Goal: Task Accomplishment & Management: Use online tool/utility

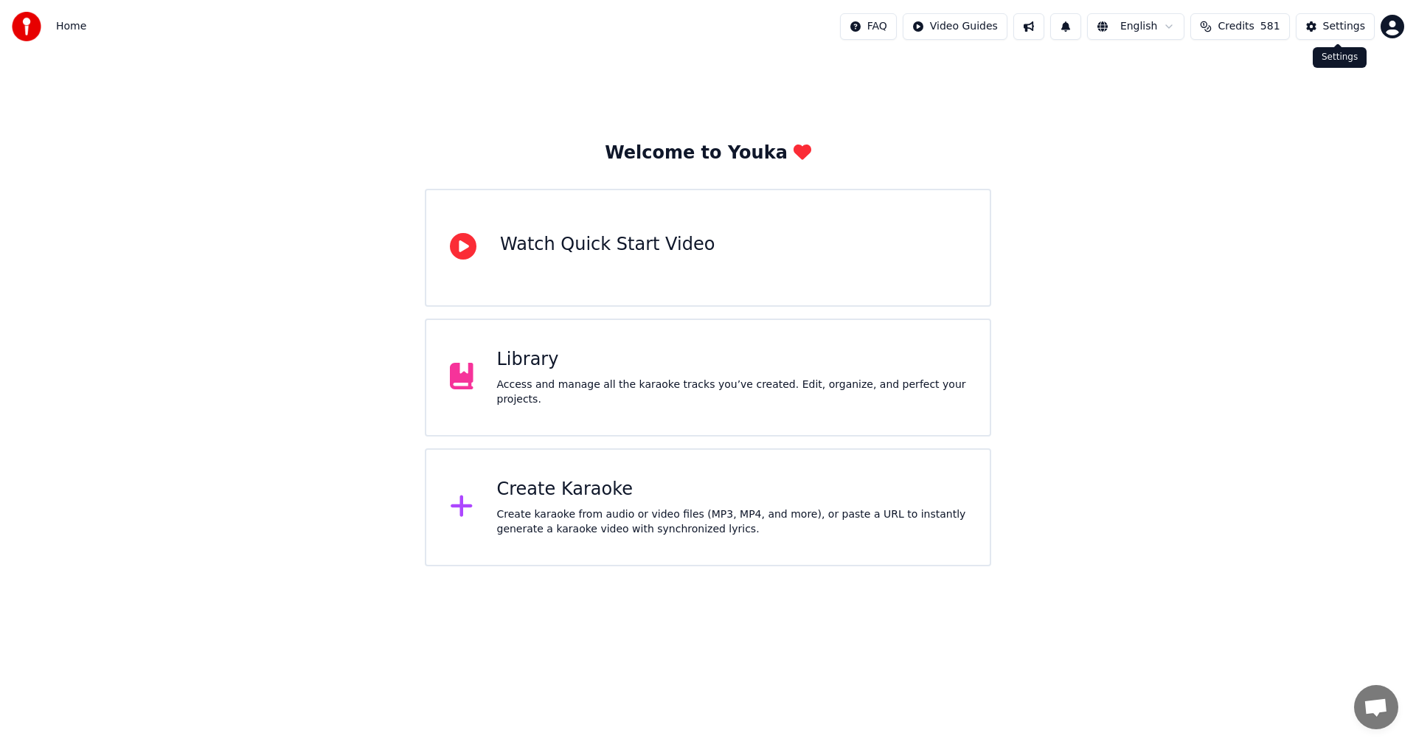
click at [1338, 27] on div "Settings" at bounding box center [1344, 26] width 42 height 15
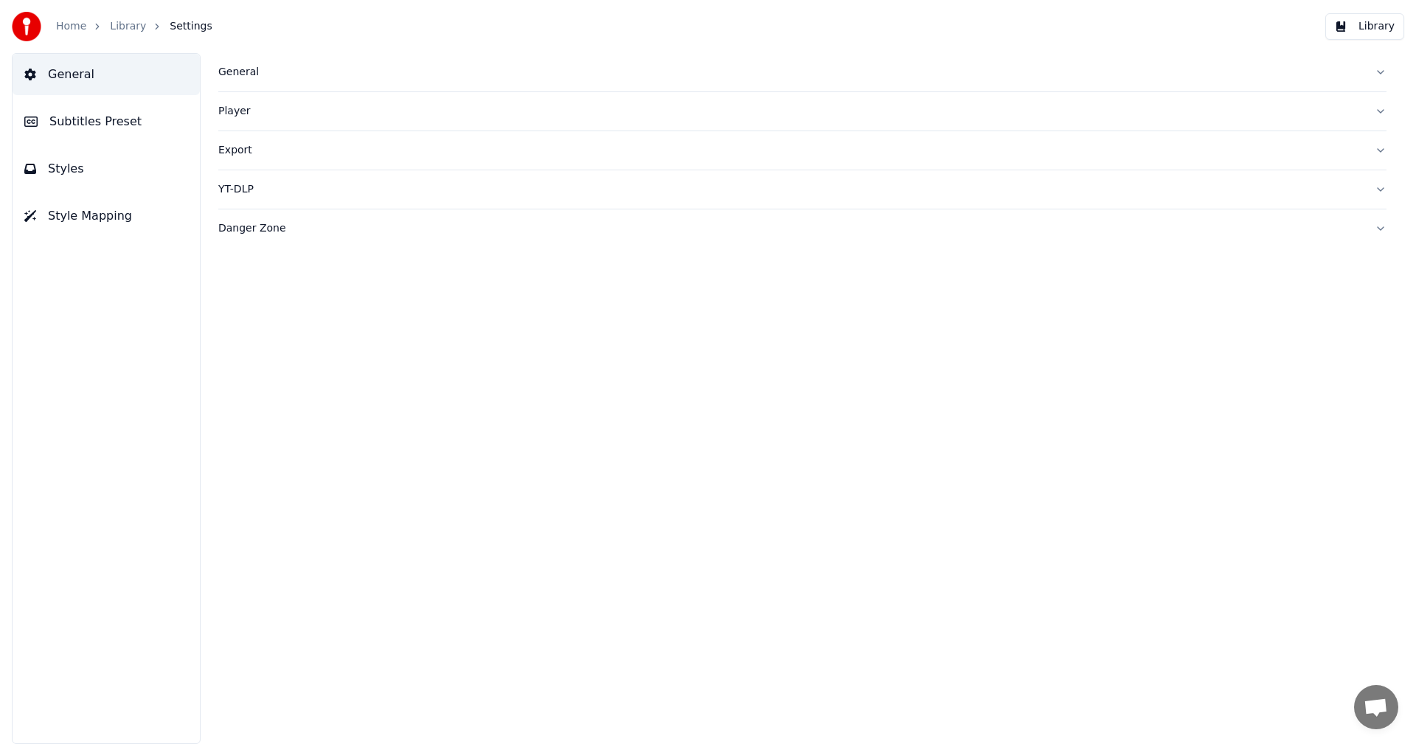
click at [123, 128] on span "Subtitles Preset" at bounding box center [95, 122] width 92 height 18
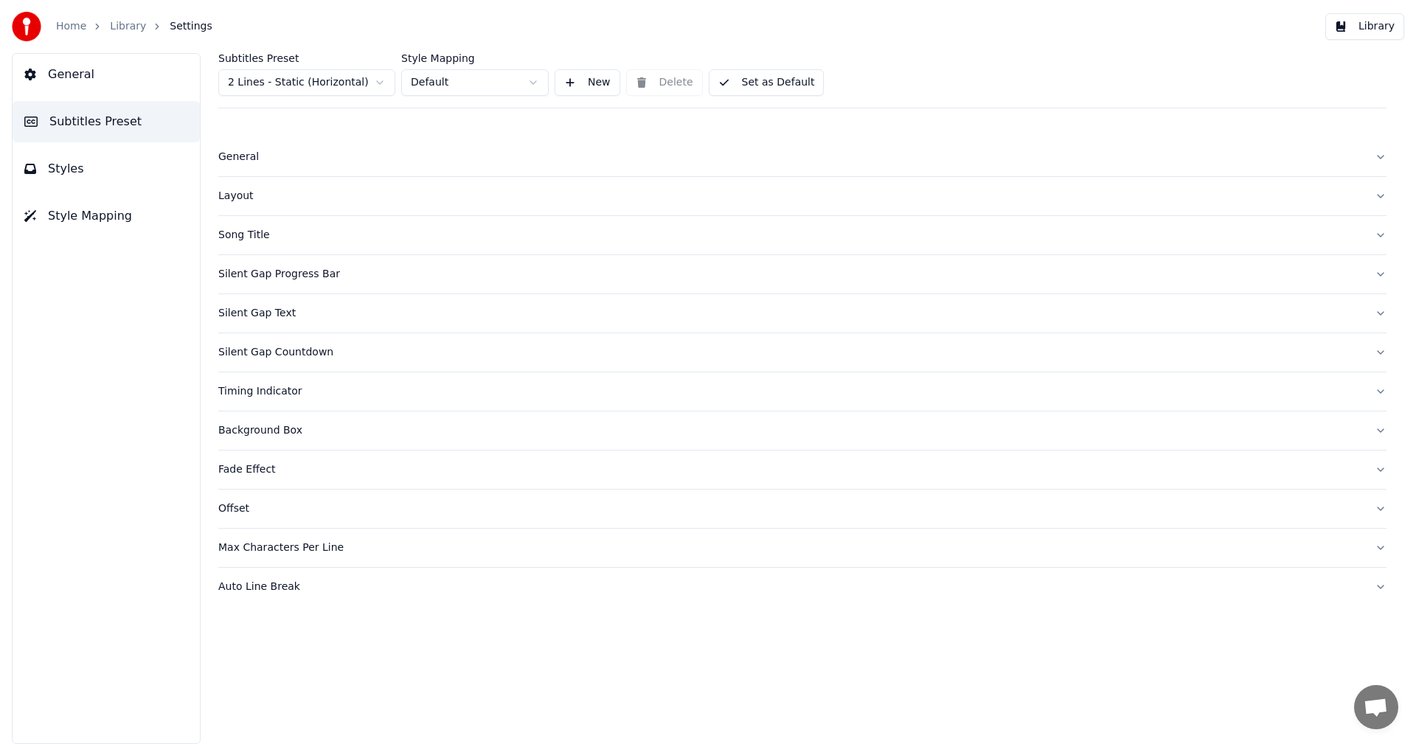
click at [108, 84] on button "General" at bounding box center [106, 74] width 187 height 41
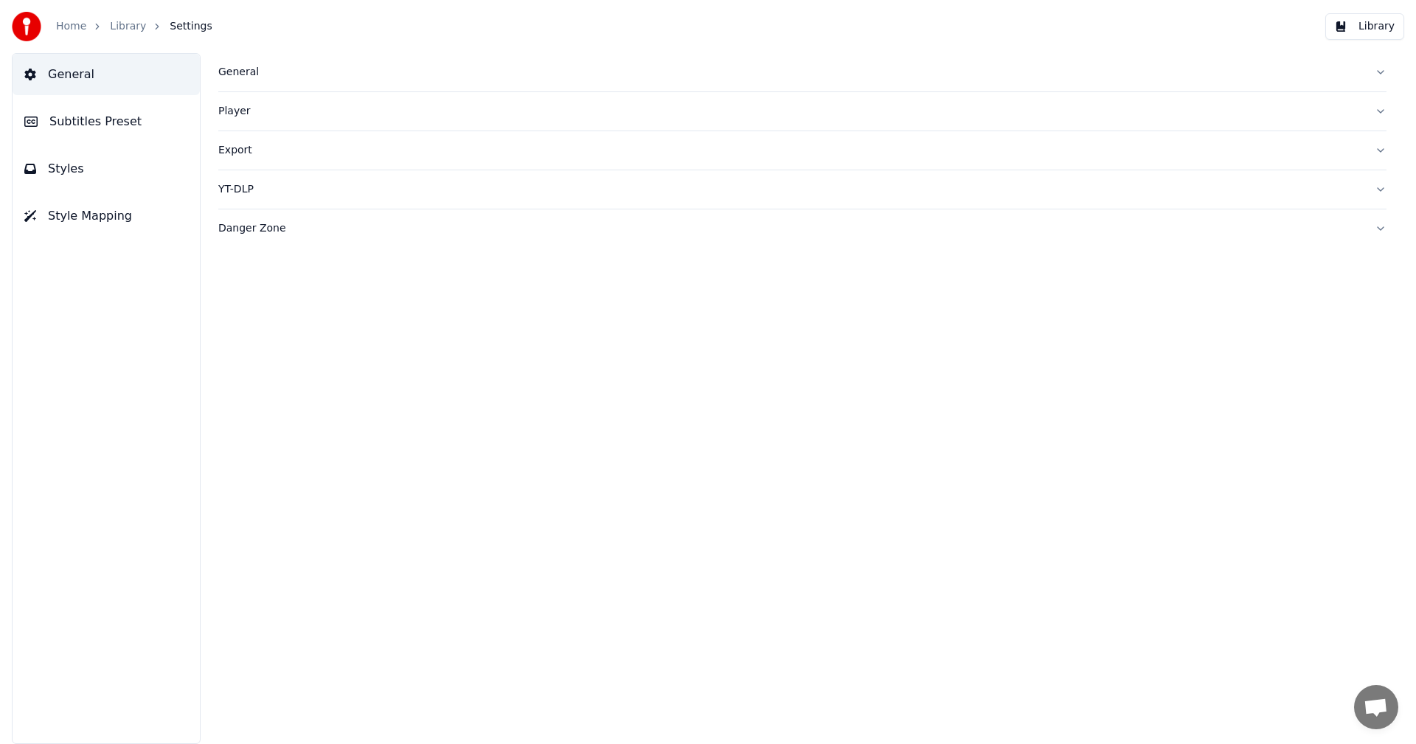
click at [257, 74] on div "General" at bounding box center [790, 72] width 1145 height 15
click at [337, 294] on html "Home Library Settings Library General Subtitles Preset Styles Style Mapping Gen…" at bounding box center [708, 372] width 1416 height 744
click at [78, 26] on link "Home" at bounding box center [71, 26] width 30 height 15
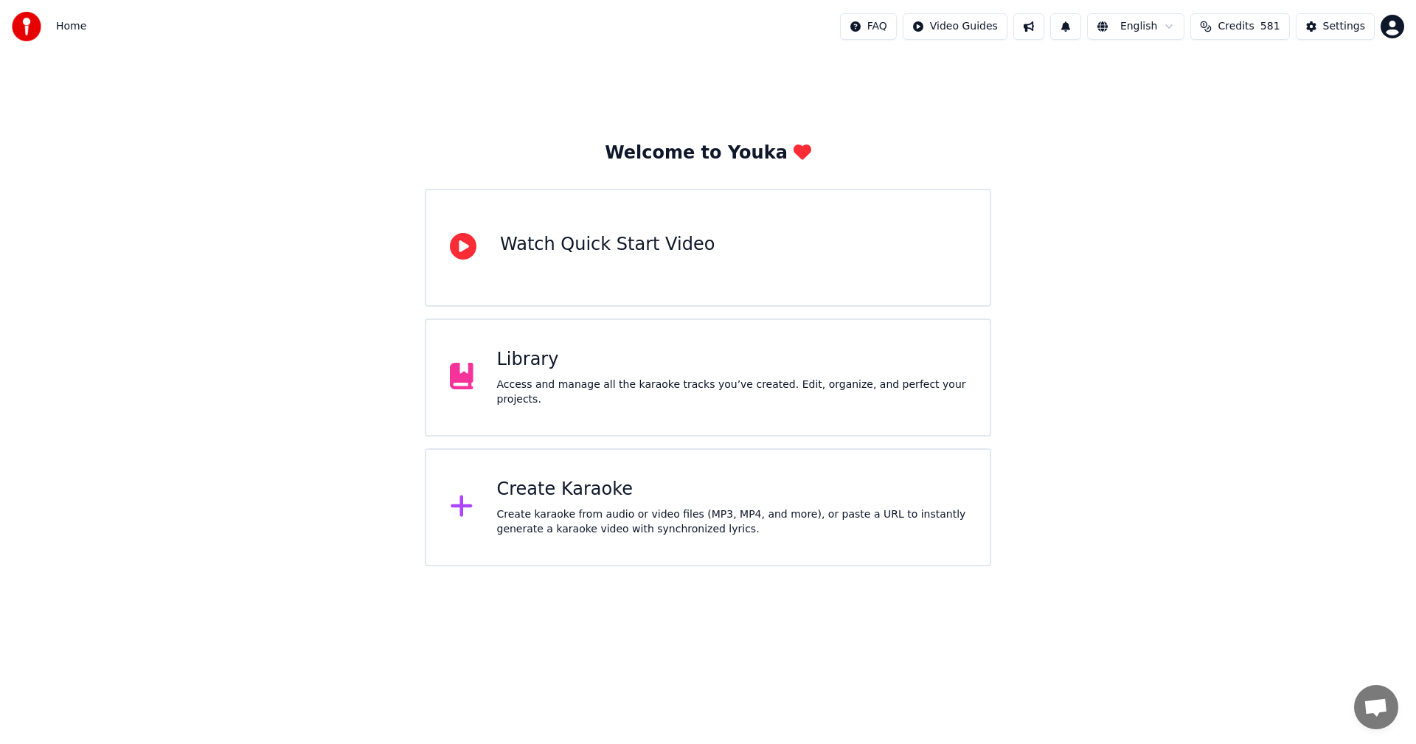
click at [562, 501] on div "Create Karaoke" at bounding box center [732, 490] width 470 height 24
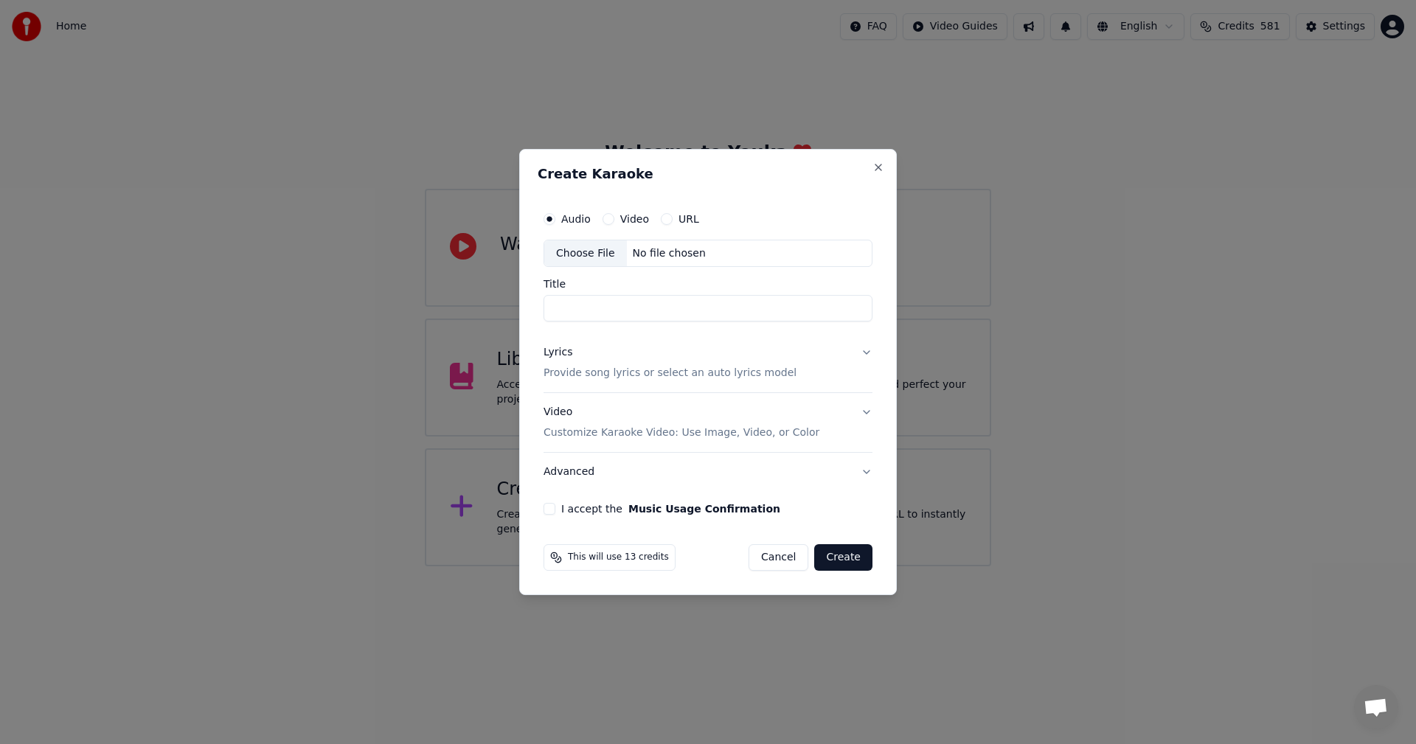
click at [586, 253] on div "Choose File" at bounding box center [585, 253] width 83 height 27
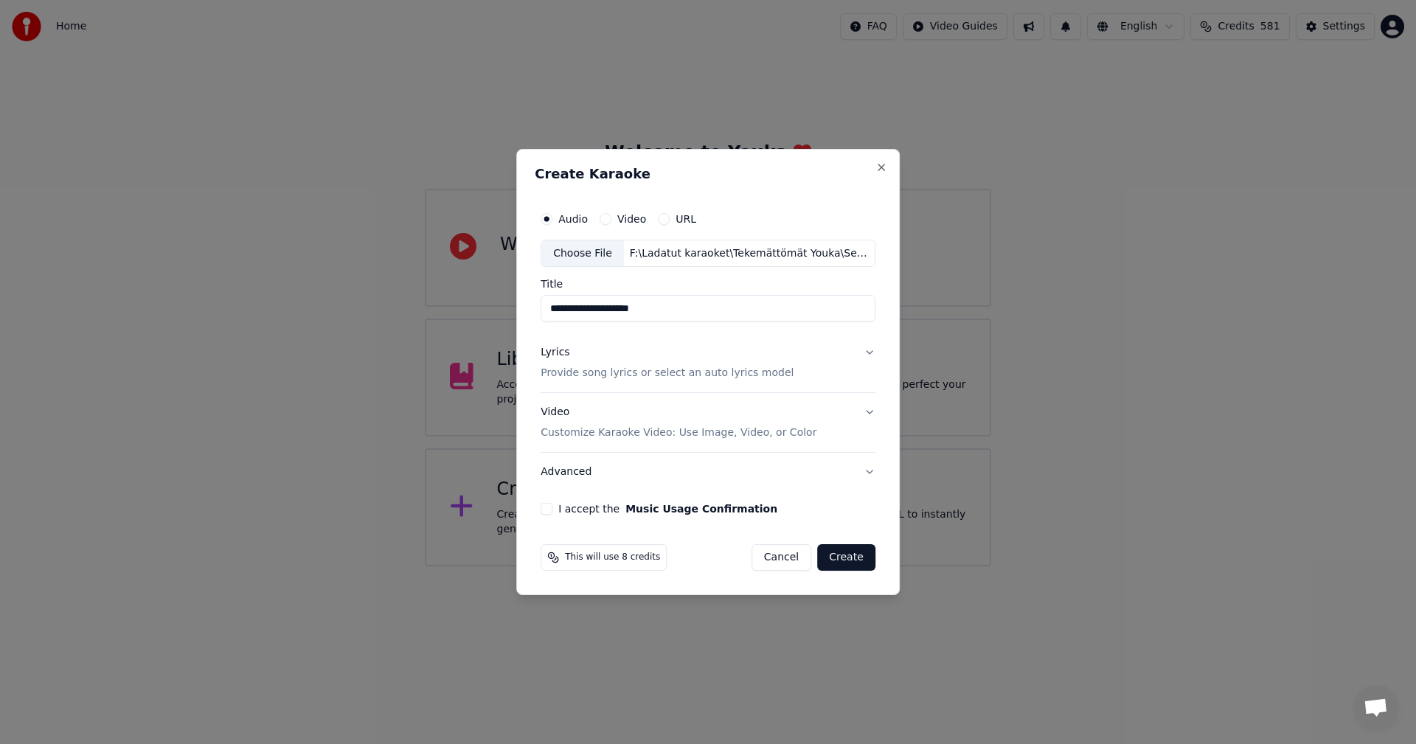
type input "**********"
click at [549, 512] on button "I accept the Music Usage Confirmation" at bounding box center [547, 509] width 12 height 12
click at [866, 353] on button "Lyrics Provide song lyrics or select an auto lyrics model" at bounding box center [708, 363] width 335 height 59
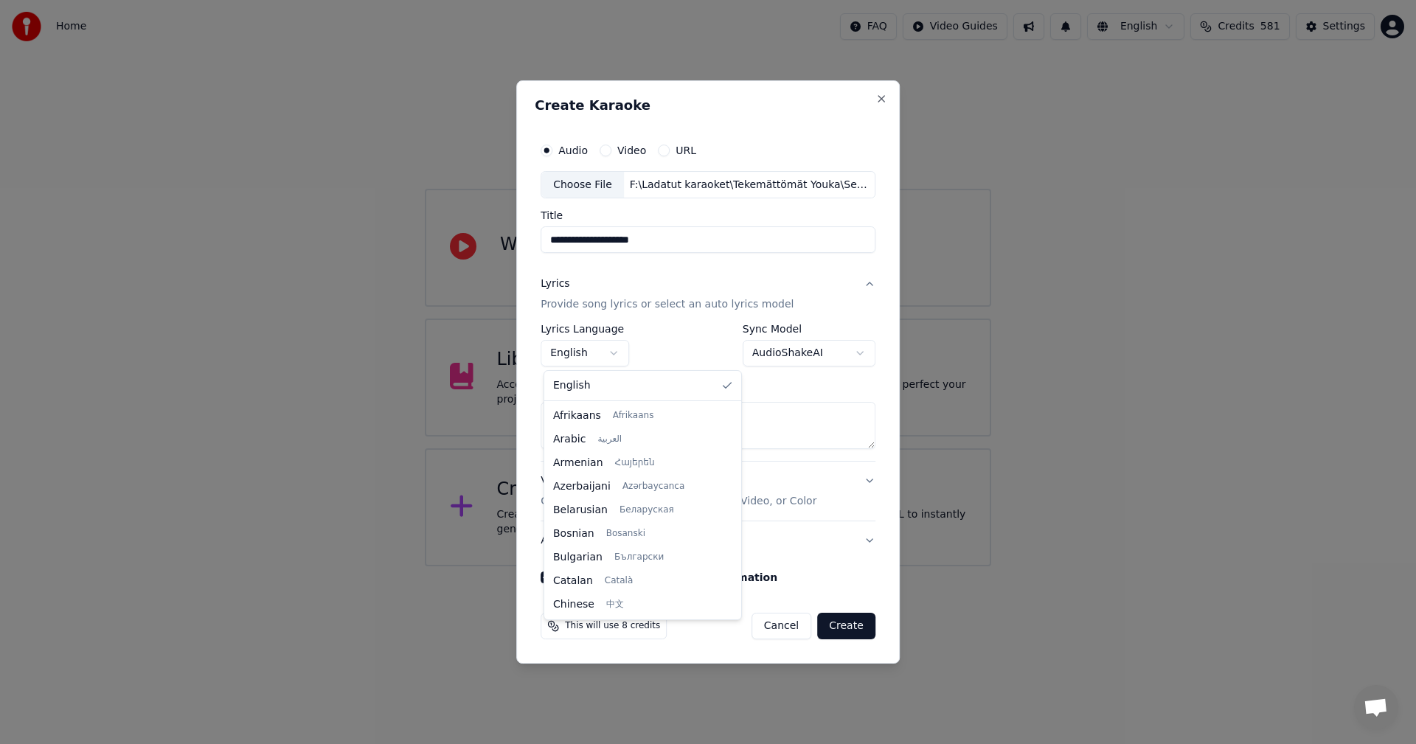
click at [608, 352] on body "**********" at bounding box center [708, 283] width 1416 height 566
select select "**"
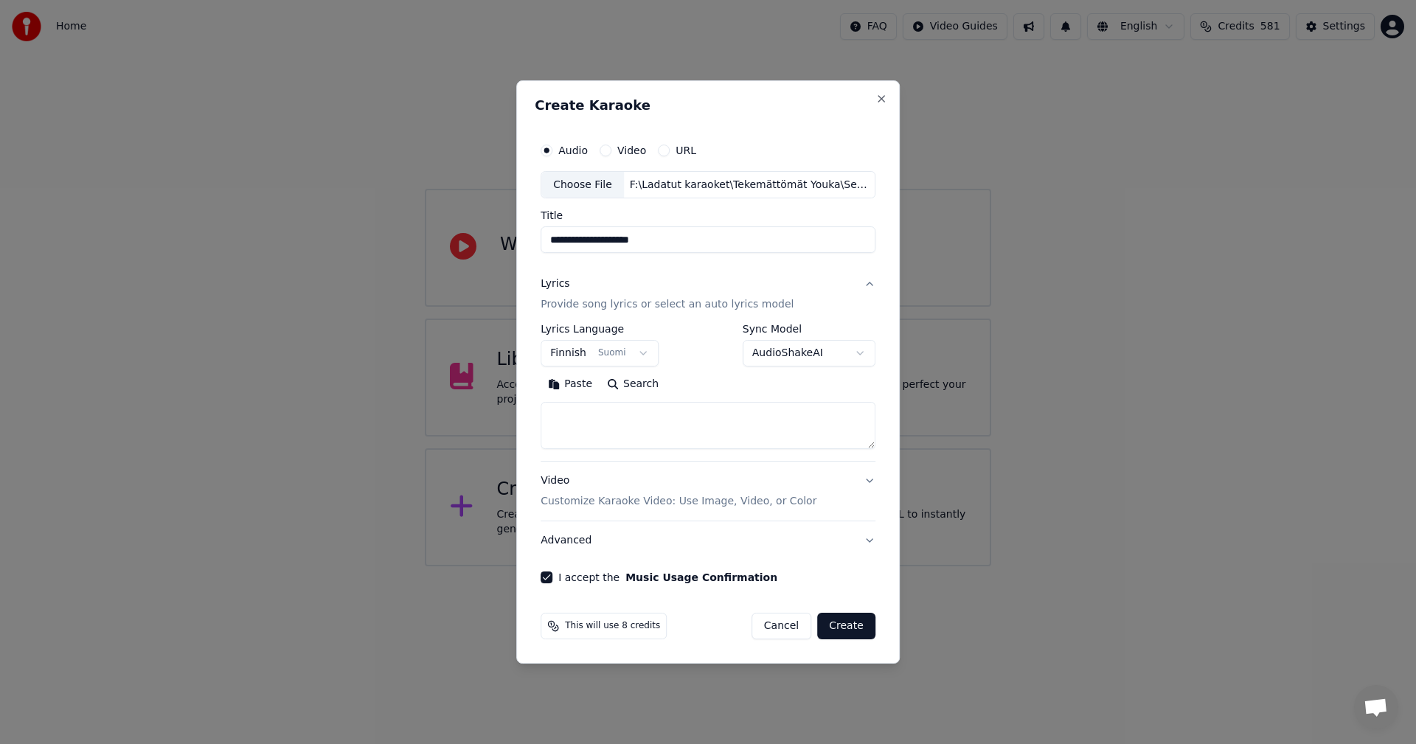
click at [581, 386] on button "Paste" at bounding box center [570, 385] width 59 height 24
click at [846, 622] on button "Create" at bounding box center [846, 626] width 58 height 27
type textarea "**********"
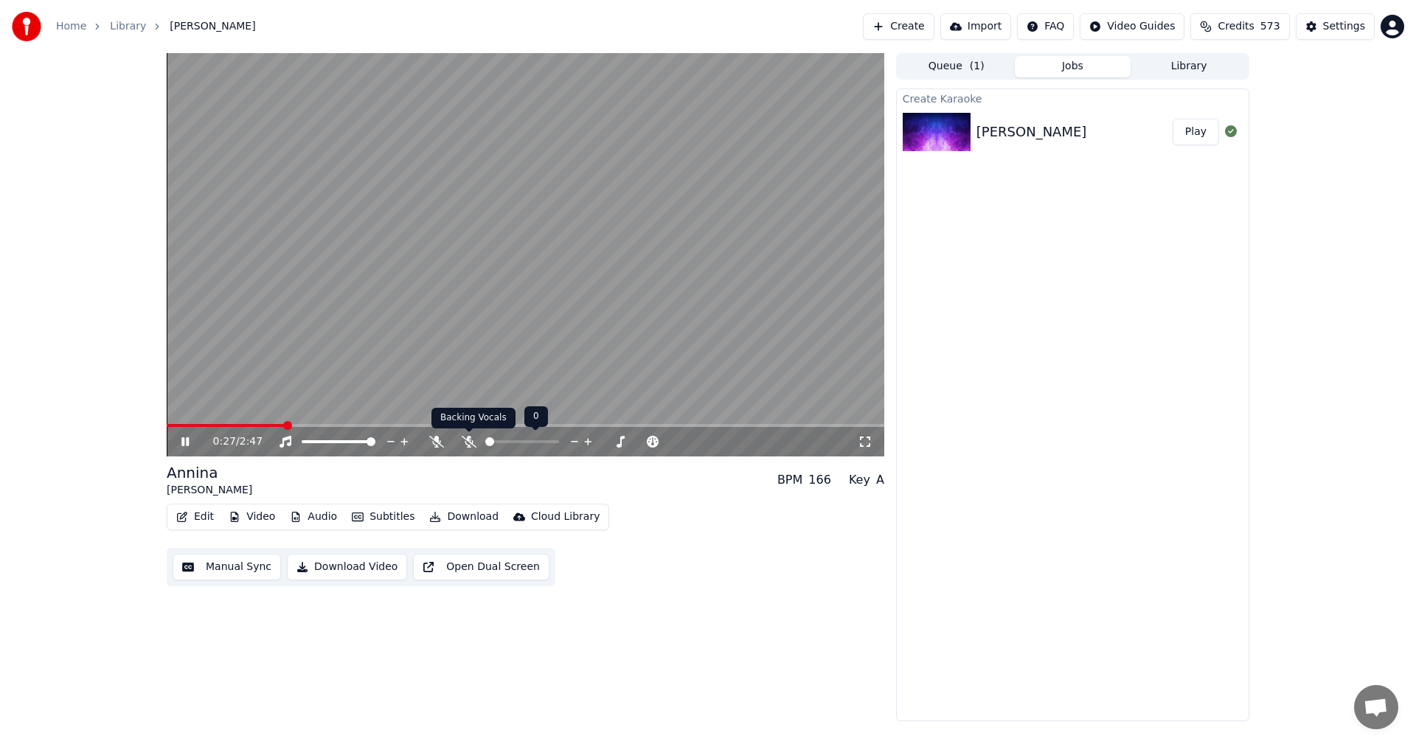
click at [471, 443] on icon at bounding box center [469, 442] width 15 height 12
click at [211, 427] on span at bounding box center [229, 425] width 125 height 3
click at [179, 424] on span at bounding box center [173, 425] width 13 height 3
click at [188, 445] on icon at bounding box center [184, 441] width 7 height 9
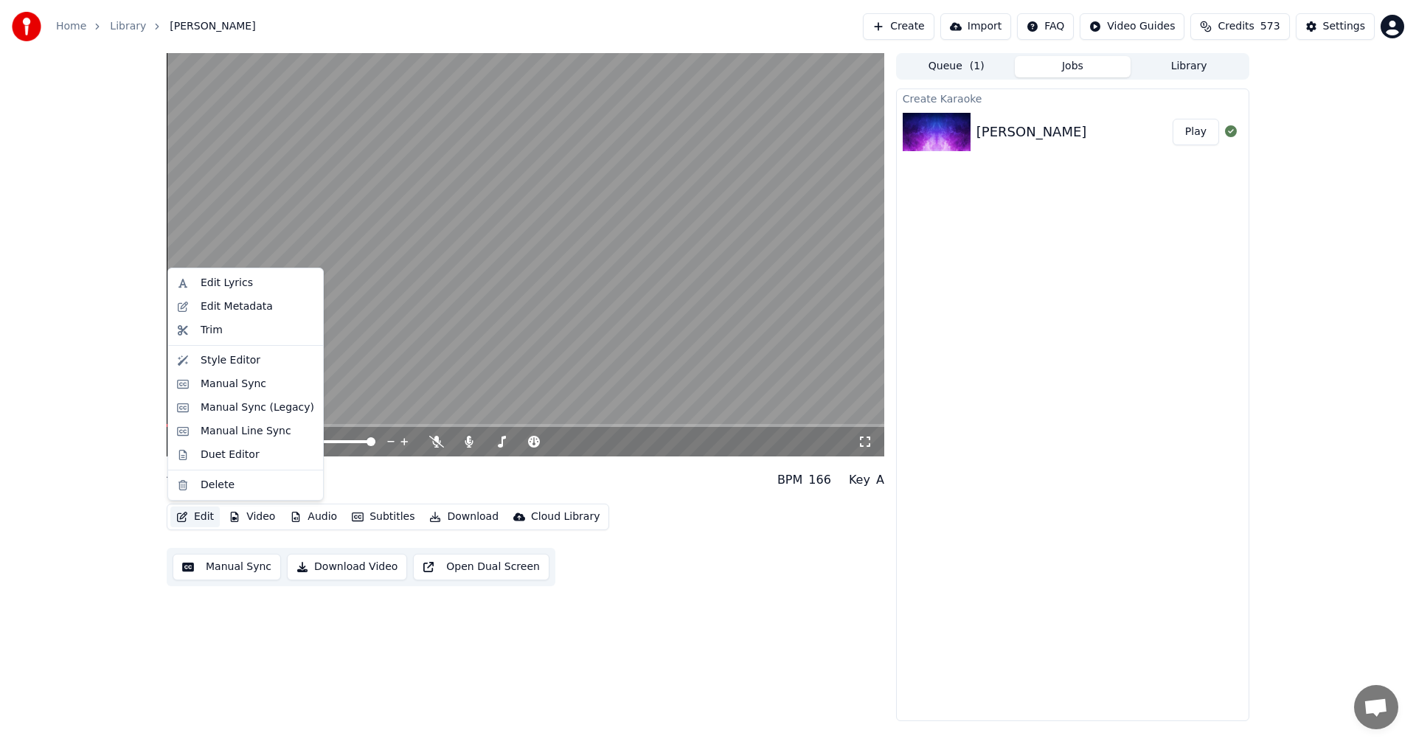
click at [189, 515] on button "Edit" at bounding box center [194, 517] width 49 height 21
click at [216, 390] on div "Manual Sync" at bounding box center [234, 384] width 66 height 15
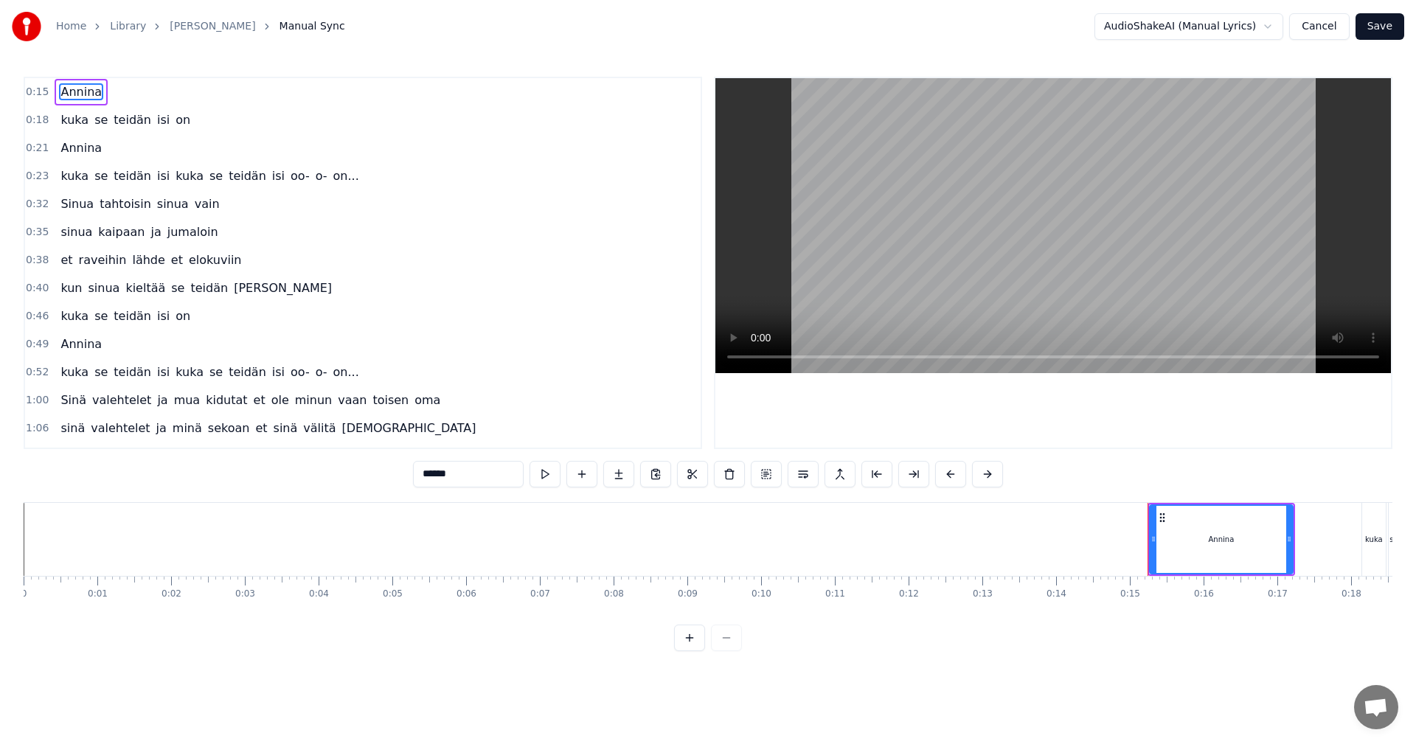
click at [1327, 36] on button "Cancel" at bounding box center [1319, 26] width 60 height 27
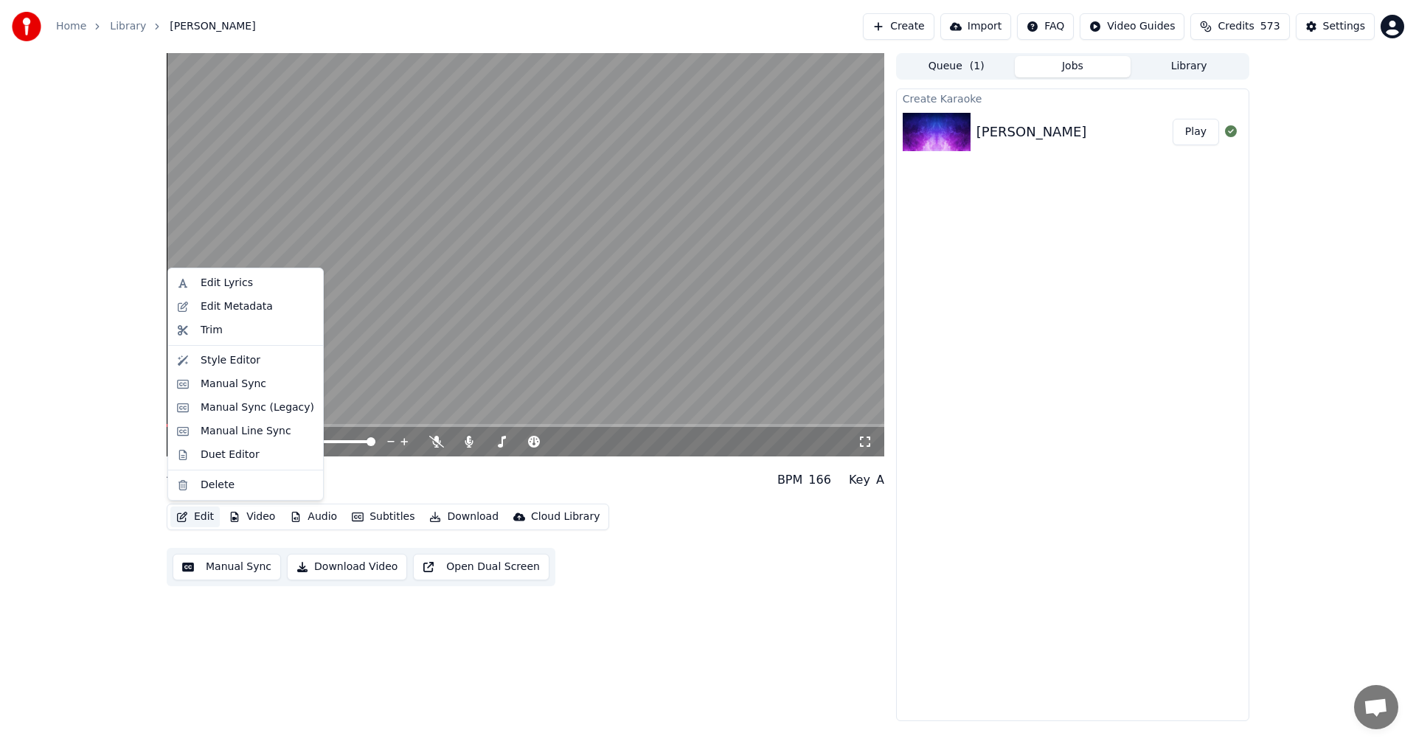
click at [199, 515] on button "Edit" at bounding box center [194, 517] width 49 height 21
click at [243, 413] on div "Manual Sync (Legacy)" at bounding box center [258, 407] width 114 height 15
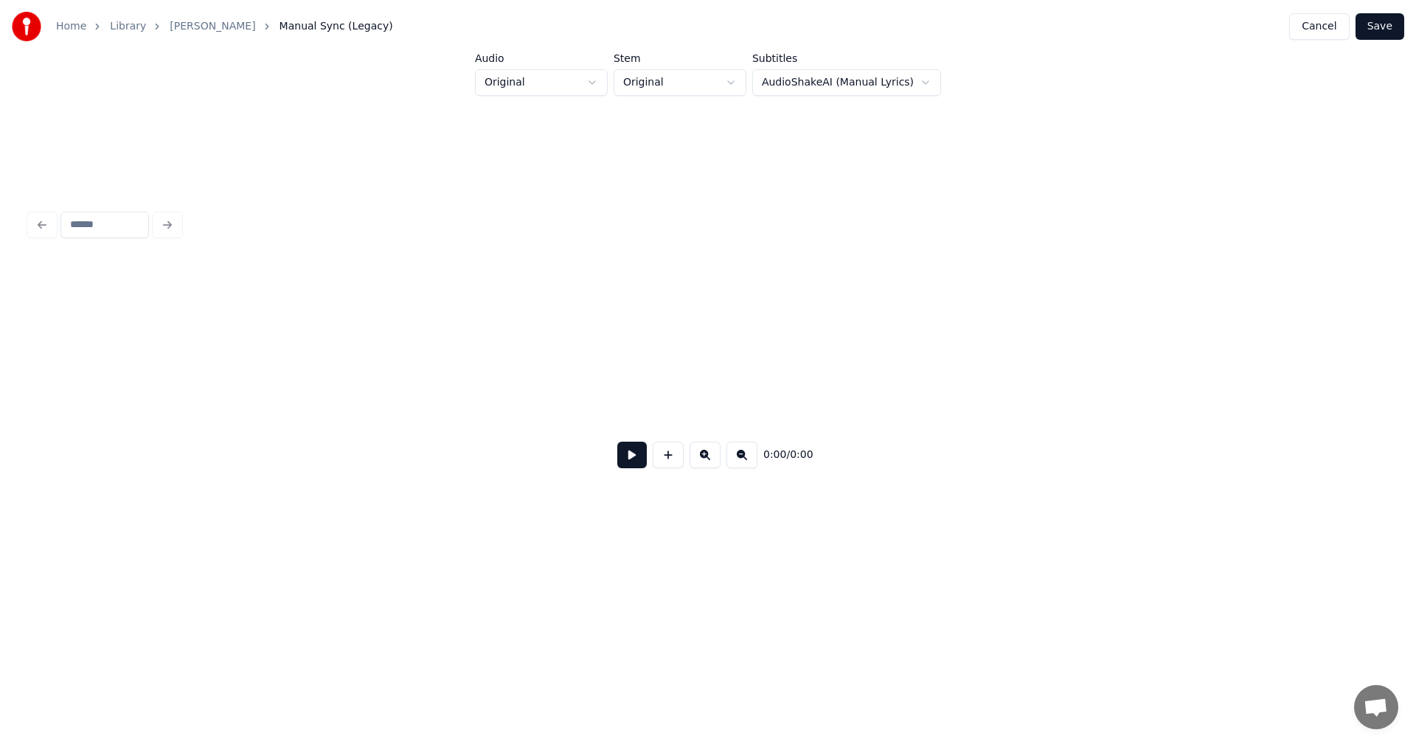
scroll to position [0, 3933]
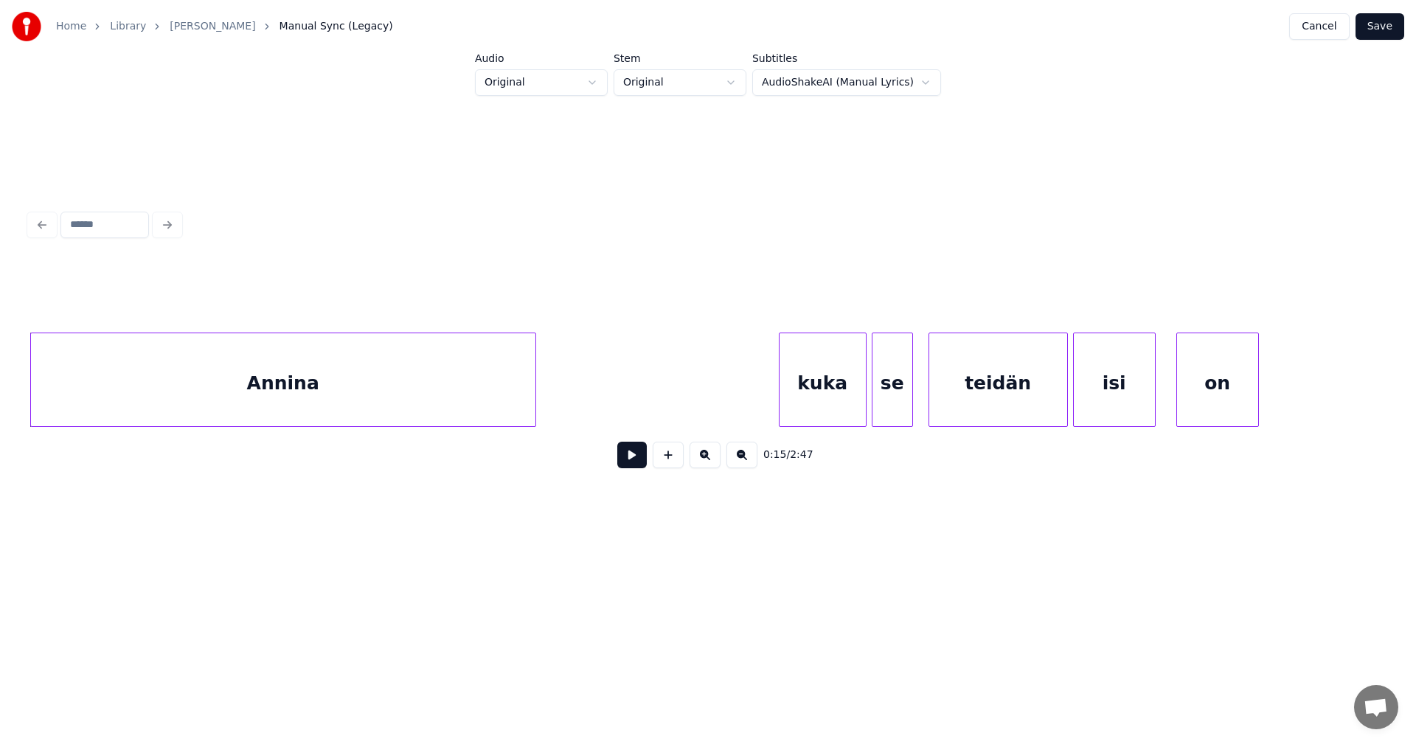
click at [639, 468] on button at bounding box center [631, 455] width 29 height 27
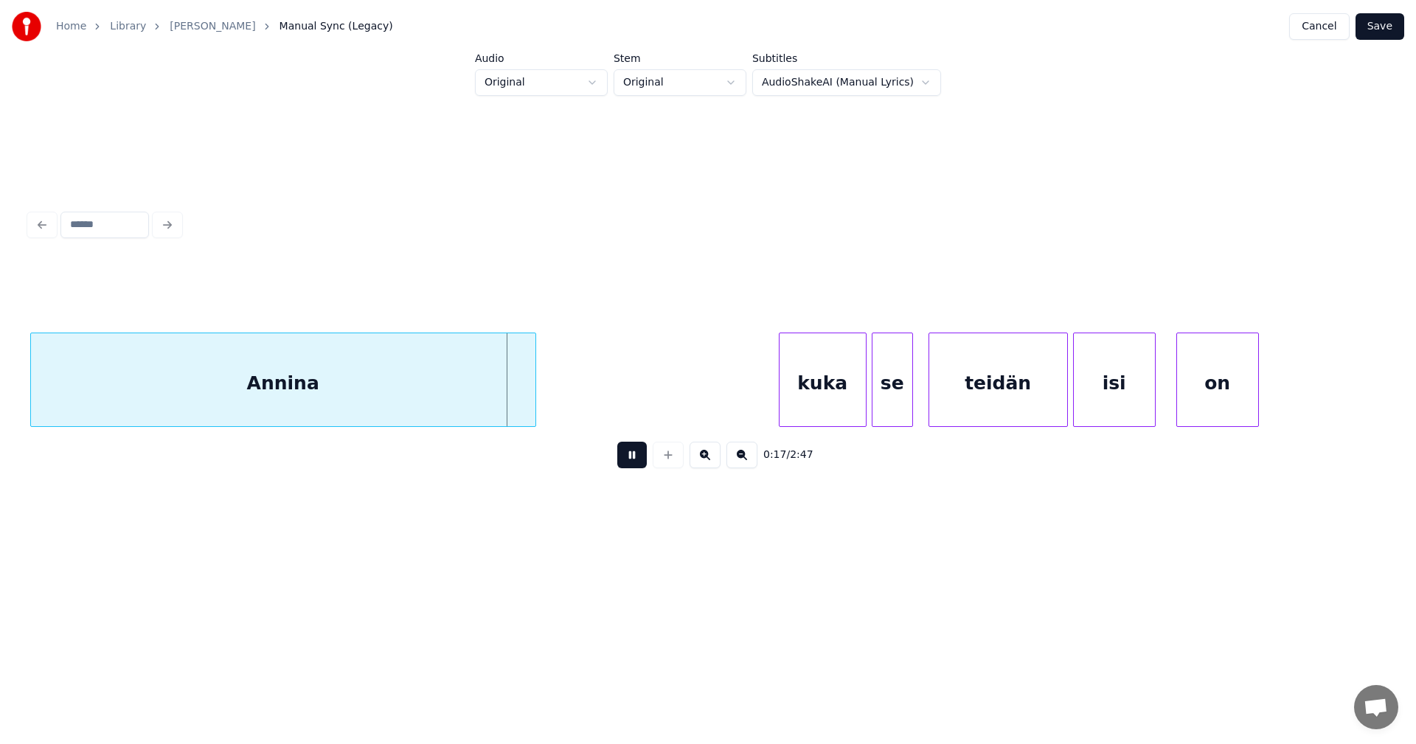
click at [639, 468] on button at bounding box center [631, 455] width 29 height 27
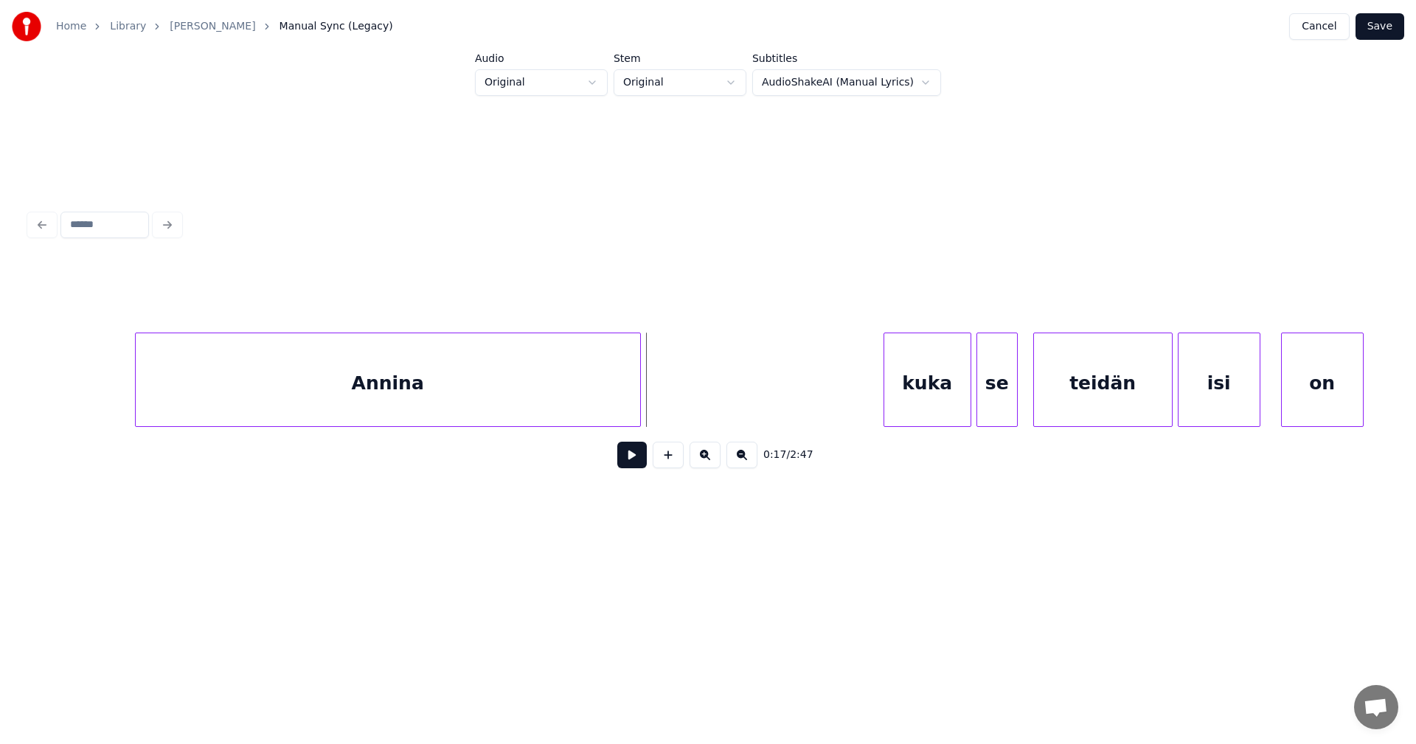
scroll to position [0, 3815]
click at [145, 389] on div at bounding box center [145, 379] width 4 height 93
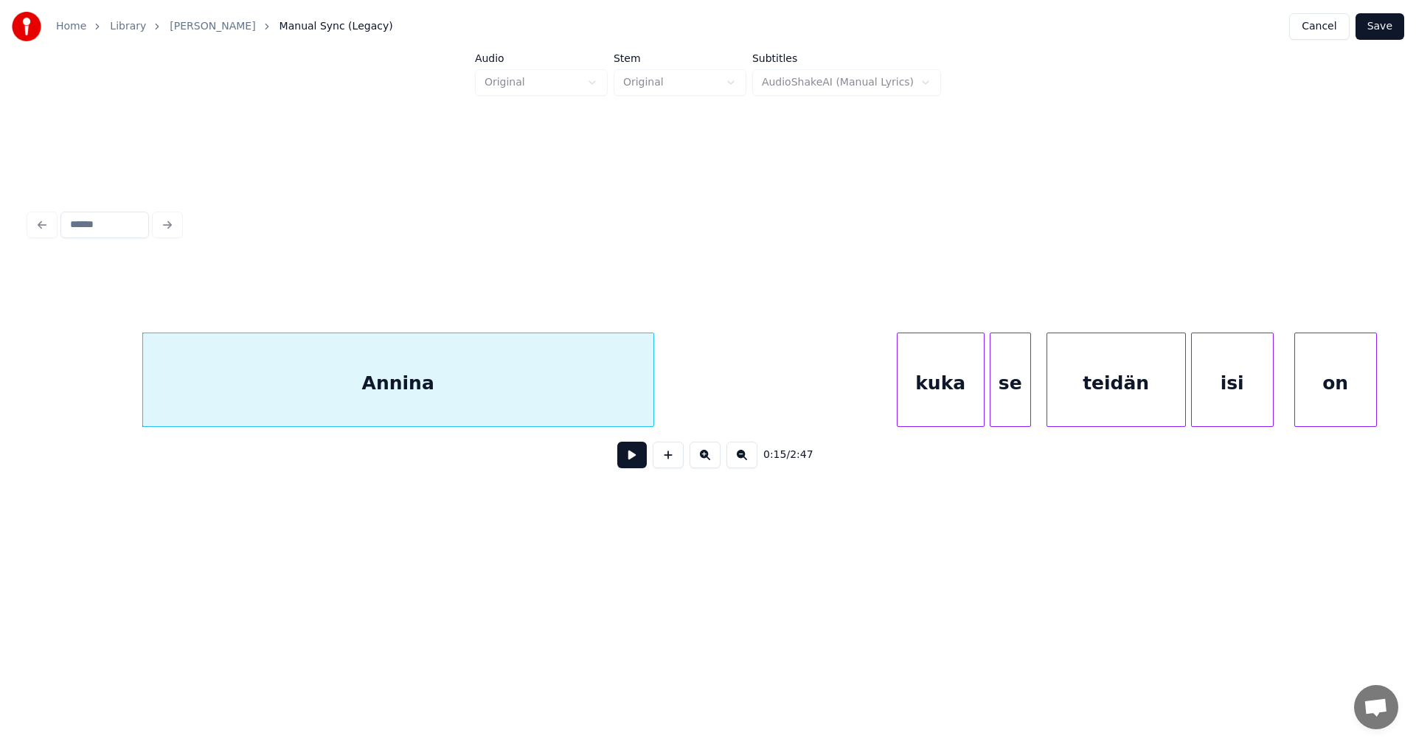
click at [950, 390] on div "kuka" at bounding box center [940, 383] width 86 height 100
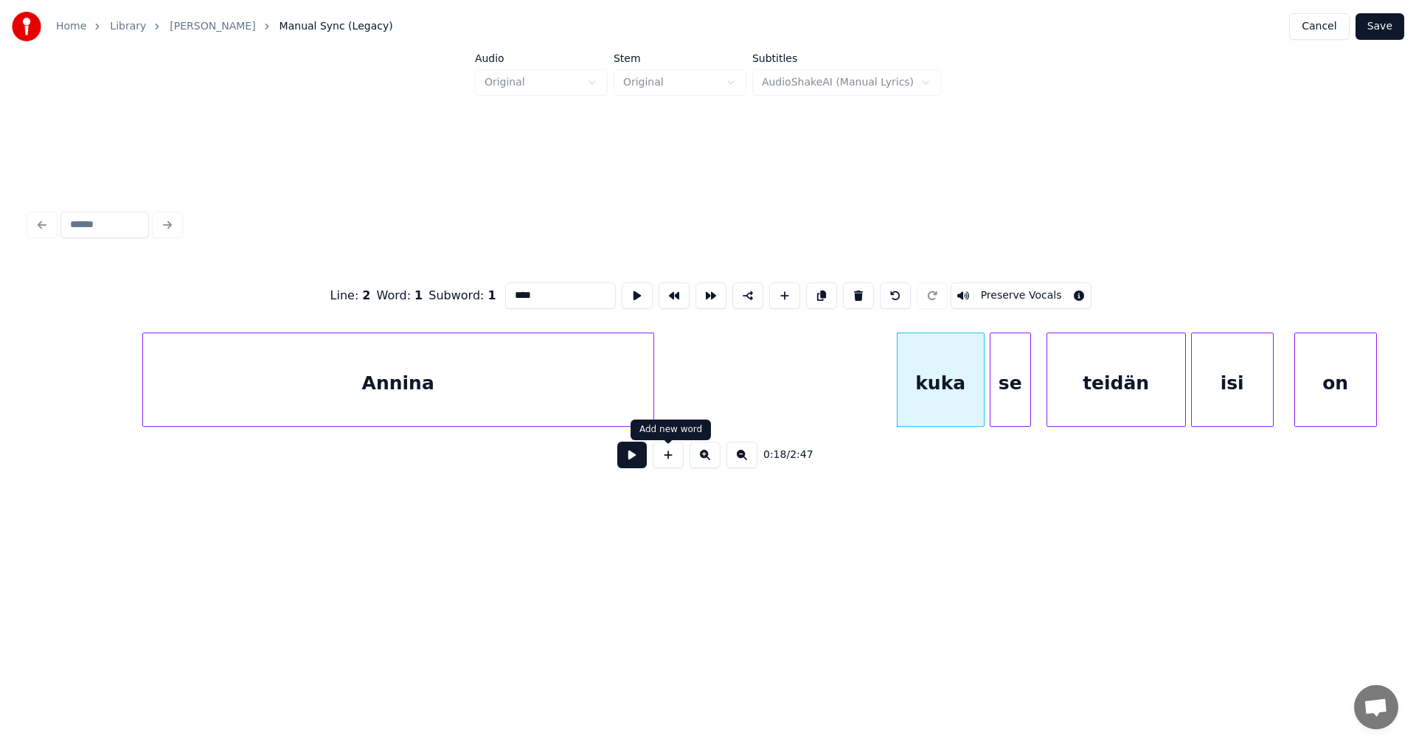
click at [638, 465] on button at bounding box center [631, 455] width 29 height 27
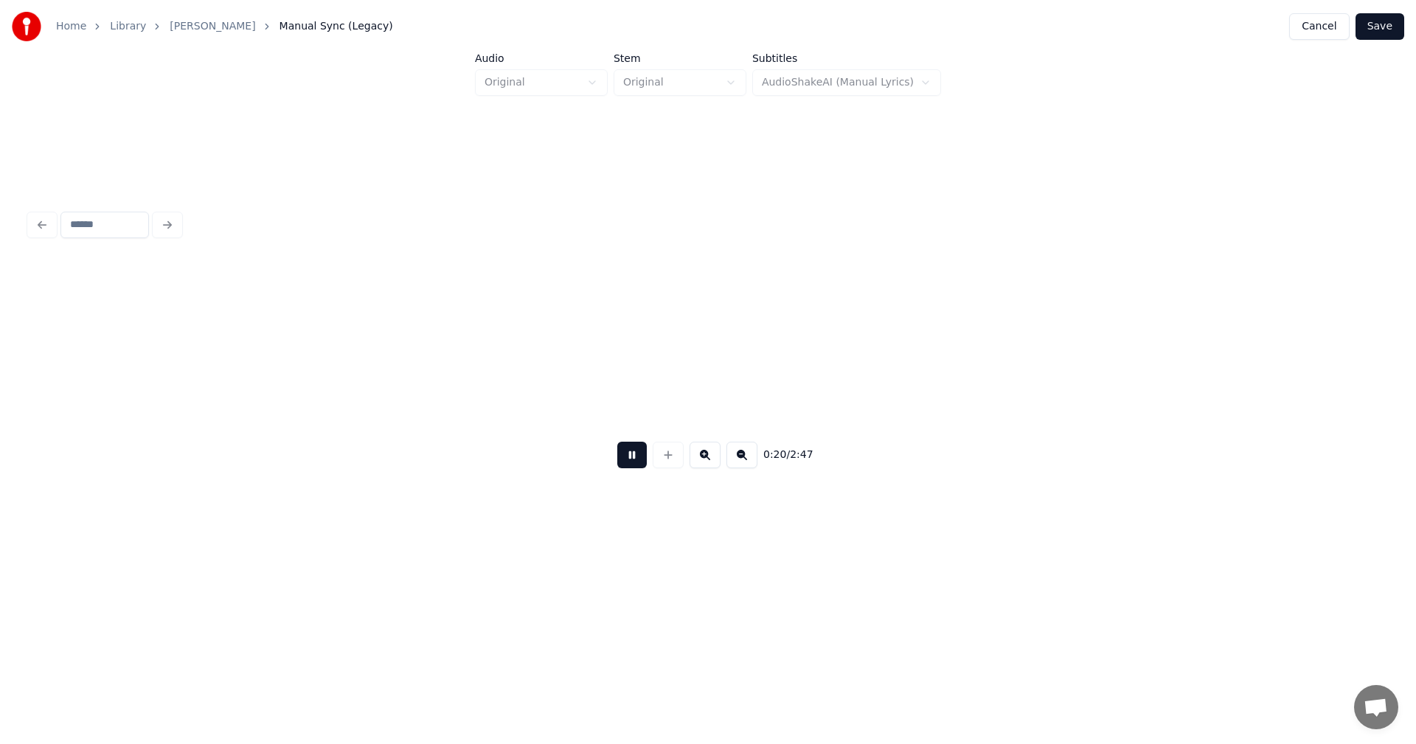
scroll to position [0, 5175]
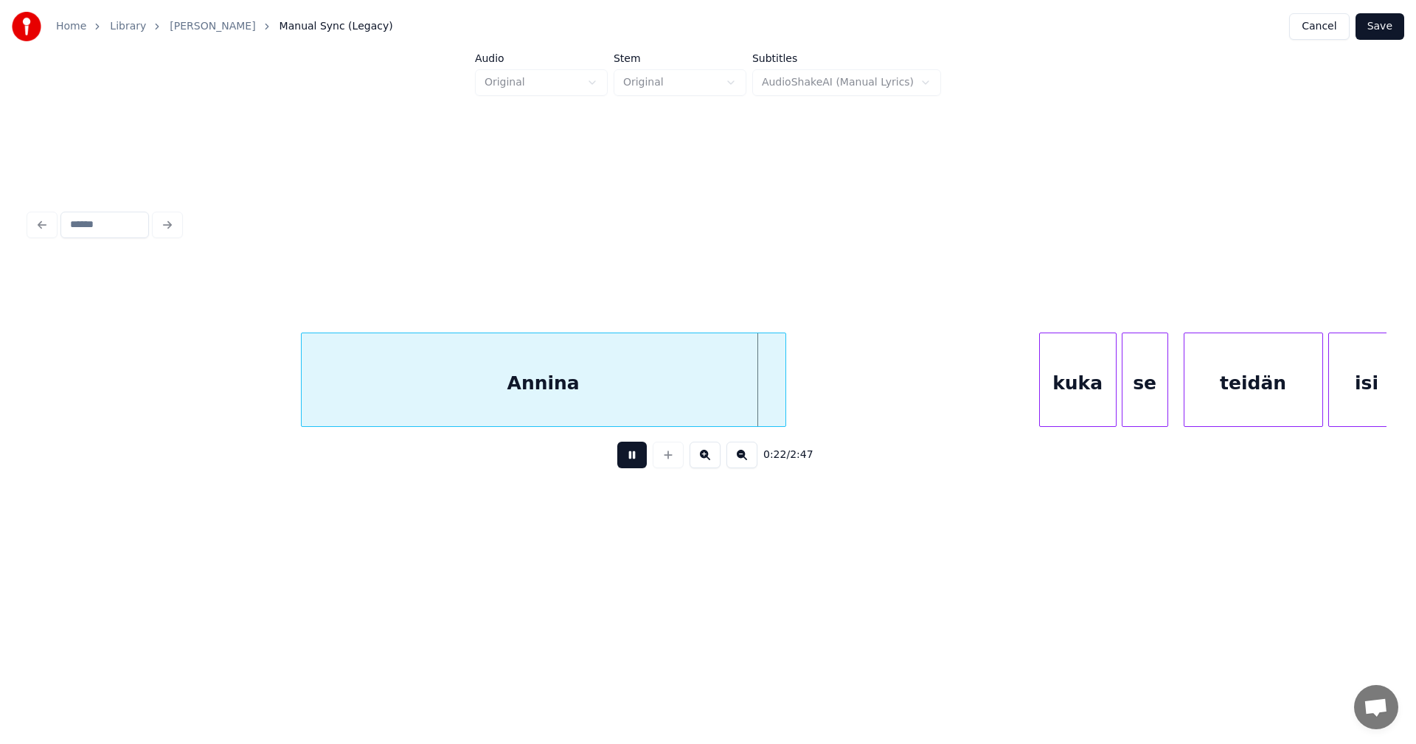
click at [636, 465] on button at bounding box center [631, 455] width 29 height 27
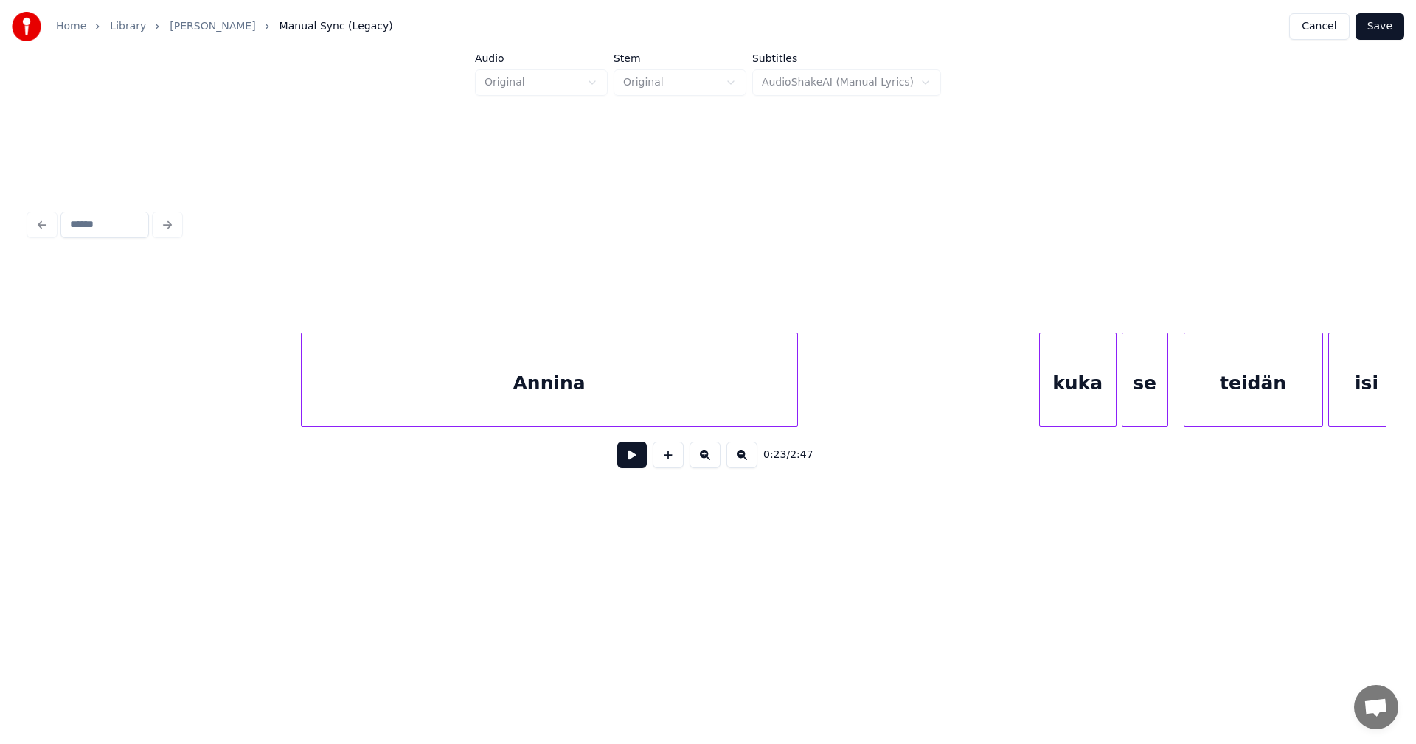
click at [794, 404] on div at bounding box center [795, 379] width 4 height 93
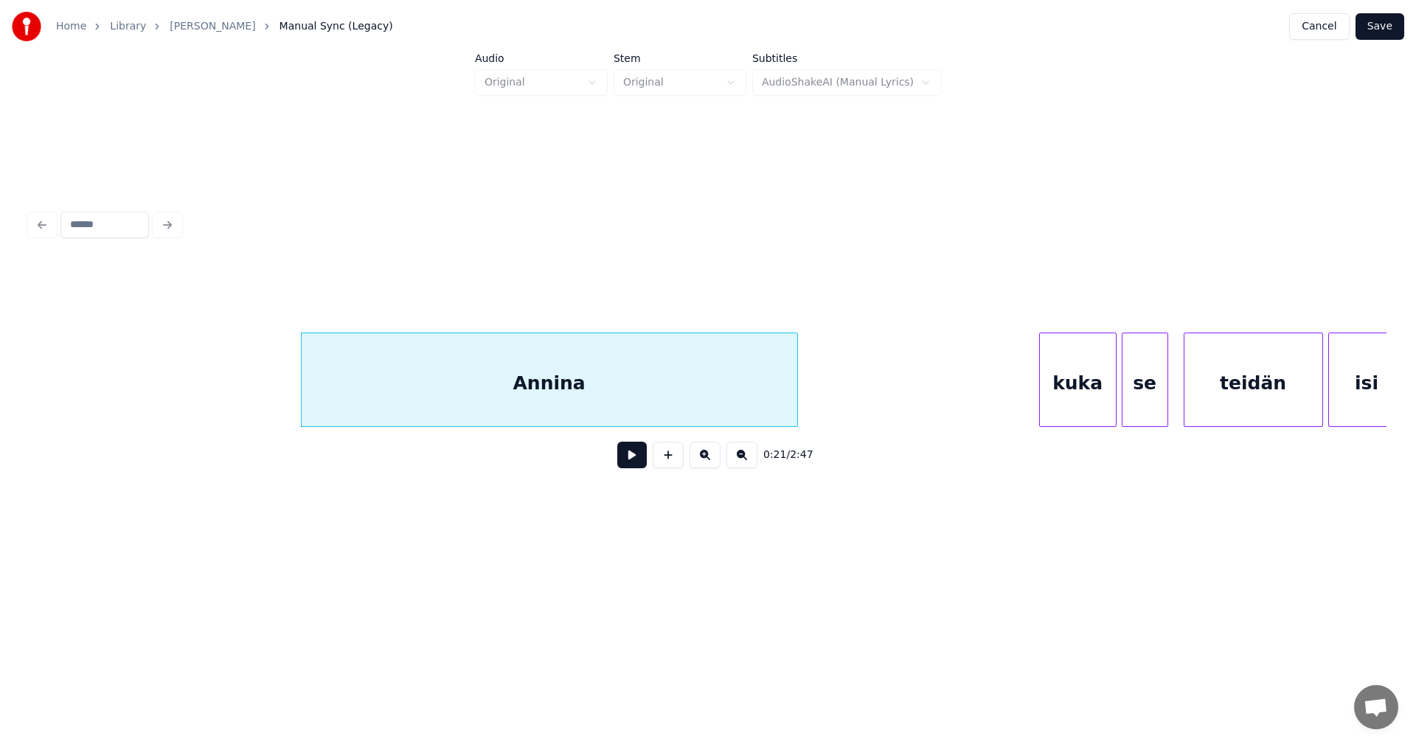
click at [1079, 407] on div "kuka" at bounding box center [1078, 383] width 76 height 100
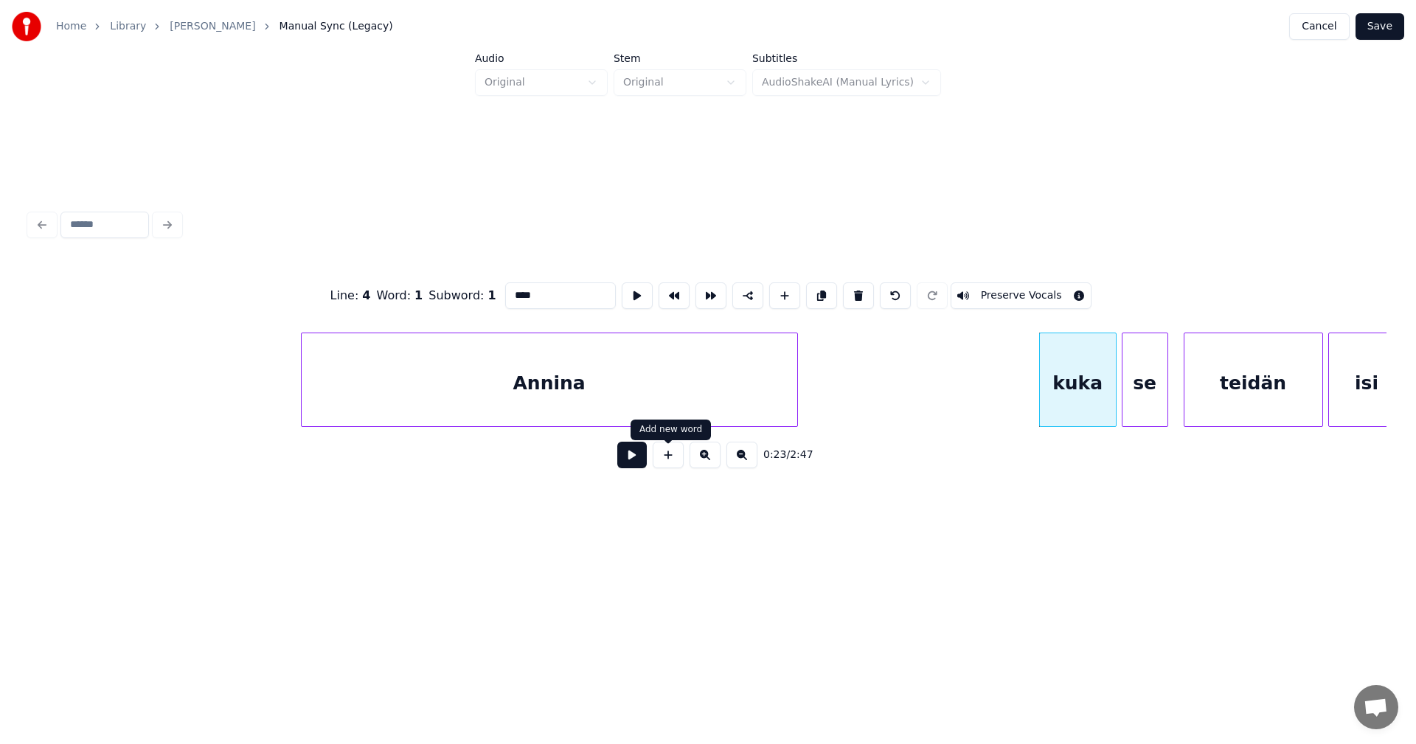
click at [638, 468] on button at bounding box center [631, 455] width 29 height 27
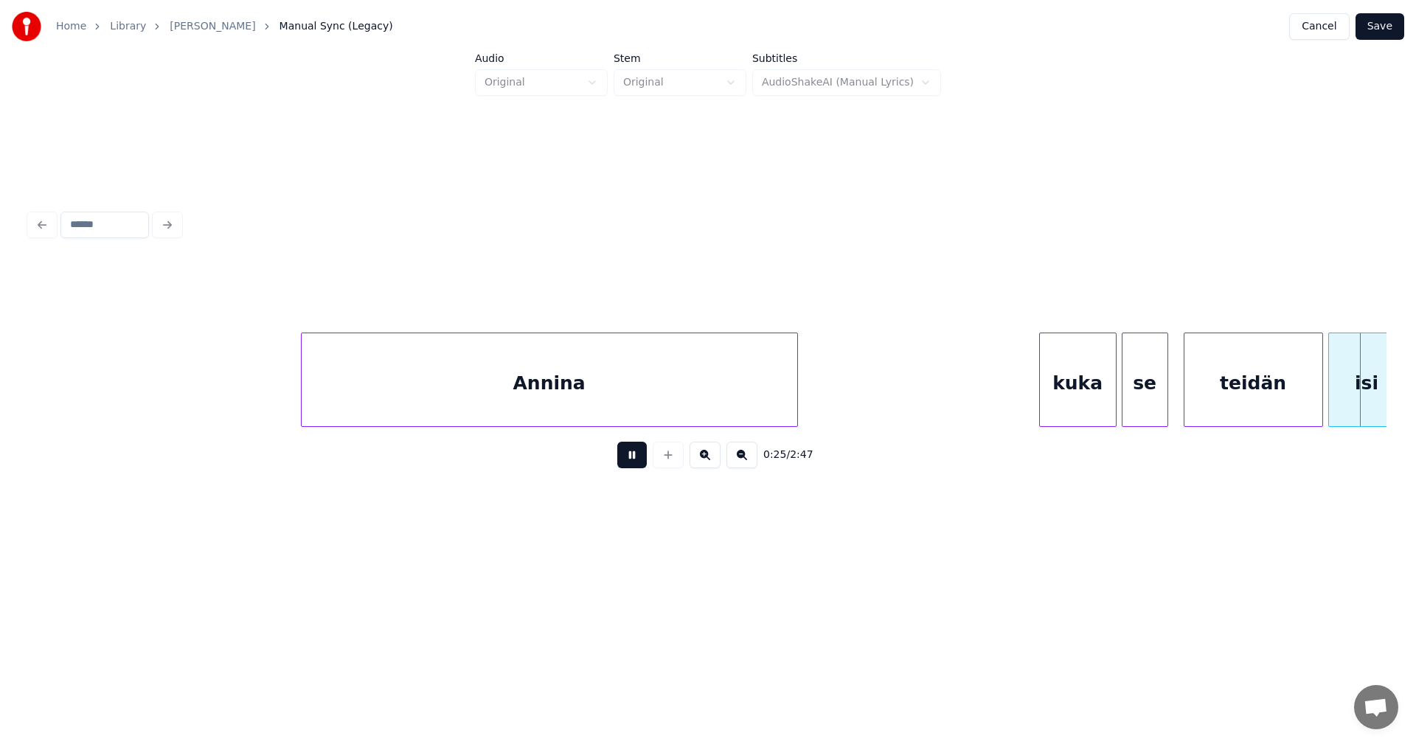
scroll to position [0, 6534]
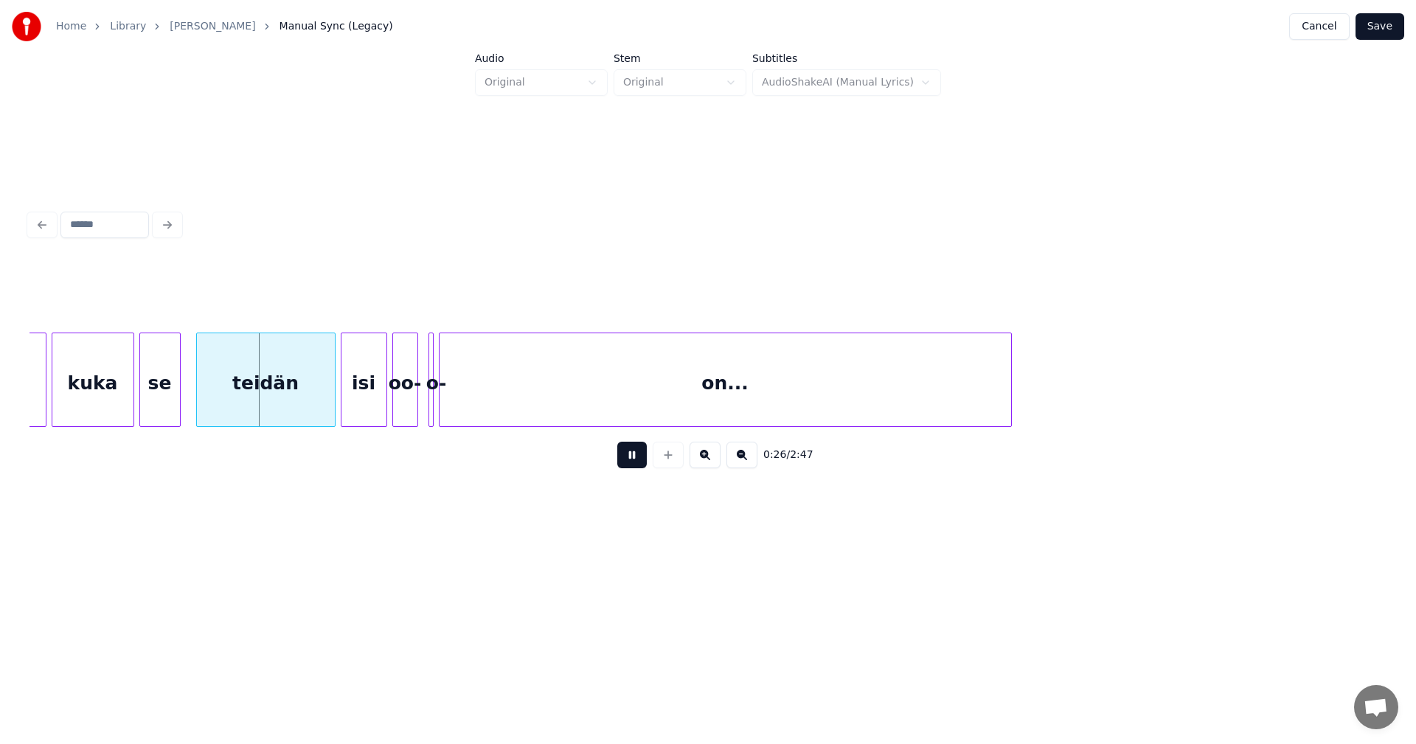
click at [638, 468] on button at bounding box center [631, 455] width 29 height 27
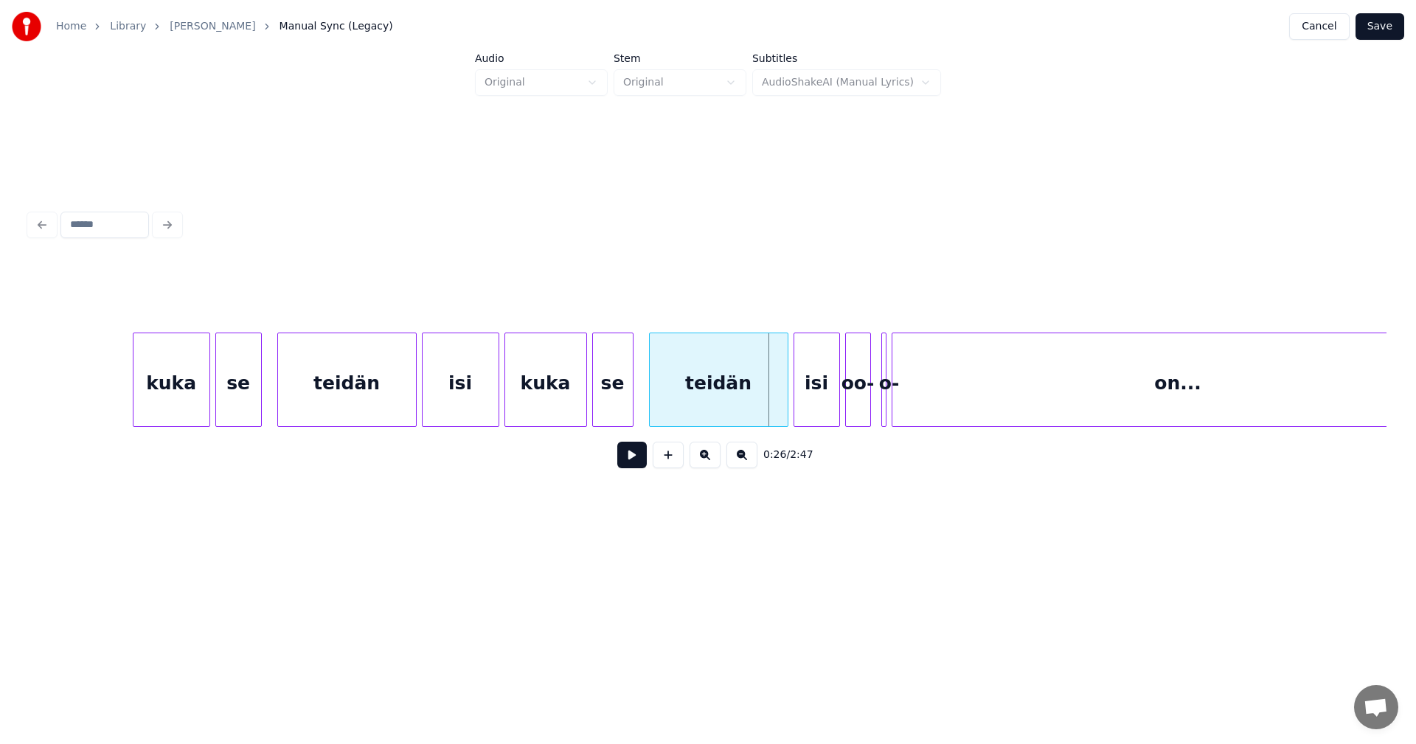
scroll to position [0, 6062]
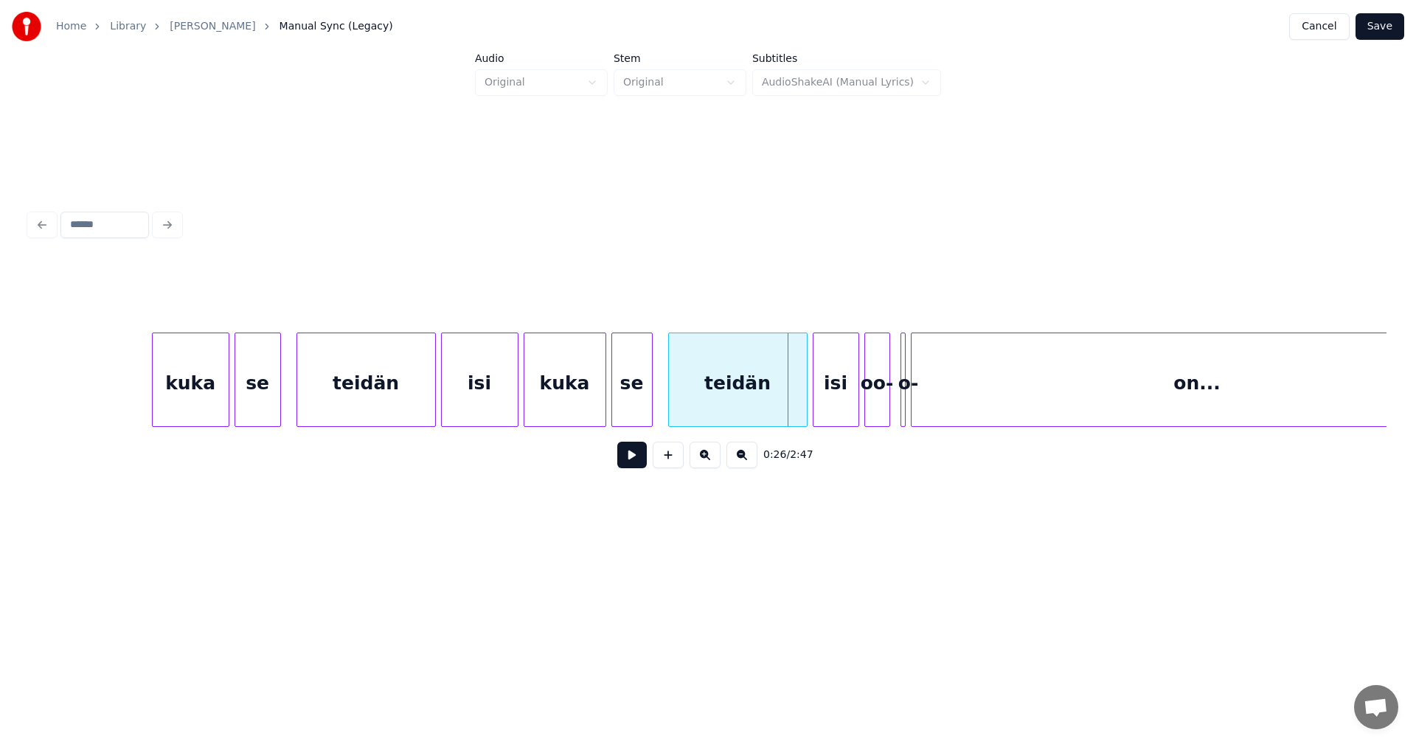
click at [827, 414] on div "isi" at bounding box center [835, 383] width 45 height 100
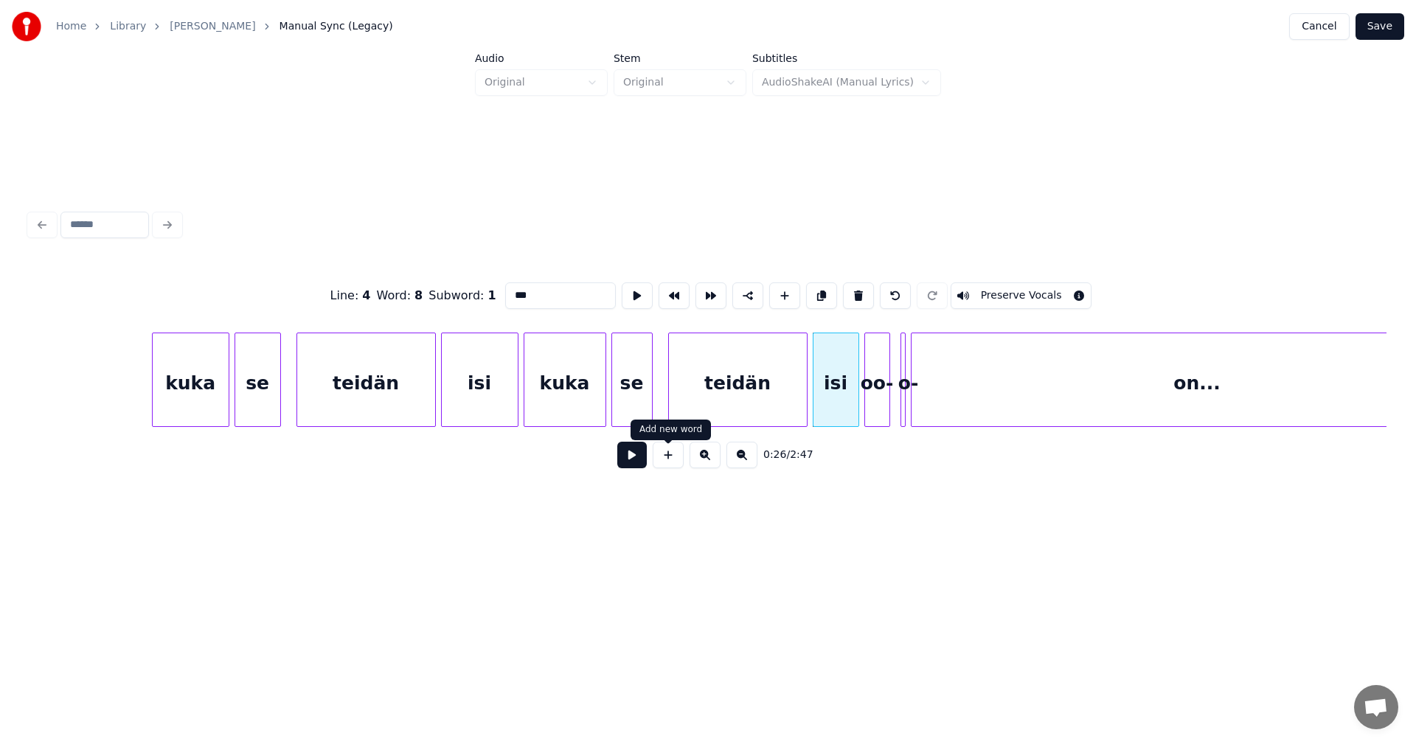
click at [631, 466] on button at bounding box center [631, 455] width 29 height 27
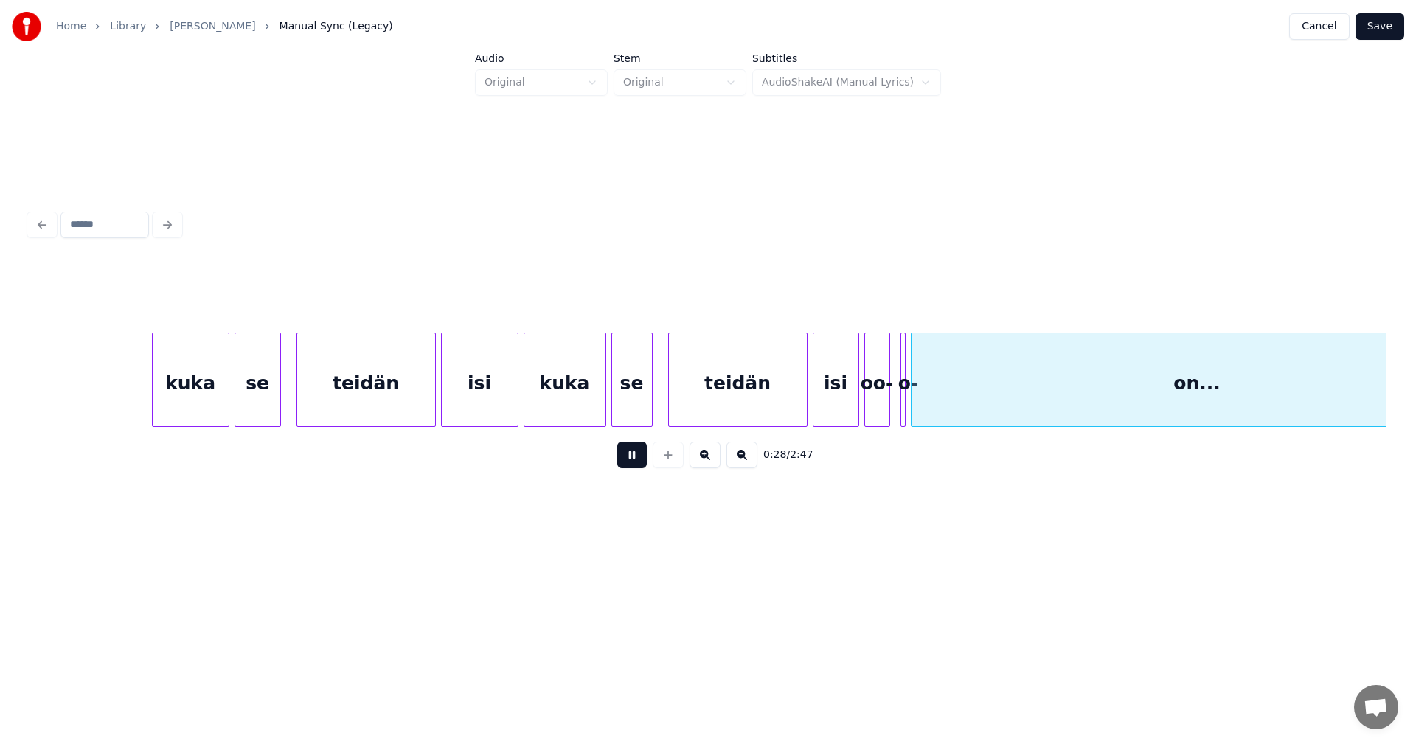
scroll to position [0, 7423]
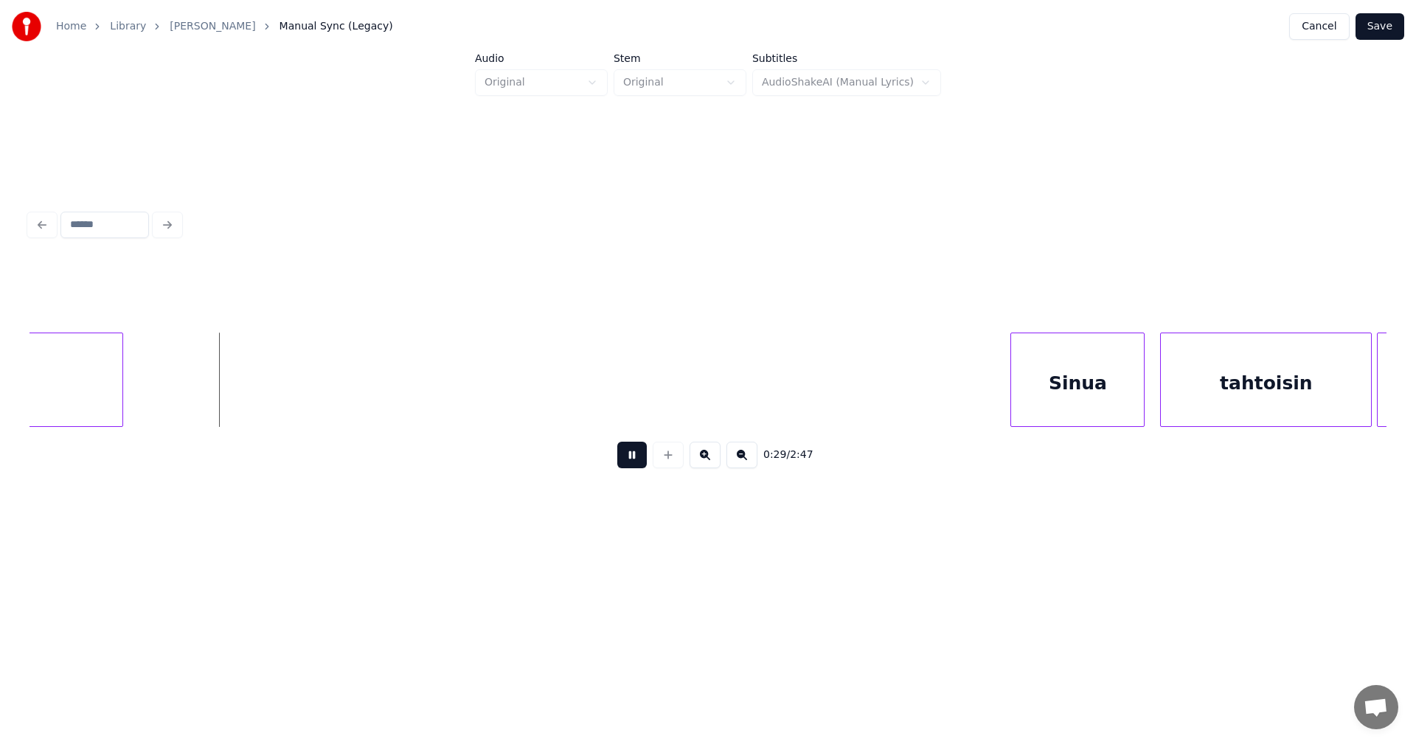
click at [631, 466] on button at bounding box center [631, 455] width 29 height 27
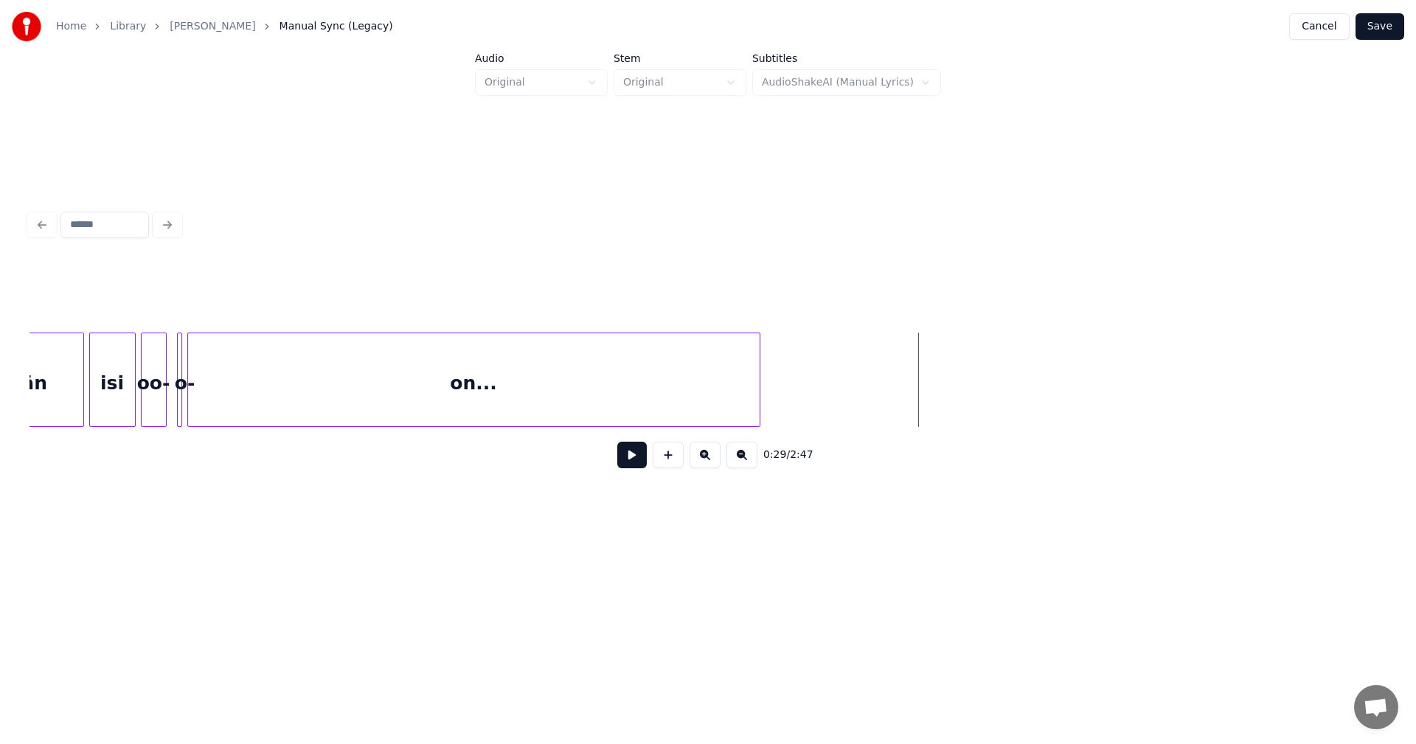
scroll to position [0, 6715]
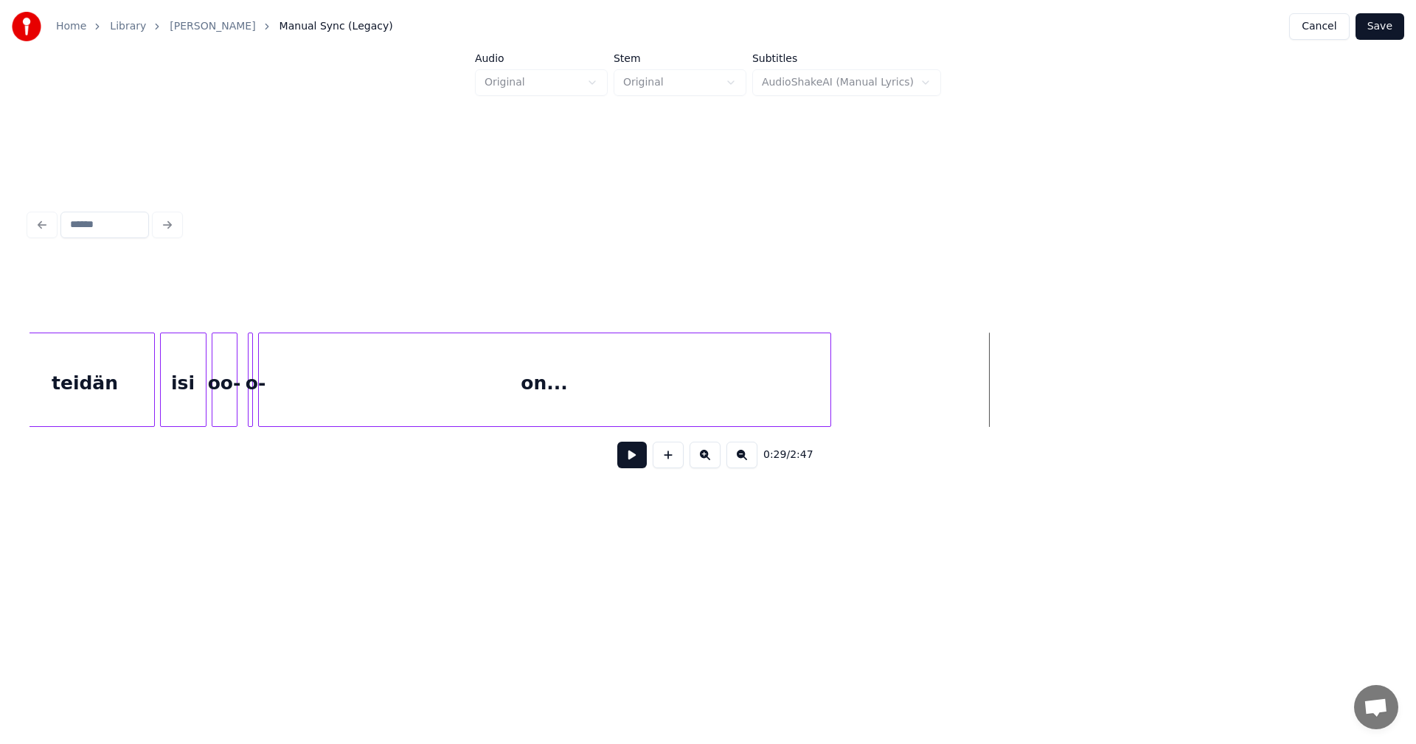
click at [181, 414] on div "isi" at bounding box center [183, 383] width 45 height 100
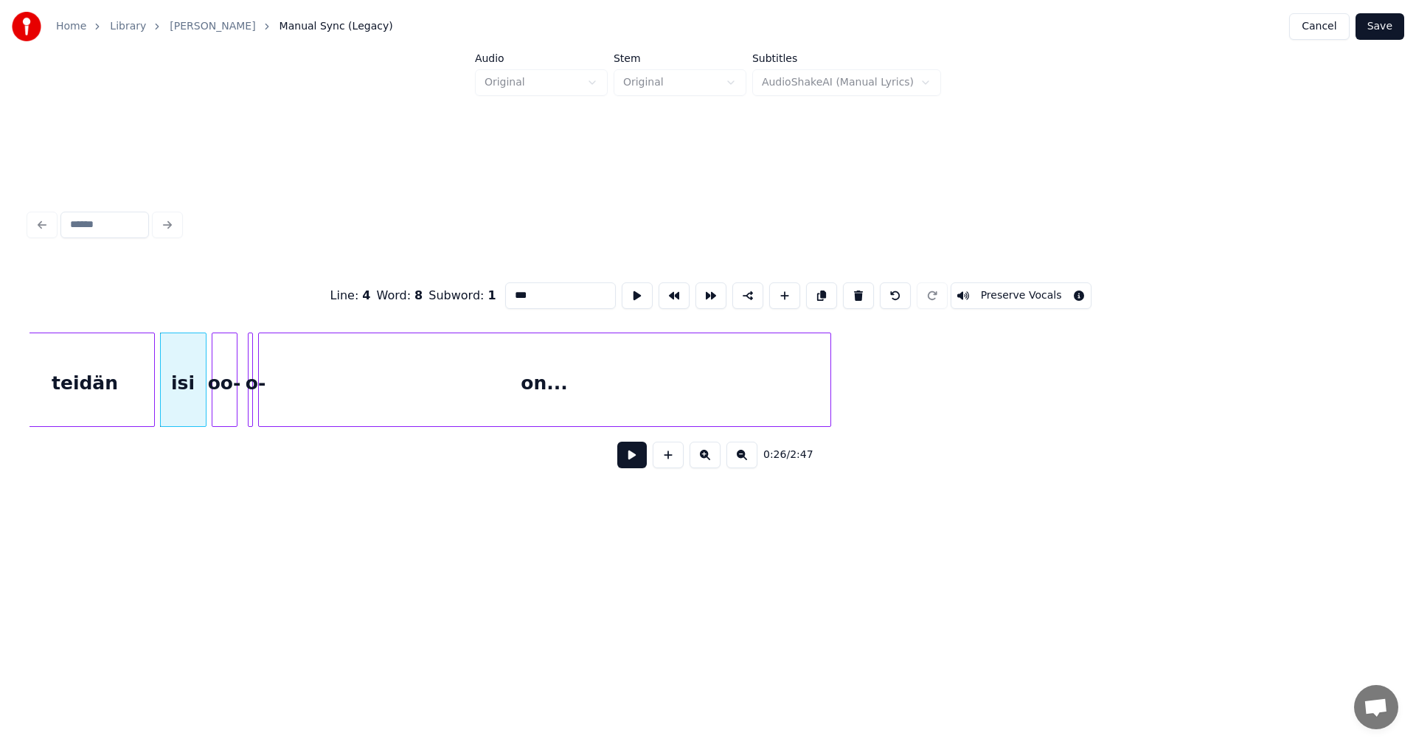
click at [628, 468] on button at bounding box center [631, 455] width 29 height 27
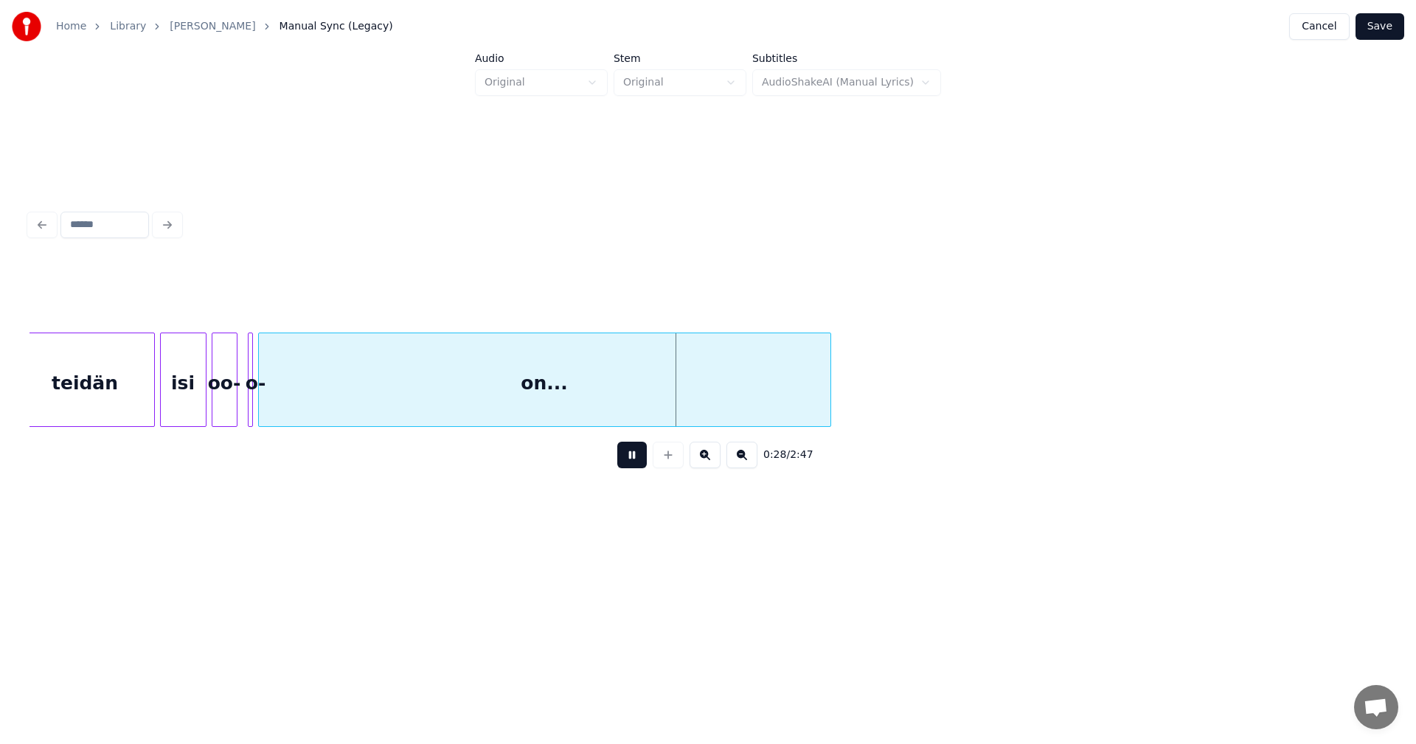
click at [629, 468] on button at bounding box center [631, 455] width 29 height 27
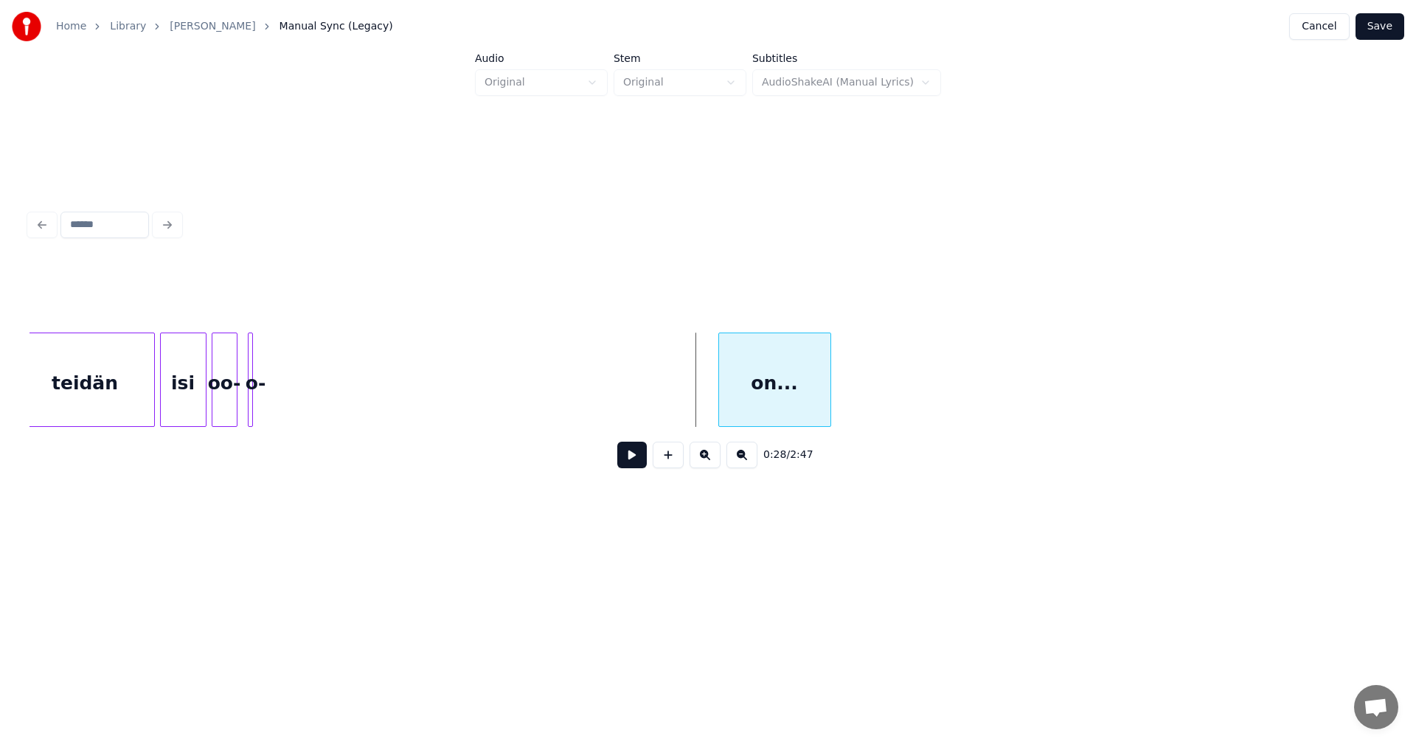
click at [720, 372] on div at bounding box center [721, 379] width 4 height 93
click at [451, 404] on div "o-" at bounding box center [451, 383] width 15 height 100
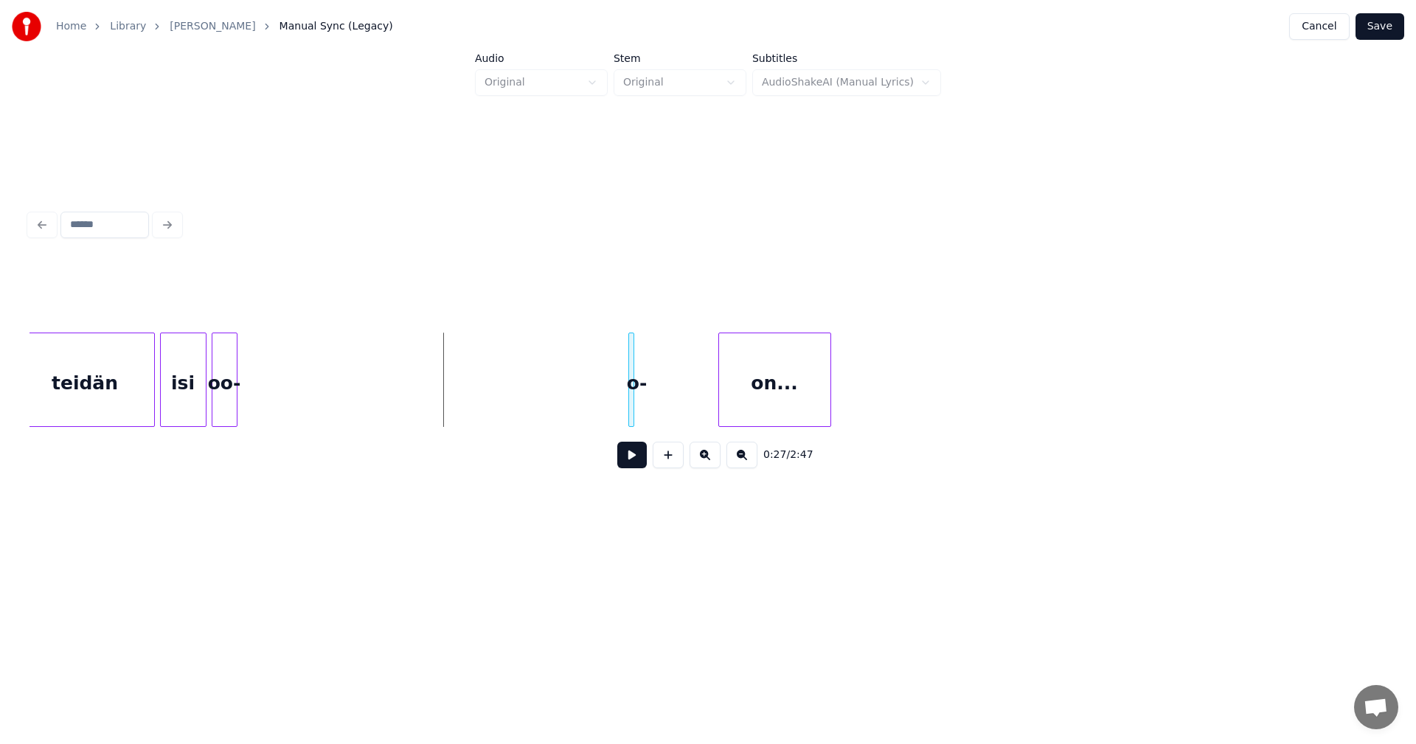
click at [637, 405] on div "o-" at bounding box center [636, 383] width 15 height 100
click at [195, 401] on div at bounding box center [196, 379] width 4 height 93
click at [440, 400] on div at bounding box center [438, 379] width 4 height 93
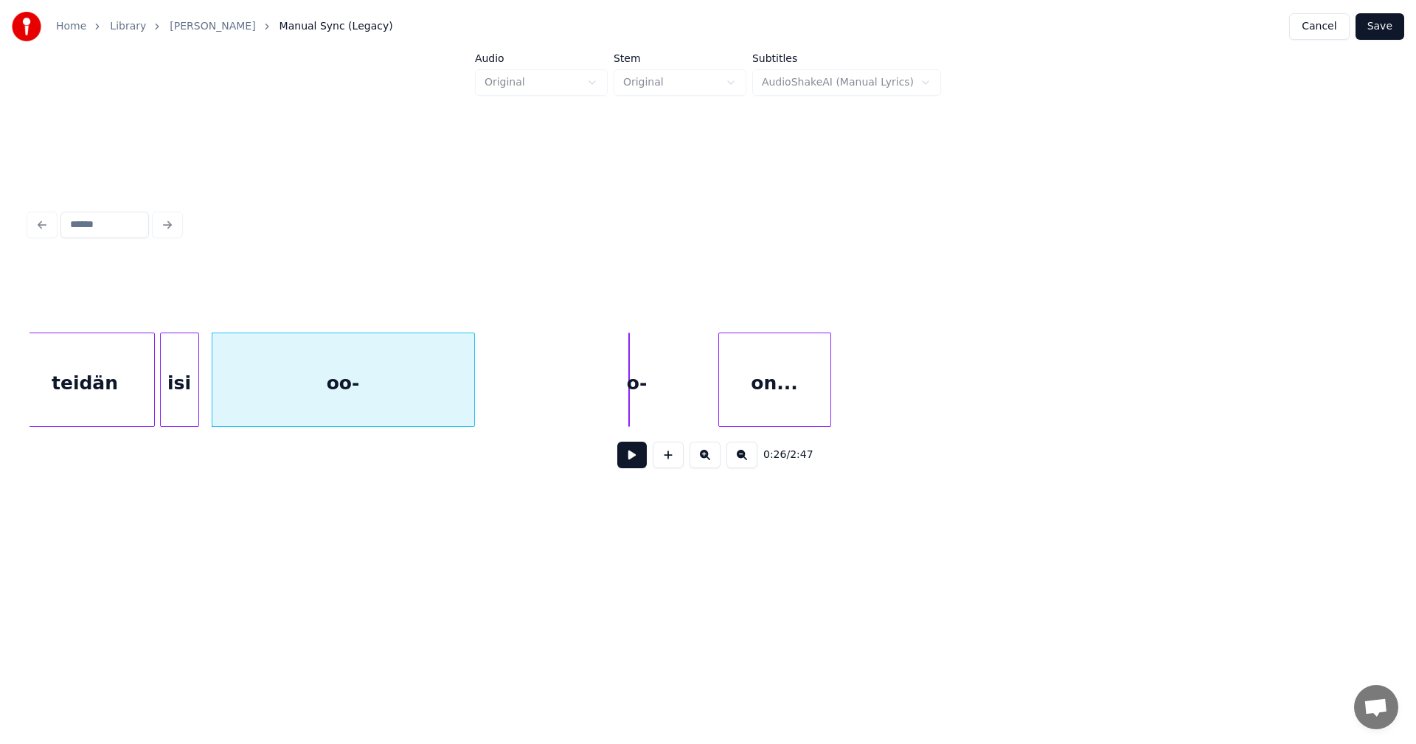
click at [637, 459] on button at bounding box center [631, 455] width 29 height 27
drag, startPoint x: 636, startPoint y: 459, endPoint x: 527, endPoint y: 453, distance: 108.6
click at [630, 459] on button at bounding box center [631, 455] width 29 height 27
click at [358, 401] on div "oo-" at bounding box center [368, 383] width 262 height 100
click at [219, 400] on div at bounding box center [220, 379] width 4 height 93
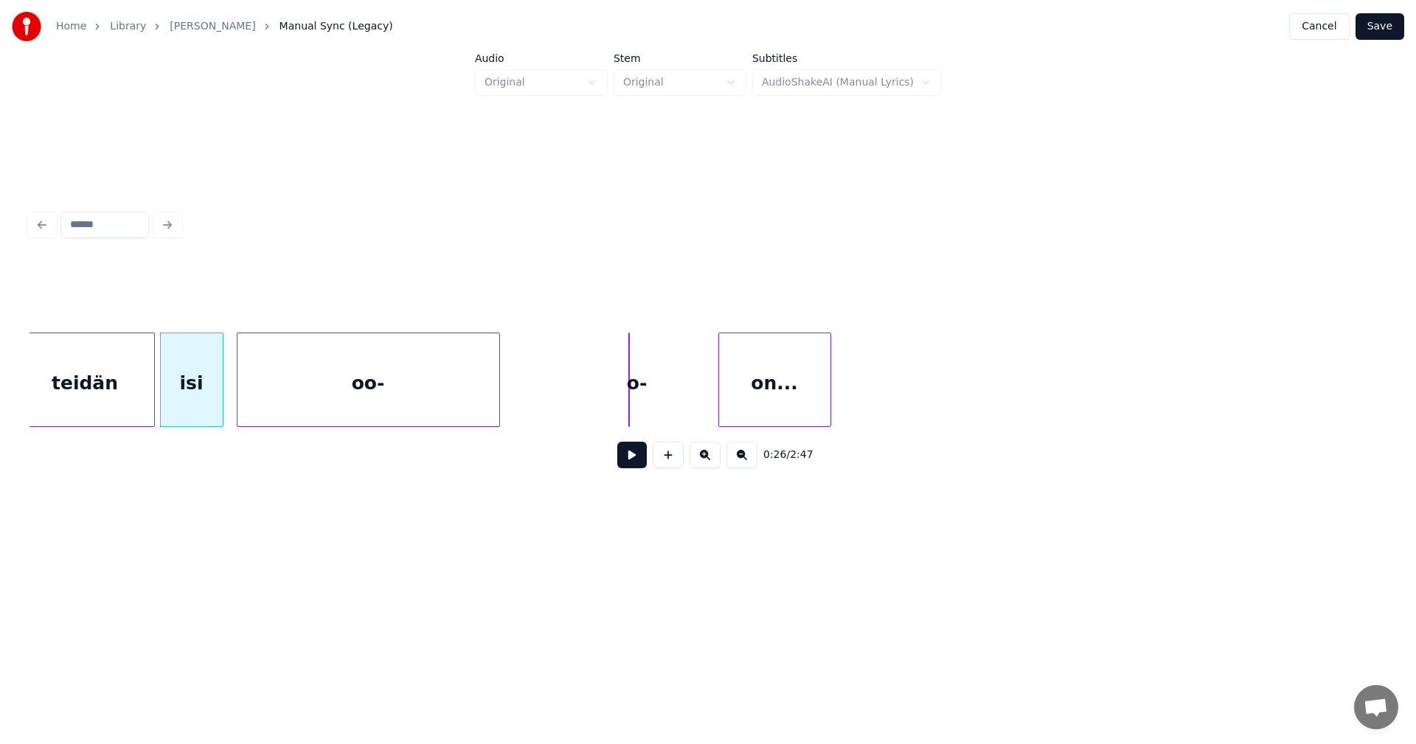
click at [629, 462] on button at bounding box center [631, 455] width 29 height 27
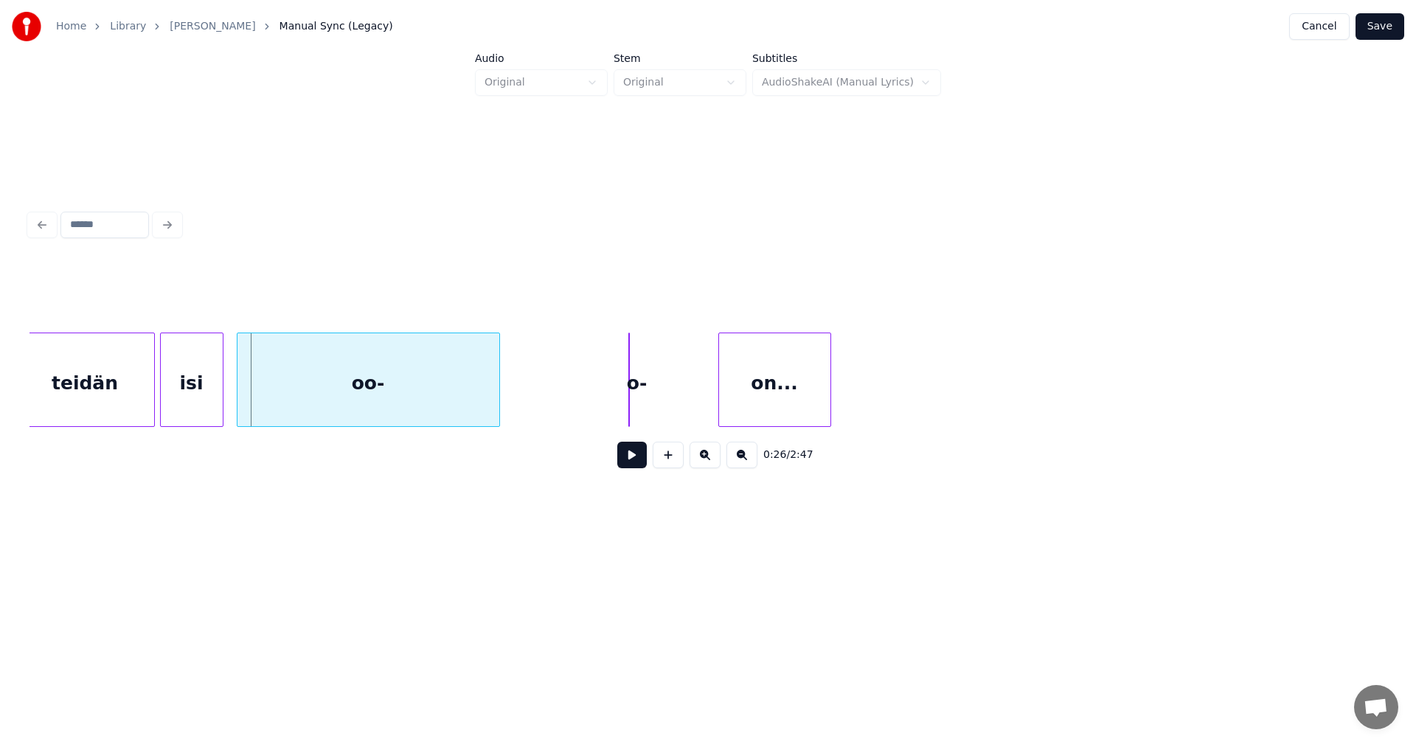
click at [467, 406] on div "oo-" at bounding box center [368, 383] width 262 height 100
type input "***"
click at [626, 467] on button at bounding box center [631, 455] width 29 height 27
click at [446, 417] on div "oo-" at bounding box center [371, 383] width 262 height 100
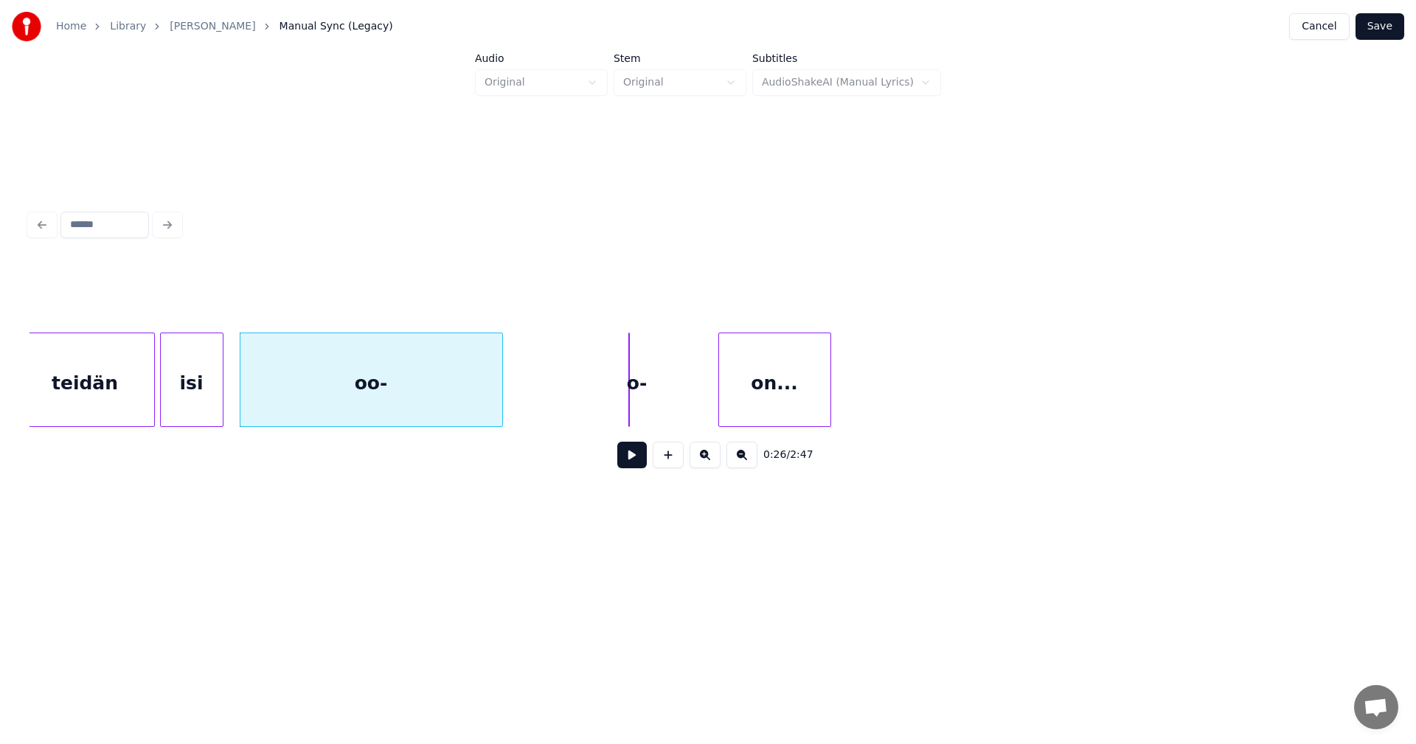
click at [634, 467] on button at bounding box center [631, 455] width 29 height 27
click at [462, 396] on div "oo-" at bounding box center [360, 383] width 262 height 100
click at [639, 456] on button at bounding box center [631, 455] width 29 height 27
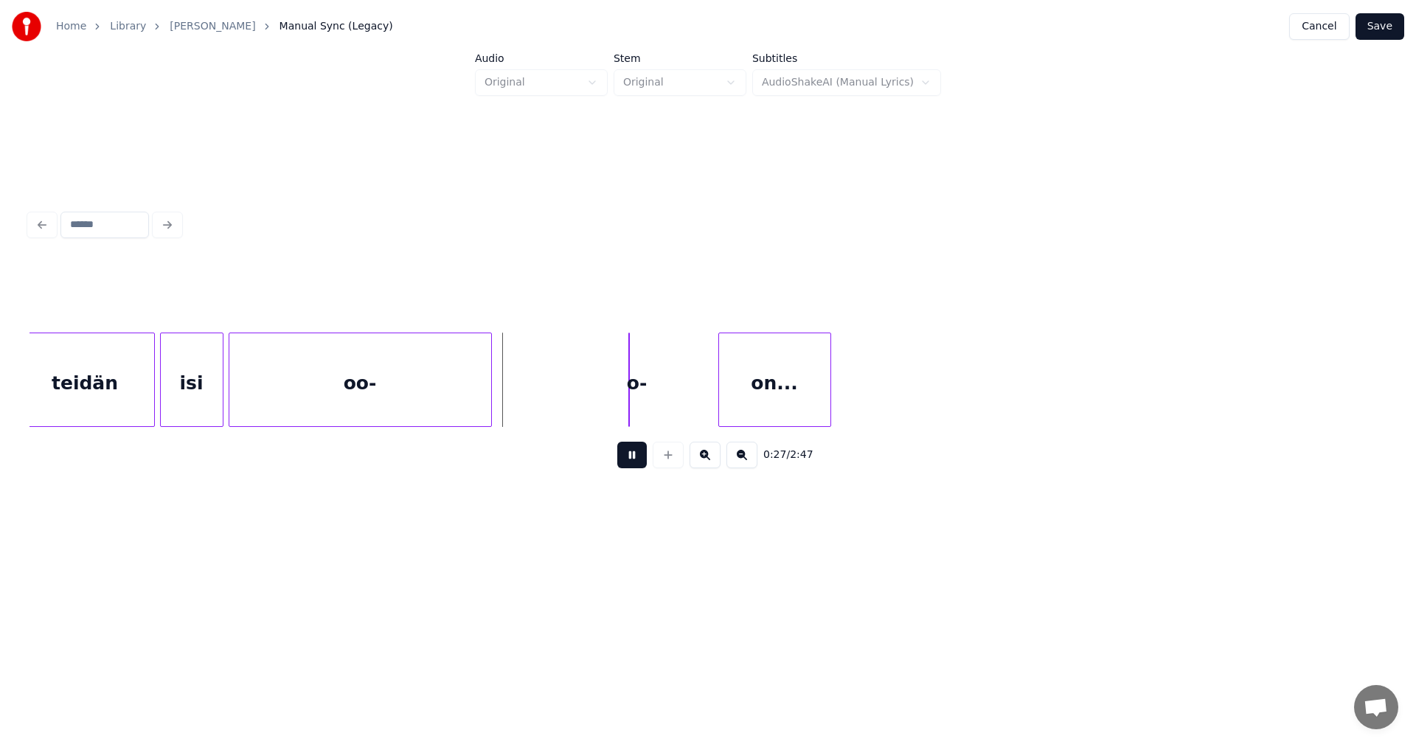
drag, startPoint x: 639, startPoint y: 456, endPoint x: 597, endPoint y: 456, distance: 41.3
click at [629, 456] on button at bounding box center [631, 455] width 29 height 27
click at [196, 392] on div at bounding box center [196, 379] width 4 height 93
click at [218, 400] on div "oo-" at bounding box center [339, 383] width 262 height 100
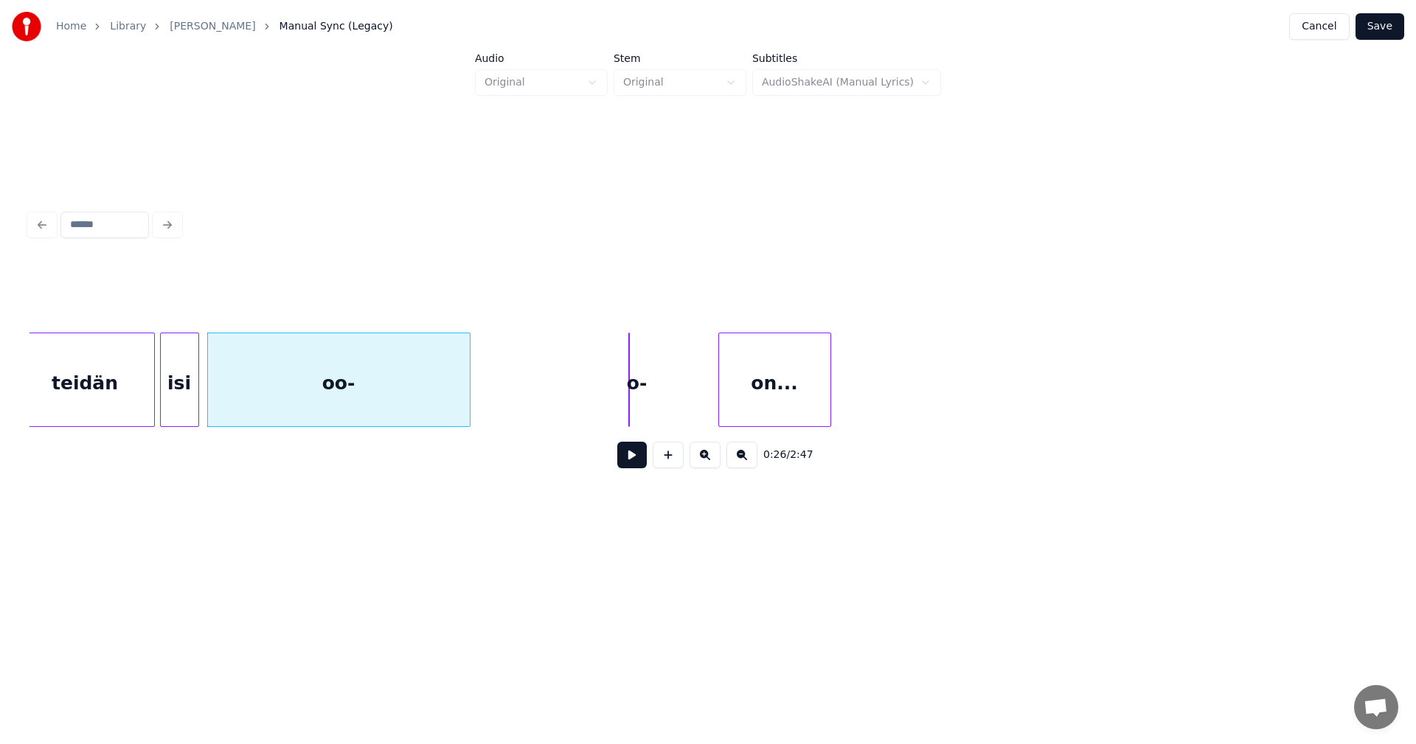
click at [633, 454] on button at bounding box center [631, 455] width 29 height 27
click at [632, 458] on button at bounding box center [631, 455] width 29 height 27
click at [463, 396] on div "oo-" at bounding box center [355, 383] width 262 height 100
click at [628, 465] on button at bounding box center [631, 455] width 29 height 27
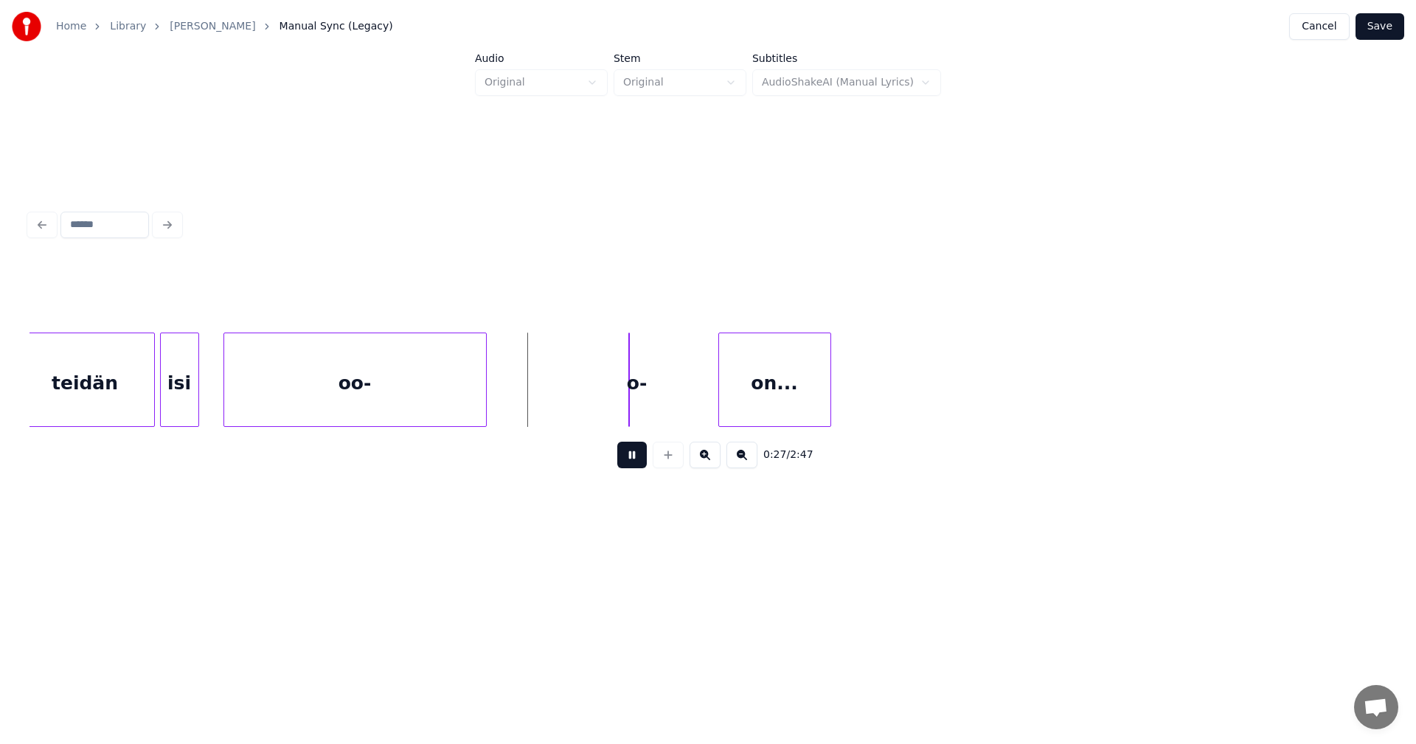
click at [628, 465] on button at bounding box center [631, 455] width 29 height 27
click at [639, 389] on div "o-" at bounding box center [636, 380] width 17 height 94
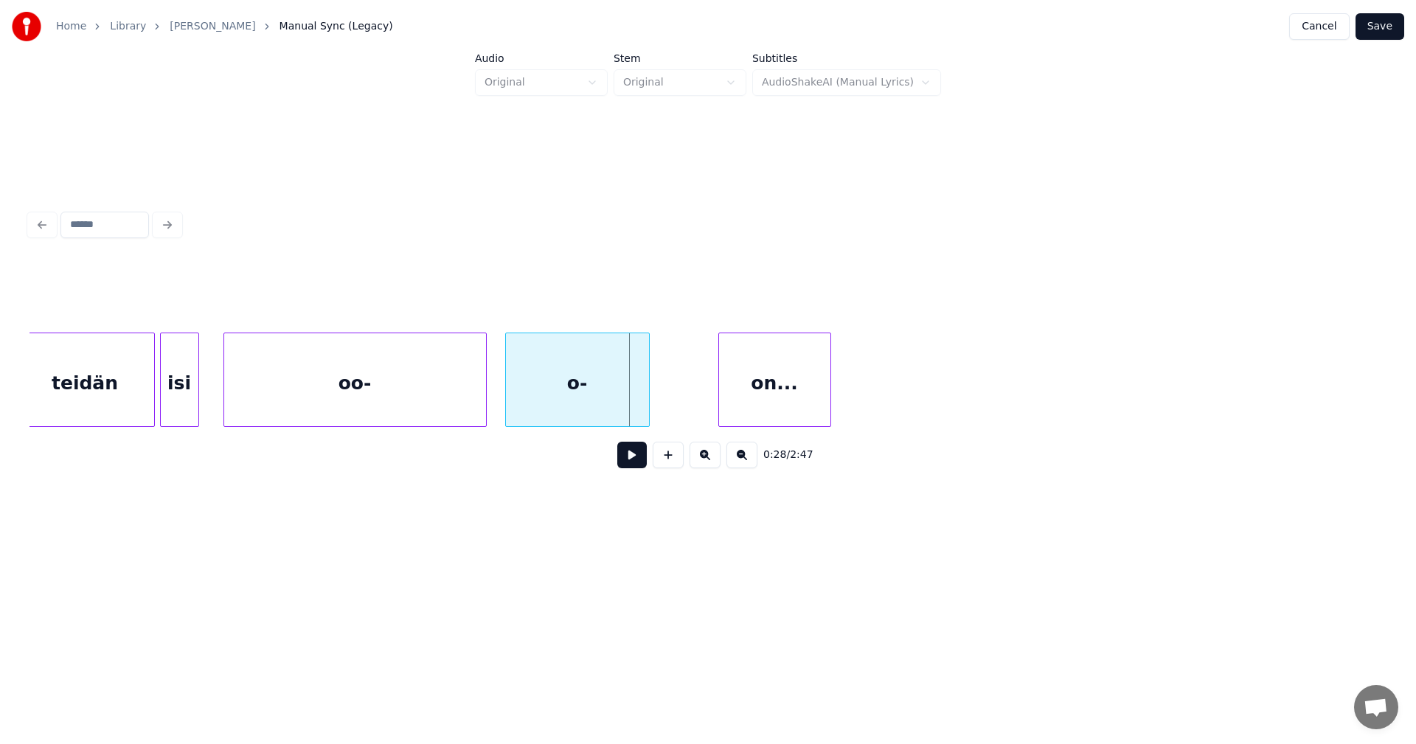
click at [506, 389] on div at bounding box center [508, 379] width 4 height 93
click at [499, 395] on div at bounding box center [497, 379] width 4 height 93
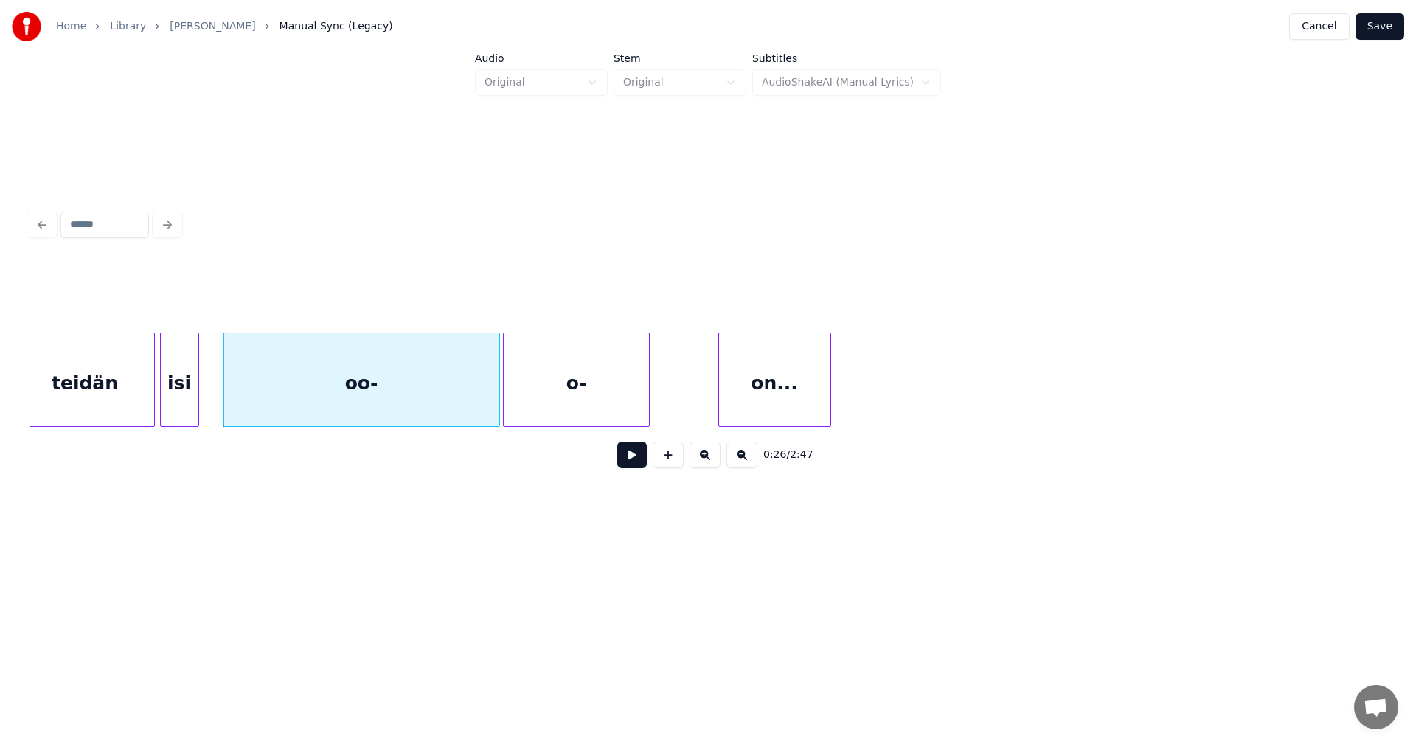
click at [486, 397] on div "oo-" at bounding box center [361, 383] width 275 height 100
click at [627, 464] on button at bounding box center [631, 455] width 29 height 27
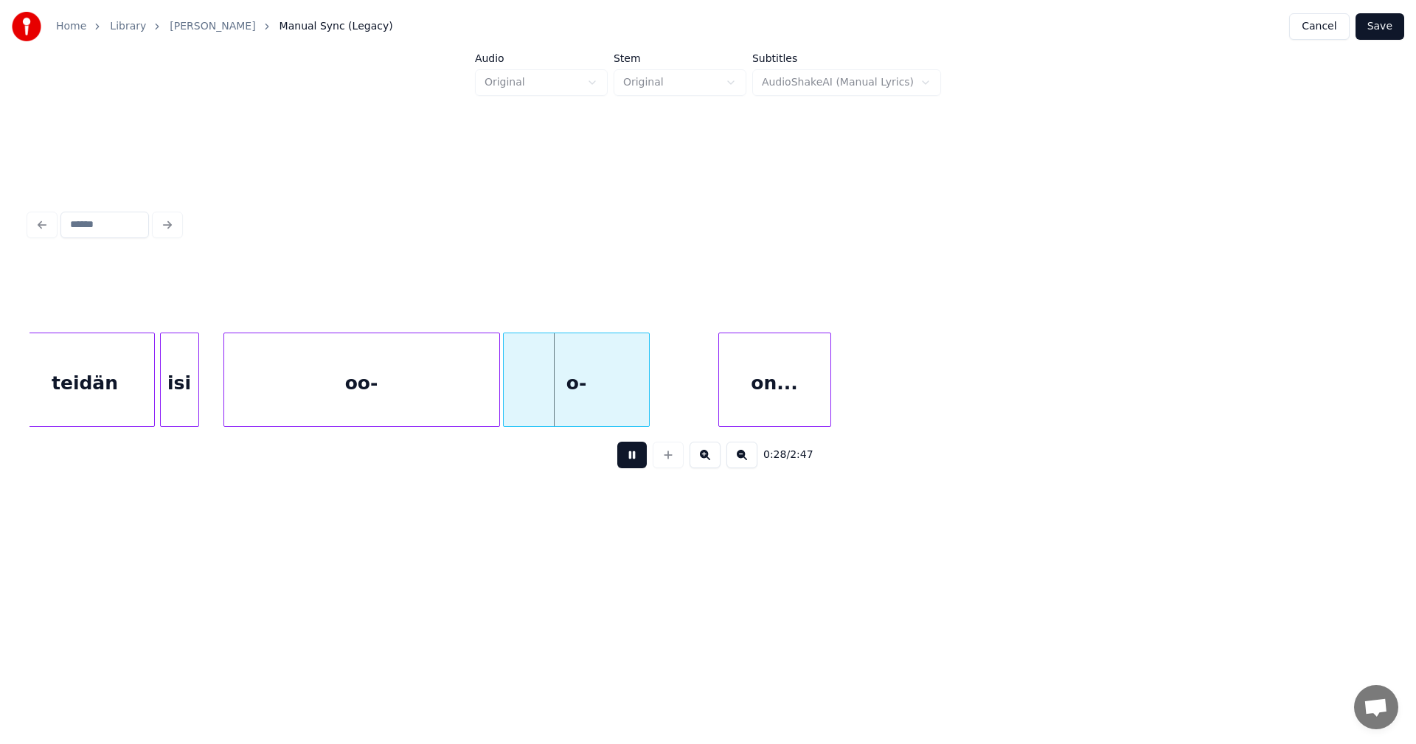
click at [628, 463] on button at bounding box center [631, 455] width 29 height 27
click at [631, 456] on button at bounding box center [631, 455] width 29 height 27
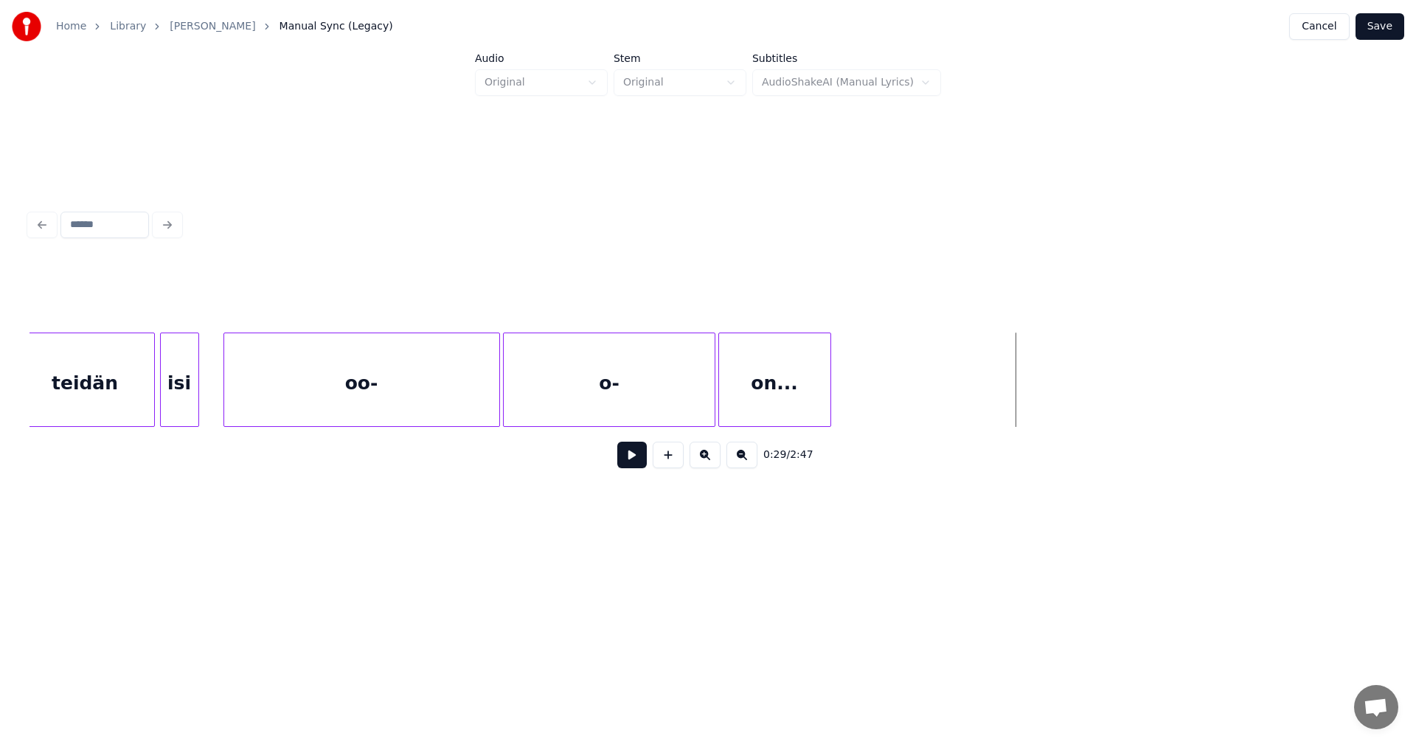
click at [710, 397] on div at bounding box center [712, 379] width 4 height 93
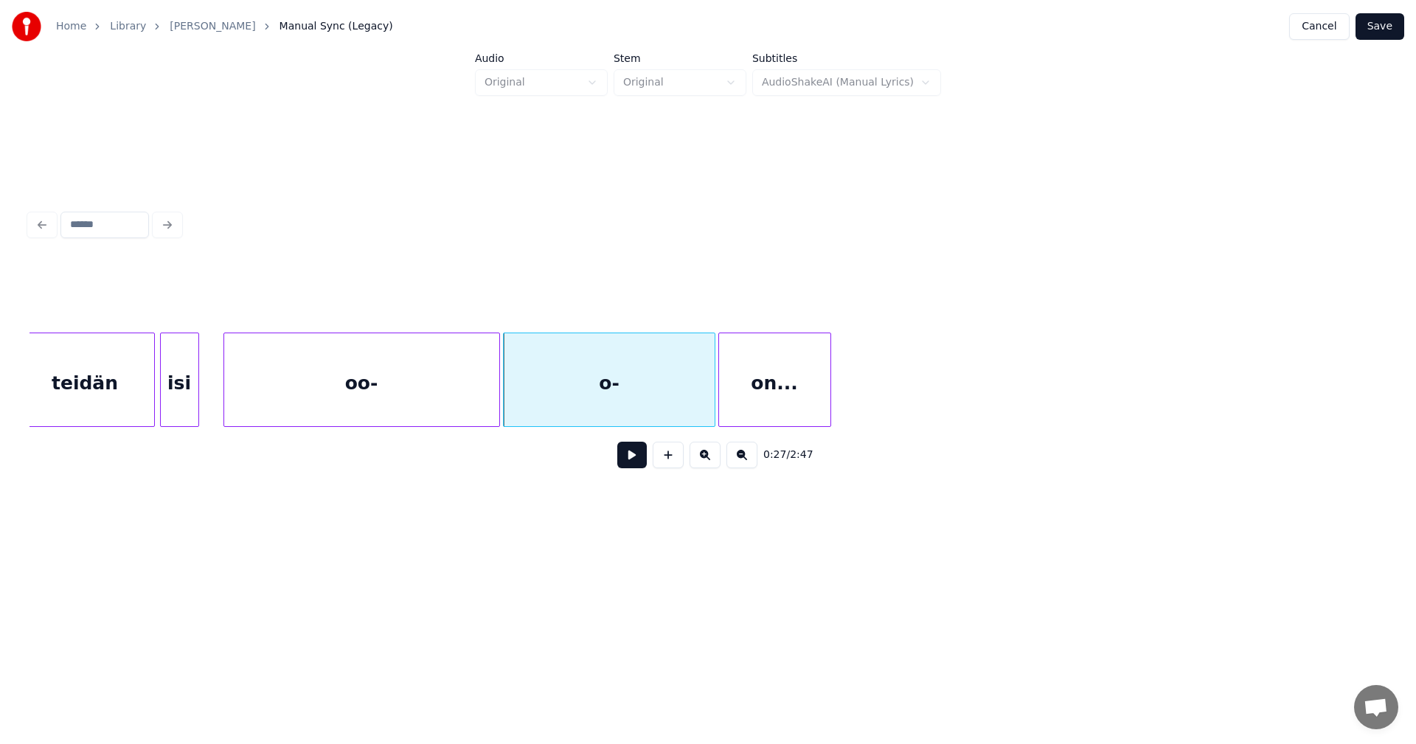
click at [385, 396] on div "oo-" at bounding box center [361, 383] width 275 height 100
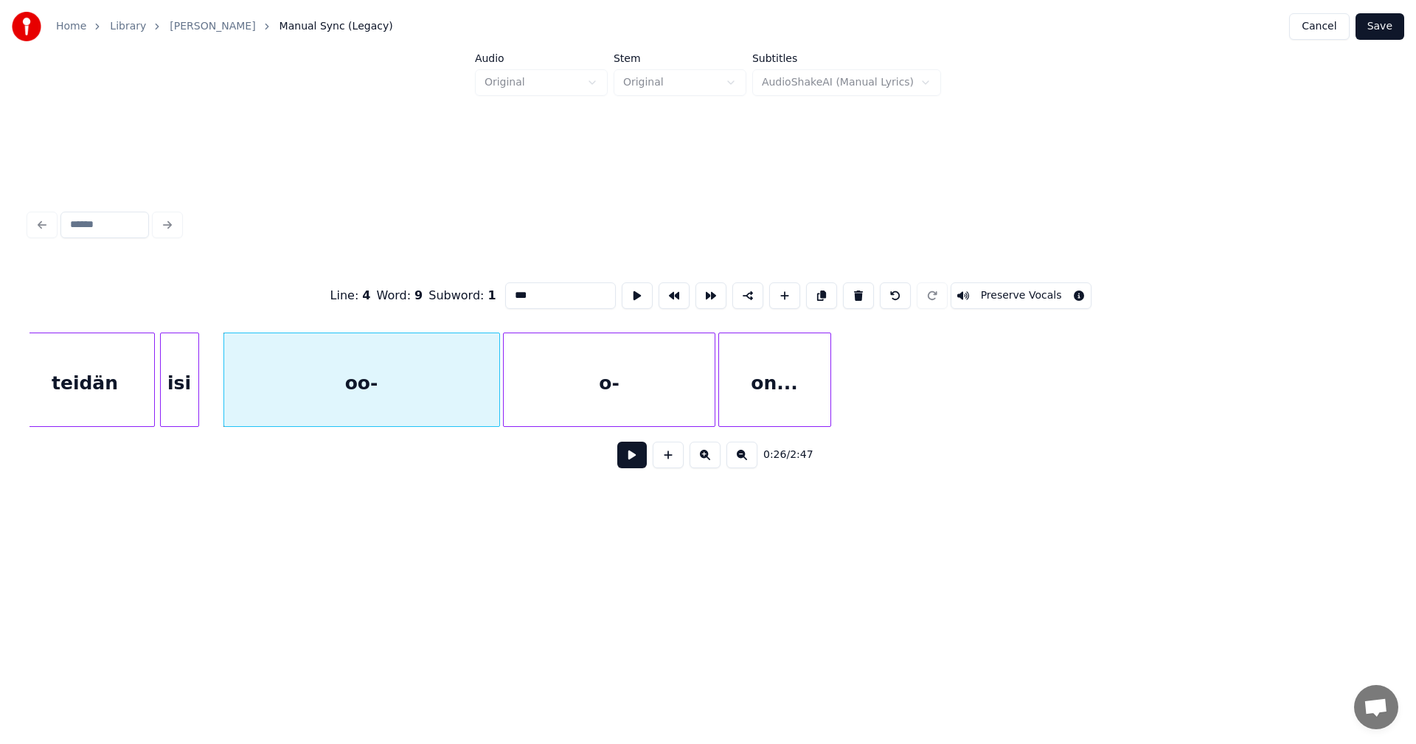
click at [640, 460] on button at bounding box center [631, 455] width 29 height 27
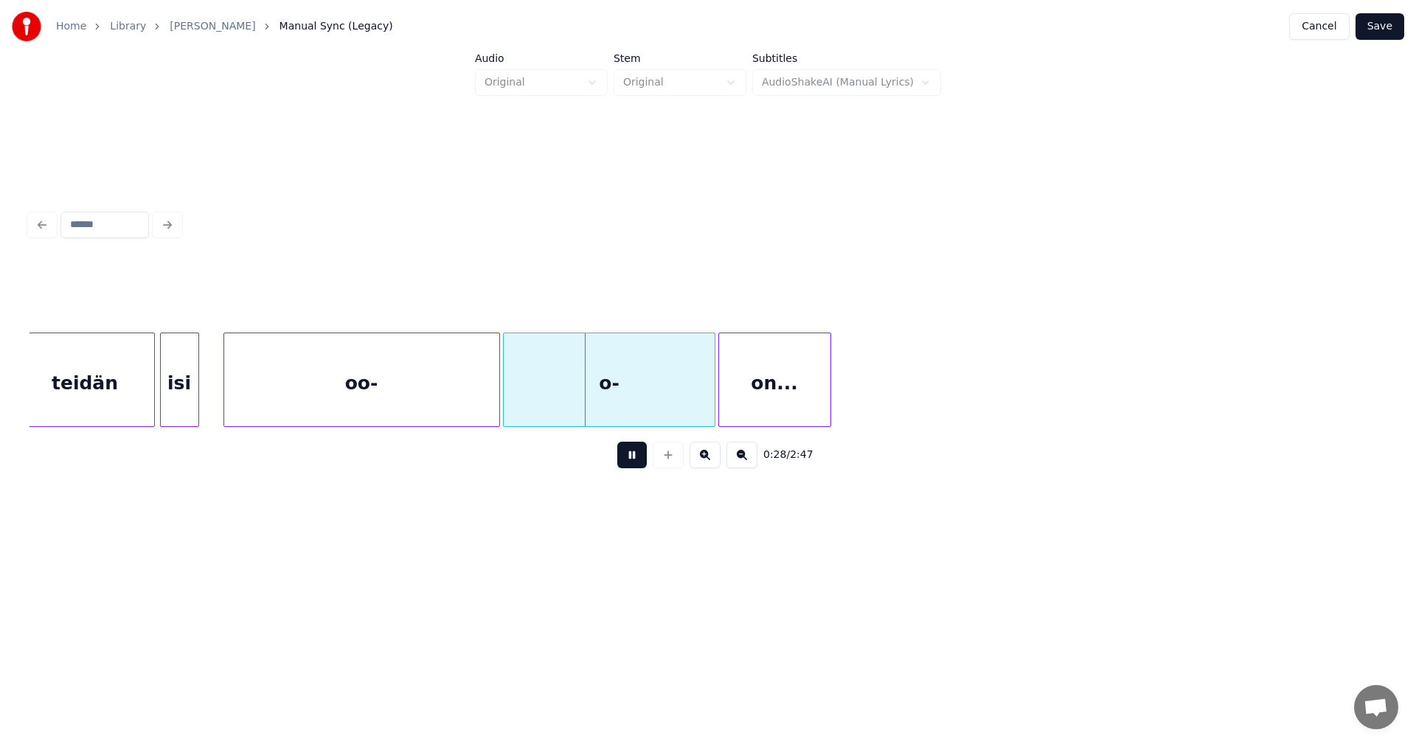
click at [633, 462] on button at bounding box center [631, 455] width 29 height 27
click at [509, 407] on div "o-" at bounding box center [609, 383] width 210 height 100
click at [579, 404] on div at bounding box center [581, 379] width 4 height 93
click at [573, 405] on div at bounding box center [572, 379] width 4 height 93
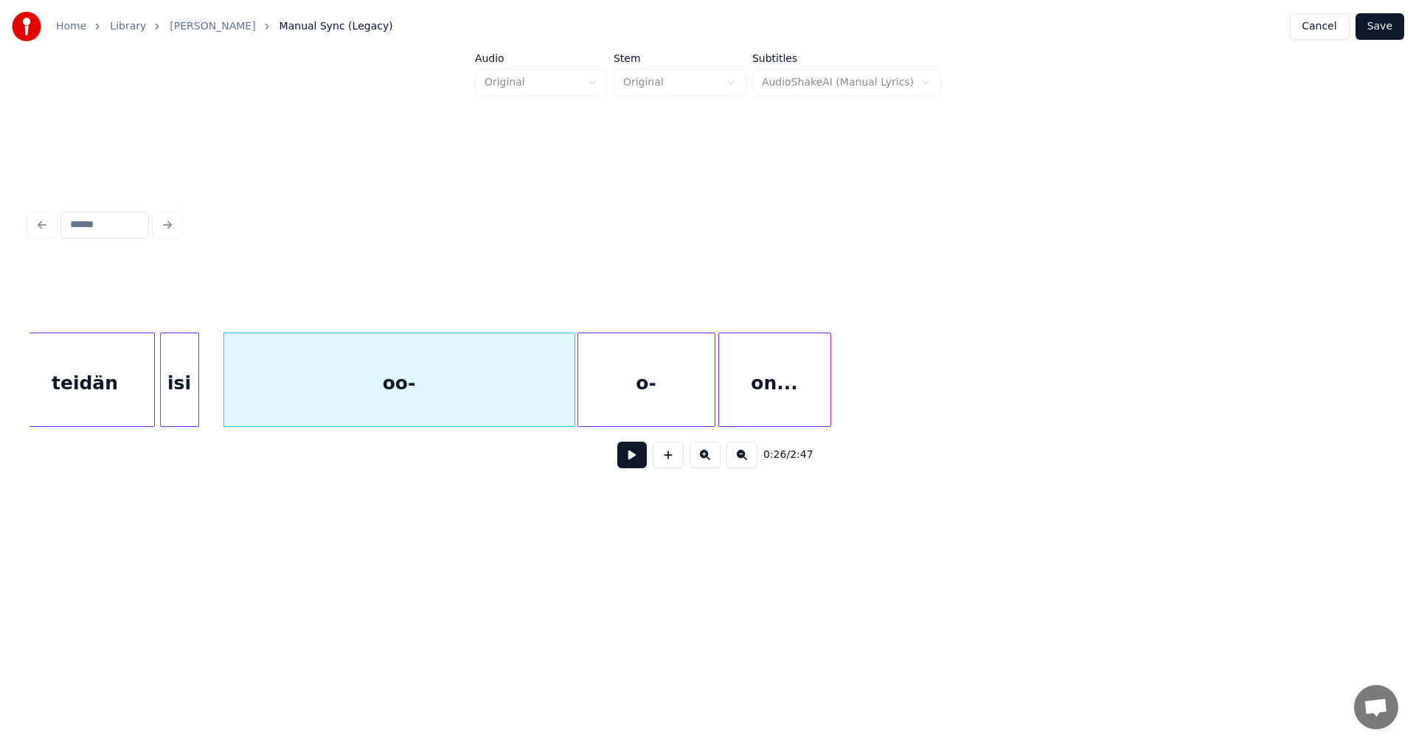
click at [625, 457] on button at bounding box center [631, 455] width 29 height 27
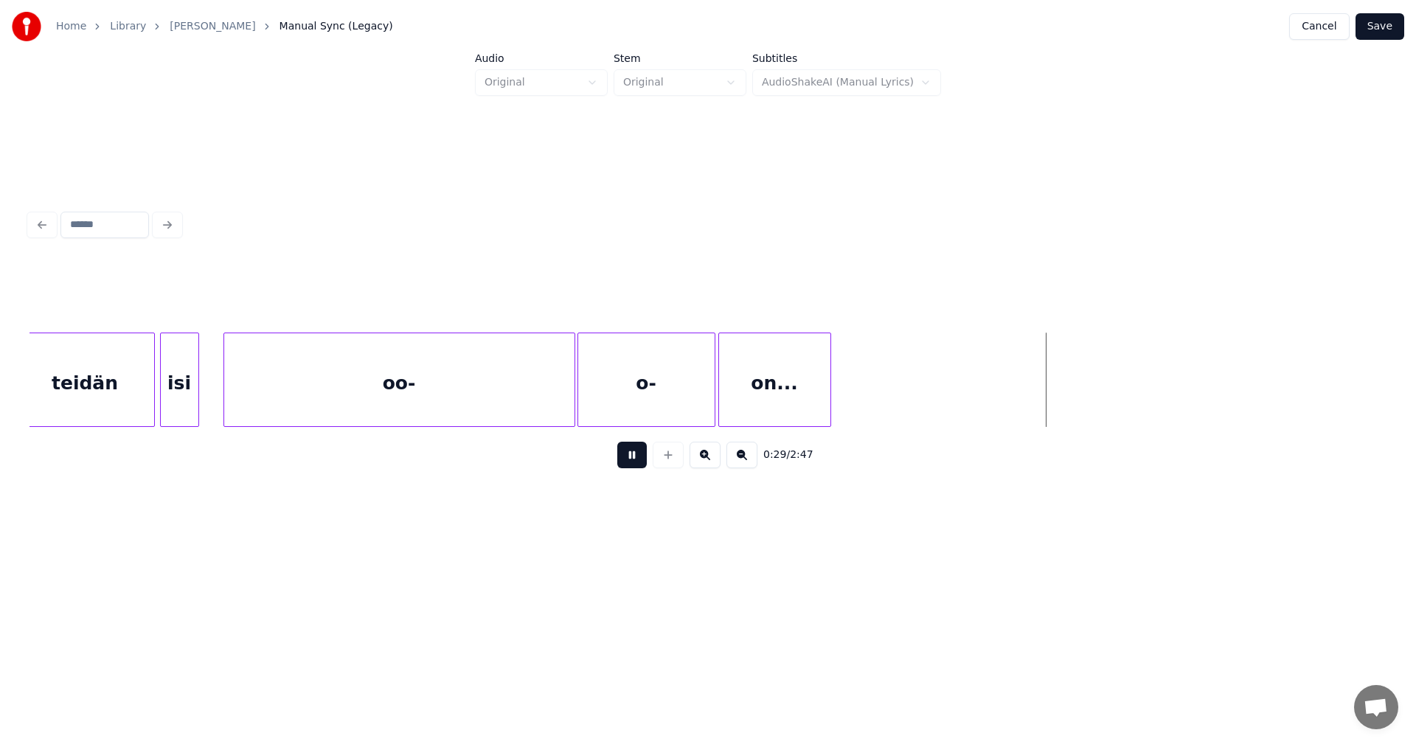
click at [628, 455] on button at bounding box center [631, 455] width 29 height 27
click at [855, 398] on div at bounding box center [855, 379] width 4 height 93
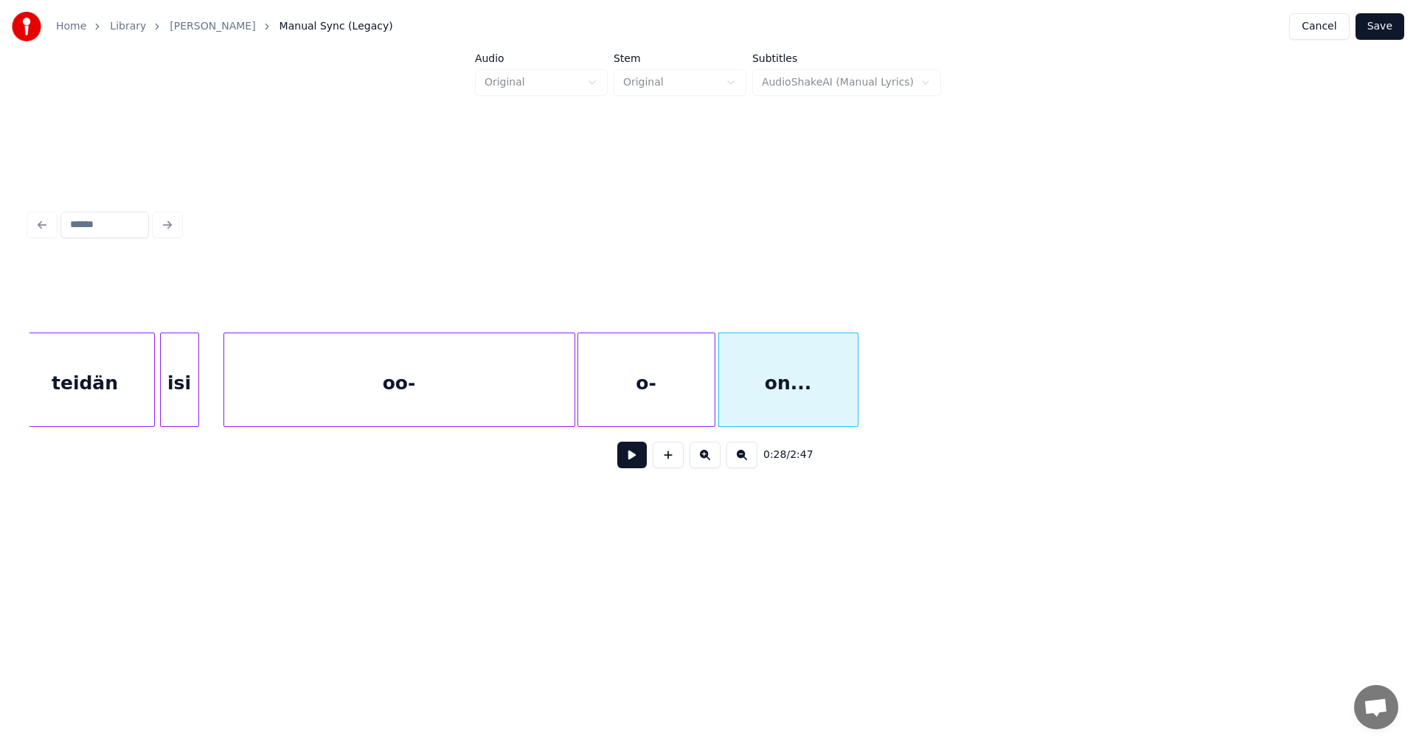
click at [185, 414] on div "isi" at bounding box center [180, 383] width 38 height 100
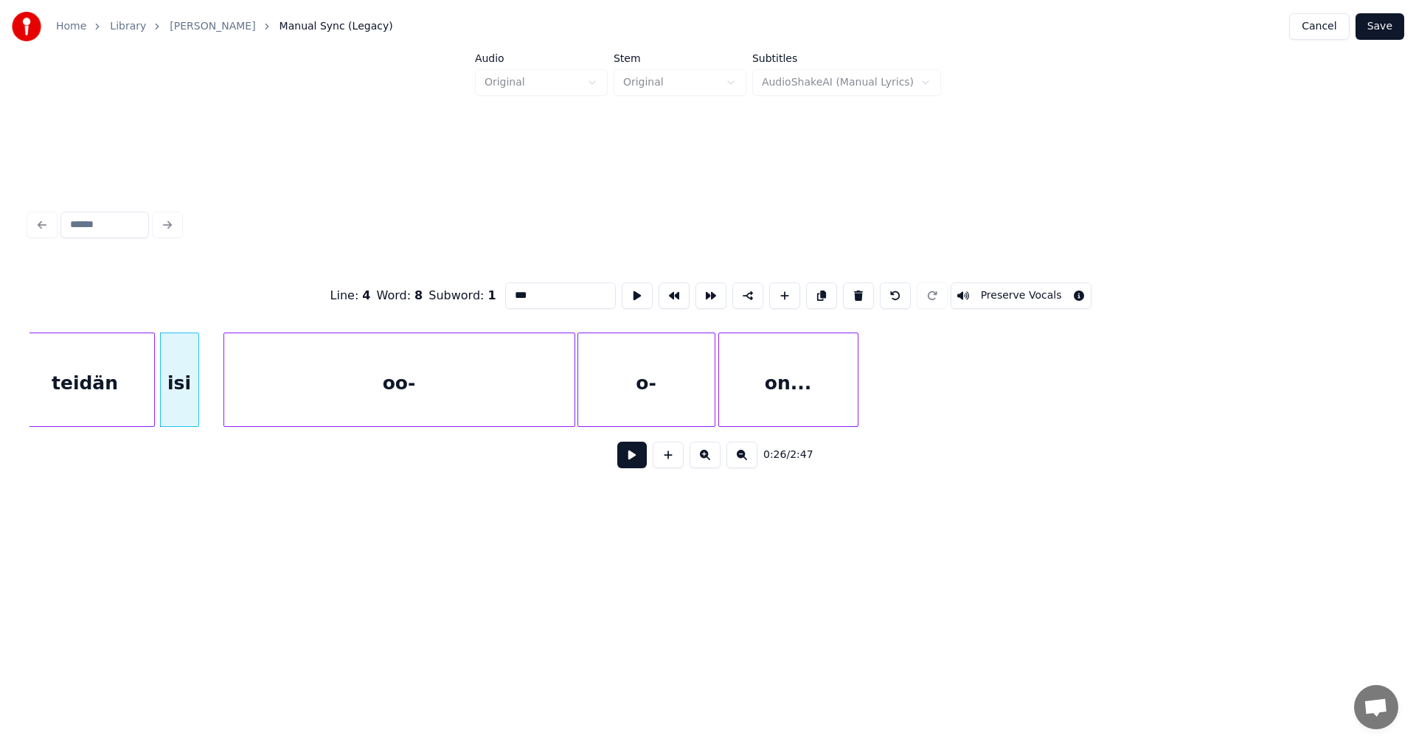
click at [634, 462] on button at bounding box center [631, 455] width 29 height 27
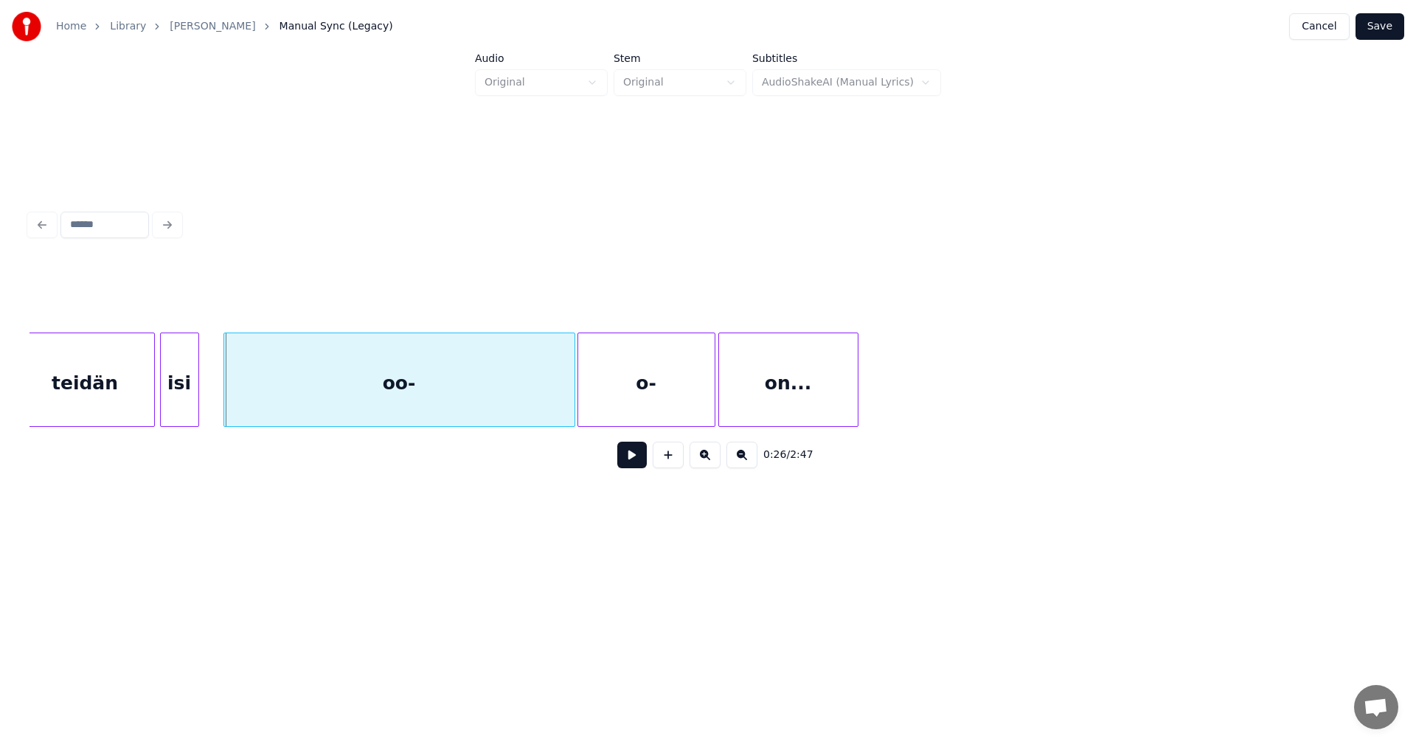
click at [634, 462] on button at bounding box center [631, 455] width 29 height 27
drag, startPoint x: 634, startPoint y: 462, endPoint x: 830, endPoint y: 381, distance: 211.6
click at [634, 460] on button at bounding box center [631, 455] width 29 height 27
click at [1389, 22] on button "Save" at bounding box center [1379, 26] width 49 height 27
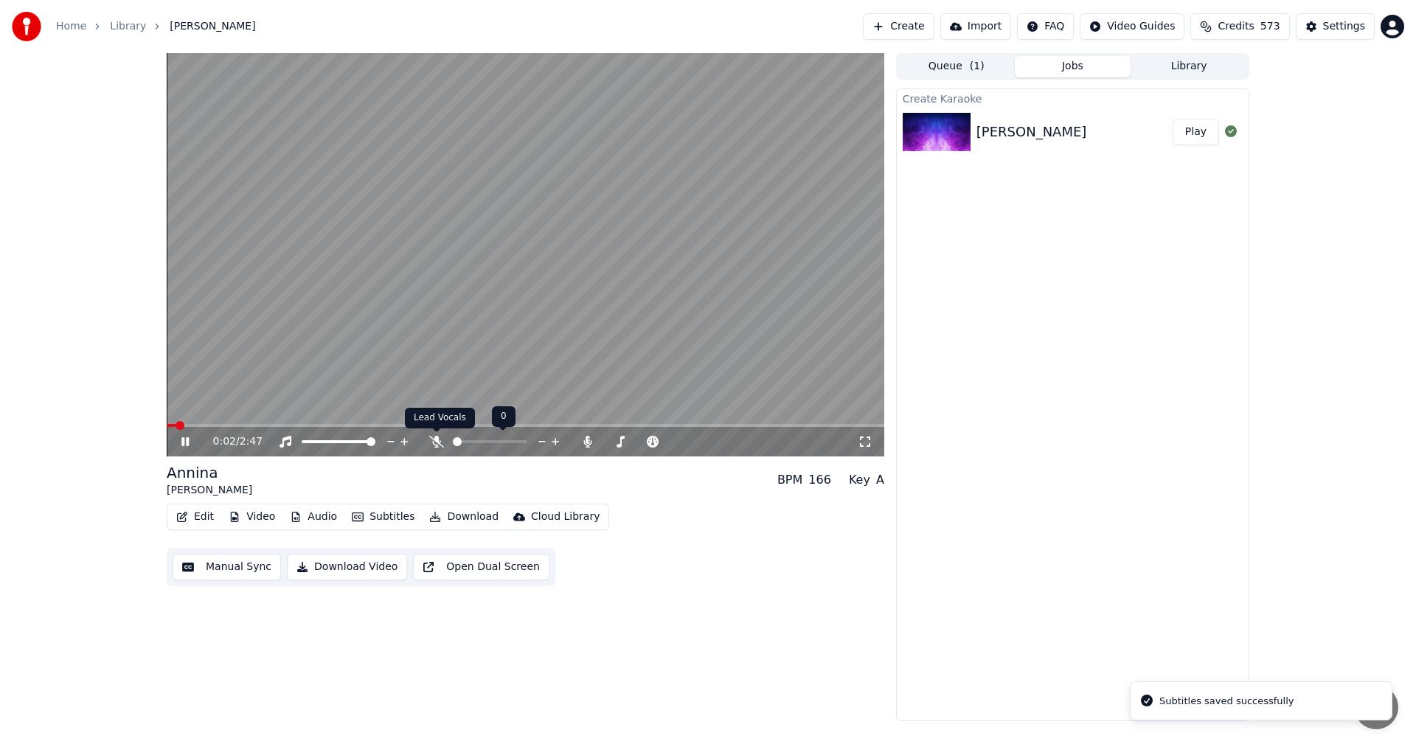
click at [440, 445] on icon at bounding box center [436, 442] width 15 height 12
click at [210, 427] on span at bounding box center [526, 425] width 718 height 3
click at [249, 424] on span at bounding box center [526, 425] width 718 height 3
click at [222, 426] on span at bounding box center [195, 425] width 56 height 3
click at [185, 441] on icon at bounding box center [195, 442] width 35 height 12
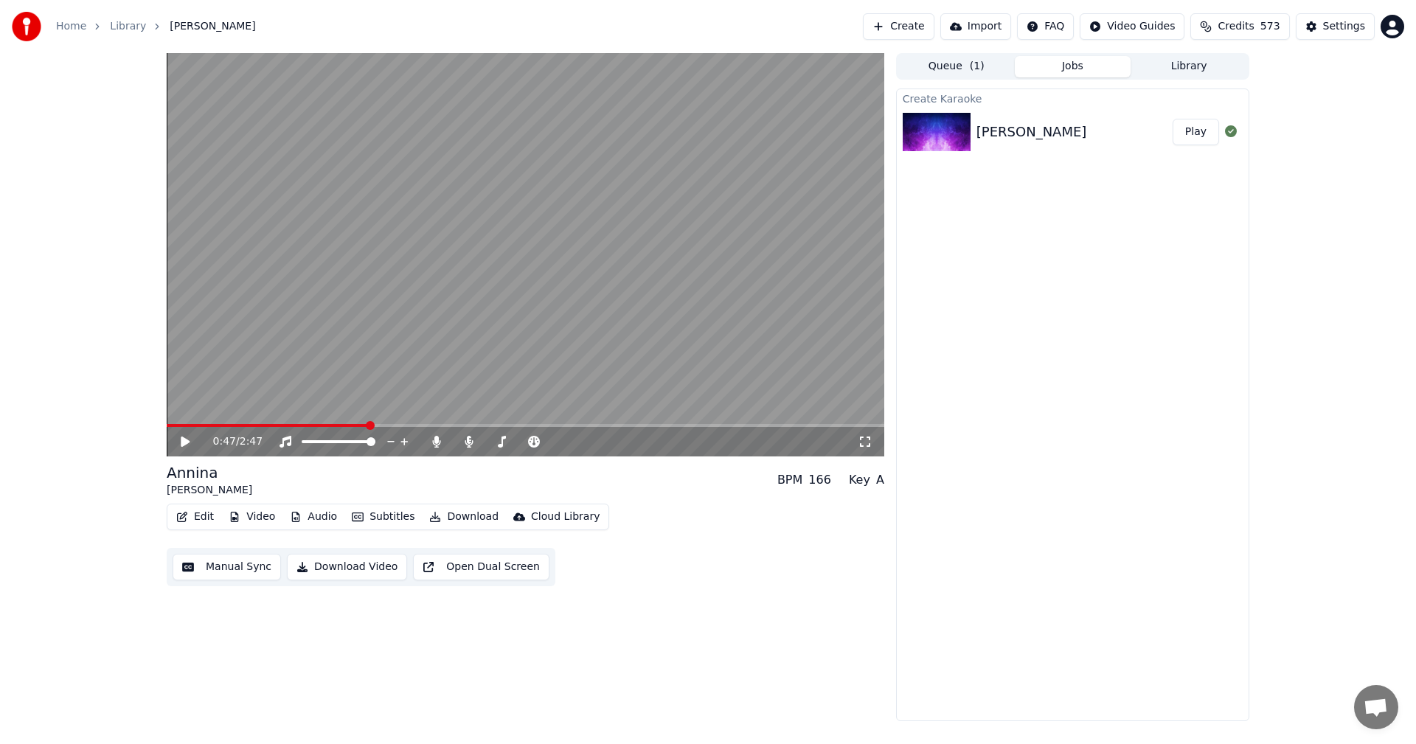
click at [202, 517] on button "Edit" at bounding box center [194, 517] width 49 height 21
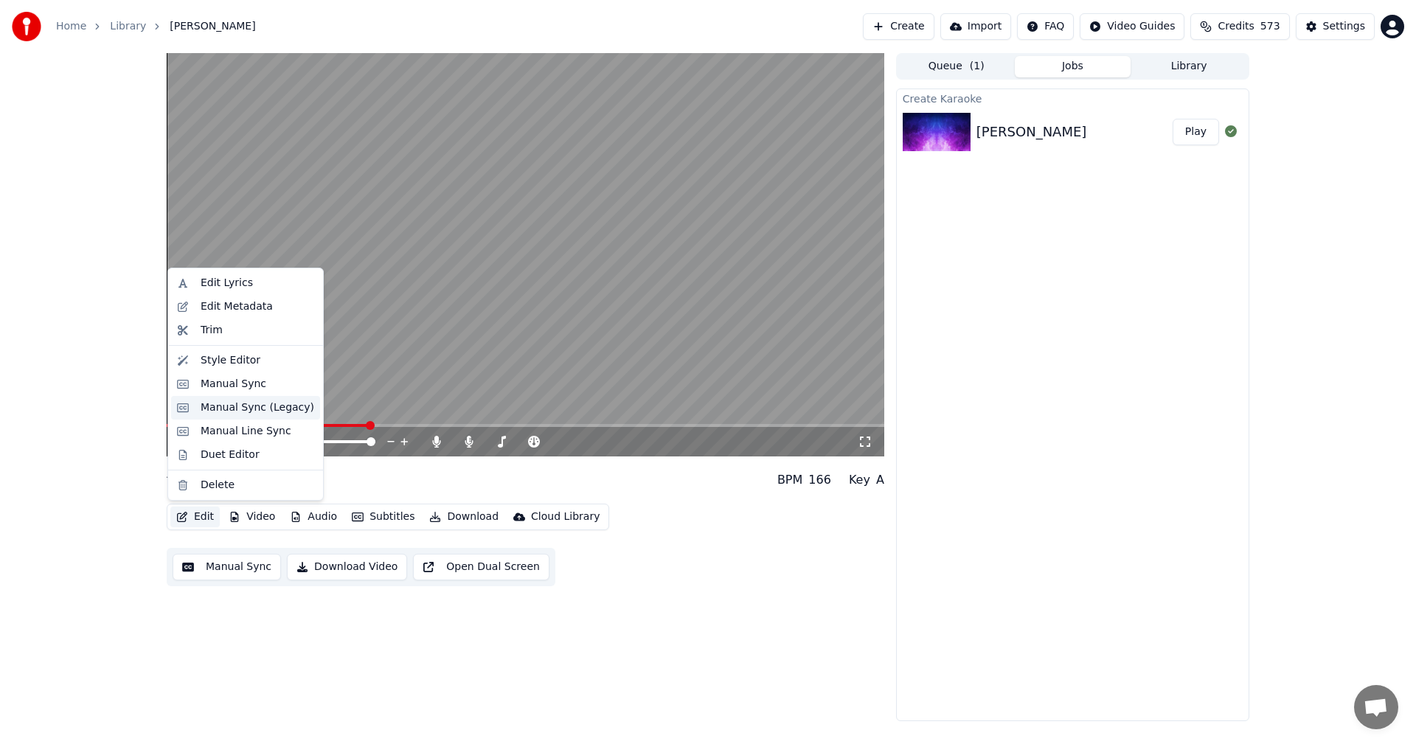
click at [248, 413] on div "Manual Sync (Legacy)" at bounding box center [258, 407] width 114 height 15
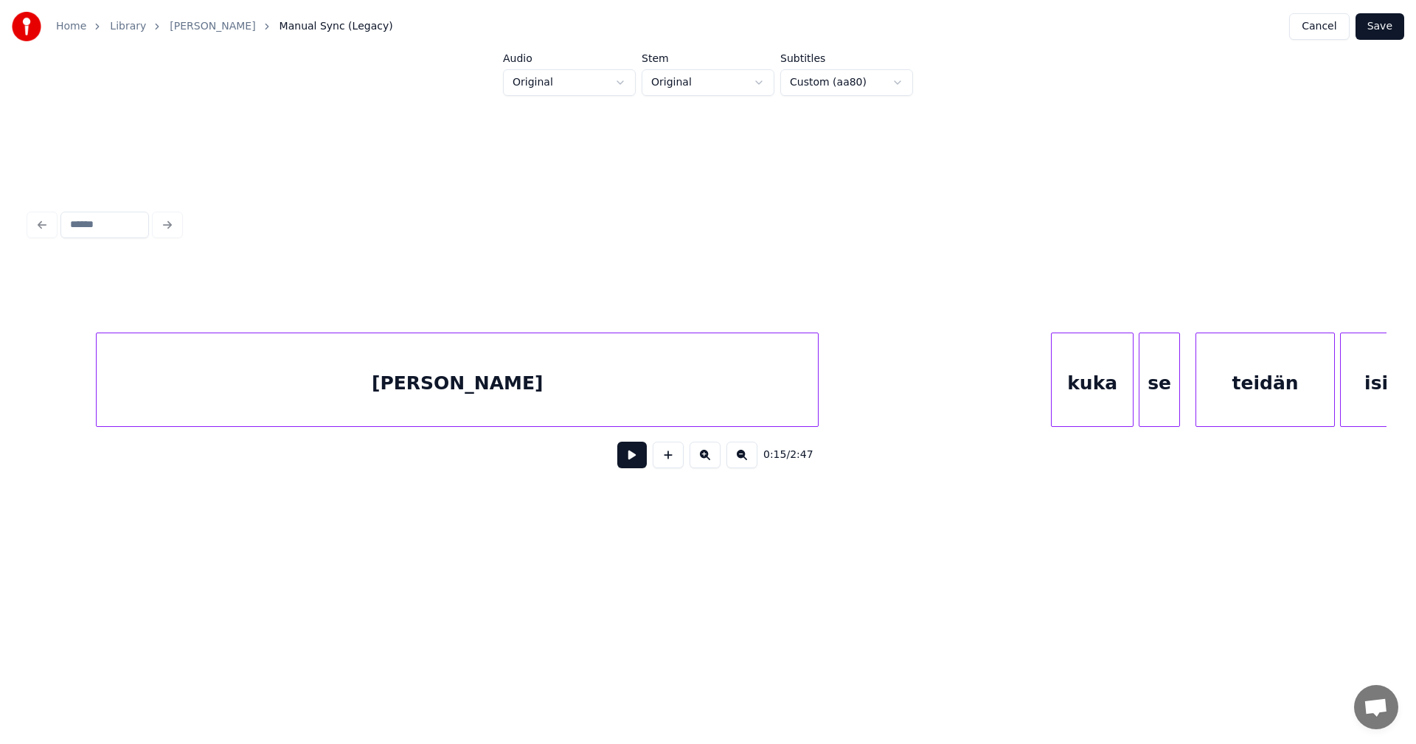
scroll to position [0, 11193]
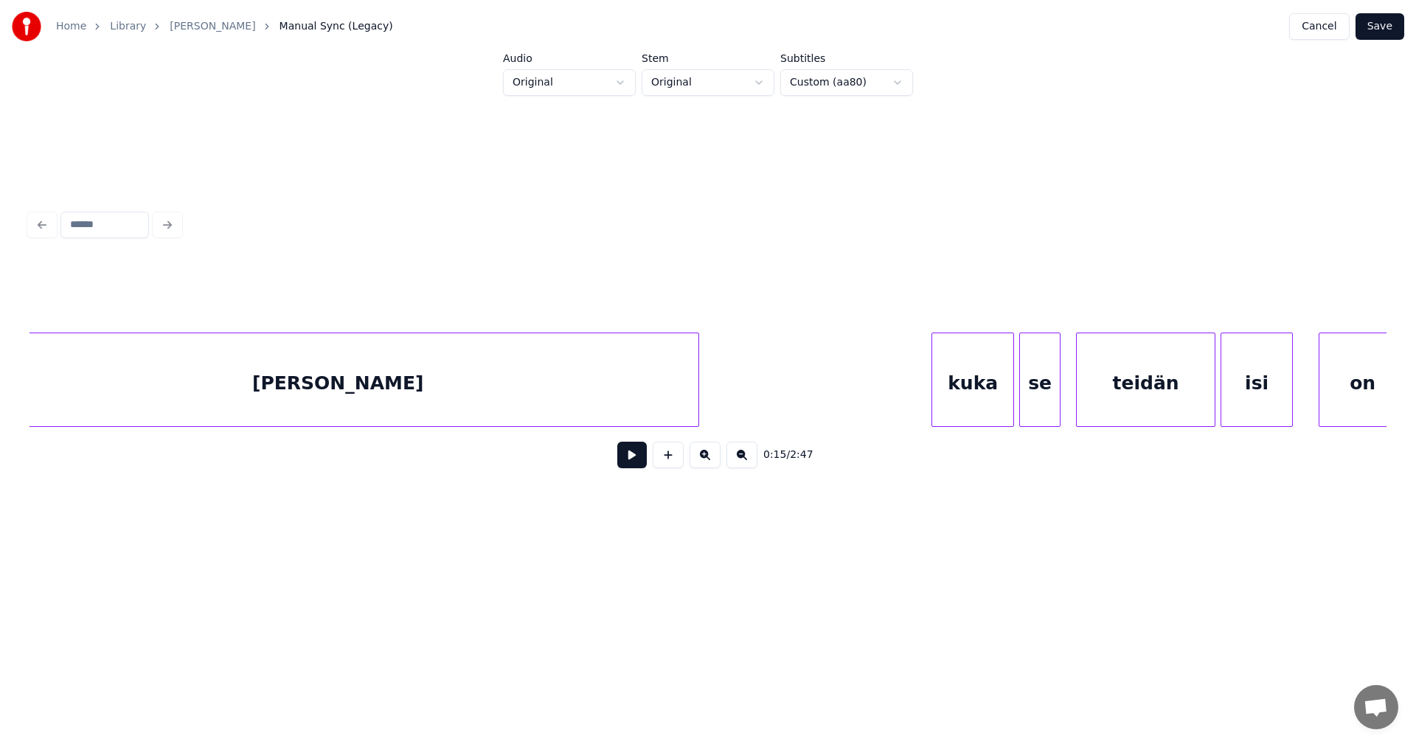
click at [414, 399] on div "[PERSON_NAME]" at bounding box center [337, 383] width 721 height 100
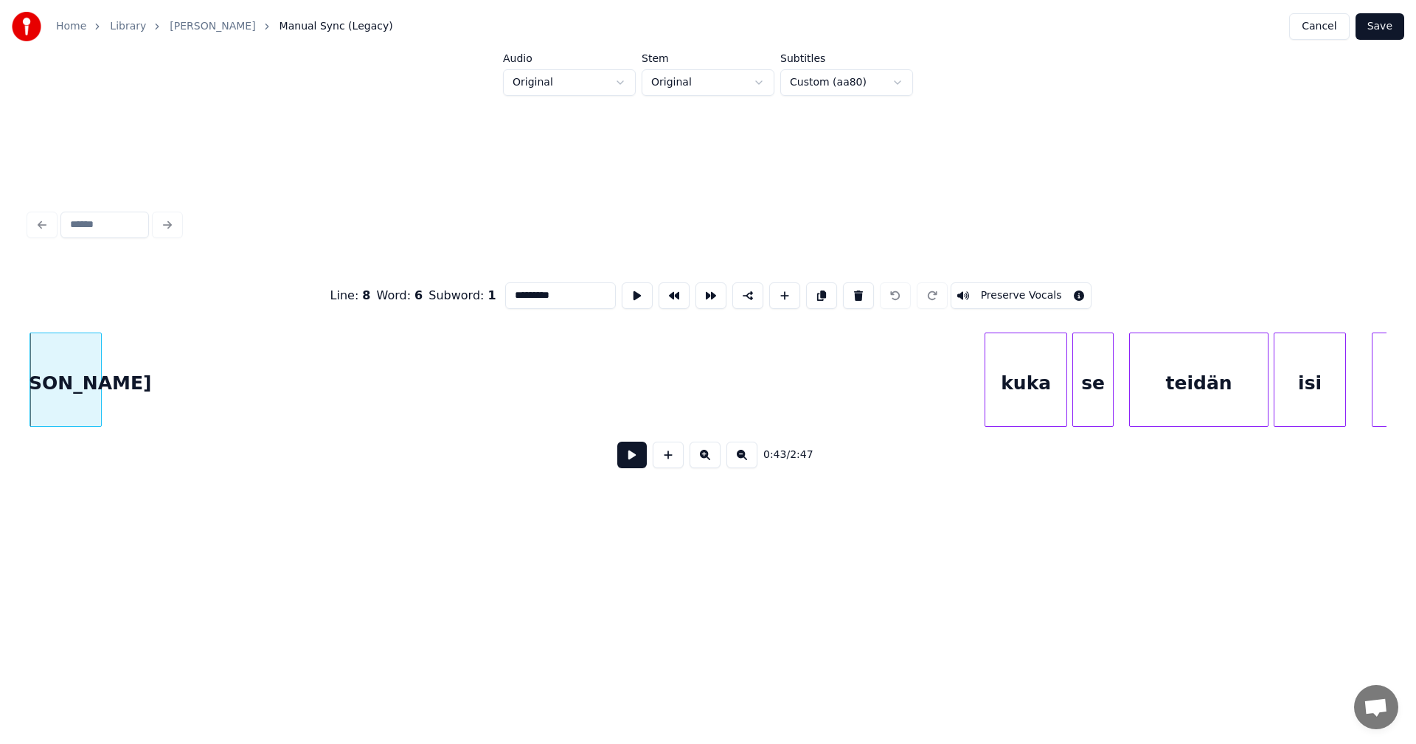
click at [99, 412] on div at bounding box center [99, 379] width 4 height 93
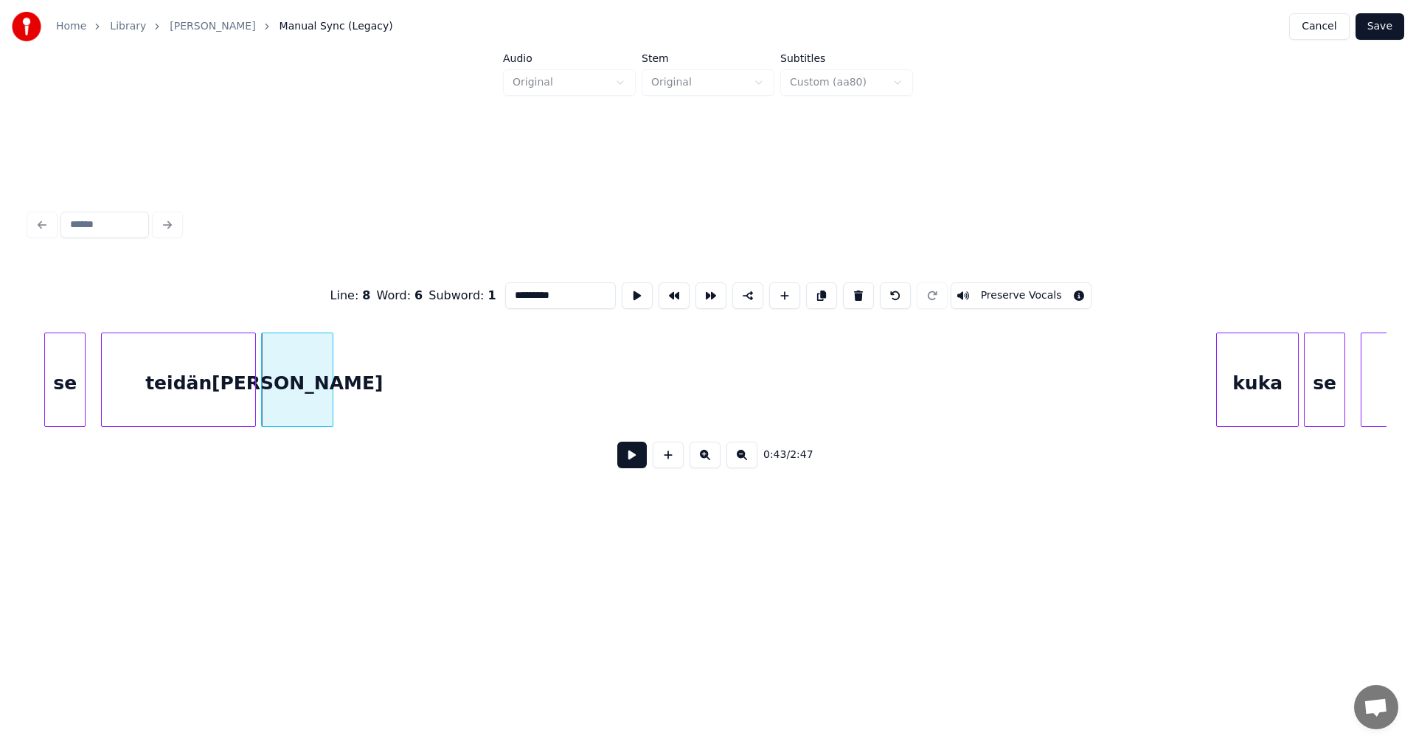
scroll to position [0, 10903]
click at [159, 403] on div "teidän" at bounding box center [182, 383] width 153 height 100
type input "******"
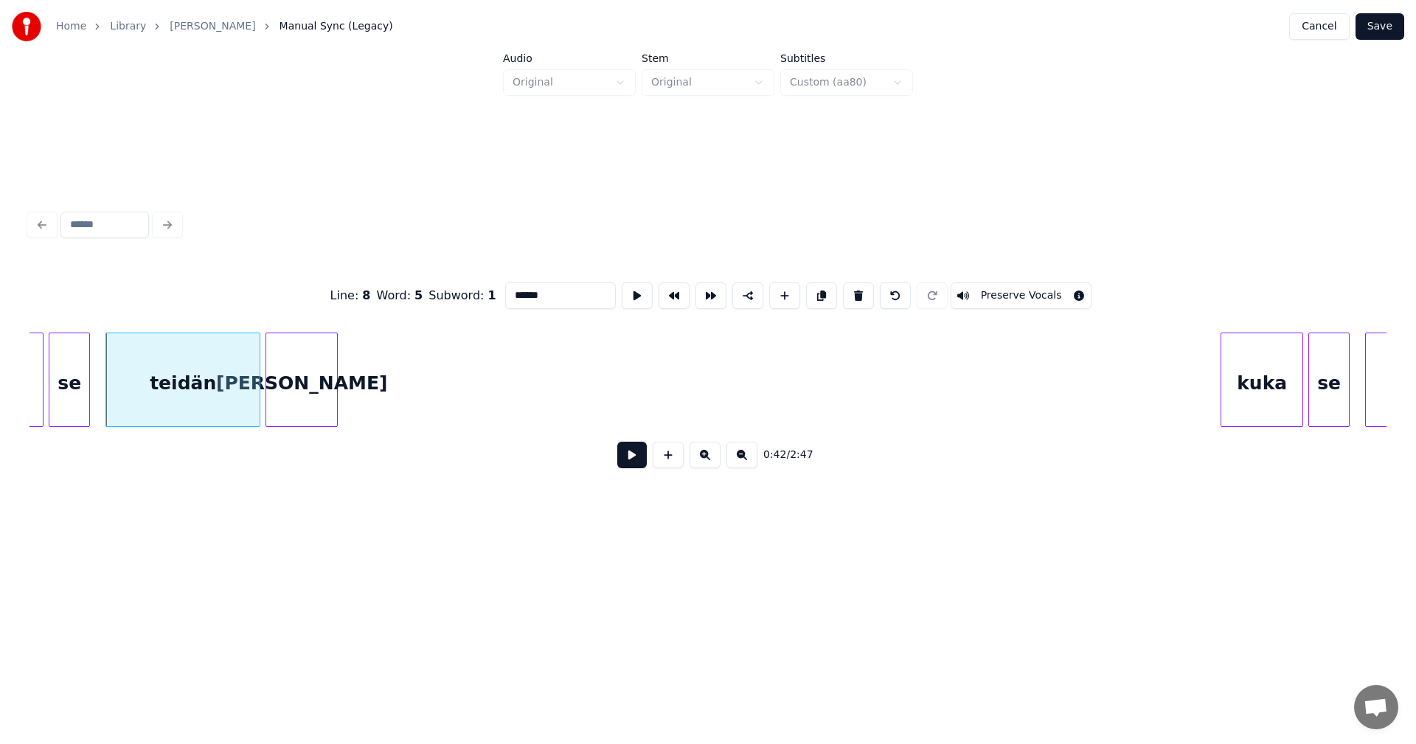
click at [636, 461] on button at bounding box center [631, 455] width 29 height 27
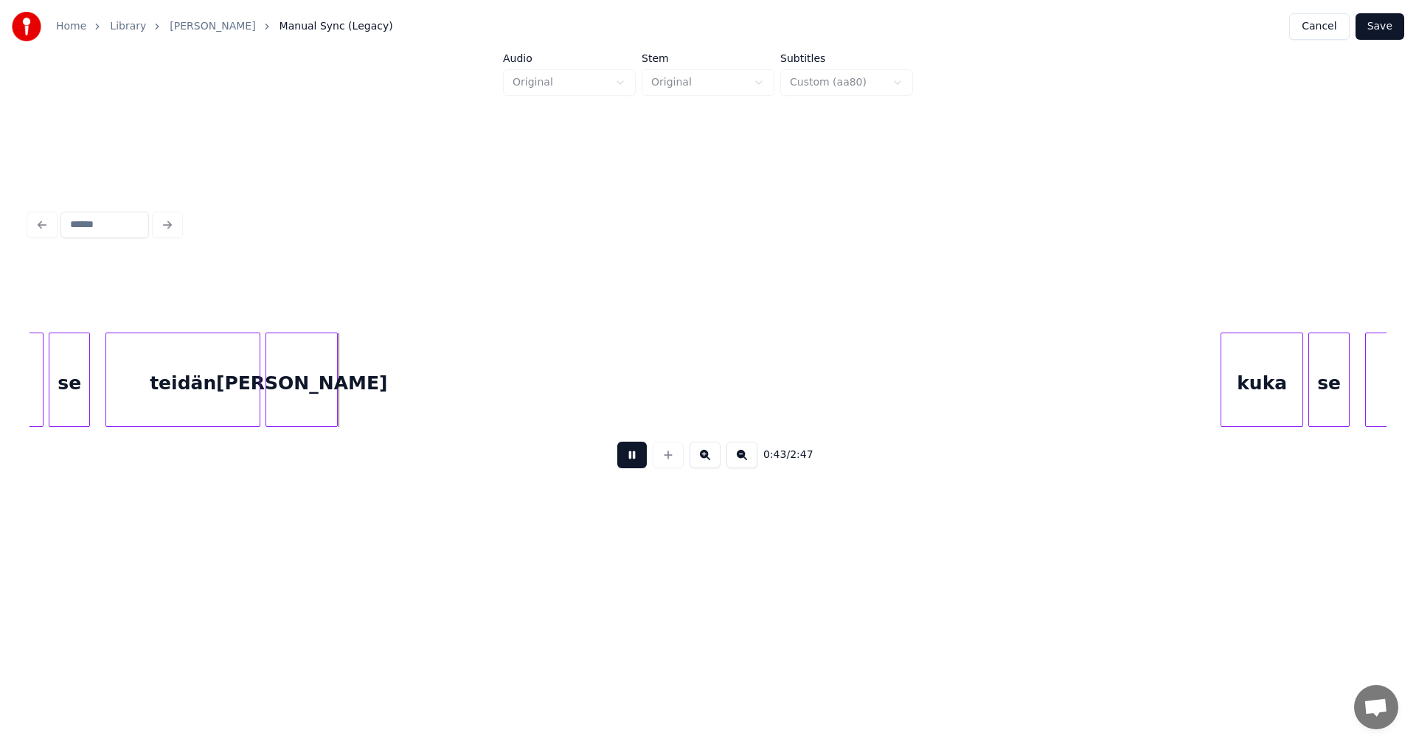
click at [636, 461] on button at bounding box center [631, 455] width 29 height 27
click at [324, 412] on div "[PERSON_NAME]" at bounding box center [304, 383] width 71 height 100
click at [230, 410] on div at bounding box center [228, 379] width 4 height 93
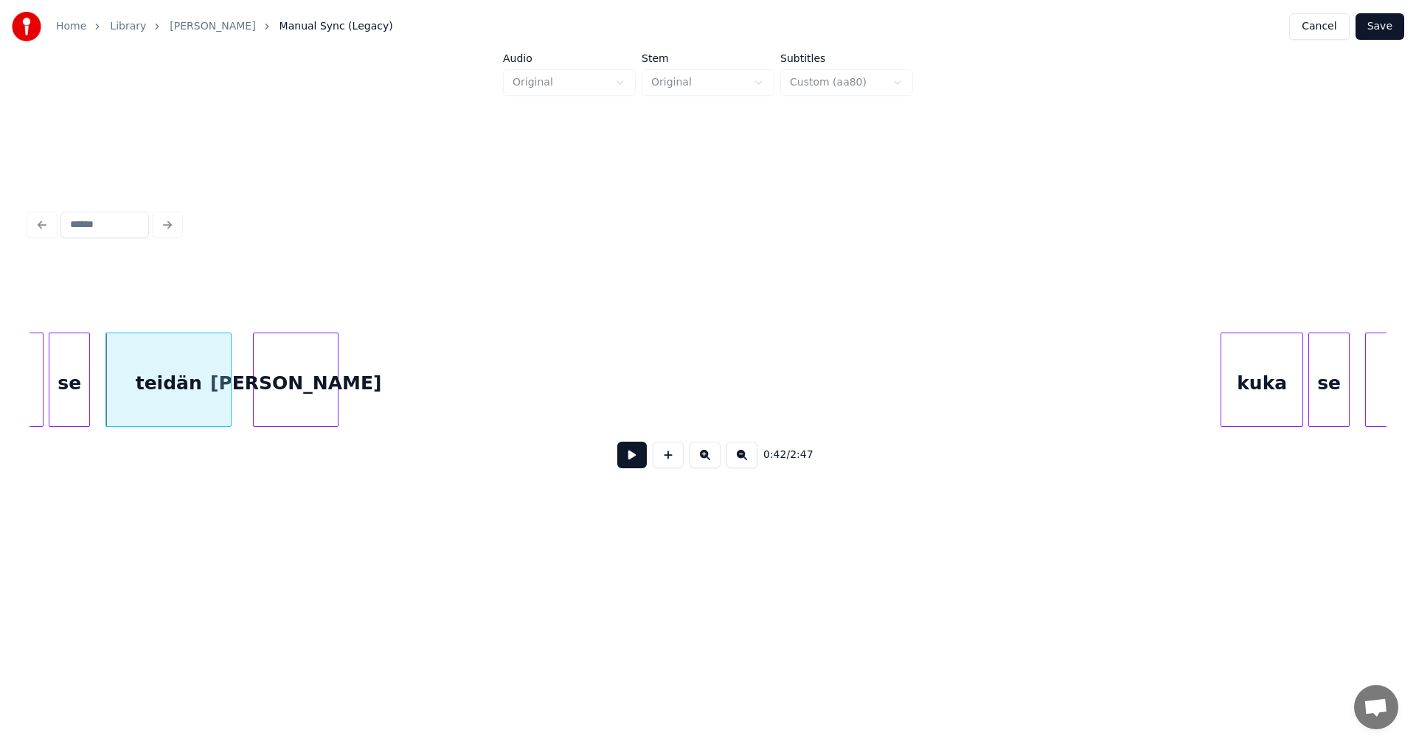
click at [256, 409] on div at bounding box center [256, 379] width 4 height 93
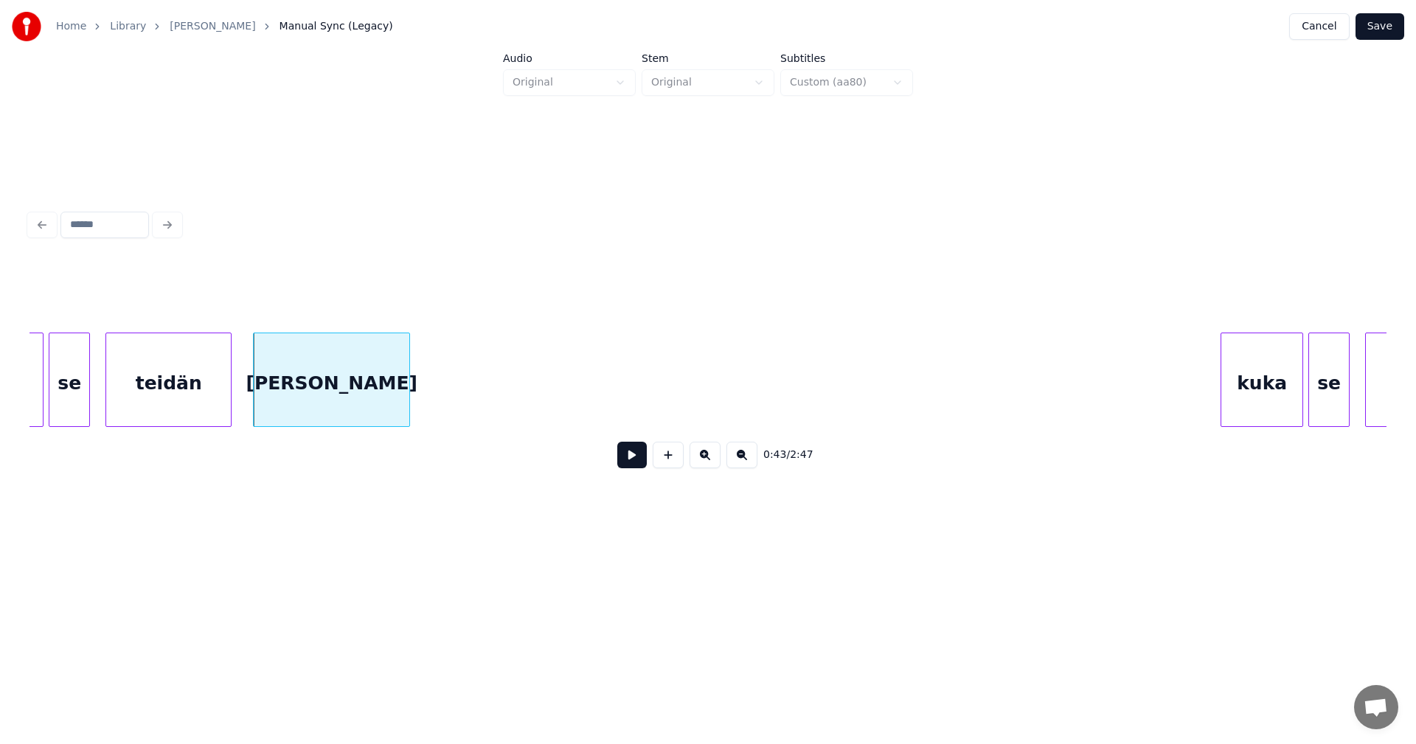
click at [406, 399] on div at bounding box center [407, 379] width 4 height 93
click at [381, 403] on div "[PERSON_NAME]" at bounding box center [331, 383] width 154 height 100
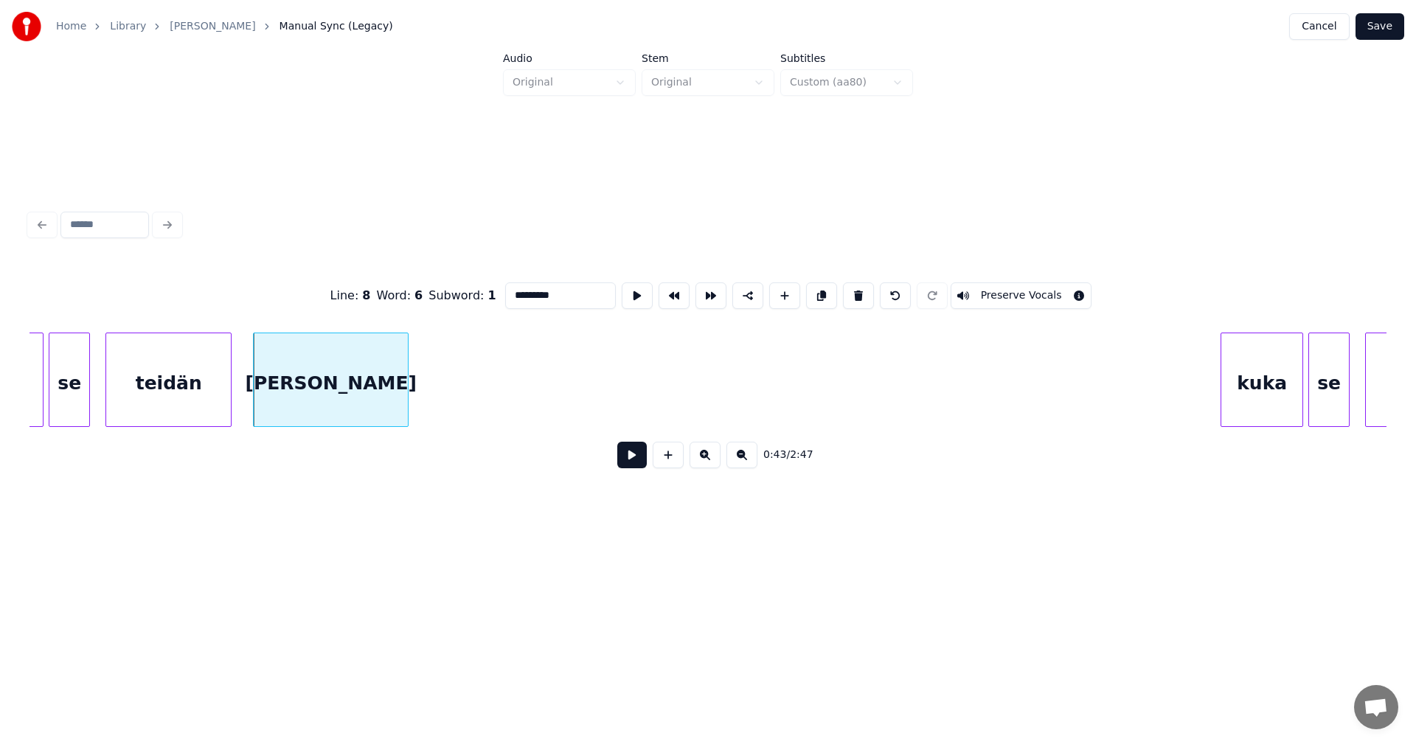
click at [625, 460] on button at bounding box center [631, 455] width 29 height 27
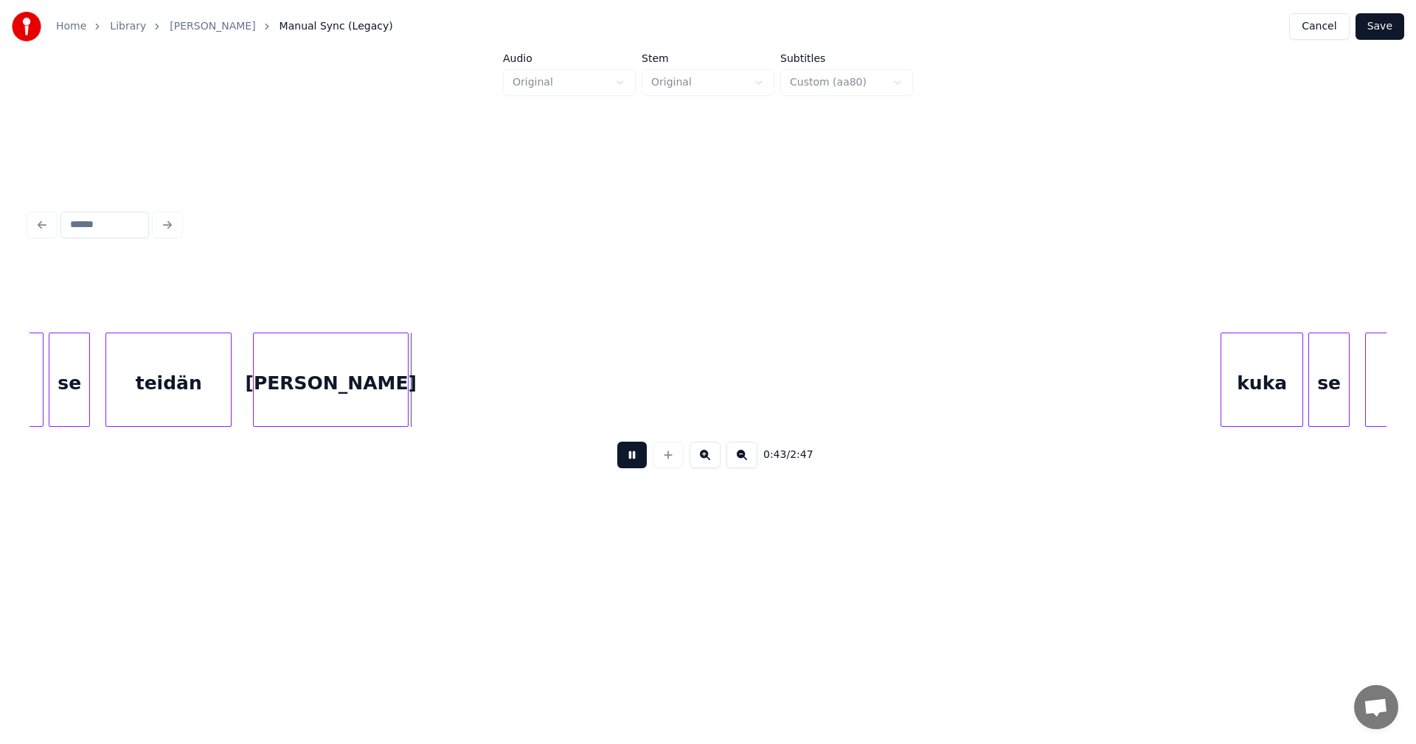
click at [628, 462] on button at bounding box center [631, 455] width 29 height 27
click at [386, 404] on div "[PERSON_NAME]" at bounding box center [331, 383] width 154 height 100
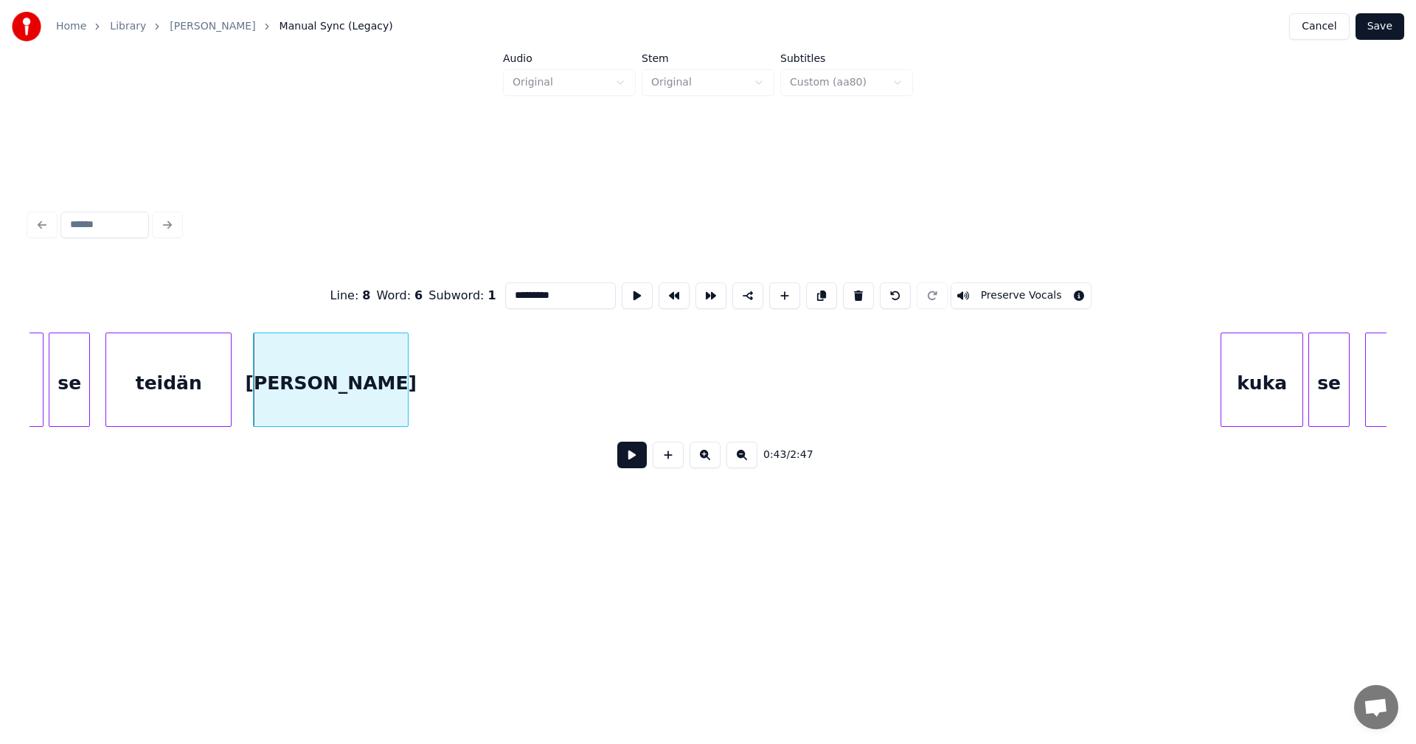
drag, startPoint x: 549, startPoint y: 290, endPoint x: 519, endPoint y: 296, distance: 30.1
click at [519, 296] on input "*********" at bounding box center [560, 295] width 111 height 27
type input "***"
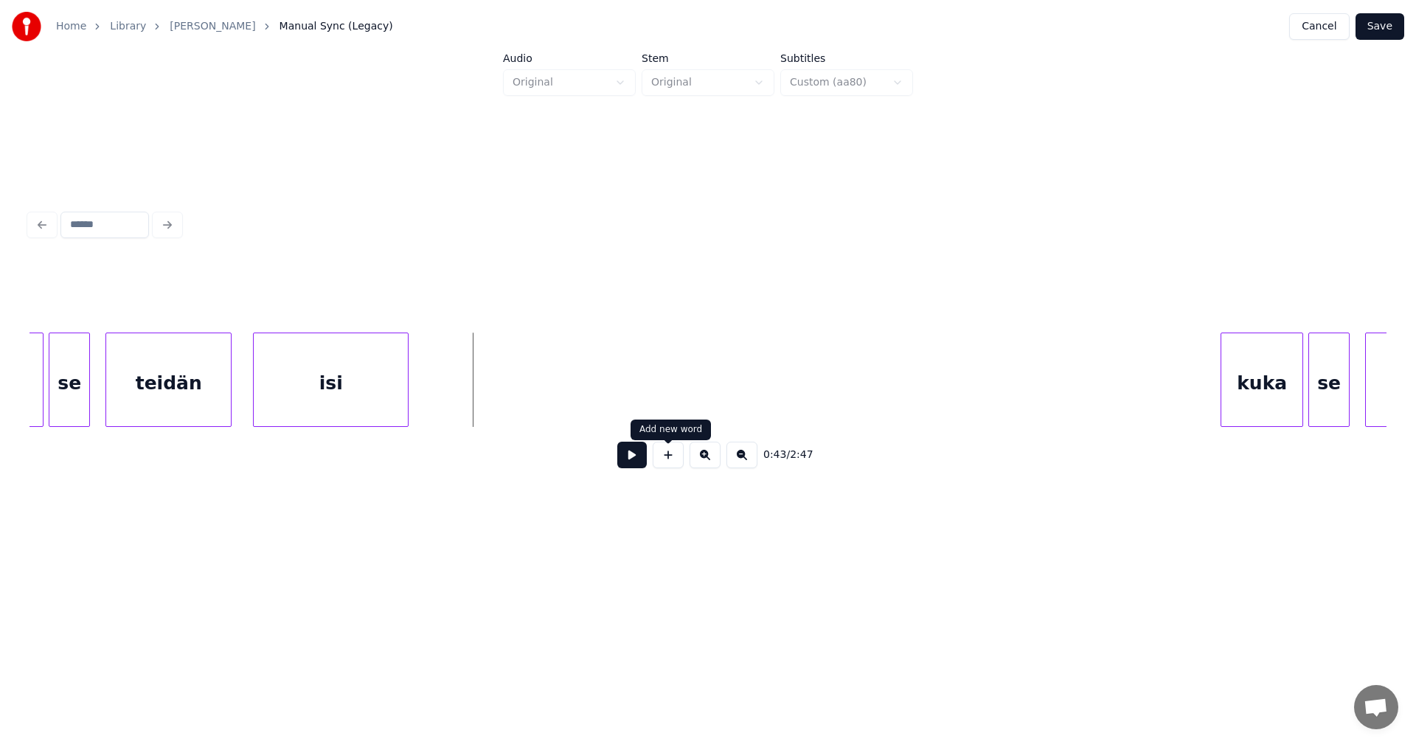
click at [667, 462] on button at bounding box center [668, 455] width 31 height 27
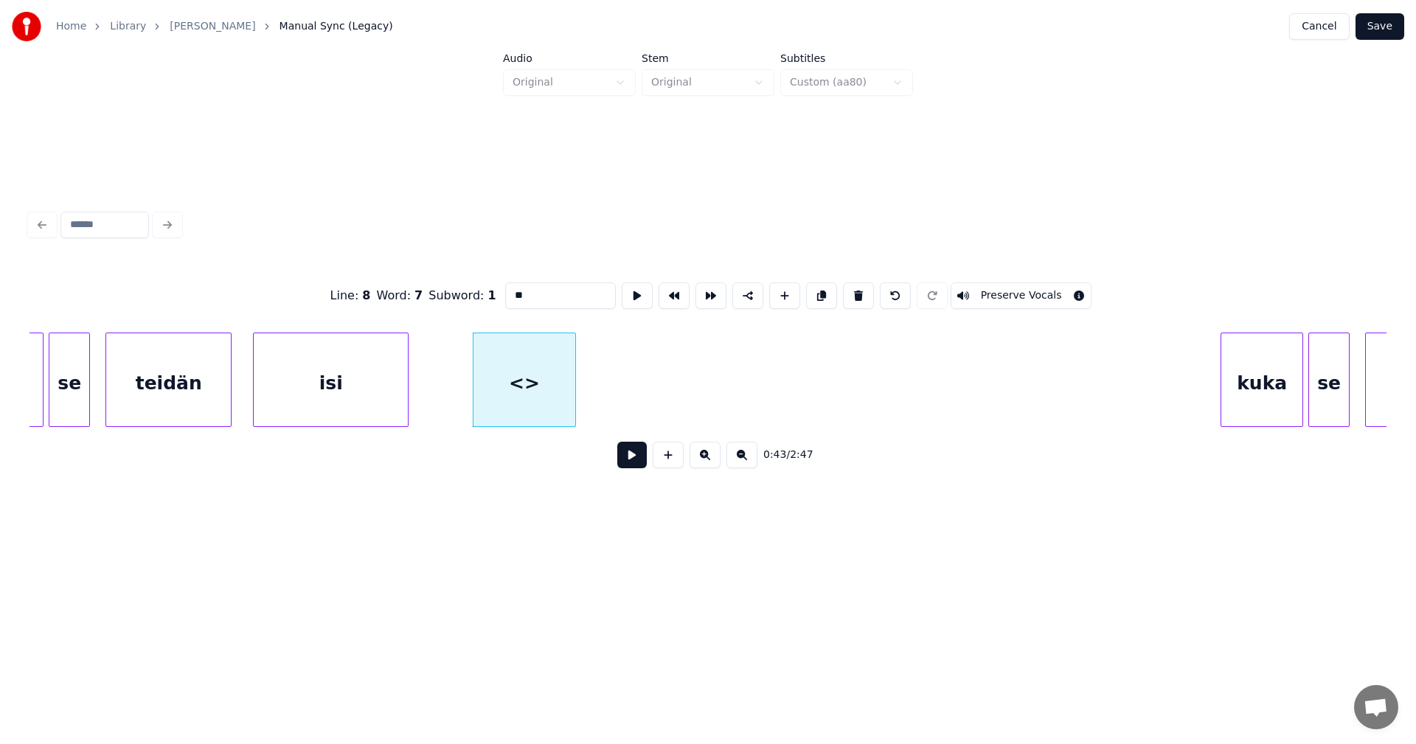
click at [383, 393] on div "isi" at bounding box center [331, 383] width 154 height 100
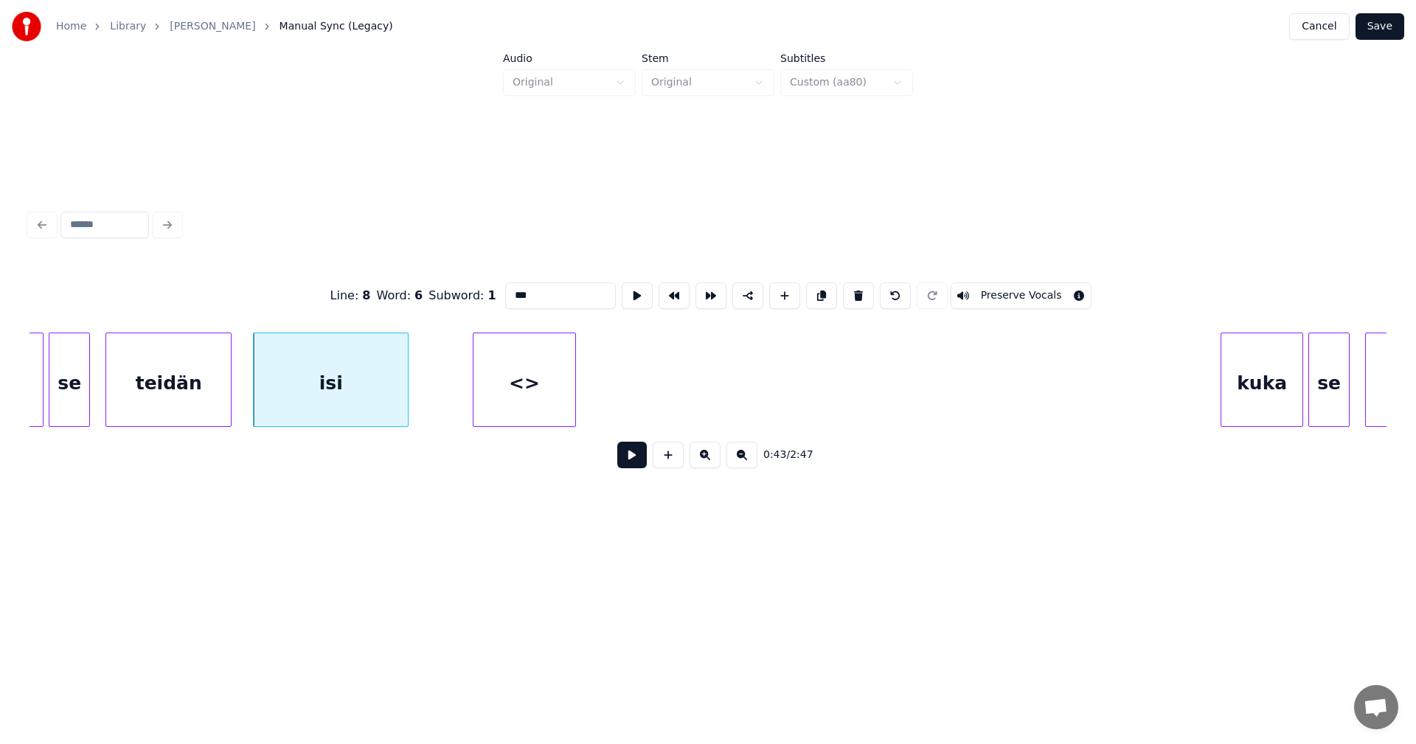
click at [516, 386] on div "<>" at bounding box center [524, 383] width 102 height 100
type input "**"
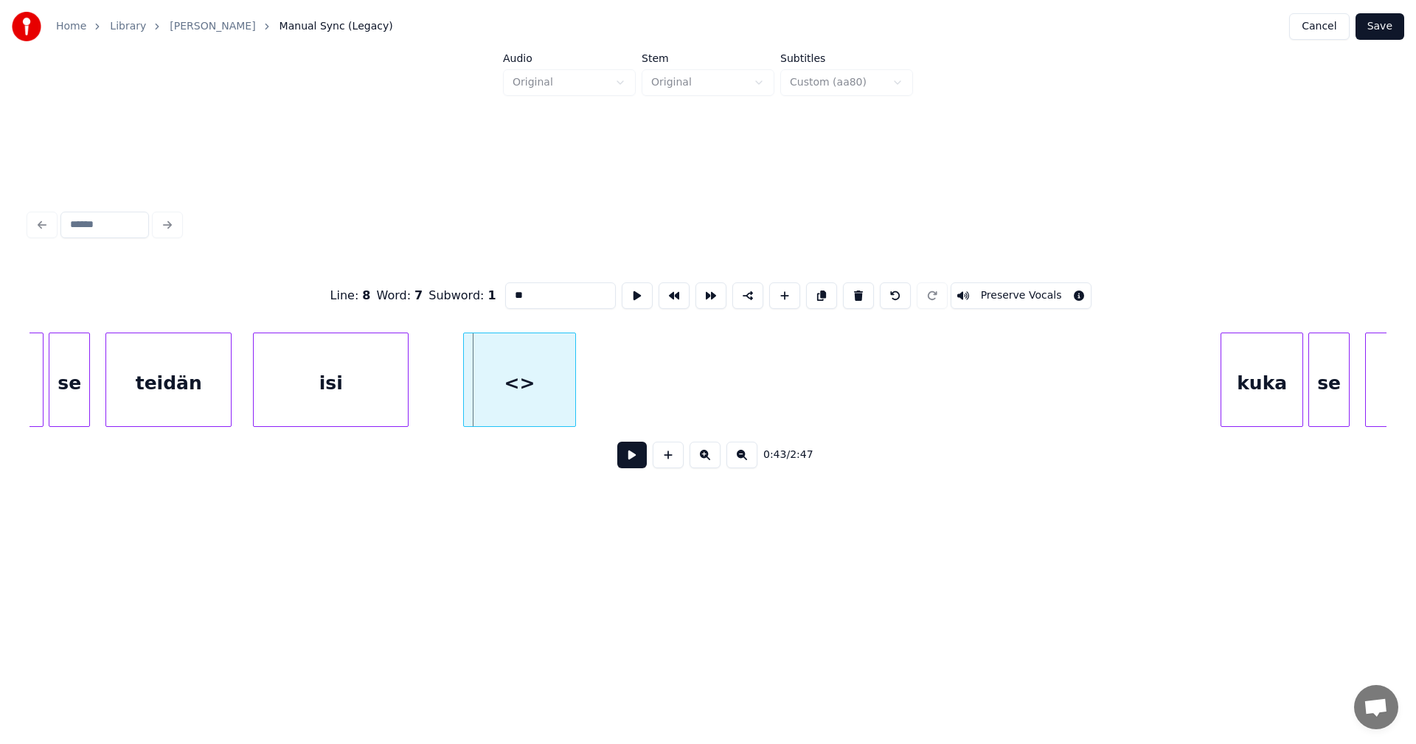
click at [468, 399] on div at bounding box center [466, 379] width 4 height 93
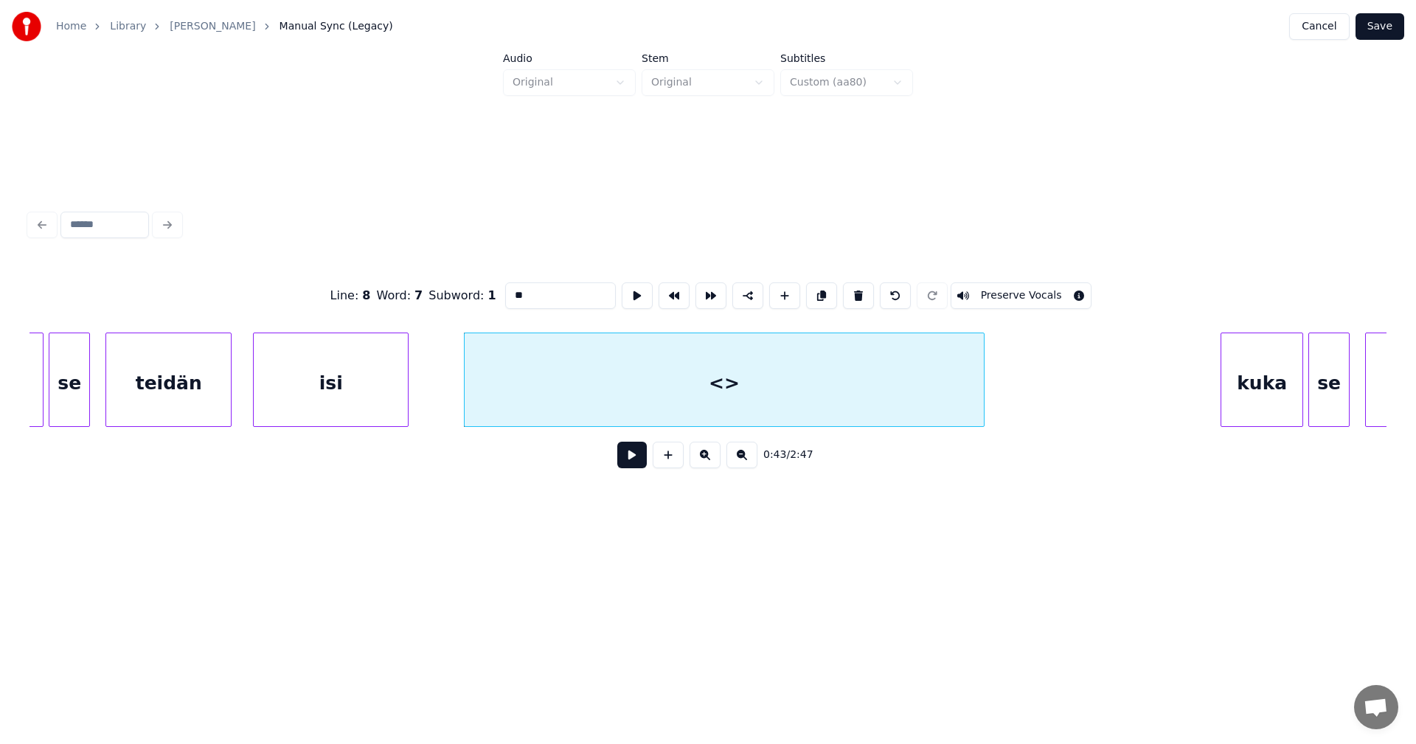
click at [985, 371] on div "<>" at bounding box center [724, 380] width 521 height 94
click at [781, 389] on div "<>" at bounding box center [725, 383] width 520 height 100
drag, startPoint x: 535, startPoint y: 296, endPoint x: 496, endPoint y: 302, distance: 40.3
click at [496, 302] on div "Line : 8 Word : 7 Subword : 1 ** Preserve Vocals" at bounding box center [707, 296] width 1357 height 74
click at [316, 408] on div "isi" at bounding box center [331, 383] width 154 height 100
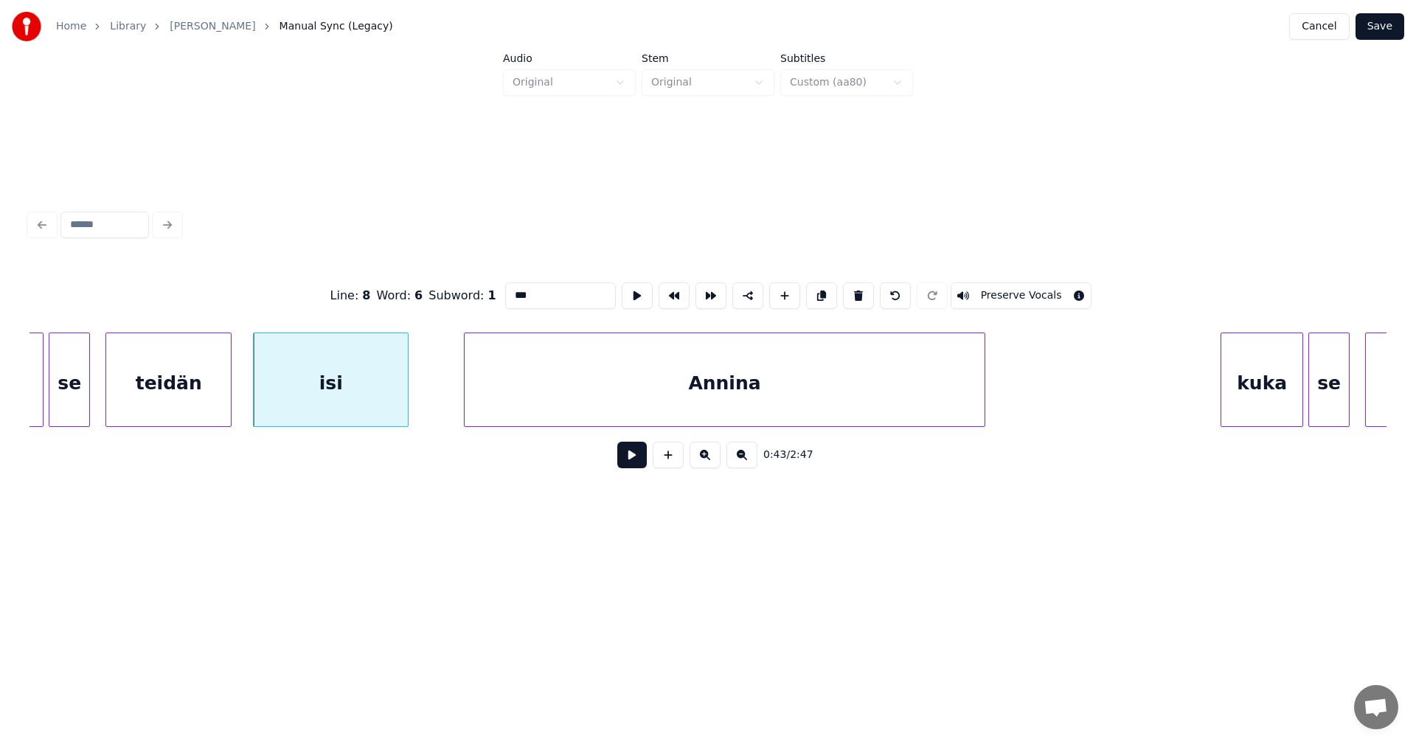
type input "***"
click at [625, 460] on button at bounding box center [631, 455] width 29 height 27
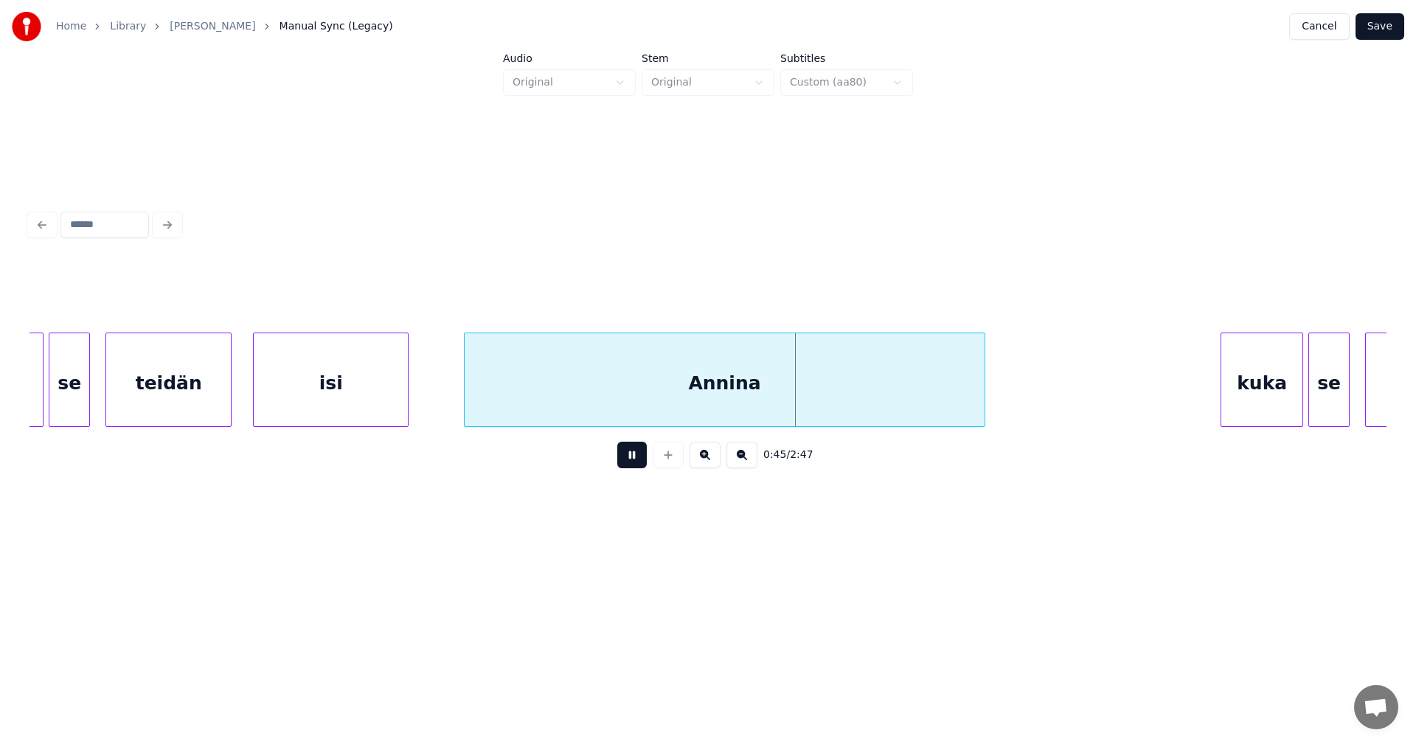
click at [625, 460] on button at bounding box center [631, 455] width 29 height 27
click at [652, 389] on div "Annina" at bounding box center [725, 383] width 520 height 100
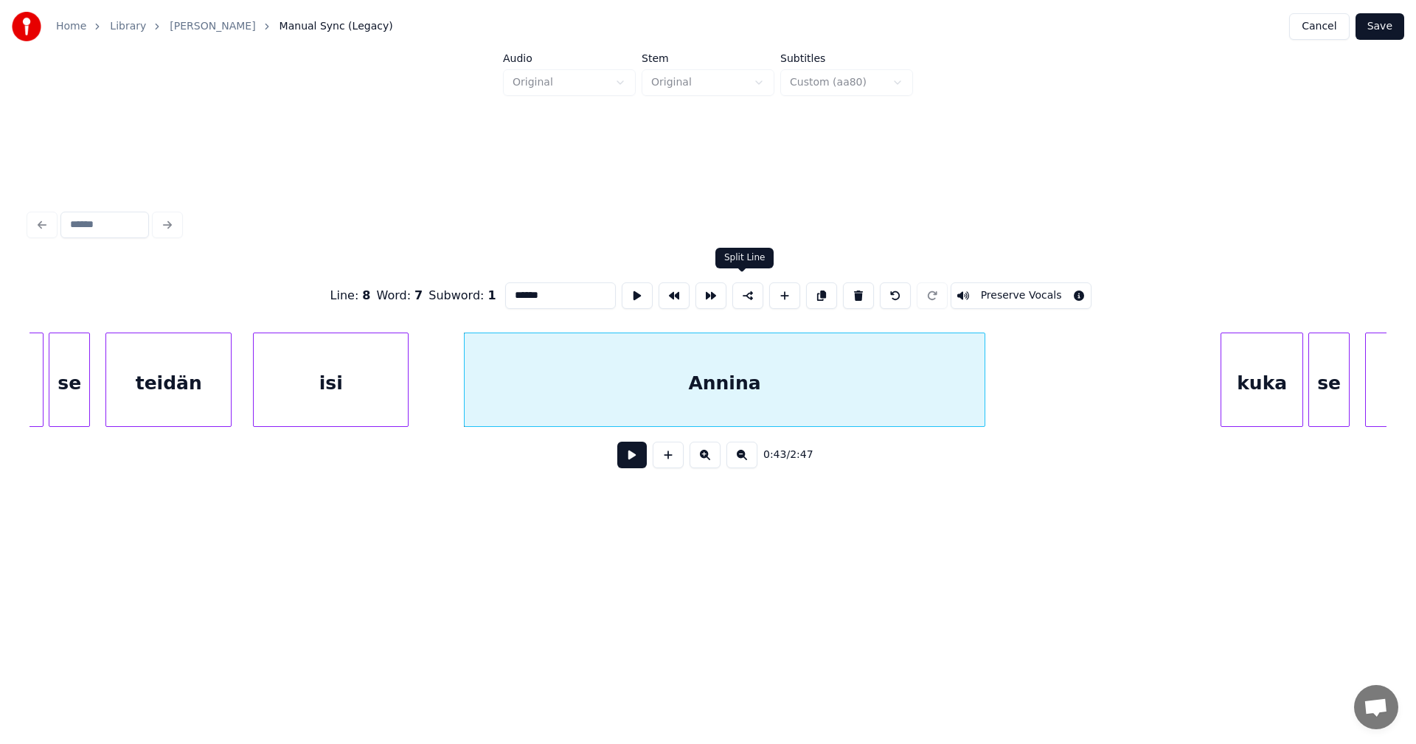
click at [747, 296] on button at bounding box center [747, 295] width 31 height 27
click at [1387, 21] on button "Save" at bounding box center [1379, 26] width 49 height 27
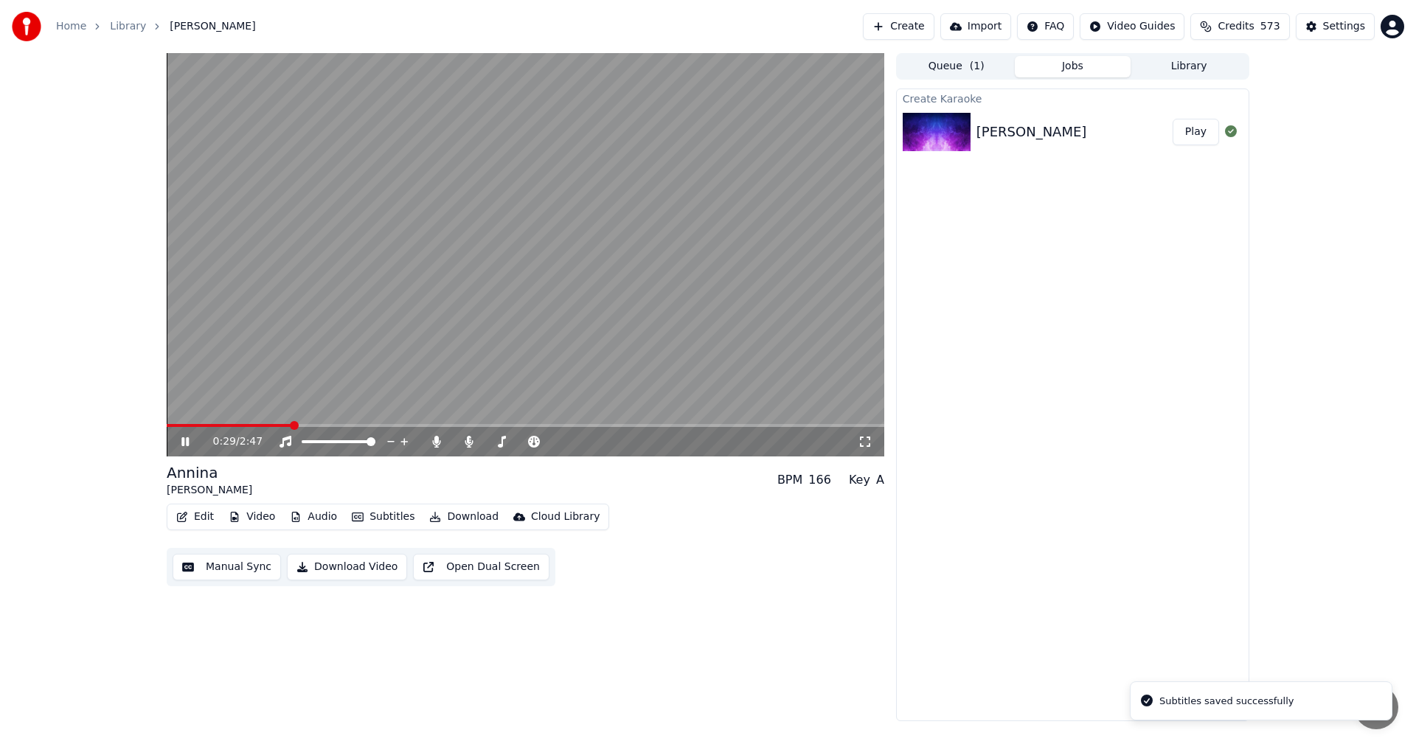
click at [289, 425] on span at bounding box center [526, 425] width 718 height 3
click at [252, 426] on span at bounding box center [210, 425] width 86 height 3
click at [187, 442] on icon at bounding box center [184, 441] width 7 height 9
click at [263, 517] on button "Video" at bounding box center [252, 517] width 58 height 21
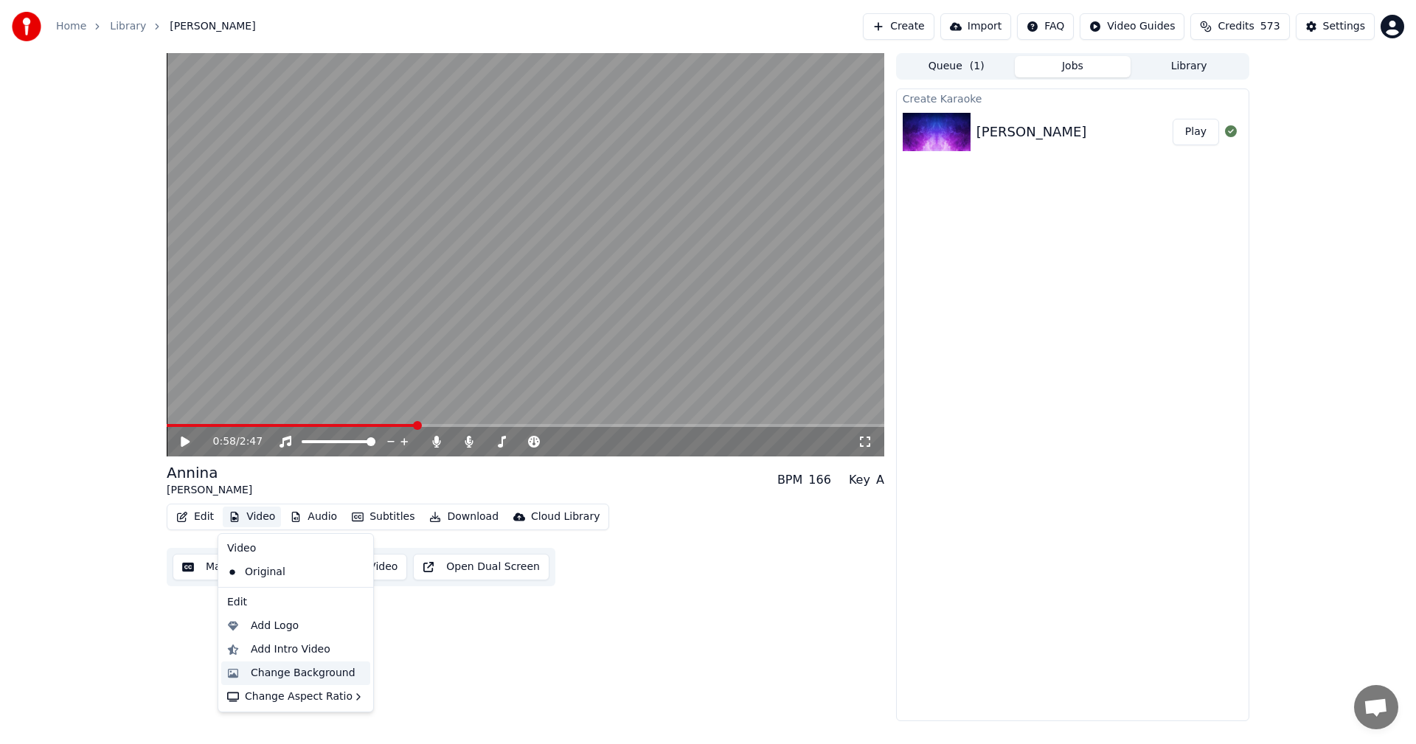
click at [293, 676] on div "Change Background" at bounding box center [303, 673] width 105 height 15
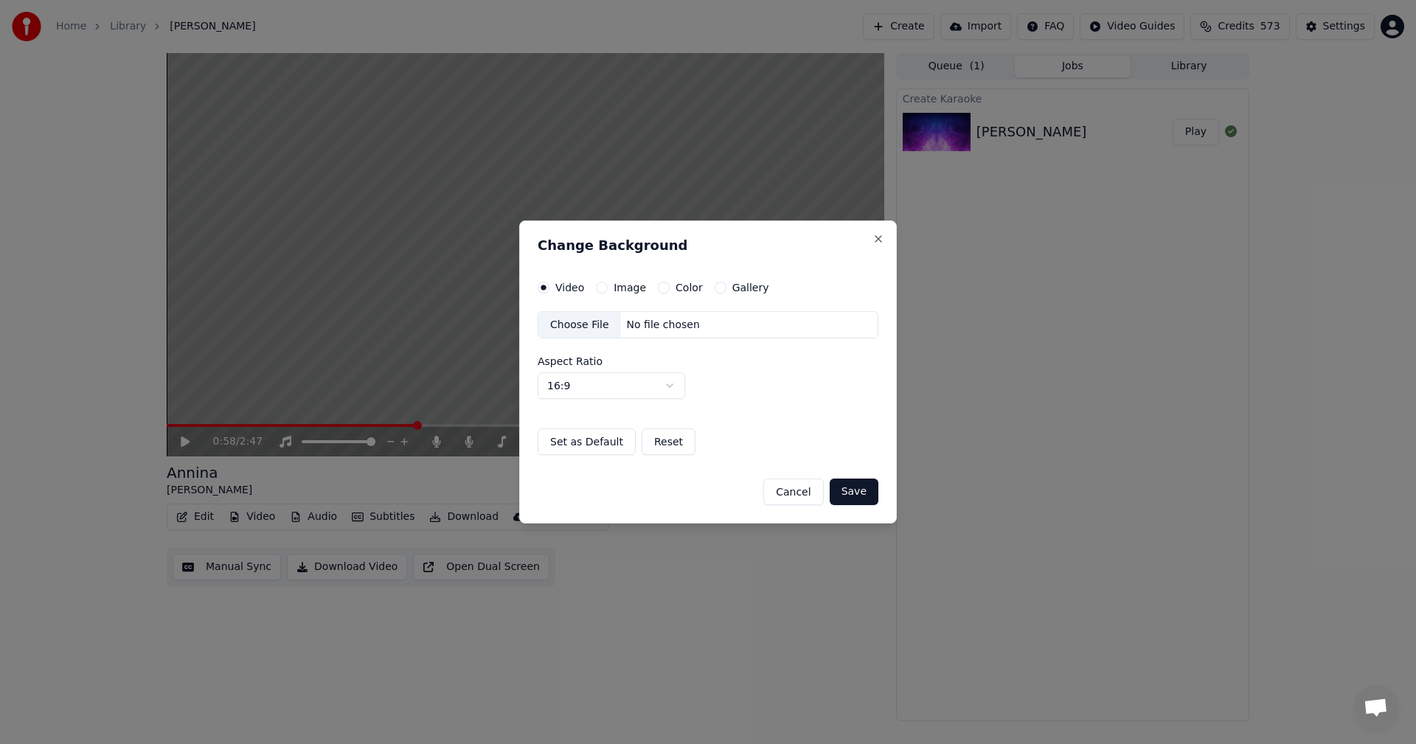
click at [601, 291] on button "Image" at bounding box center [602, 288] width 12 height 12
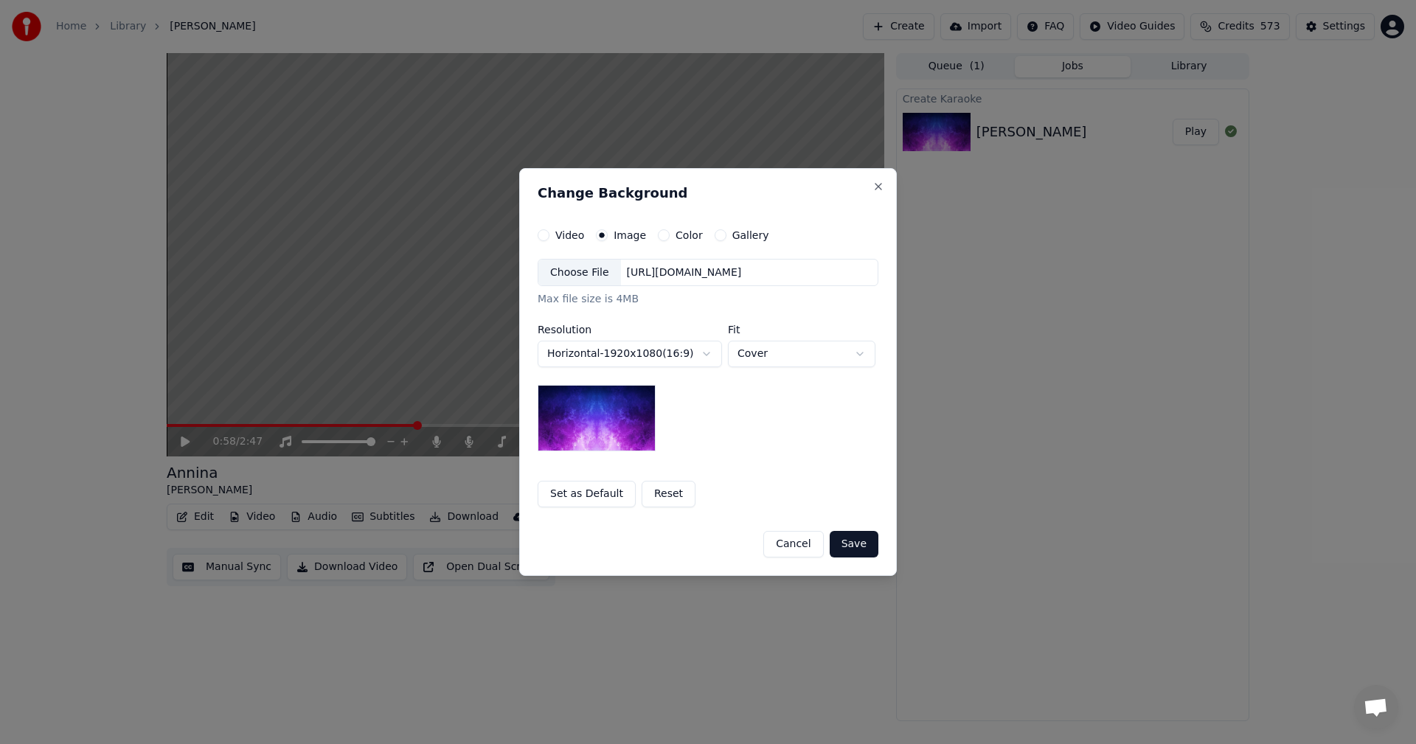
click at [582, 277] on div "Choose File" at bounding box center [579, 273] width 83 height 27
click at [865, 542] on button "Save" at bounding box center [854, 544] width 49 height 27
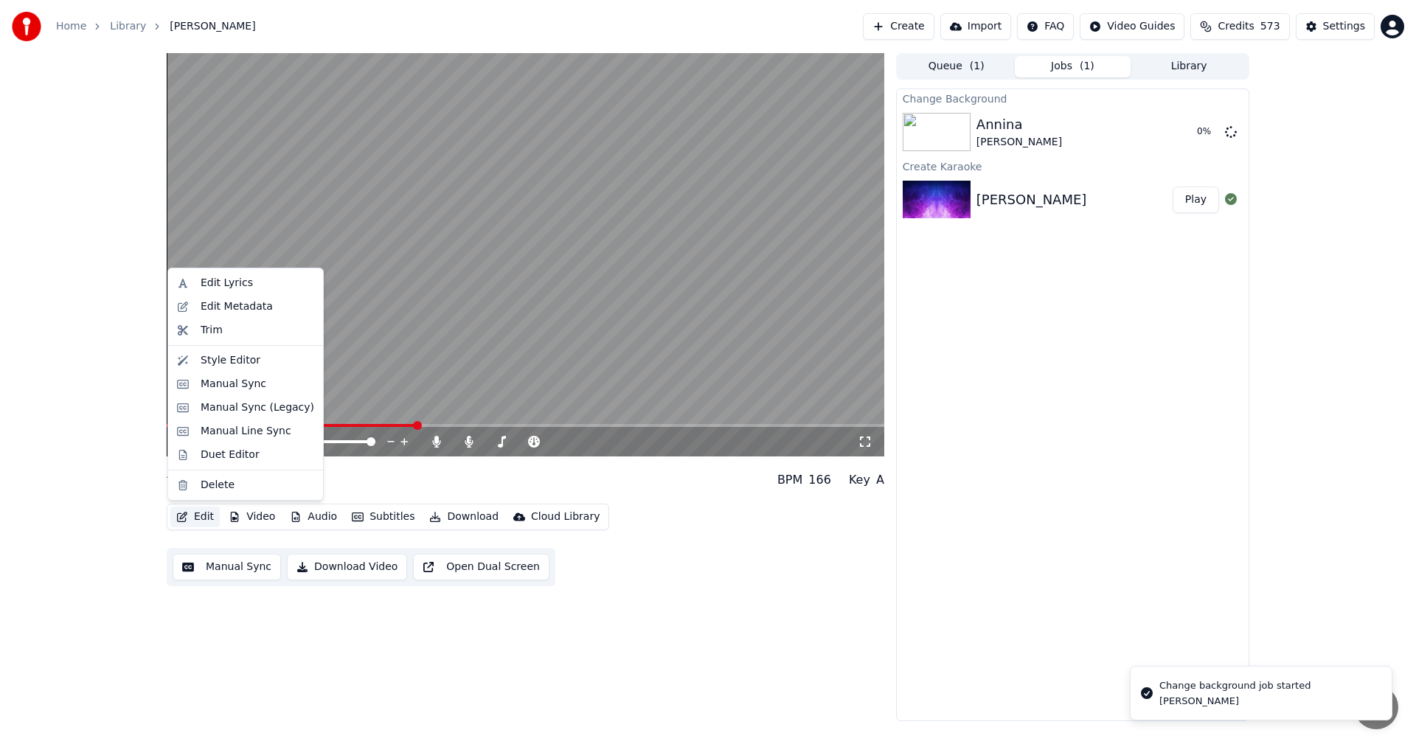
click at [202, 522] on button "Edit" at bounding box center [194, 517] width 49 height 21
click at [251, 406] on div "Manual Sync (Legacy)" at bounding box center [258, 407] width 114 height 15
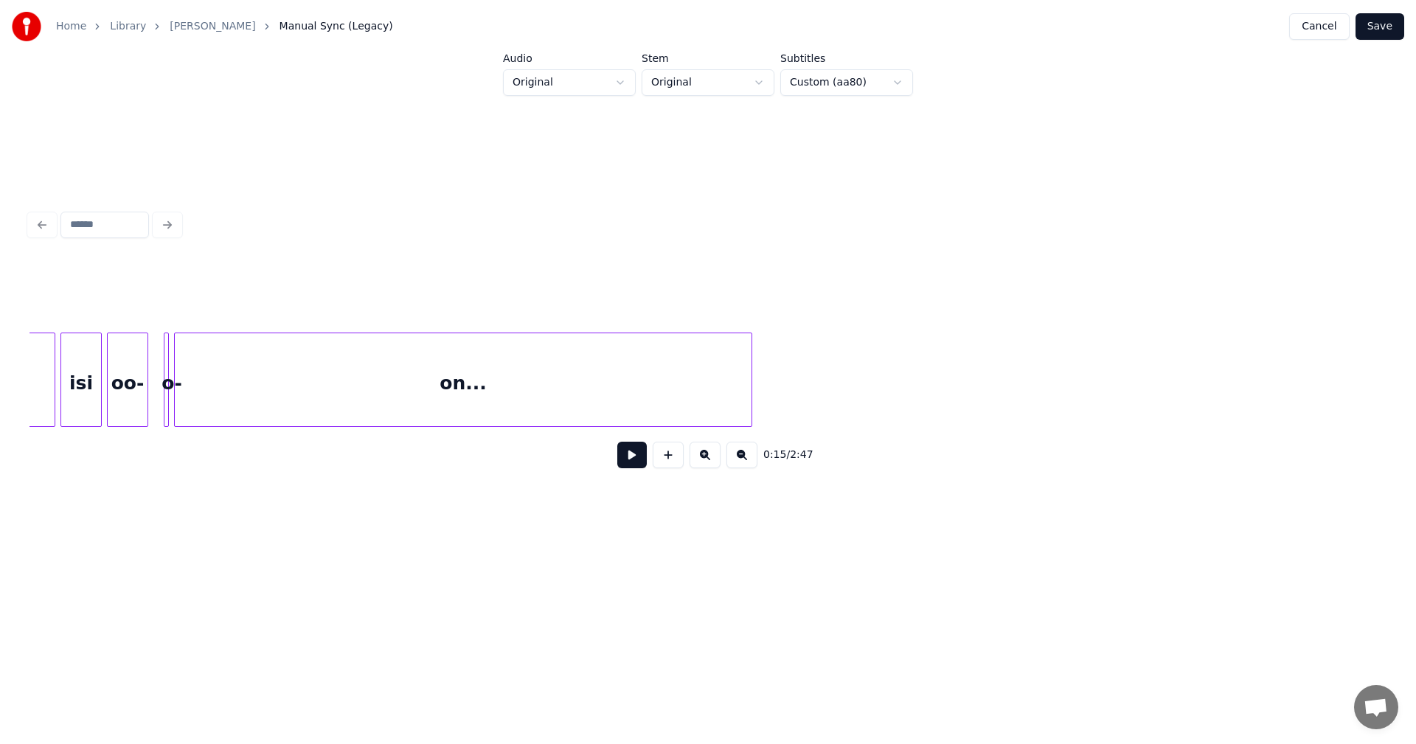
scroll to position [0, 14110]
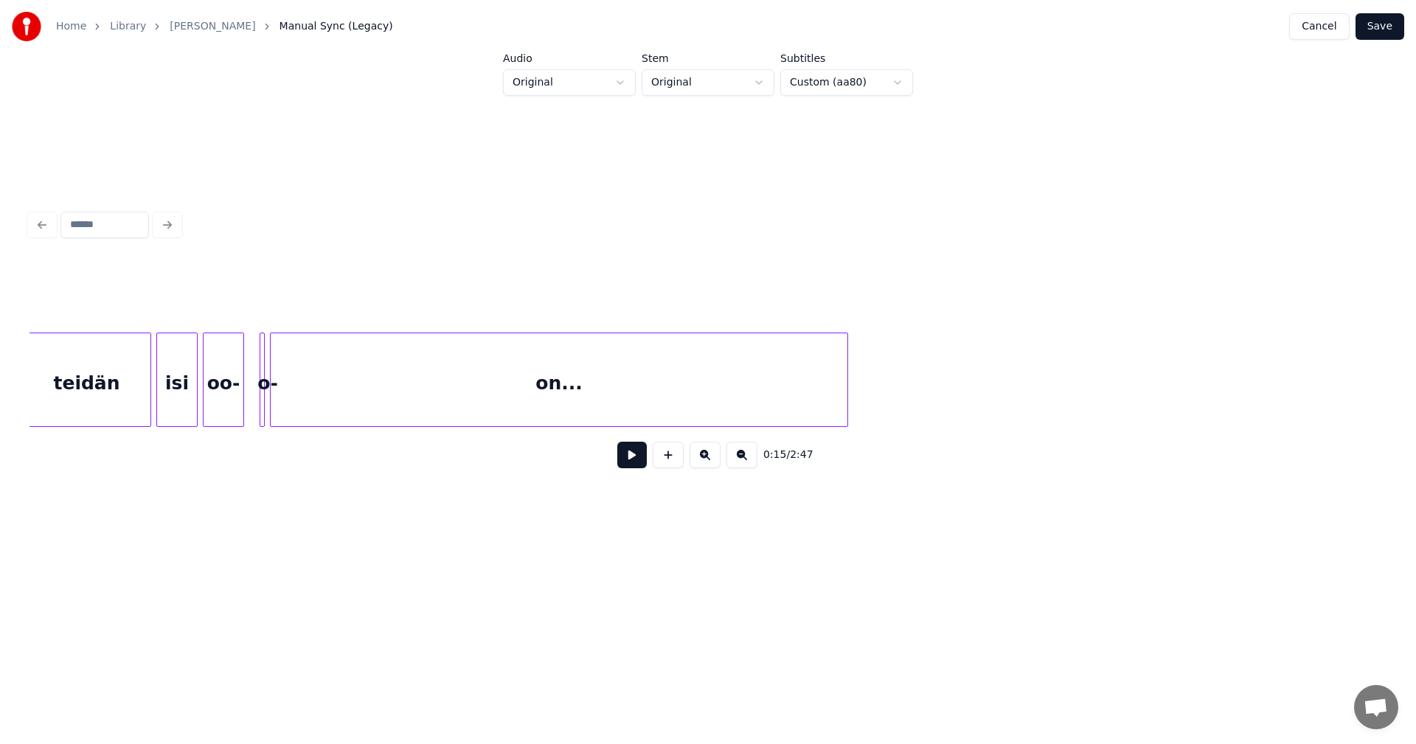
click at [501, 400] on div "on..." at bounding box center [559, 383] width 577 height 100
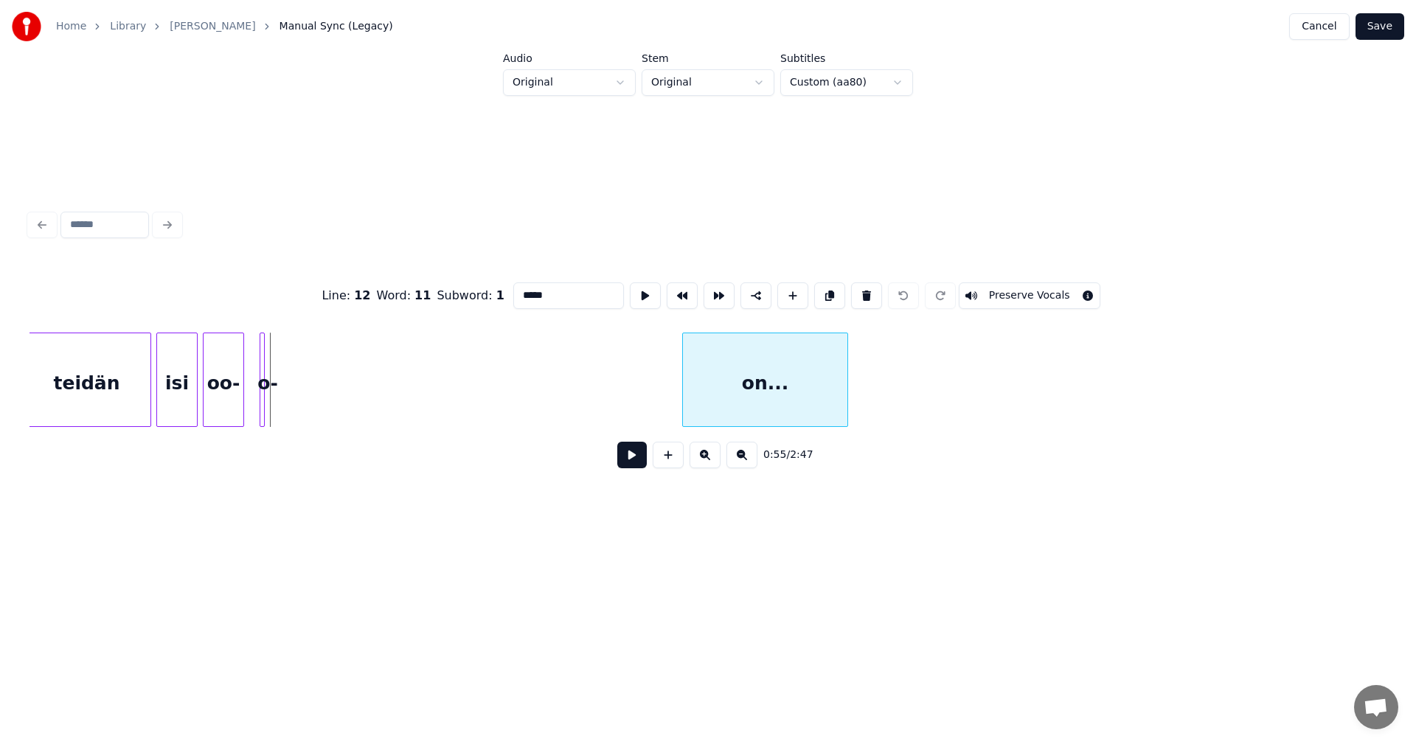
click at [685, 394] on div at bounding box center [685, 379] width 4 height 93
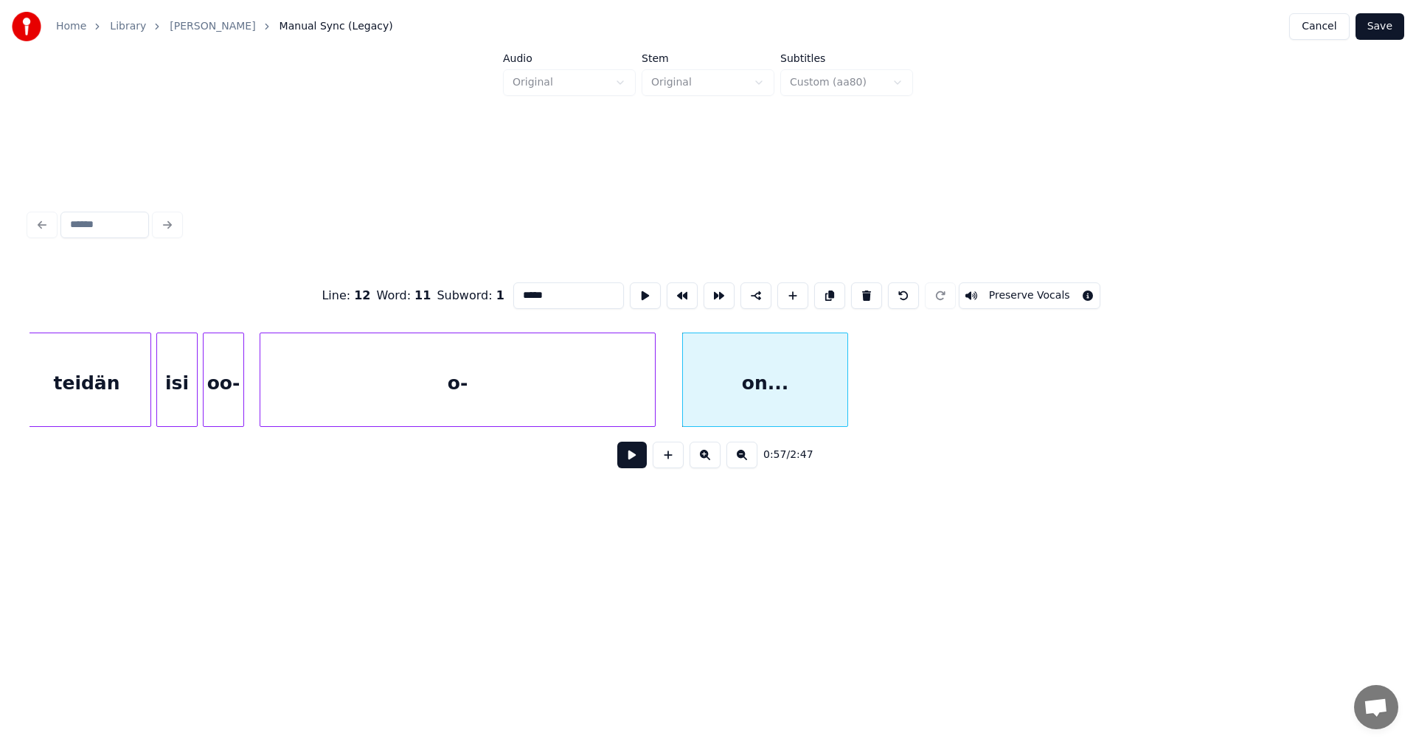
click at [655, 394] on div at bounding box center [652, 379] width 4 height 93
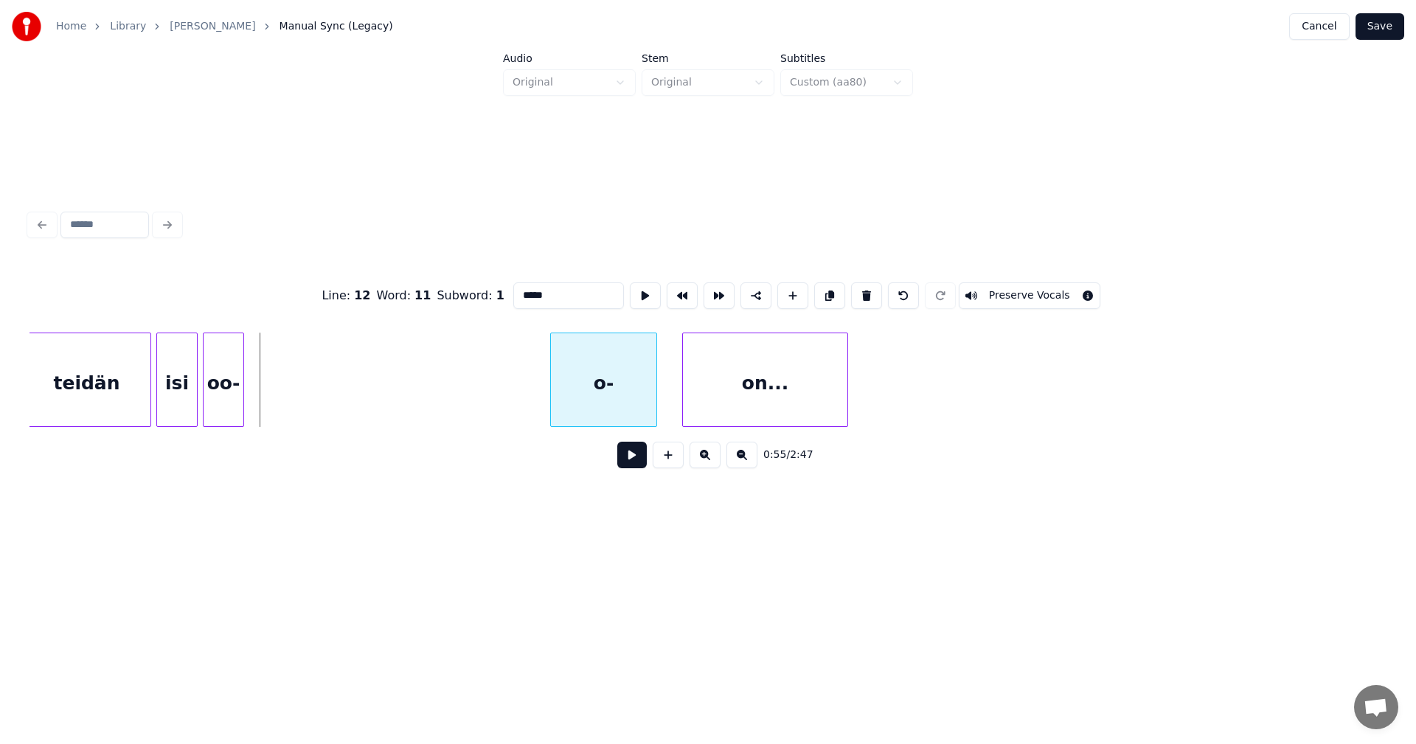
click at [555, 364] on div at bounding box center [553, 379] width 4 height 93
click at [232, 387] on div "oo-" at bounding box center [231, 383] width 40 height 100
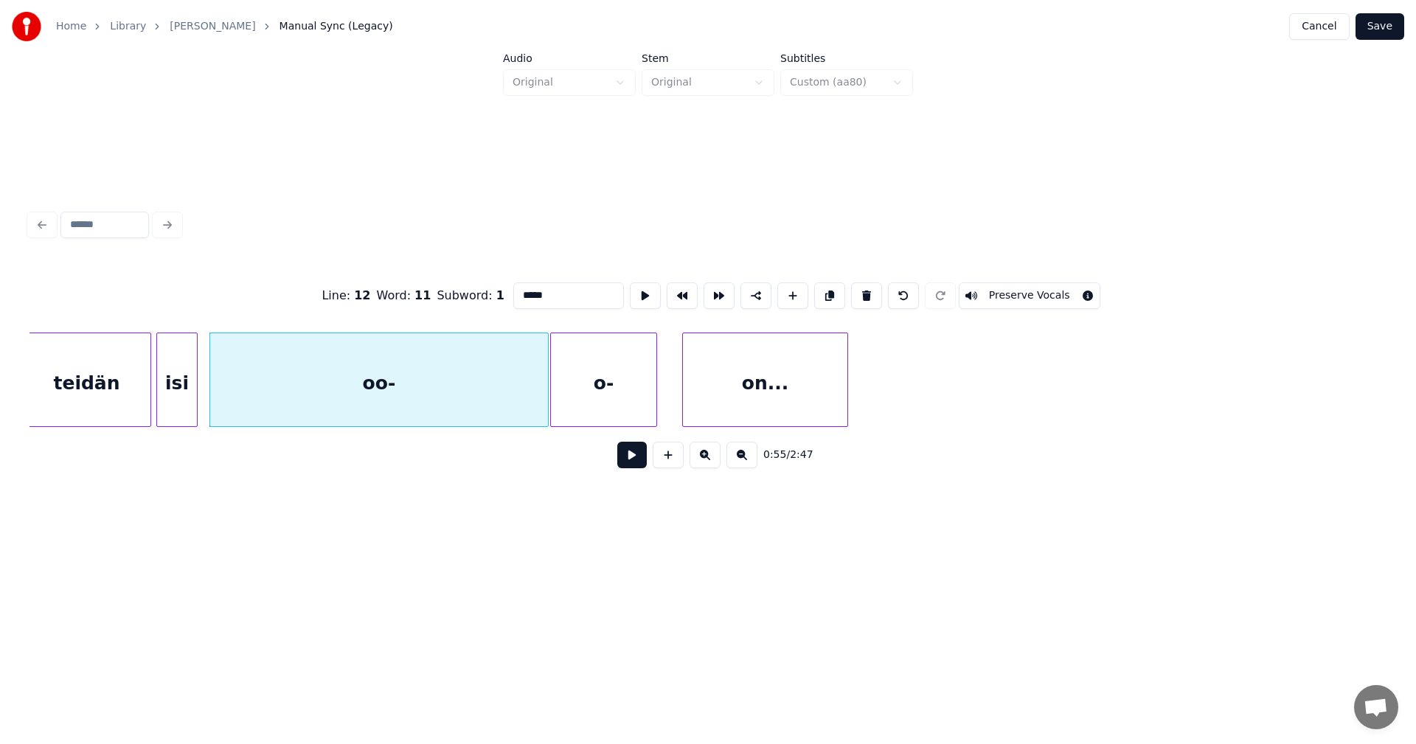
click at [586, 383] on div at bounding box center [586, 379] width 4 height 93
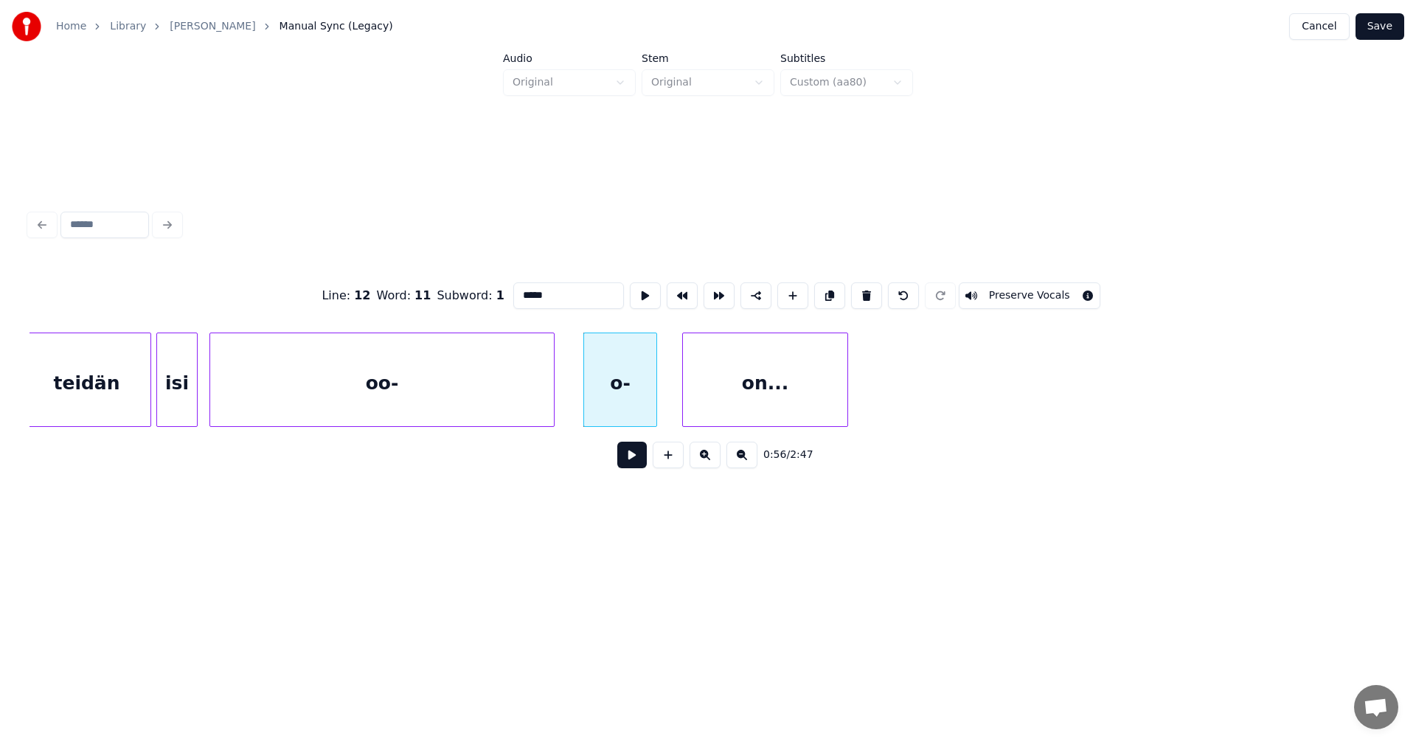
click at [1392, 30] on button "Save" at bounding box center [1379, 26] width 49 height 27
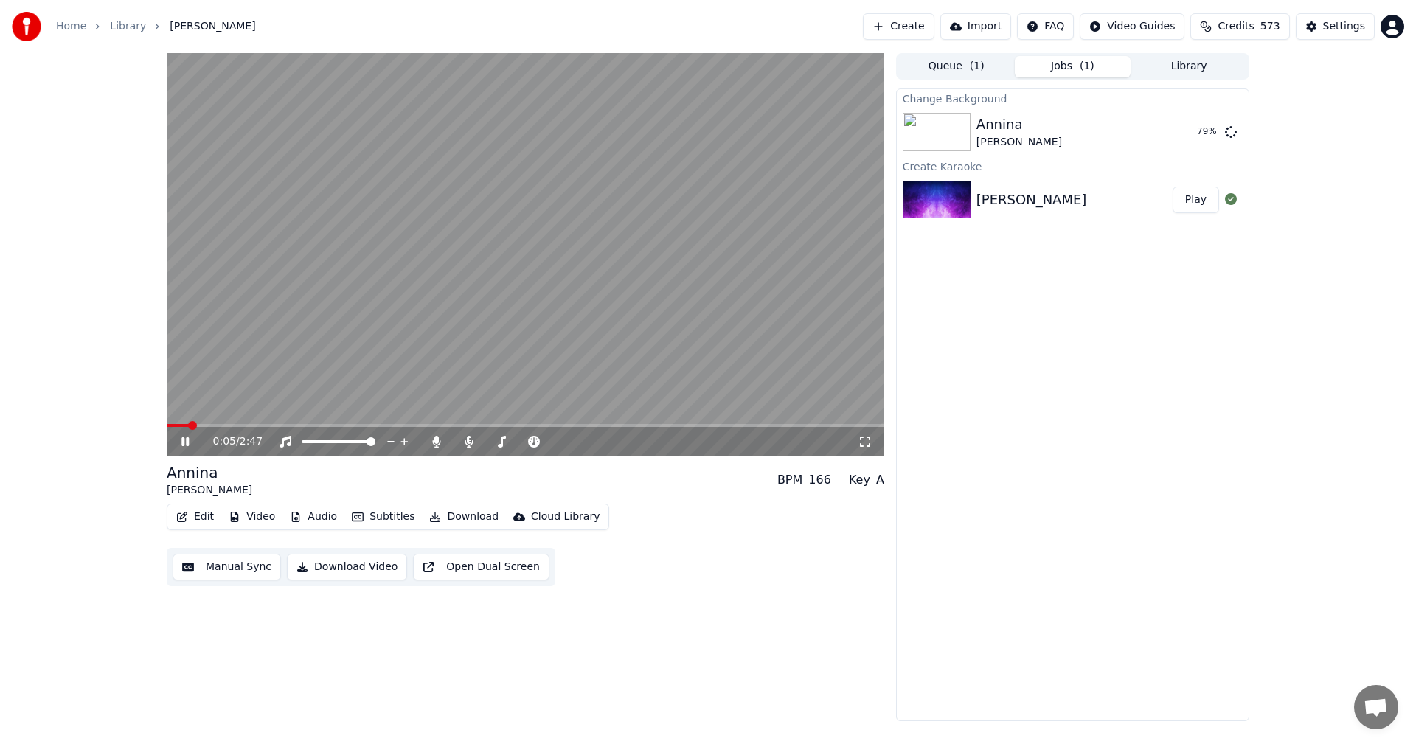
click at [187, 439] on icon at bounding box center [184, 441] width 7 height 9
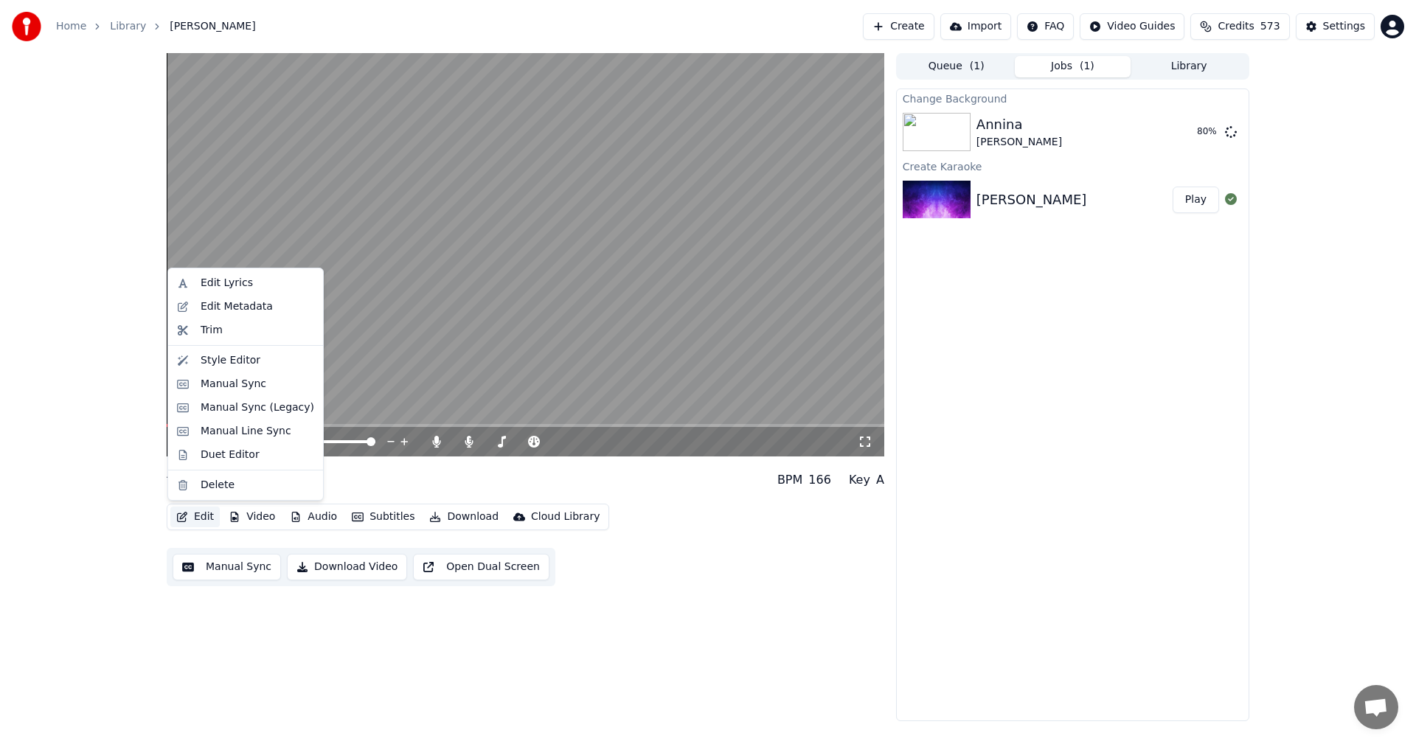
click at [193, 511] on button "Edit" at bounding box center [194, 517] width 49 height 21
click at [88, 478] on div "0:05 / 2:47 [PERSON_NAME] BPM 166 Key A Edit Video Audio Subtitles Download Clo…" at bounding box center [708, 387] width 1416 height 668
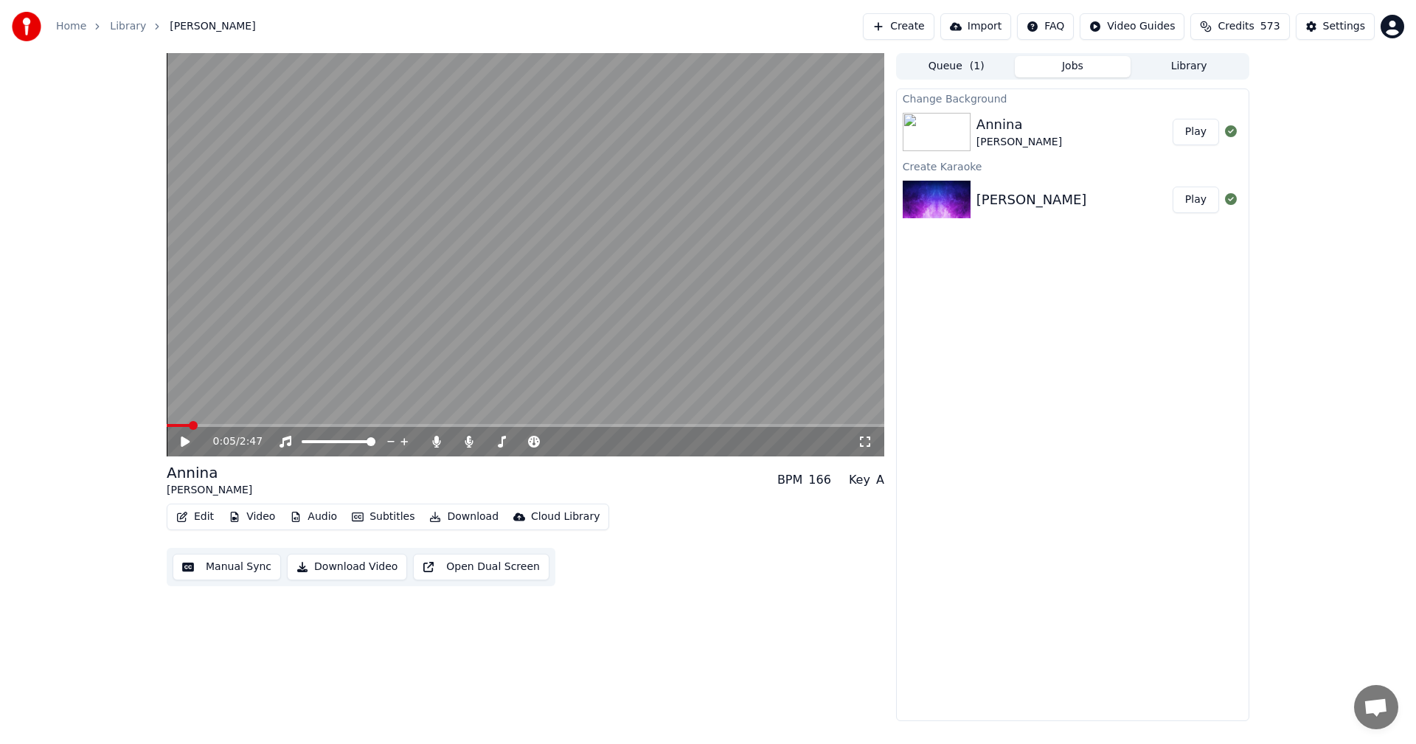
drag, startPoint x: 1206, startPoint y: 132, endPoint x: 1214, endPoint y: 147, distance: 17.5
click at [1206, 132] on button "Play" at bounding box center [1196, 132] width 46 height 27
click at [231, 425] on span at bounding box center [526, 425] width 718 height 3
click at [190, 443] on icon at bounding box center [195, 442] width 35 height 12
click at [254, 518] on button "Video" at bounding box center [252, 517] width 58 height 21
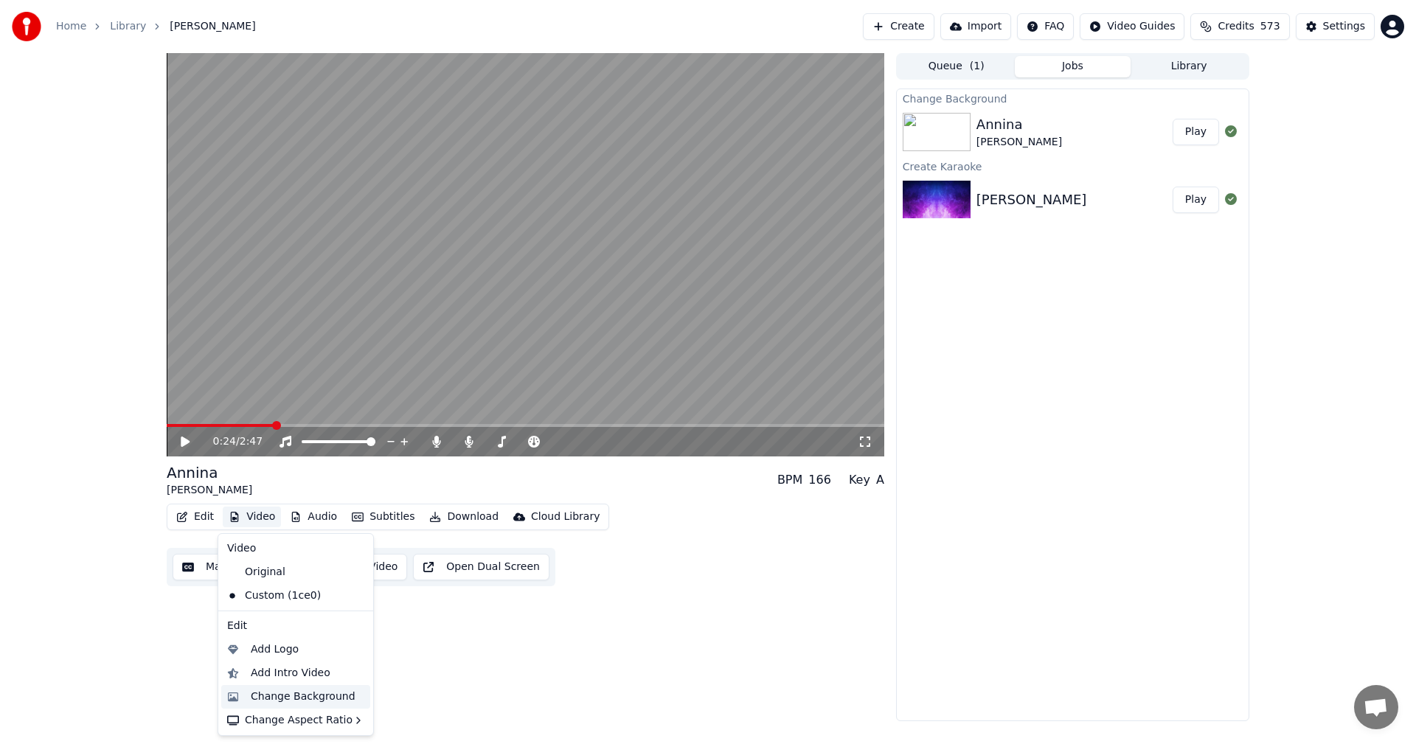
click at [316, 698] on div "Change Background" at bounding box center [303, 697] width 105 height 15
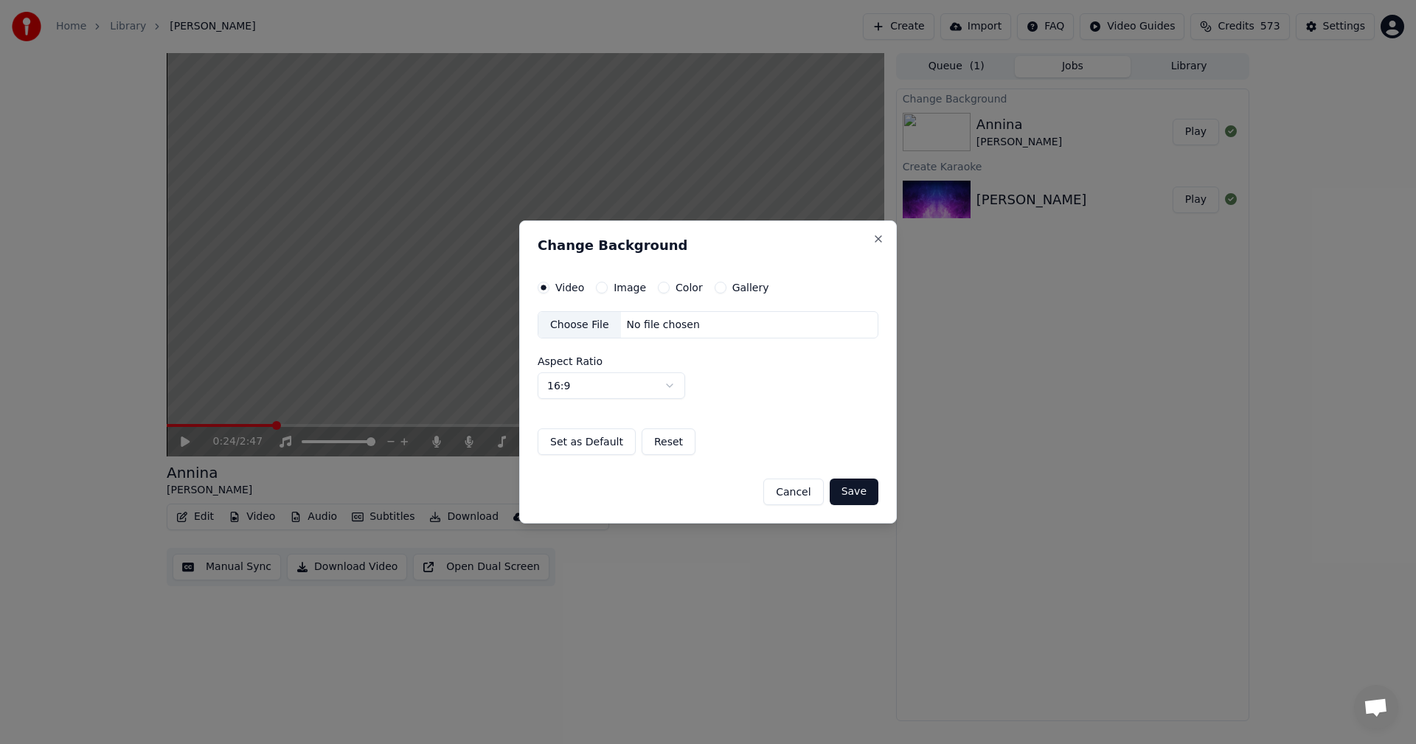
click at [601, 287] on button "Image" at bounding box center [602, 288] width 12 height 12
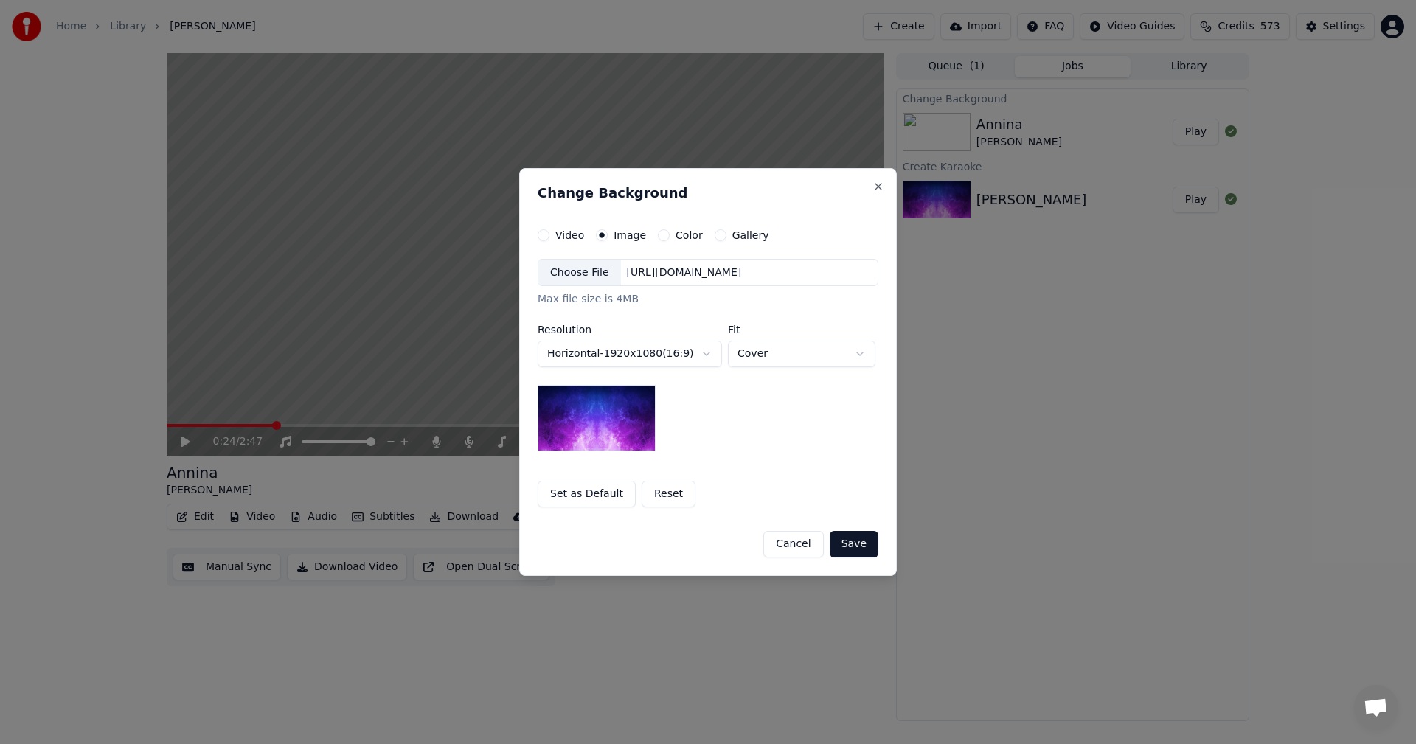
click at [595, 267] on div "Choose File" at bounding box center [579, 273] width 83 height 27
click at [868, 543] on button "Save" at bounding box center [854, 544] width 49 height 27
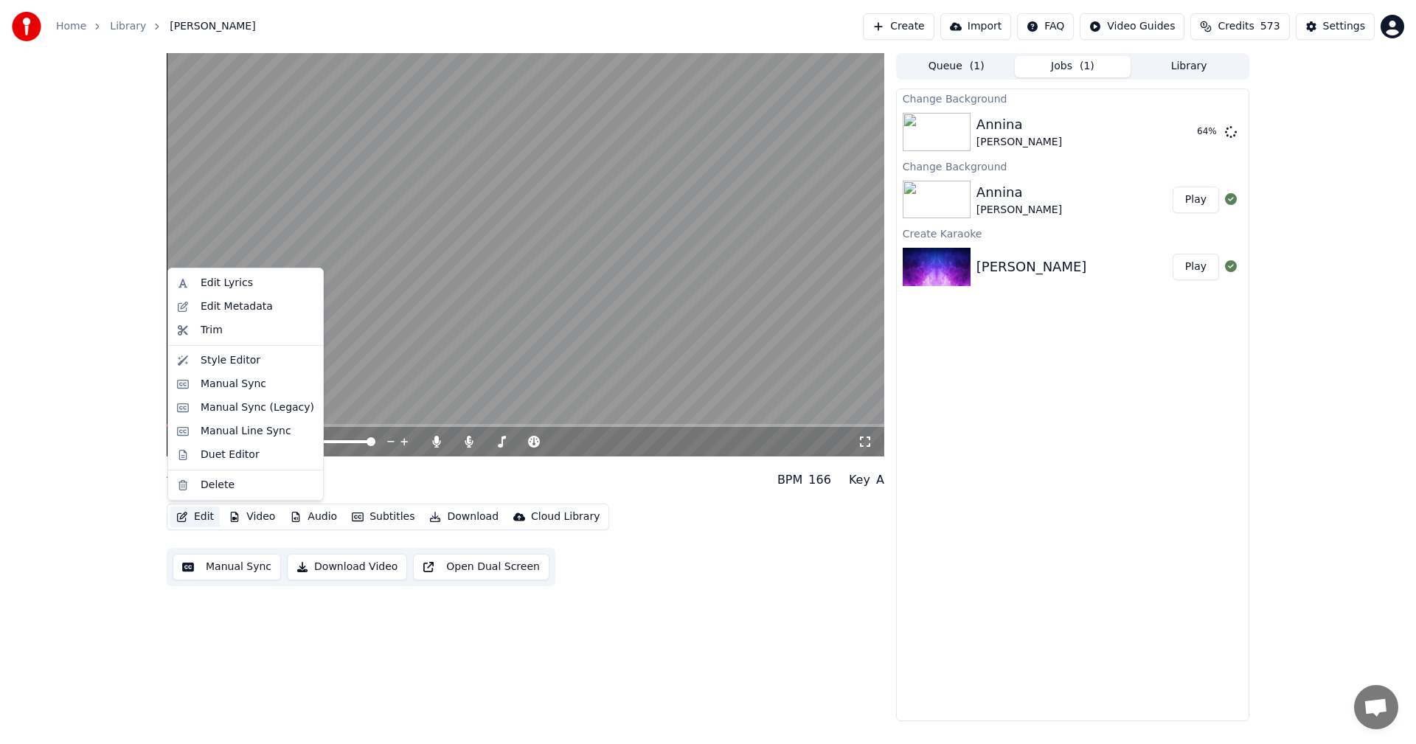
click at [206, 519] on button "Edit" at bounding box center [194, 517] width 49 height 21
click at [260, 412] on div "Manual Sync (Legacy)" at bounding box center [258, 407] width 114 height 15
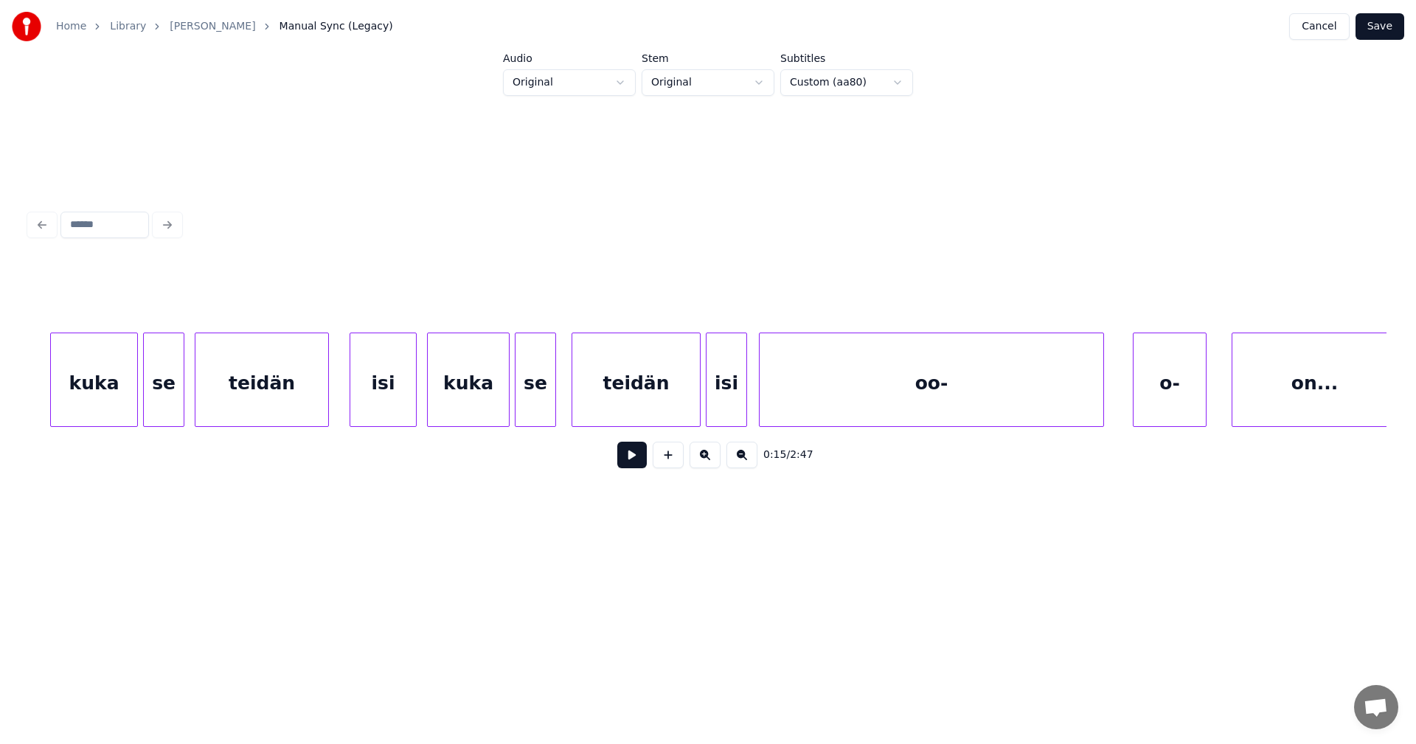
scroll to position [0, 13775]
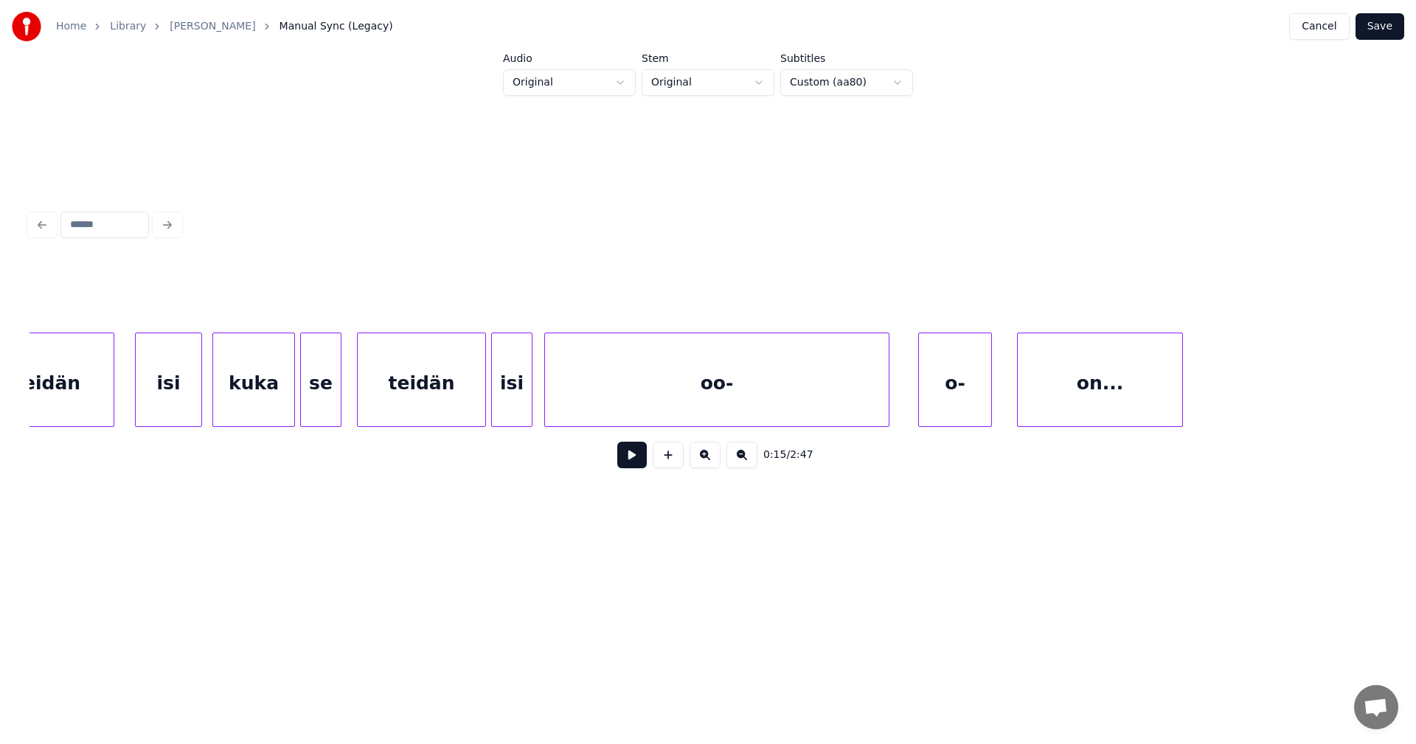
click at [568, 403] on div "oo-" at bounding box center [717, 383] width 344 height 100
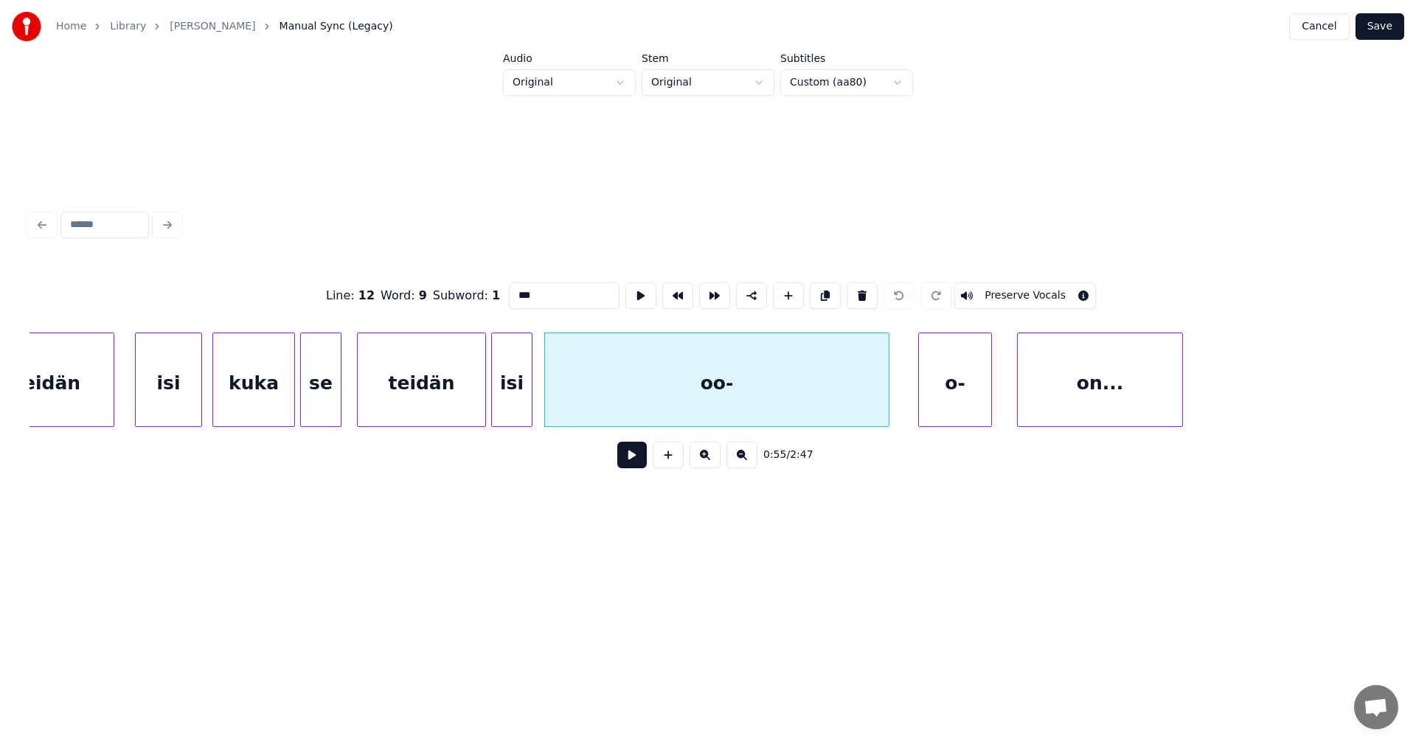
click at [633, 463] on button at bounding box center [631, 455] width 29 height 27
click at [524, 405] on div "isi" at bounding box center [512, 383] width 40 height 100
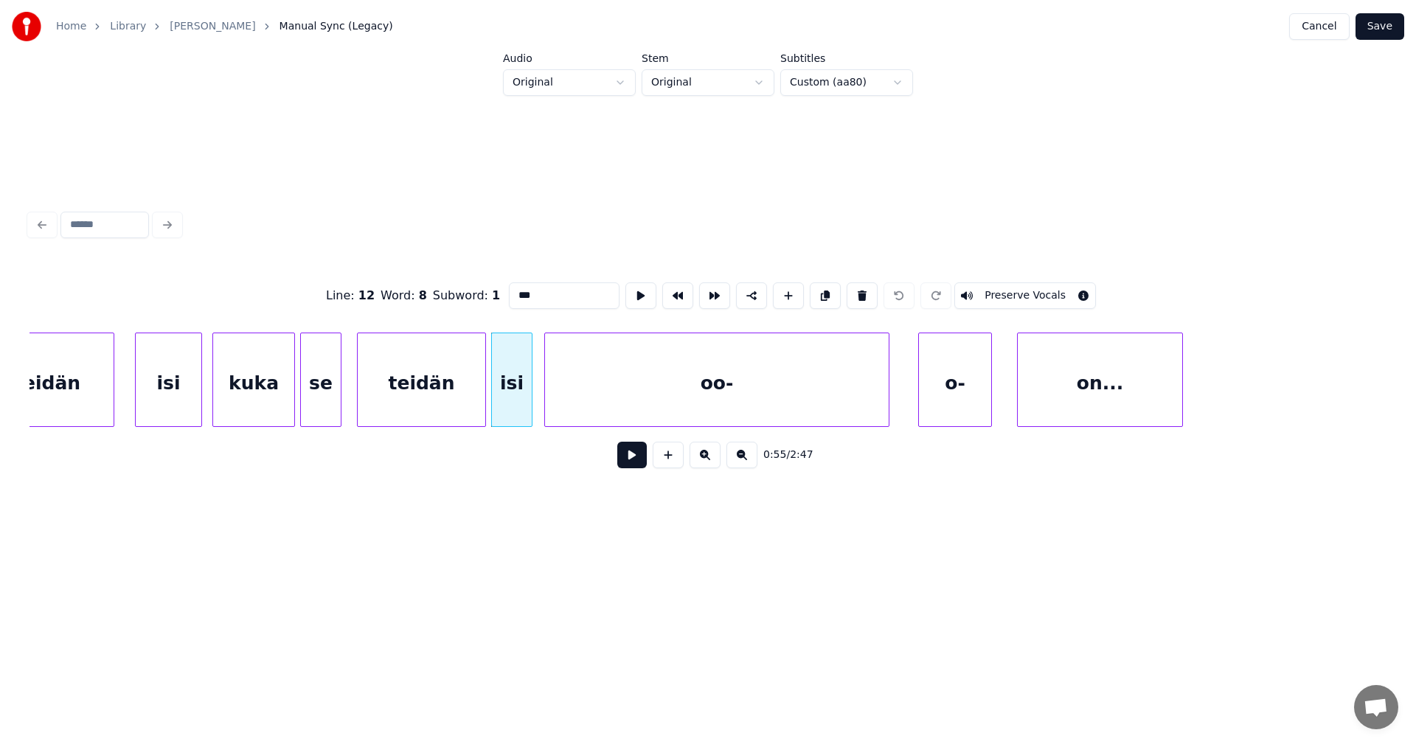
click at [628, 459] on button at bounding box center [631, 455] width 29 height 27
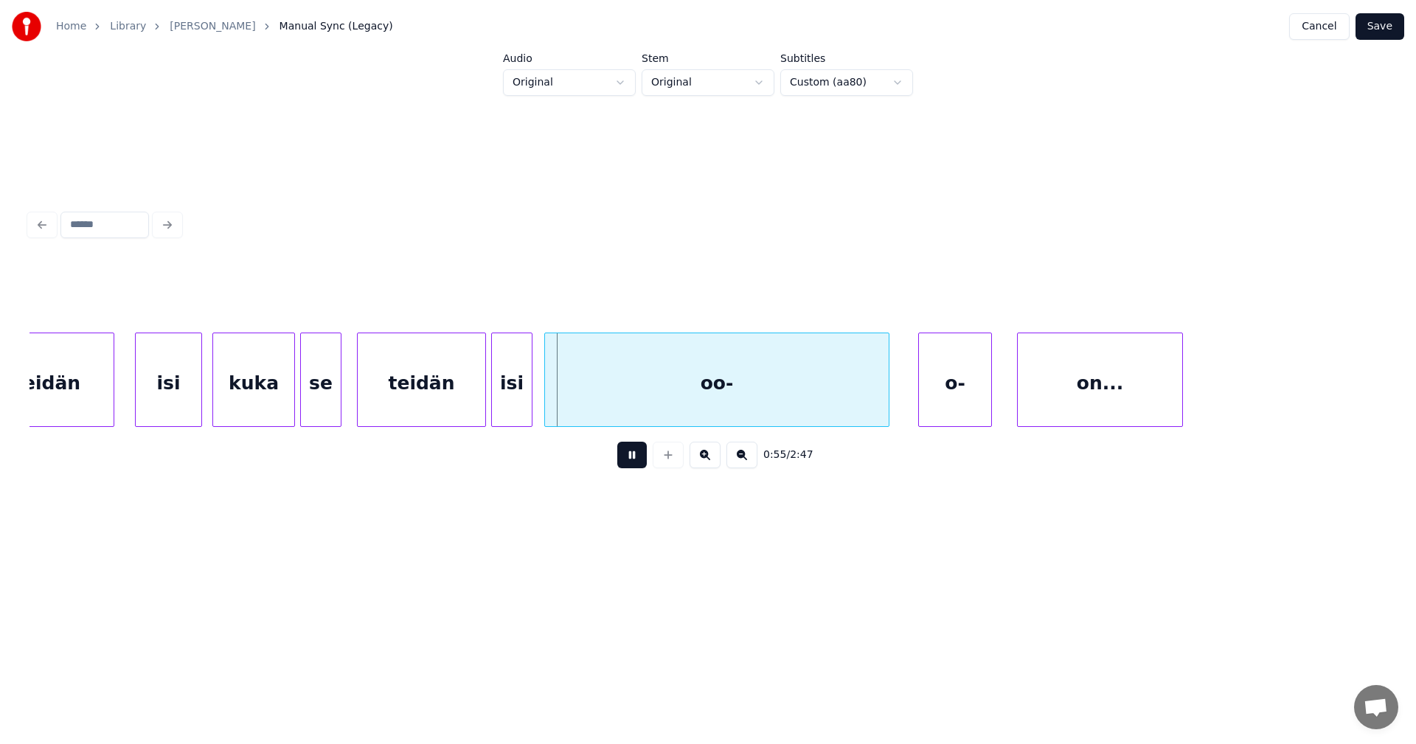
click at [628, 459] on button at bounding box center [631, 455] width 29 height 27
click at [588, 403] on div "oo-" at bounding box center [760, 380] width 345 height 94
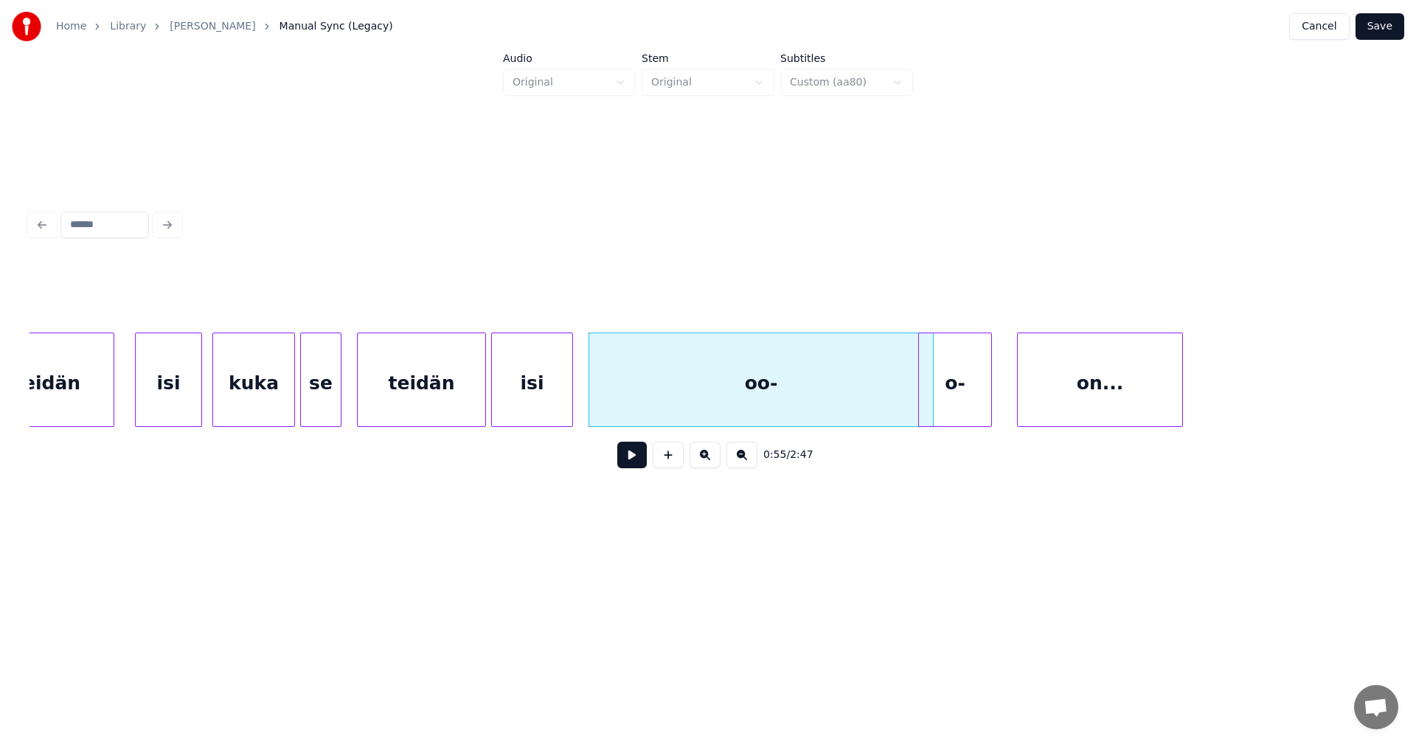
click at [569, 403] on div at bounding box center [570, 379] width 4 height 93
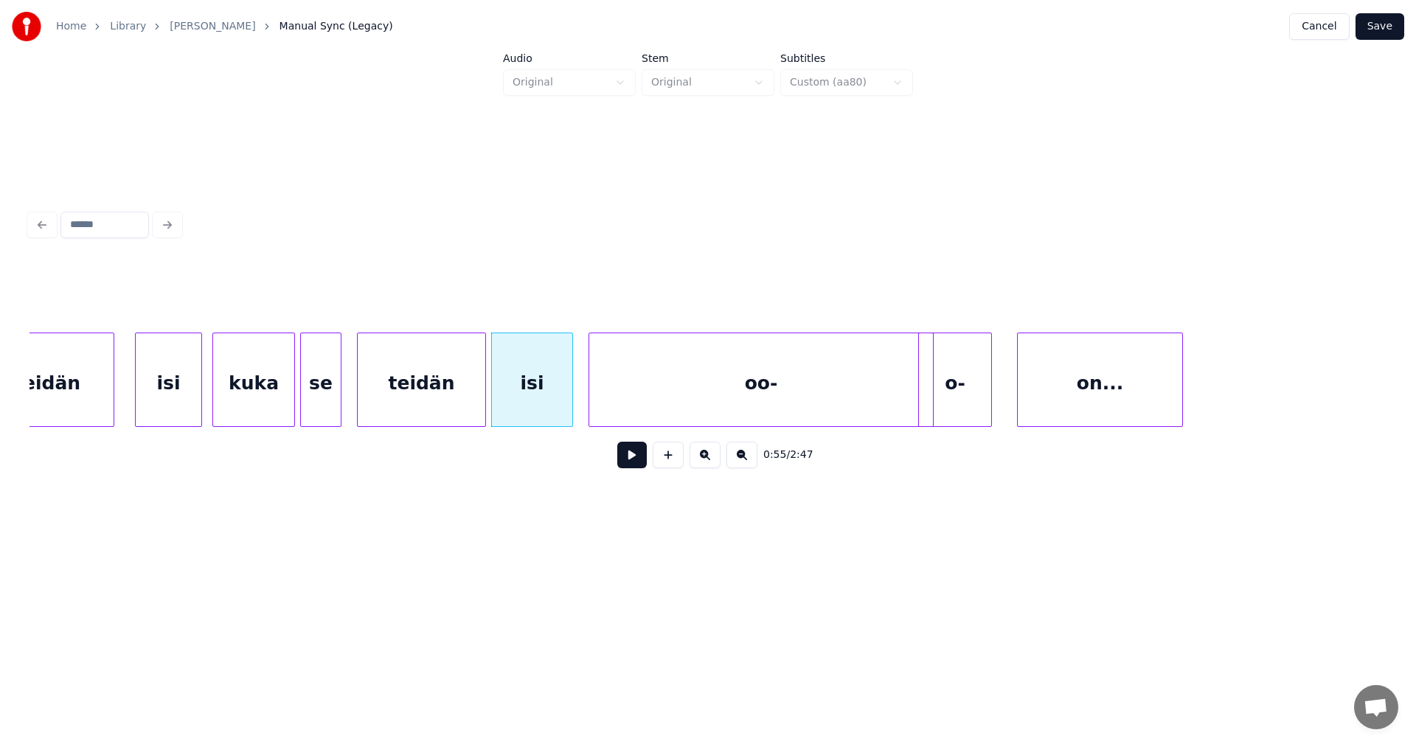
click at [628, 457] on button at bounding box center [631, 455] width 29 height 27
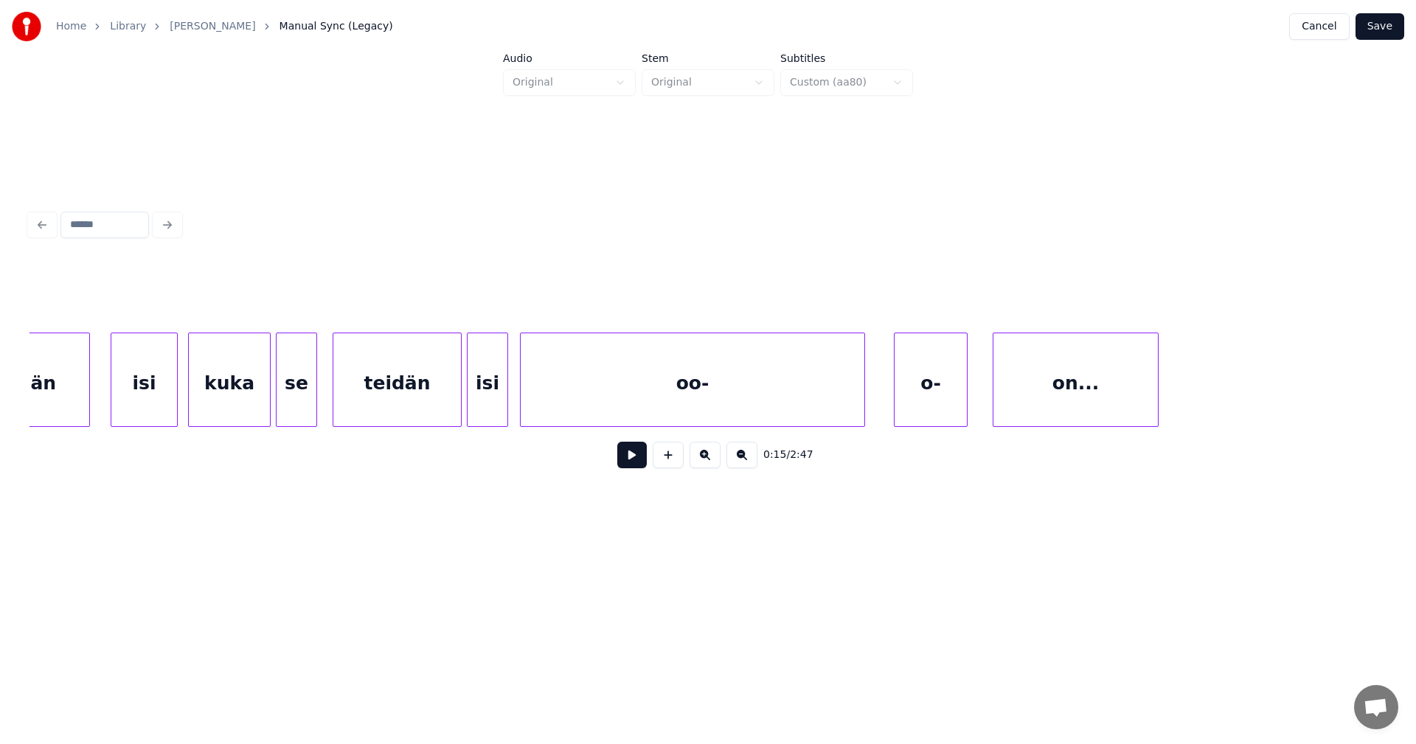
scroll to position [0, 13823]
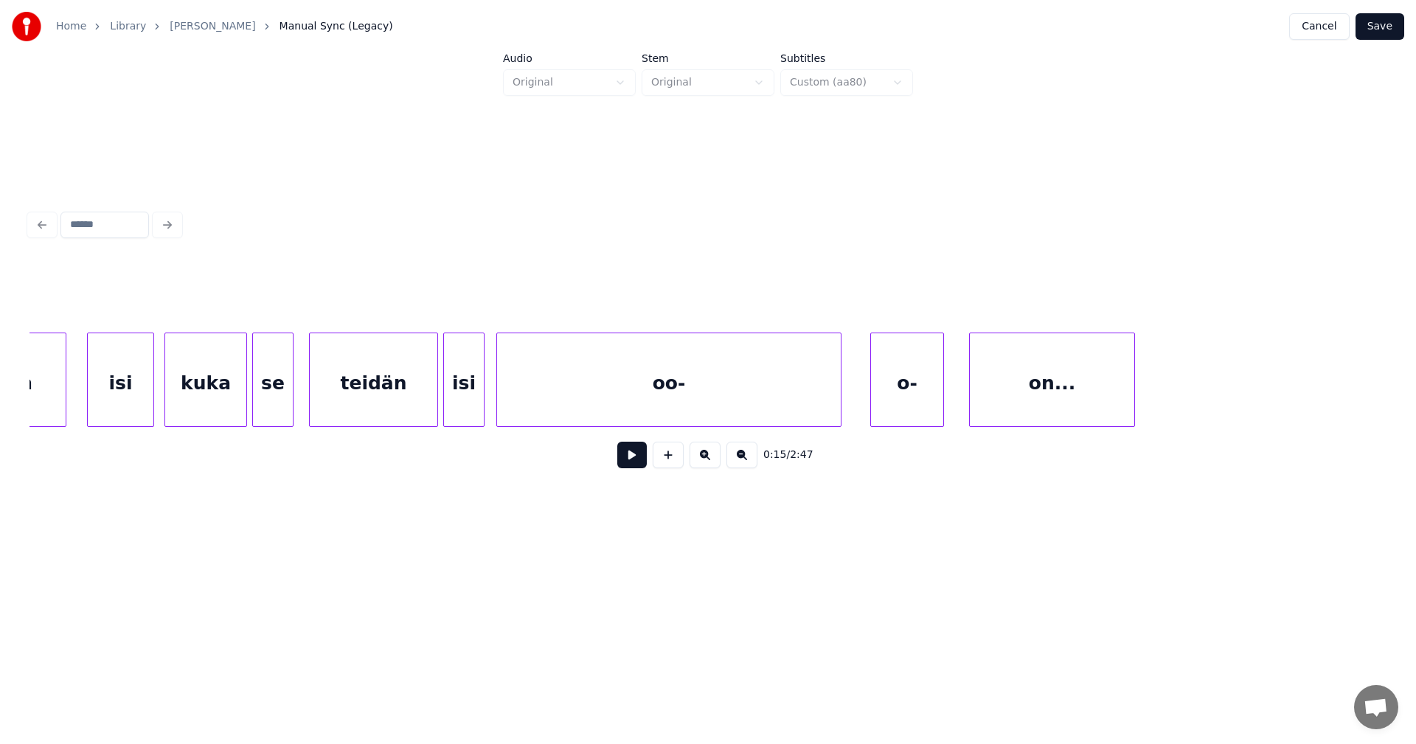
click at [507, 411] on div "oo-" at bounding box center [669, 383] width 344 height 100
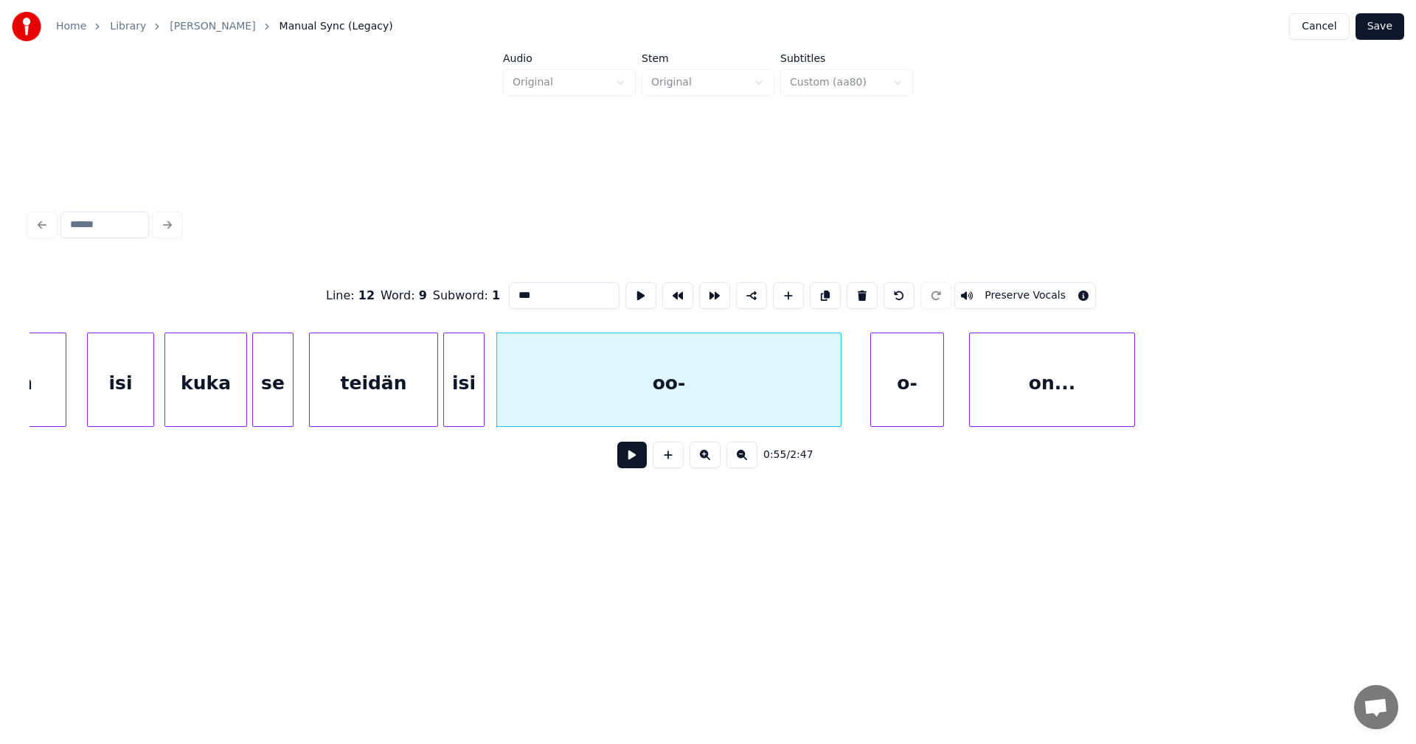
click at [507, 416] on div "oo-" at bounding box center [669, 383] width 344 height 100
click at [539, 391] on div at bounding box center [540, 379] width 4 height 93
click at [524, 397] on div at bounding box center [523, 379] width 4 height 93
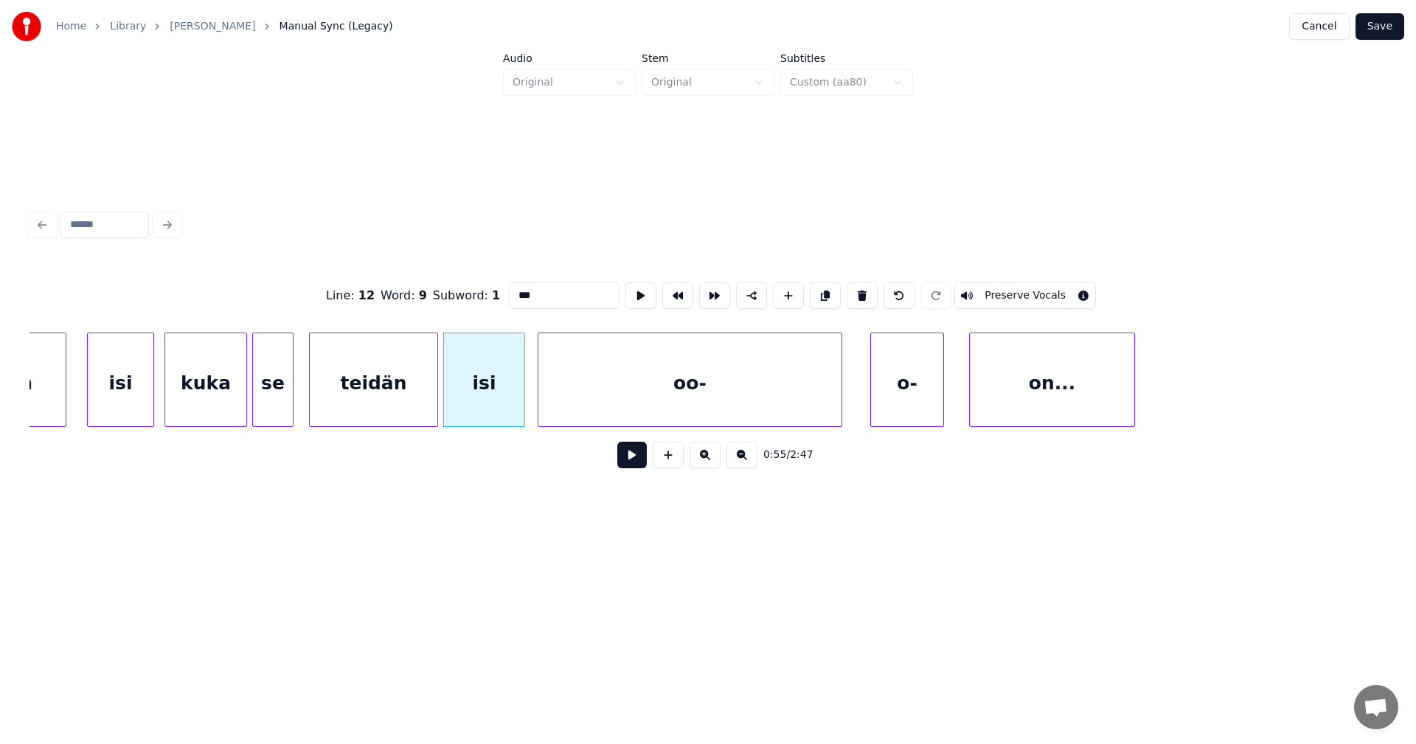
click at [636, 462] on button at bounding box center [631, 455] width 29 height 27
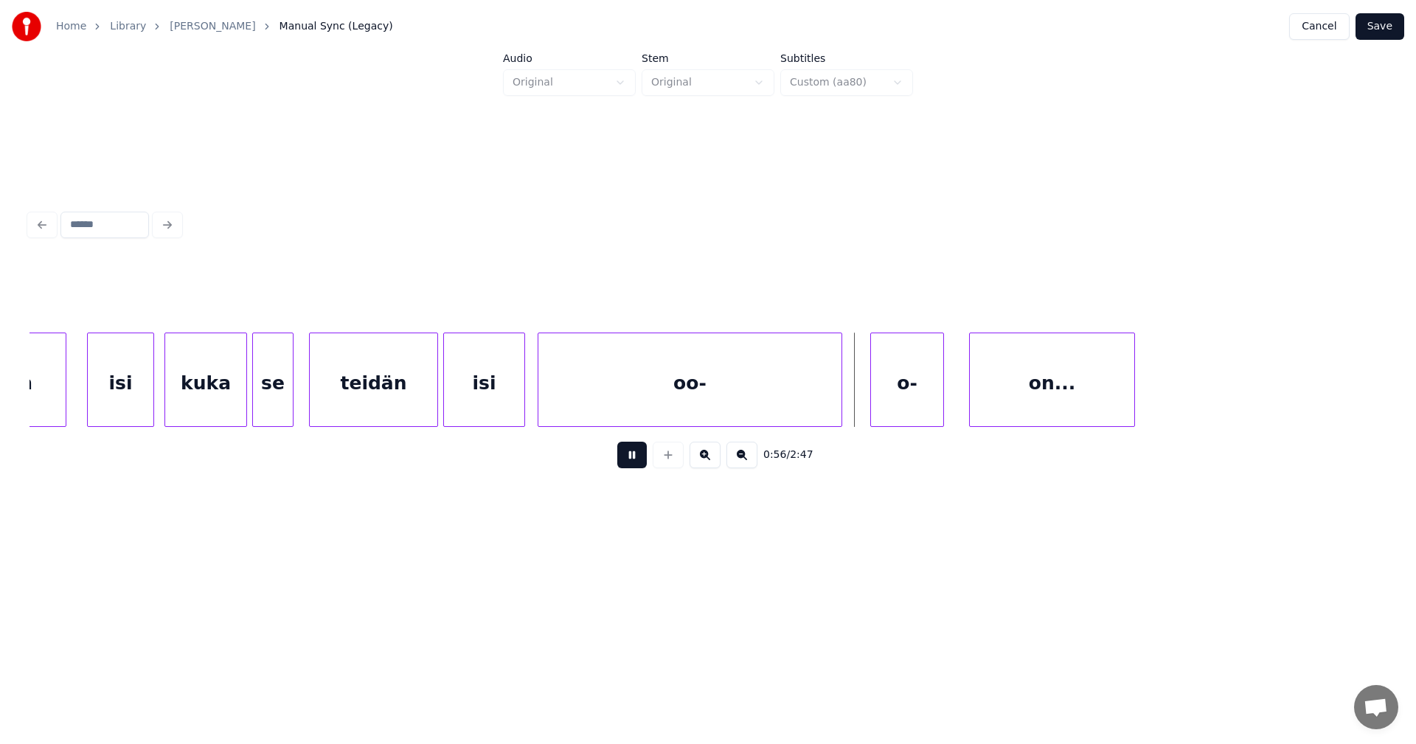
click at [636, 462] on button at bounding box center [631, 455] width 29 height 27
click at [848, 403] on div at bounding box center [847, 379] width 4 height 93
click at [961, 398] on div at bounding box center [962, 379] width 4 height 93
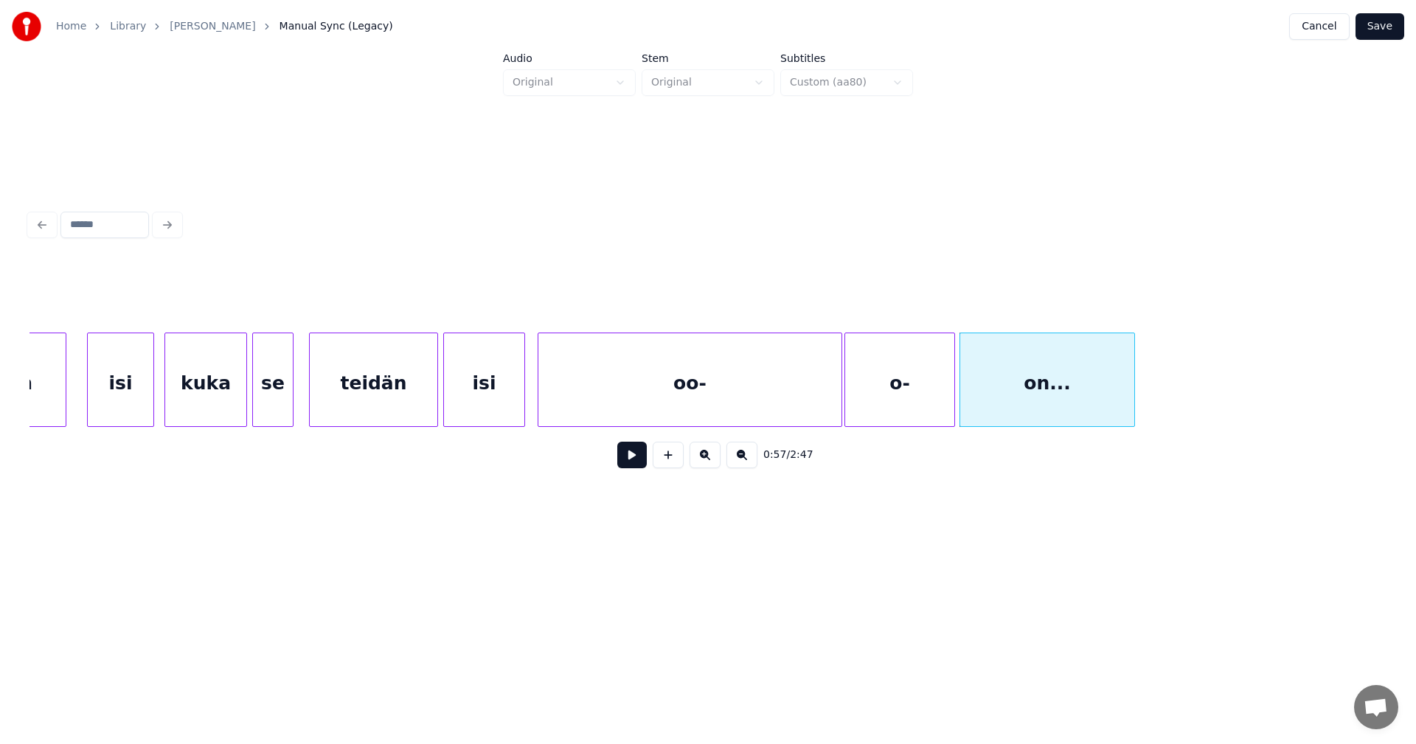
click at [953, 401] on div at bounding box center [952, 379] width 4 height 93
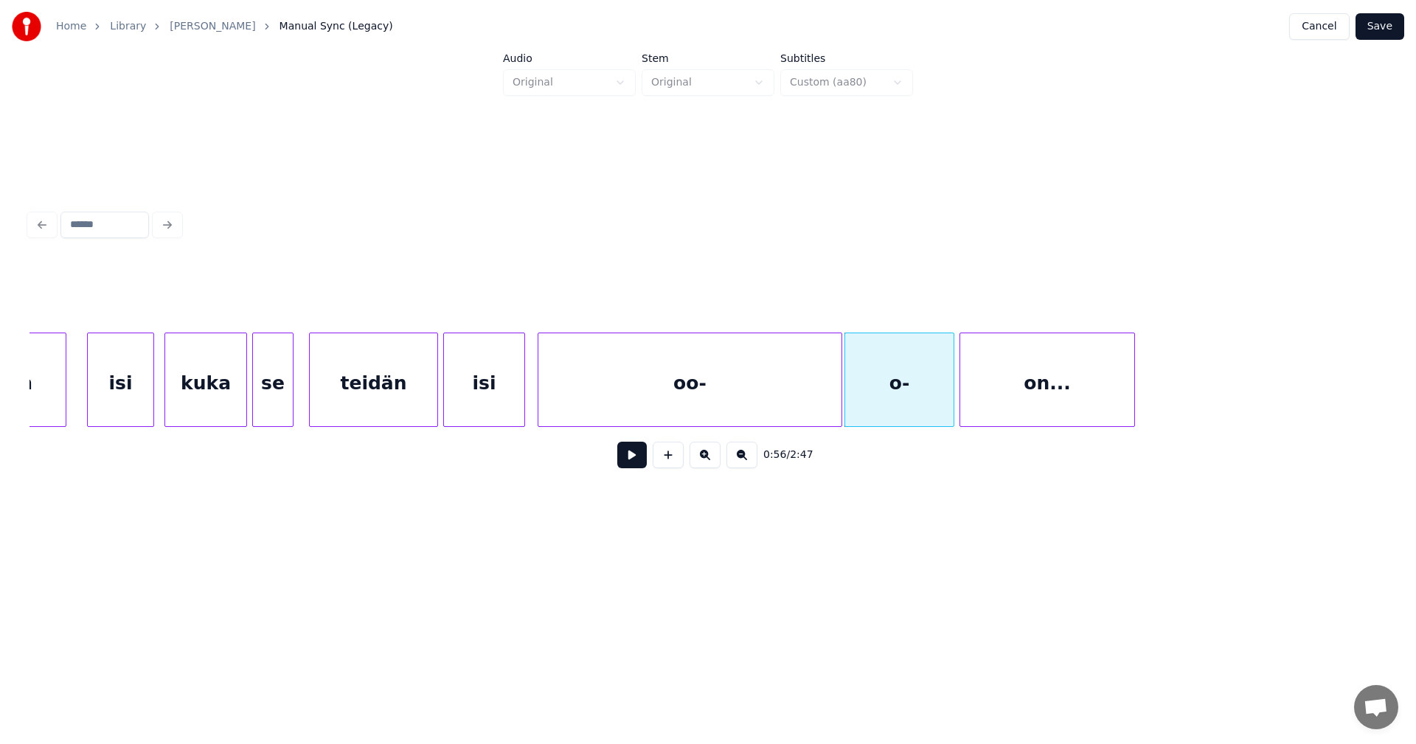
click at [794, 408] on div "oo-" at bounding box center [689, 383] width 303 height 100
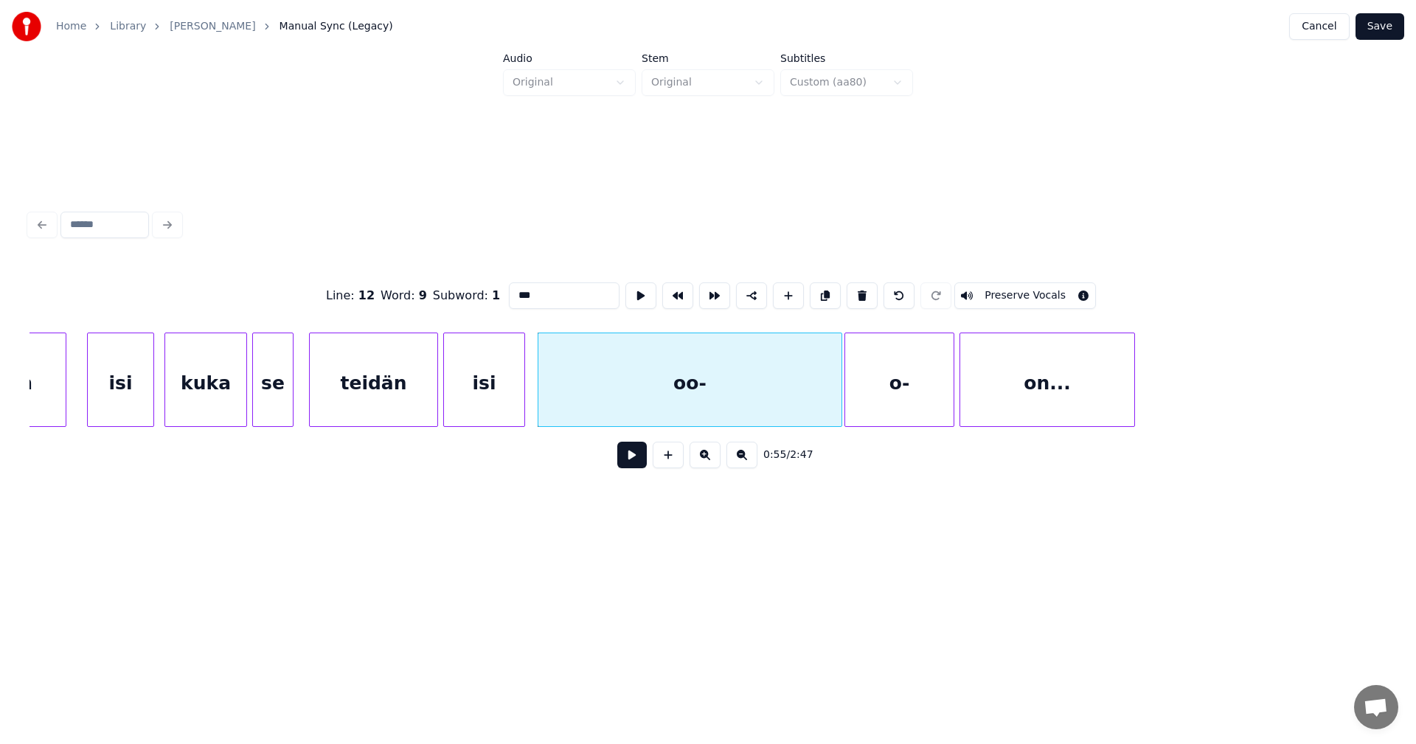
click at [634, 461] on button at bounding box center [631, 455] width 29 height 27
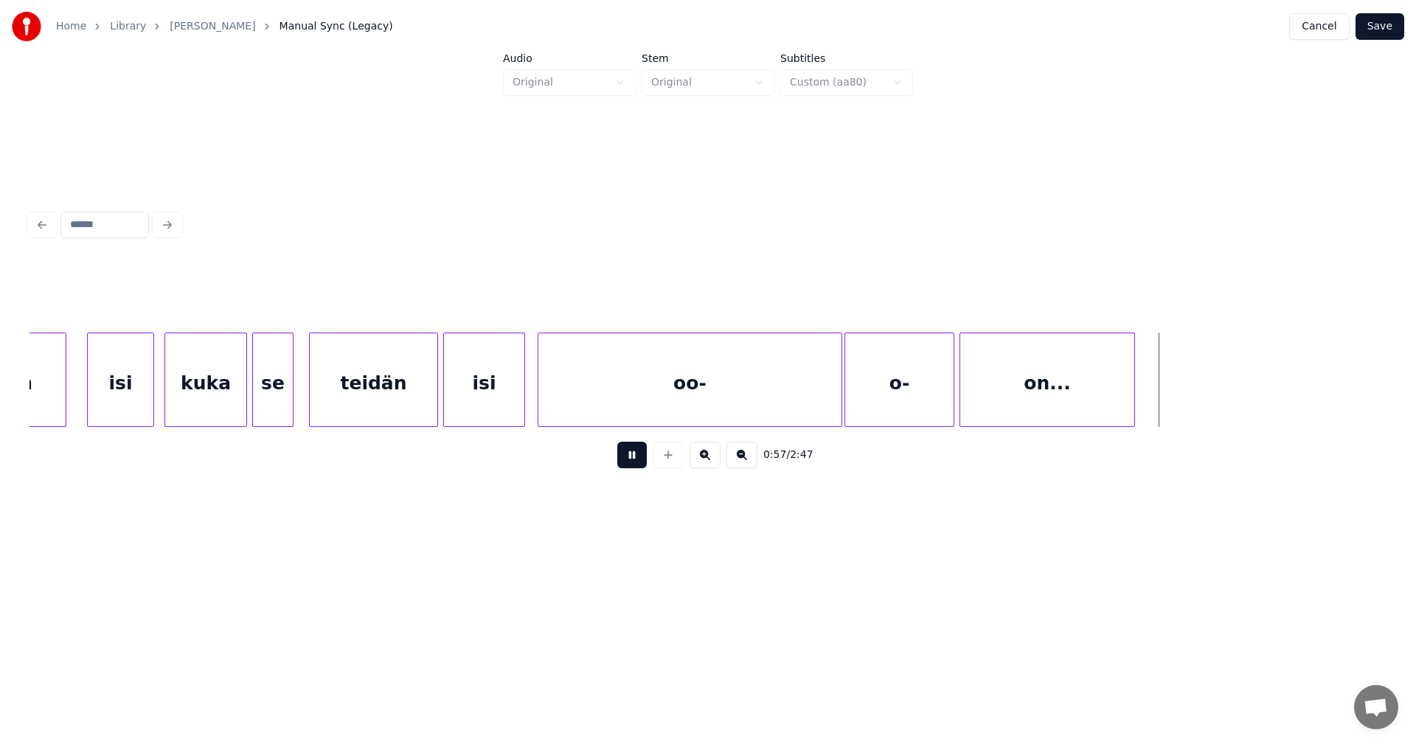
click at [634, 461] on button at bounding box center [631, 455] width 29 height 27
click at [959, 400] on div at bounding box center [958, 379] width 4 height 93
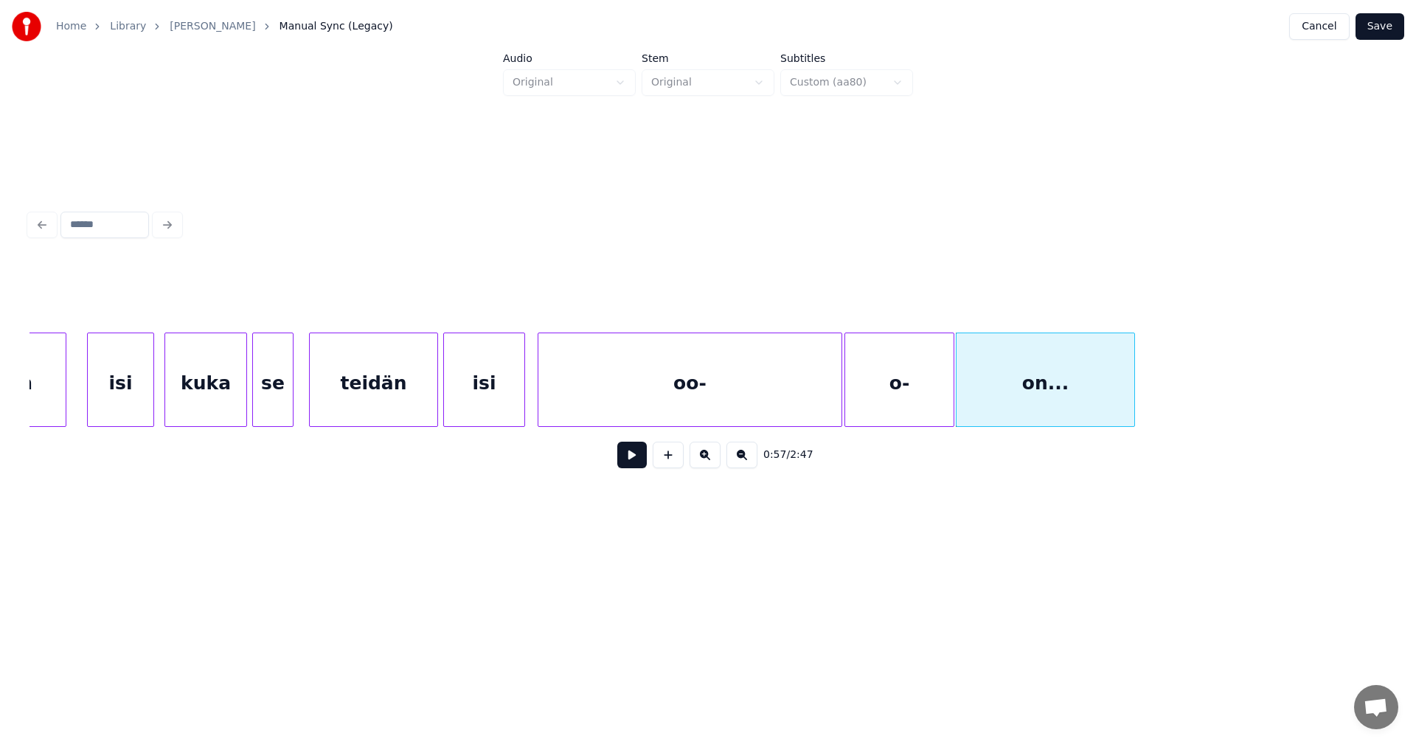
click at [1389, 30] on button "Save" at bounding box center [1379, 26] width 49 height 27
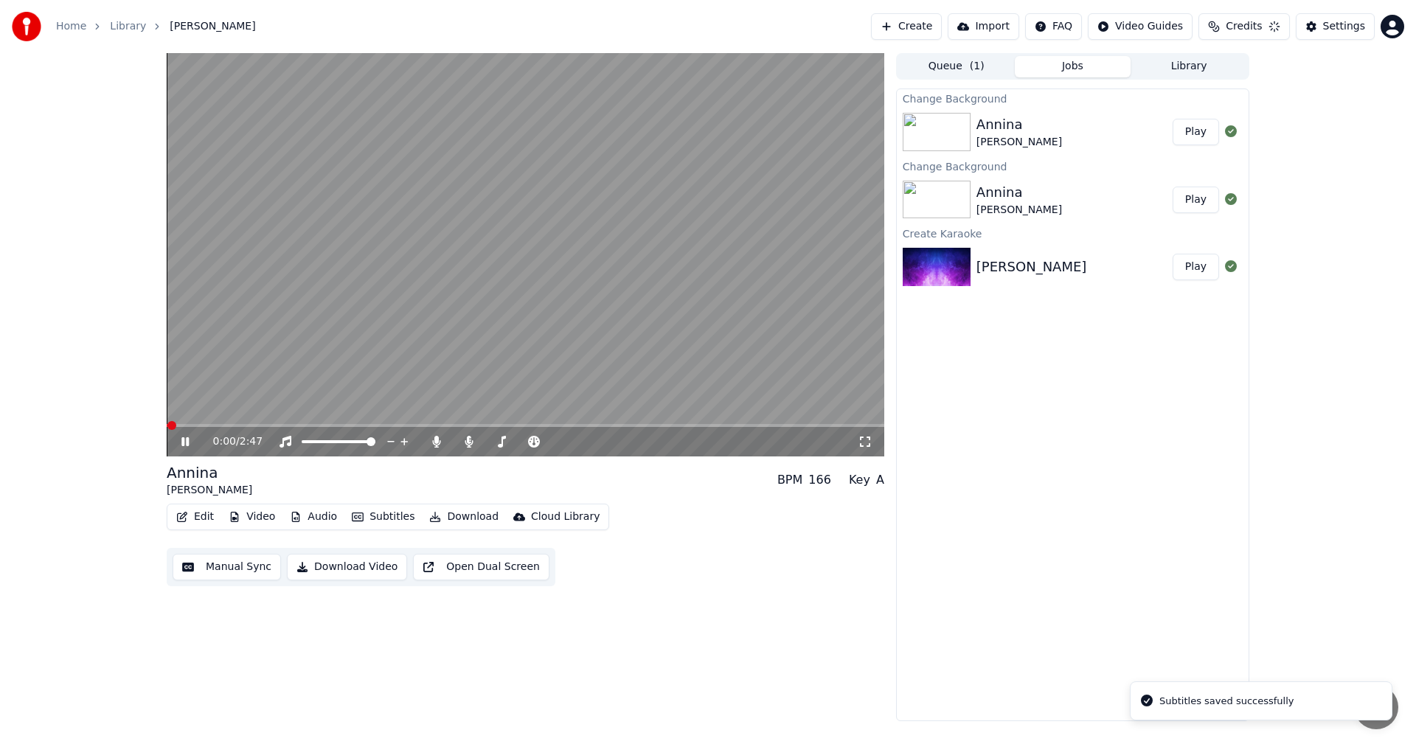
click at [289, 425] on span at bounding box center [526, 425] width 718 height 3
click at [274, 426] on span at bounding box center [220, 425] width 107 height 3
click at [187, 440] on icon at bounding box center [184, 441] width 7 height 9
click at [206, 511] on button "Edit" at bounding box center [194, 517] width 49 height 21
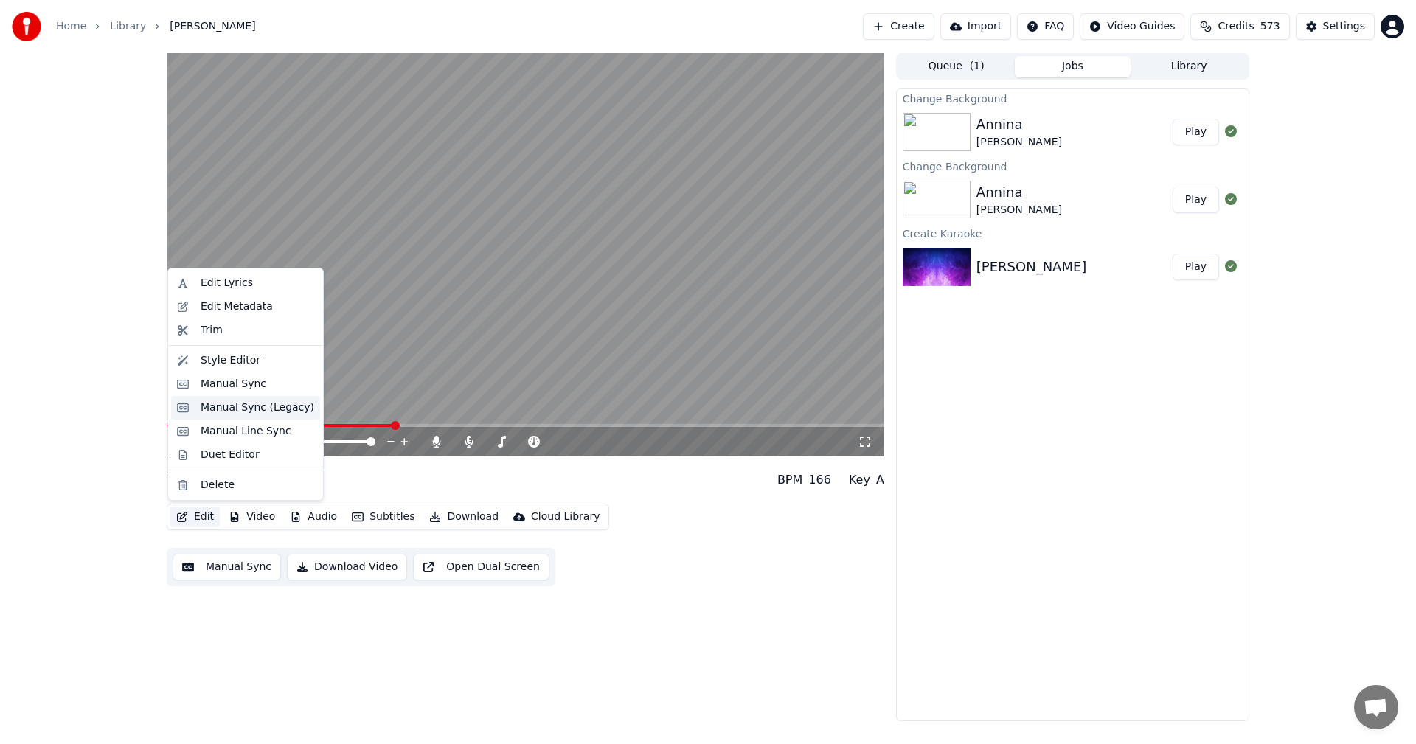
click at [252, 406] on div "Manual Sync (Legacy)" at bounding box center [258, 407] width 114 height 15
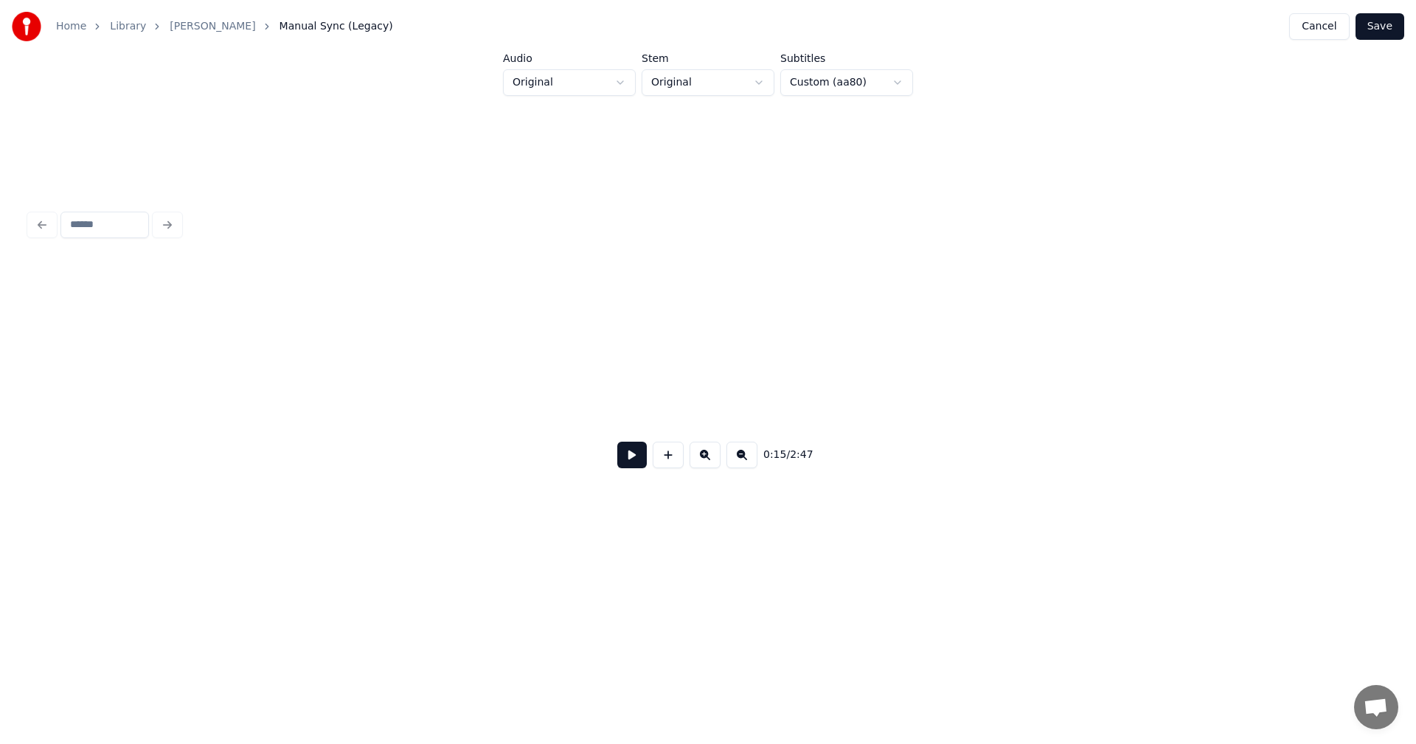
scroll to position [0, 3927]
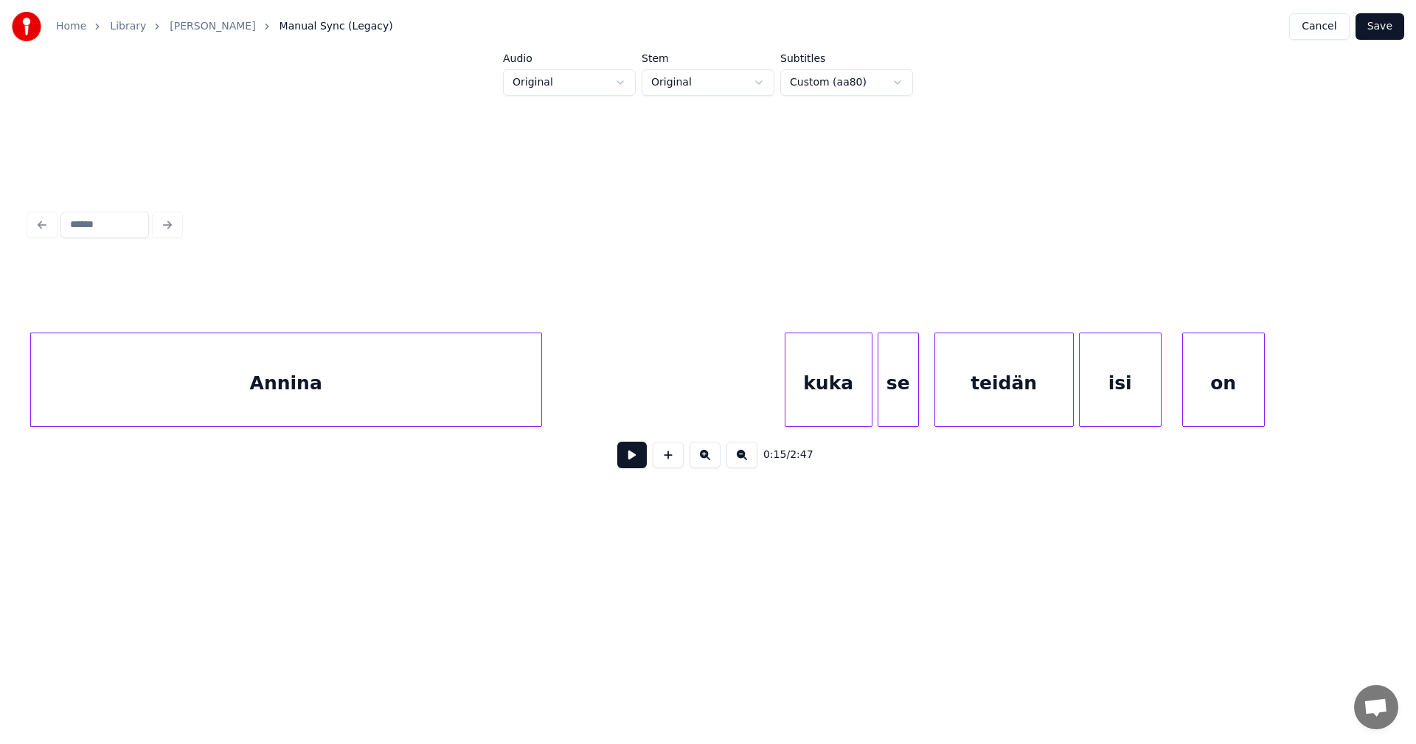
click at [630, 459] on button at bounding box center [631, 455] width 29 height 27
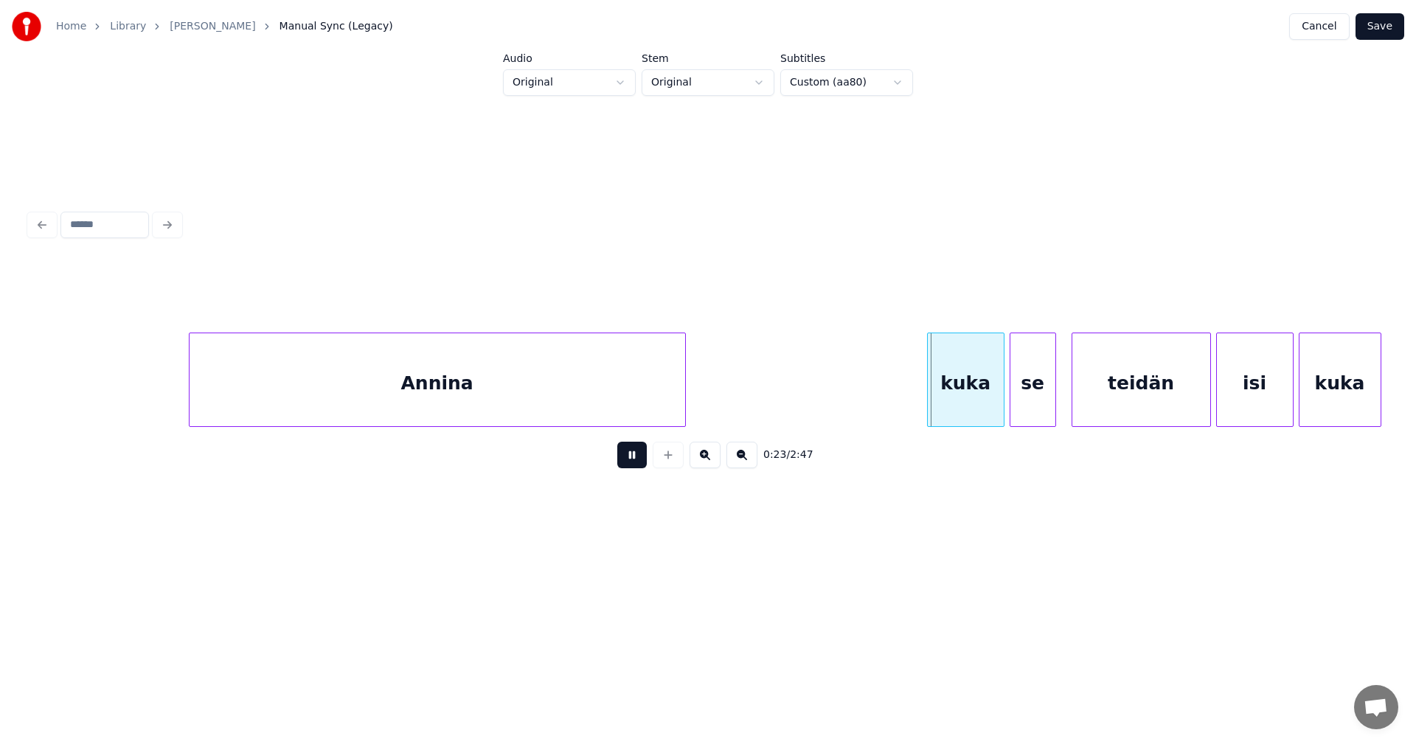
click at [624, 462] on button at bounding box center [631, 455] width 29 height 27
click at [998, 379] on div at bounding box center [998, 379] width 4 height 93
click at [638, 468] on button at bounding box center [631, 455] width 29 height 27
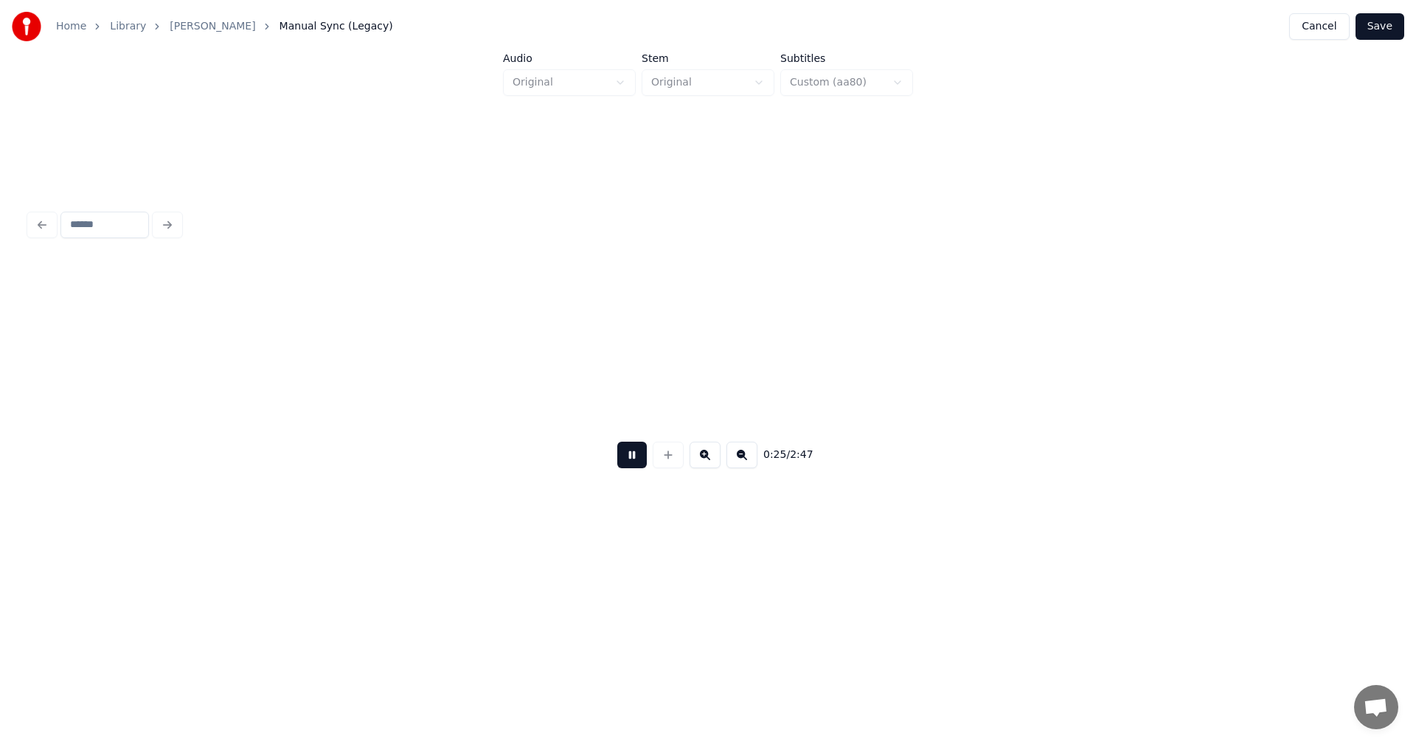
scroll to position [0, 6645]
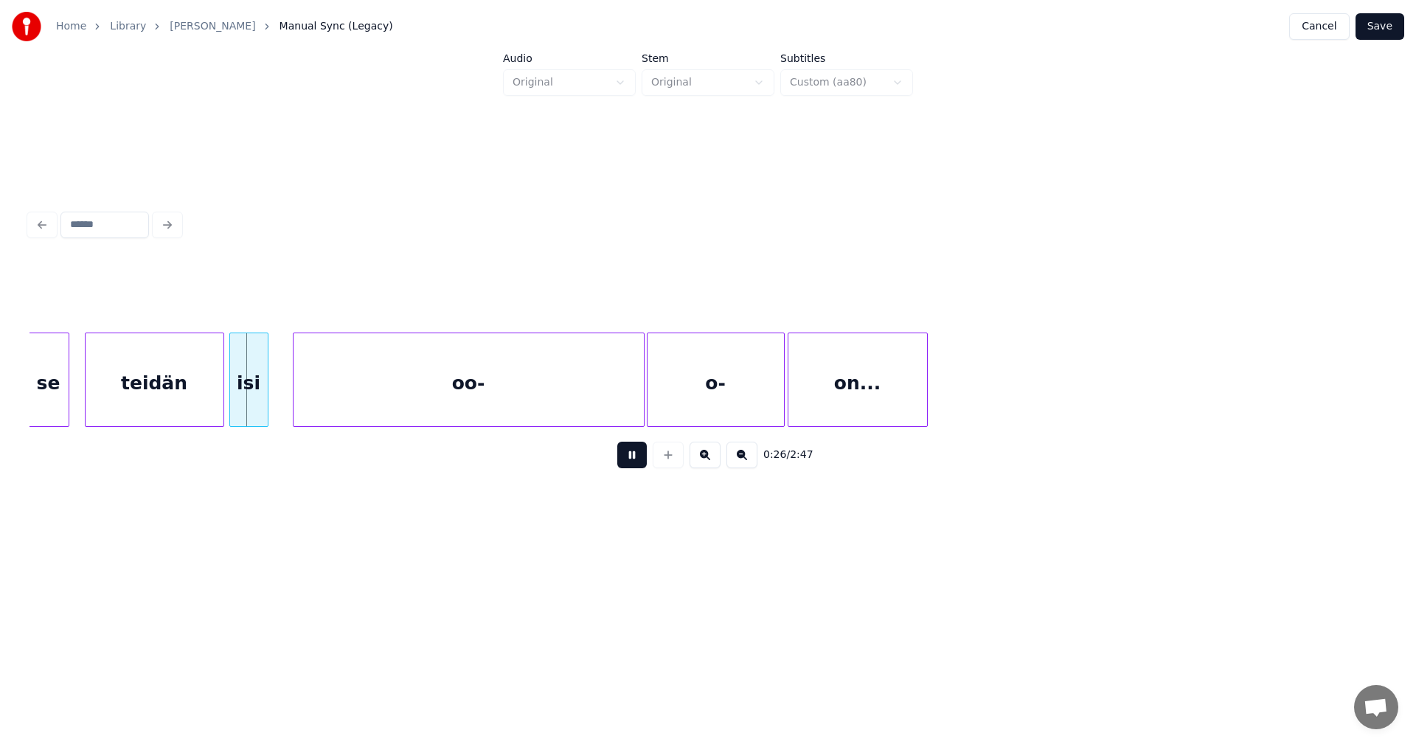
click at [638, 467] on button at bounding box center [631, 455] width 29 height 27
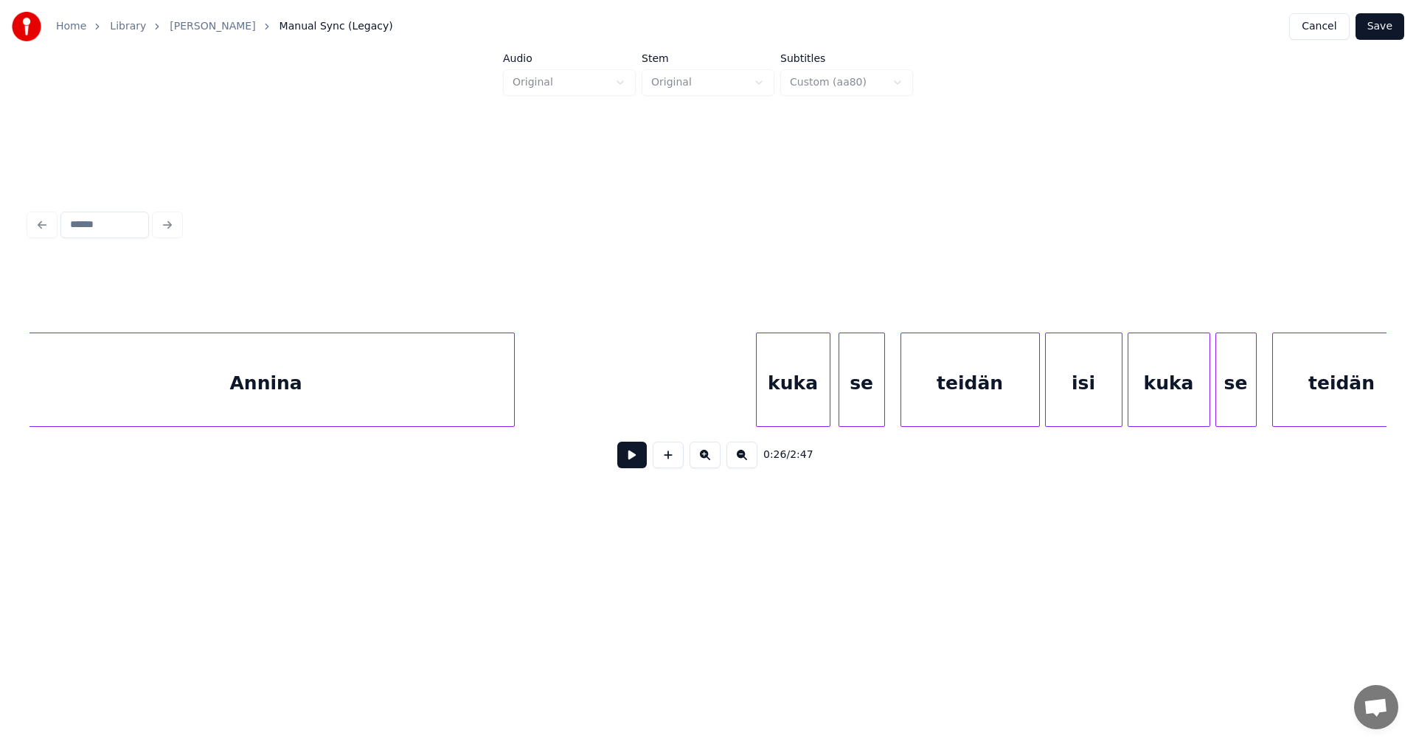
click at [940, 386] on div "teidän" at bounding box center [970, 383] width 138 height 100
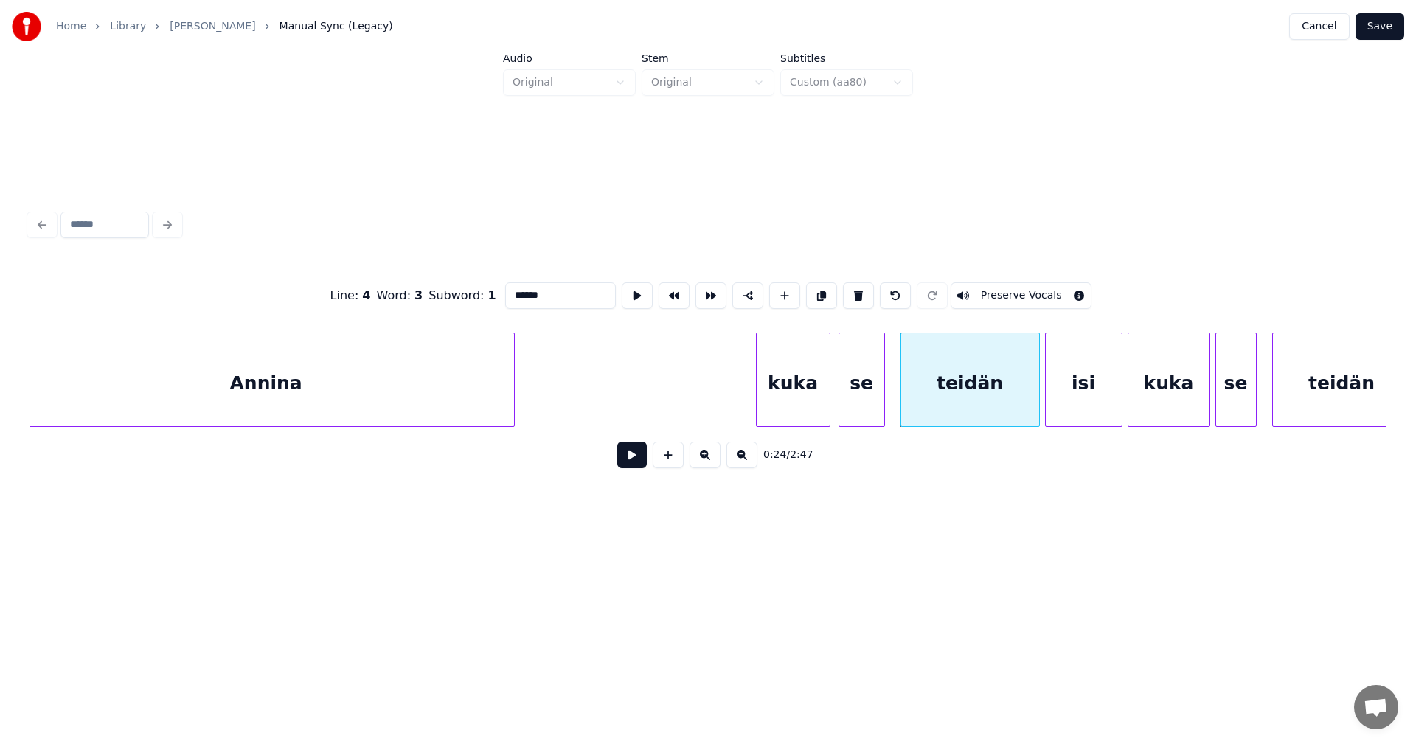
click at [632, 465] on button at bounding box center [631, 455] width 29 height 27
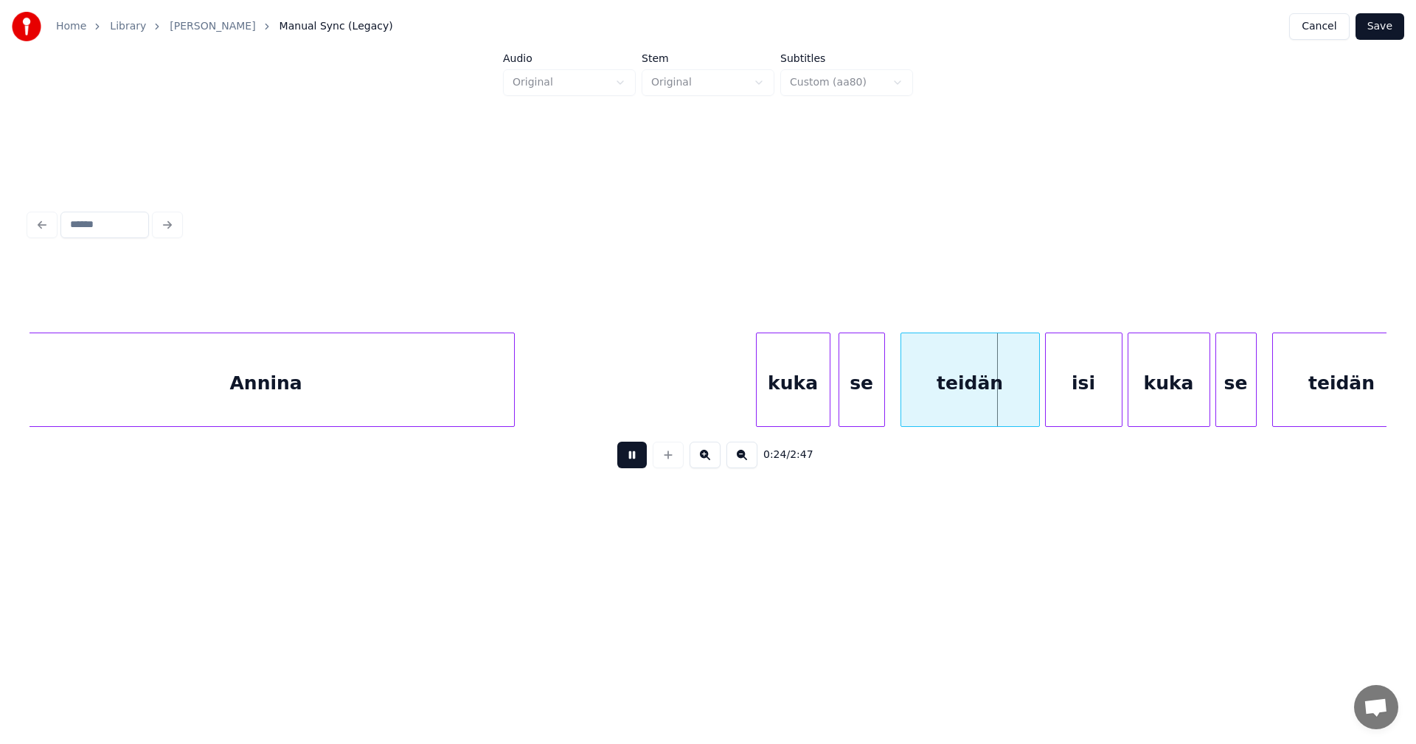
click at [632, 465] on button at bounding box center [631, 455] width 29 height 27
click at [1021, 396] on div at bounding box center [1023, 379] width 4 height 93
click at [1074, 395] on div "isi" at bounding box center [1079, 383] width 76 height 100
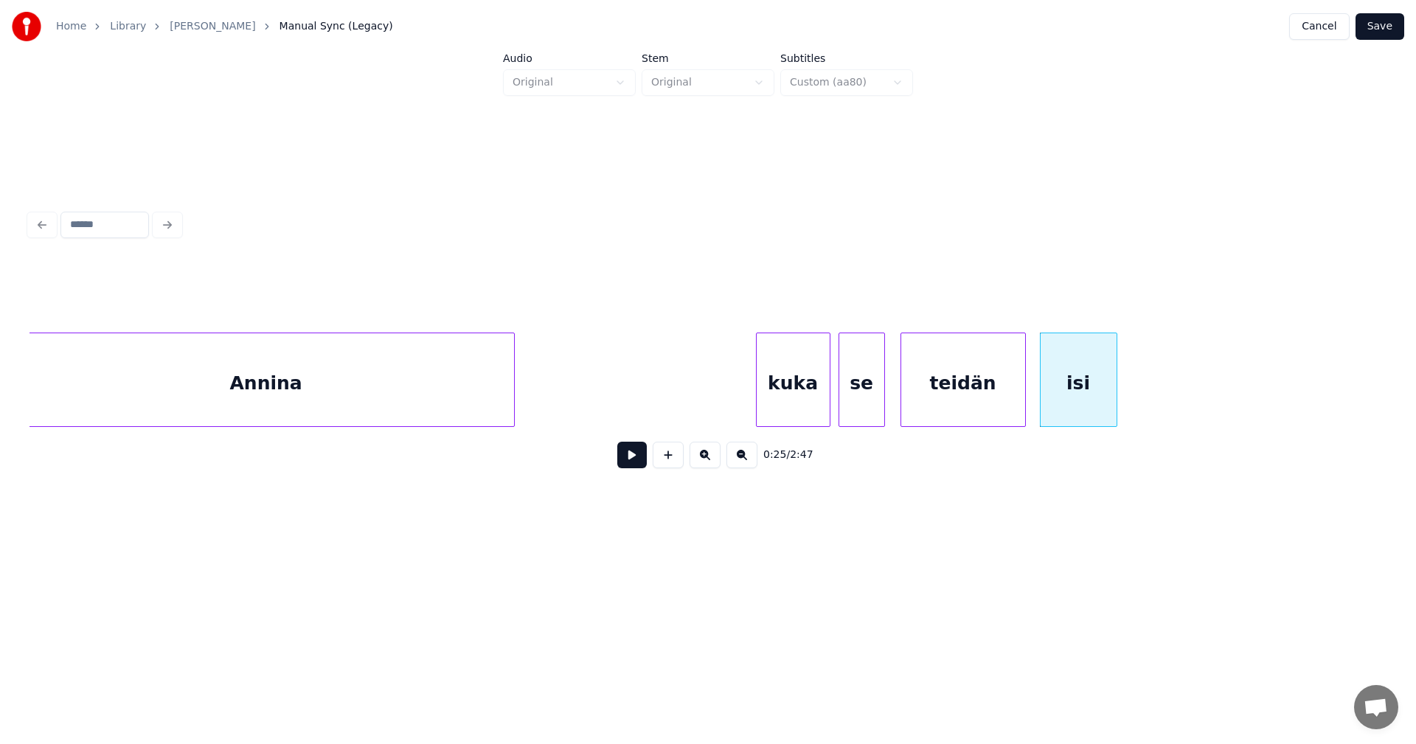
scroll to position [0, 4271]
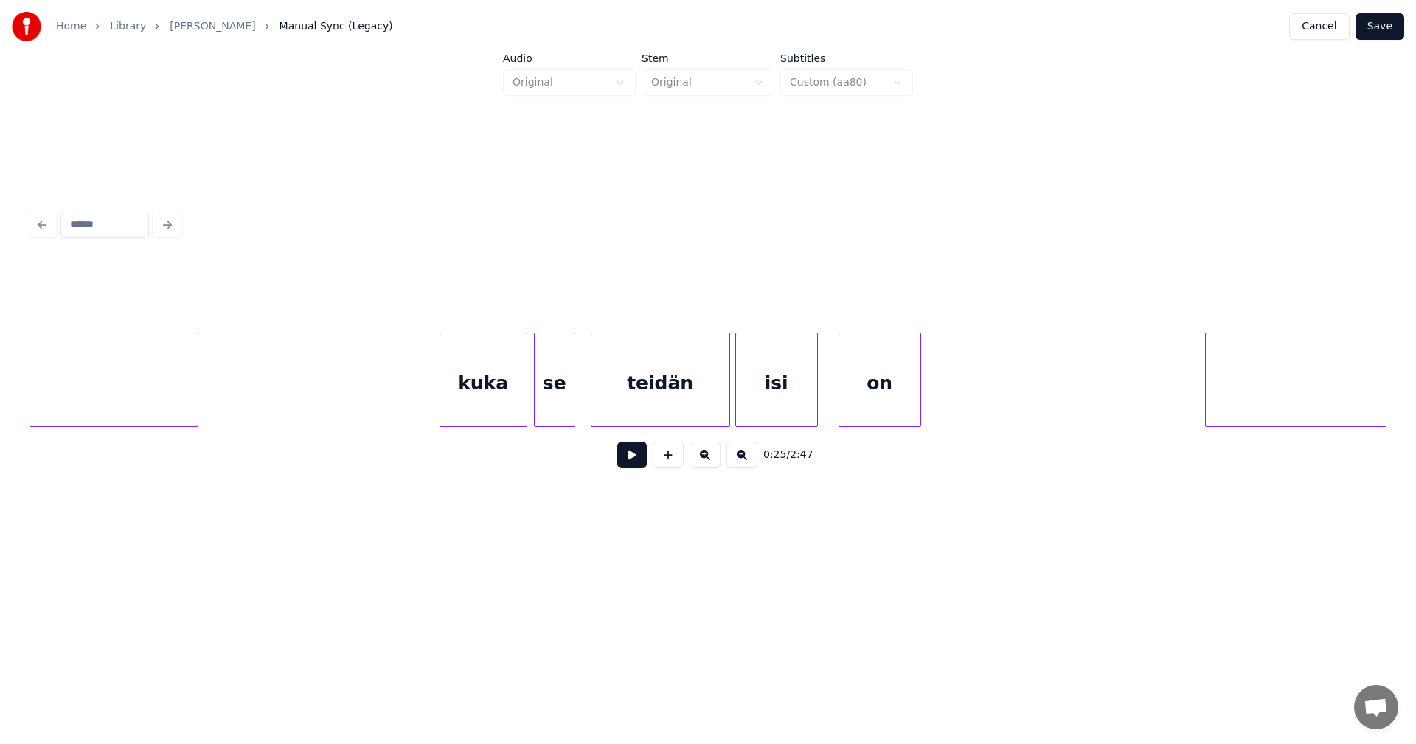
click at [508, 400] on div "kuka" at bounding box center [483, 383] width 86 height 100
click at [711, 395] on div at bounding box center [711, 379] width 4 height 93
click at [774, 395] on div "isi" at bounding box center [770, 383] width 81 height 100
click at [677, 403] on div "teidän" at bounding box center [652, 383] width 122 height 100
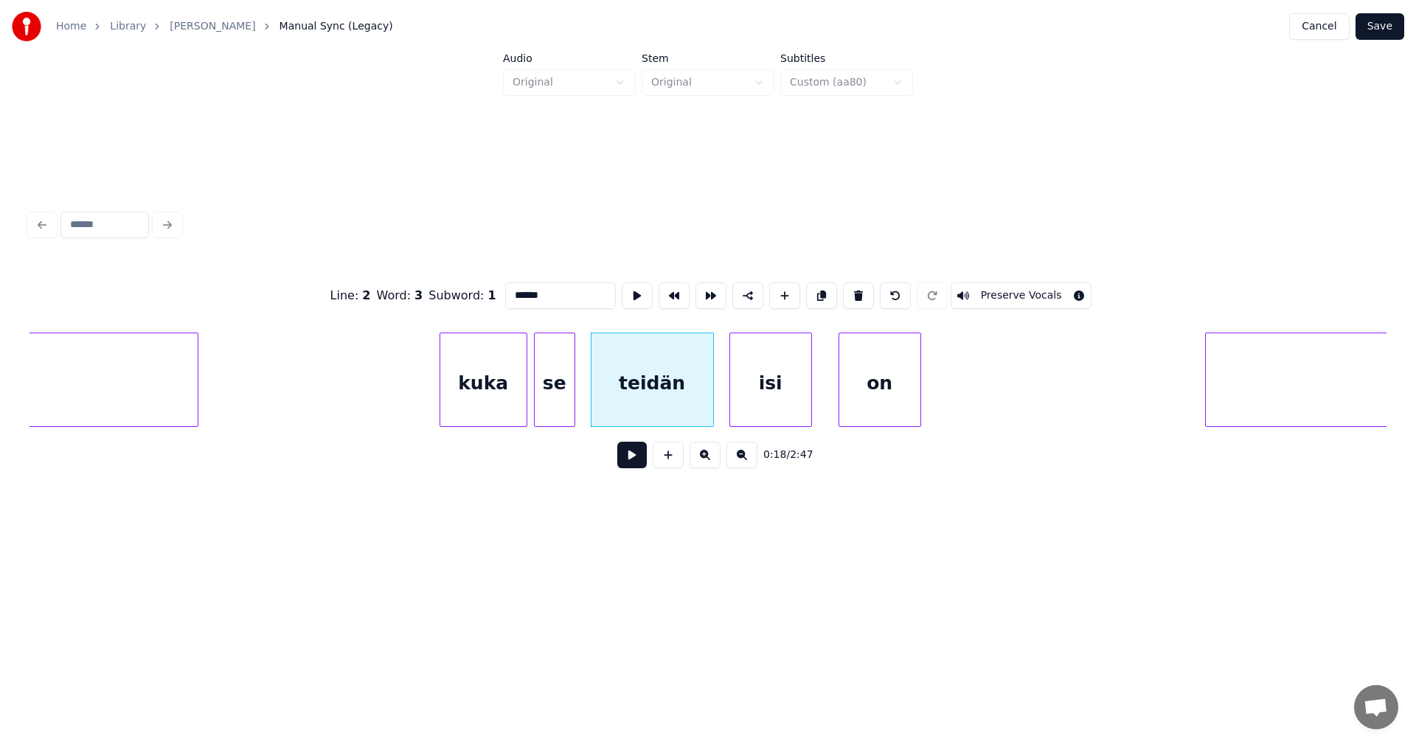
click at [628, 463] on button at bounding box center [631, 455] width 29 height 27
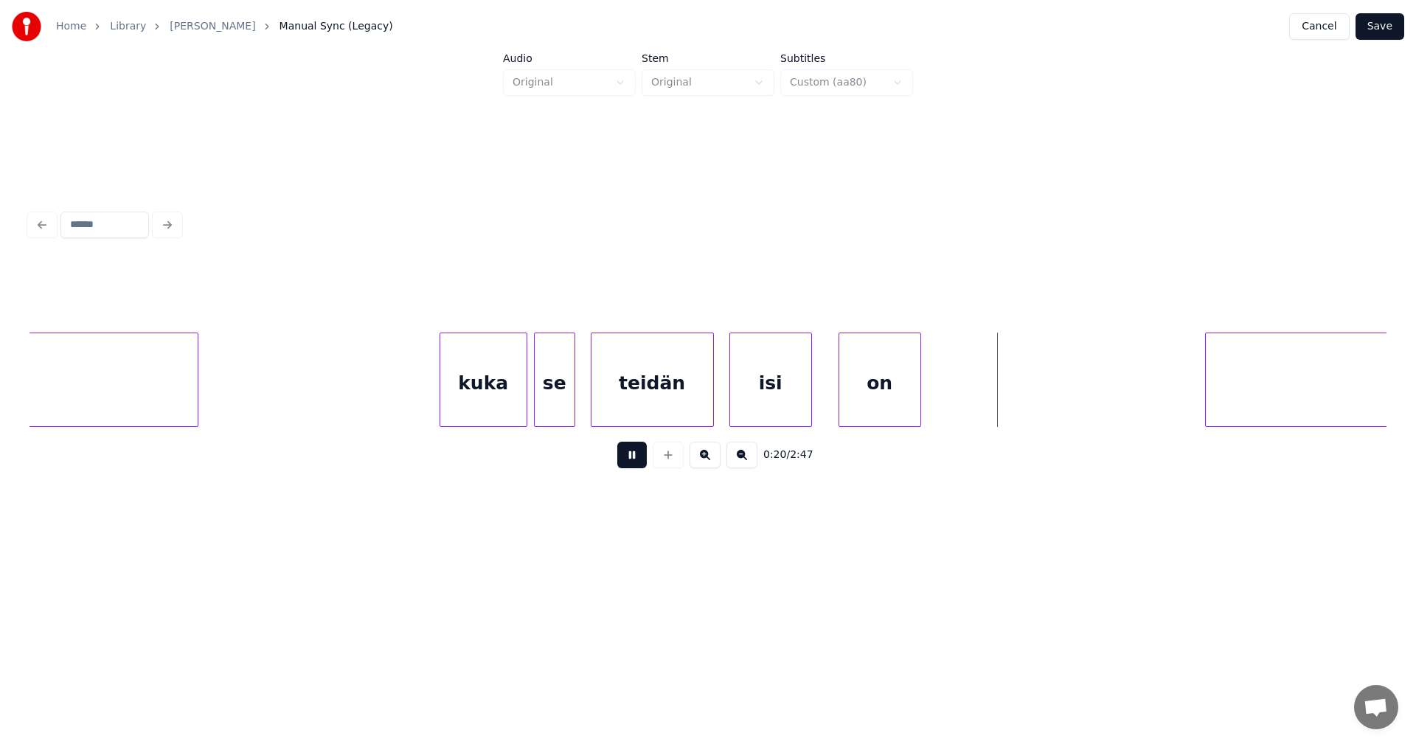
drag, startPoint x: 629, startPoint y: 462, endPoint x: 753, endPoint y: 392, distance: 142.3
click at [630, 462] on button at bounding box center [631, 455] width 29 height 27
click at [753, 391] on div "isi" at bounding box center [770, 383] width 81 height 100
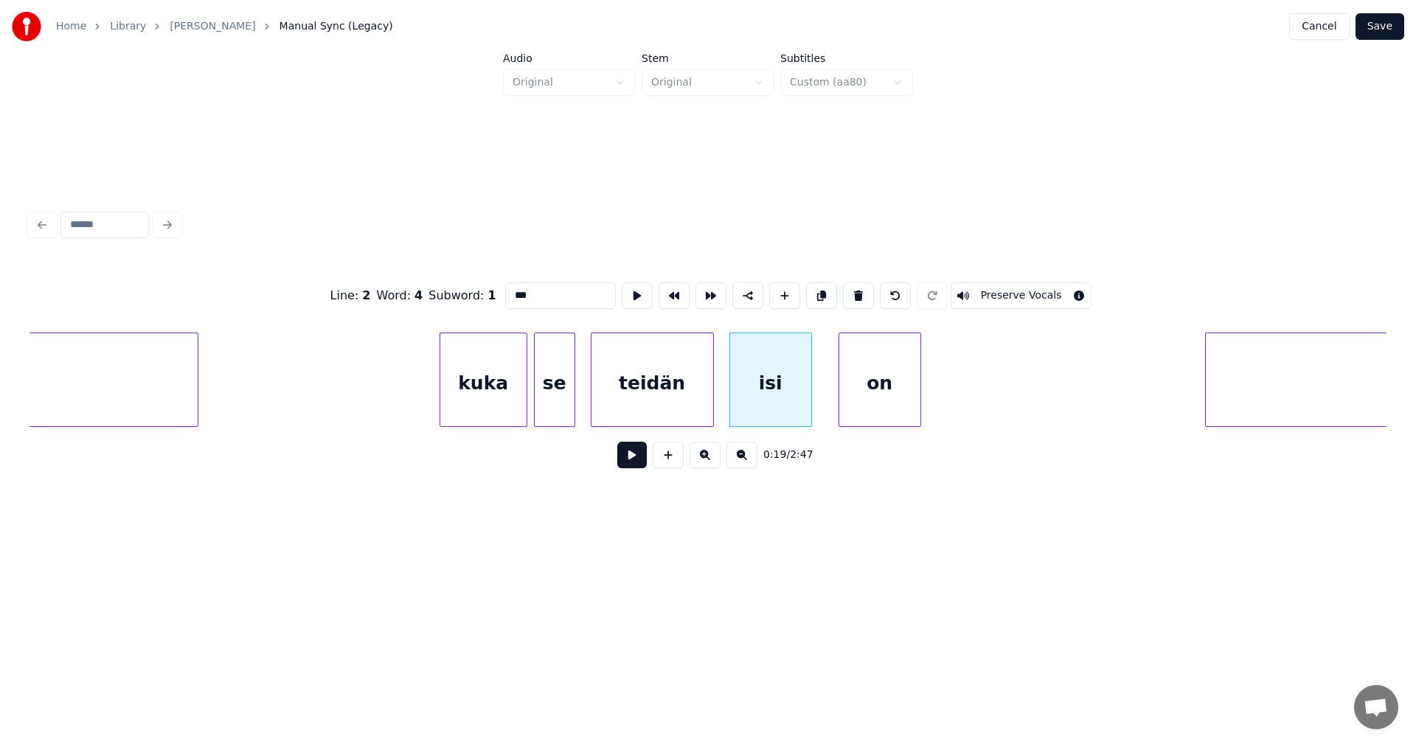
click at [646, 458] on button at bounding box center [631, 455] width 29 height 27
click at [641, 455] on button at bounding box center [631, 455] width 29 height 27
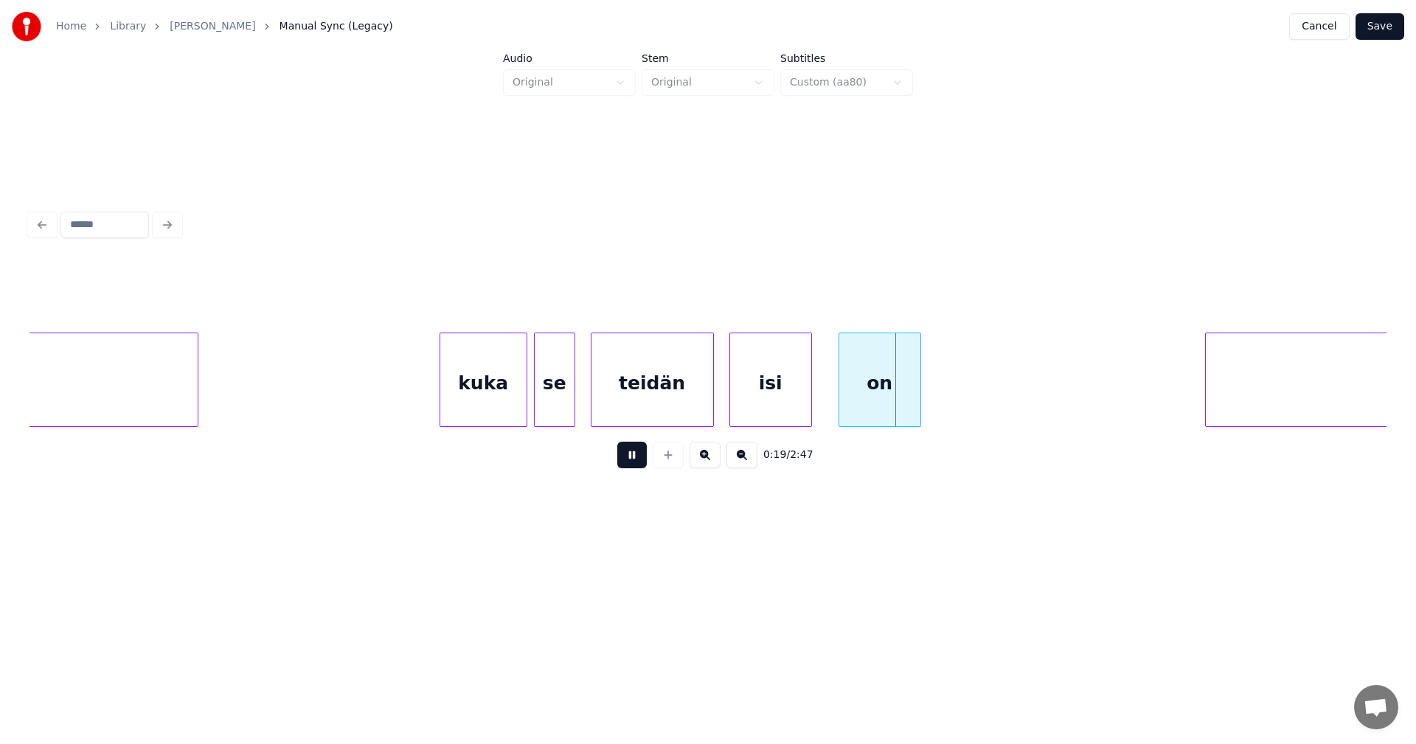
click at [641, 455] on button at bounding box center [631, 455] width 29 height 27
click at [642, 454] on button at bounding box center [631, 455] width 29 height 27
click at [827, 392] on div at bounding box center [829, 379] width 4 height 93
click at [640, 465] on button at bounding box center [631, 455] width 29 height 27
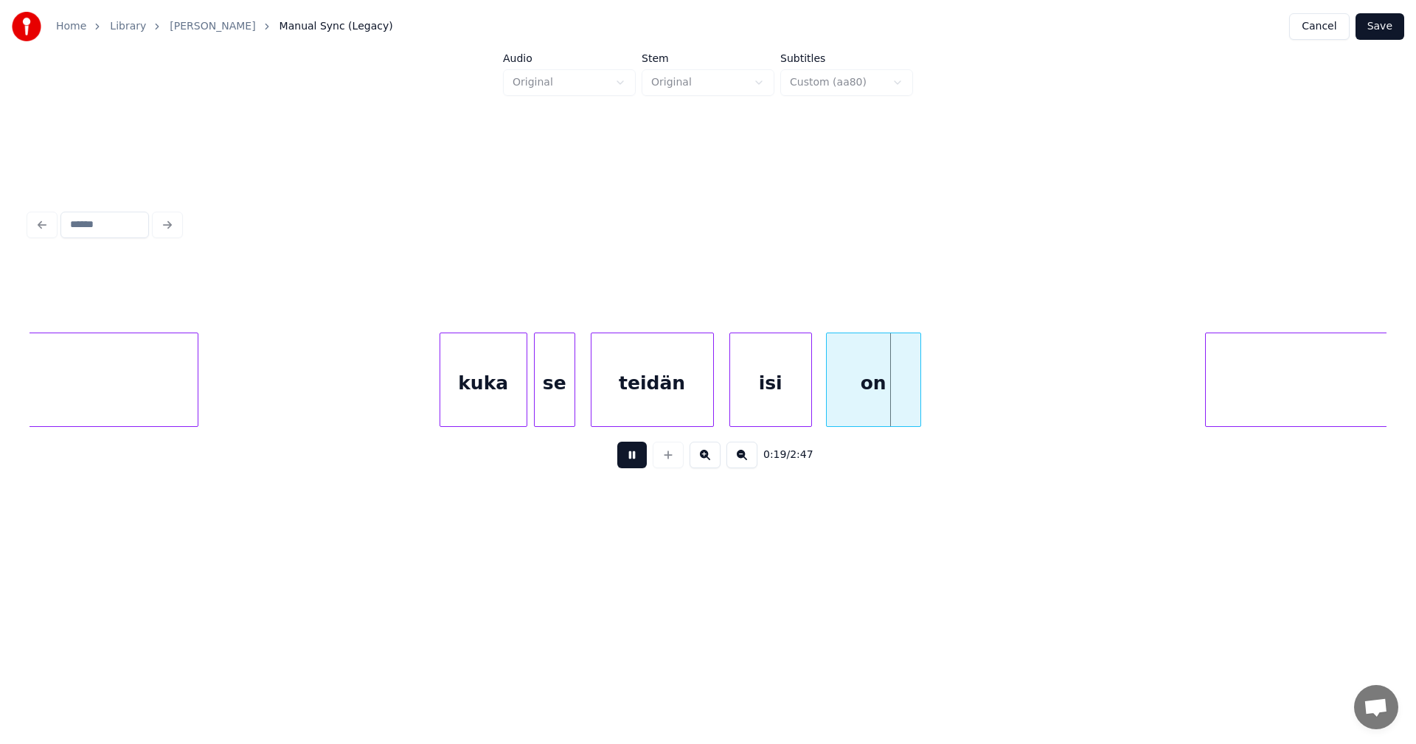
drag, startPoint x: 640, startPoint y: 465, endPoint x: 673, endPoint y: 453, distance: 35.5
click at [659, 459] on div "0:19 / 2:47" at bounding box center [707, 455] width 1333 height 32
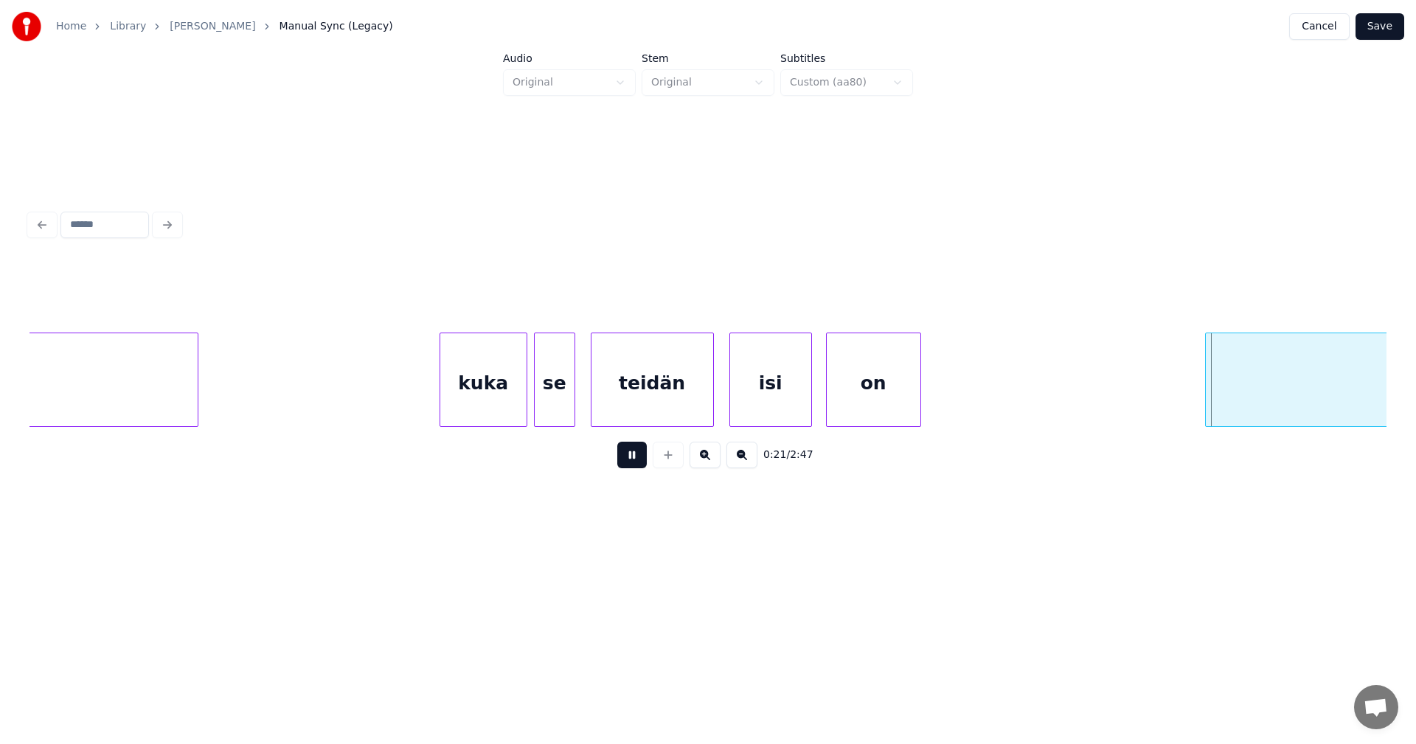
click at [687, 399] on div "teidän" at bounding box center [652, 383] width 122 height 100
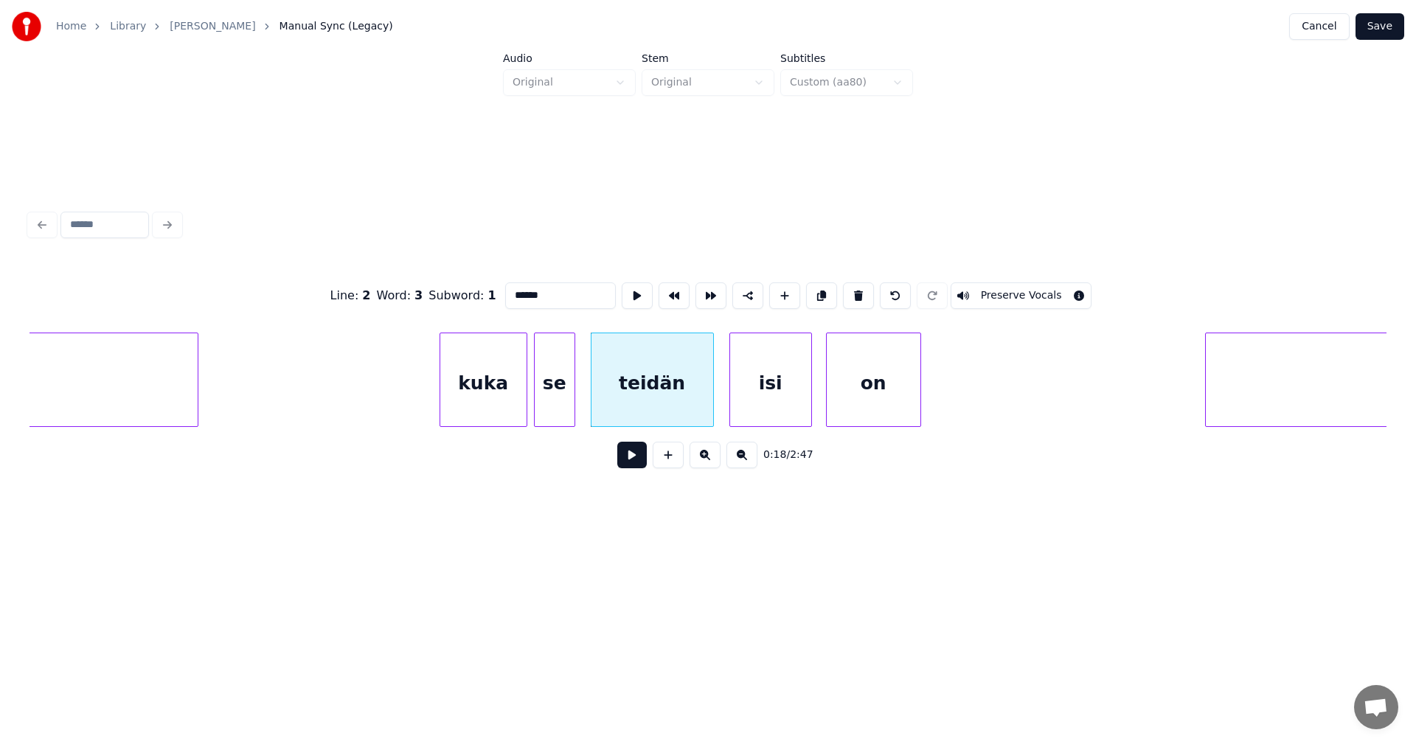
click at [656, 396] on div "teidän" at bounding box center [652, 383] width 122 height 100
click at [642, 457] on button at bounding box center [631, 455] width 29 height 27
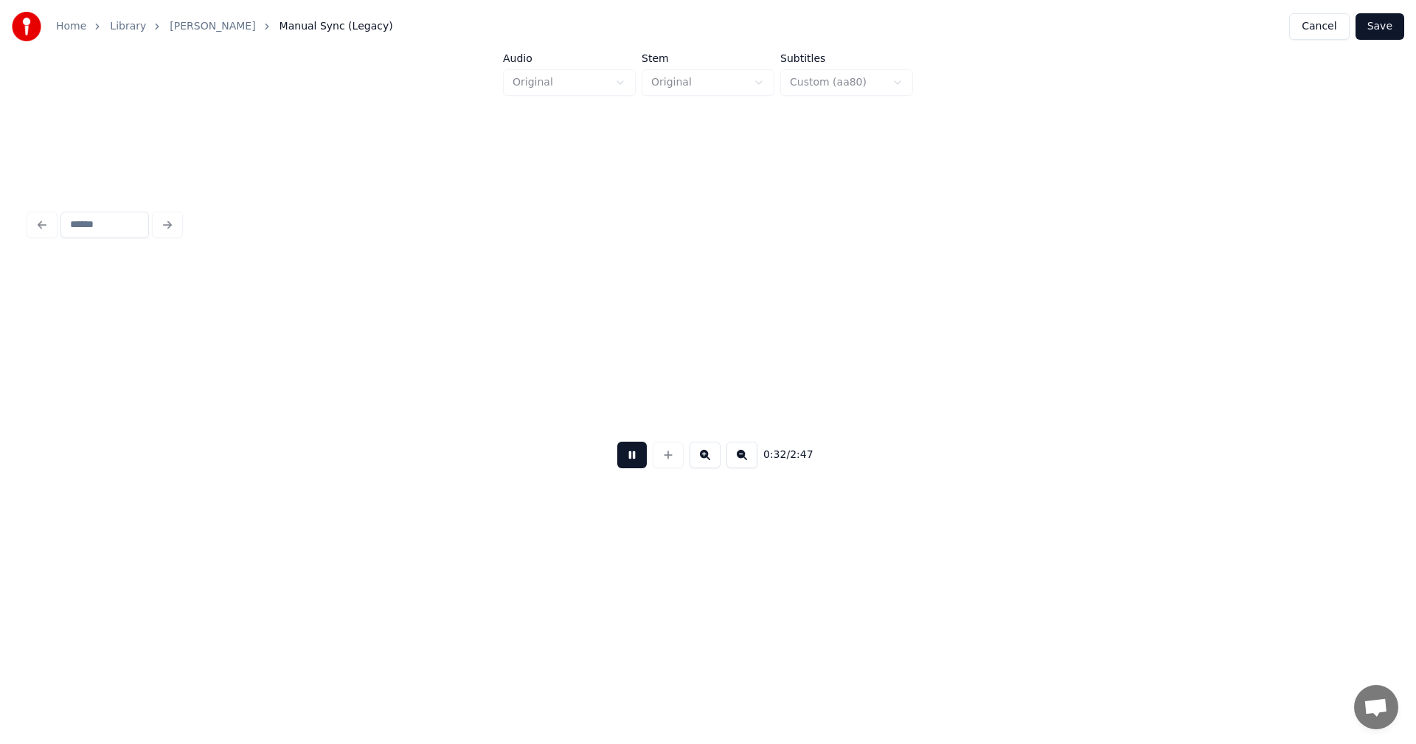
scroll to position [0, 8347]
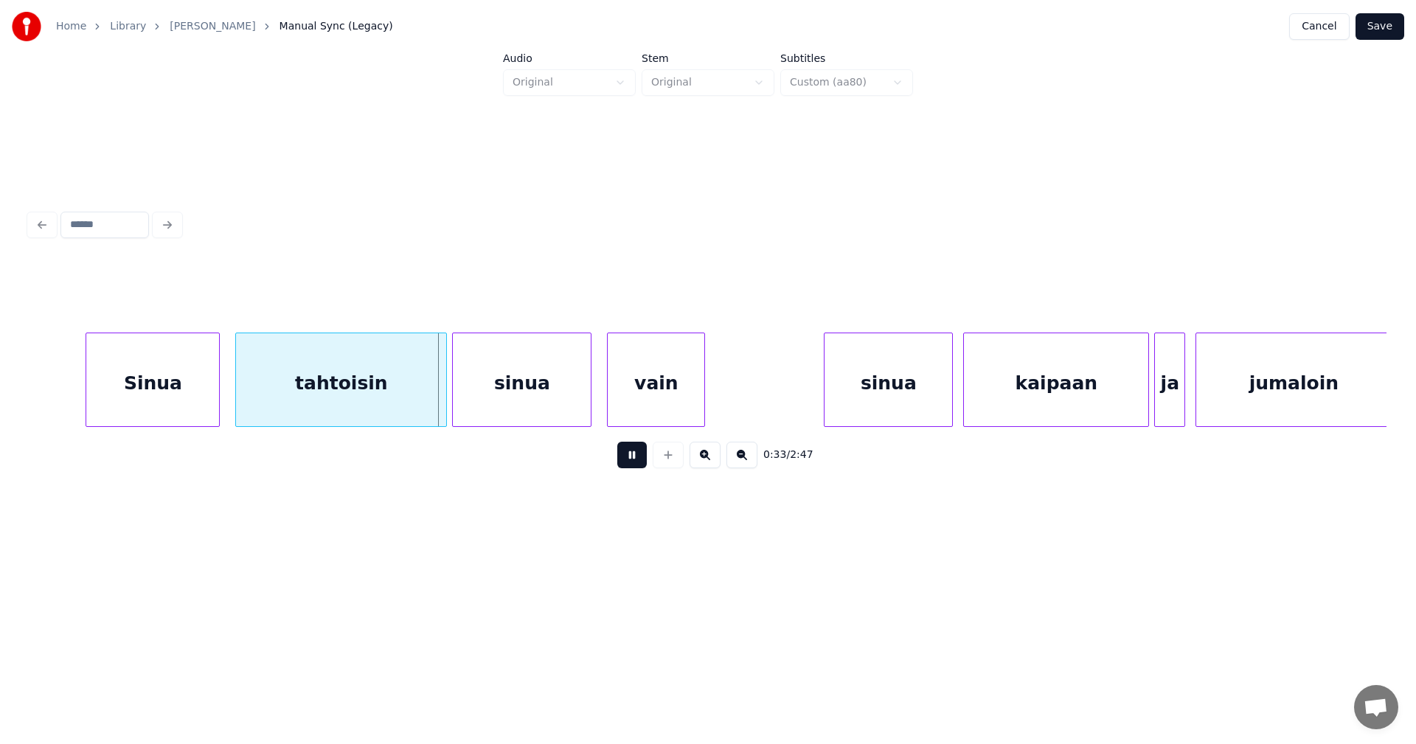
drag, startPoint x: 633, startPoint y: 459, endPoint x: 227, endPoint y: 424, distance: 407.1
click at [628, 459] on button at bounding box center [631, 455] width 29 height 27
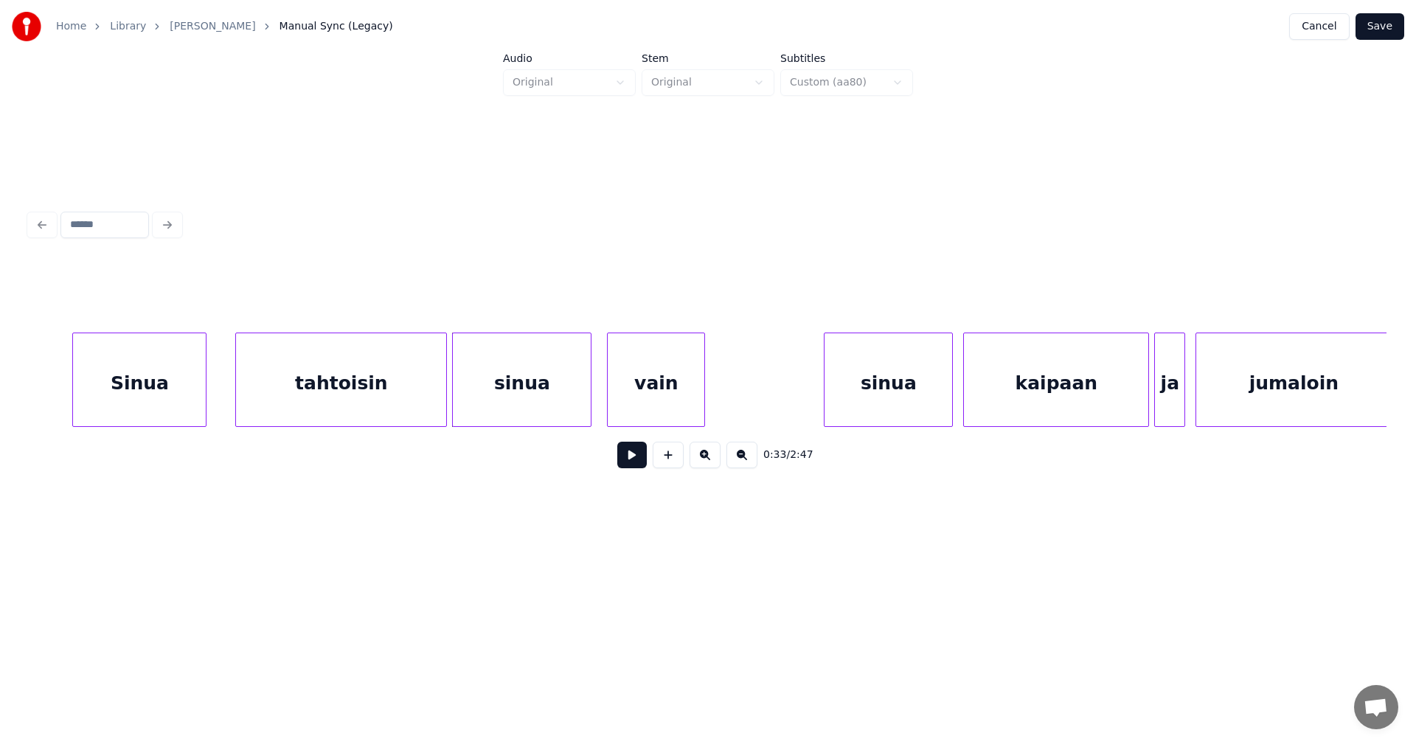
click at [171, 385] on div "Sinua" at bounding box center [139, 383] width 133 height 100
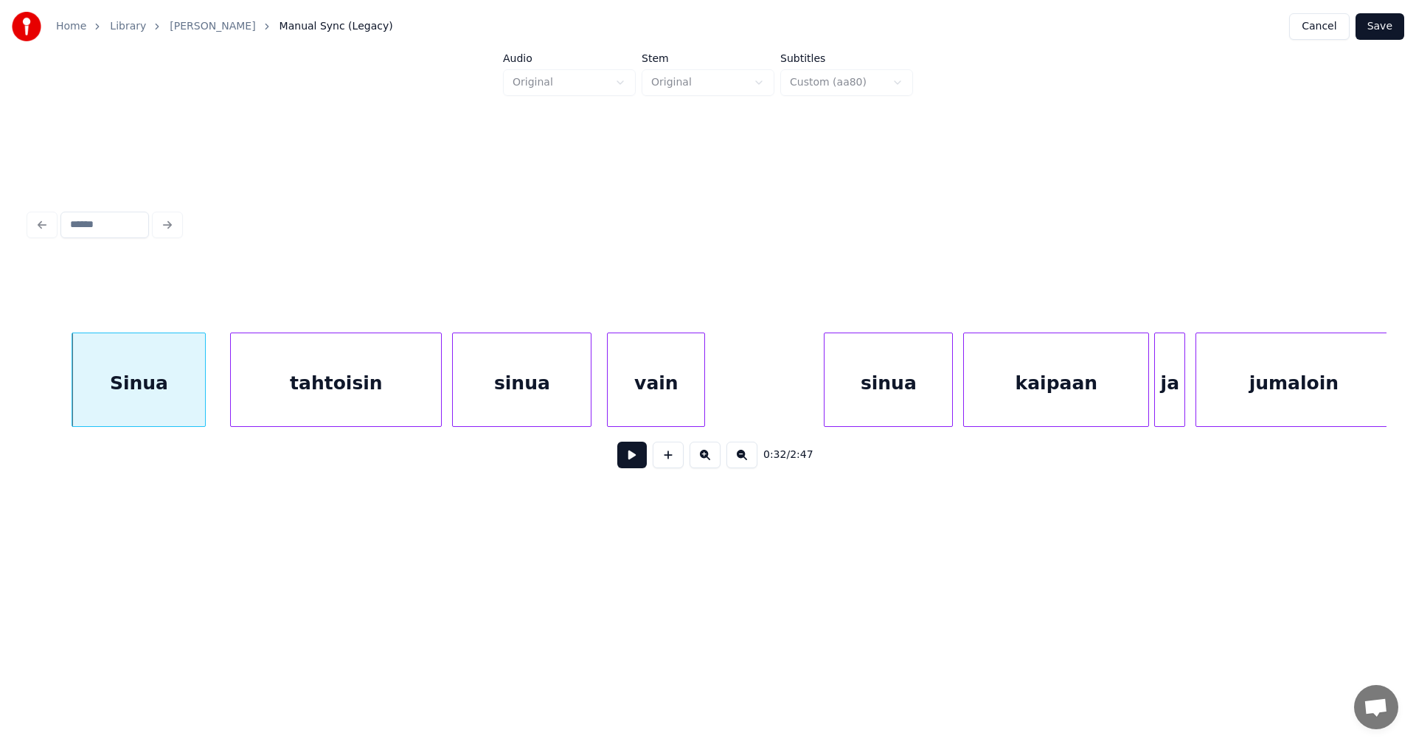
click at [291, 397] on div "tahtoisin" at bounding box center [336, 383] width 210 height 100
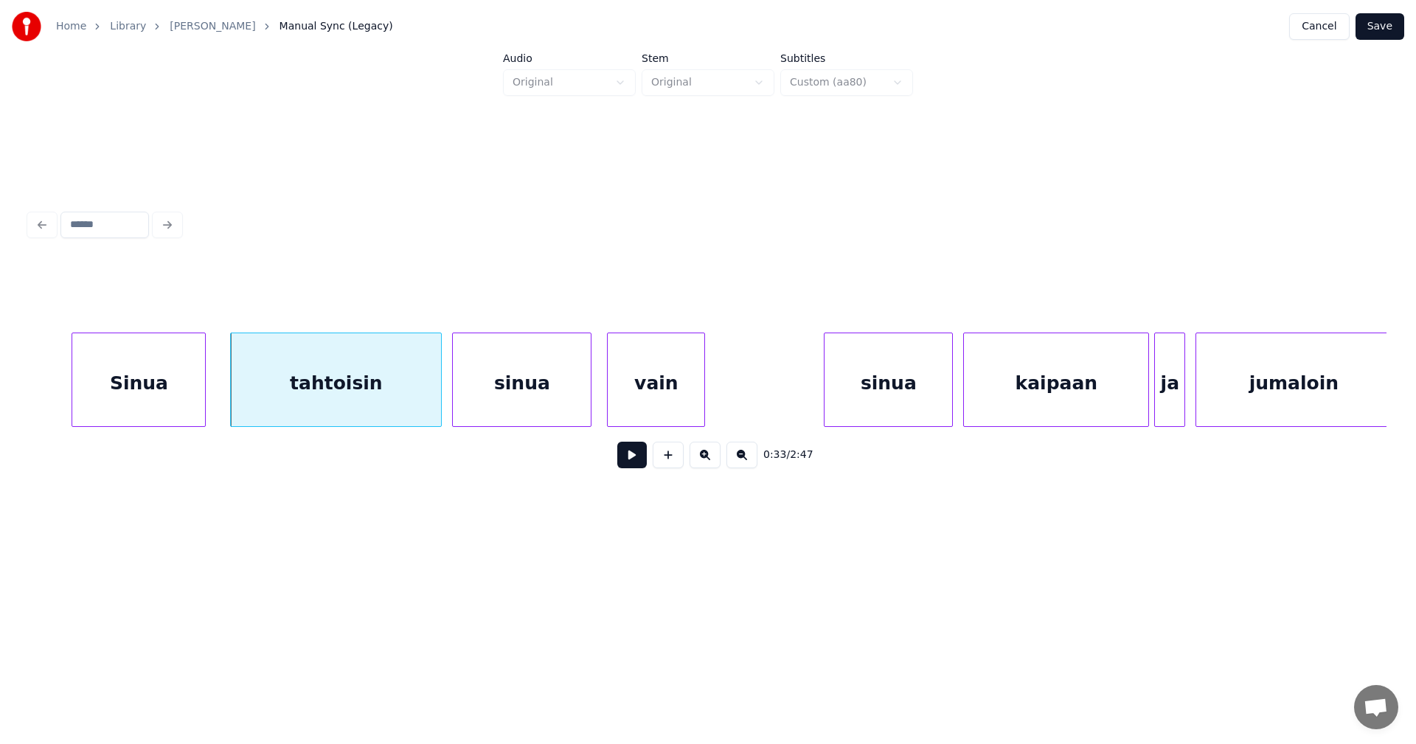
click at [629, 457] on button at bounding box center [631, 455] width 29 height 27
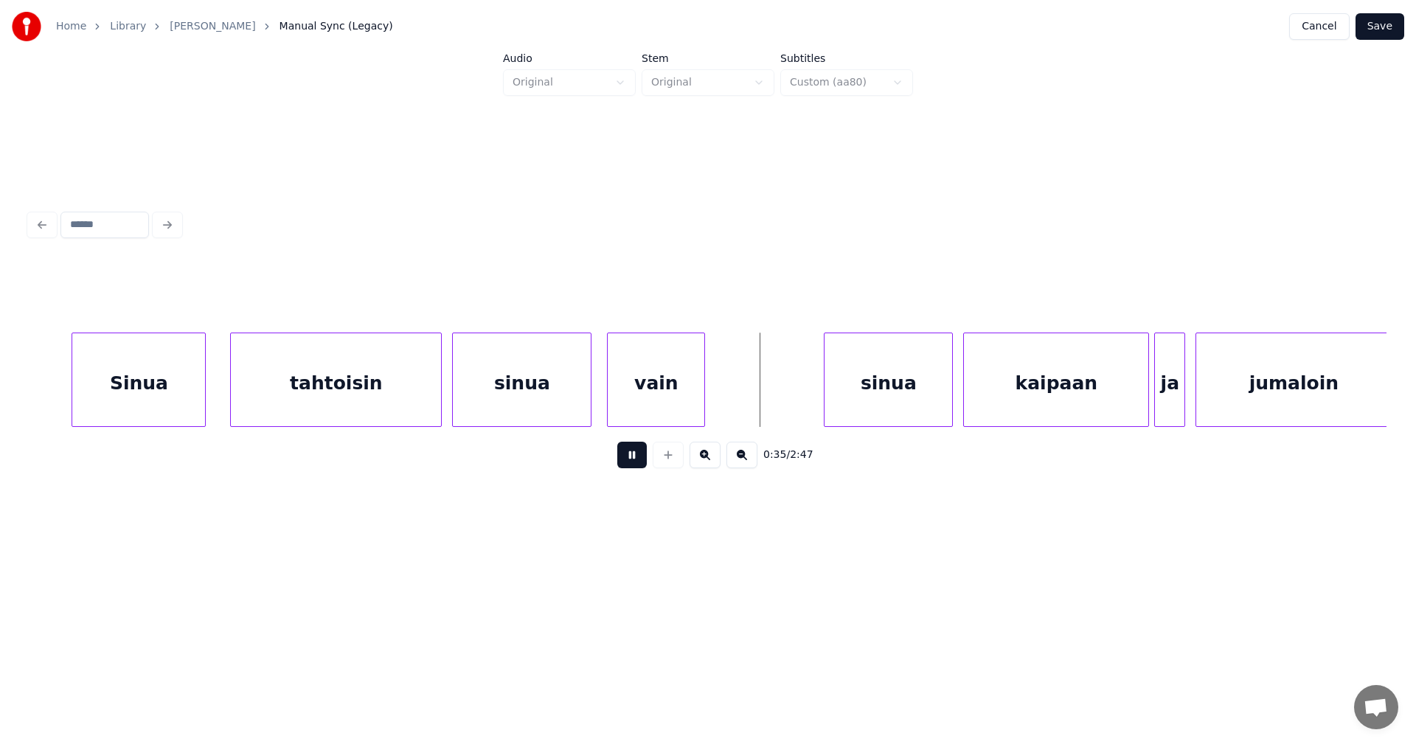
drag, startPoint x: 629, startPoint y: 457, endPoint x: 673, endPoint y: 402, distance: 70.4
click at [633, 454] on button at bounding box center [631, 455] width 29 height 27
click at [721, 403] on div at bounding box center [720, 379] width 4 height 93
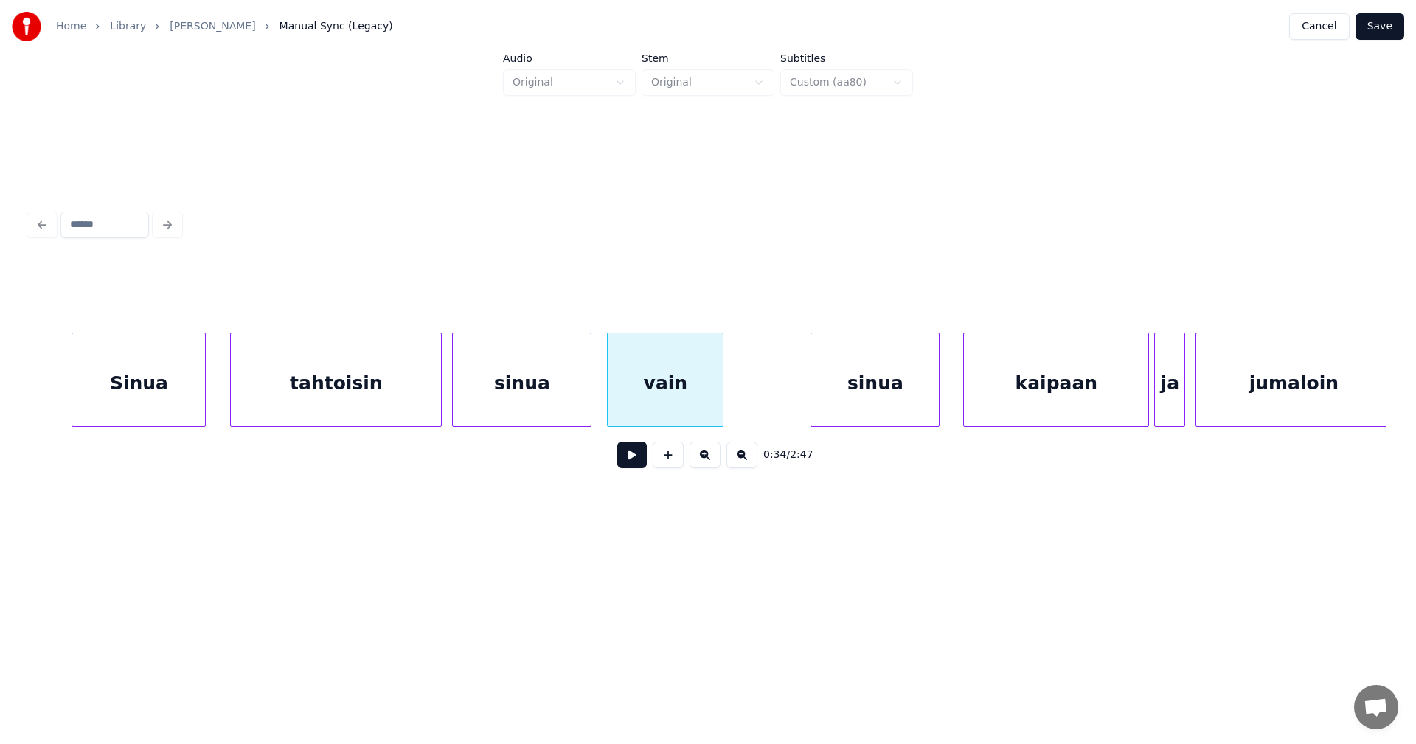
click at [858, 401] on div "sinua" at bounding box center [875, 383] width 128 height 100
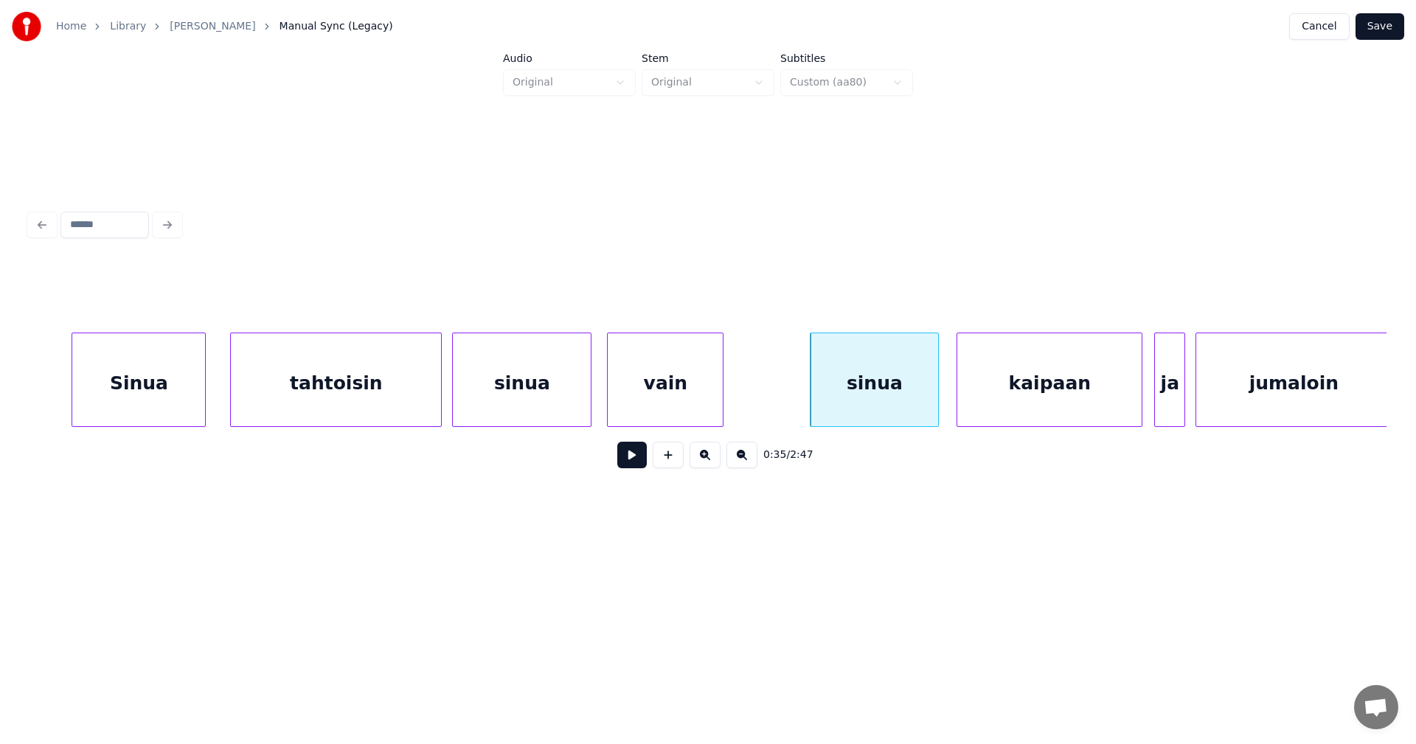
click at [1004, 397] on div "kaipaan" at bounding box center [1049, 383] width 184 height 100
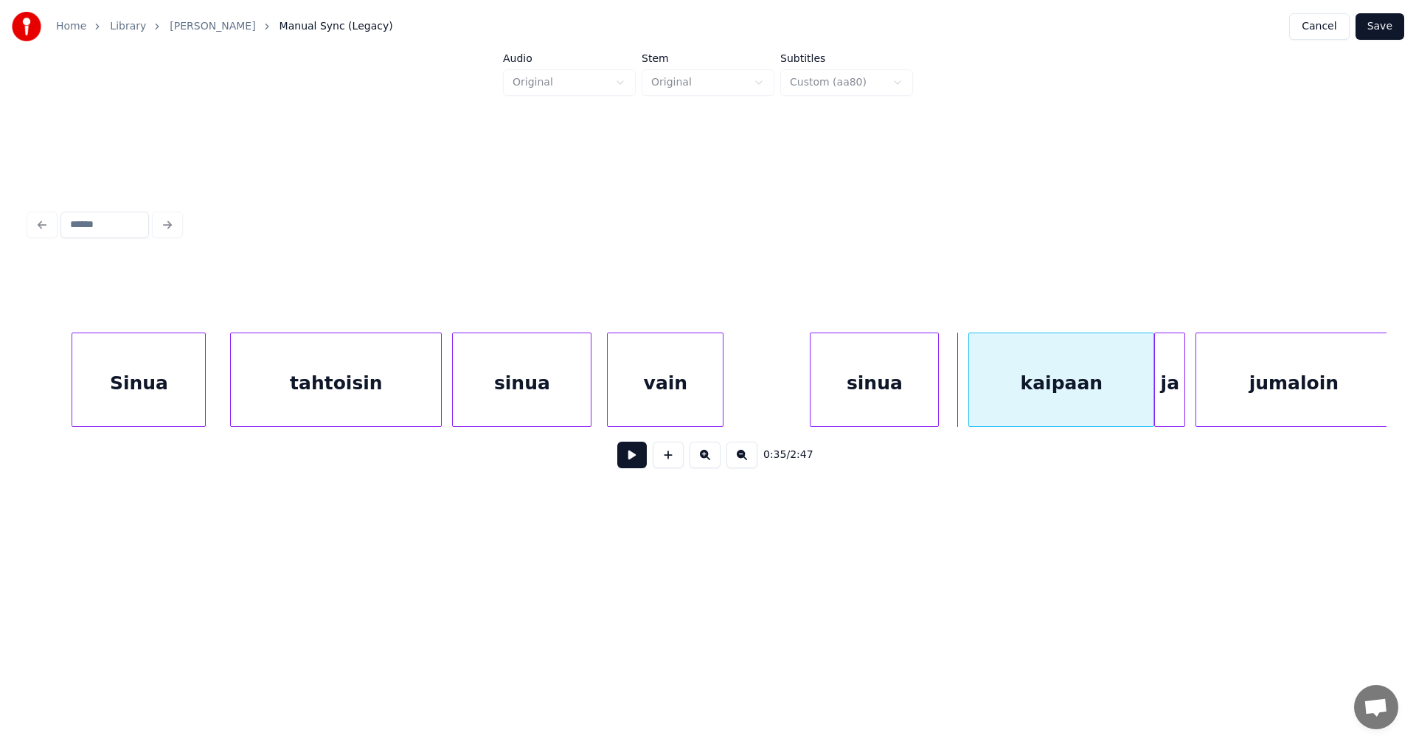
click at [991, 394] on div "kaipaan" at bounding box center [1061, 383] width 184 height 100
click at [1131, 396] on div at bounding box center [1131, 379] width 4 height 93
click at [1145, 393] on div at bounding box center [1146, 379] width 4 height 93
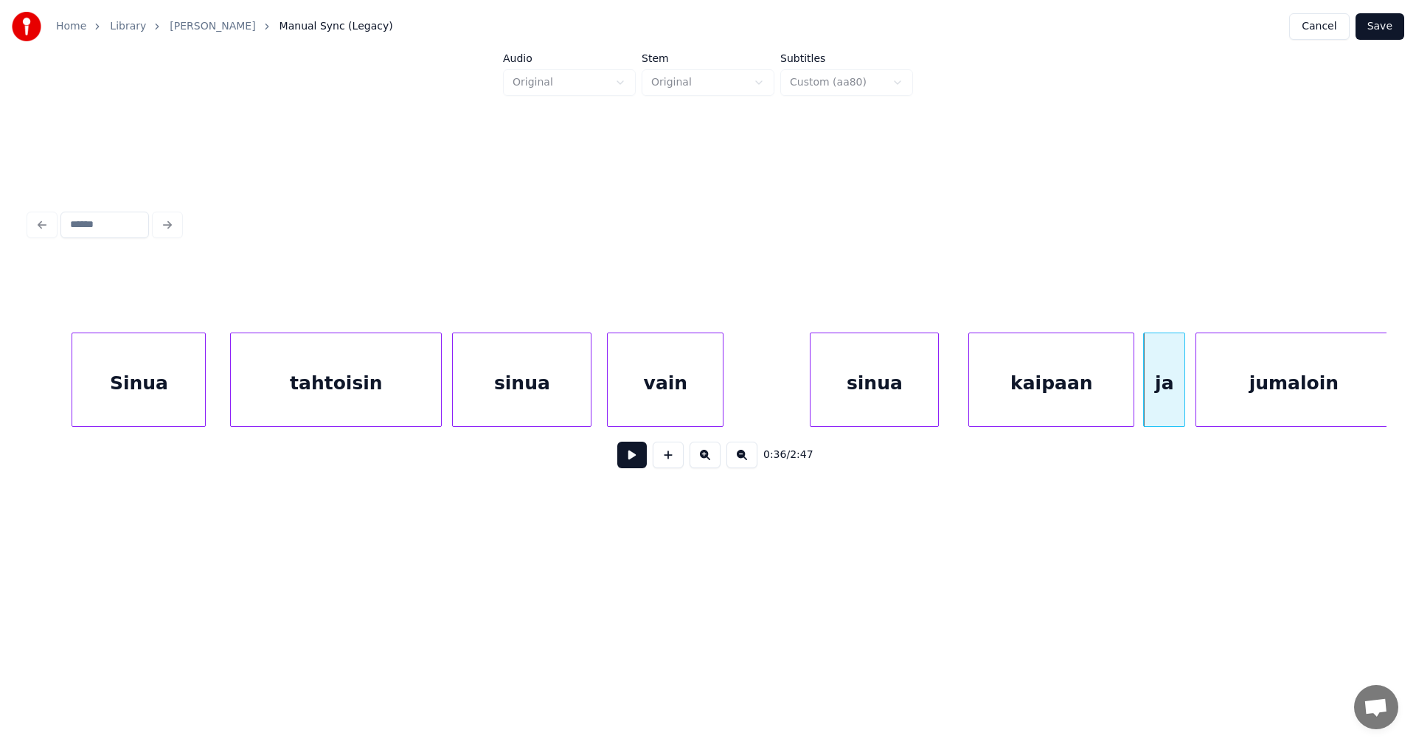
click at [862, 396] on div "sinua" at bounding box center [874, 383] width 128 height 100
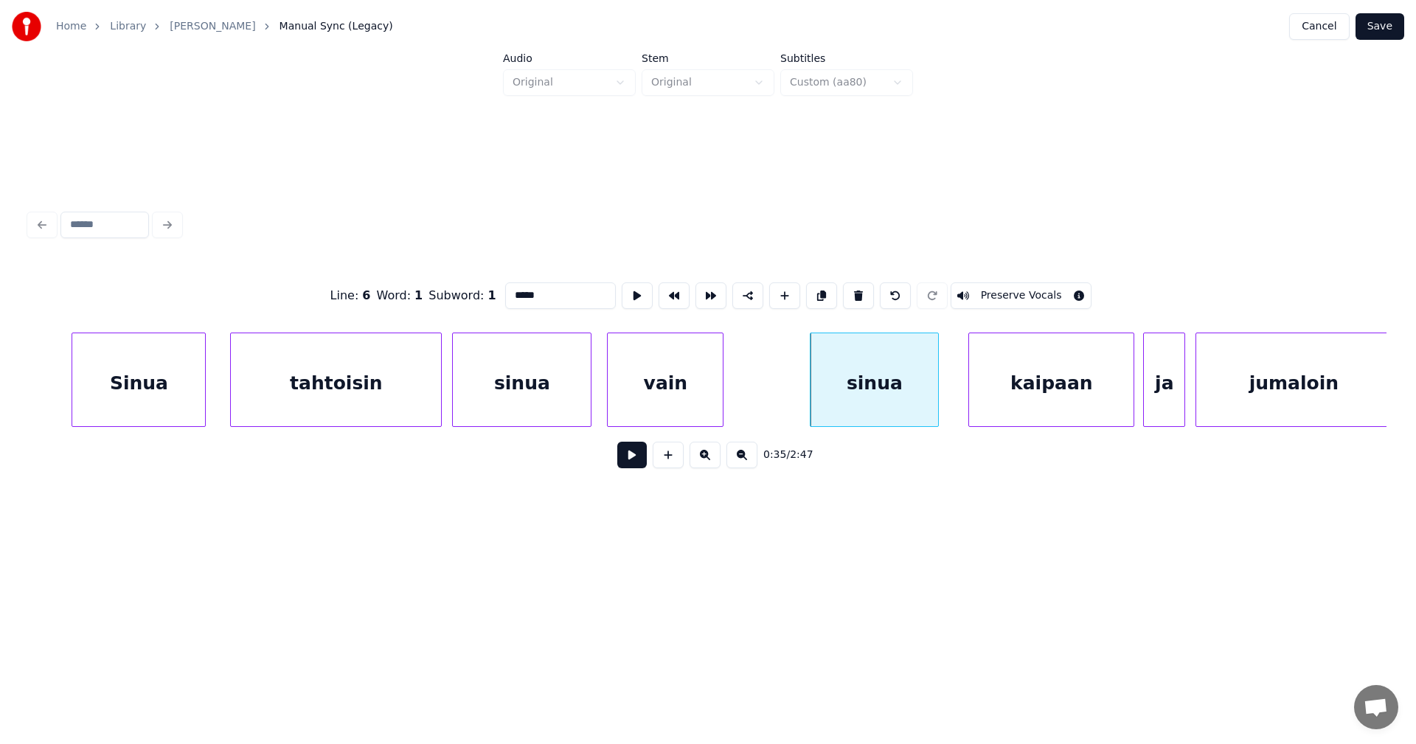
click at [639, 451] on button at bounding box center [631, 455] width 29 height 27
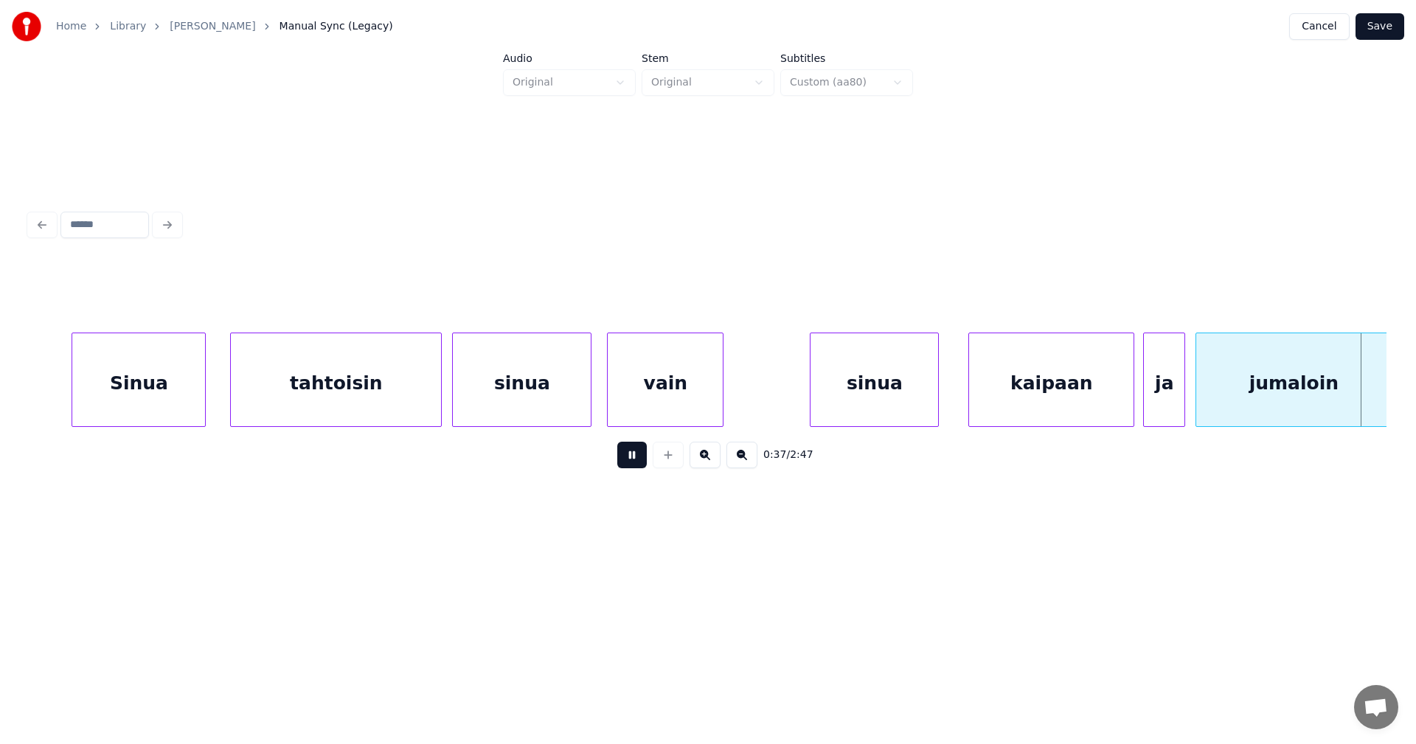
scroll to position [0, 9708]
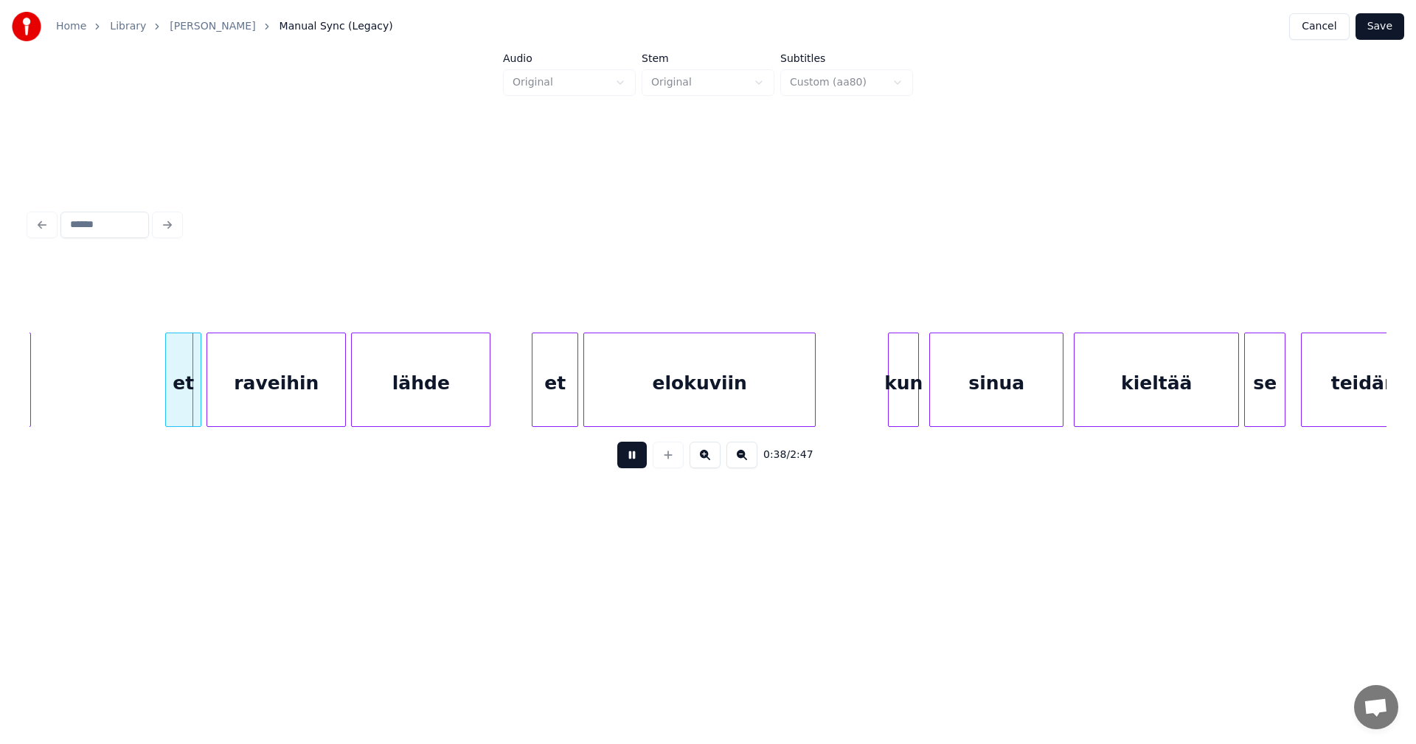
click at [640, 451] on button at bounding box center [631, 455] width 29 height 27
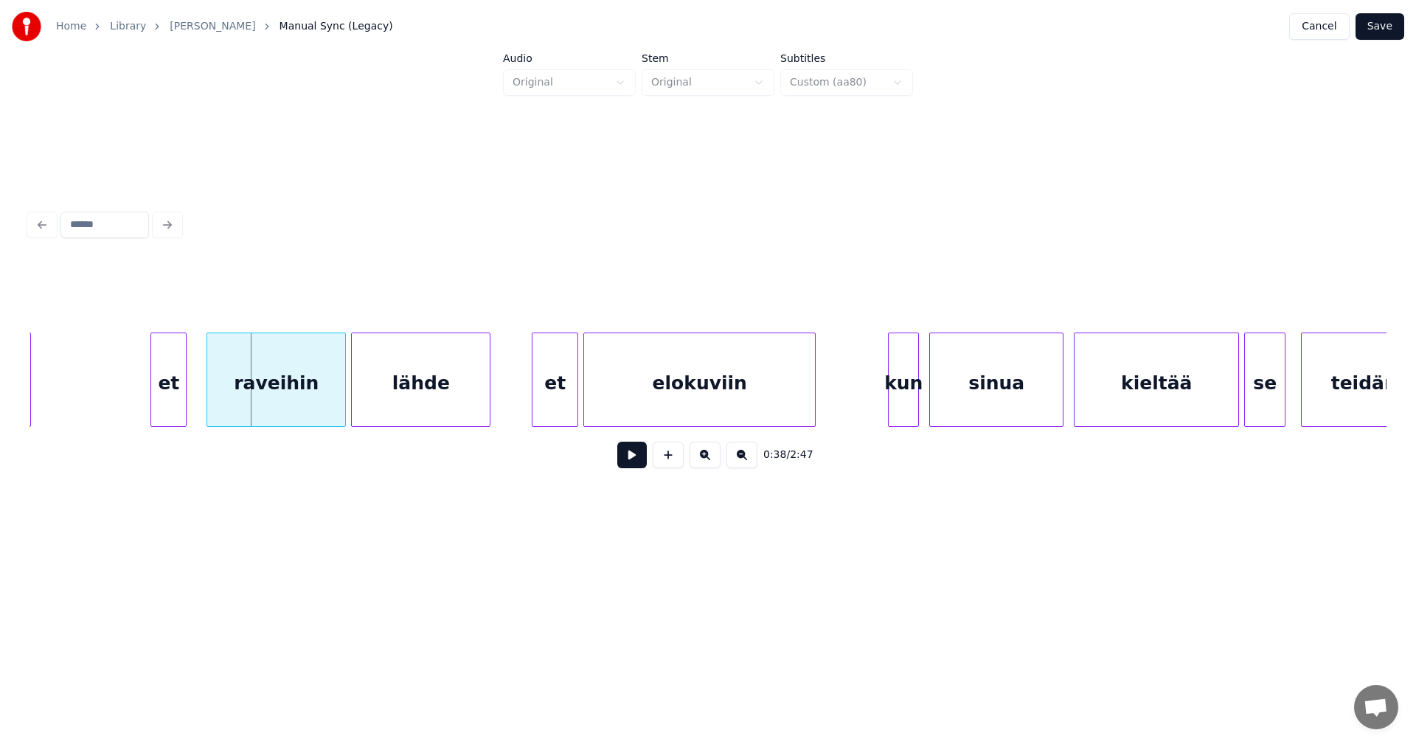
click at [176, 401] on div "et" at bounding box center [168, 383] width 35 height 100
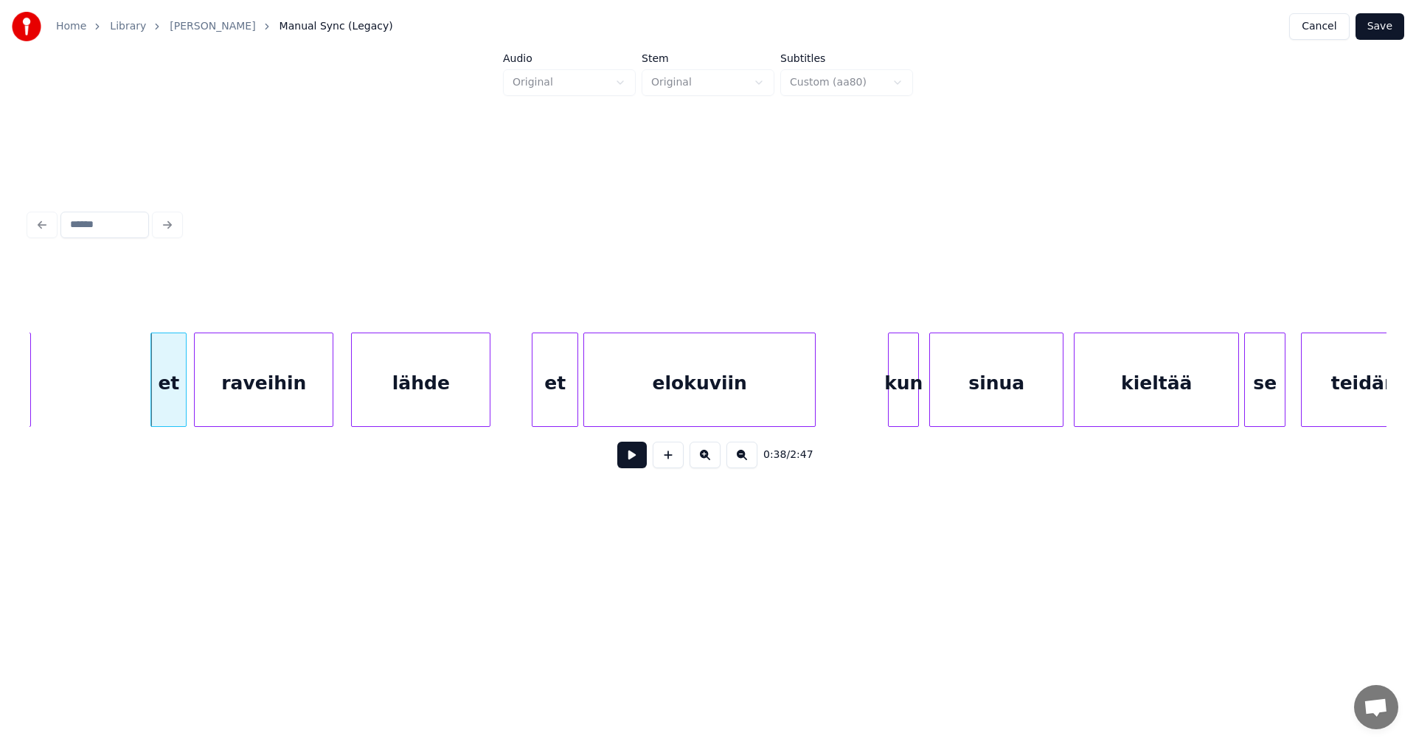
click at [227, 398] on div "raveihin" at bounding box center [264, 383] width 138 height 100
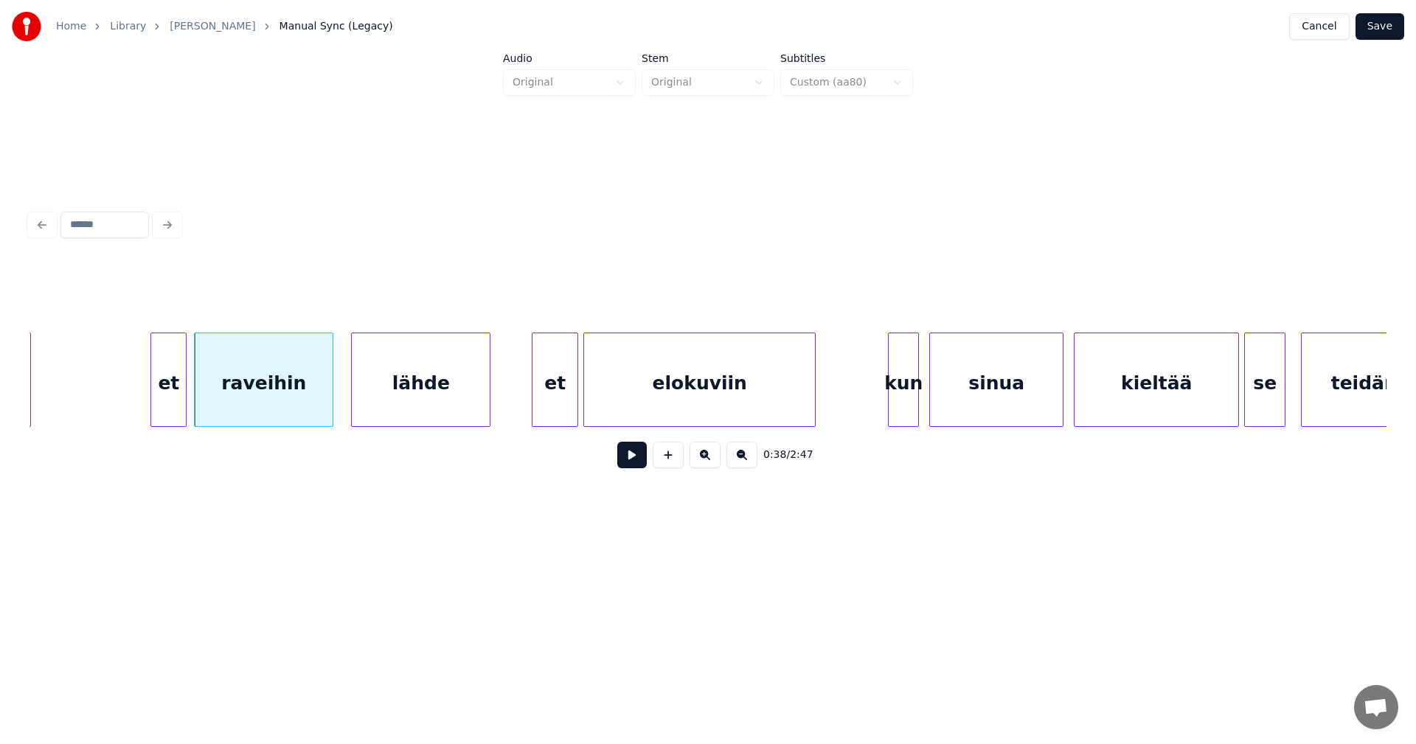
click at [174, 396] on div "et" at bounding box center [168, 383] width 35 height 100
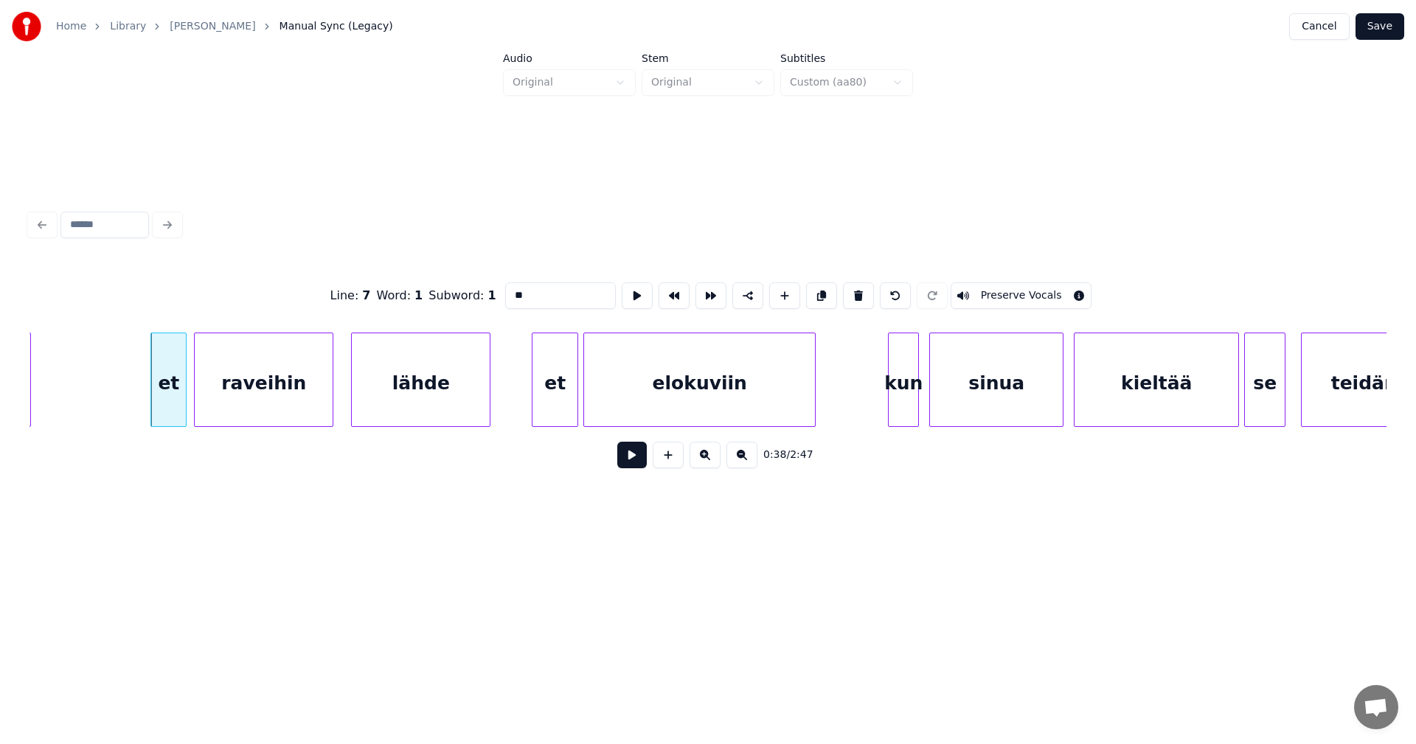
click at [642, 456] on button at bounding box center [631, 455] width 29 height 27
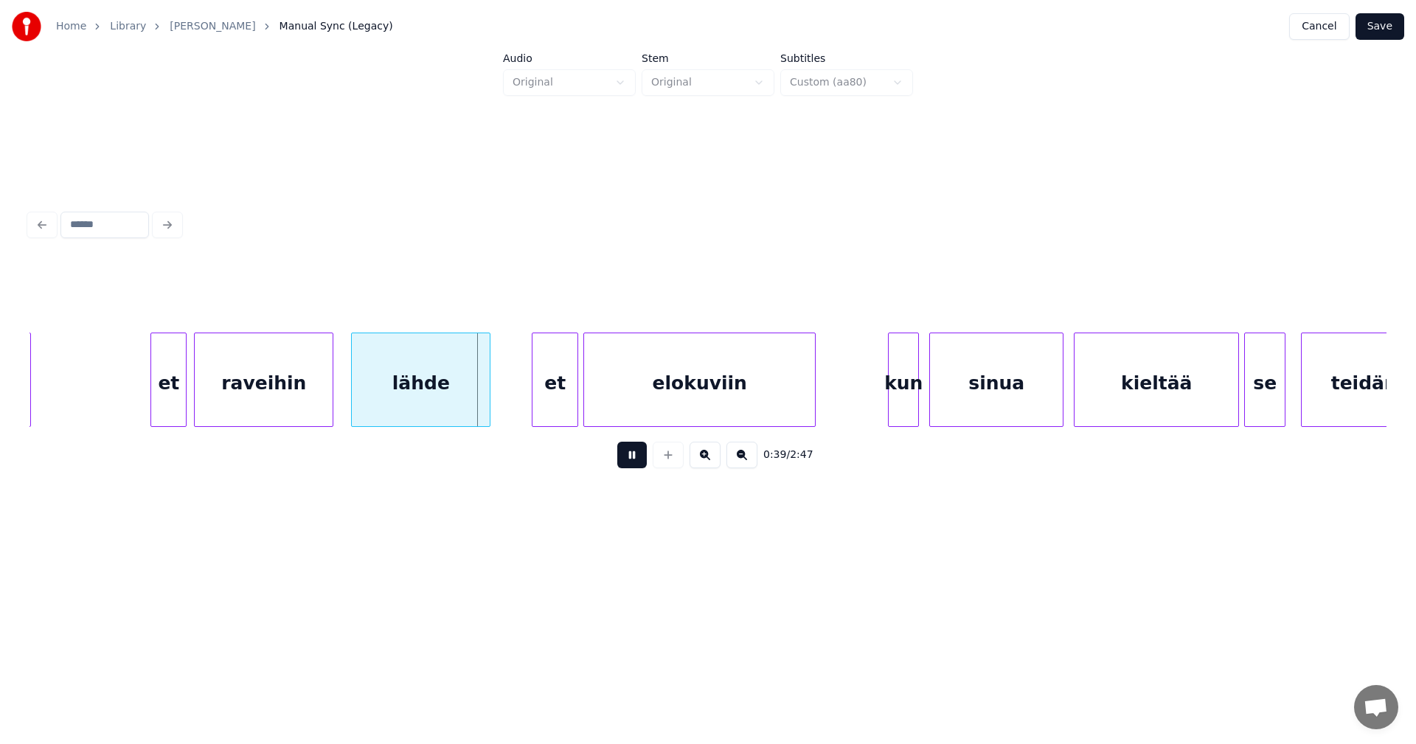
drag, startPoint x: 642, startPoint y: 456, endPoint x: 578, endPoint y: 410, distance: 78.2
click at [641, 456] on button at bounding box center [631, 455] width 29 height 27
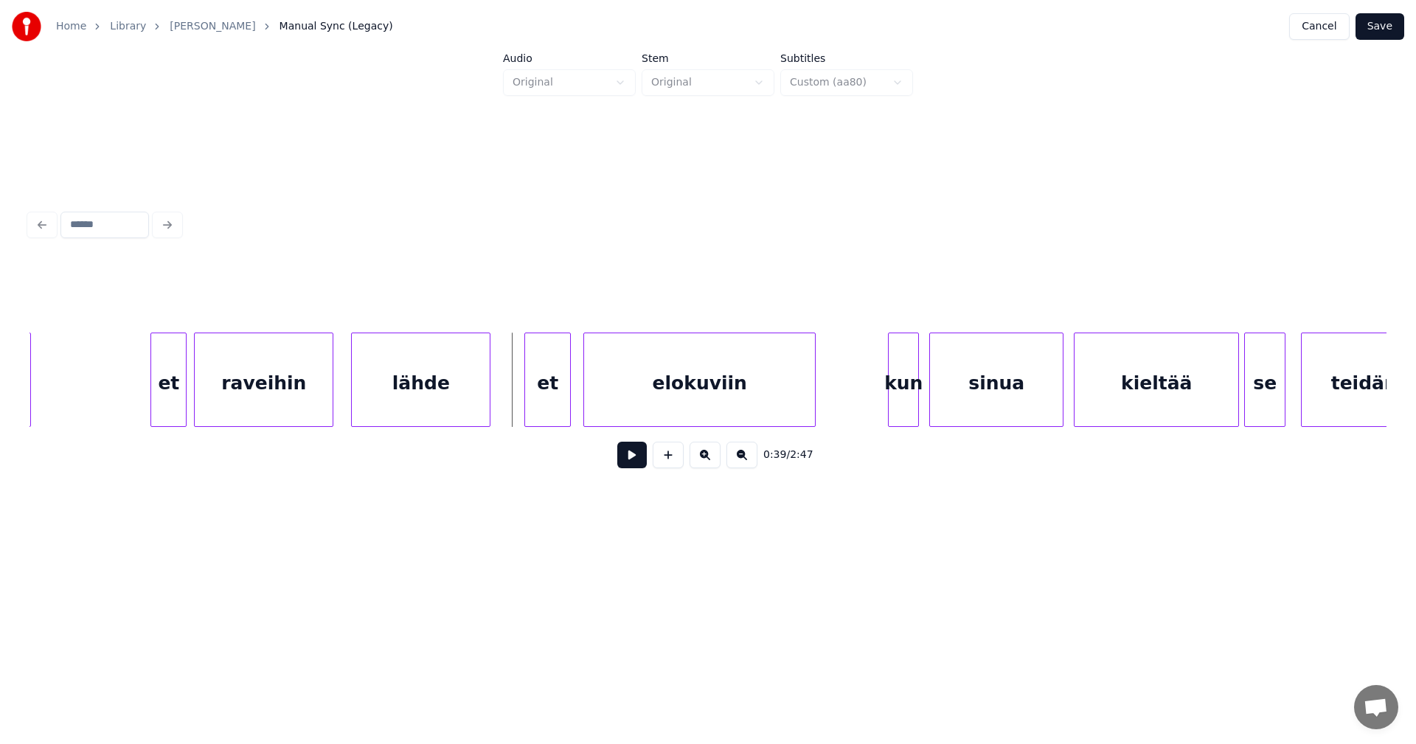
click at [561, 399] on div "et" at bounding box center [547, 383] width 45 height 100
click at [659, 406] on div "elokuviin" at bounding box center [695, 383] width 231 height 100
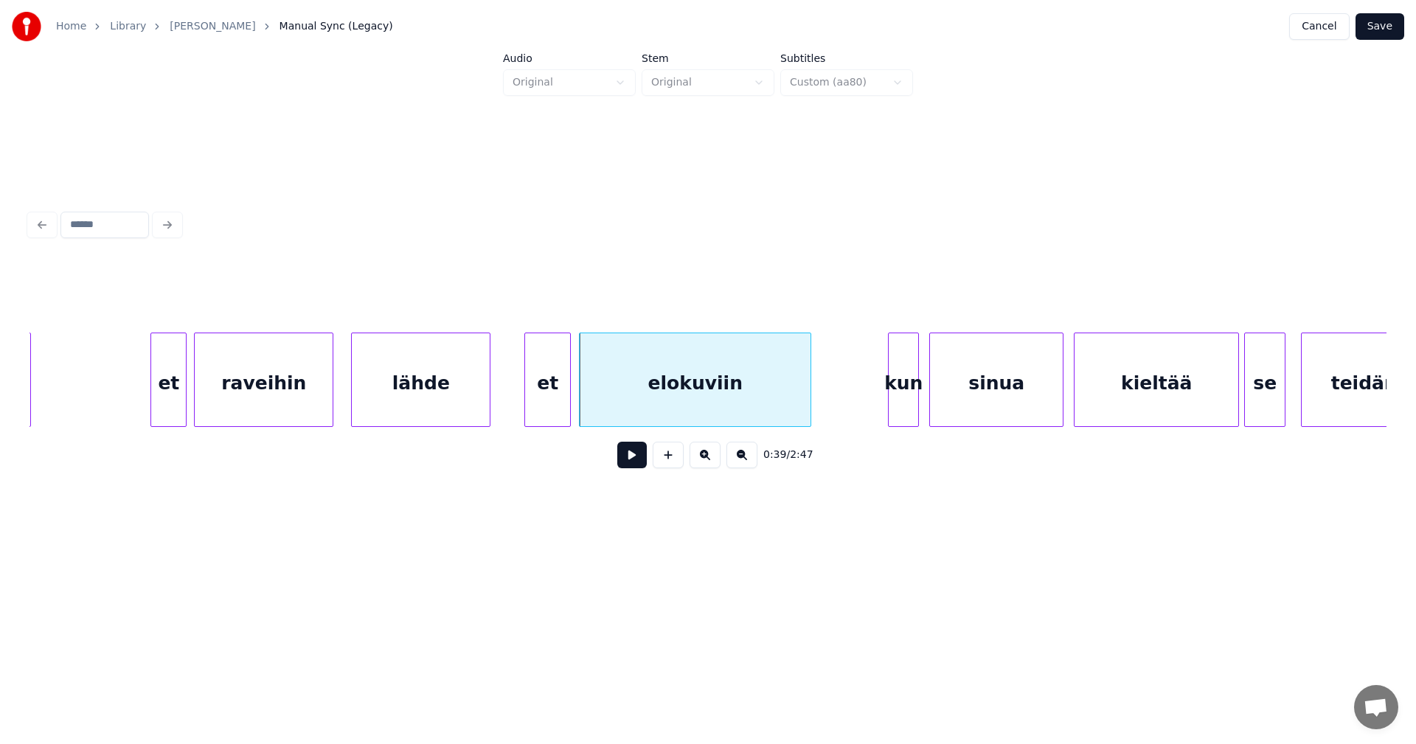
click at [639, 454] on button at bounding box center [631, 455] width 29 height 27
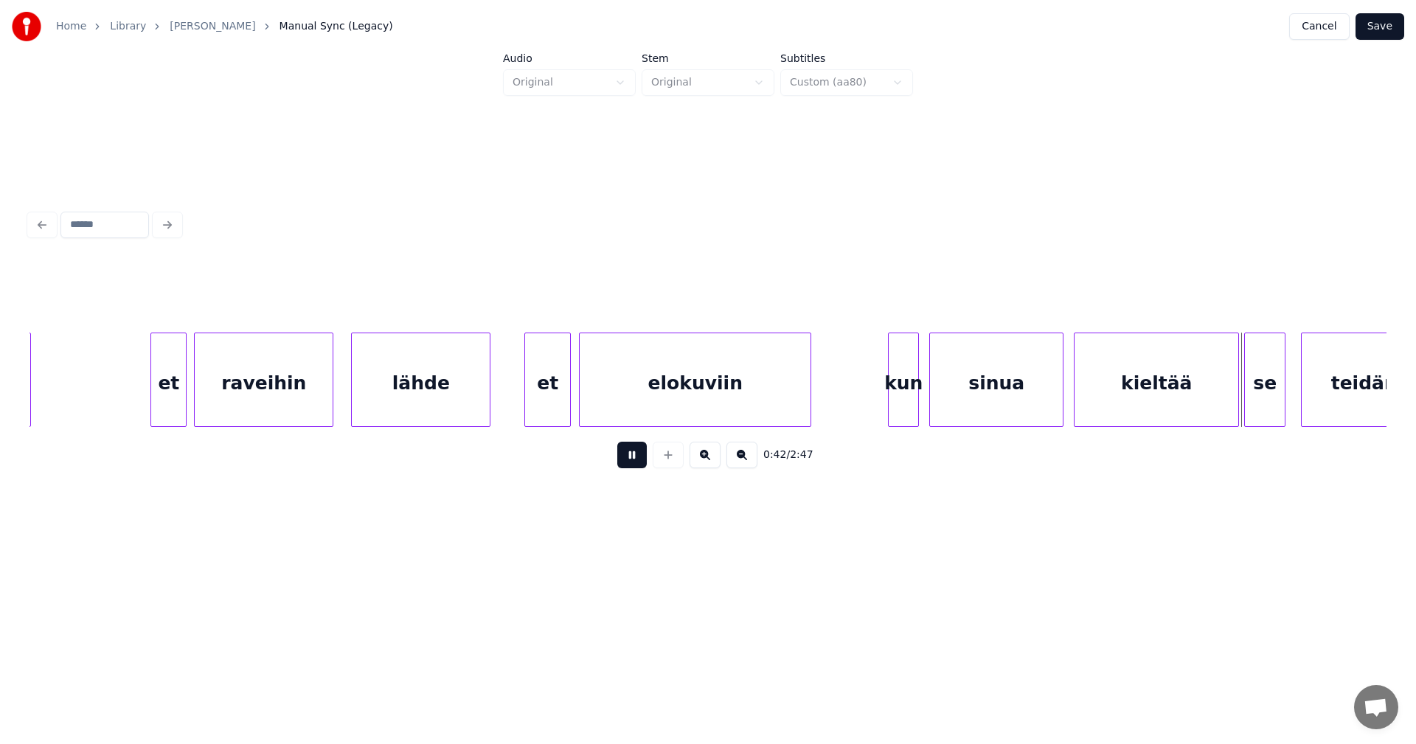
click at [639, 454] on button at bounding box center [631, 455] width 29 height 27
click at [641, 465] on button at bounding box center [631, 455] width 29 height 27
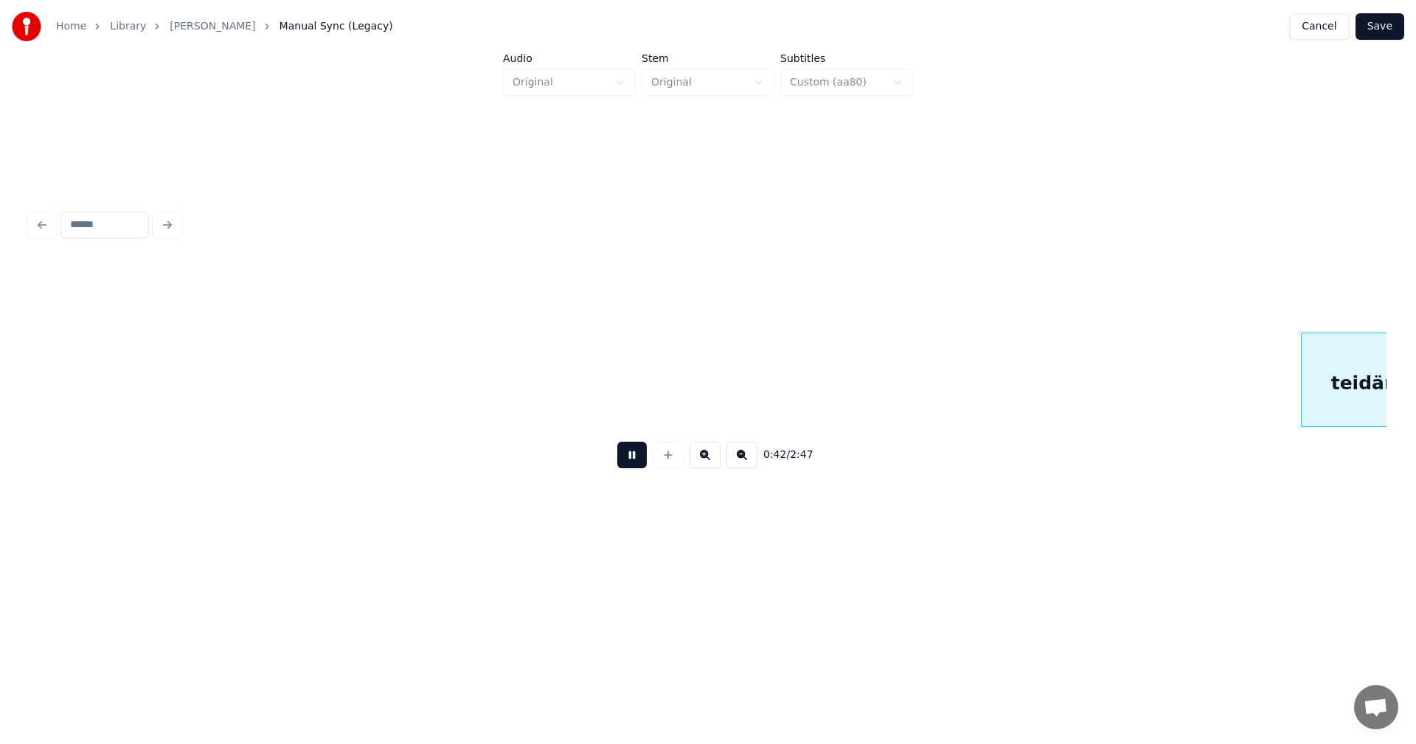
scroll to position [0, 11069]
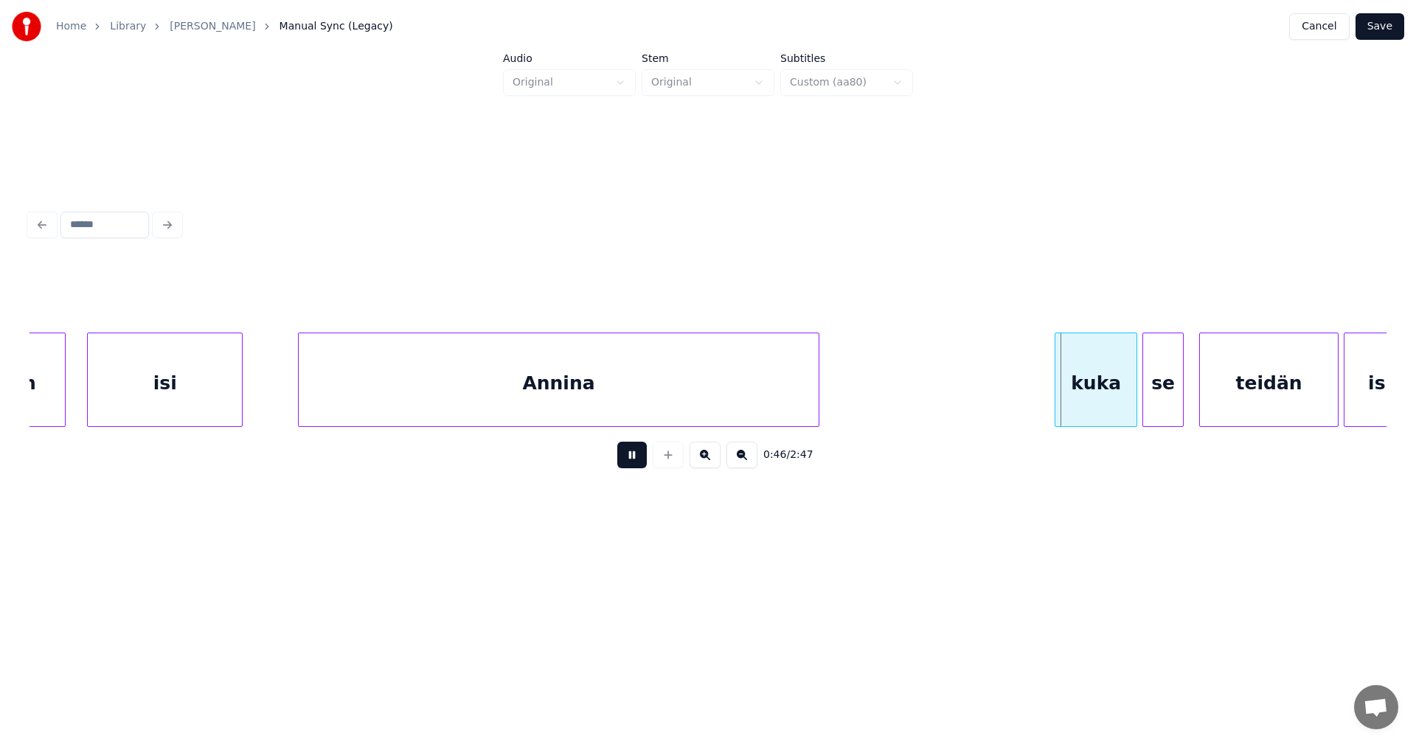
click at [641, 465] on button at bounding box center [631, 455] width 29 height 27
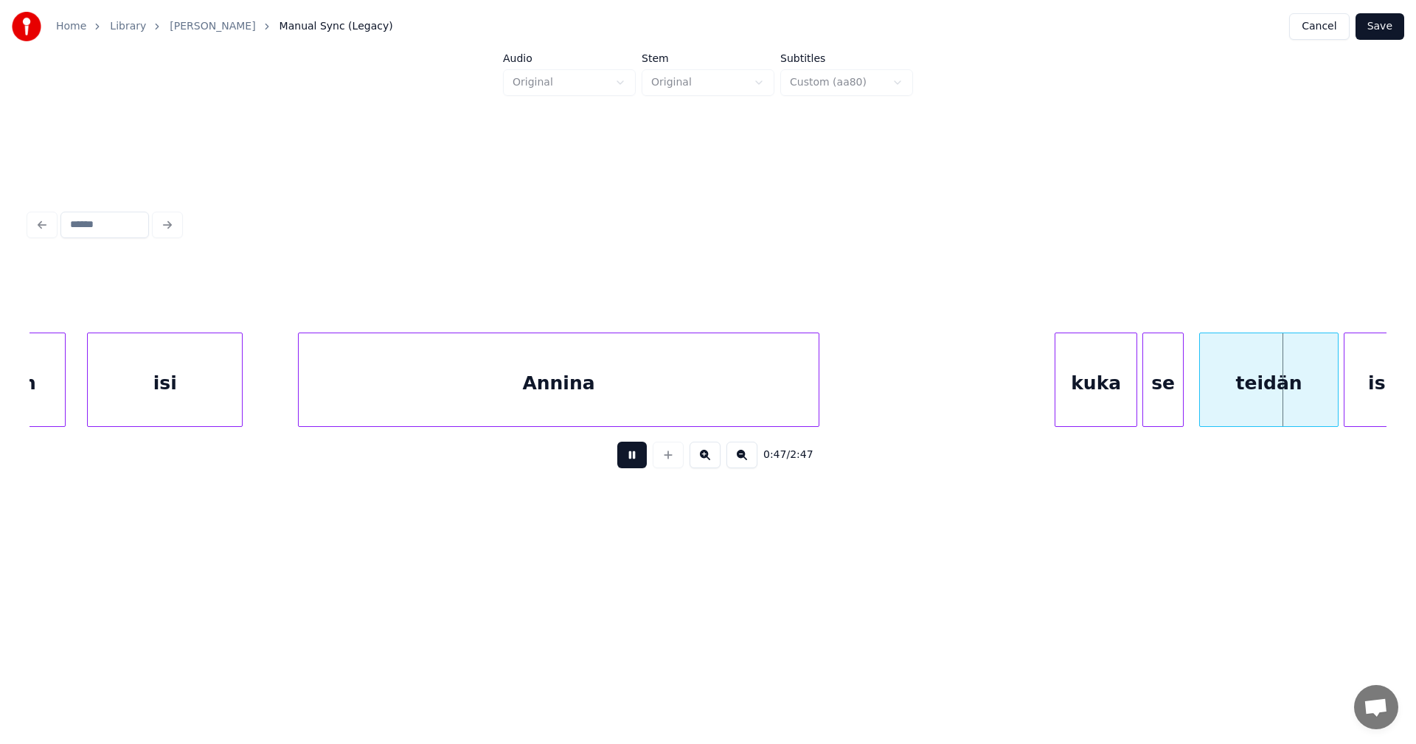
click at [641, 465] on button at bounding box center [631, 455] width 29 height 27
click at [1319, 406] on div at bounding box center [1318, 379] width 4 height 93
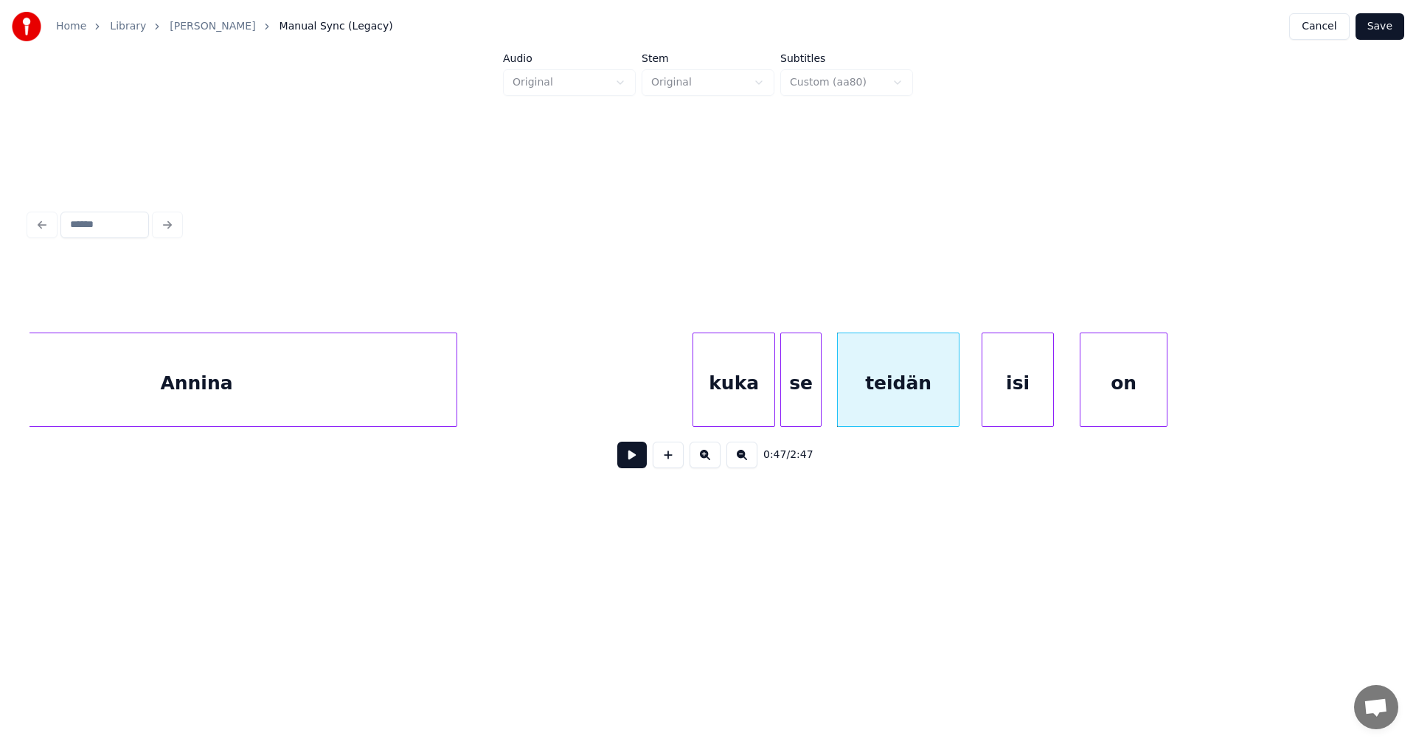
scroll to position [0, 11453]
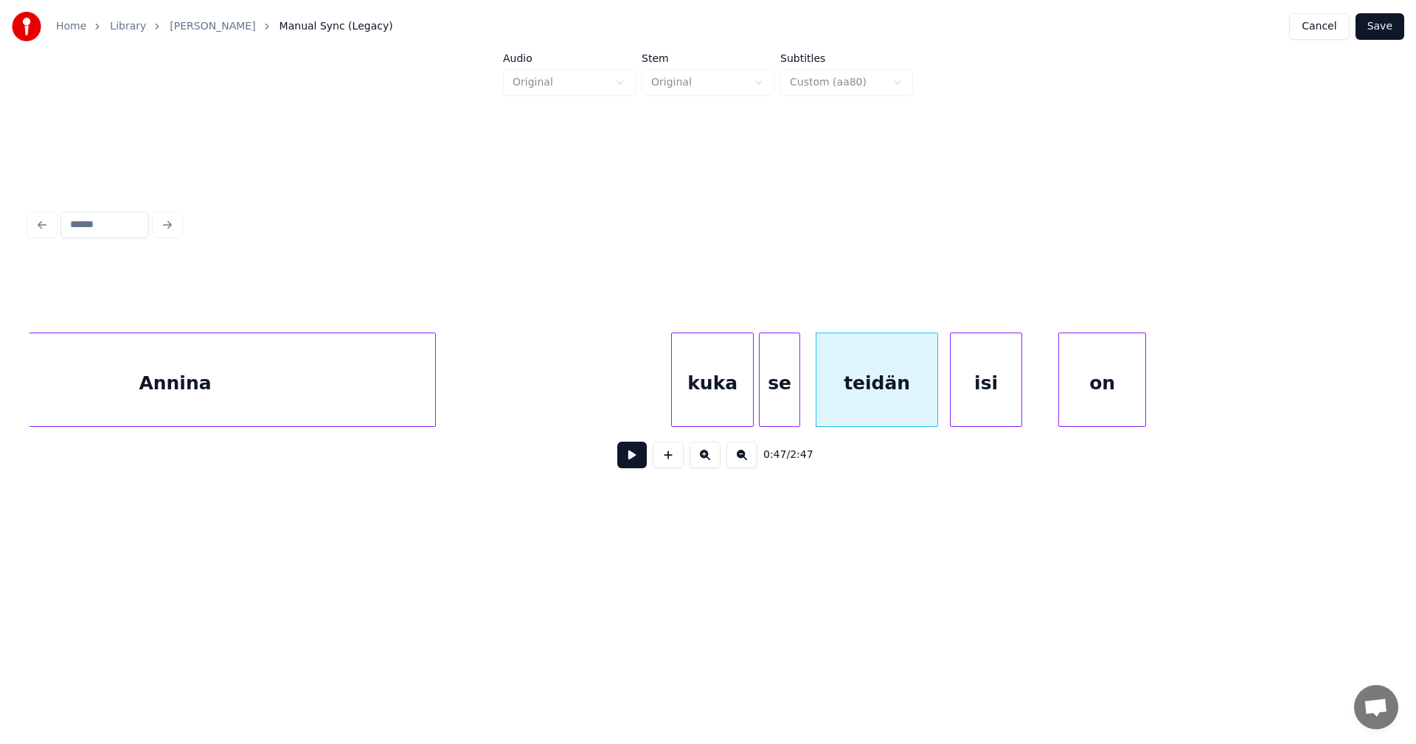
click at [990, 400] on div "isi" at bounding box center [986, 383] width 71 height 100
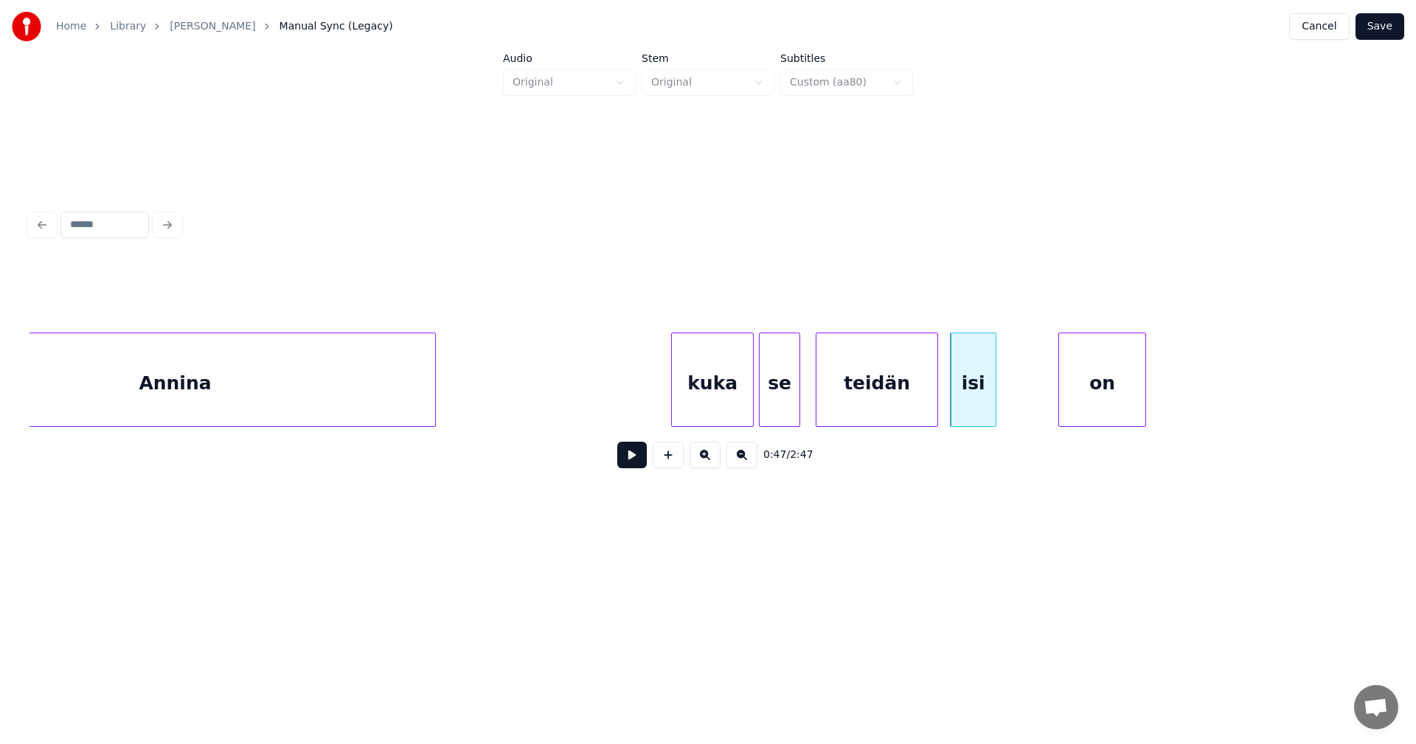
click at [991, 397] on div at bounding box center [993, 379] width 4 height 93
click at [1008, 400] on div at bounding box center [1007, 379] width 4 height 93
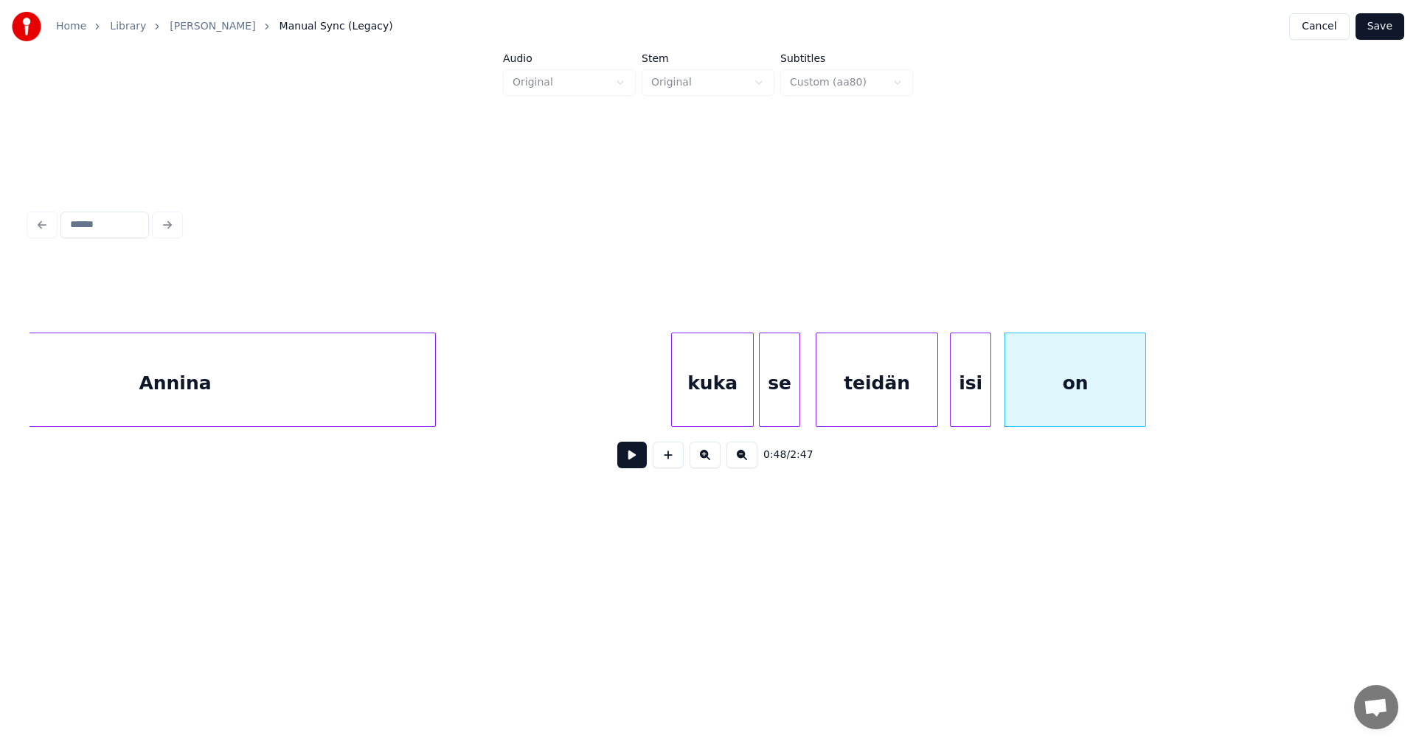
click at [875, 400] on div "teidän" at bounding box center [876, 383] width 121 height 100
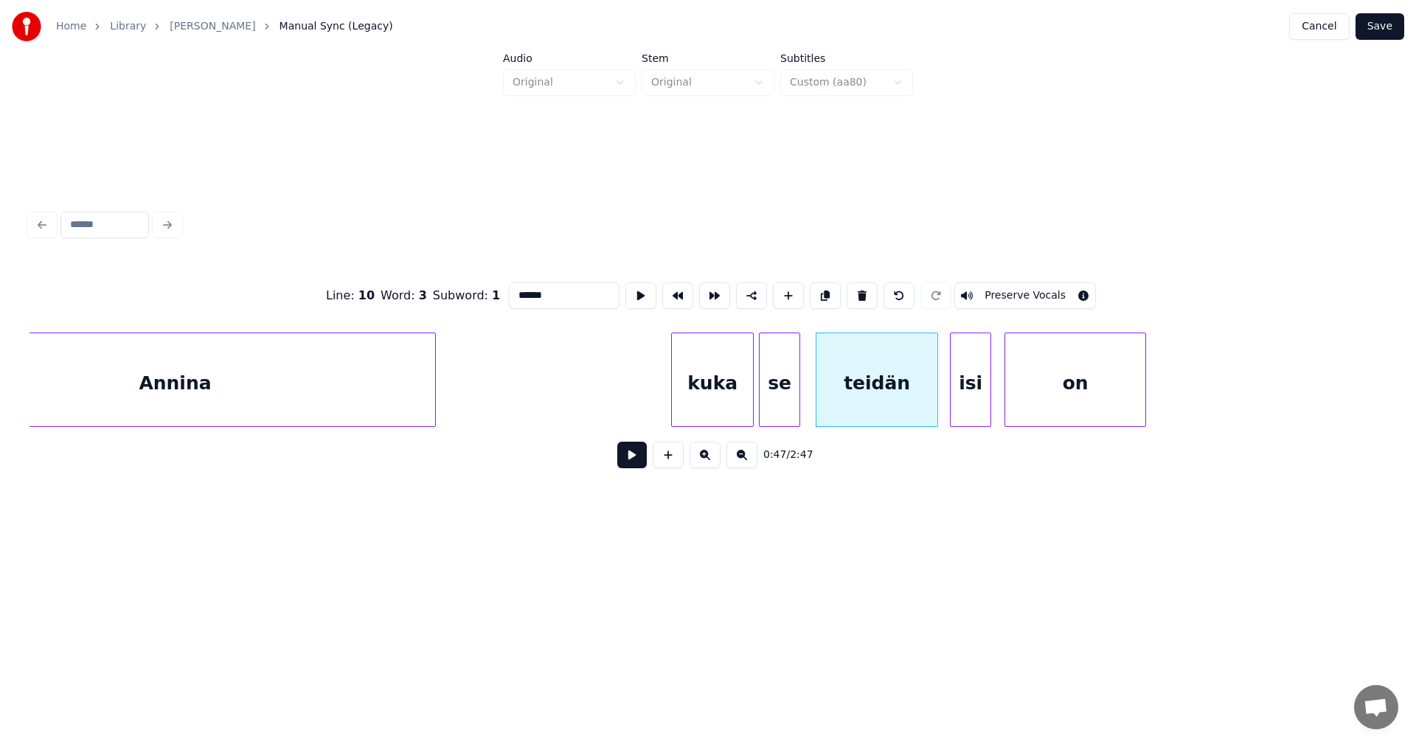
click at [630, 459] on button at bounding box center [631, 455] width 29 height 27
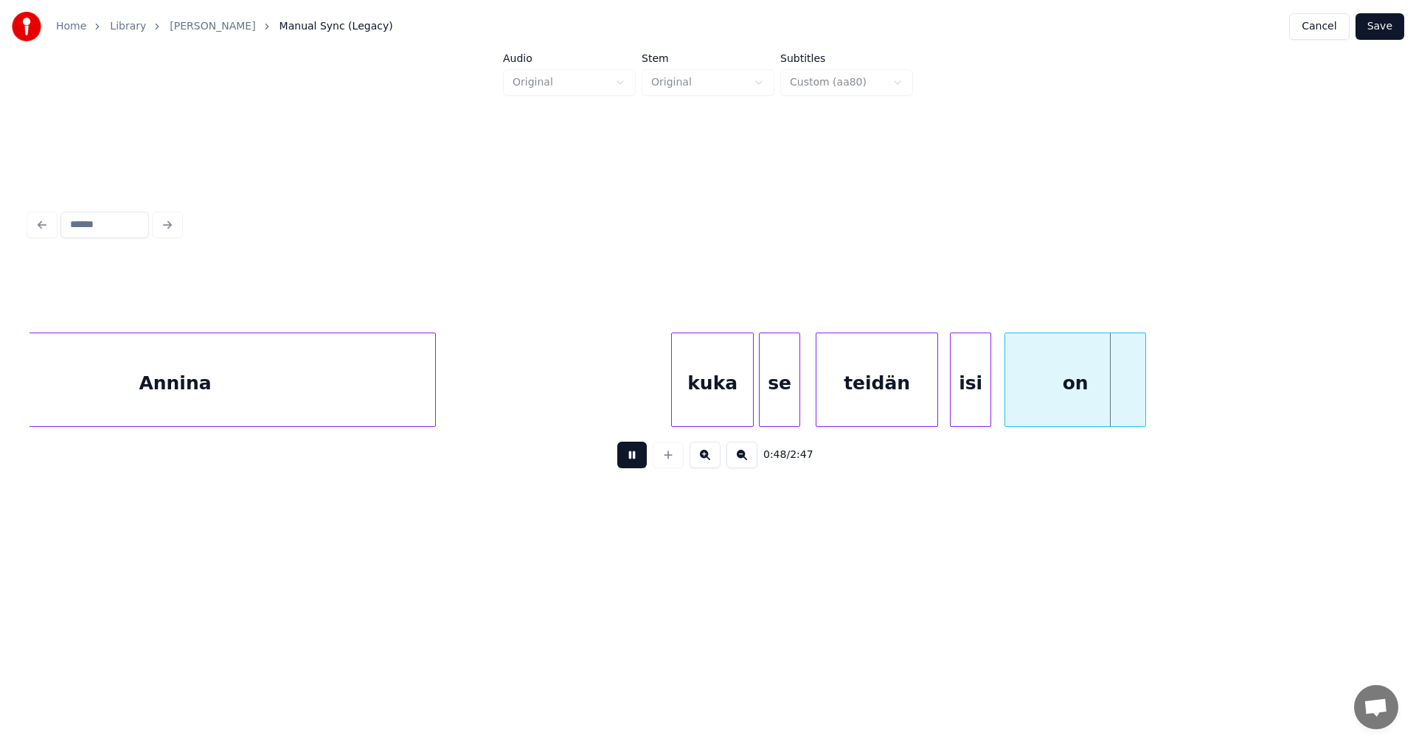
click at [636, 459] on button at bounding box center [631, 455] width 29 height 27
click at [1015, 384] on div "on" at bounding box center [1075, 383] width 140 height 100
click at [640, 459] on button at bounding box center [631, 455] width 29 height 27
drag, startPoint x: 640, startPoint y: 459, endPoint x: 742, endPoint y: 428, distance: 106.6
click at [648, 456] on div "0:48 / 2:47" at bounding box center [707, 455] width 1333 height 32
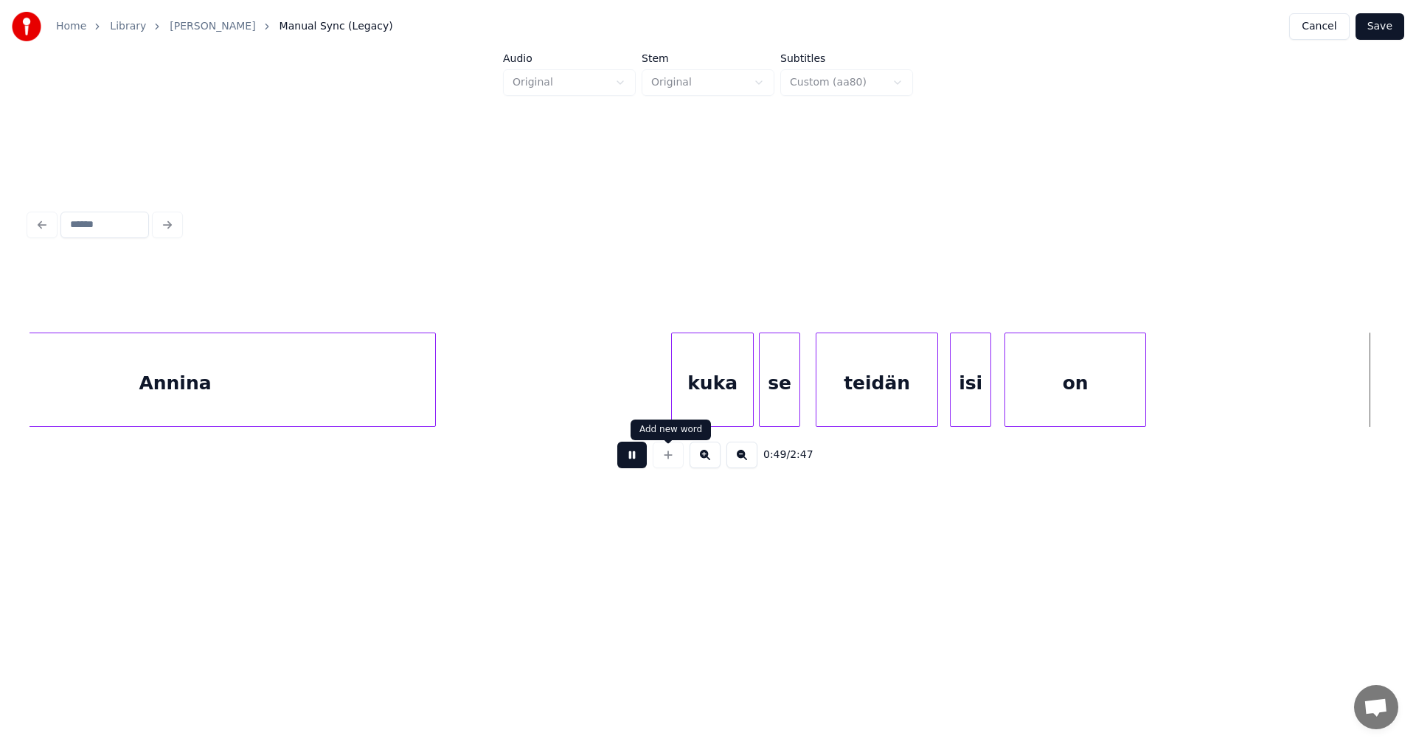
scroll to position [0, 12813]
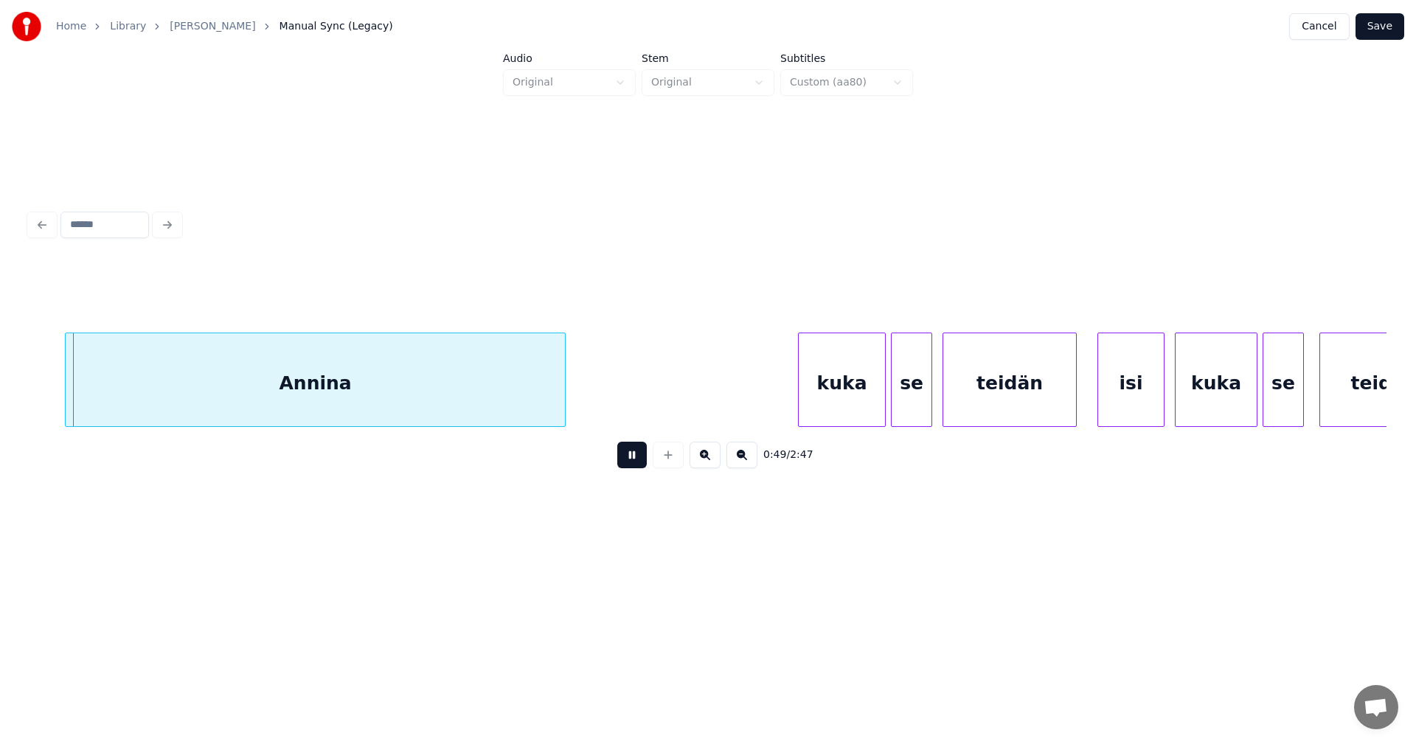
click at [641, 459] on button at bounding box center [631, 455] width 29 height 27
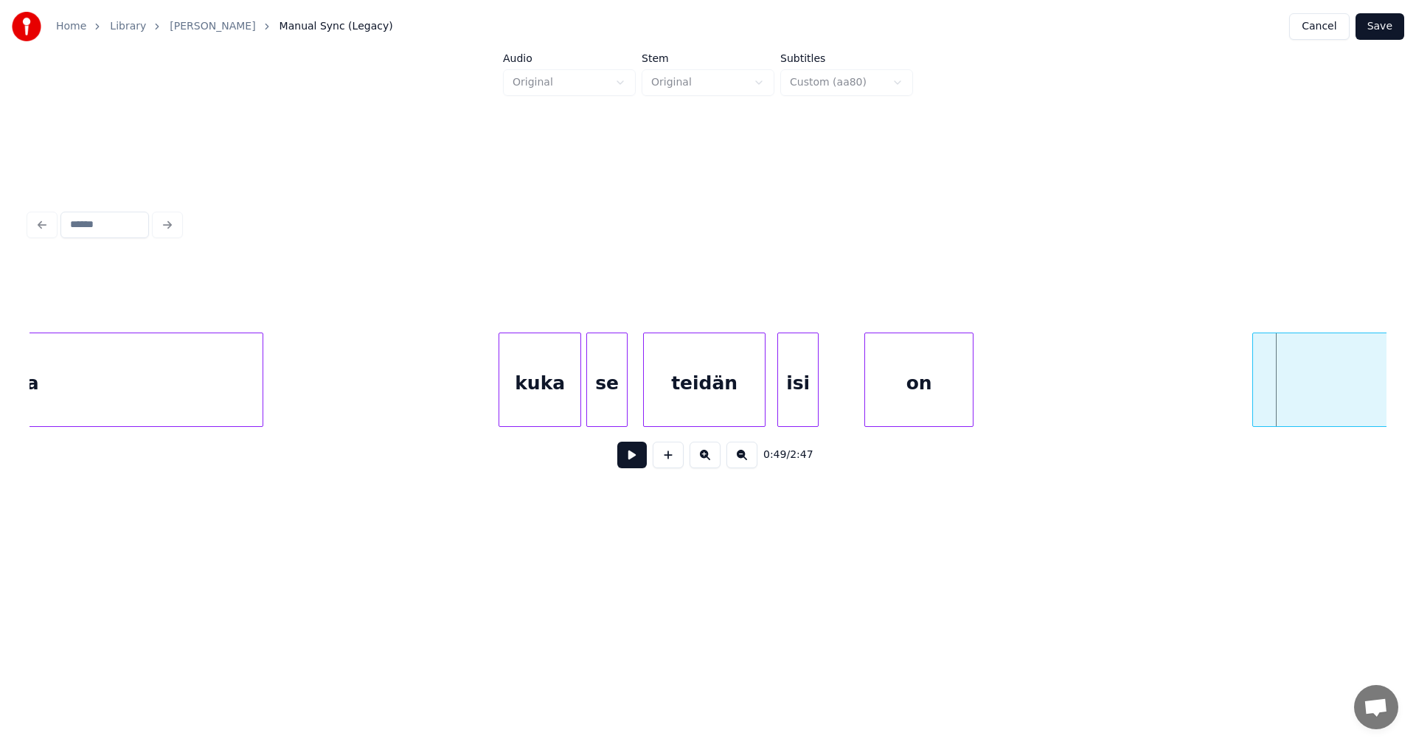
click at [867, 399] on div at bounding box center [867, 379] width 4 height 93
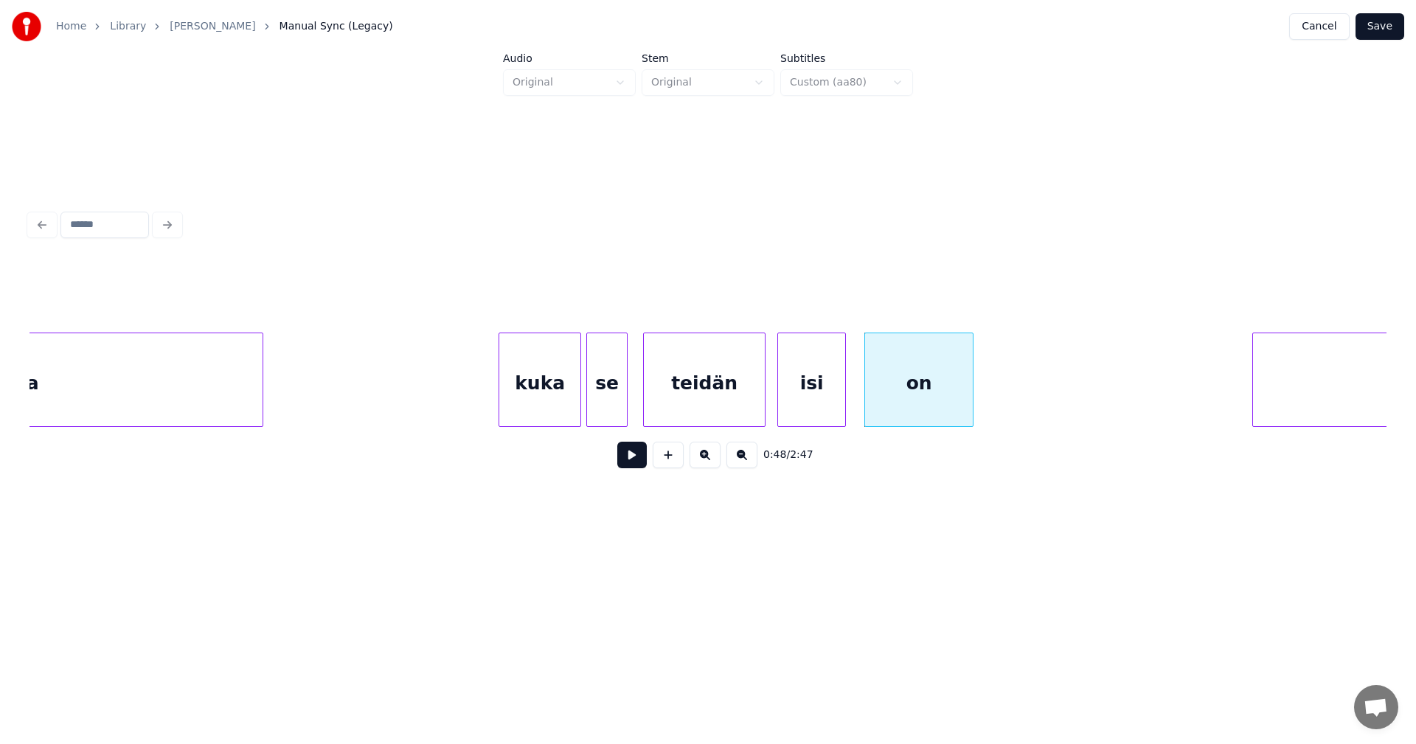
click at [843, 400] on div at bounding box center [843, 379] width 4 height 93
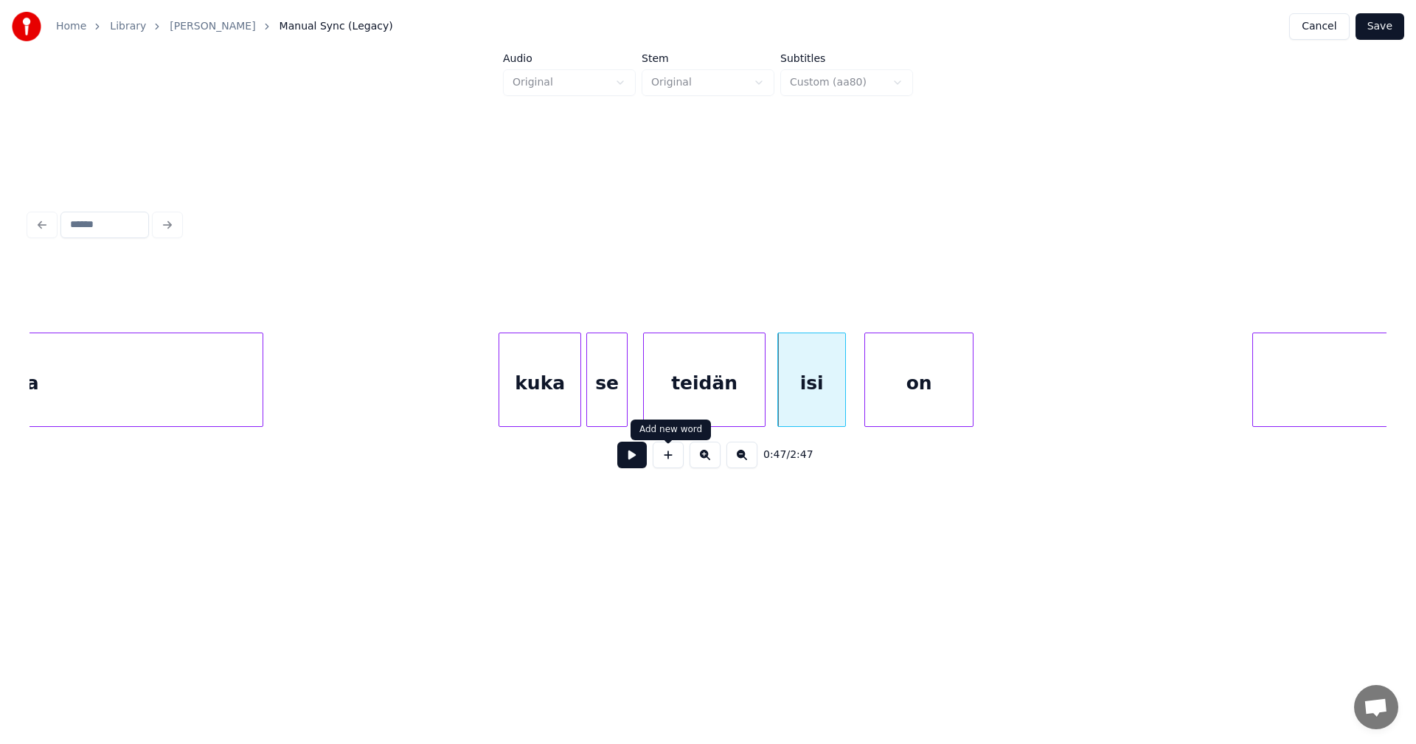
click at [643, 459] on button at bounding box center [631, 455] width 29 height 27
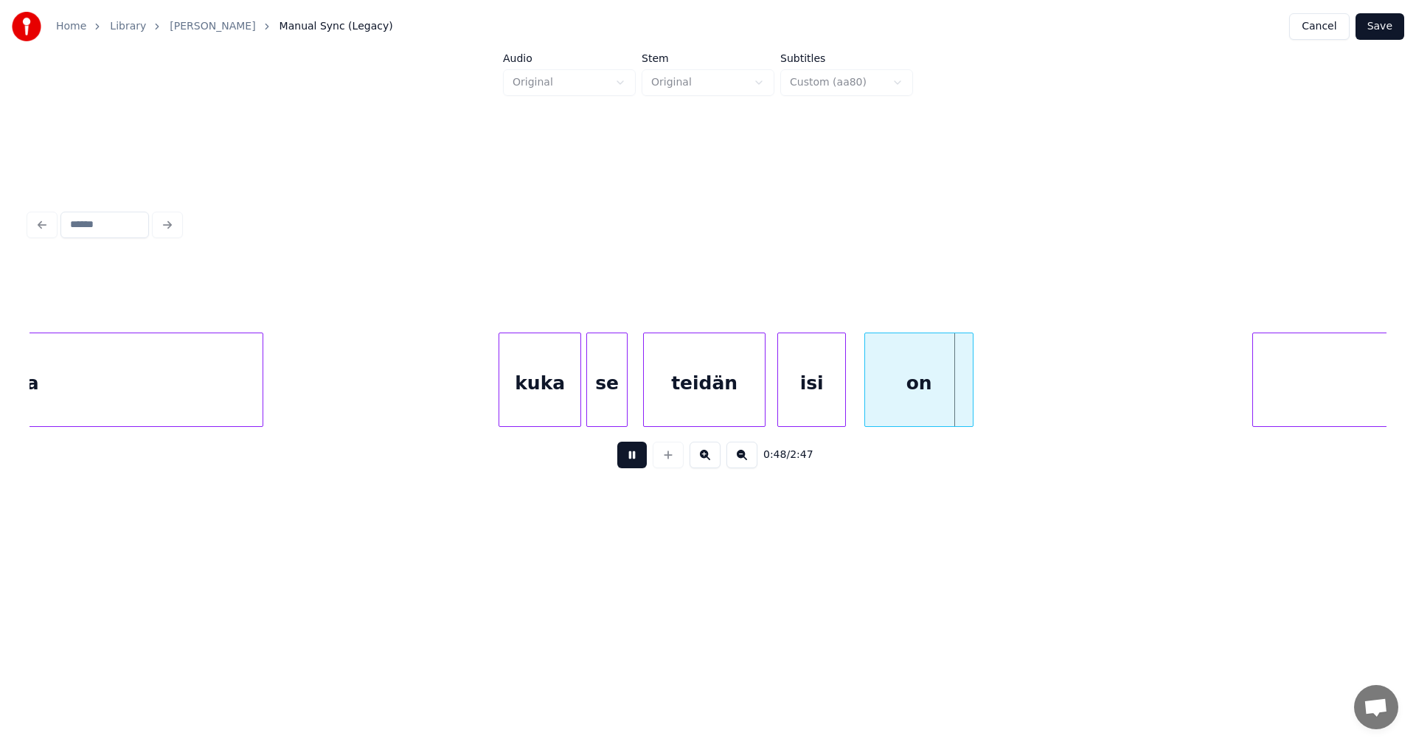
click at [643, 459] on button at bounding box center [631, 455] width 29 height 27
drag, startPoint x: 979, startPoint y: 383, endPoint x: 963, endPoint y: 385, distance: 16.3
click at [633, 468] on button at bounding box center [631, 455] width 29 height 27
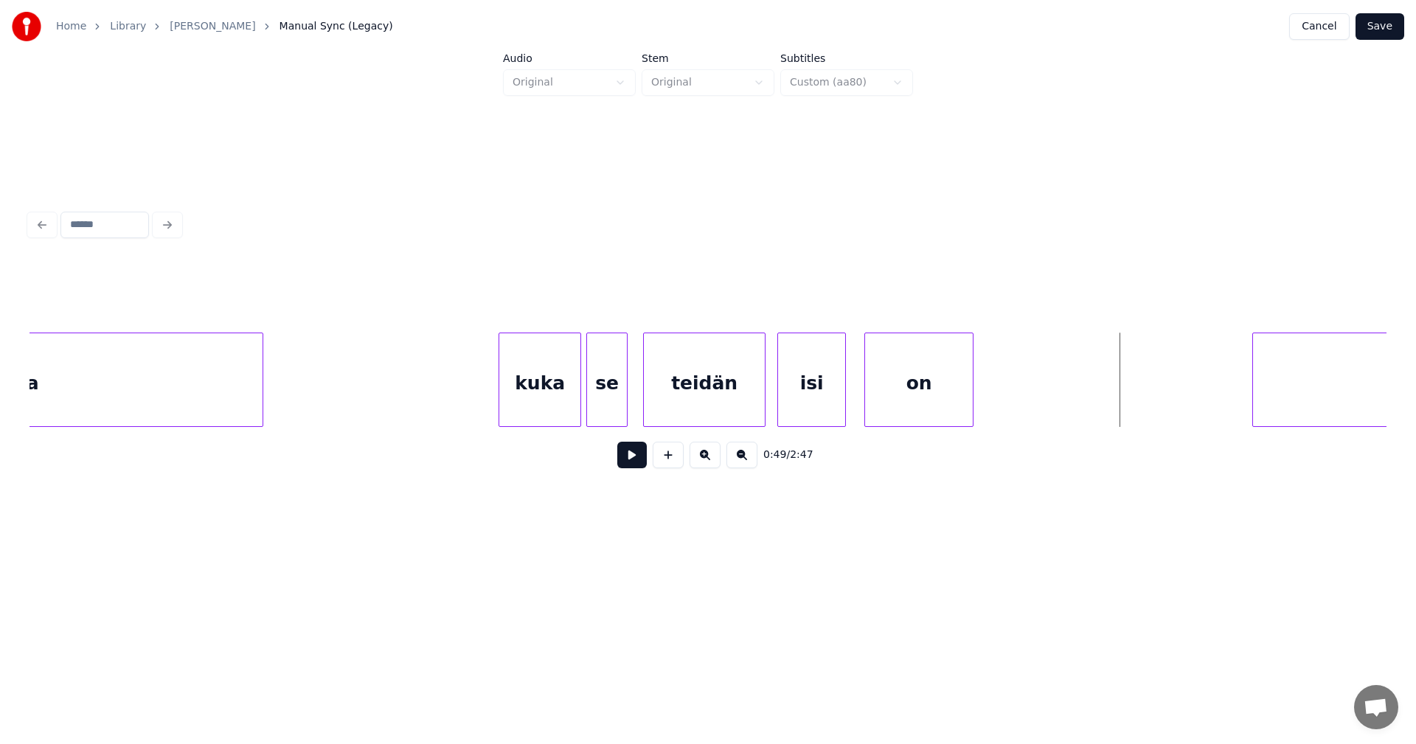
click at [908, 383] on div "on" at bounding box center [919, 383] width 108 height 100
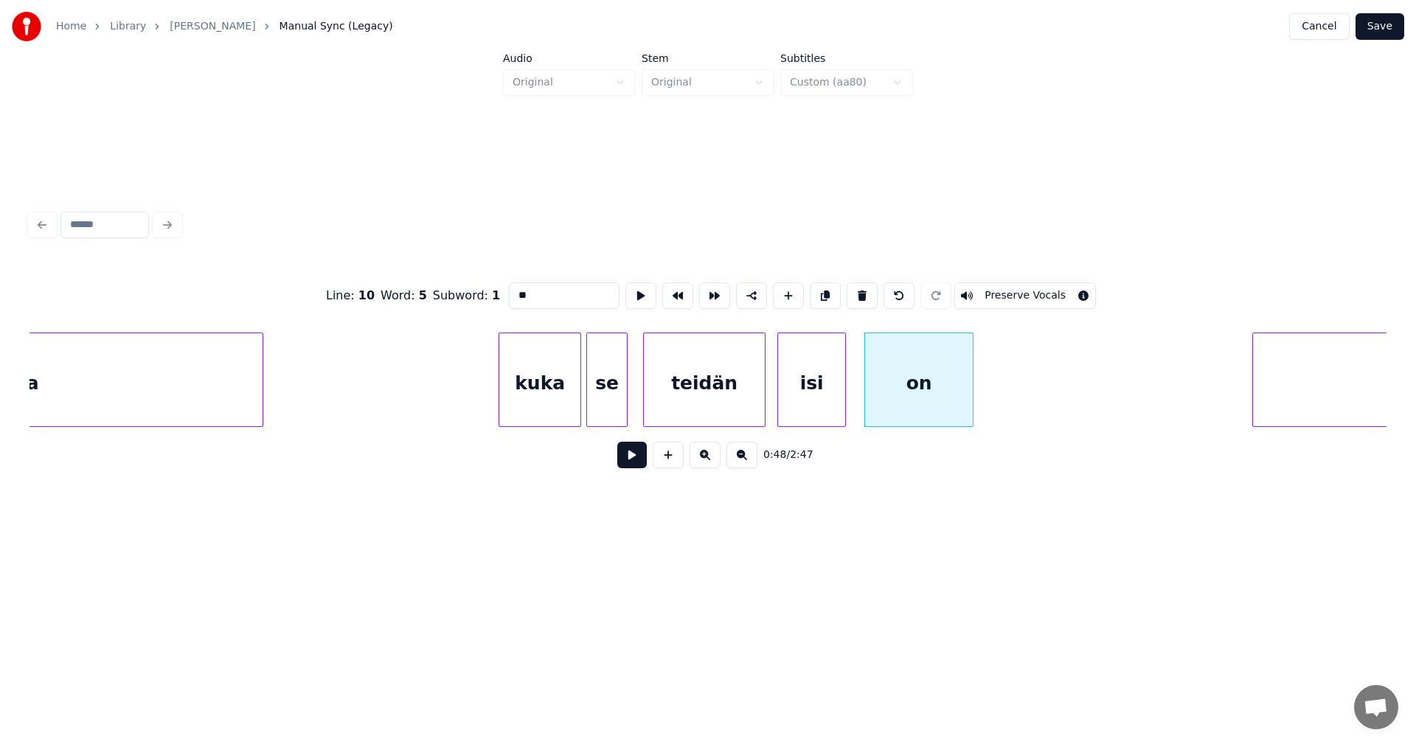
click at [629, 462] on button at bounding box center [631, 455] width 29 height 27
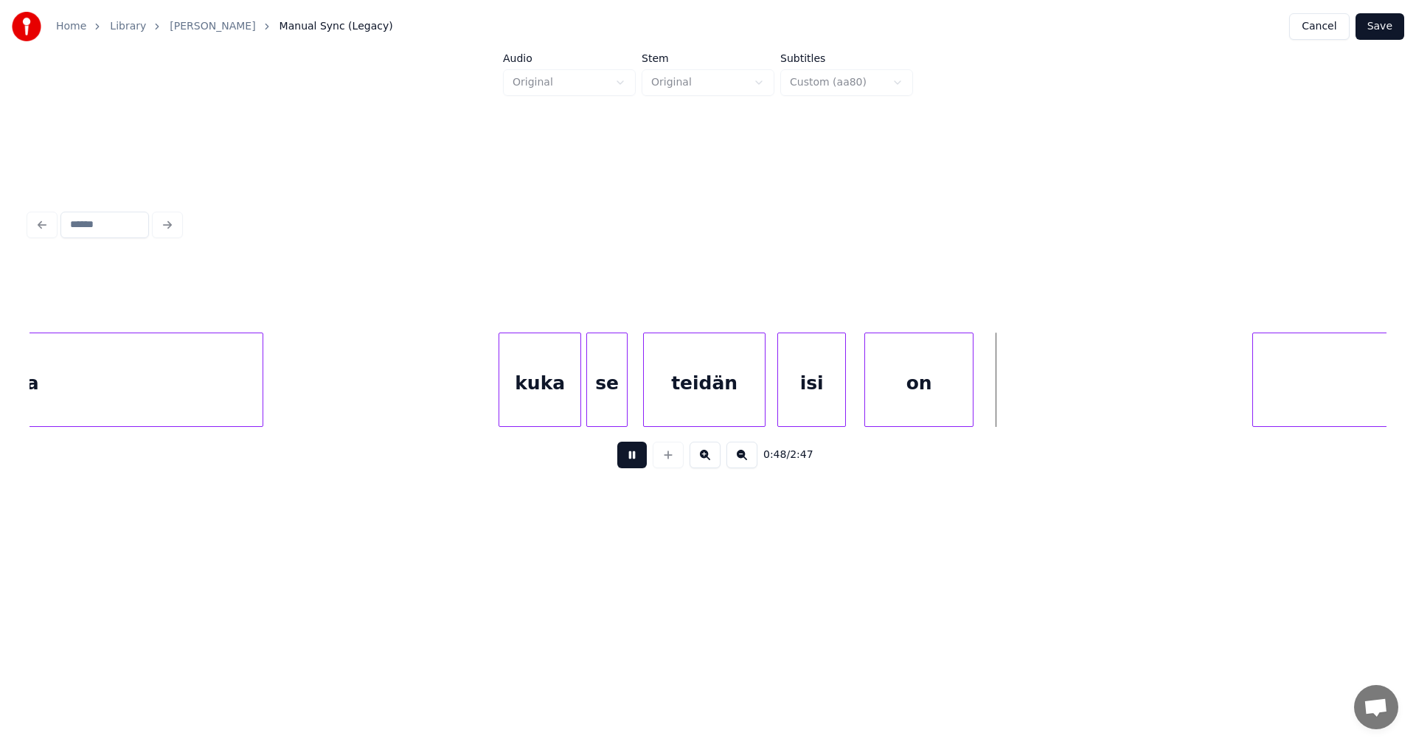
click at [629, 462] on button at bounding box center [631, 455] width 29 height 27
click at [878, 396] on div at bounding box center [878, 379] width 4 height 93
click at [857, 405] on div at bounding box center [857, 379] width 4 height 93
click at [631, 468] on button at bounding box center [631, 455] width 29 height 27
drag, startPoint x: 631, startPoint y: 468, endPoint x: 768, endPoint y: 443, distance: 139.4
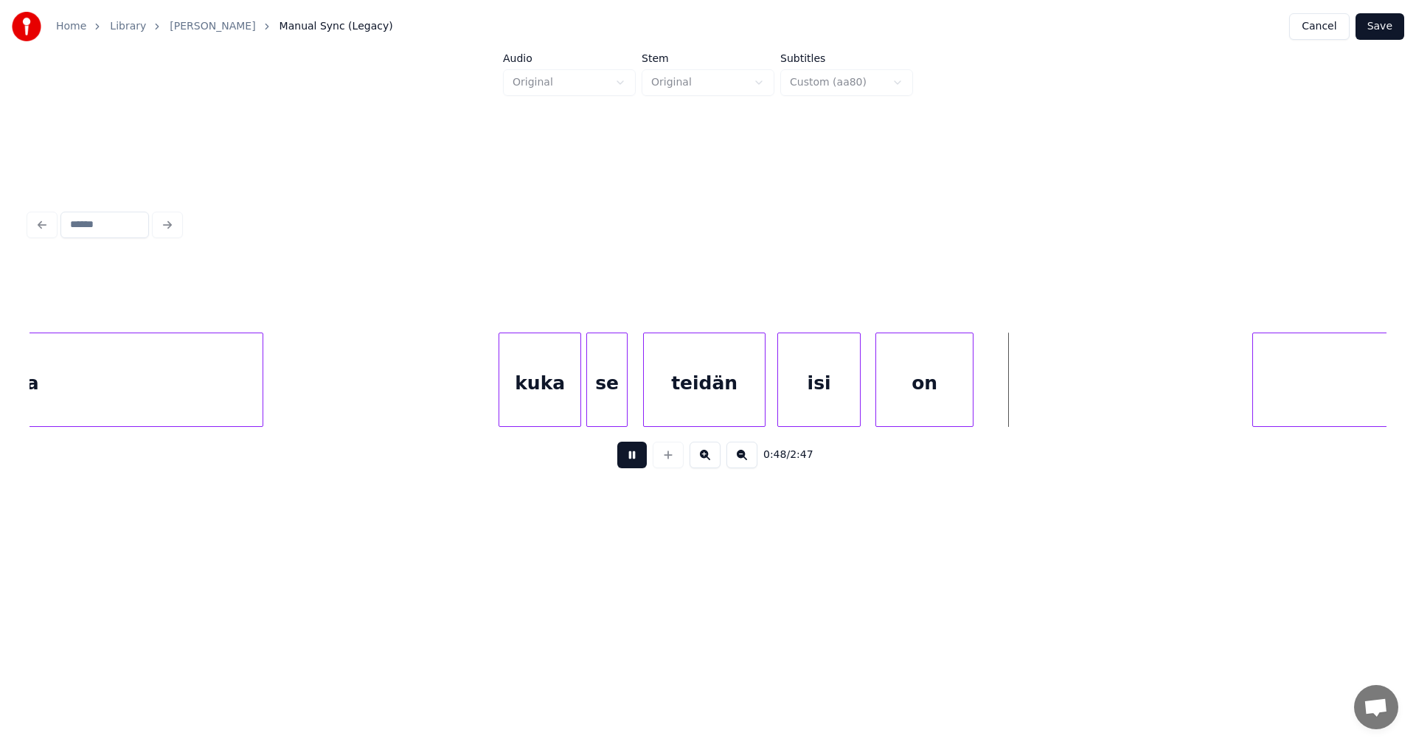
click at [634, 468] on button at bounding box center [631, 455] width 29 height 27
click at [897, 409] on div "on" at bounding box center [924, 383] width 97 height 100
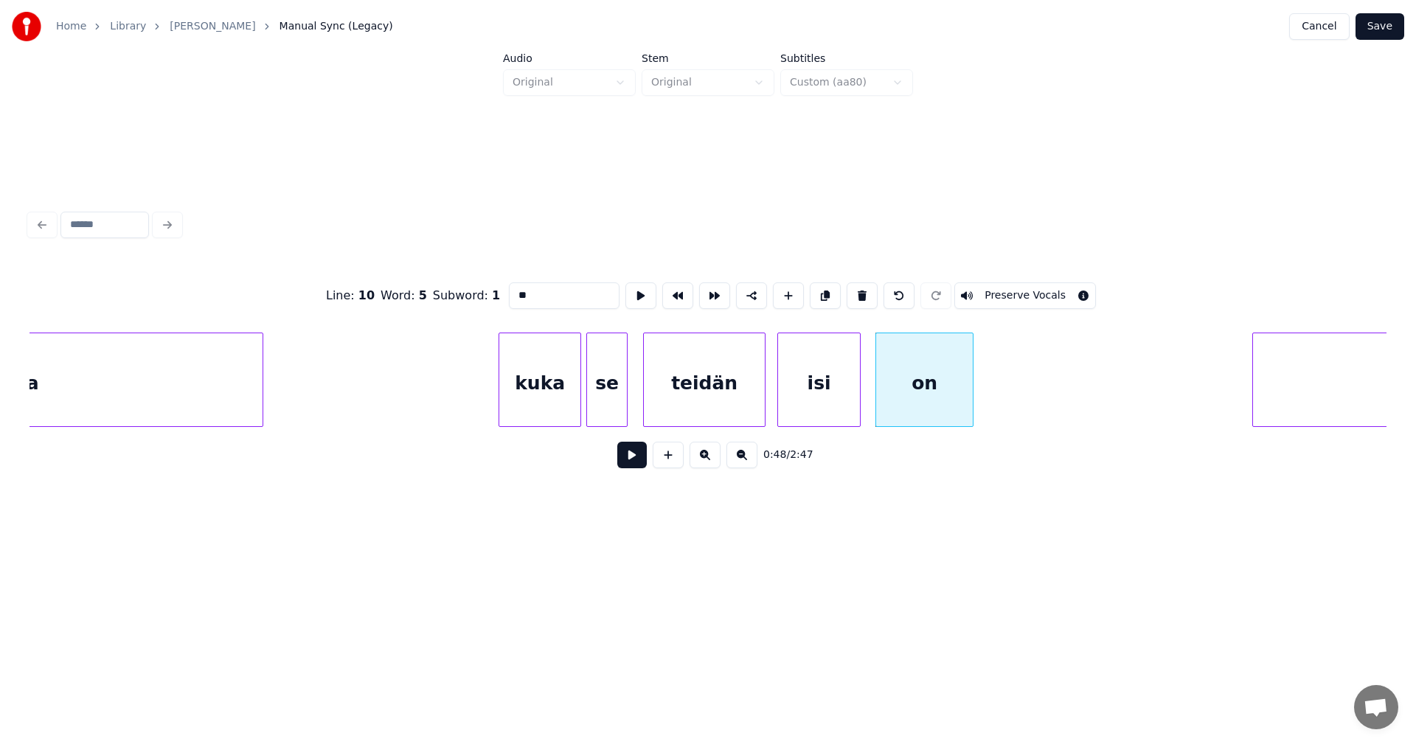
click at [631, 468] on button at bounding box center [631, 455] width 29 height 27
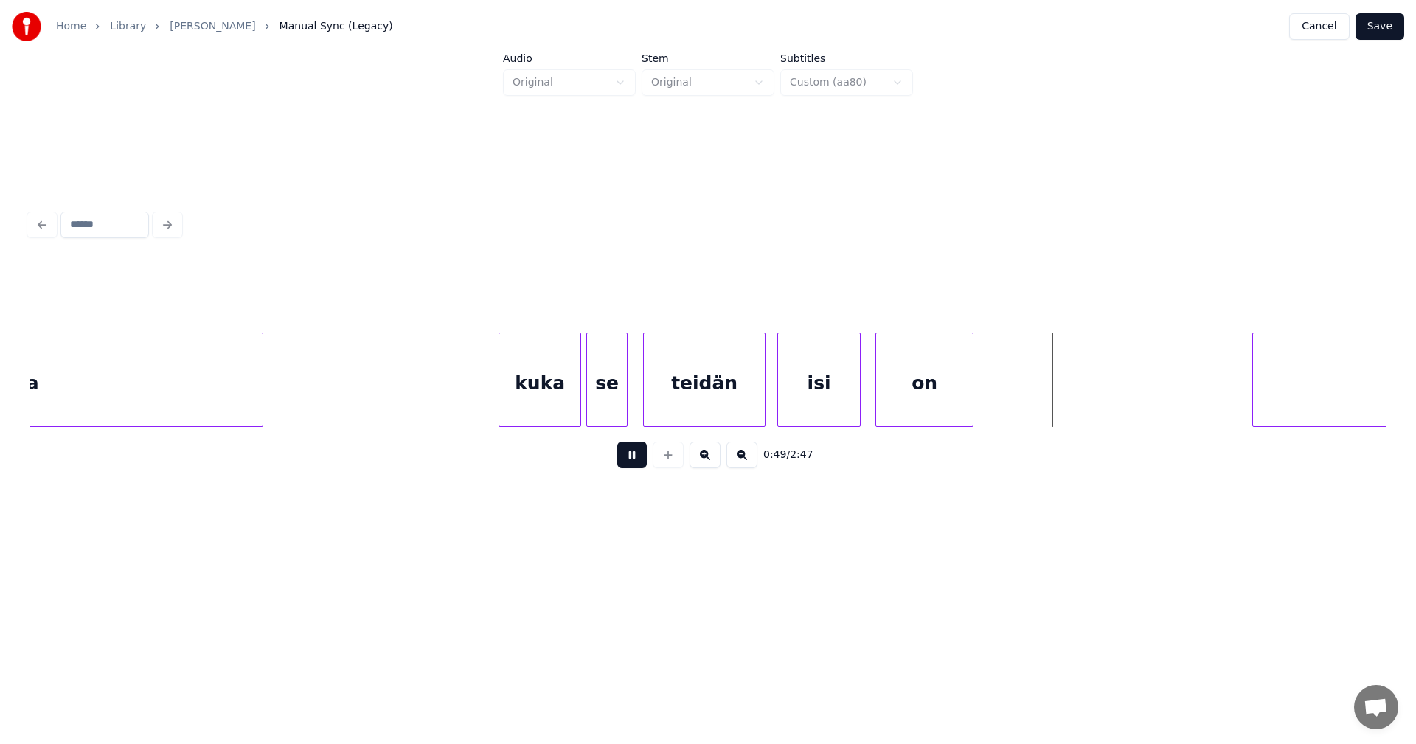
click at [631, 468] on button at bounding box center [631, 455] width 29 height 27
click at [639, 465] on button at bounding box center [631, 455] width 29 height 27
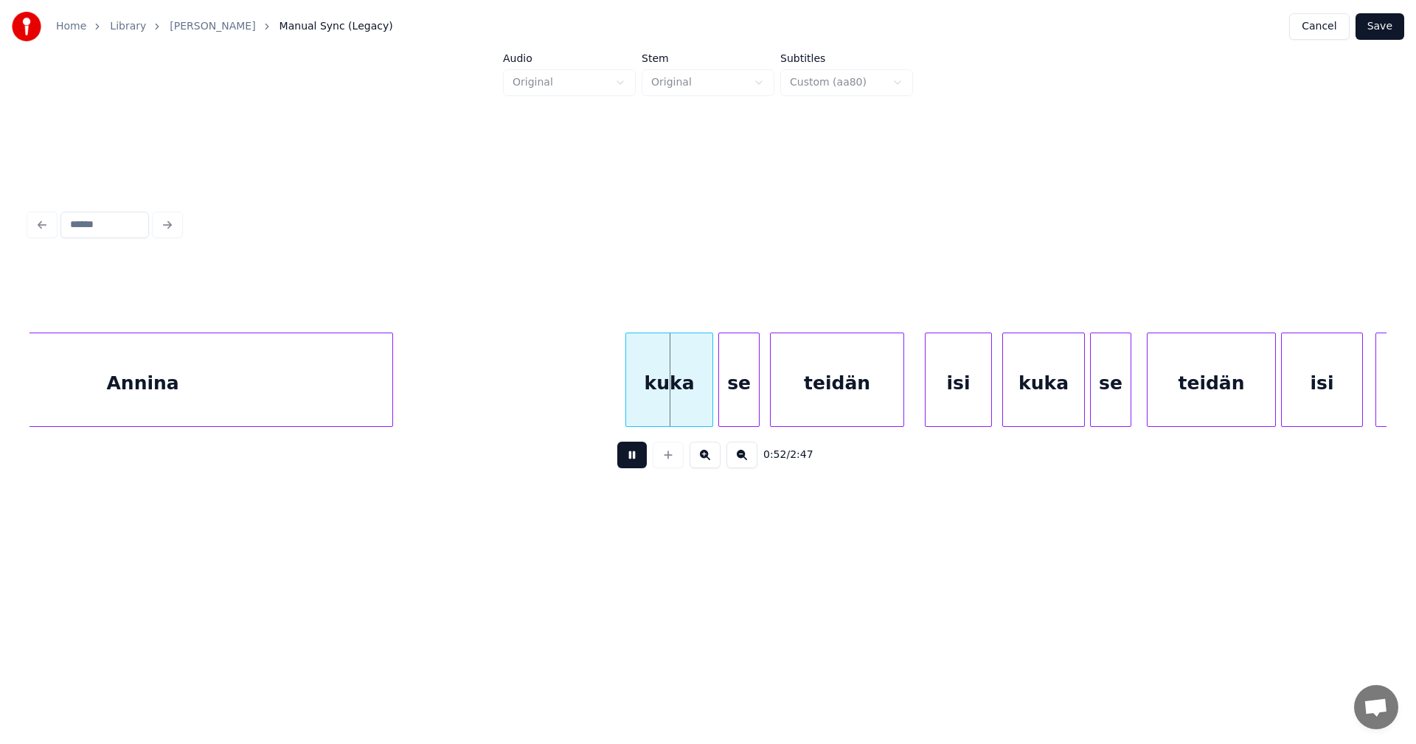
click at [639, 465] on button at bounding box center [631, 455] width 29 height 27
click at [705, 397] on div at bounding box center [705, 379] width 4 height 93
click at [735, 396] on div "se" at bounding box center [739, 383] width 40 height 100
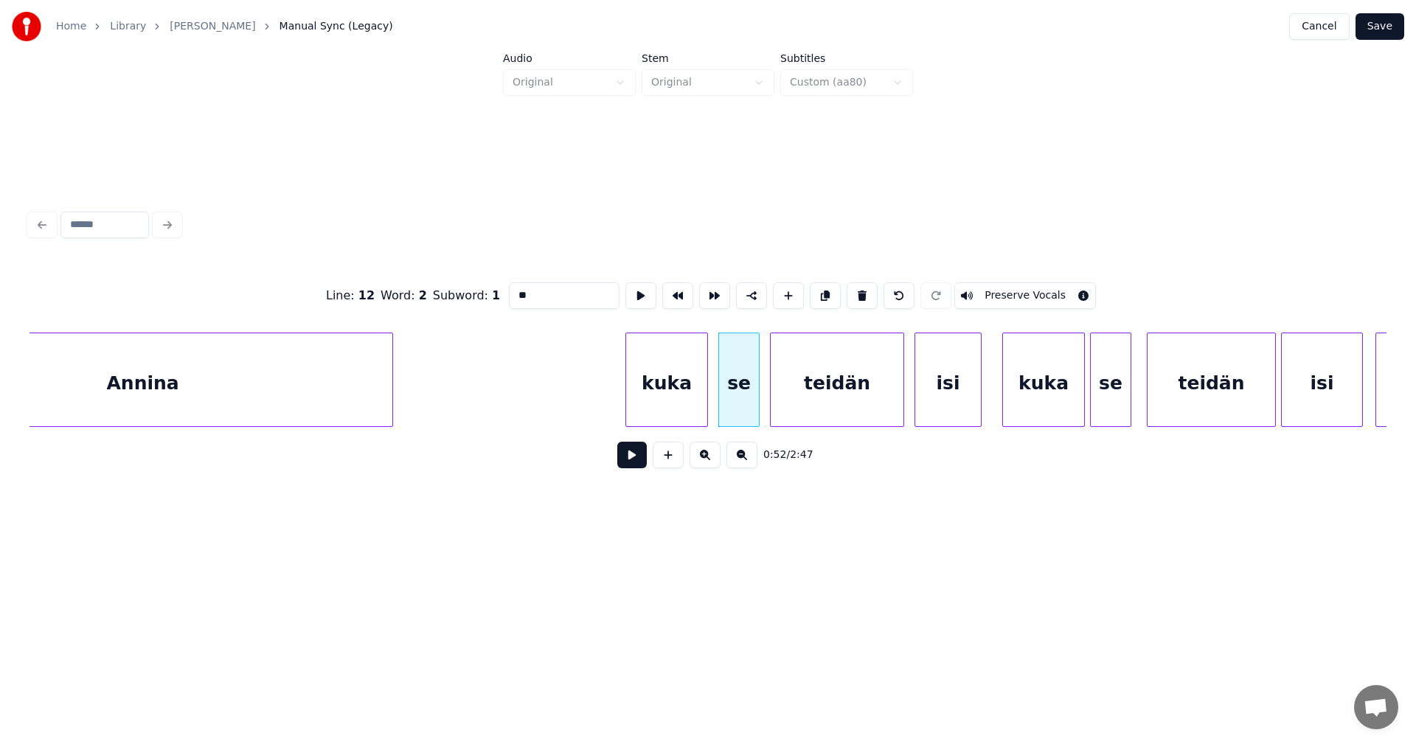
click at [942, 401] on div "isi" at bounding box center [948, 383] width 66 height 100
click at [1072, 404] on div at bounding box center [1071, 379] width 4 height 93
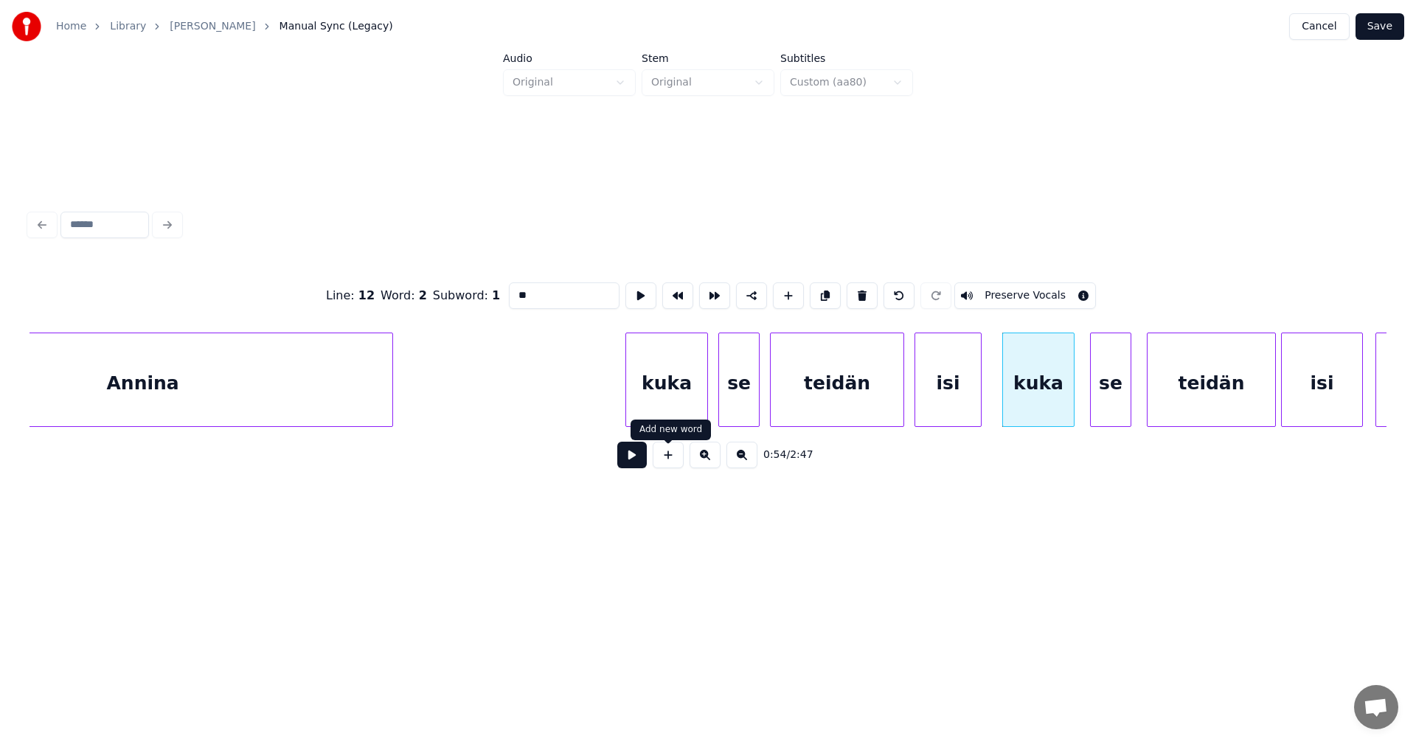
click at [639, 459] on button at bounding box center [631, 455] width 29 height 27
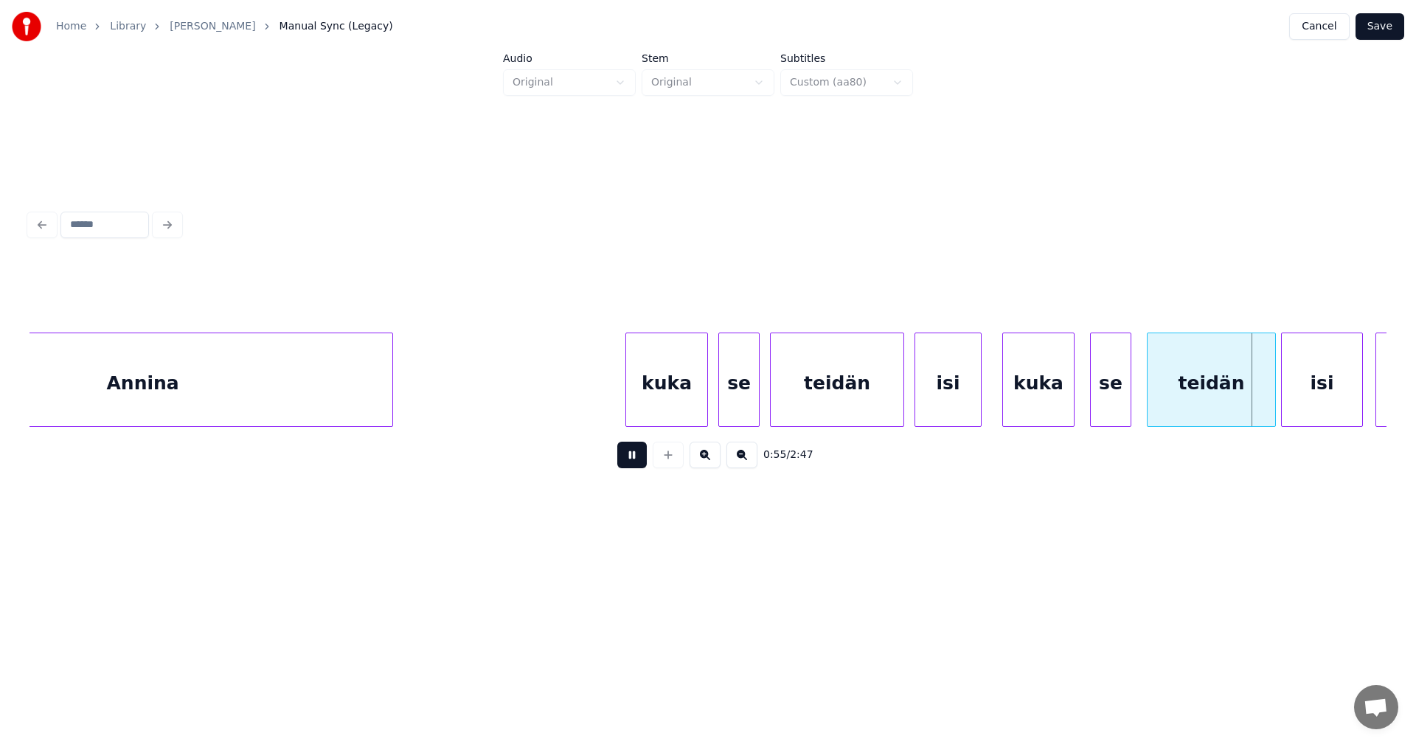
click at [639, 459] on button at bounding box center [631, 455] width 29 height 27
click at [639, 468] on button at bounding box center [631, 455] width 29 height 27
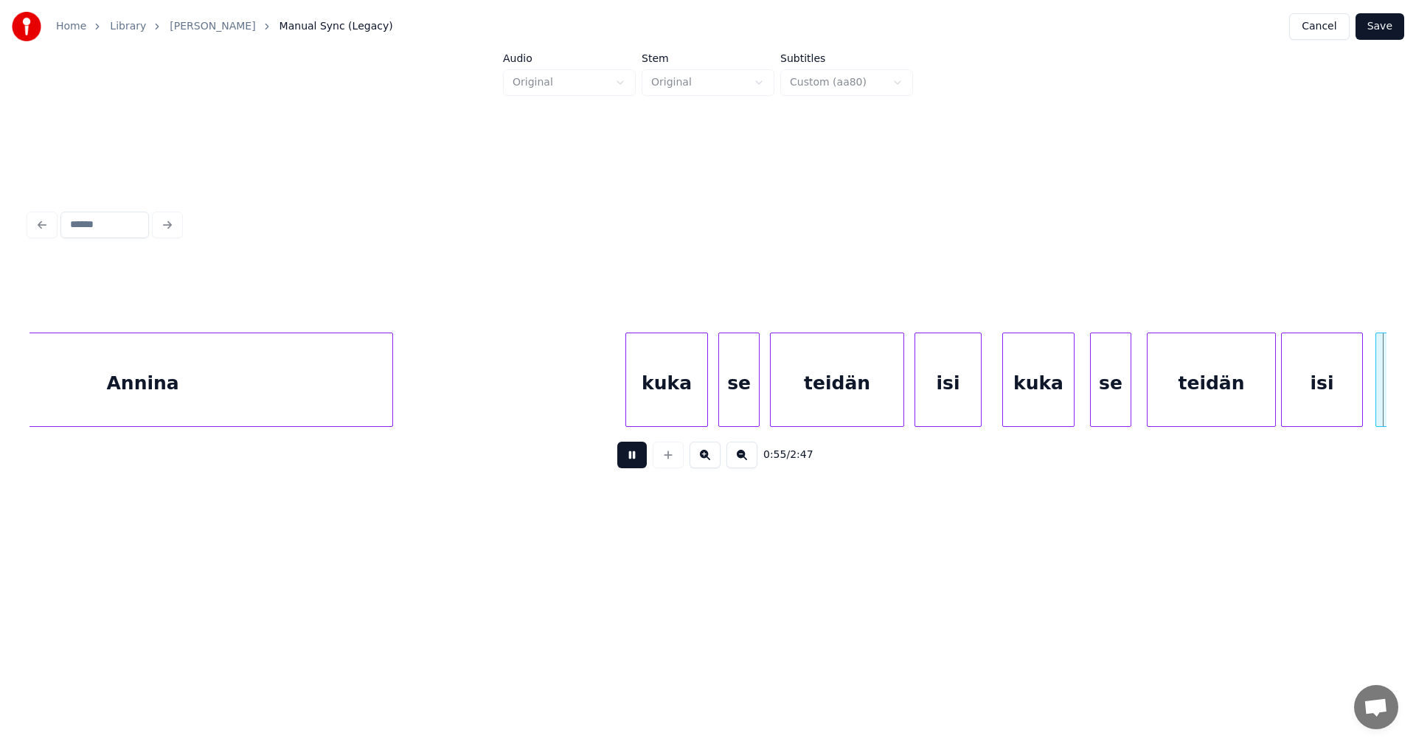
scroll to position [0, 14343]
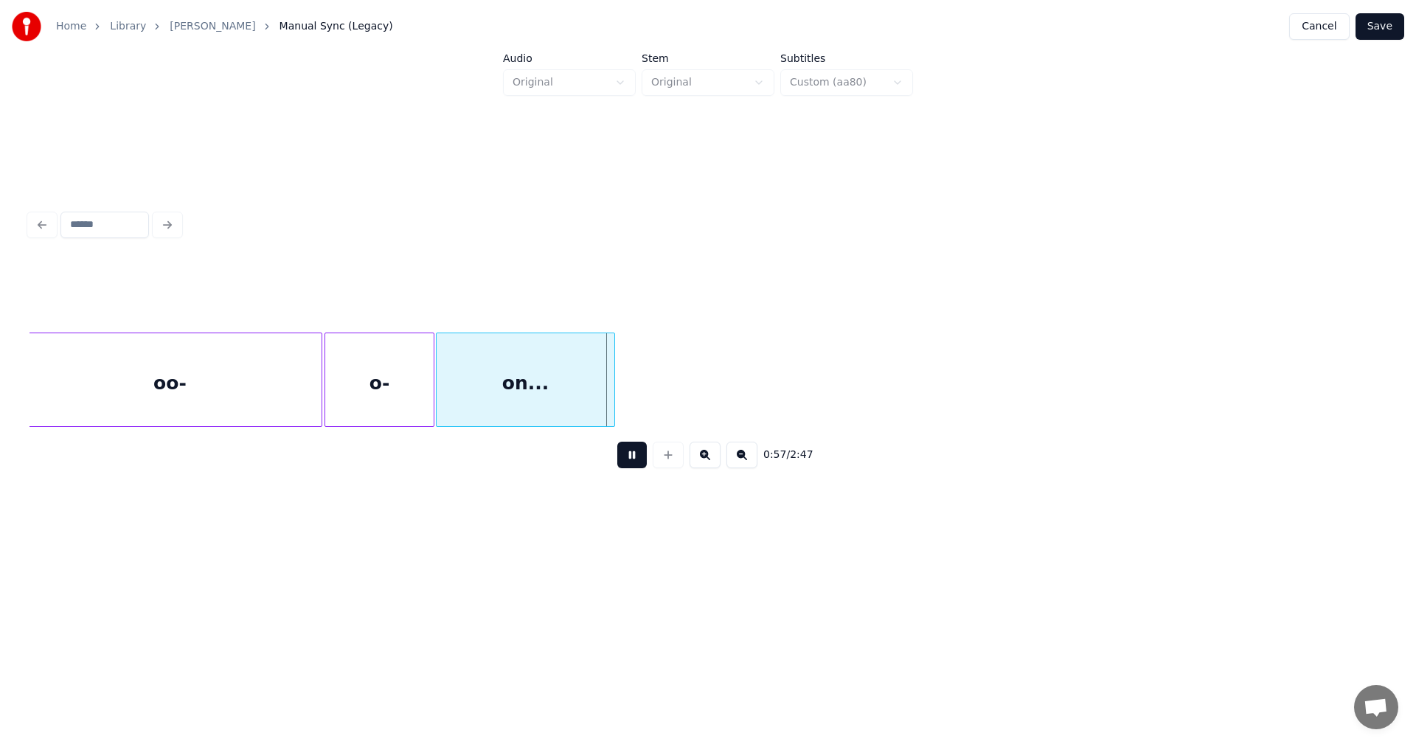
click at [631, 468] on button at bounding box center [631, 455] width 29 height 27
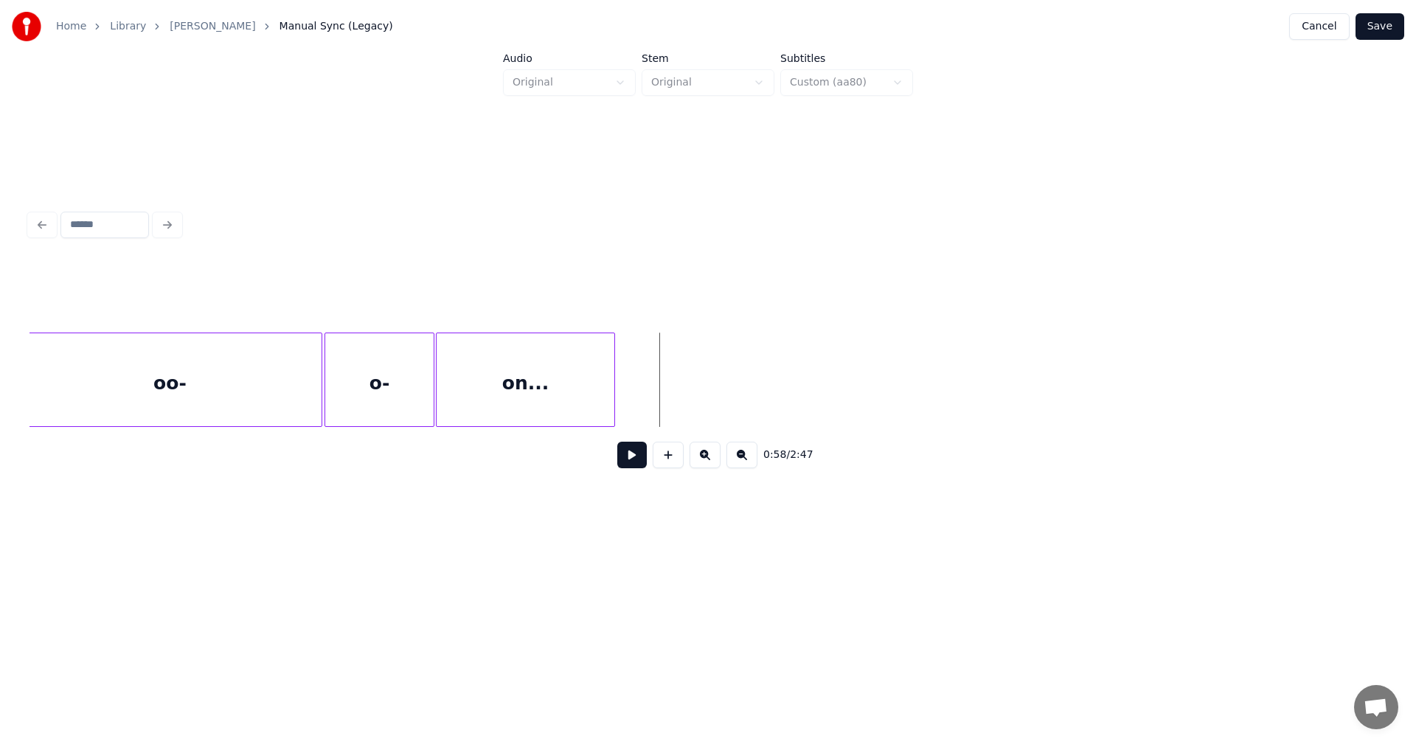
click at [631, 468] on button at bounding box center [631, 455] width 29 height 27
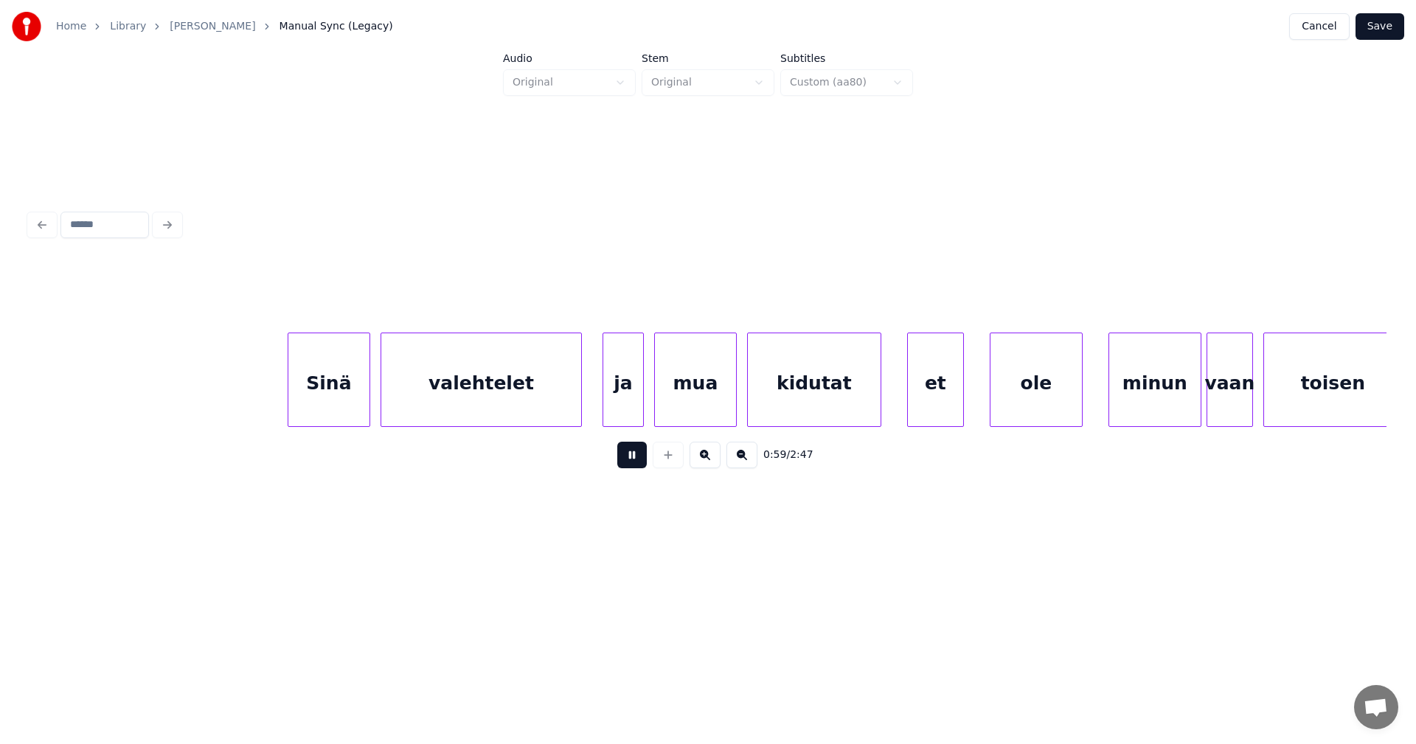
scroll to position [0, 15488]
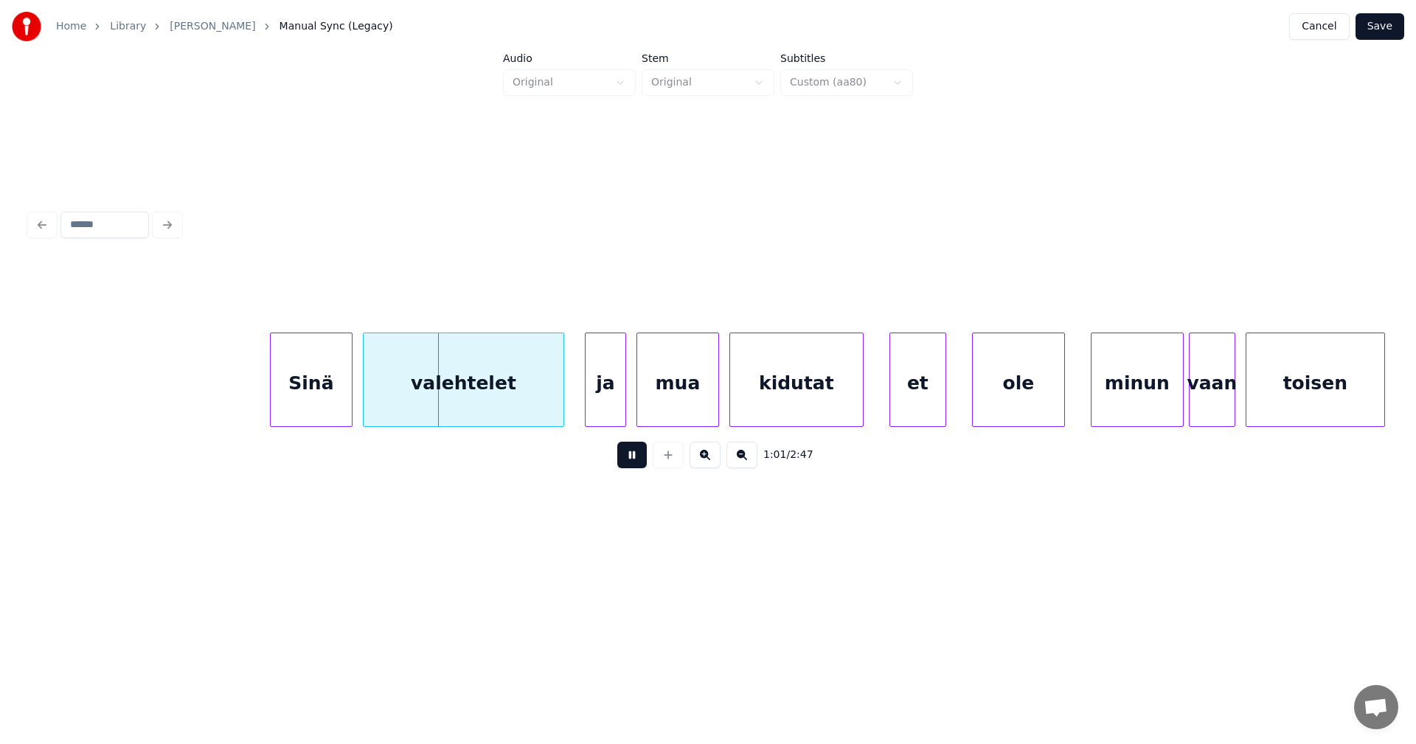
click at [633, 467] on button at bounding box center [631, 455] width 29 height 27
click at [310, 402] on div "Sinä" at bounding box center [302, 383] width 81 height 100
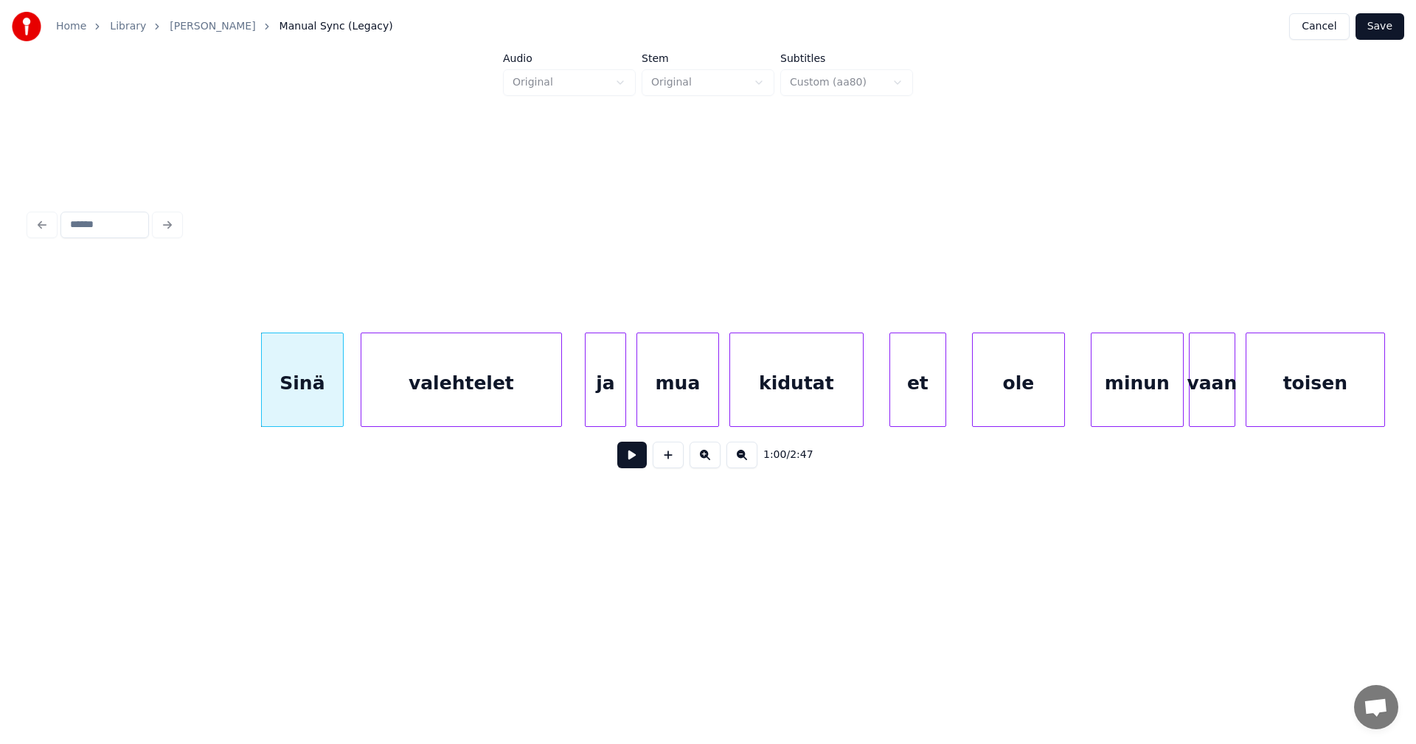
click at [429, 401] on div "valehtelet" at bounding box center [461, 383] width 200 height 100
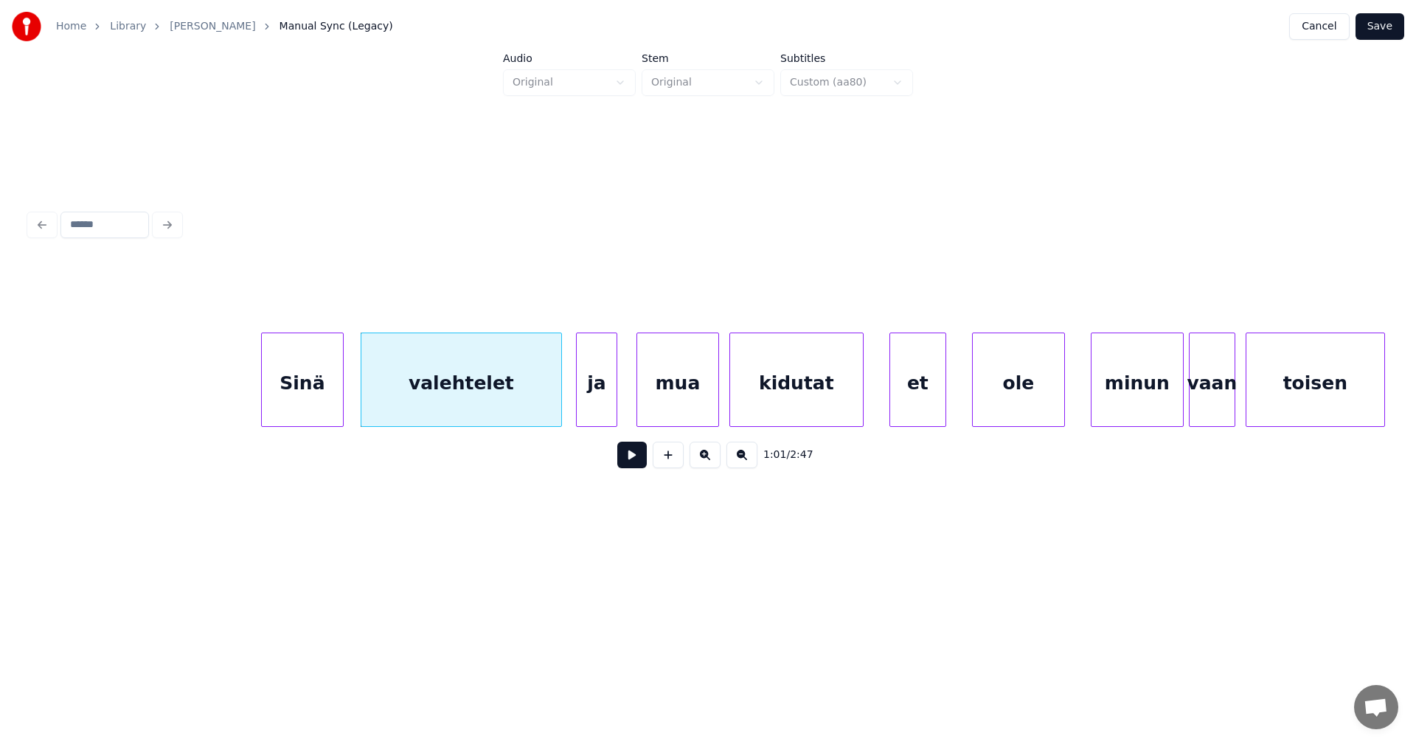
click at [591, 400] on div "ja" at bounding box center [597, 383] width 40 height 100
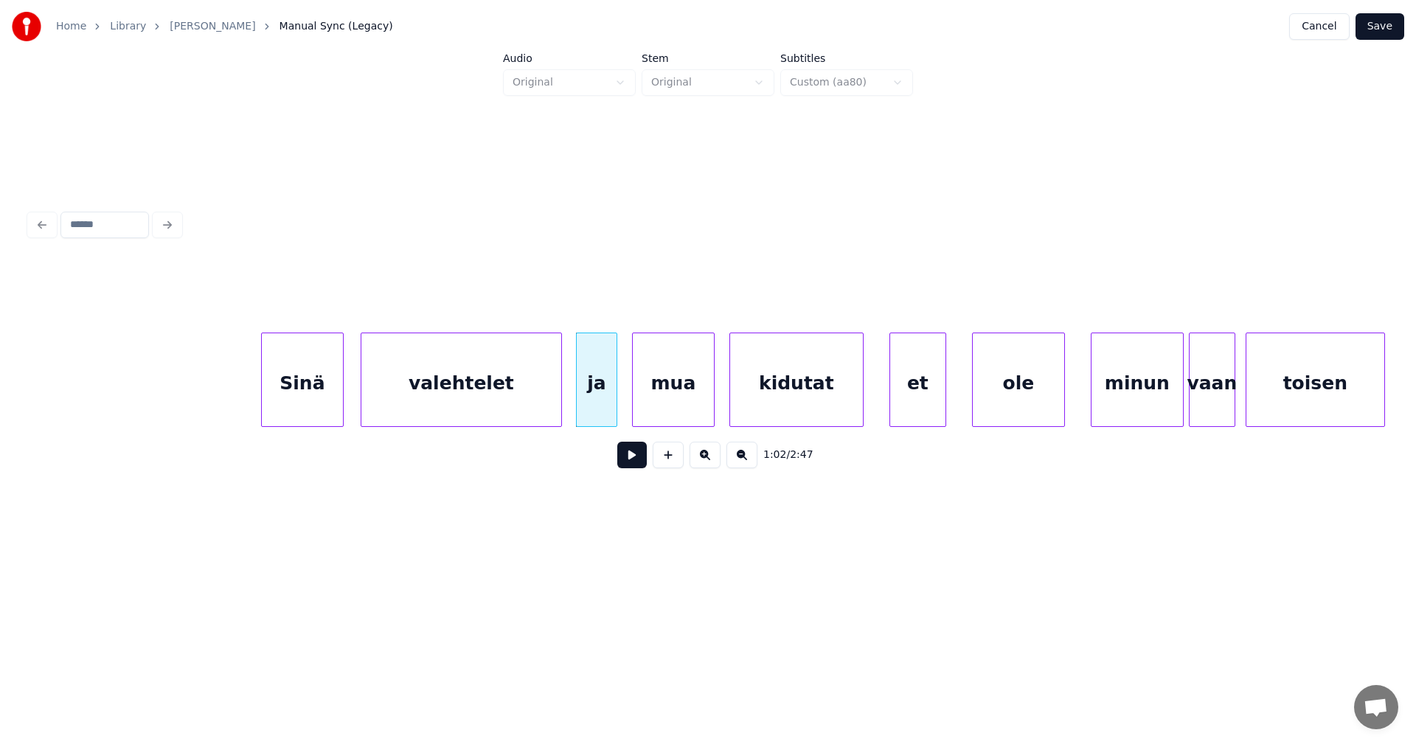
click at [681, 400] on div "mua" at bounding box center [673, 383] width 81 height 100
click at [773, 398] on div "kidutat" at bounding box center [793, 383] width 133 height 100
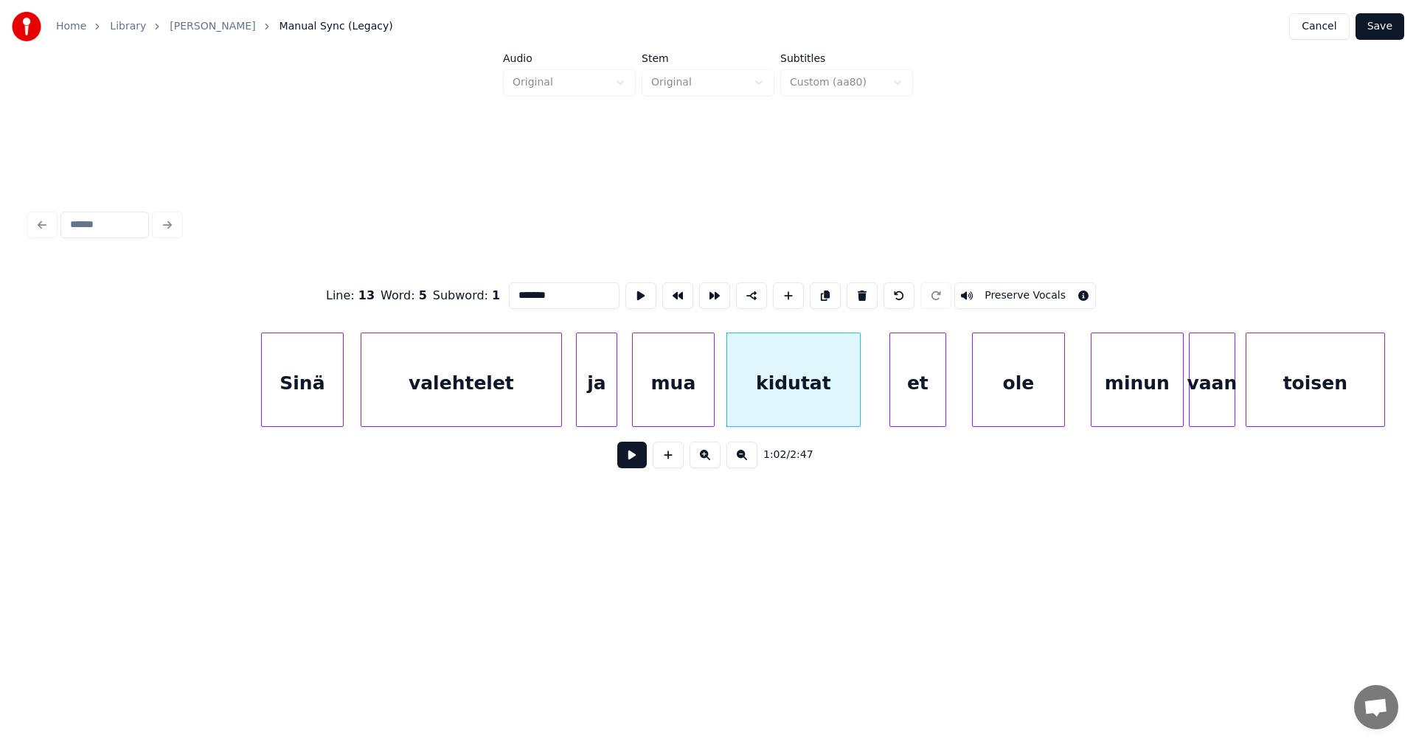
click at [855, 400] on div at bounding box center [857, 379] width 4 height 93
click at [901, 403] on div "et" at bounding box center [899, 383] width 55 height 100
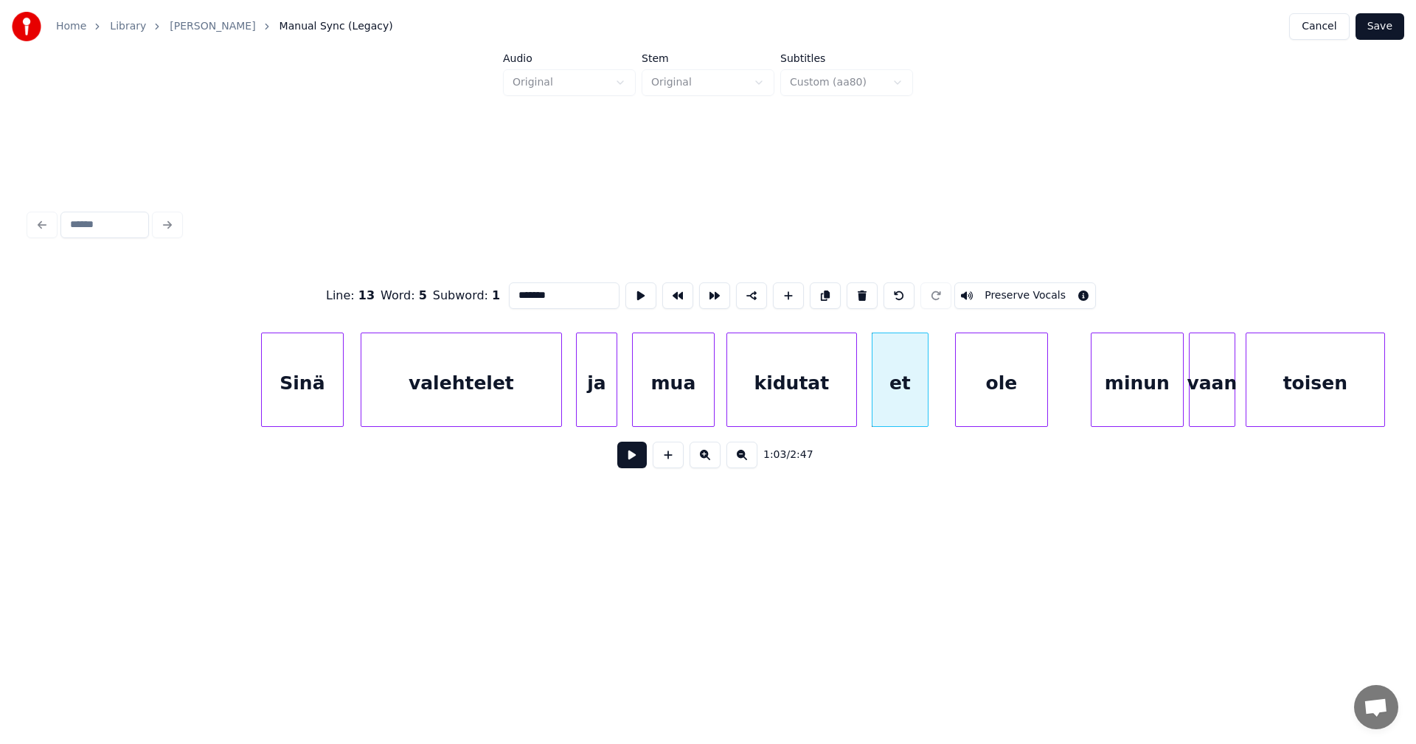
click at [995, 405] on div "ole" at bounding box center [1001, 383] width 91 height 100
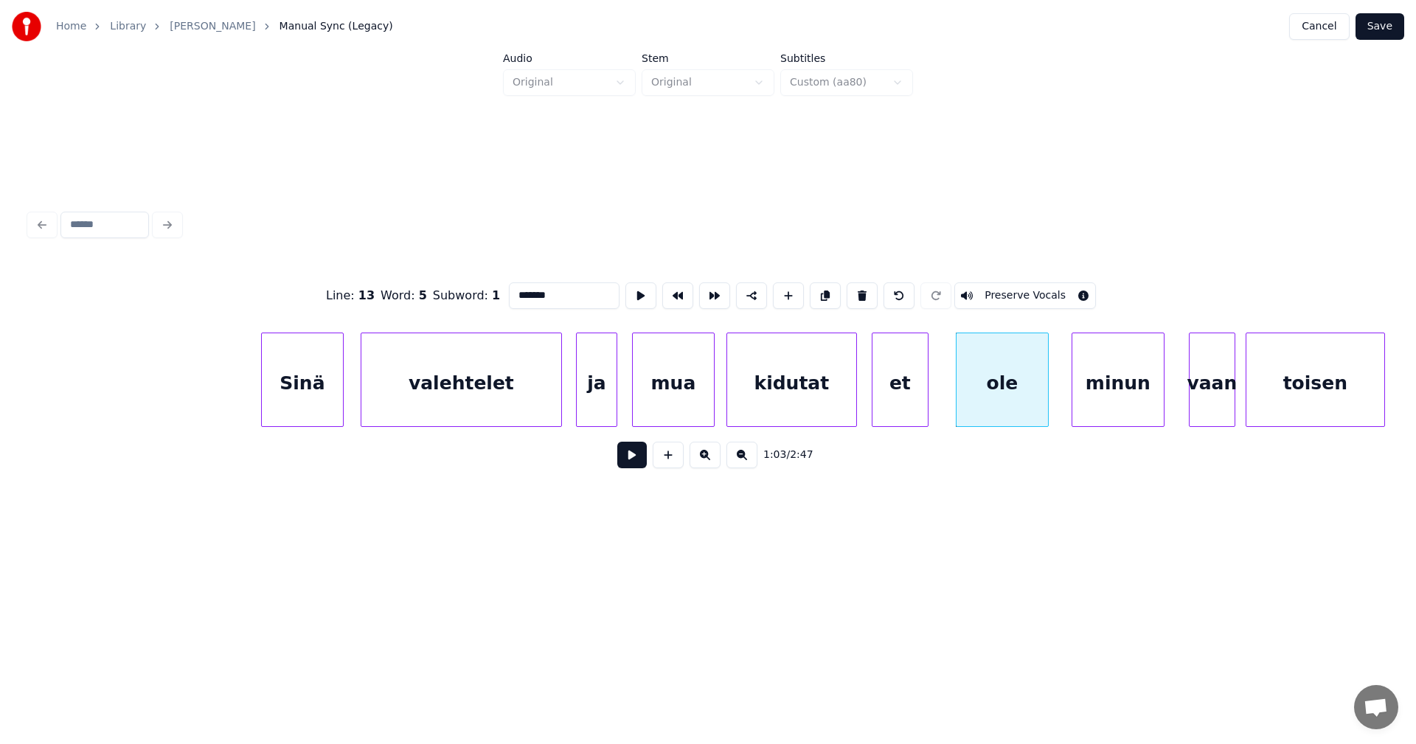
click at [1095, 402] on div "minun" at bounding box center [1117, 383] width 91 height 100
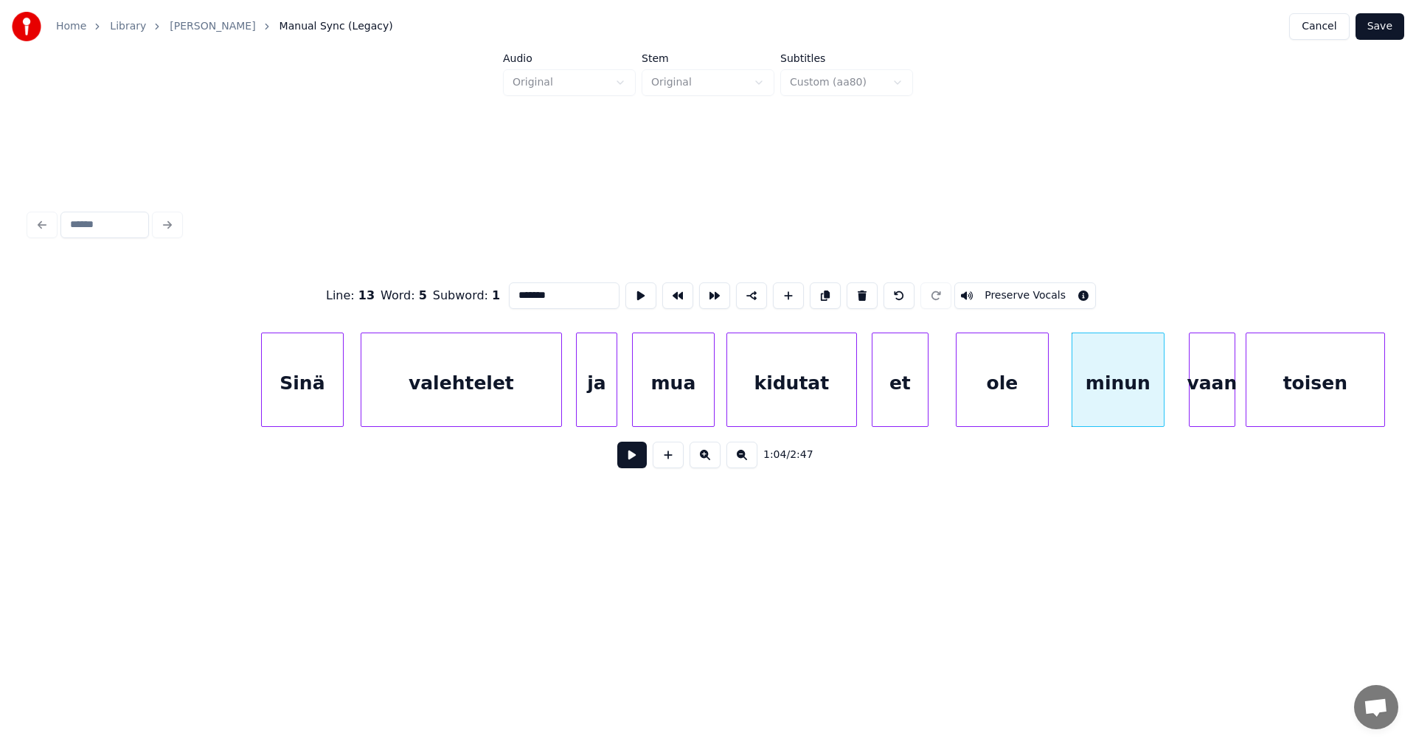
click at [1035, 406] on div "ole" at bounding box center [1001, 383] width 91 height 100
type input "***"
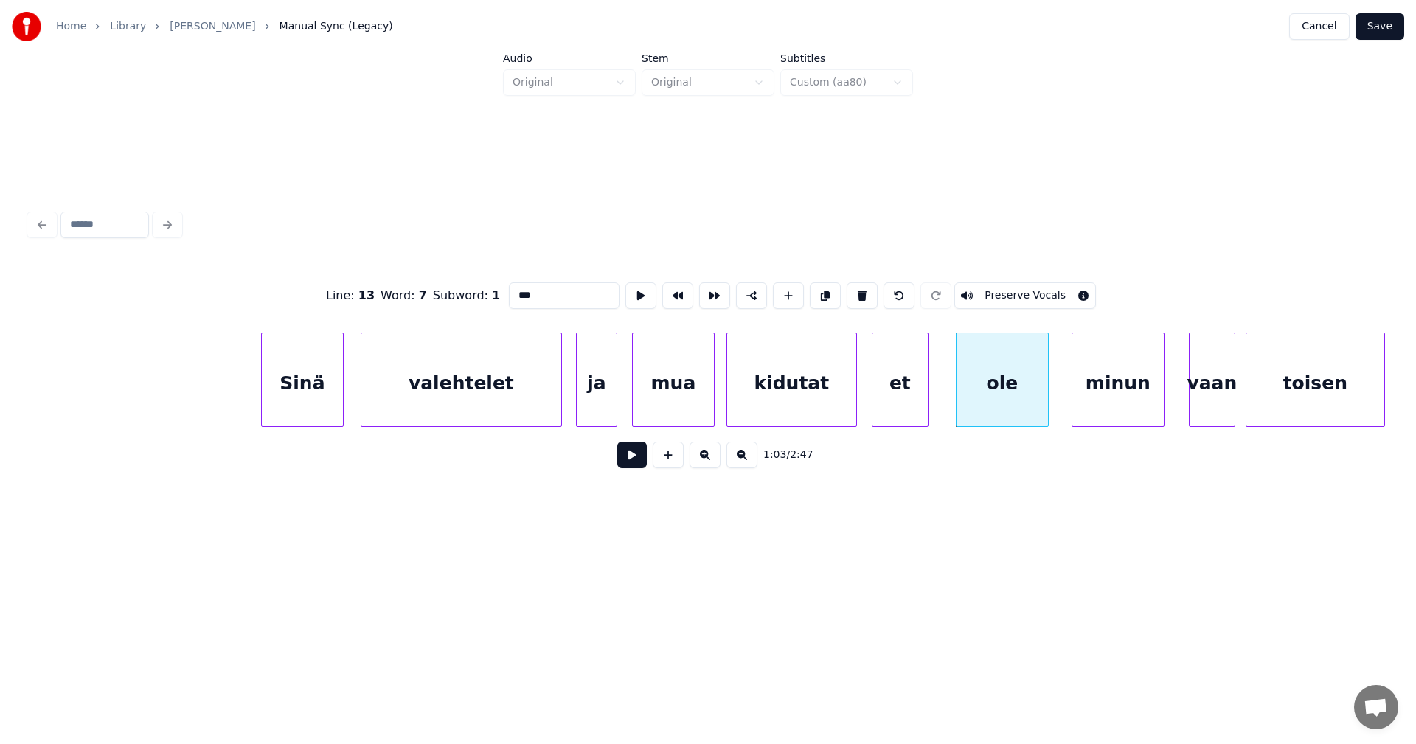
click at [633, 458] on button at bounding box center [631, 455] width 29 height 27
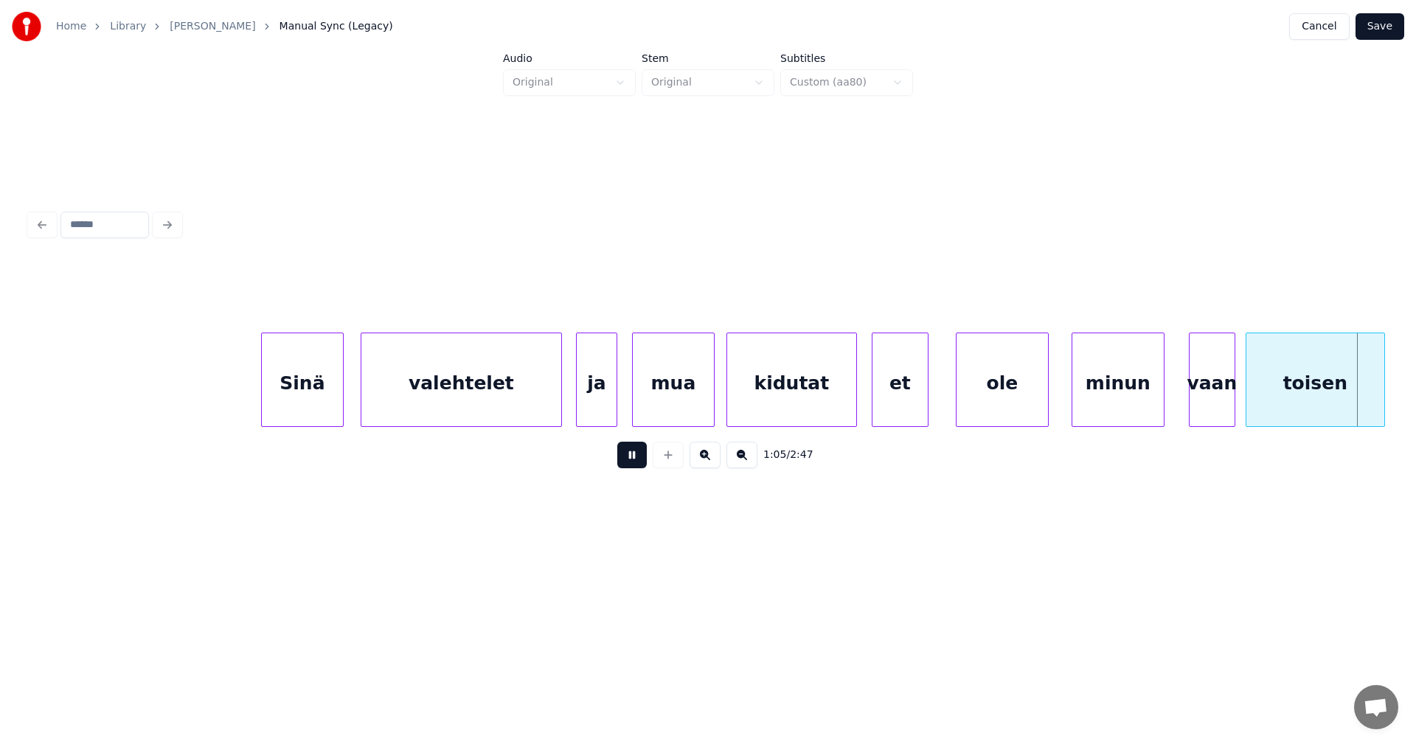
scroll to position [0, 16850]
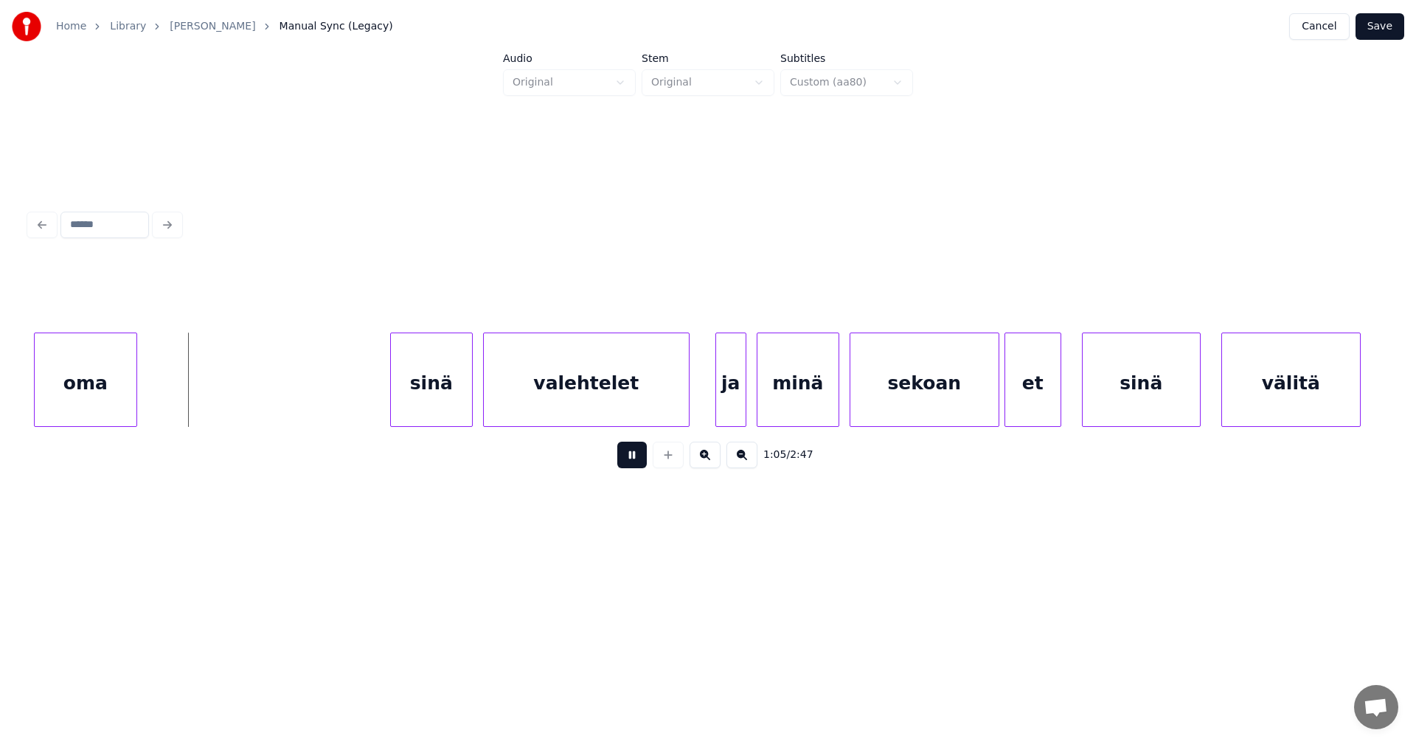
drag, startPoint x: 635, startPoint y: 458, endPoint x: 170, endPoint y: 463, distance: 465.4
click at [631, 458] on button at bounding box center [631, 455] width 29 height 27
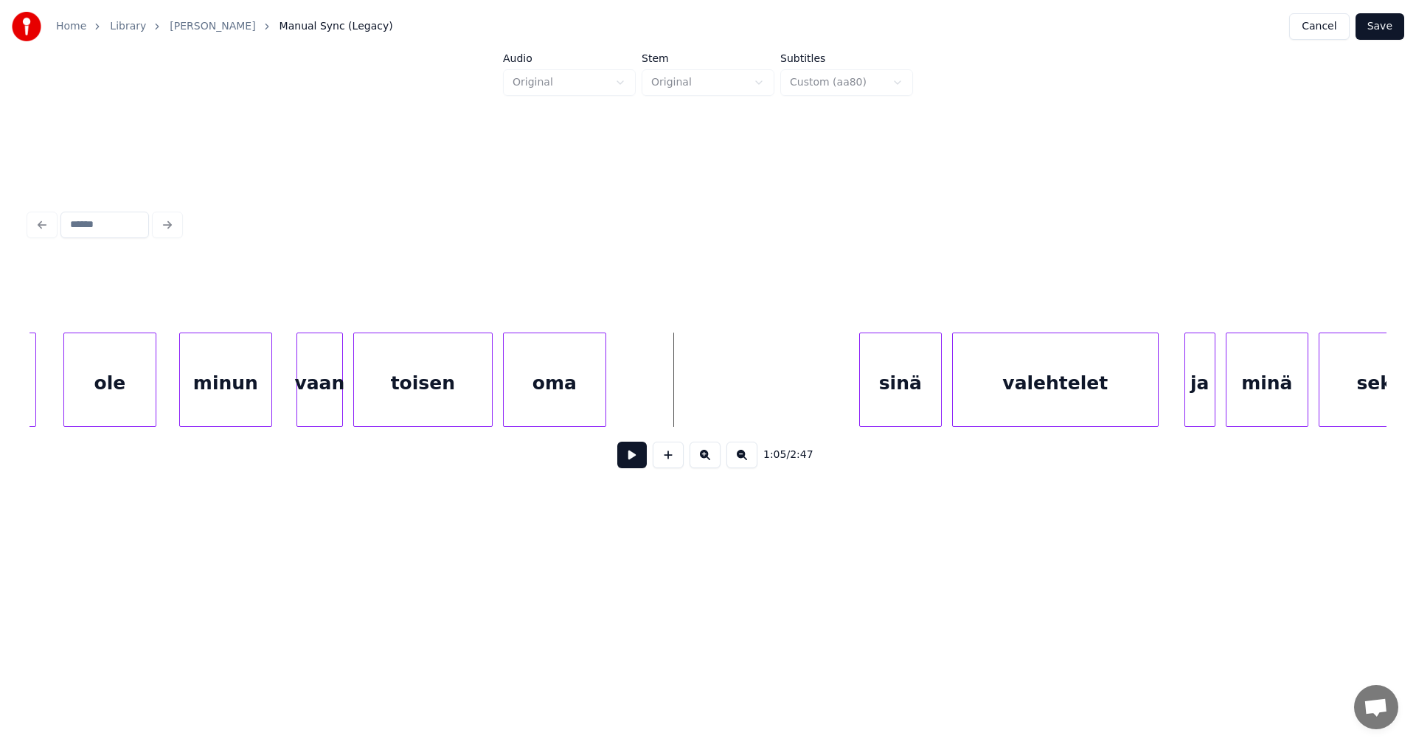
scroll to position [0, 16378]
click at [421, 414] on div "toisen" at bounding box center [426, 383] width 138 height 100
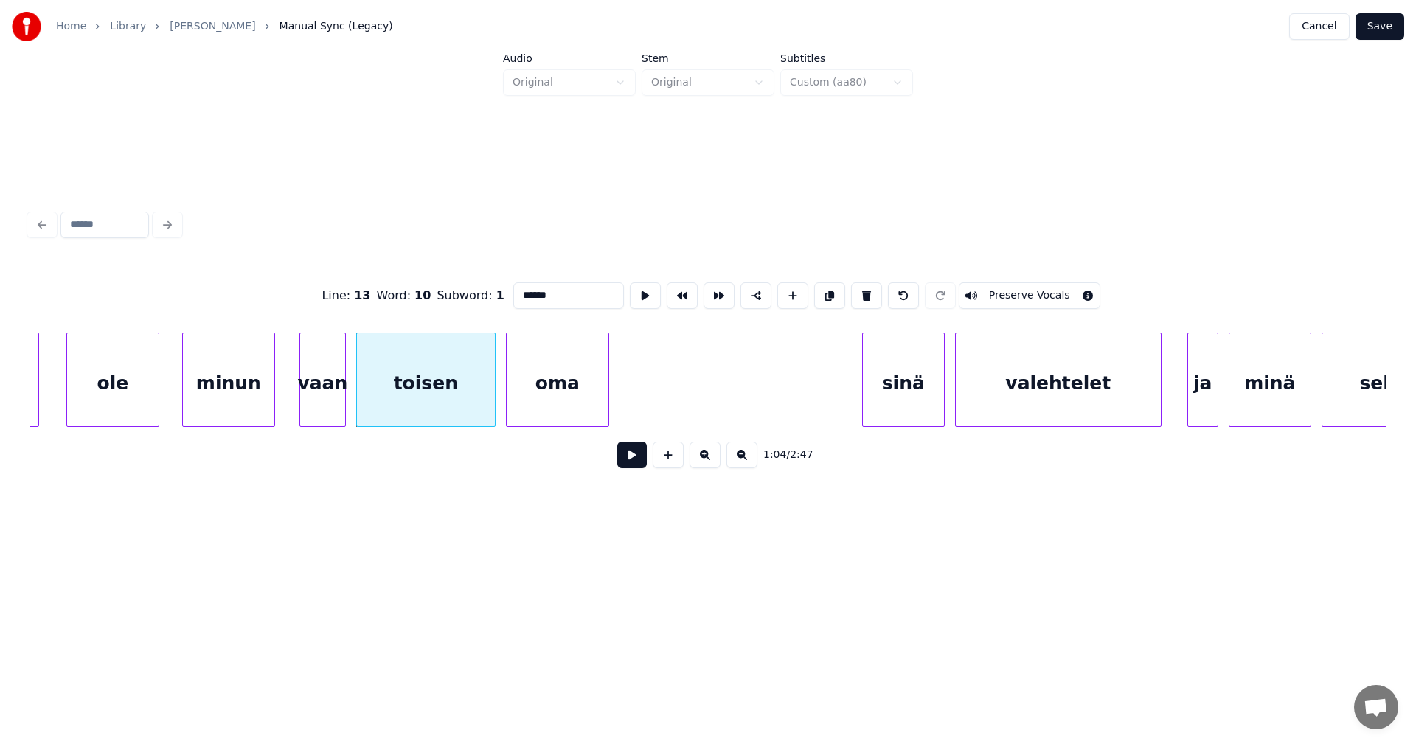
click at [628, 466] on button at bounding box center [631, 455] width 29 height 27
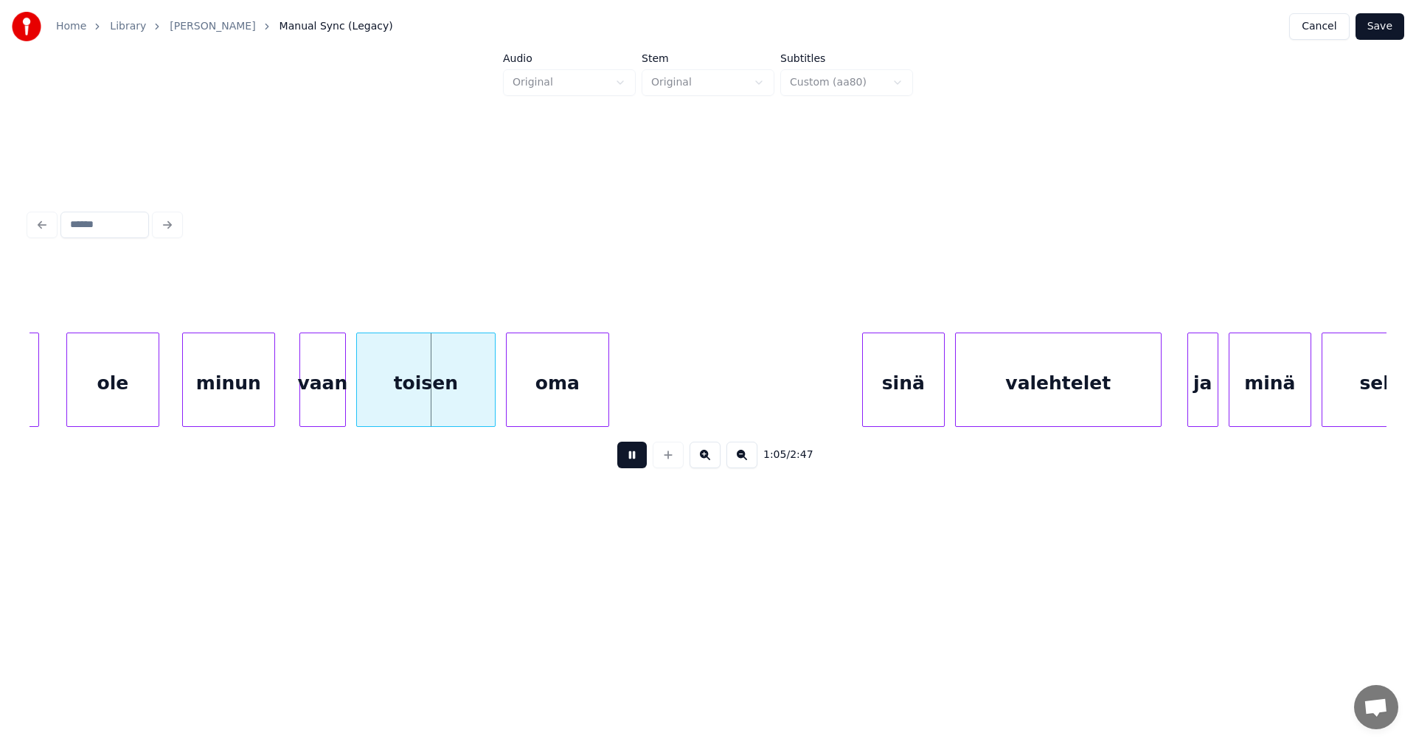
click at [628, 466] on button at bounding box center [631, 455] width 29 height 27
click at [490, 409] on div at bounding box center [489, 379] width 4 height 93
click at [528, 406] on div "oma" at bounding box center [550, 383] width 102 height 100
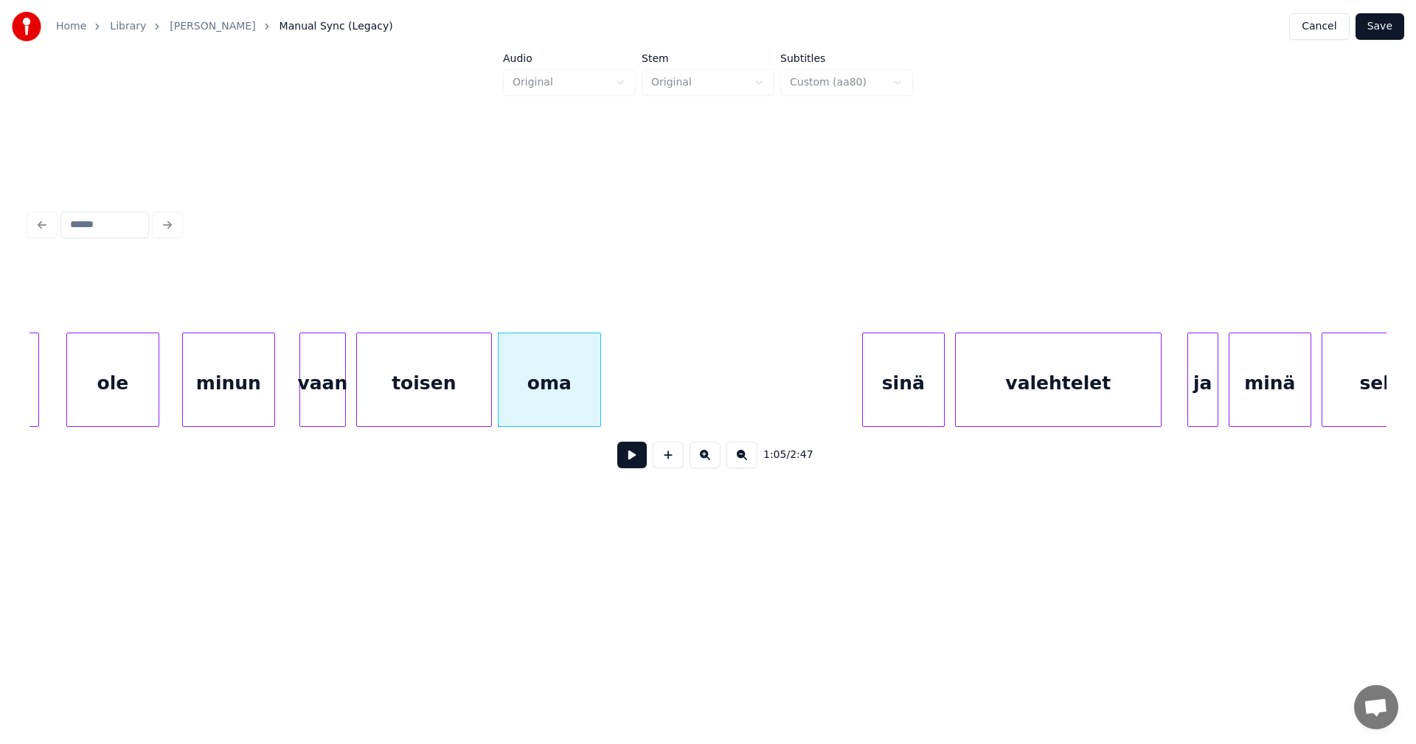
click at [635, 468] on button at bounding box center [631, 455] width 29 height 27
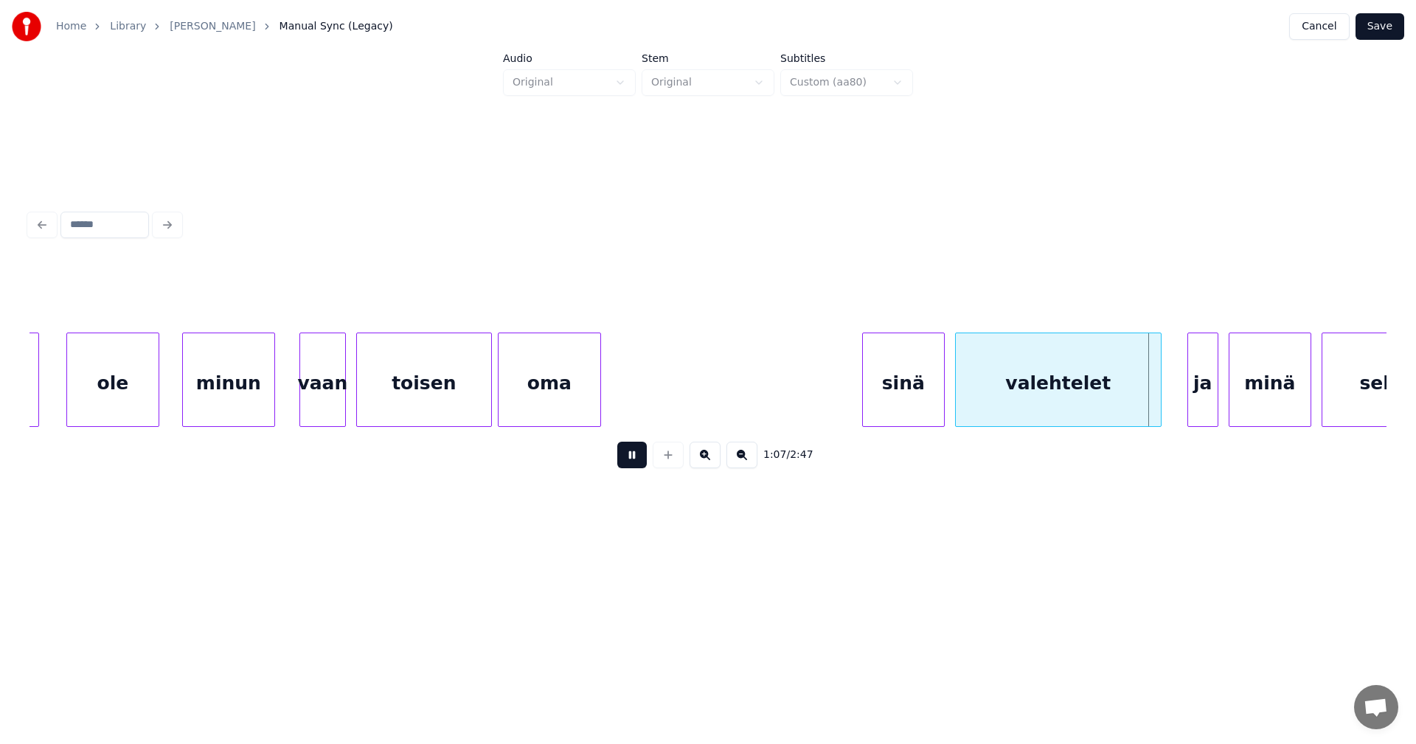
click at [635, 468] on button at bounding box center [631, 455] width 29 height 27
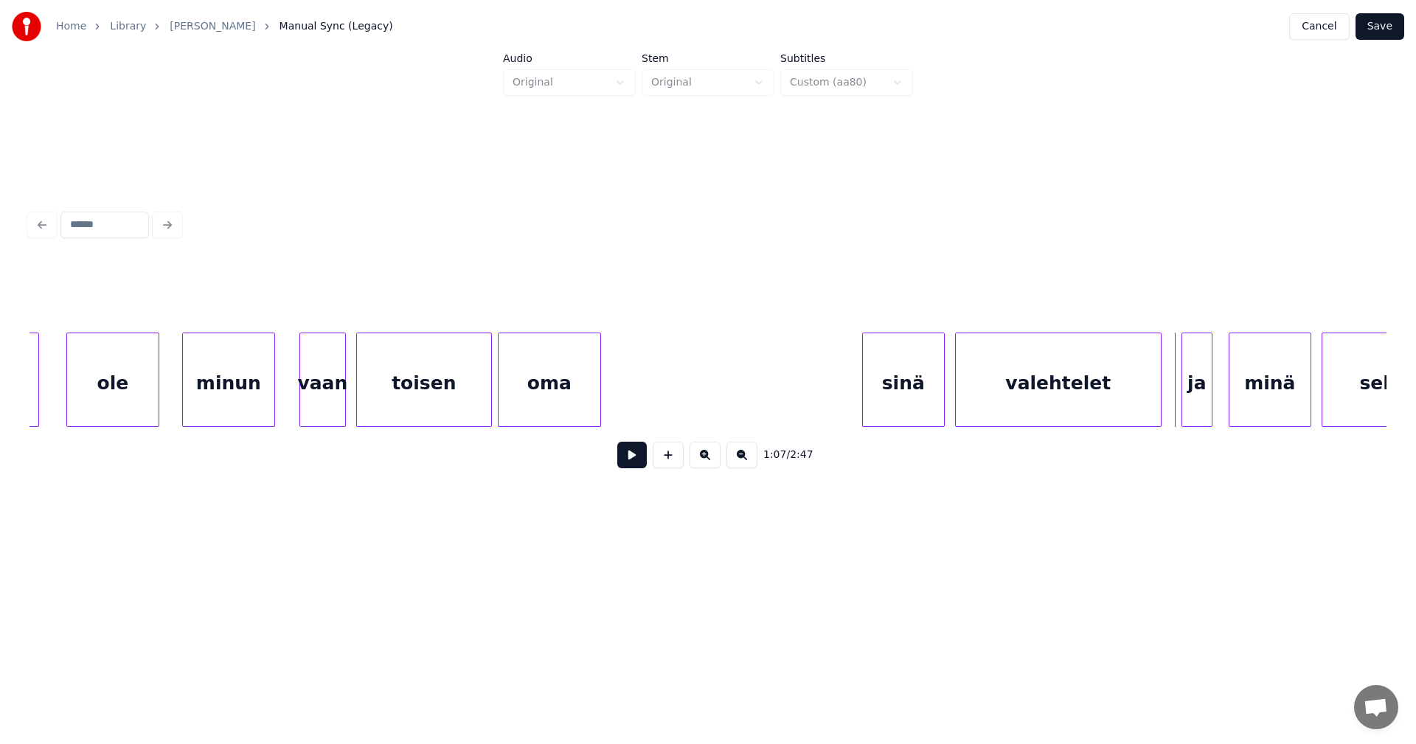
click at [1191, 404] on div "ja" at bounding box center [1196, 383] width 29 height 100
click at [1260, 407] on div "minä" at bounding box center [1266, 383] width 81 height 100
click at [634, 468] on button at bounding box center [631, 455] width 29 height 27
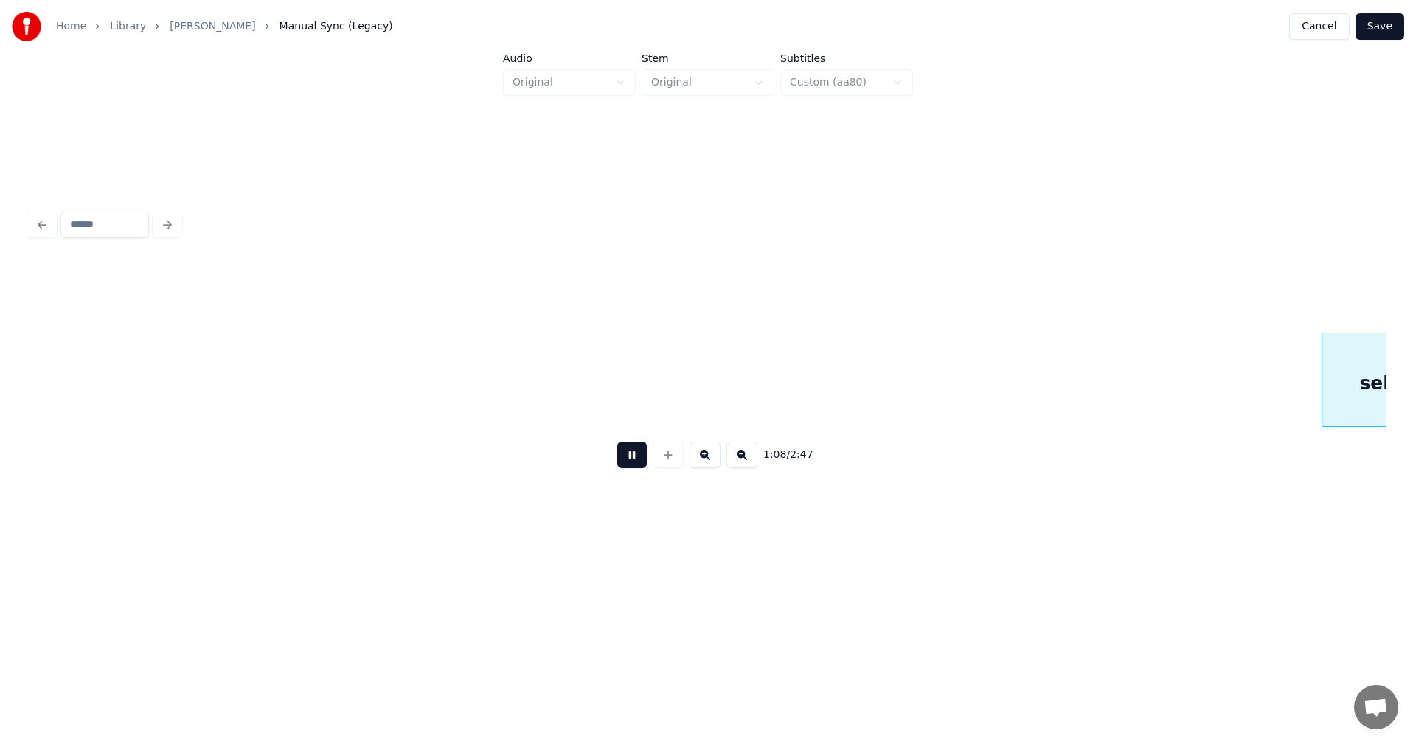
scroll to position [0, 17739]
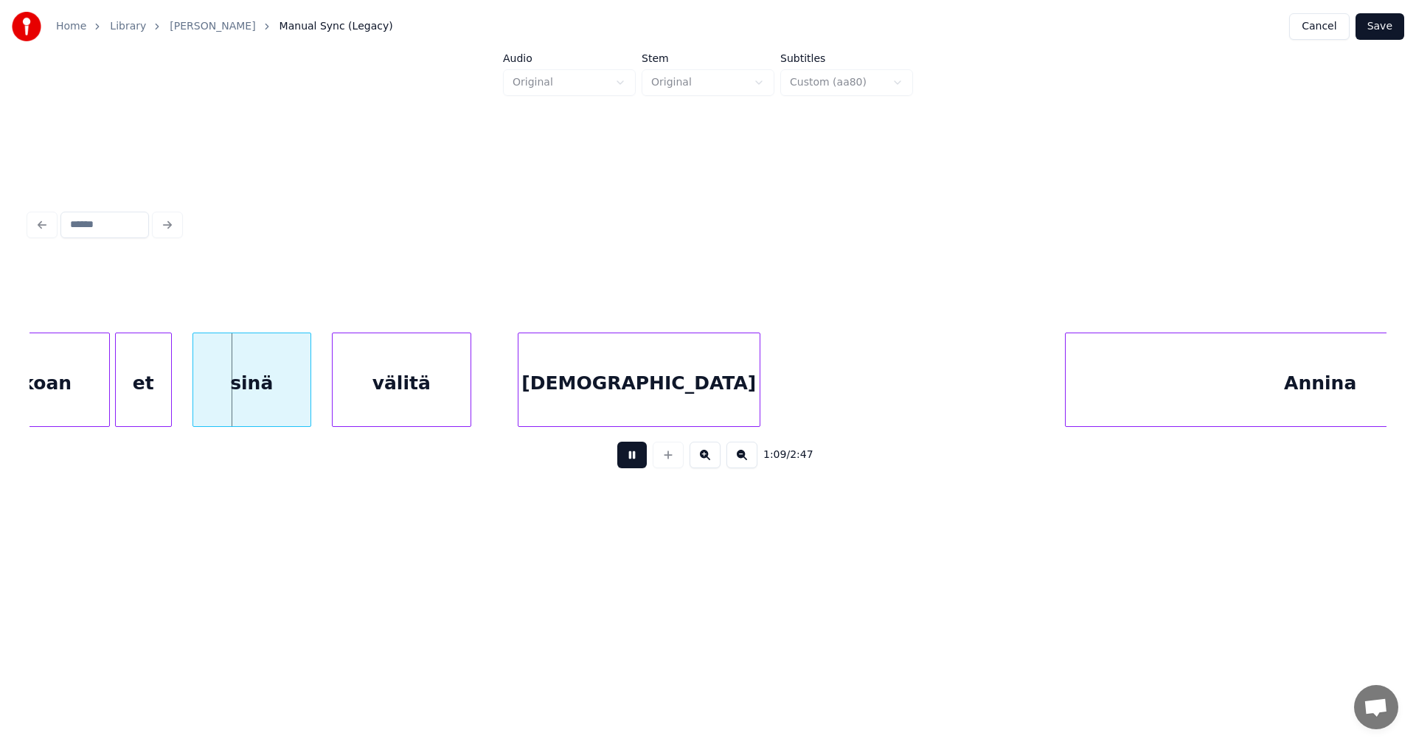
drag, startPoint x: 634, startPoint y: 468, endPoint x: 142, endPoint y: 448, distance: 493.0
click at [630, 468] on button at bounding box center [631, 455] width 29 height 27
click at [74, 395] on div "sekoan" at bounding box center [35, 383] width 148 height 100
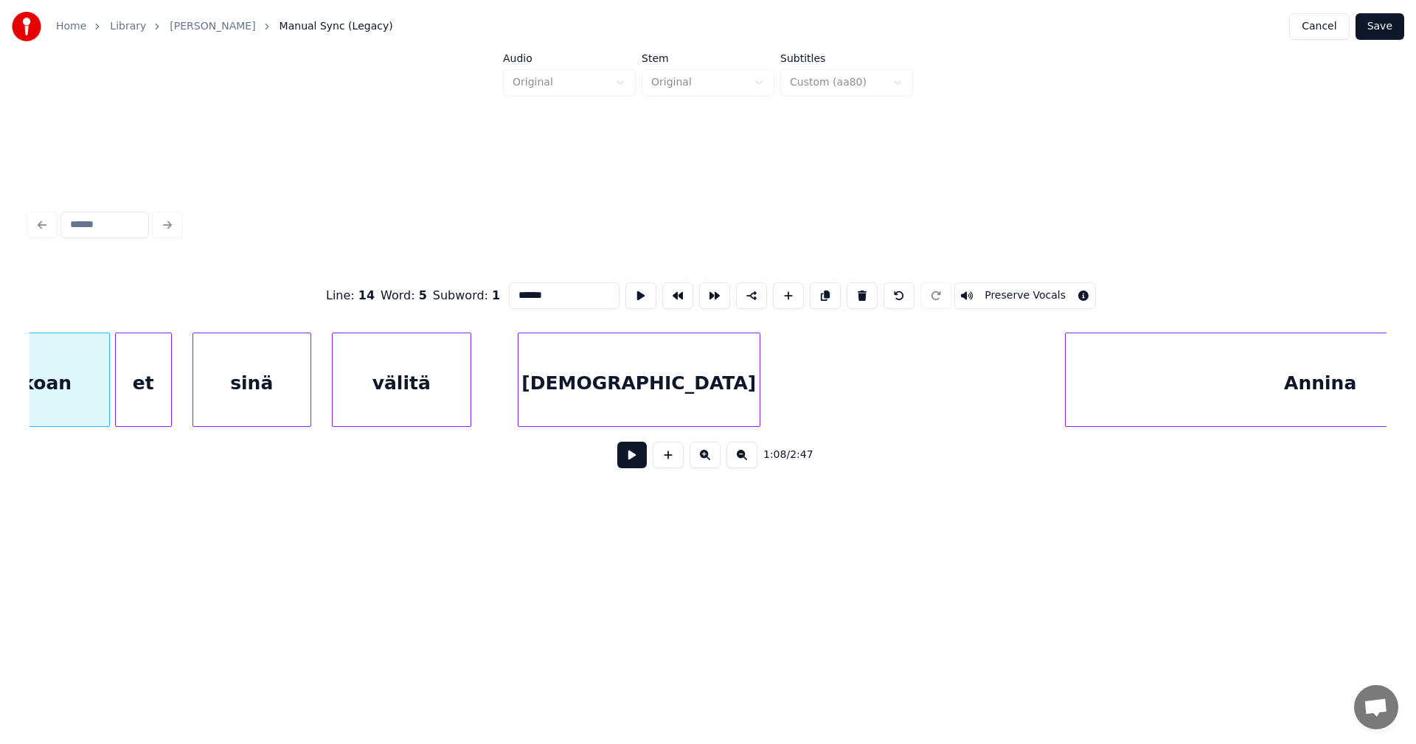
scroll to position [0, 17670]
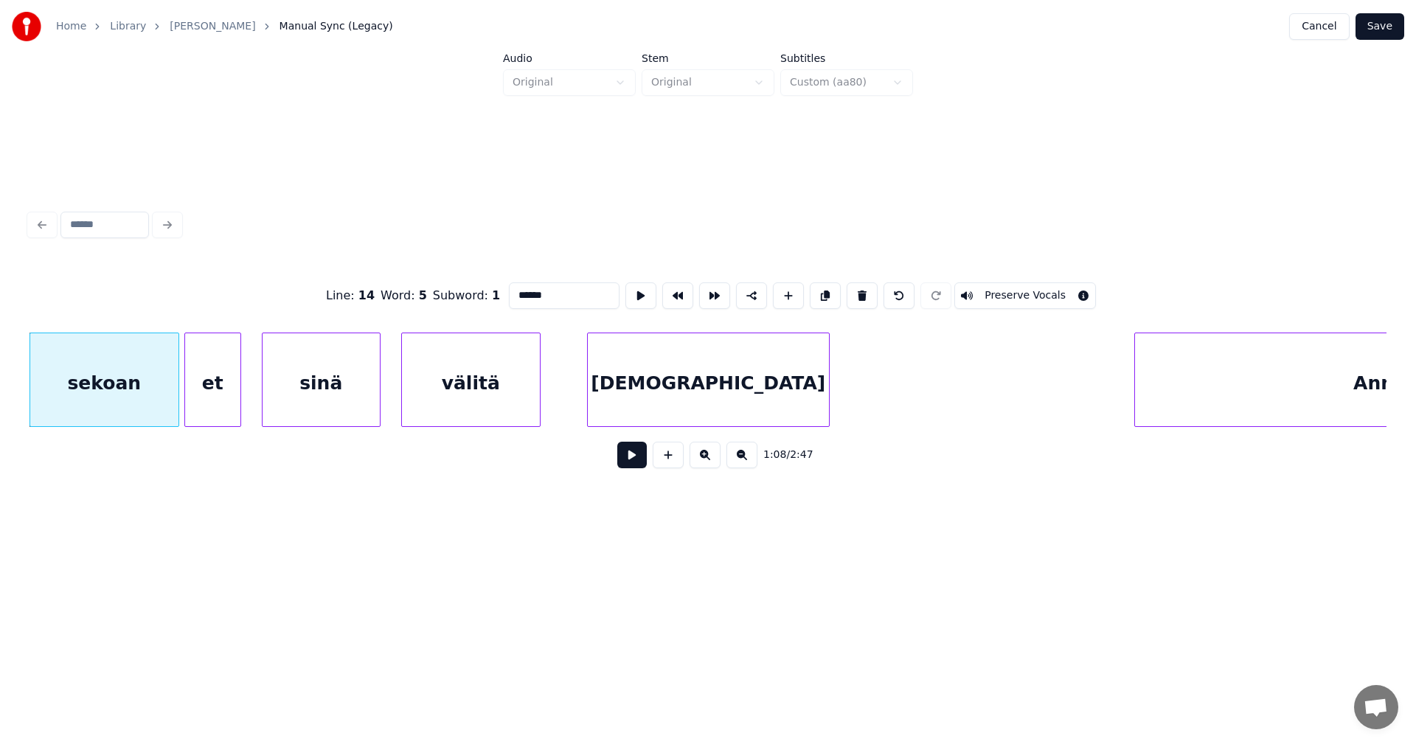
click at [636, 457] on button at bounding box center [631, 455] width 29 height 27
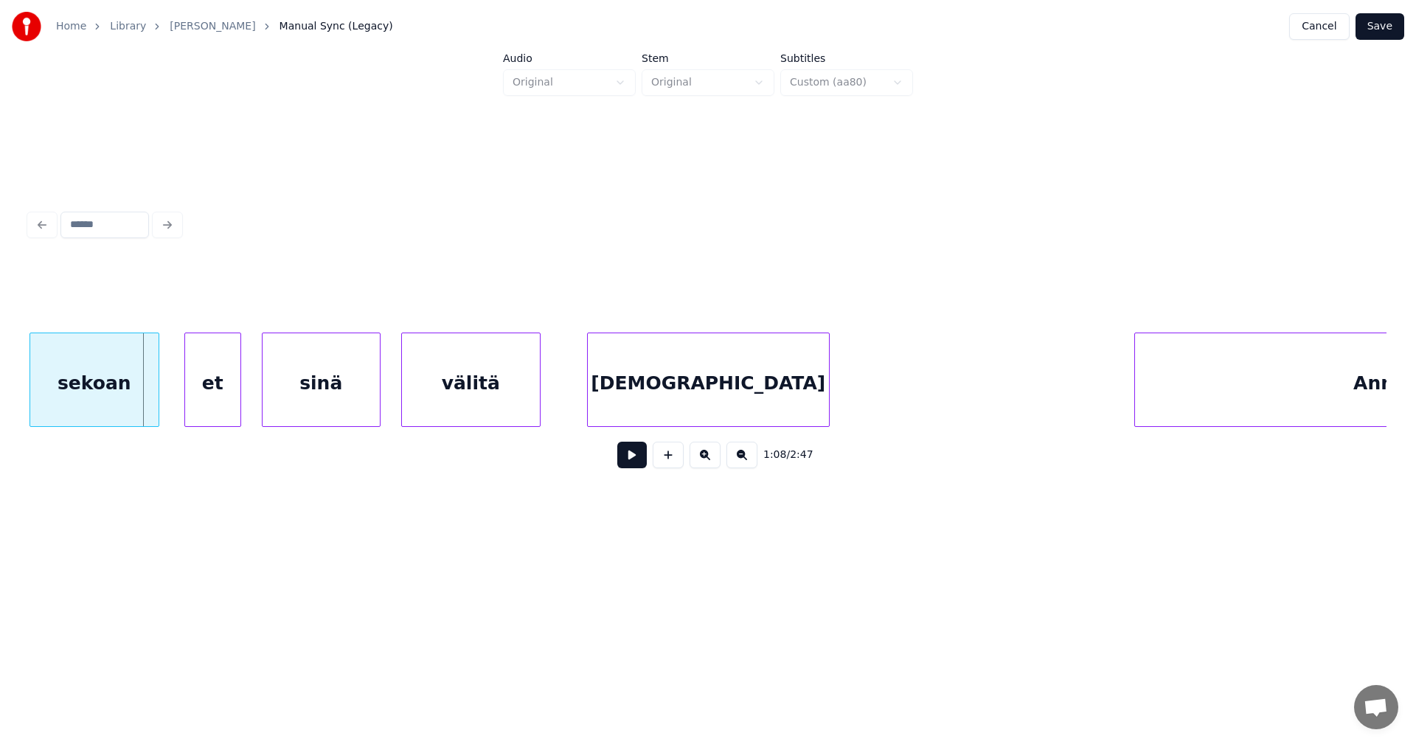
click at [155, 404] on div at bounding box center [156, 379] width 4 height 93
click at [200, 406] on div "et" at bounding box center [200, 383] width 55 height 100
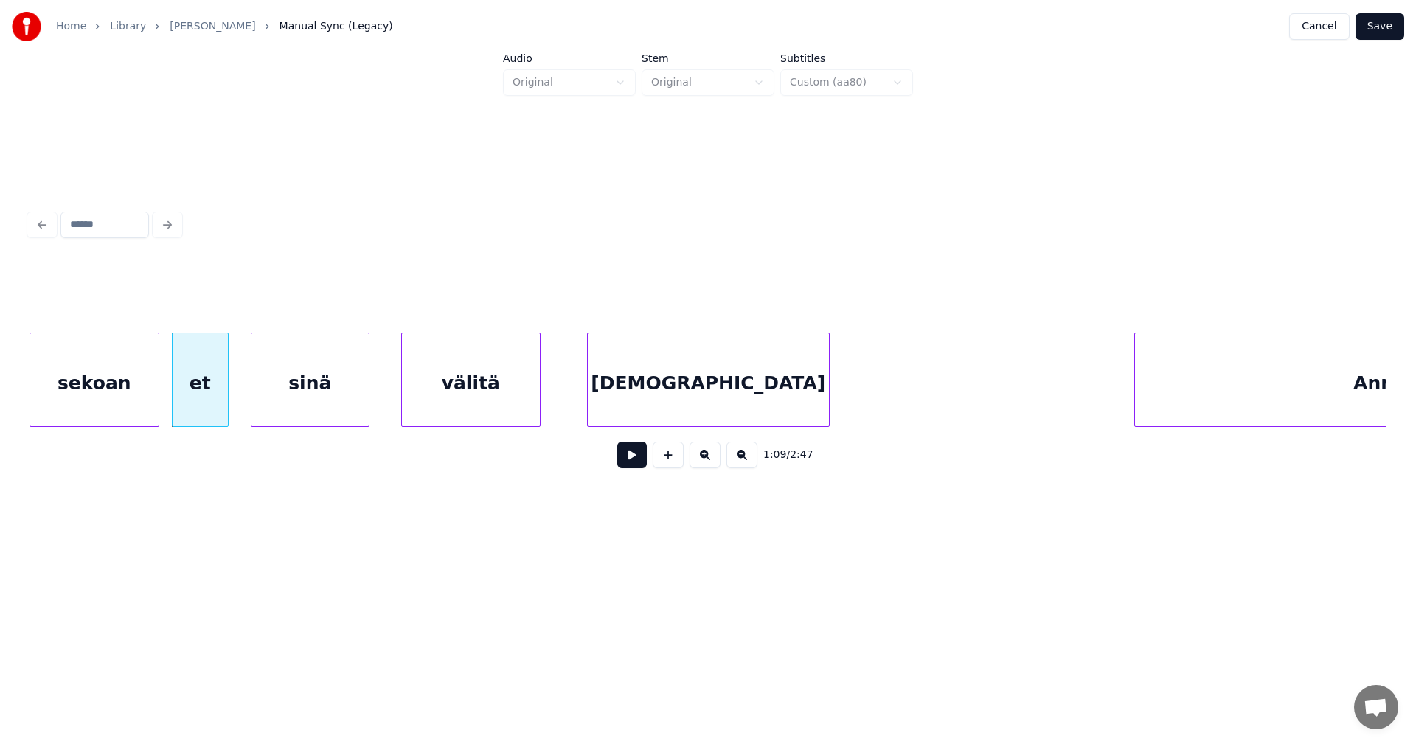
click at [286, 407] on div "sinä" at bounding box center [309, 383] width 117 height 100
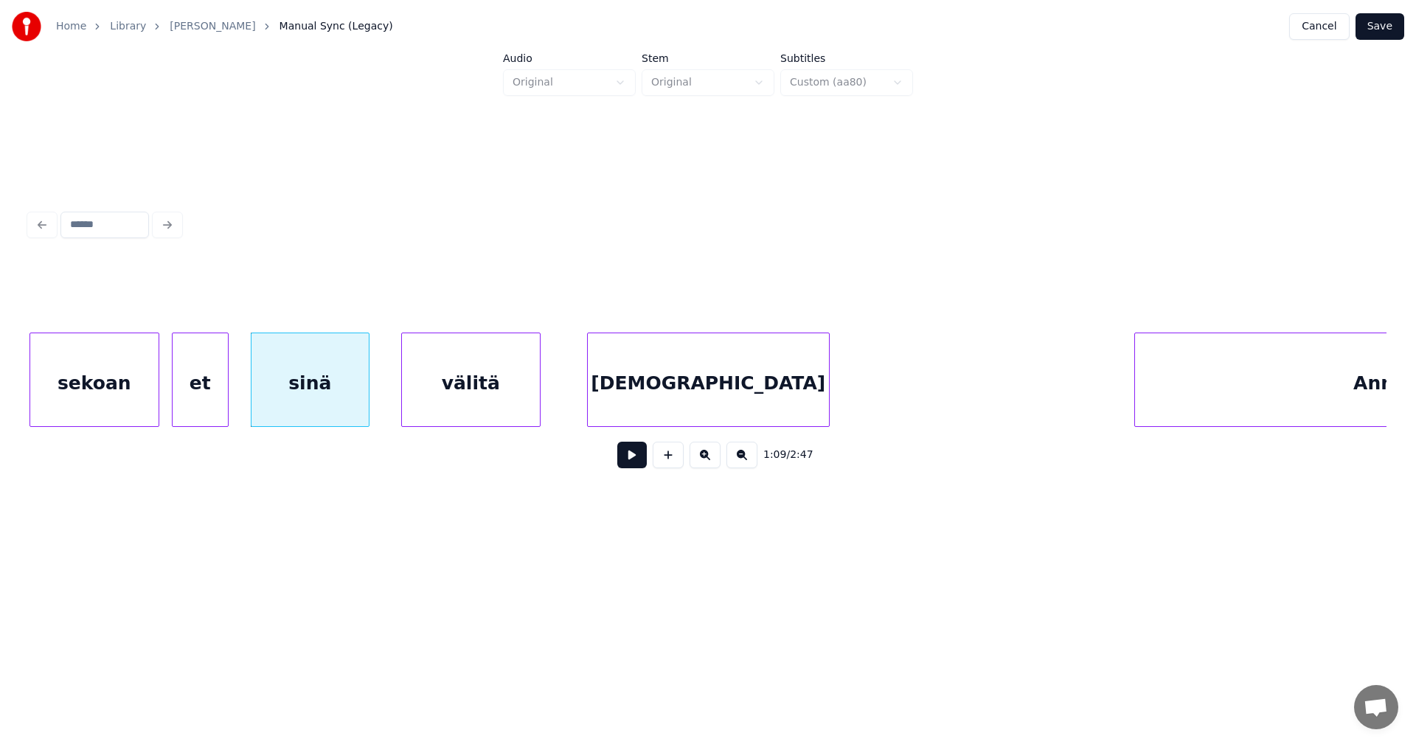
click at [212, 408] on div "et" at bounding box center [200, 383] width 55 height 100
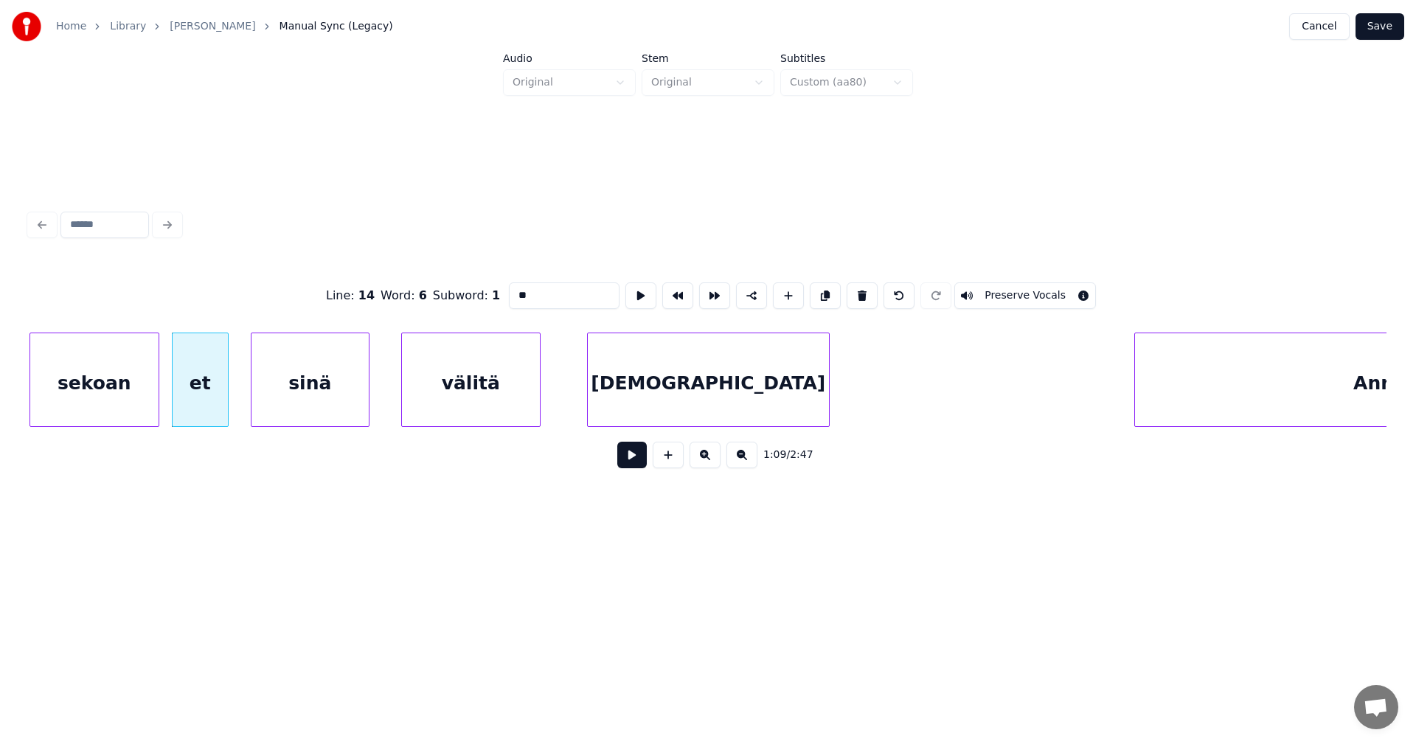
click at [638, 462] on button at bounding box center [631, 455] width 29 height 27
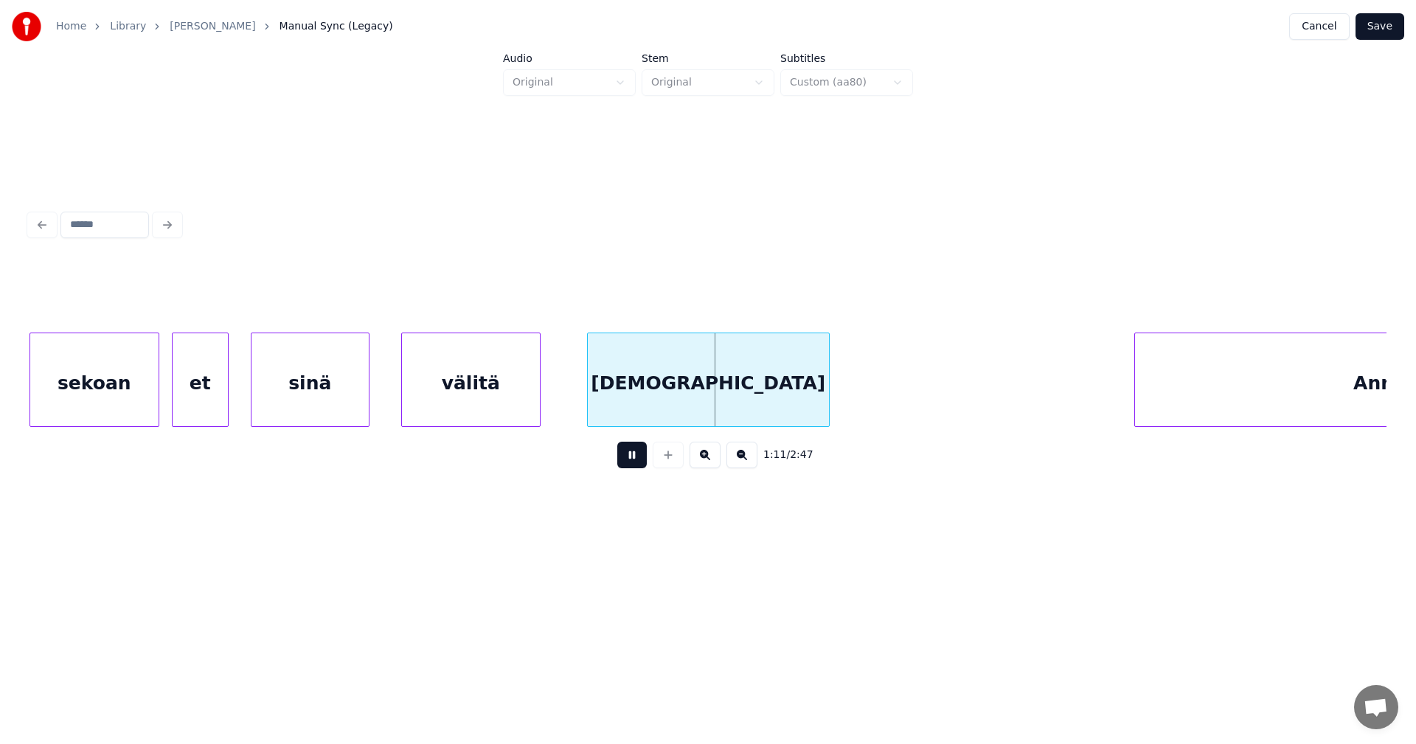
click at [638, 462] on button at bounding box center [631, 455] width 29 height 27
click at [666, 399] on div "[DEMOGRAPHIC_DATA]" at bounding box center [708, 383] width 241 height 100
click at [628, 466] on button at bounding box center [631, 455] width 29 height 27
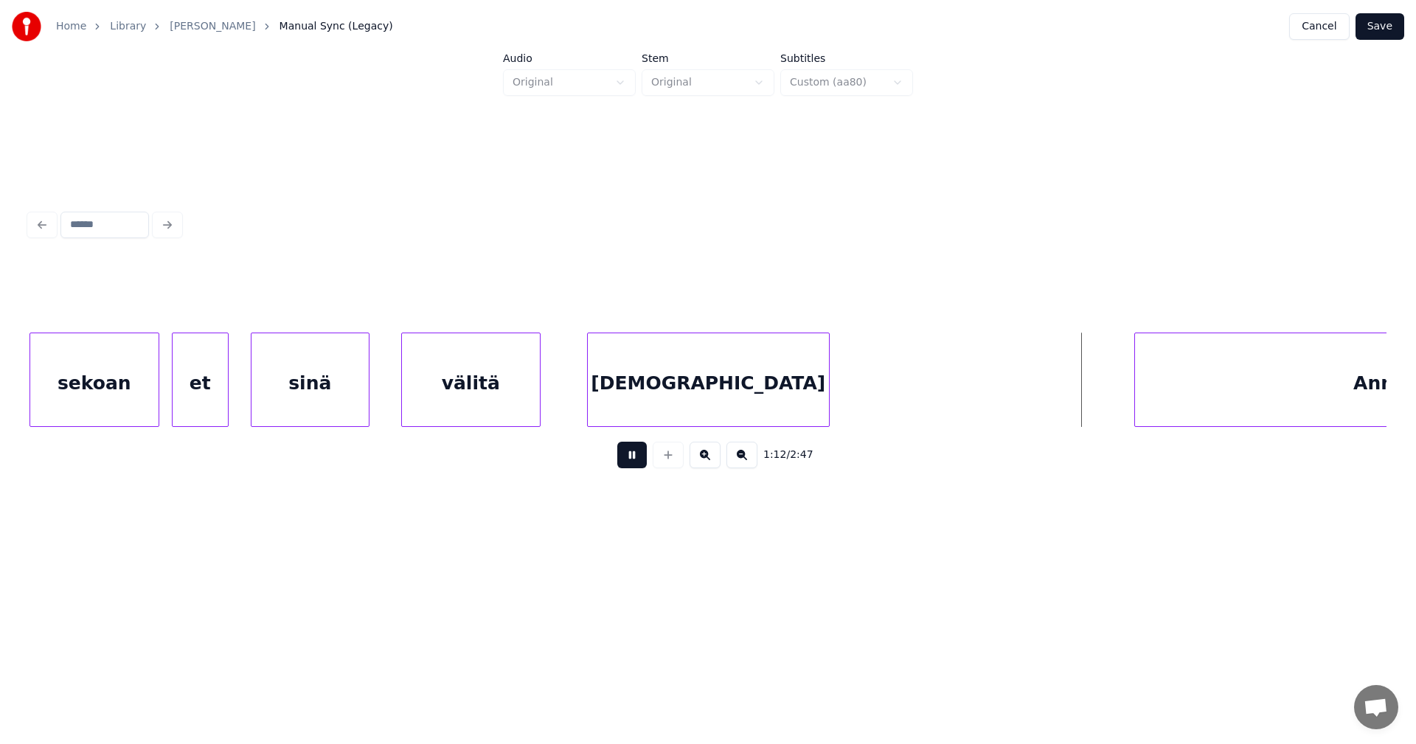
click at [628, 466] on button at bounding box center [631, 455] width 29 height 27
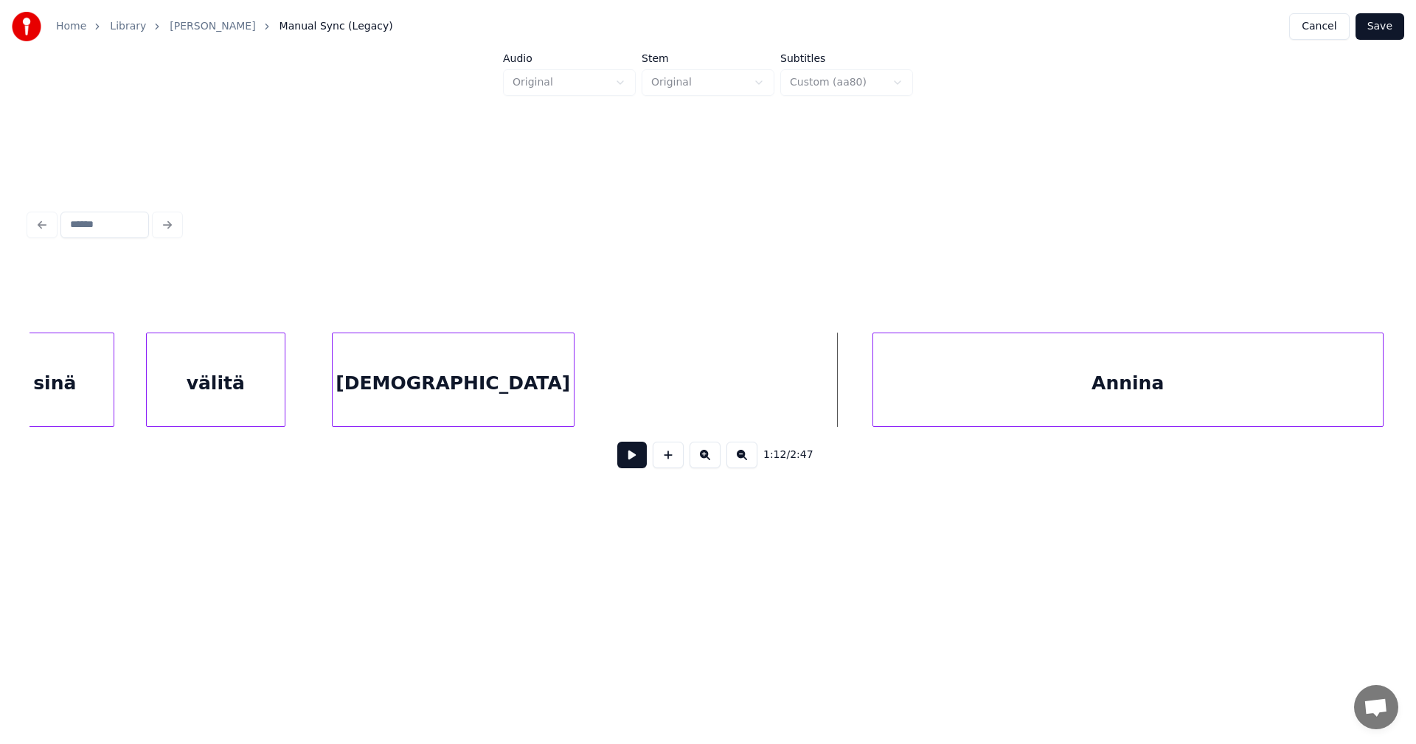
click at [1178, 390] on div "Annina" at bounding box center [1128, 383] width 510 height 100
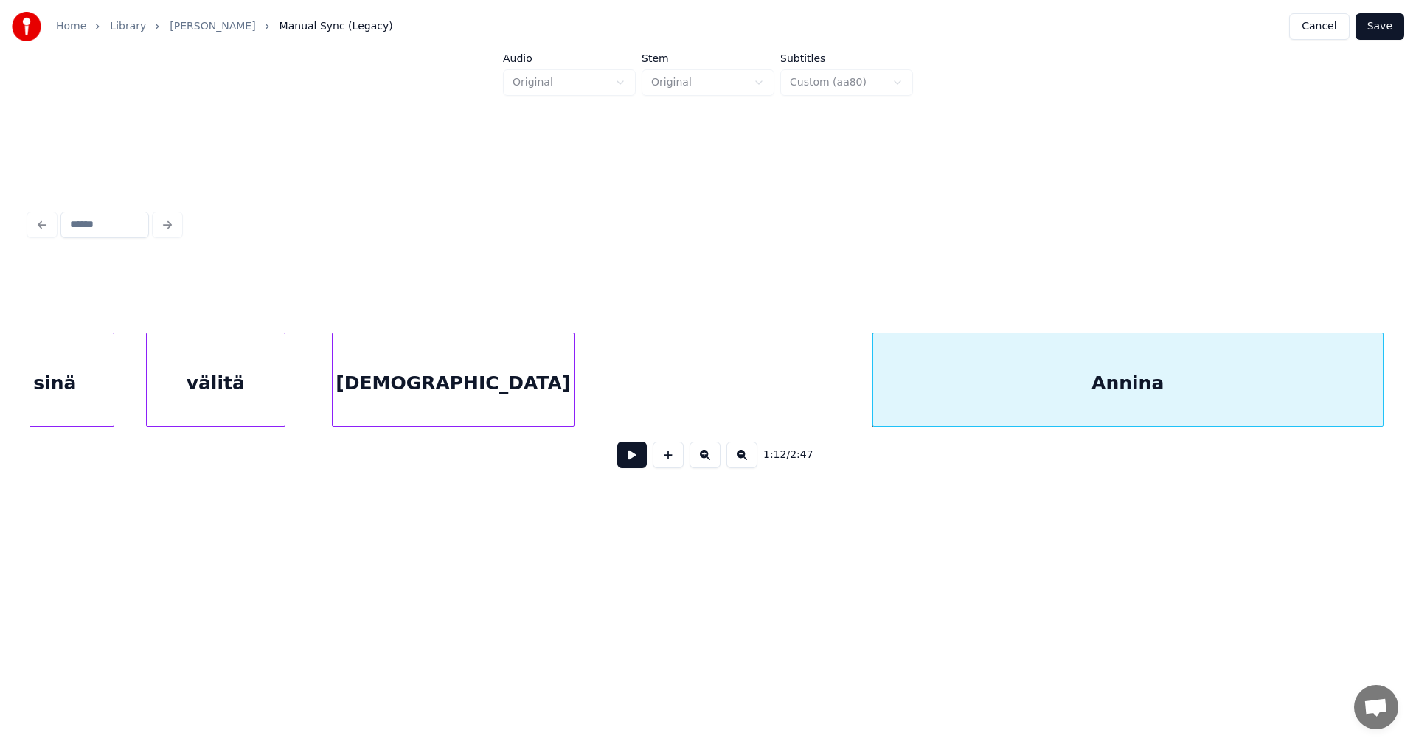
click at [633, 465] on button at bounding box center [631, 455] width 29 height 27
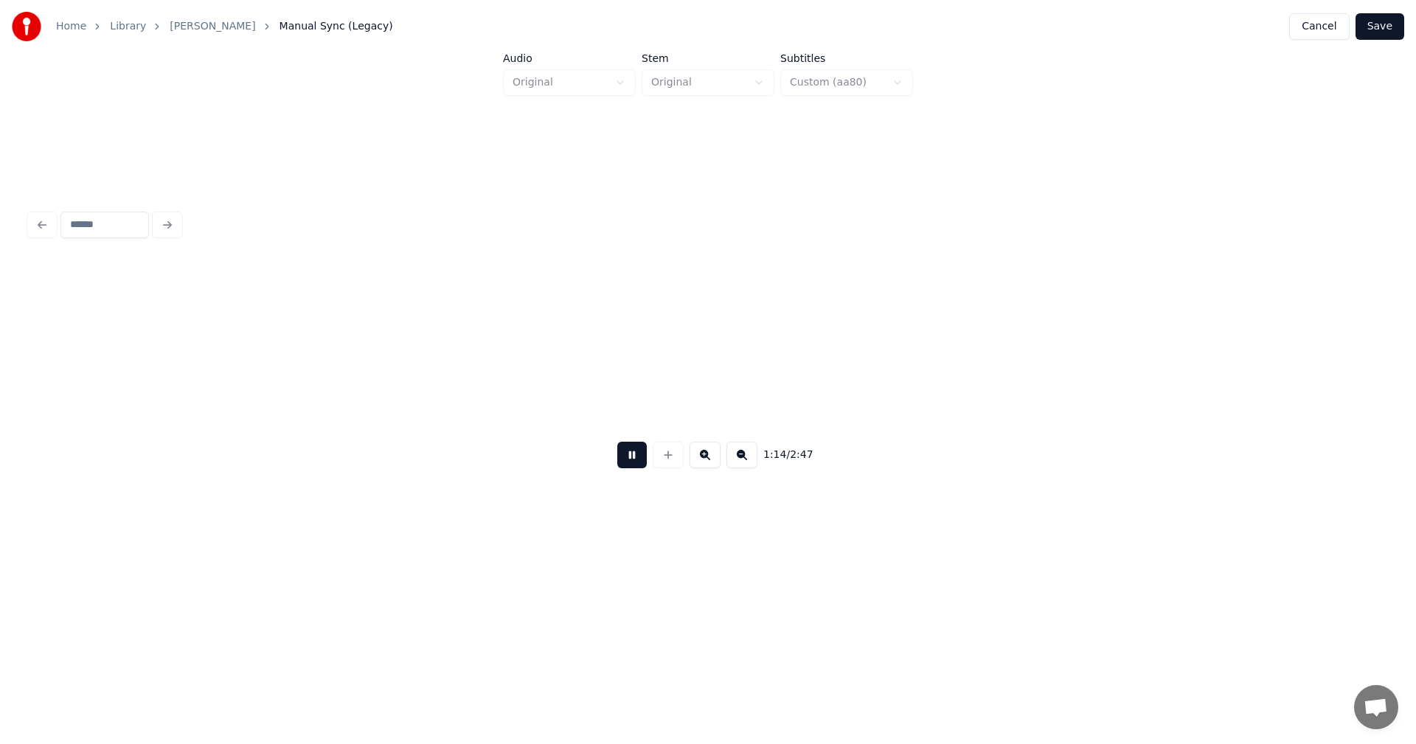
scroll to position [0, 19282]
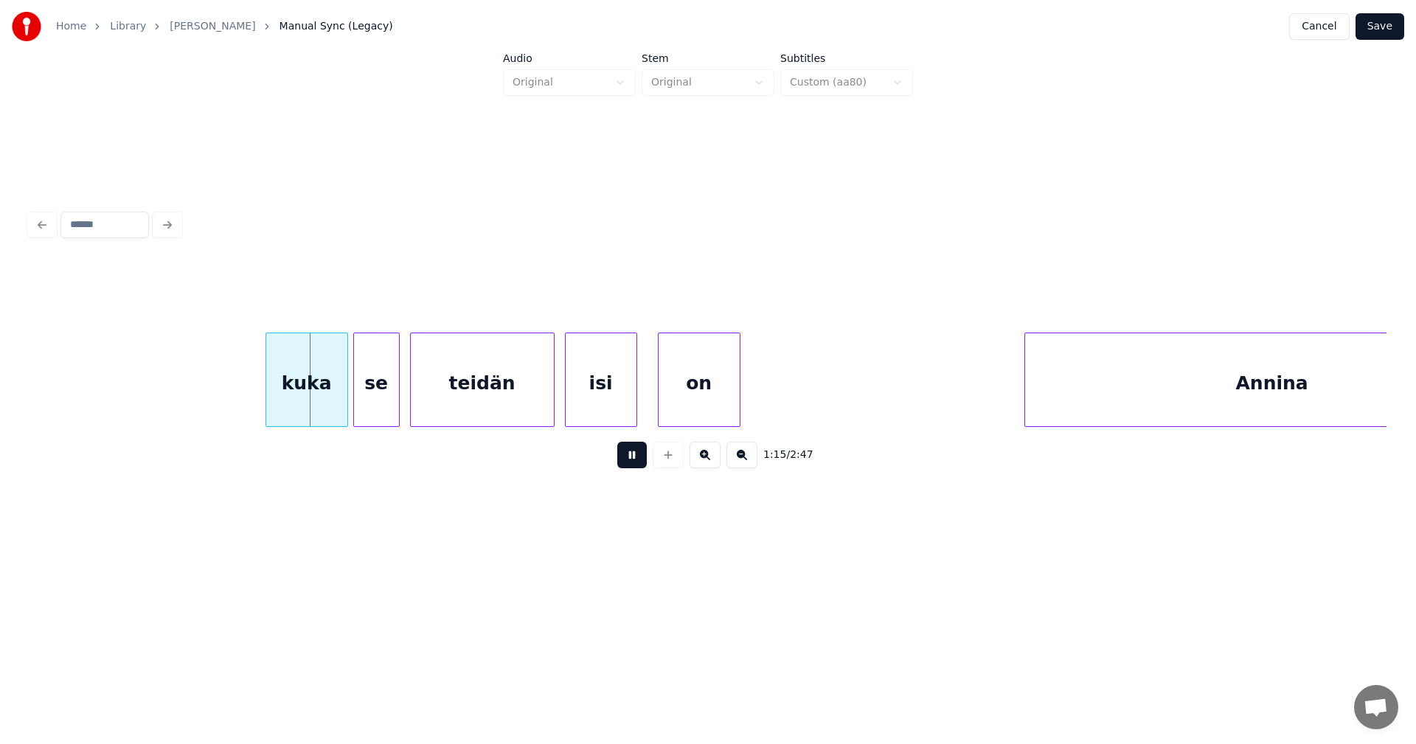
click at [633, 465] on button at bounding box center [631, 455] width 29 height 27
click at [641, 468] on button at bounding box center [631, 455] width 29 height 27
click at [640, 468] on button at bounding box center [631, 455] width 29 height 27
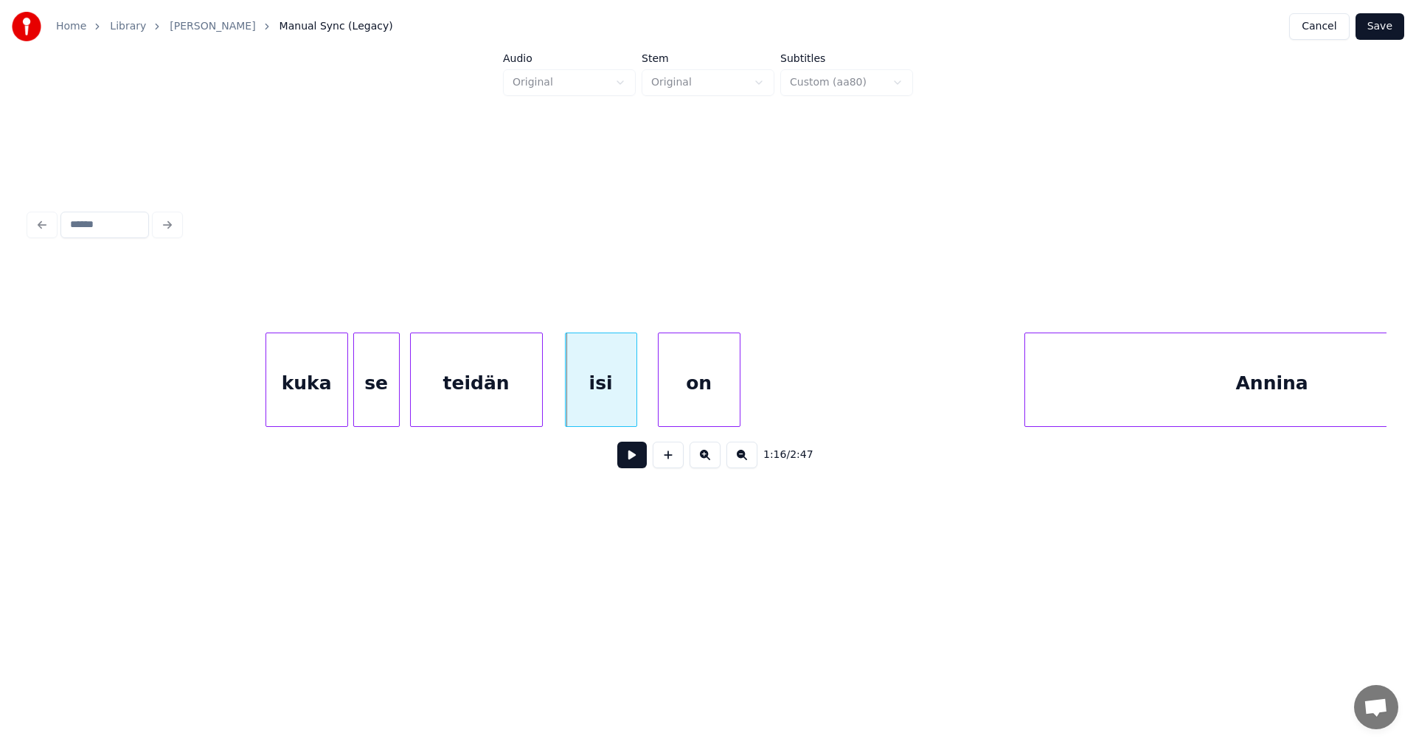
click at [539, 407] on div at bounding box center [540, 379] width 4 height 93
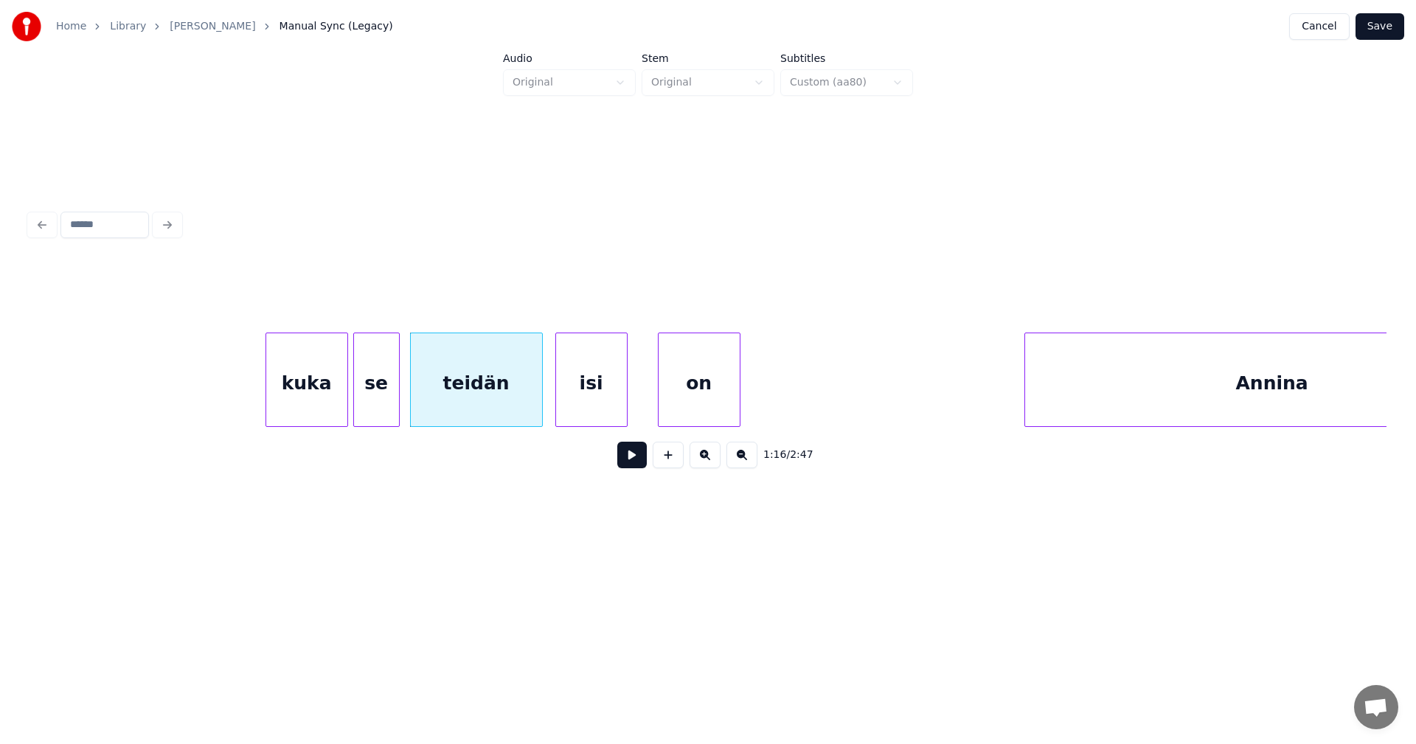
click at [587, 408] on div "isi" at bounding box center [591, 383] width 71 height 100
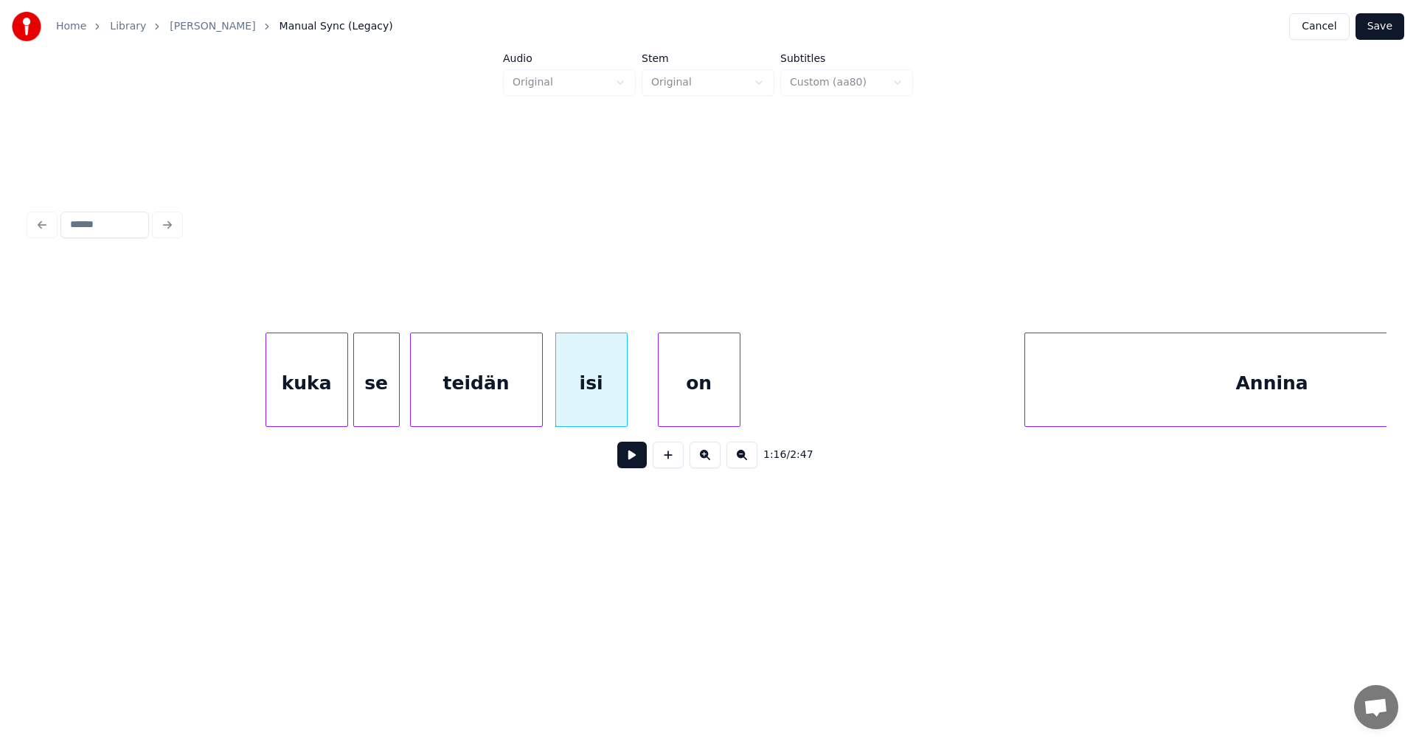
click at [636, 466] on button at bounding box center [631, 455] width 29 height 27
click at [646, 414] on div at bounding box center [648, 379] width 4 height 93
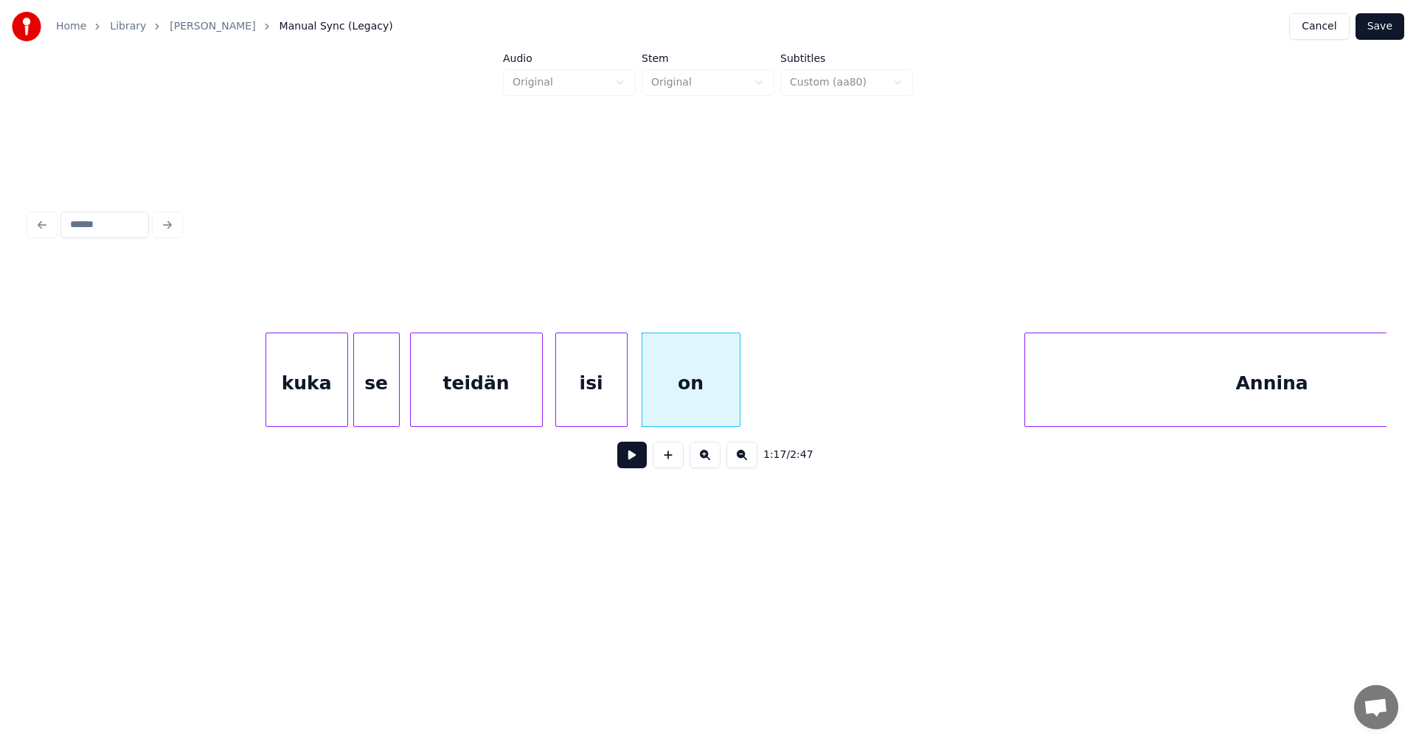
click at [629, 466] on button at bounding box center [631, 455] width 29 height 27
drag, startPoint x: 629, startPoint y: 466, endPoint x: 645, endPoint y: 431, distance: 38.0
click at [630, 464] on button at bounding box center [631, 455] width 29 height 27
click at [653, 416] on div at bounding box center [652, 379] width 4 height 93
click at [626, 459] on button at bounding box center [631, 455] width 29 height 27
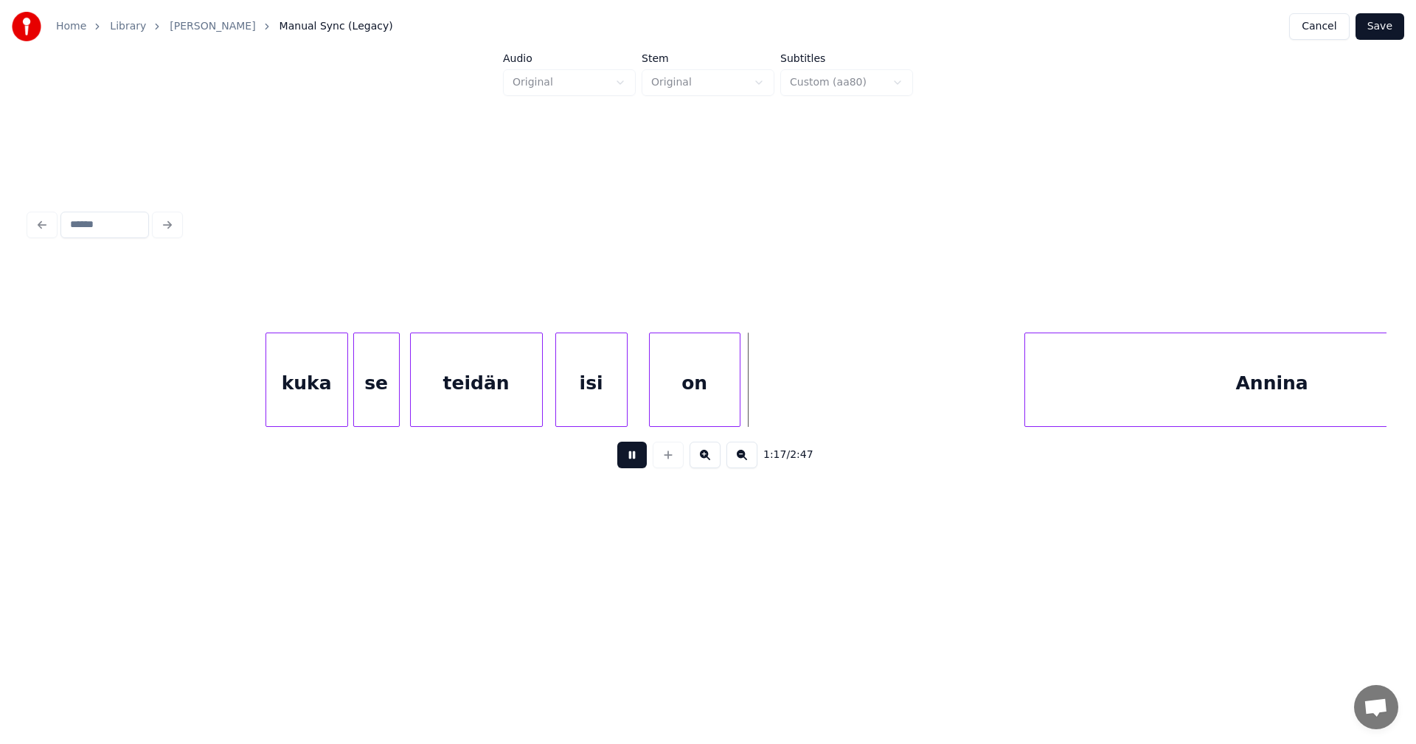
click at [626, 459] on button at bounding box center [631, 455] width 29 height 27
click at [627, 414] on div at bounding box center [629, 379] width 4 height 93
click at [627, 461] on button at bounding box center [631, 455] width 29 height 27
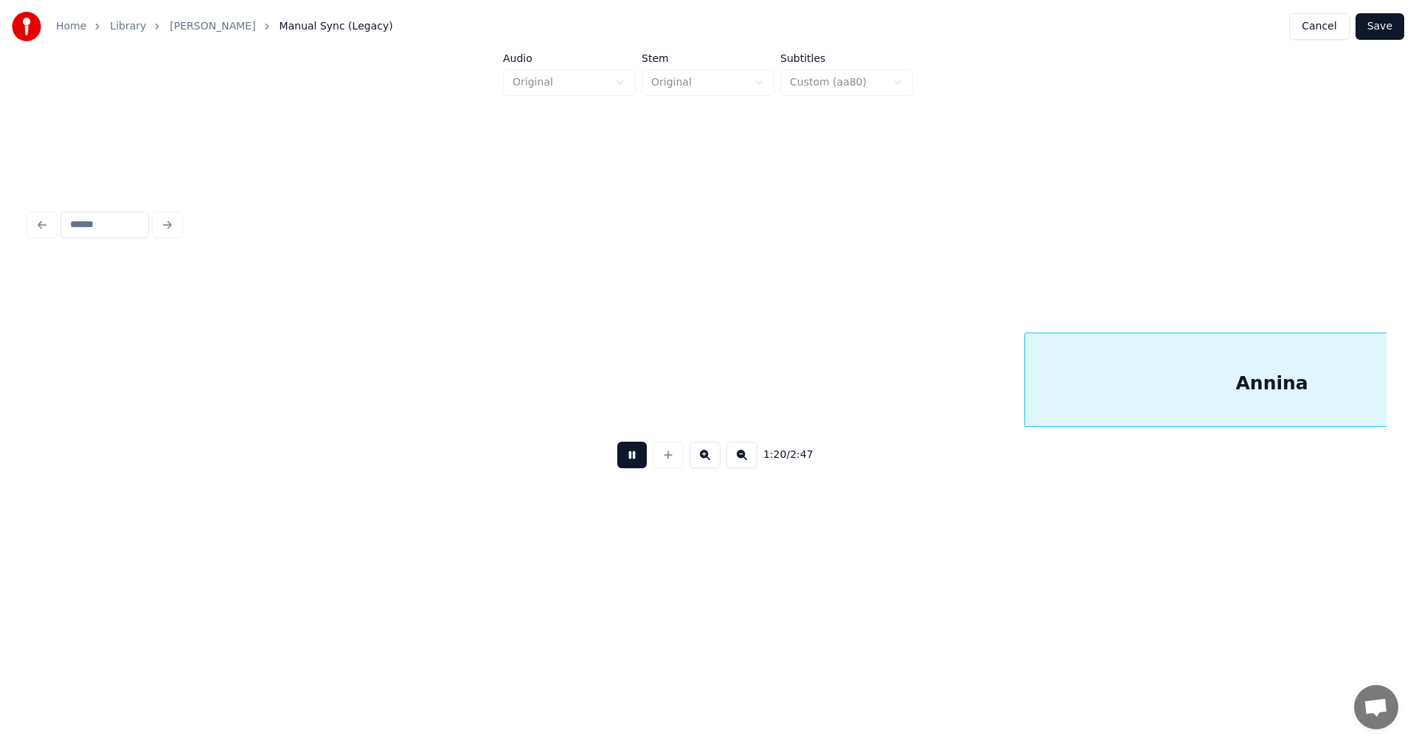
scroll to position [0, 20639]
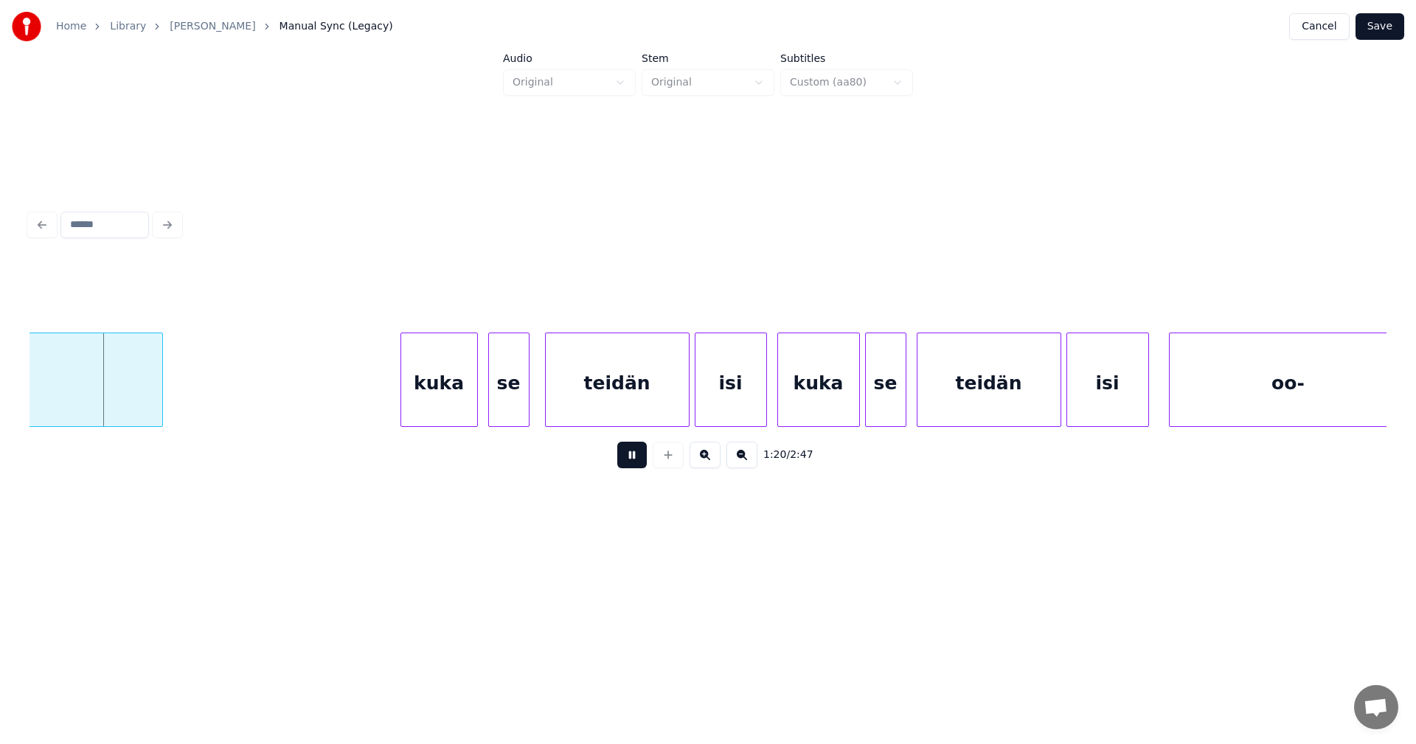
click at [629, 461] on button at bounding box center [631, 455] width 29 height 27
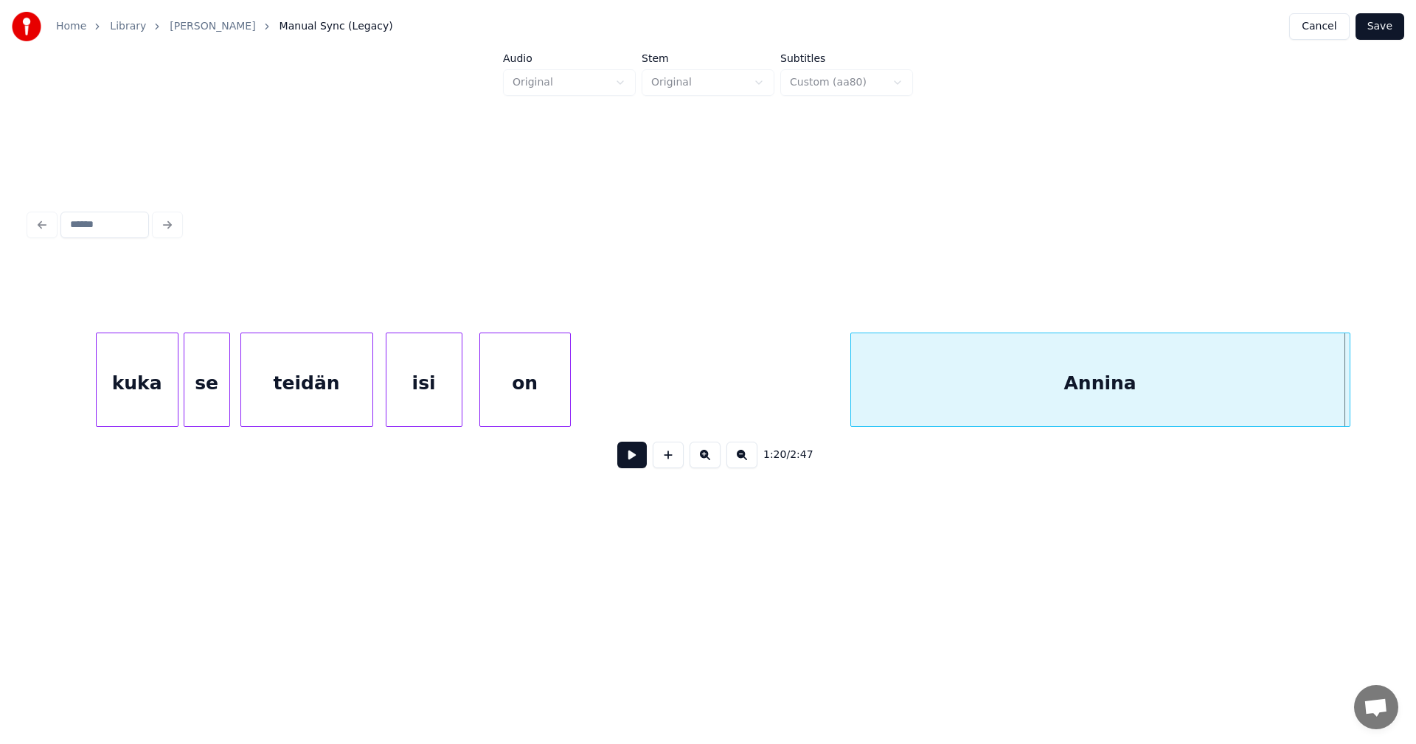
click at [854, 395] on div at bounding box center [853, 379] width 4 height 93
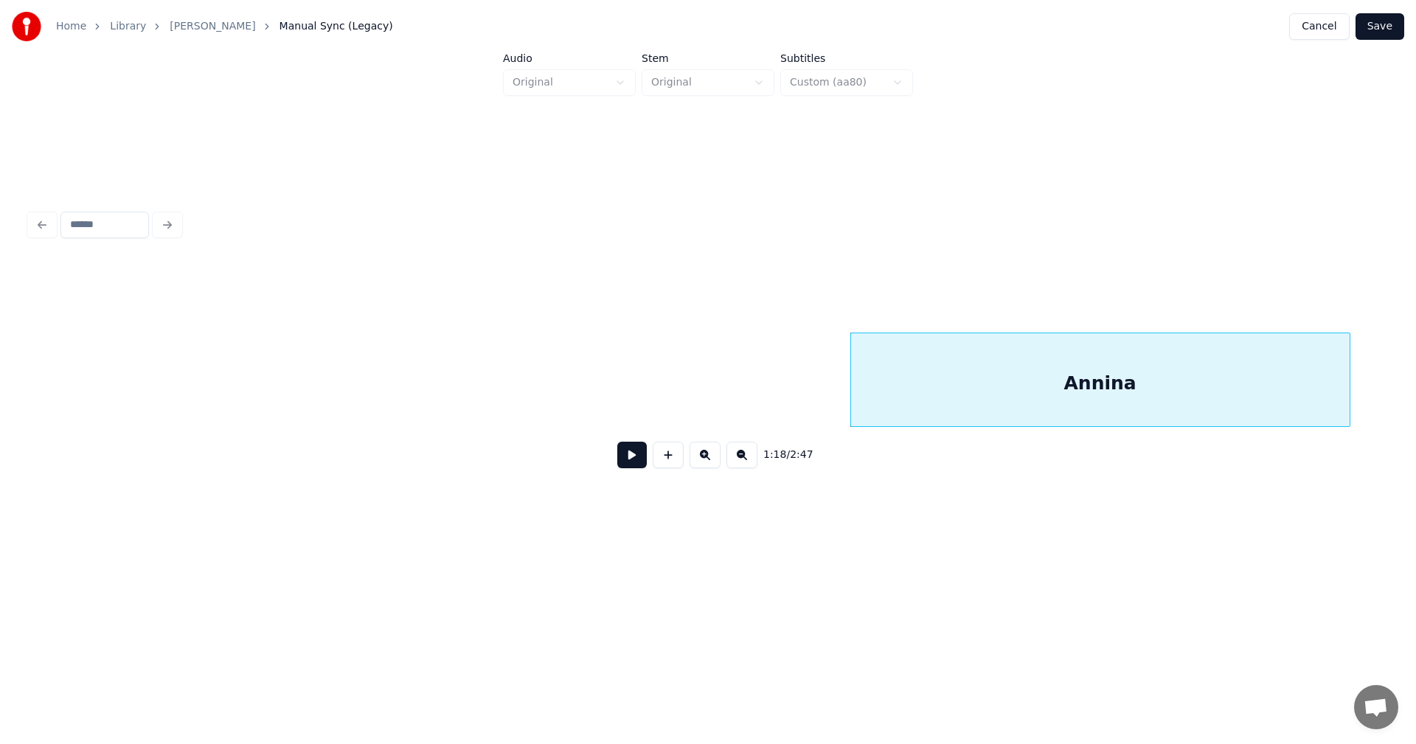
scroll to position [0, 20639]
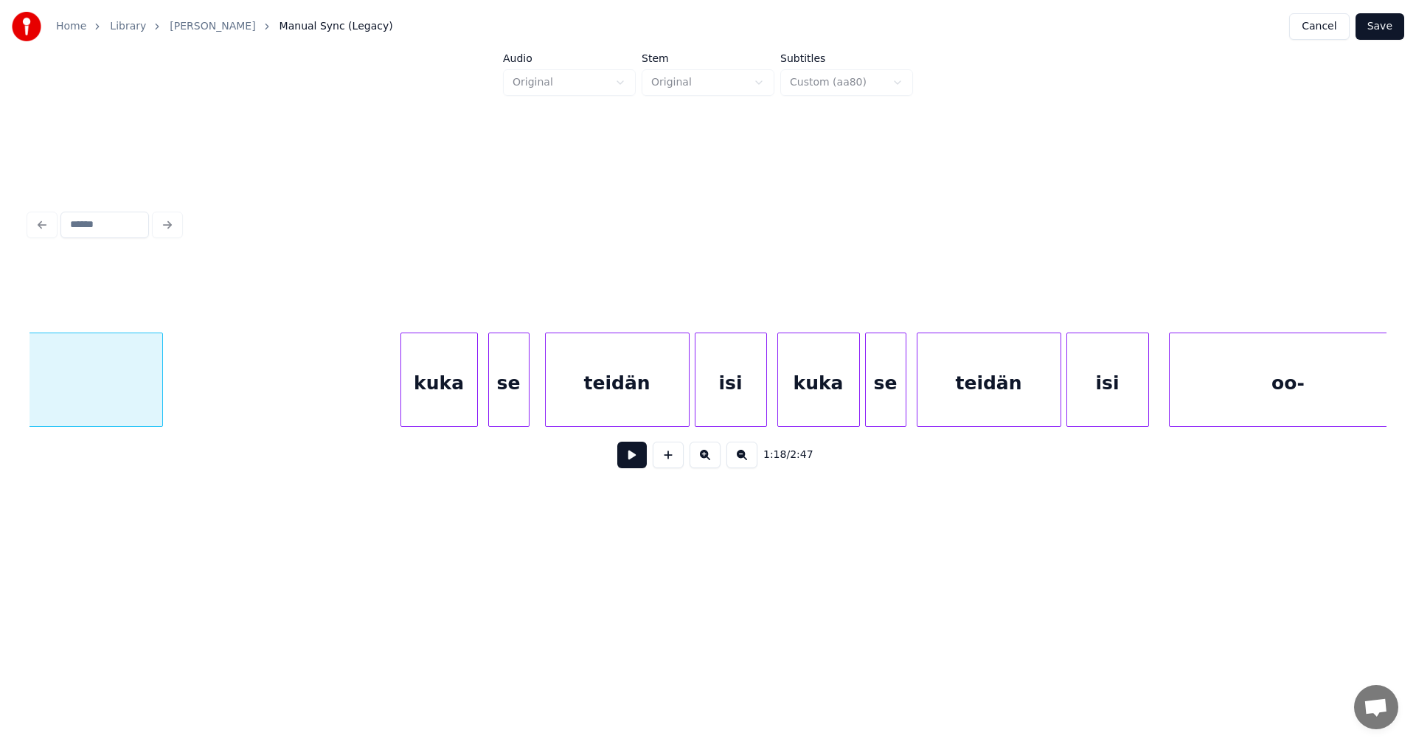
click at [461, 415] on div "kuka" at bounding box center [439, 383] width 76 height 100
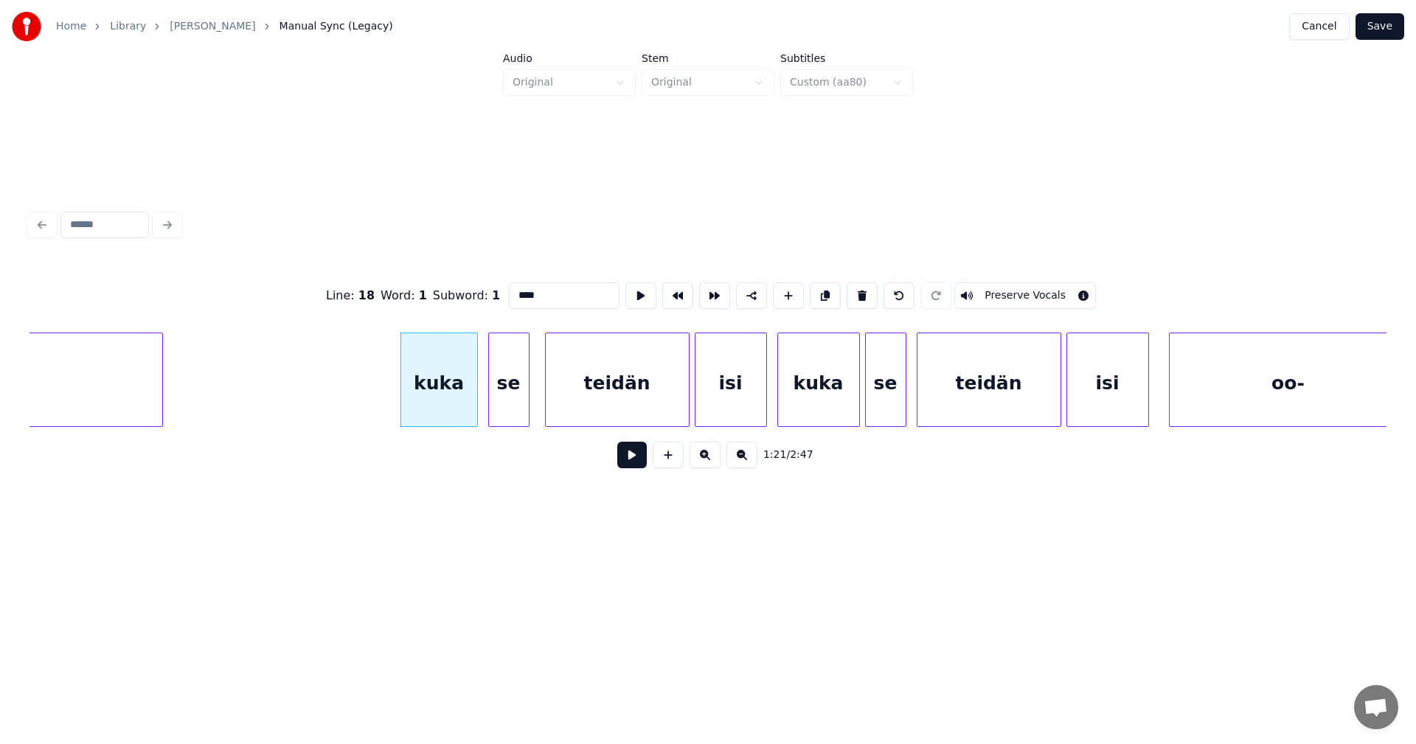
click at [636, 465] on button at bounding box center [631, 455] width 29 height 27
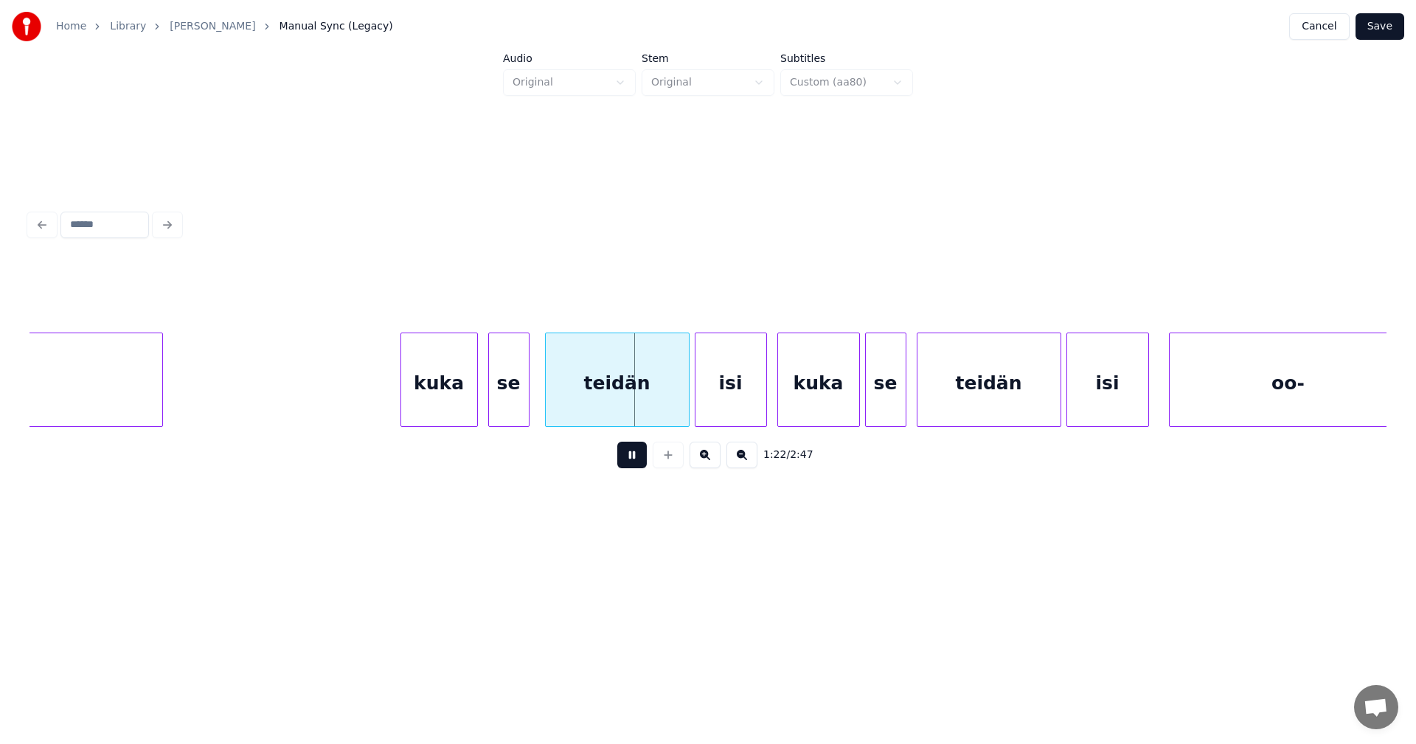
click at [636, 465] on button at bounding box center [631, 455] width 29 height 27
click at [672, 402] on div at bounding box center [674, 379] width 4 height 93
click at [724, 401] on div "isi" at bounding box center [722, 383] width 71 height 100
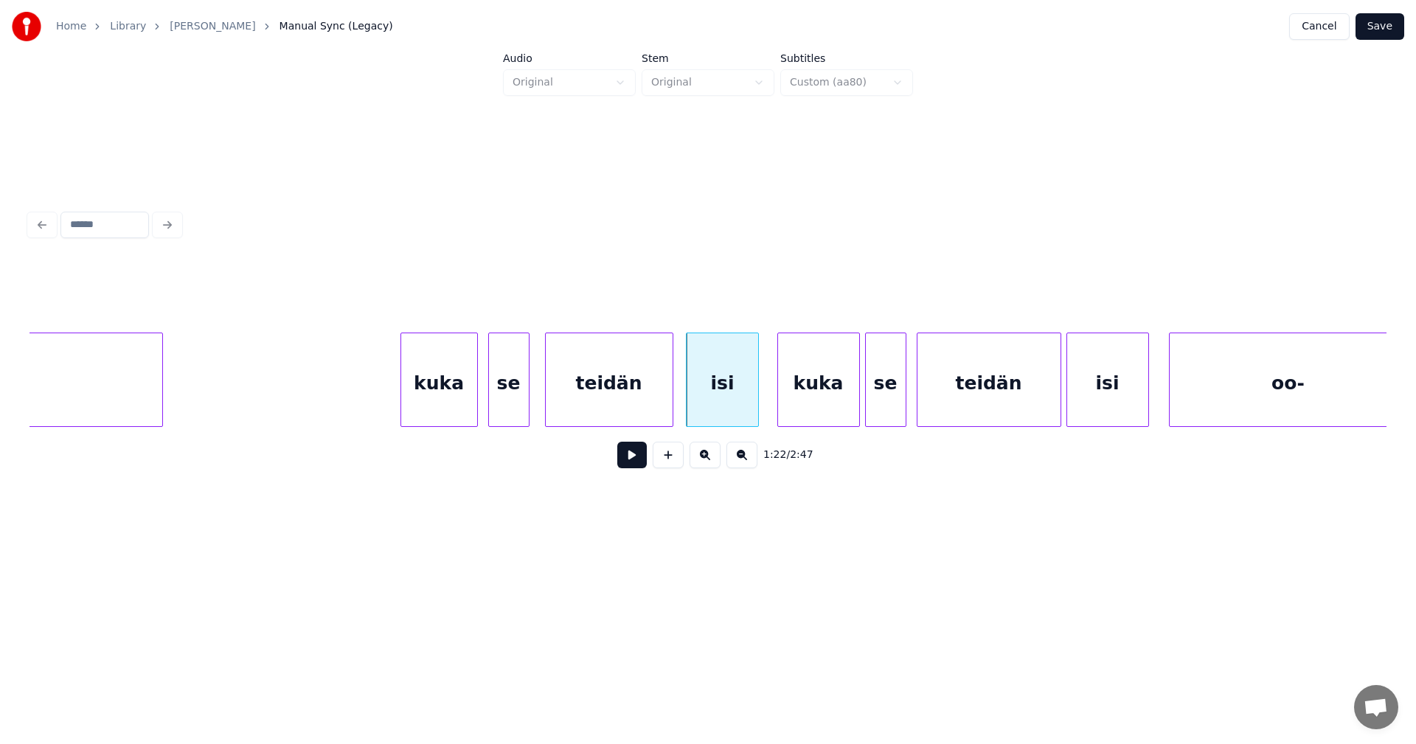
click at [641, 462] on button at bounding box center [631, 455] width 29 height 27
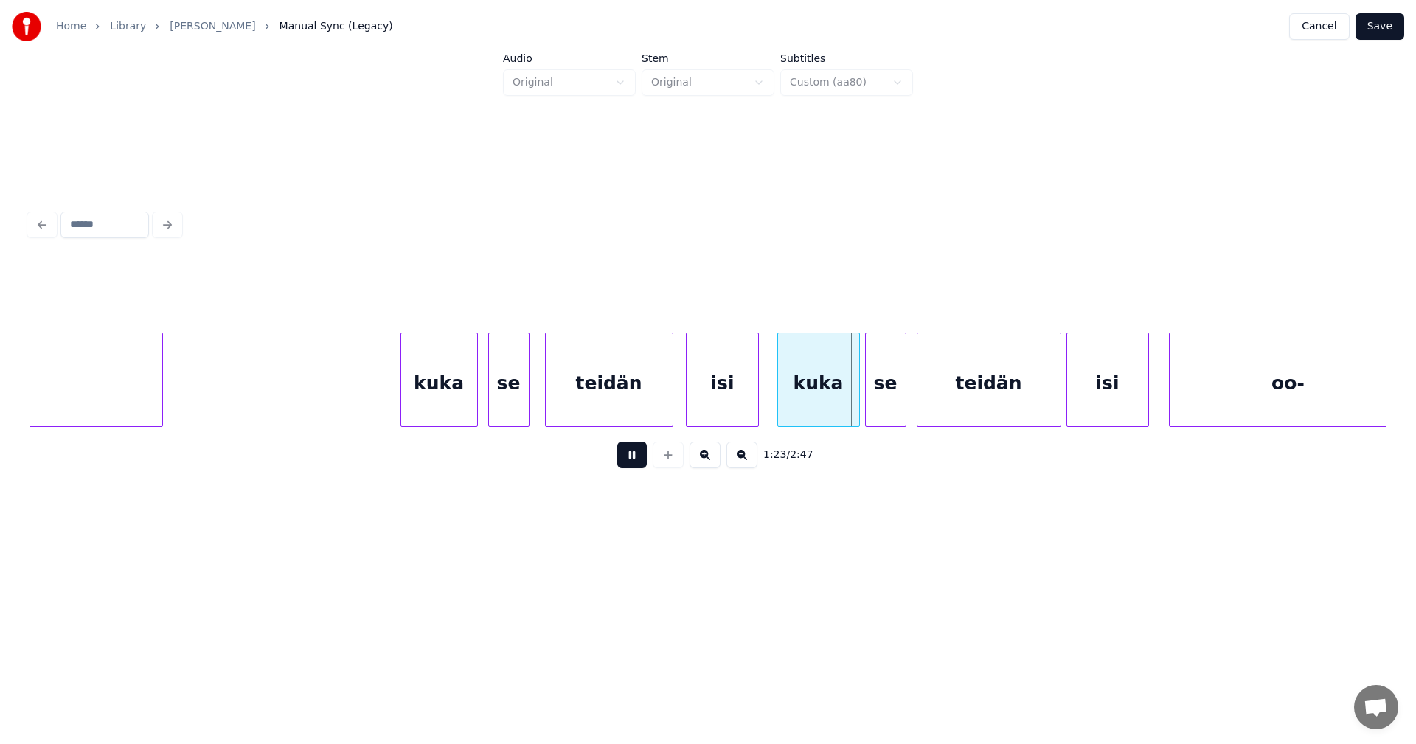
click at [642, 462] on button at bounding box center [631, 455] width 29 height 27
click at [647, 457] on div "1:23 / 2:47" at bounding box center [707, 455] width 1333 height 32
click at [640, 459] on button at bounding box center [631, 455] width 29 height 27
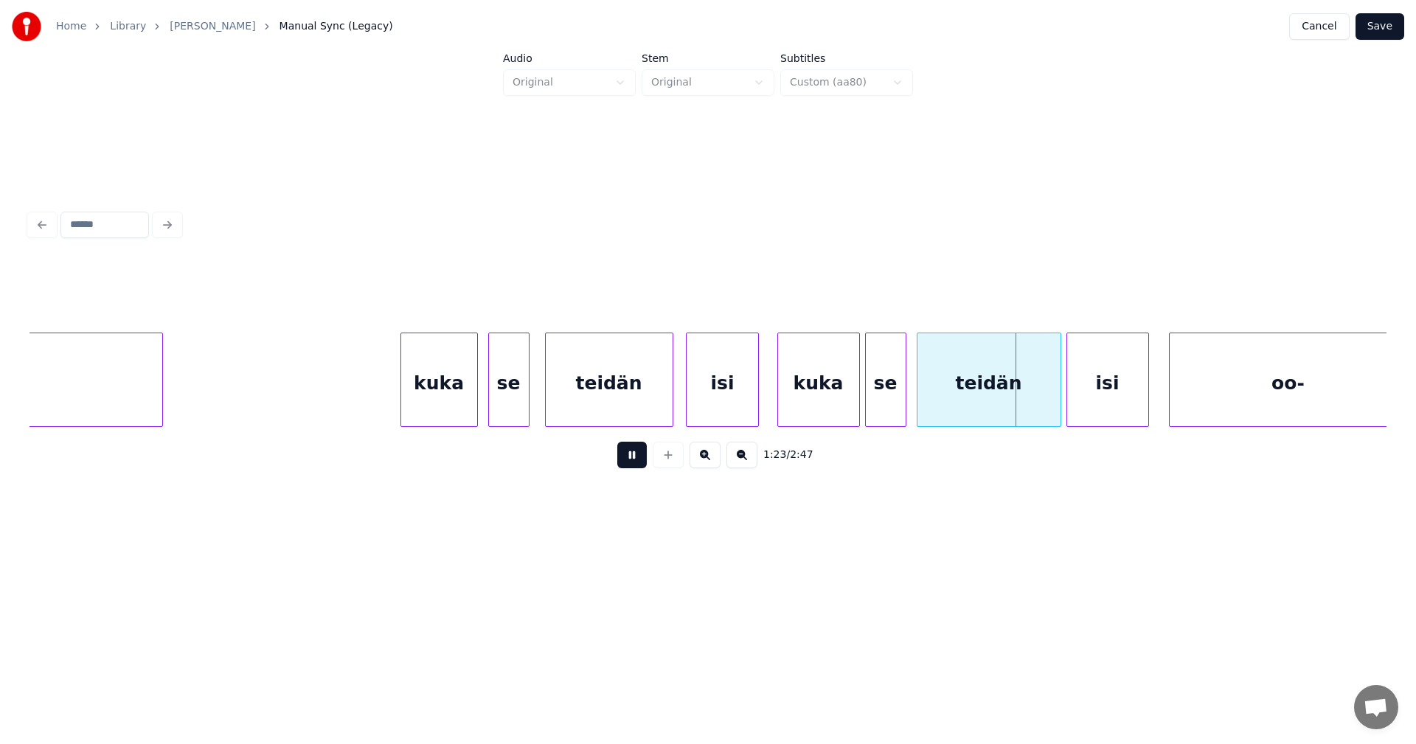
click at [640, 459] on button at bounding box center [631, 455] width 29 height 27
click at [1041, 392] on div at bounding box center [1043, 379] width 4 height 93
click at [1097, 400] on div "isi" at bounding box center [1098, 383] width 81 height 100
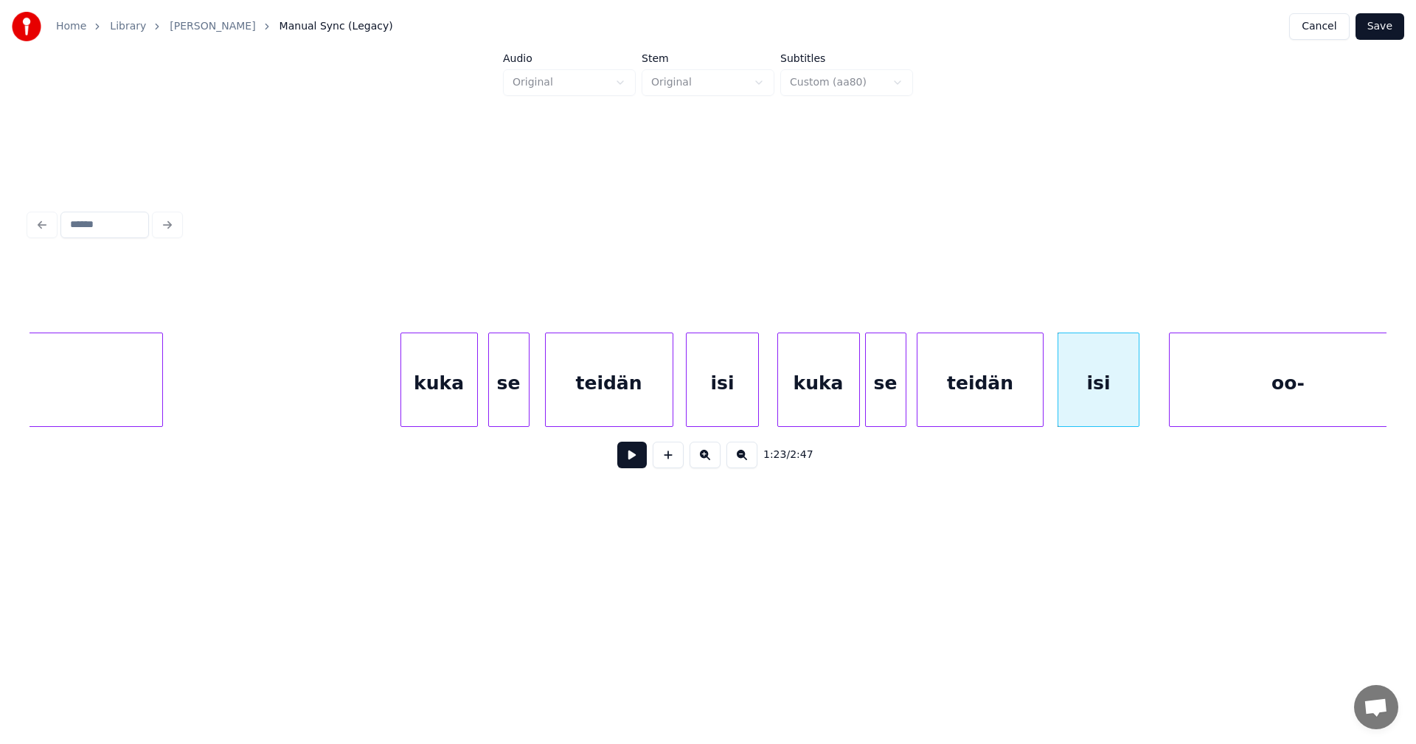
click at [639, 462] on button at bounding box center [631, 455] width 29 height 27
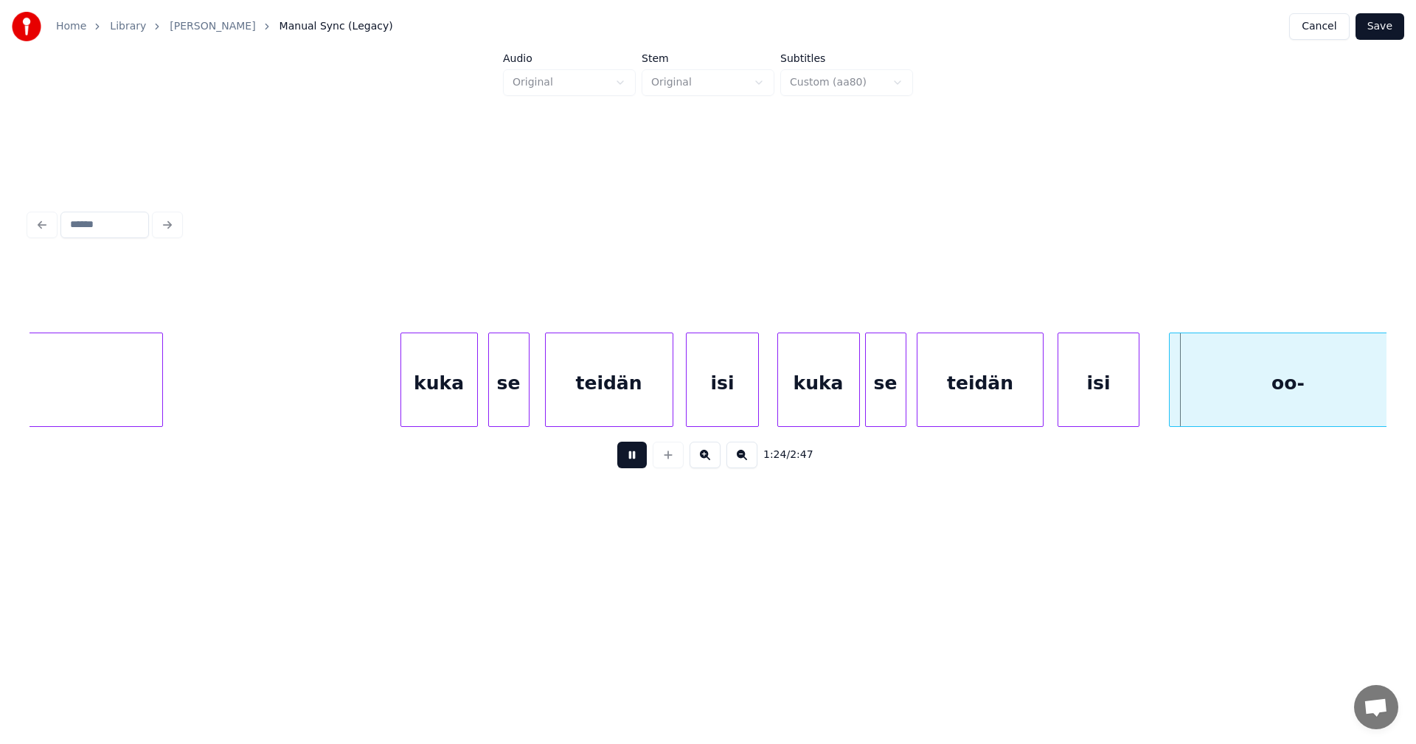
click at [639, 462] on button at bounding box center [631, 455] width 29 height 27
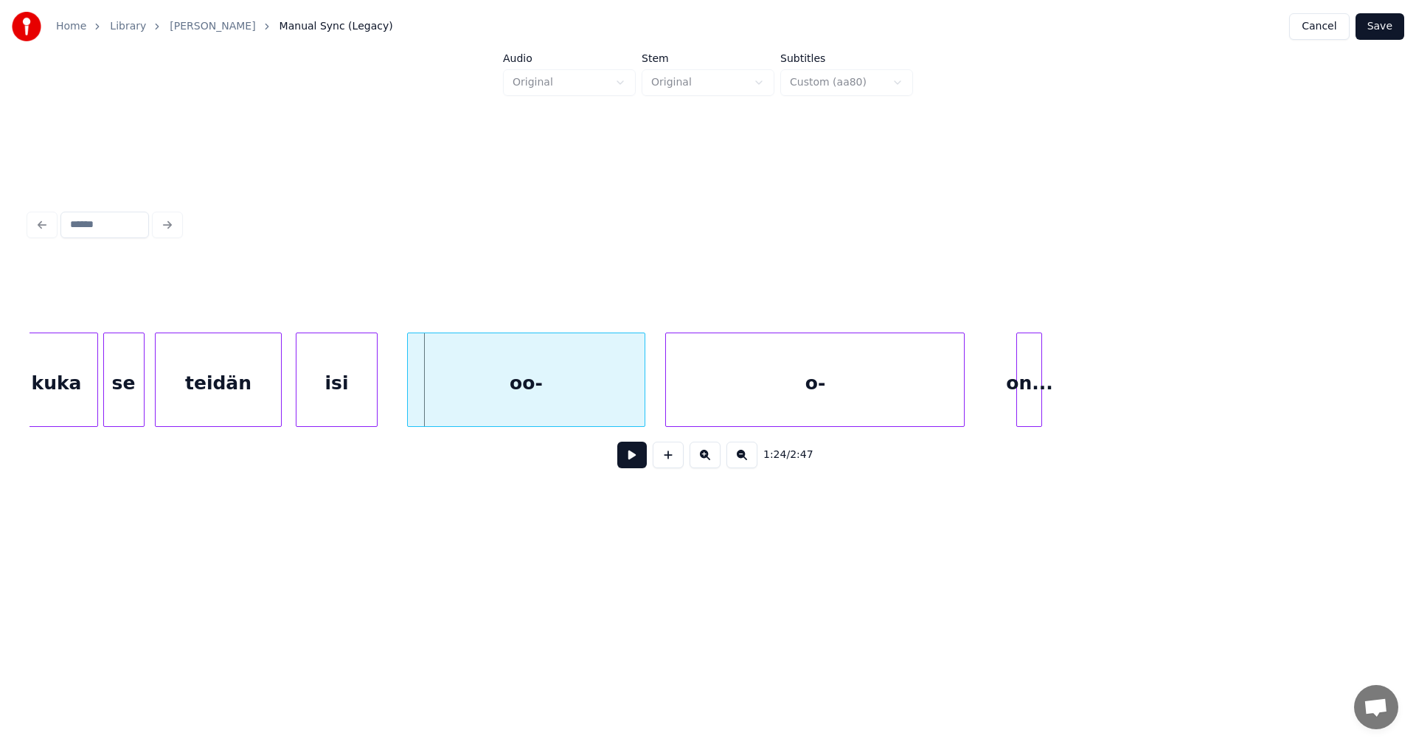
scroll to position [0, 21406]
click at [605, 395] on div "oo-" at bounding box center [512, 383] width 236 height 100
click at [626, 460] on button at bounding box center [631, 455] width 29 height 27
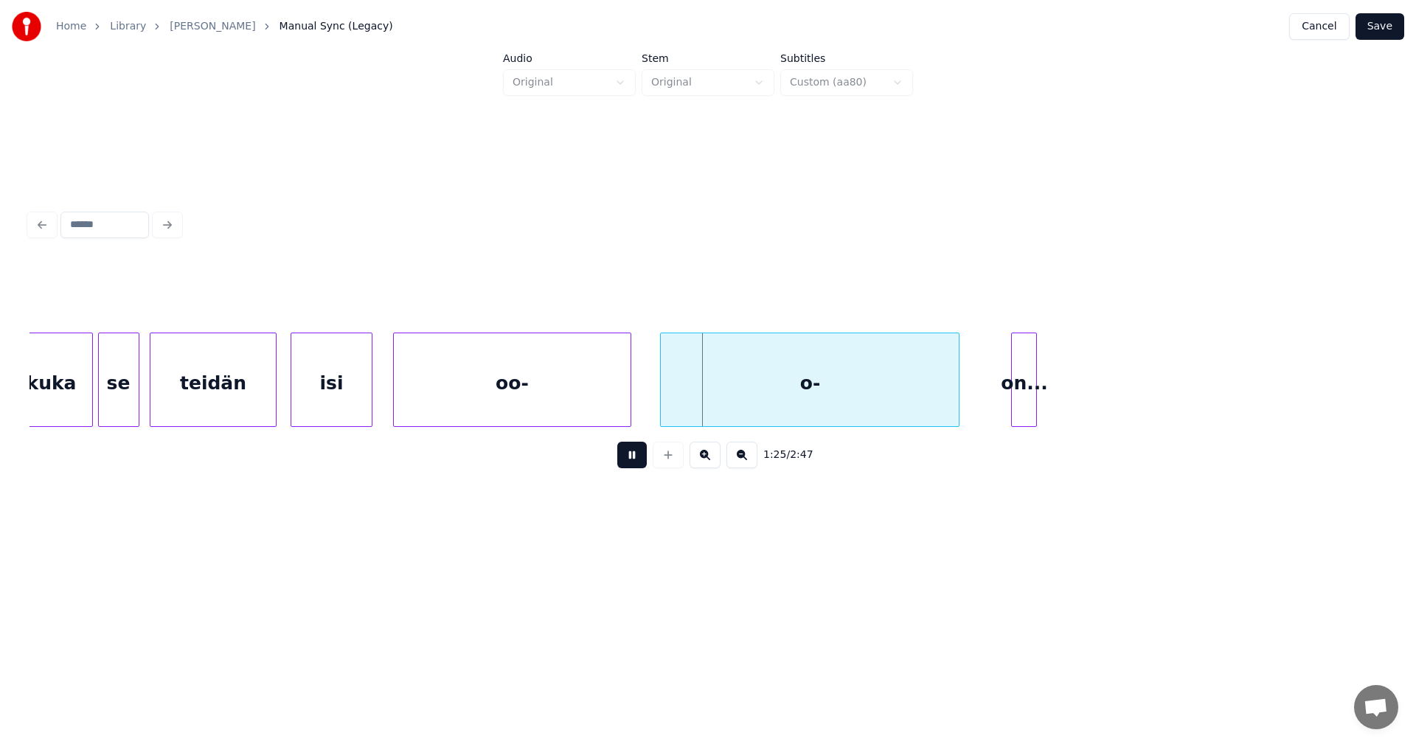
click at [626, 460] on button at bounding box center [631, 455] width 29 height 27
click at [726, 388] on div at bounding box center [728, 379] width 4 height 93
click at [693, 389] on div at bounding box center [695, 379] width 4 height 93
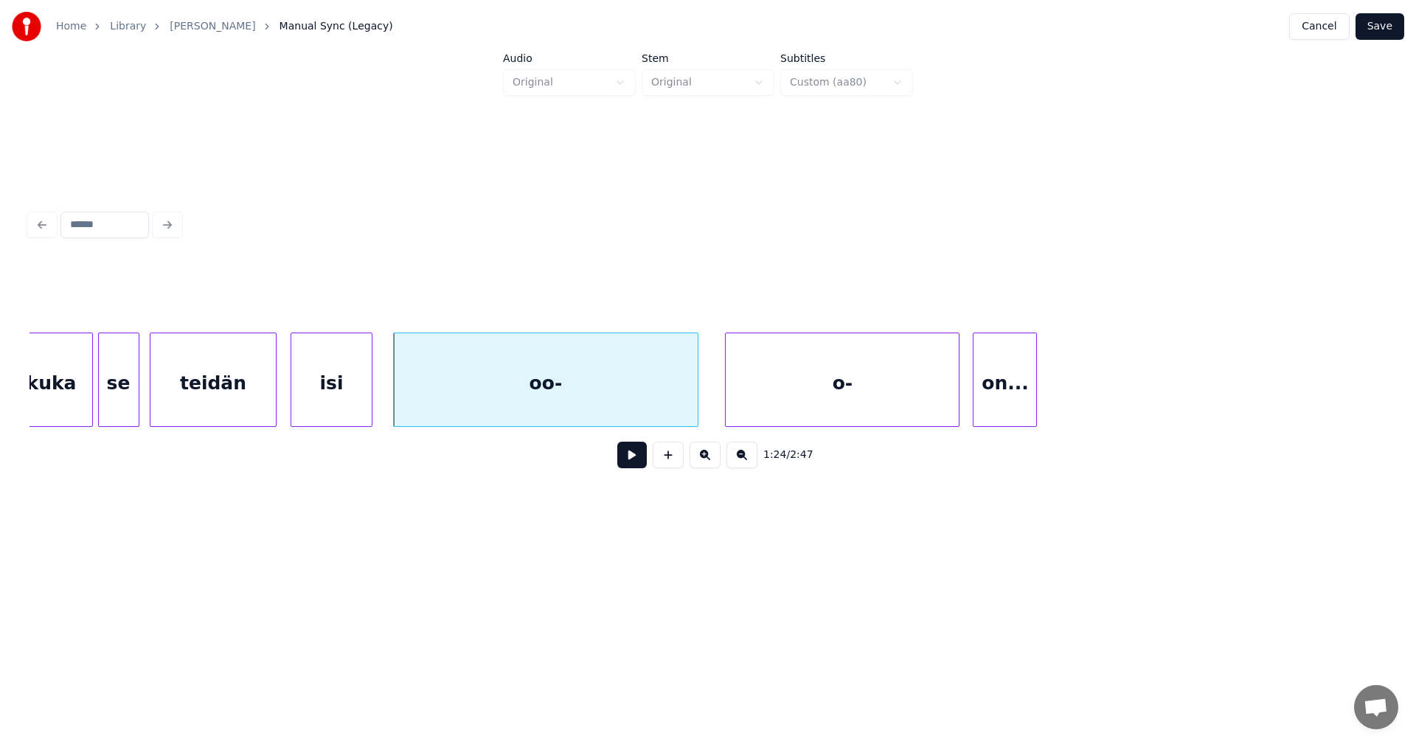
click at [977, 405] on div at bounding box center [975, 379] width 4 height 93
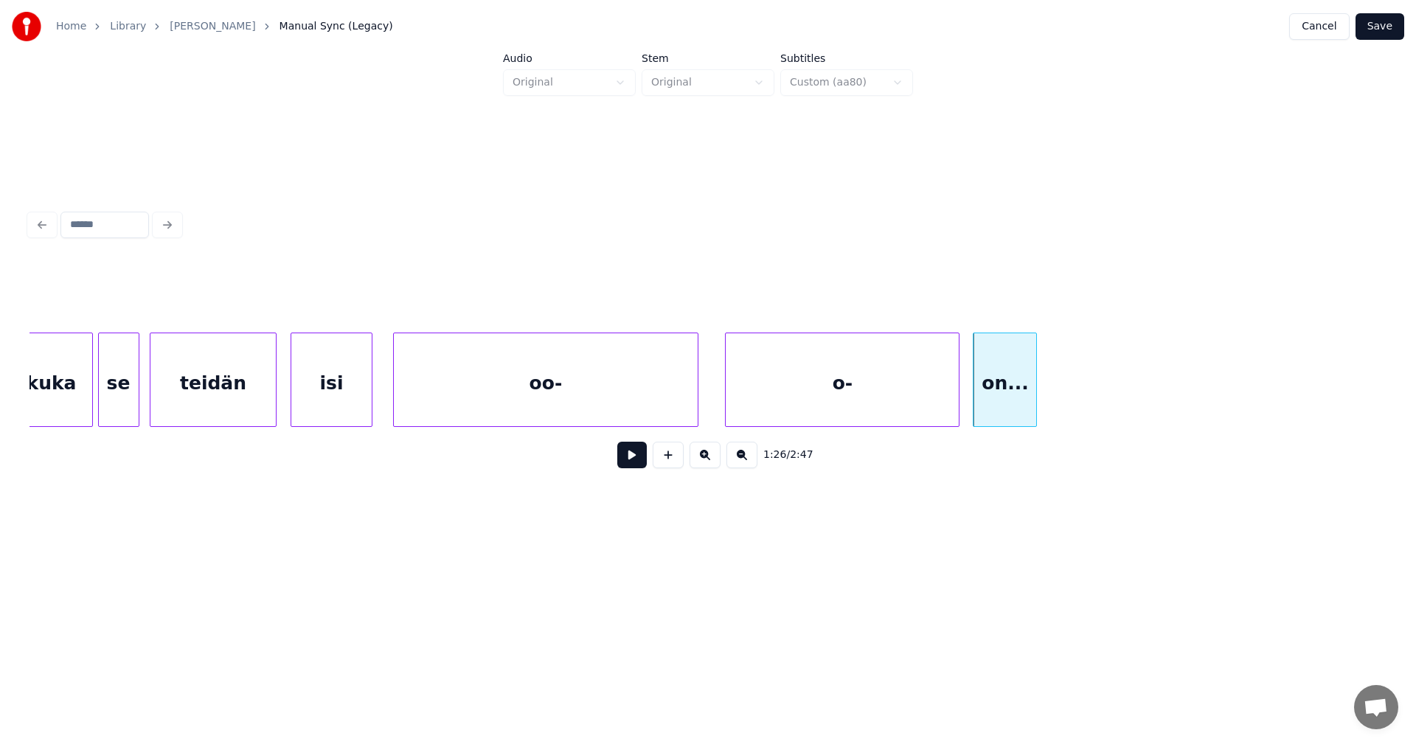
click at [619, 408] on div "oo-" at bounding box center [545, 383] width 303 height 100
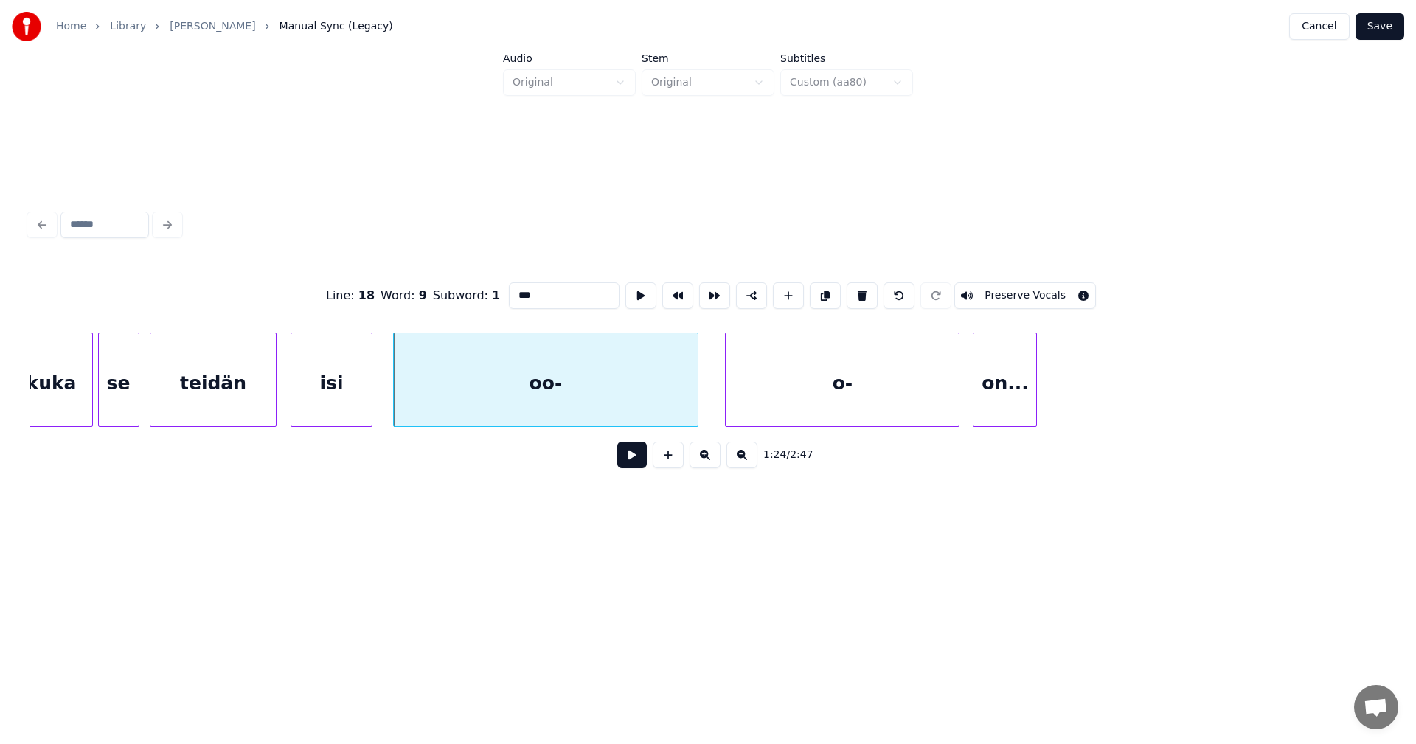
click at [628, 458] on button at bounding box center [631, 455] width 29 height 27
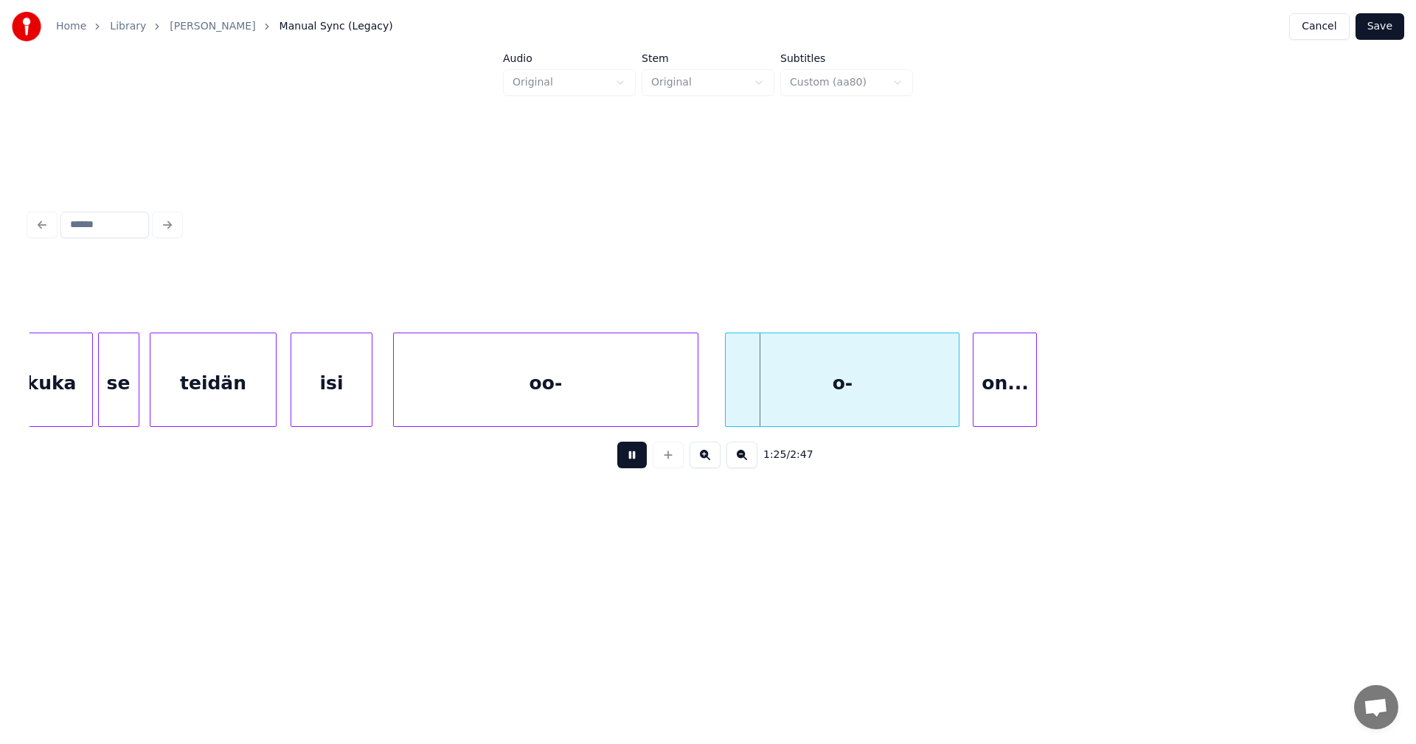
click at [628, 458] on button at bounding box center [631, 455] width 29 height 27
click at [753, 388] on div at bounding box center [754, 379] width 4 height 93
click at [719, 397] on div at bounding box center [720, 379] width 4 height 93
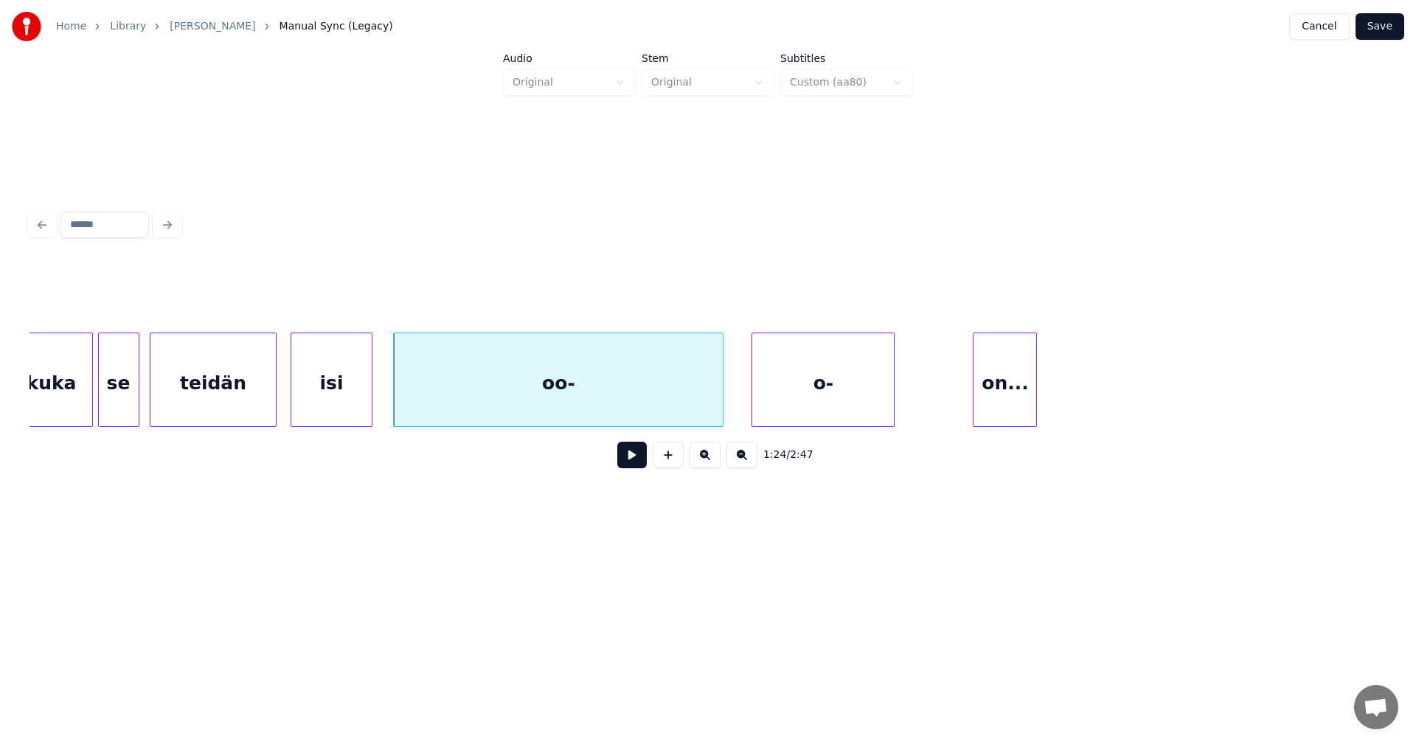
click at [889, 399] on div at bounding box center [891, 379] width 4 height 93
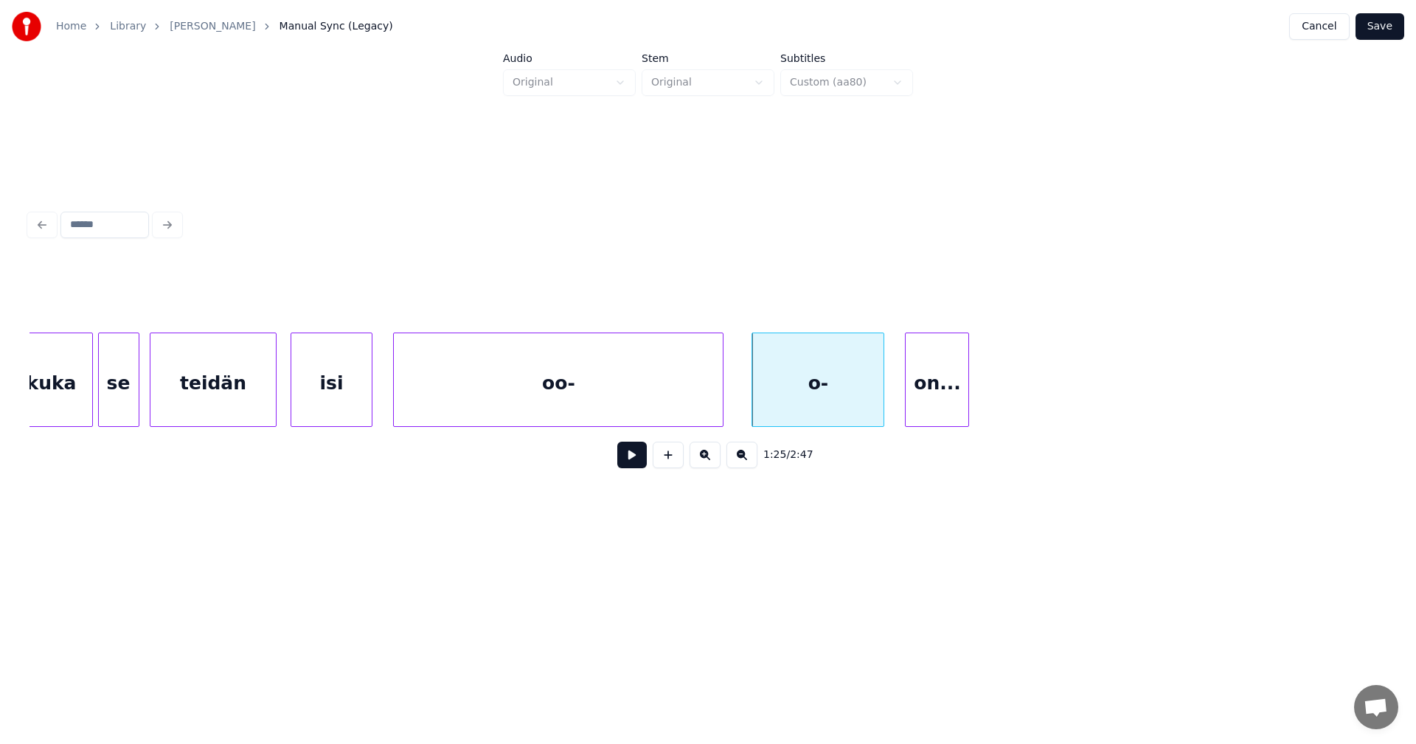
click at [911, 395] on div "on..." at bounding box center [937, 383] width 63 height 100
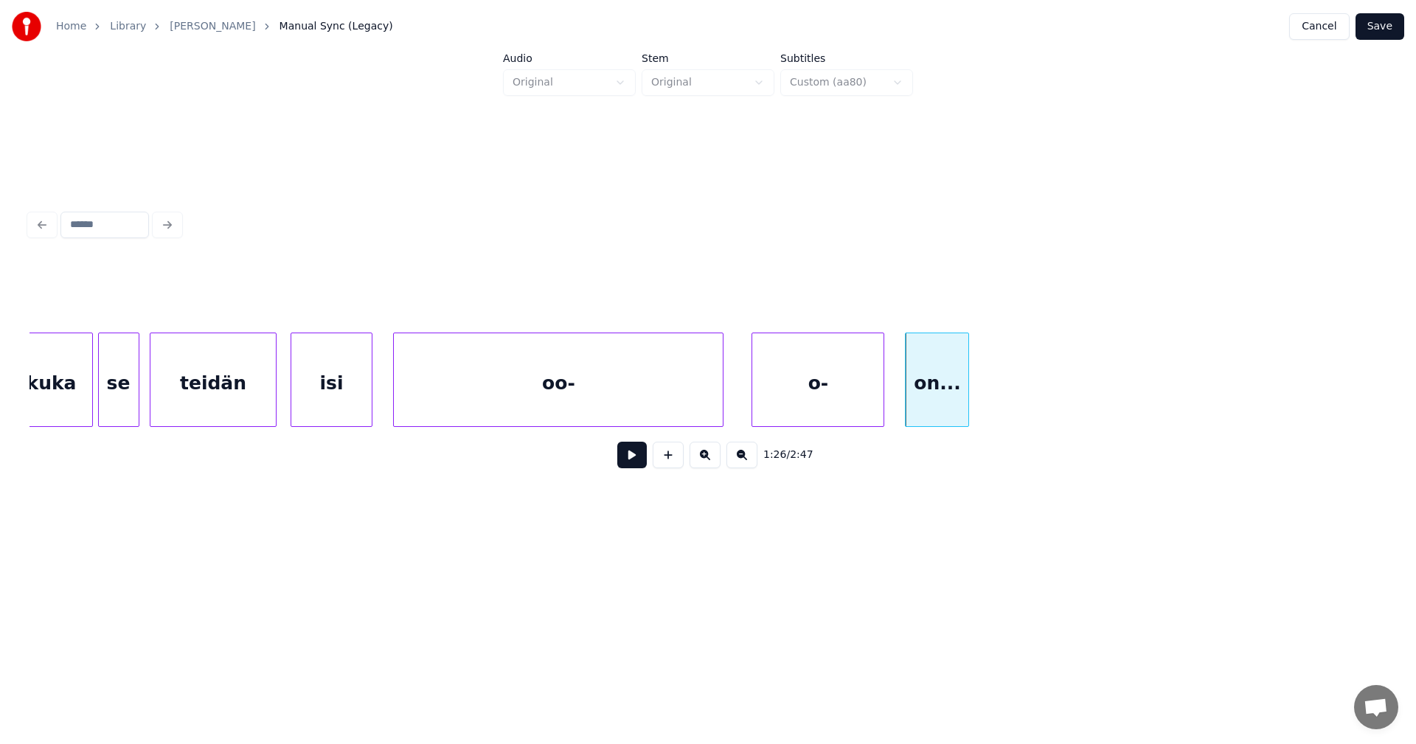
click at [969, 397] on div "on..." at bounding box center [937, 380] width 64 height 94
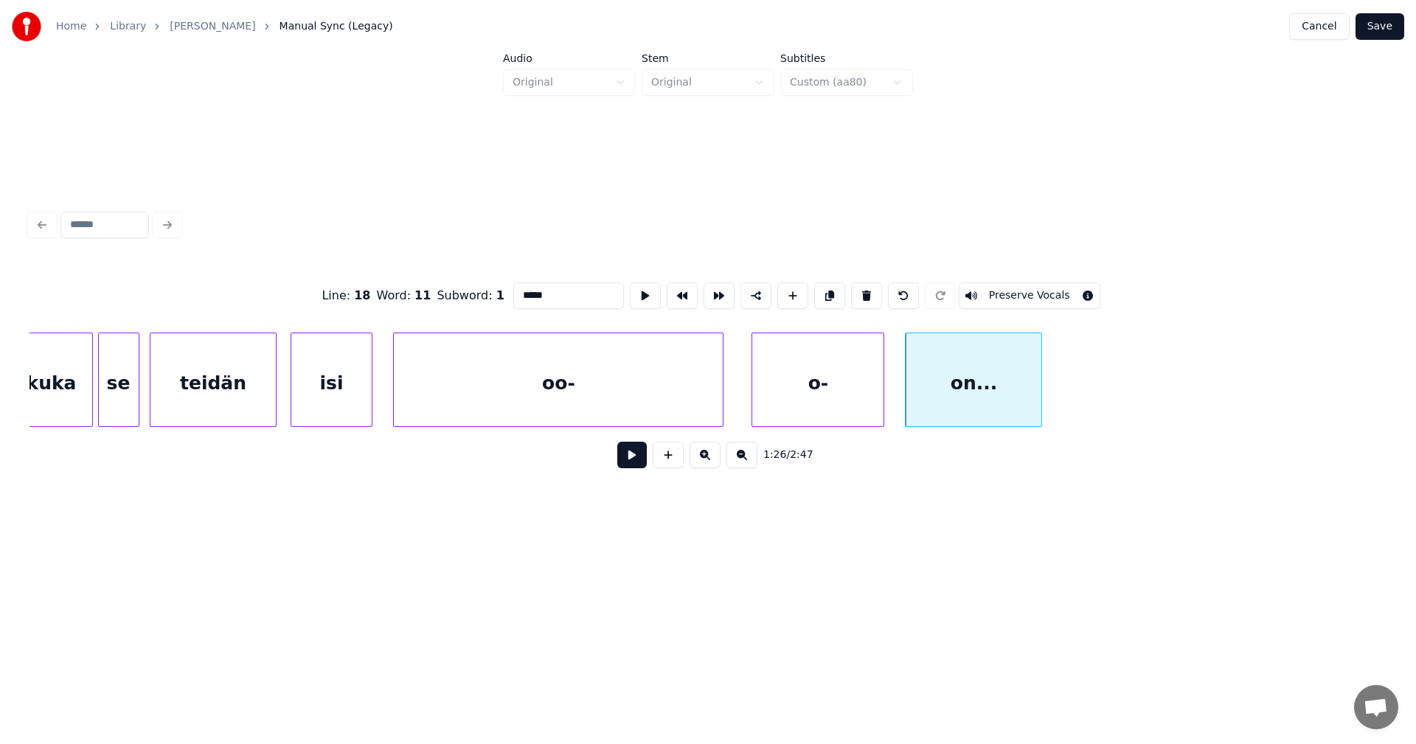
click at [1041, 396] on div at bounding box center [1039, 379] width 4 height 93
click at [667, 382] on div "oo-" at bounding box center [558, 383] width 329 height 100
type input "***"
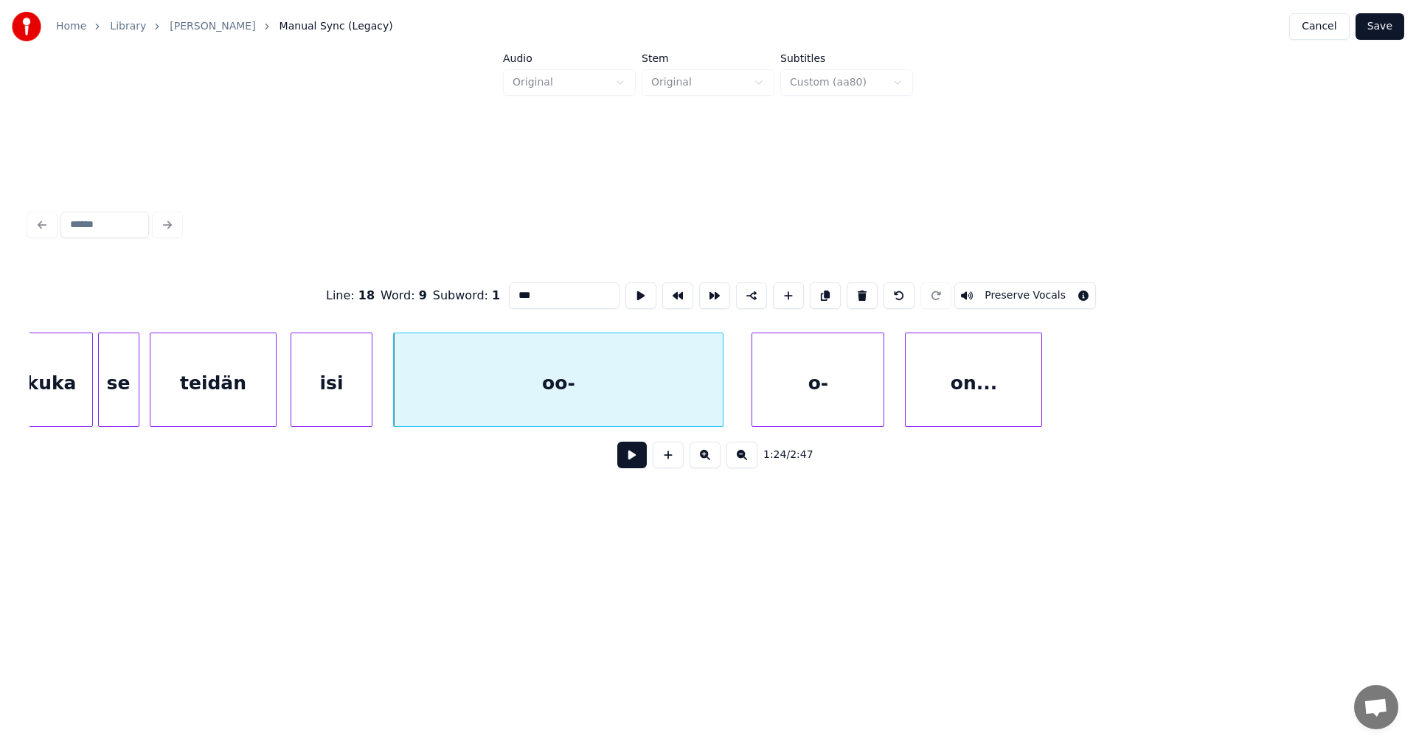
click at [629, 463] on button at bounding box center [631, 455] width 29 height 27
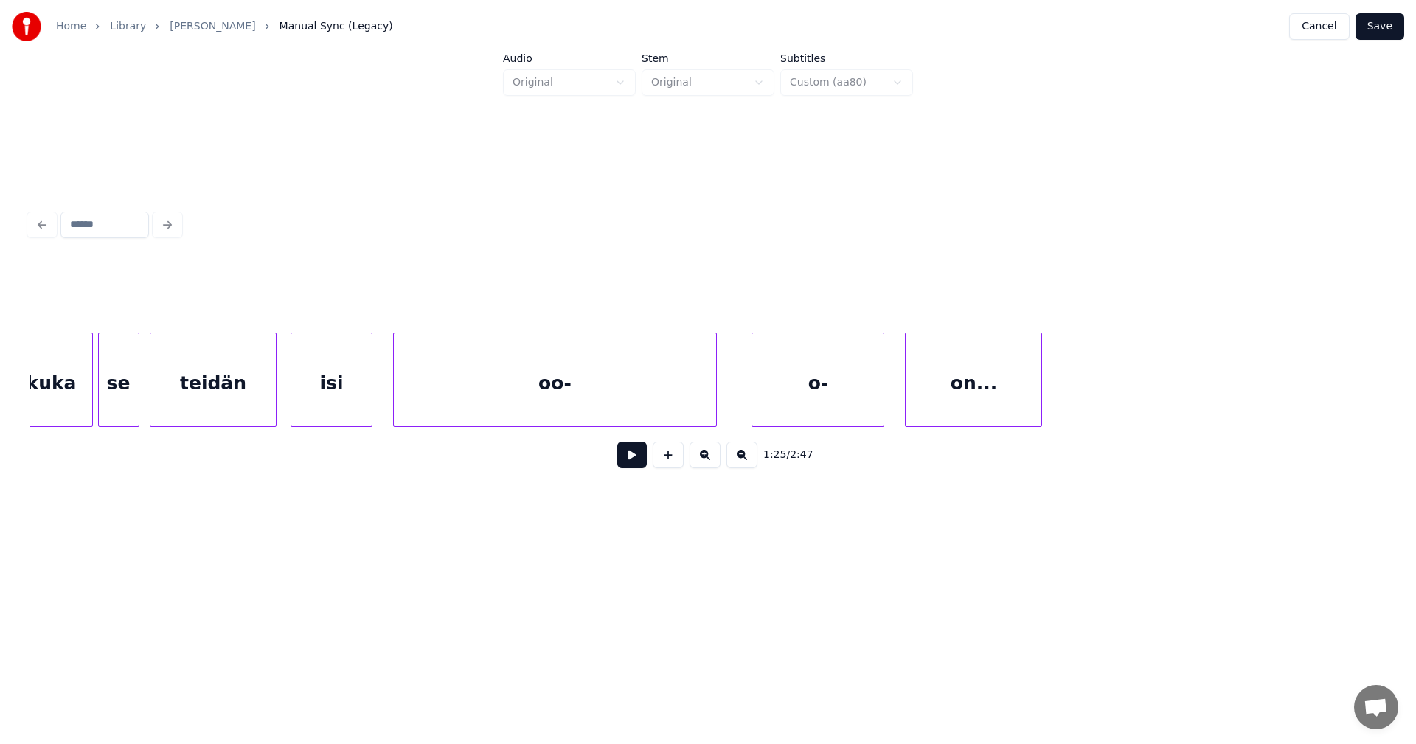
click at [715, 403] on div at bounding box center [714, 379] width 4 height 93
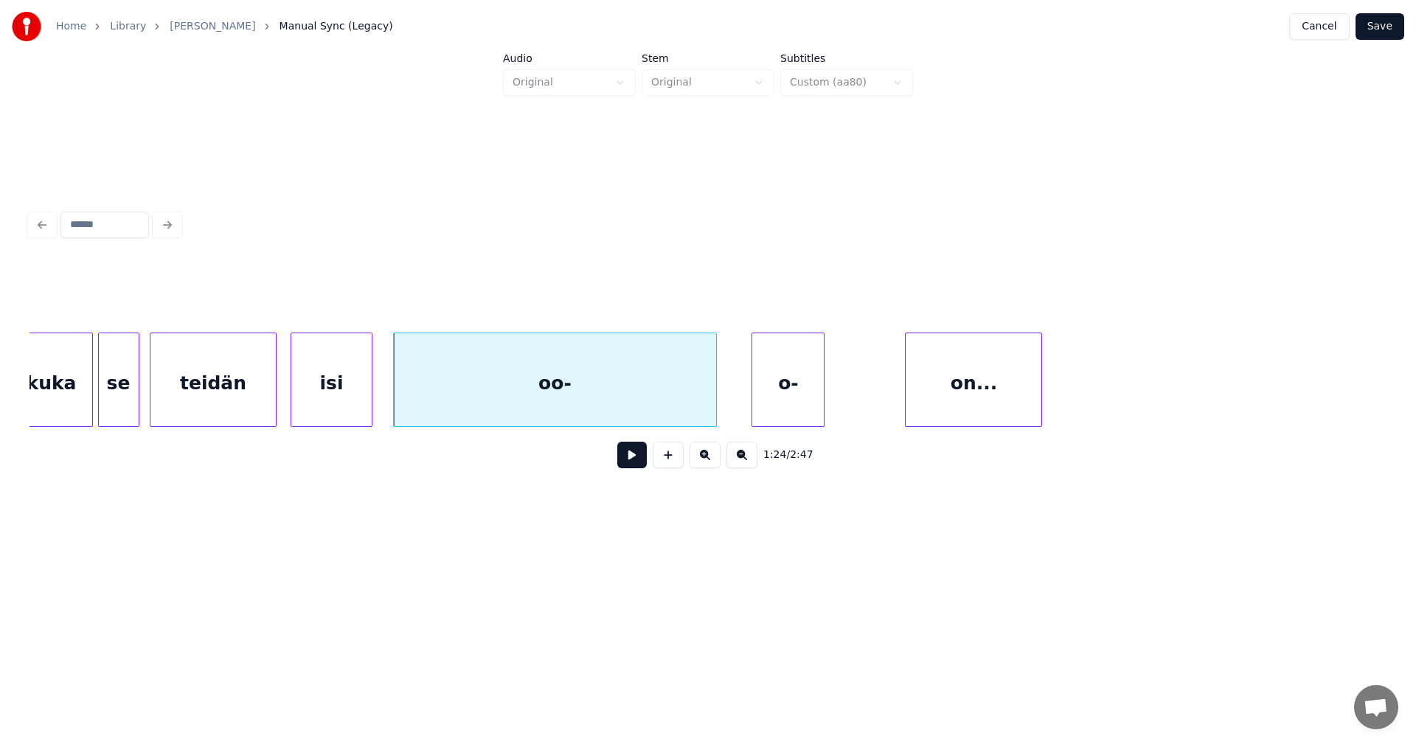
click at [823, 397] on div at bounding box center [821, 379] width 4 height 93
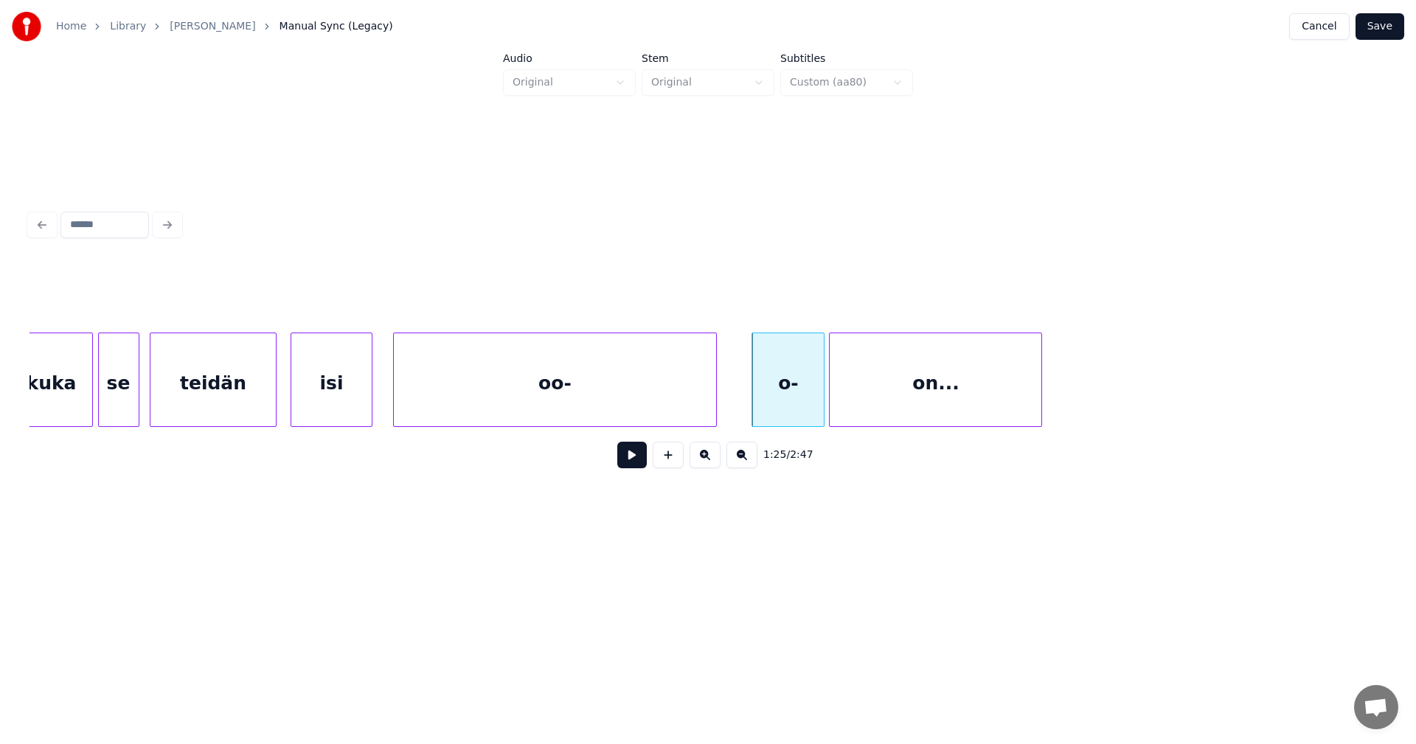
click at [833, 395] on div at bounding box center [832, 379] width 4 height 93
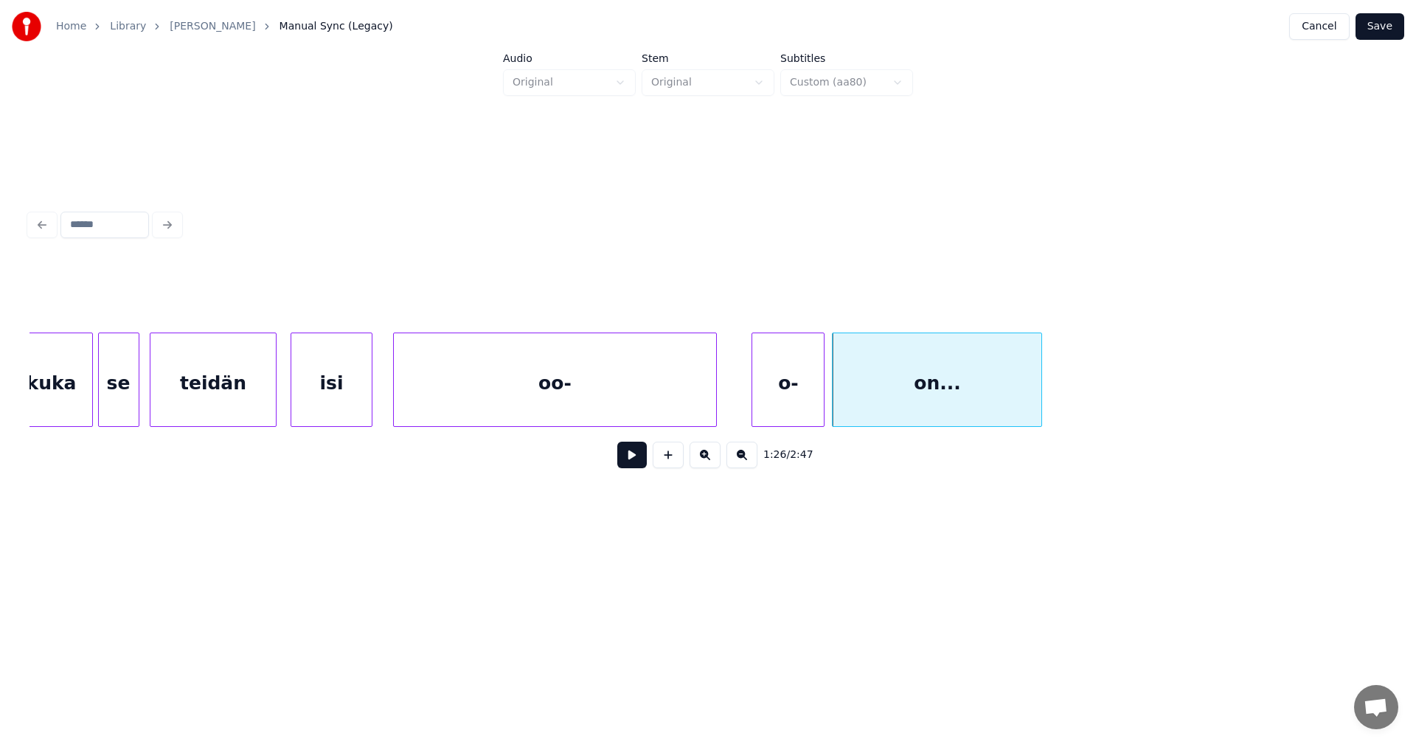
click at [611, 399] on div "oo-" at bounding box center [555, 383] width 322 height 100
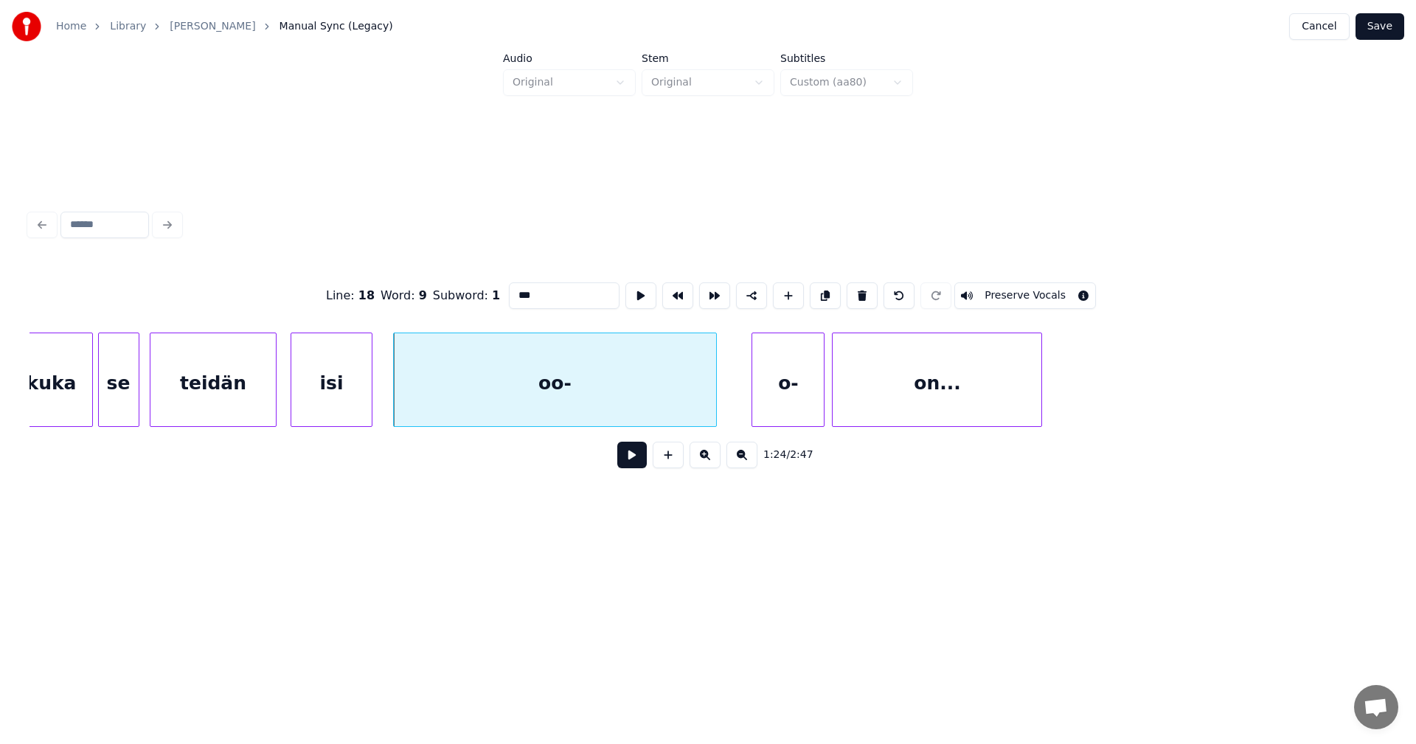
click at [631, 459] on button at bounding box center [631, 455] width 29 height 27
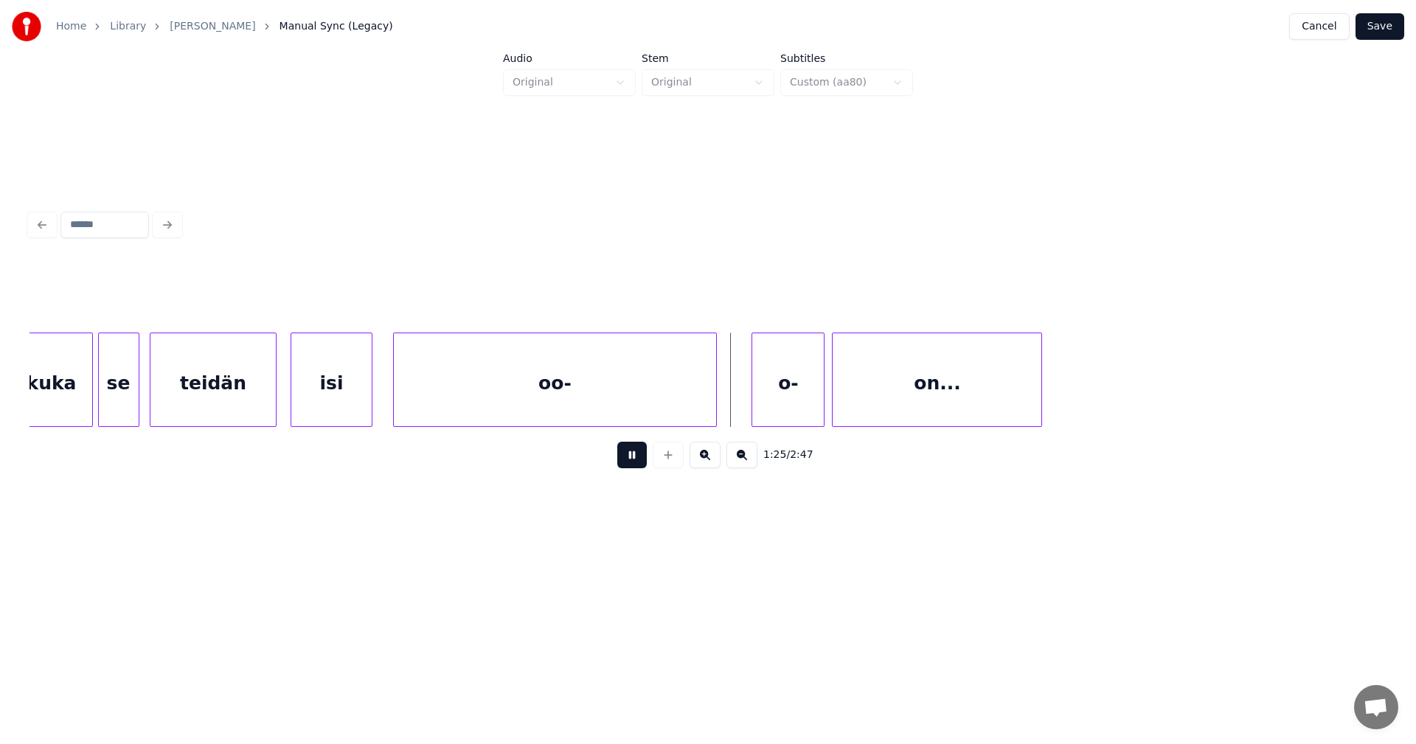
drag, startPoint x: 631, startPoint y: 459, endPoint x: 641, endPoint y: 442, distance: 18.8
click at [633, 454] on button at bounding box center [631, 455] width 29 height 27
click at [720, 399] on div at bounding box center [722, 379] width 4 height 93
click at [680, 411] on div "oo-" at bounding box center [555, 383] width 322 height 100
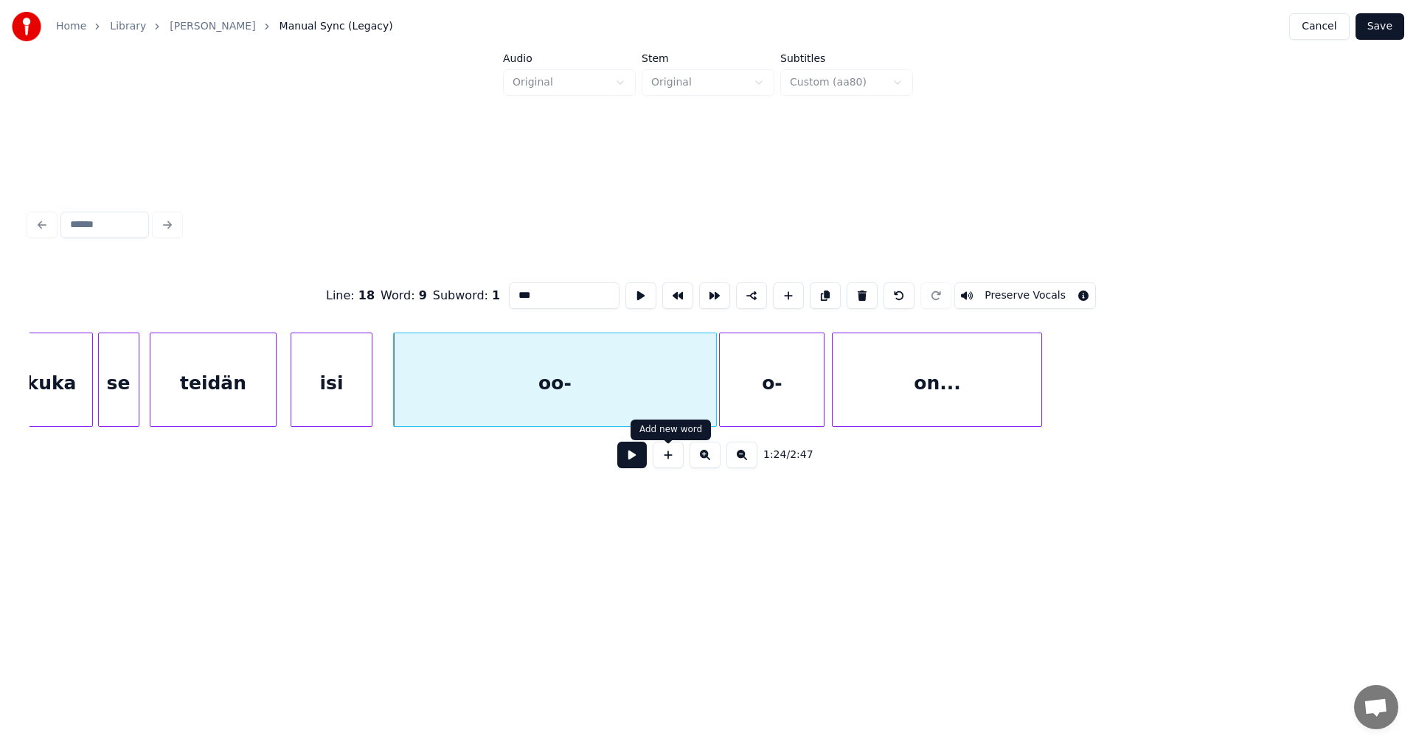
click at [637, 459] on button at bounding box center [631, 455] width 29 height 27
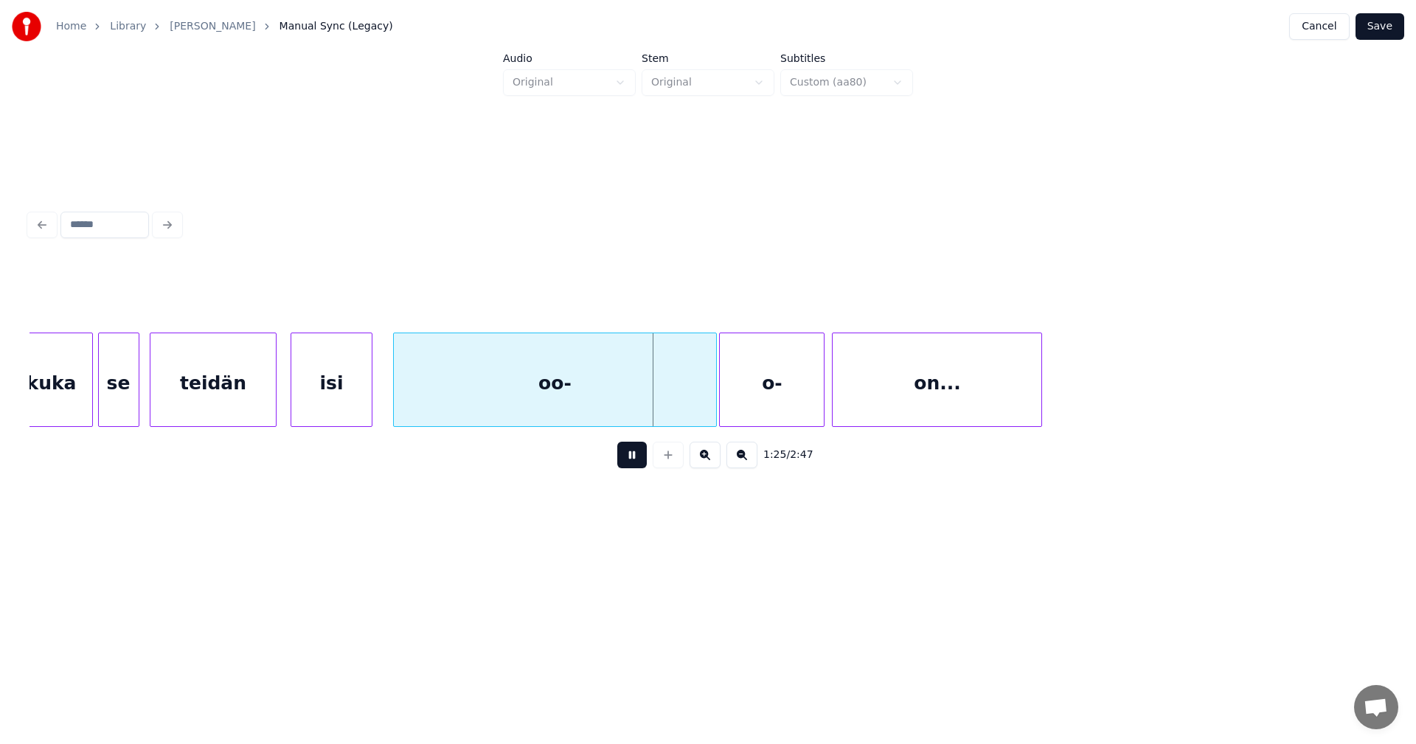
click at [637, 459] on button at bounding box center [631, 455] width 29 height 27
click at [701, 399] on div at bounding box center [701, 379] width 4 height 93
click at [737, 399] on div "o-" at bounding box center [761, 383] width 104 height 100
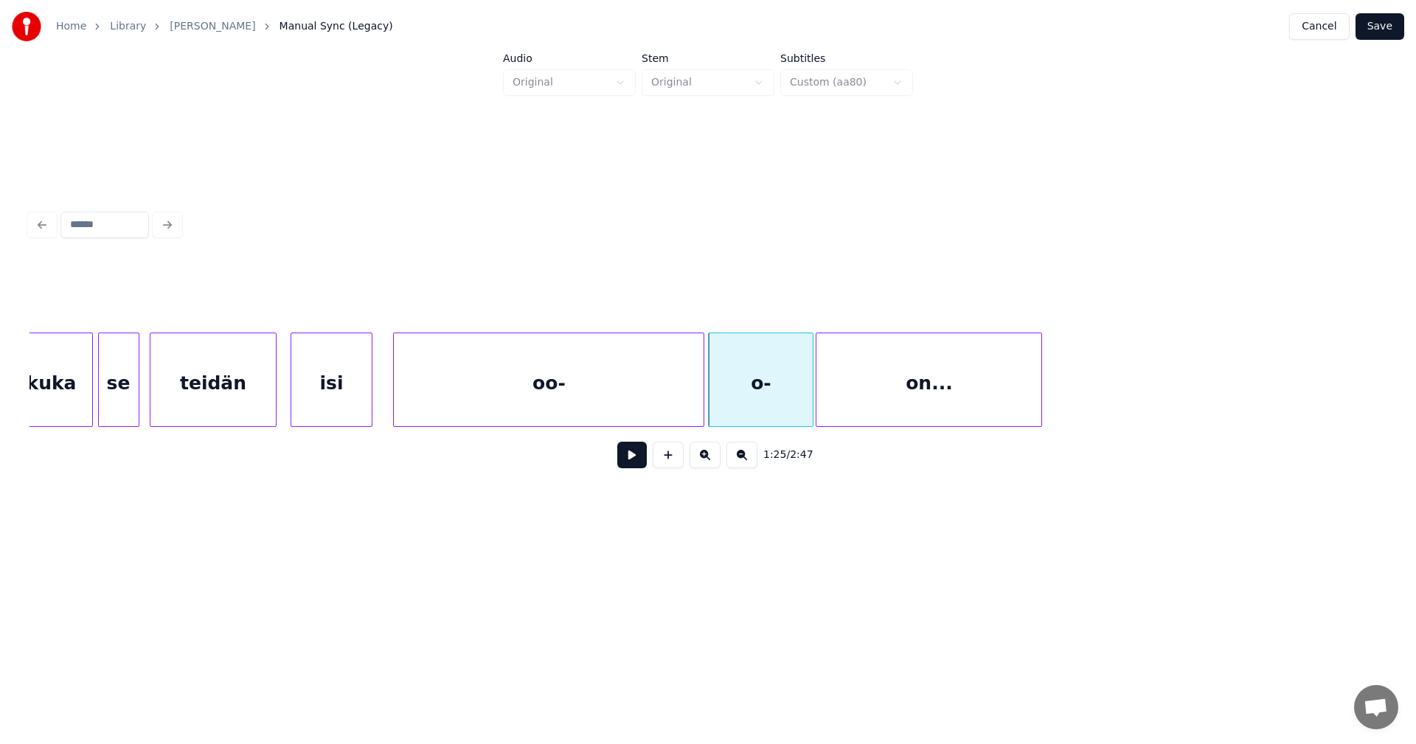
click at [817, 395] on div at bounding box center [818, 379] width 4 height 93
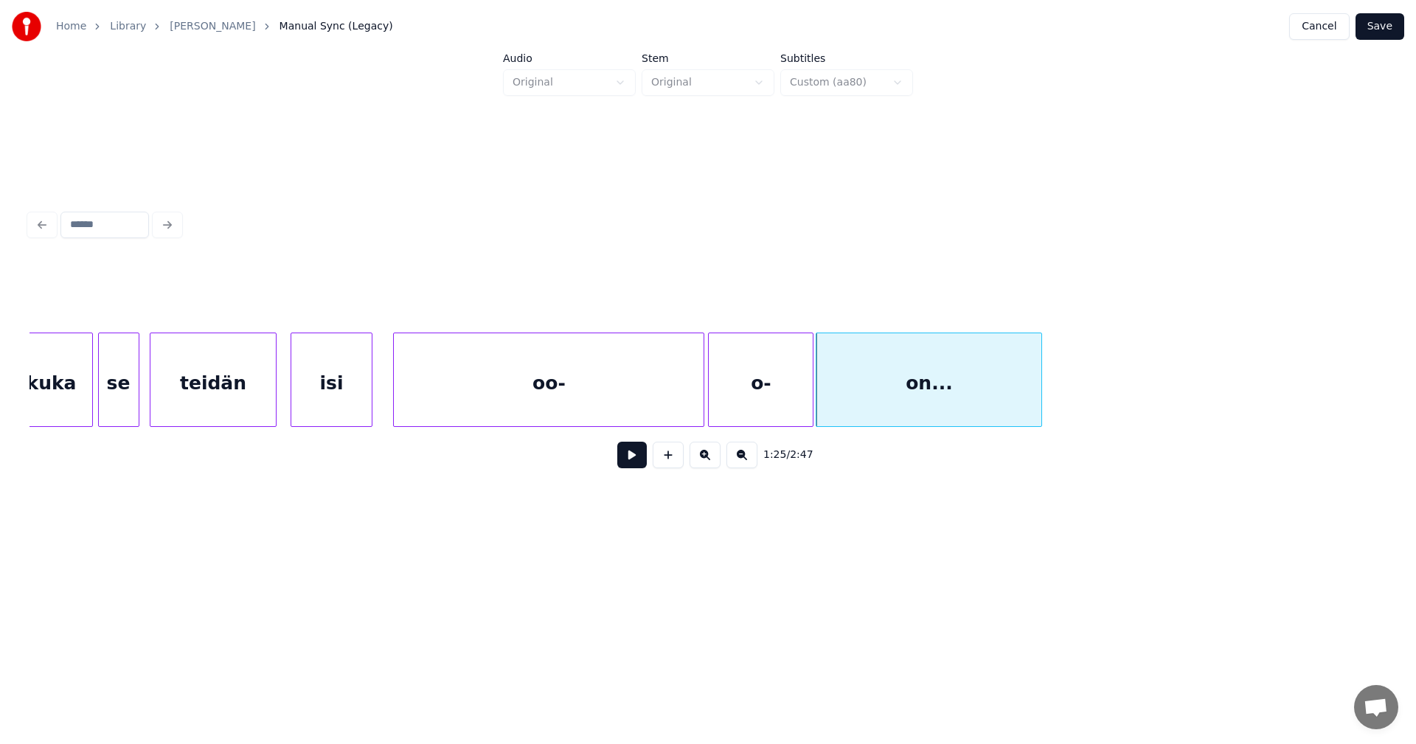
click at [626, 410] on div "oo-" at bounding box center [549, 383] width 310 height 100
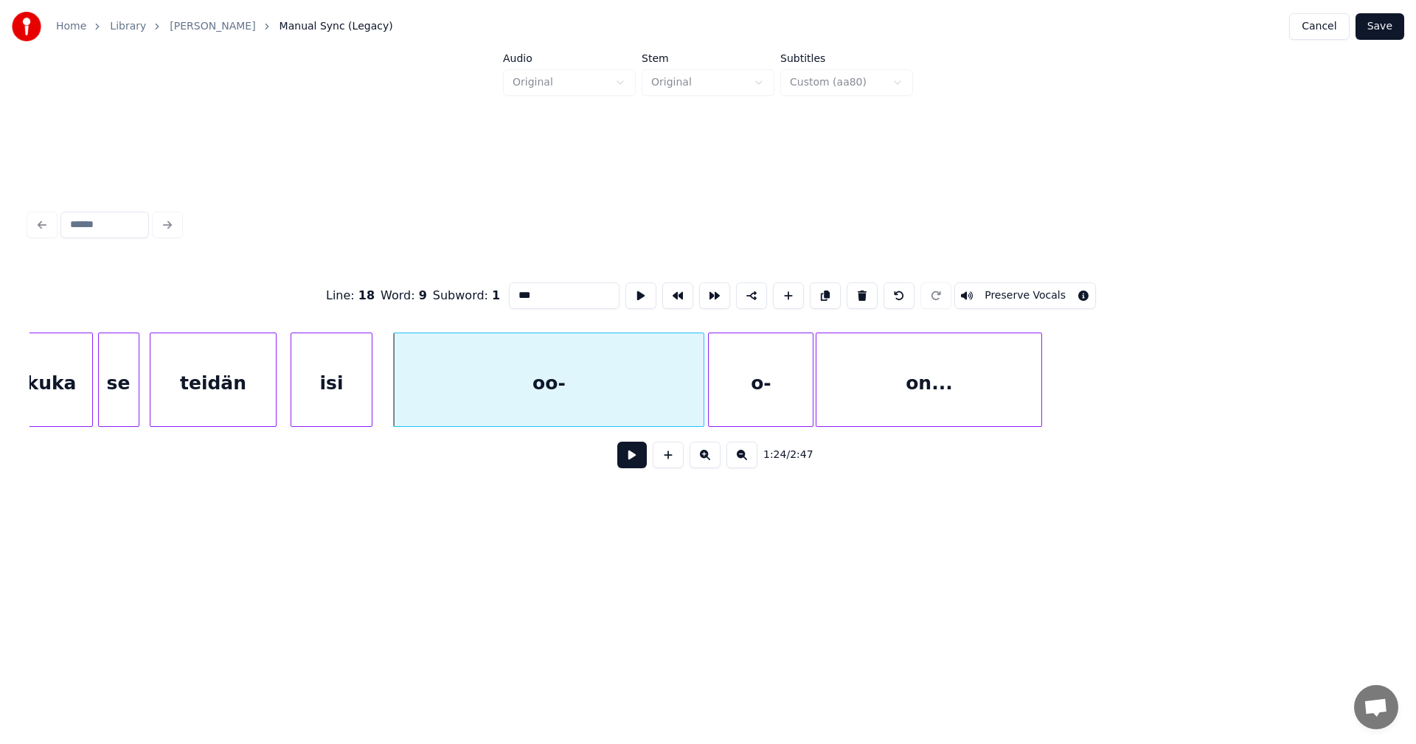
click at [631, 462] on button at bounding box center [631, 455] width 29 height 27
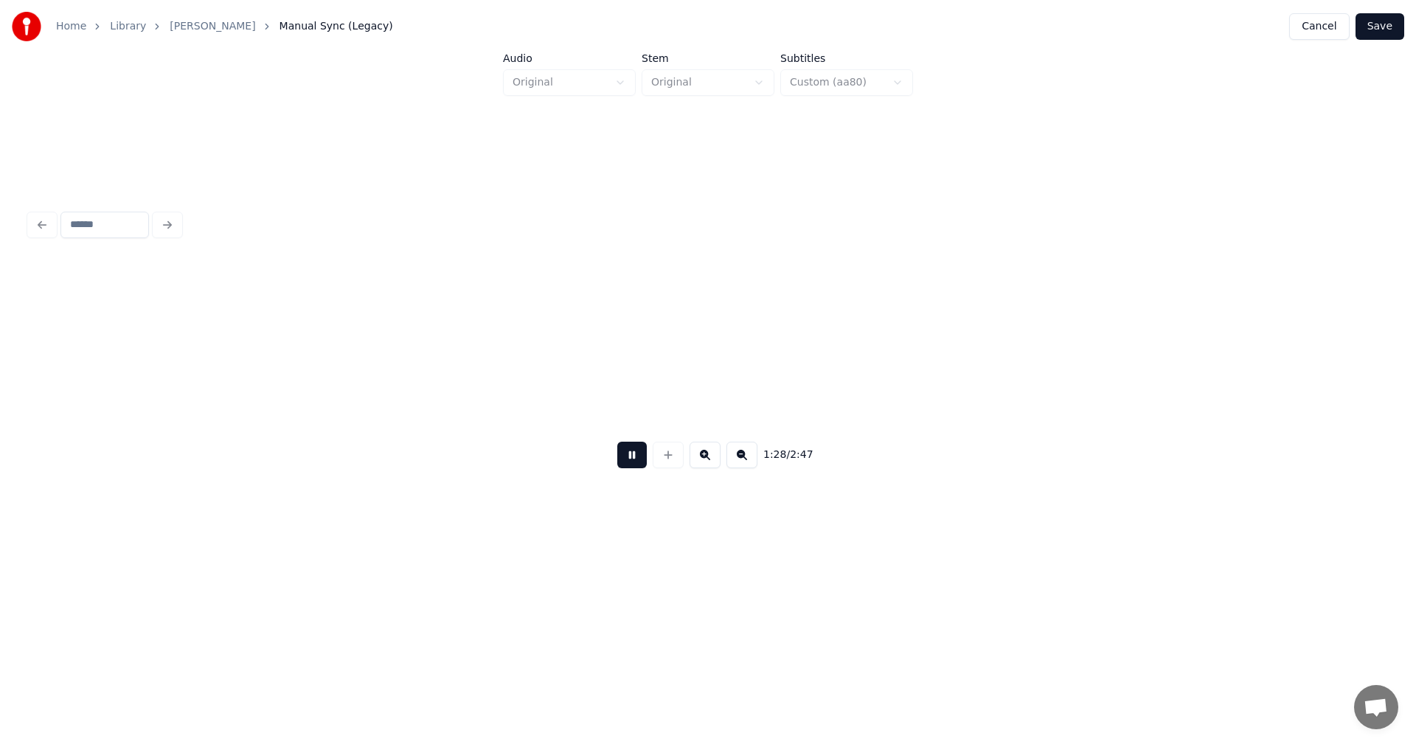
scroll to position [0, 22763]
click at [631, 462] on button at bounding box center [631, 455] width 29 height 27
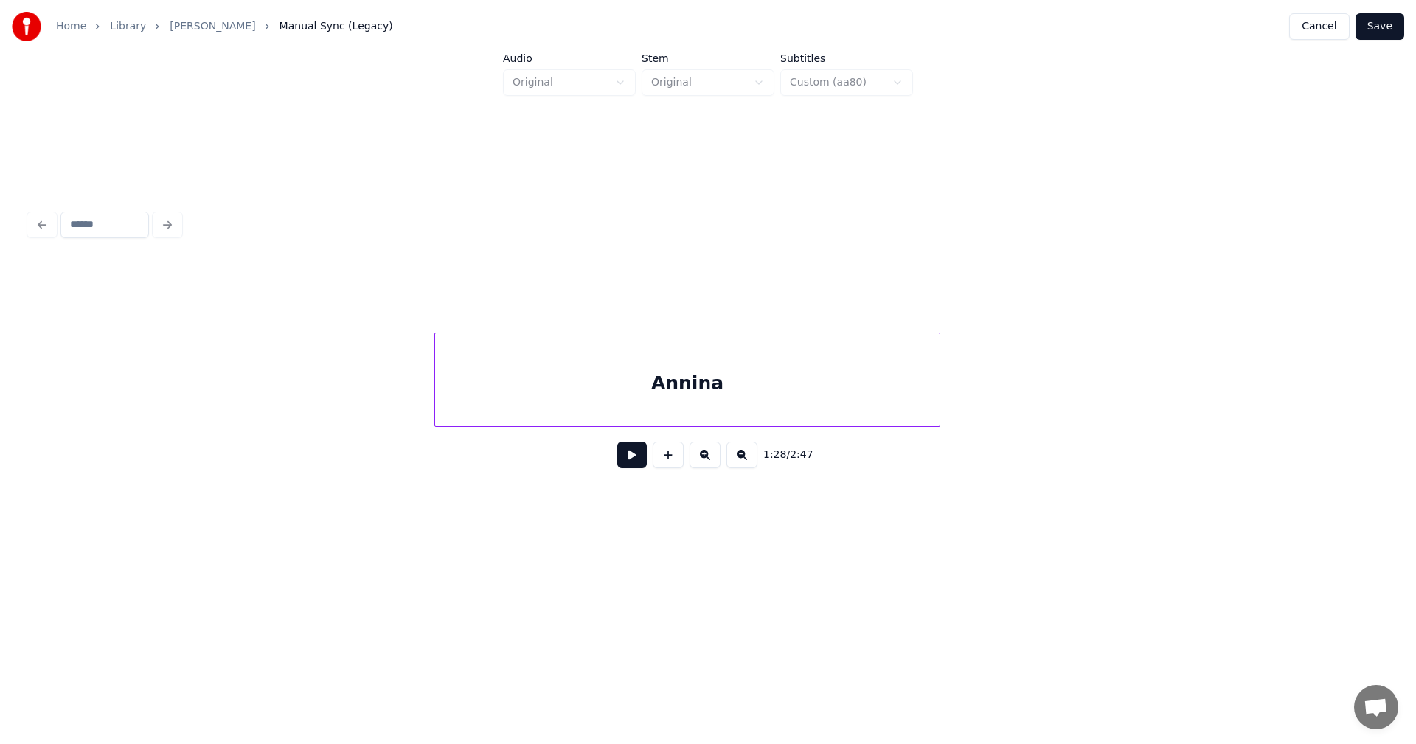
scroll to position [0, 28077]
click at [754, 382] on div "Annina" at bounding box center [591, 383] width 504 height 100
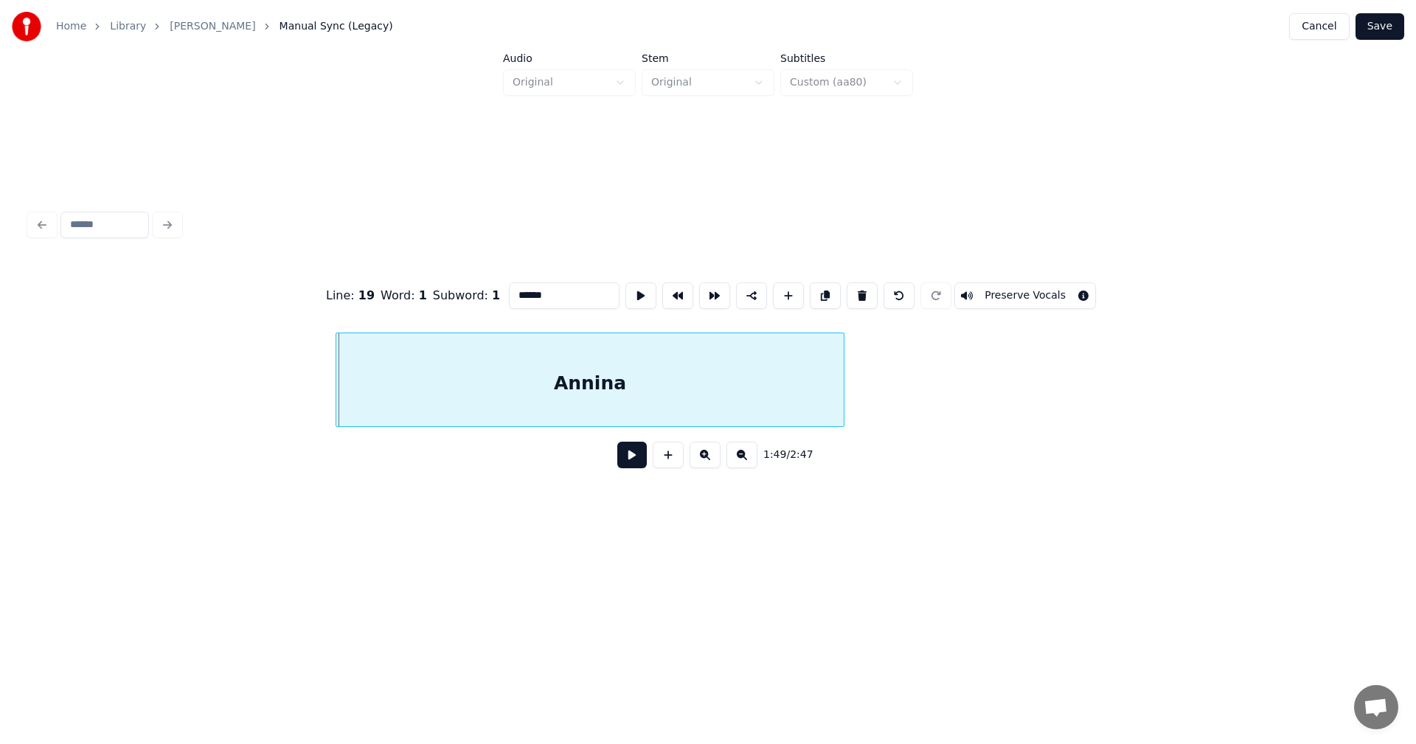
click at [337, 395] on div at bounding box center [338, 379] width 4 height 93
click at [632, 460] on button at bounding box center [631, 455] width 29 height 27
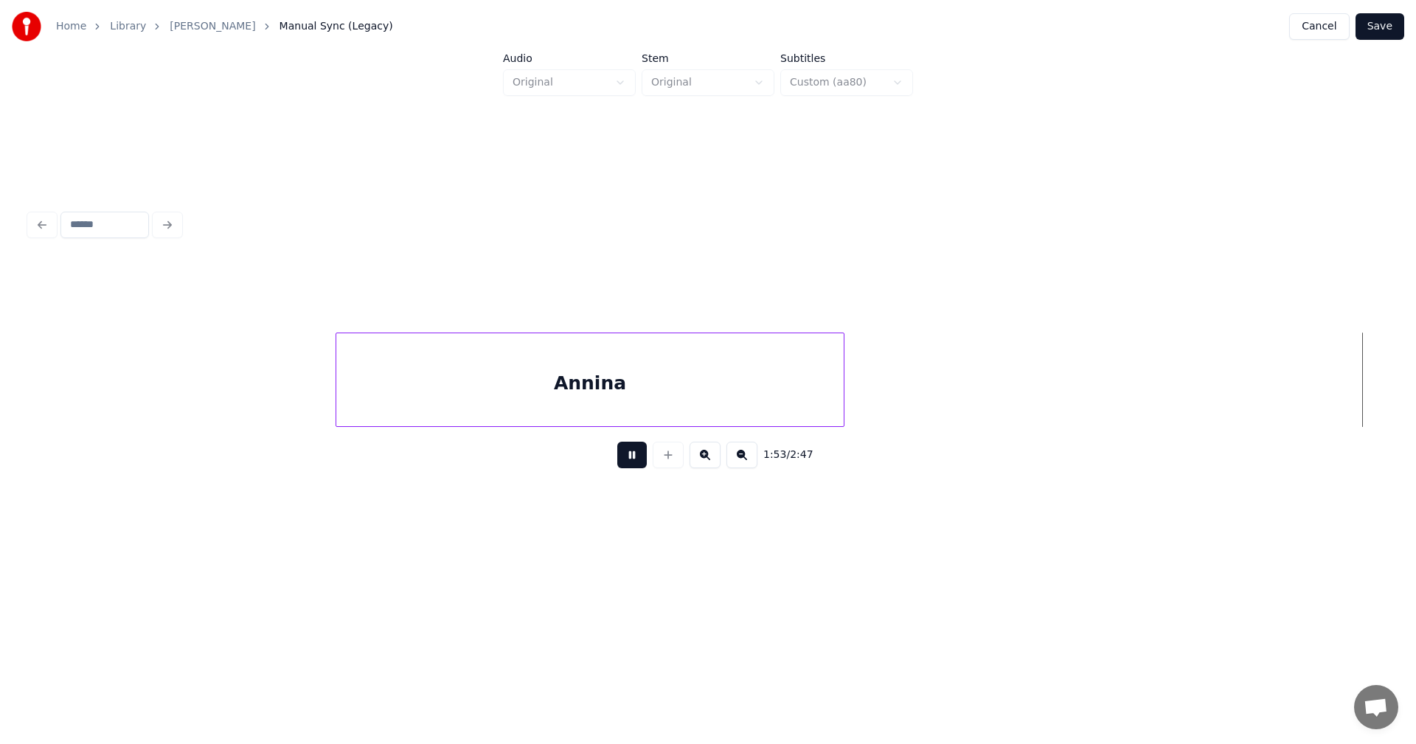
scroll to position [0, 29437]
click at [632, 460] on button at bounding box center [631, 455] width 29 height 27
click at [631, 381] on div "Annina" at bounding box center [706, 383] width 499 height 100
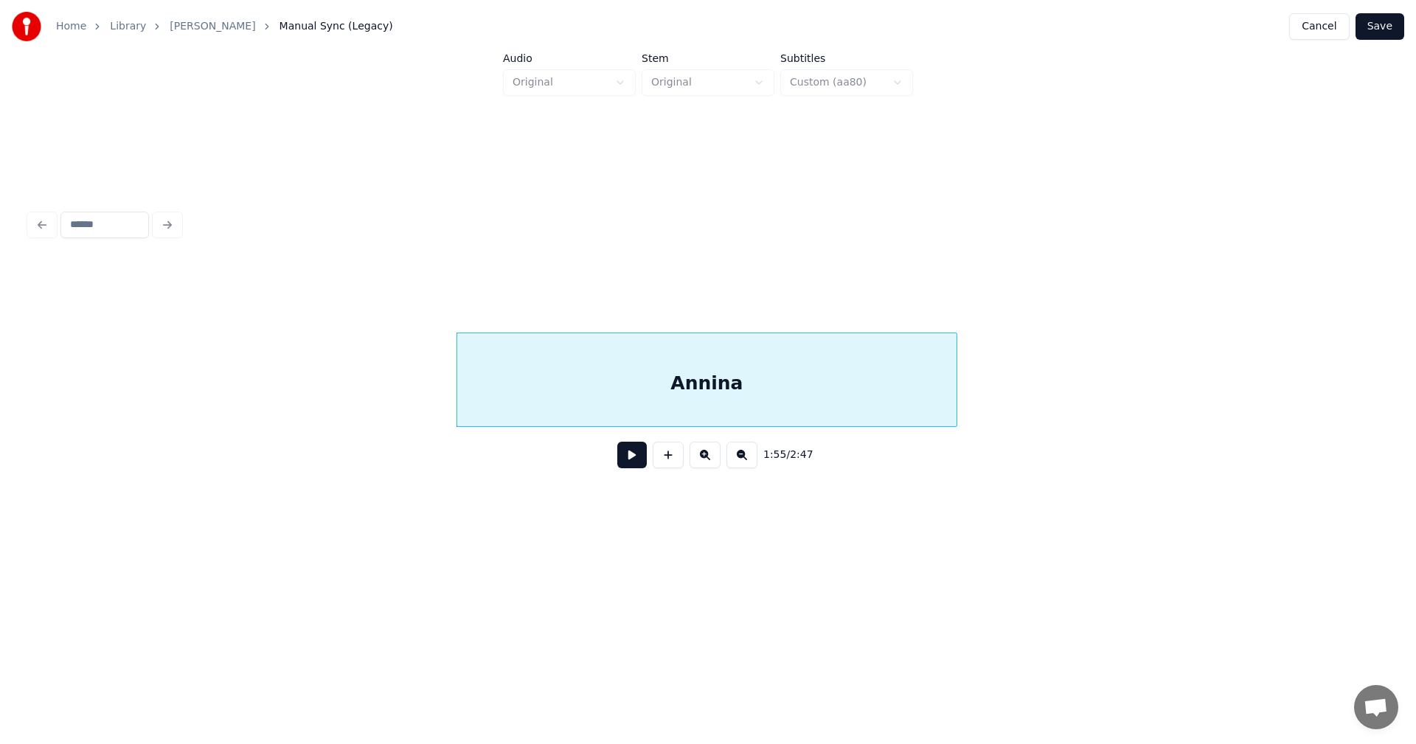
click at [629, 465] on button at bounding box center [631, 455] width 29 height 27
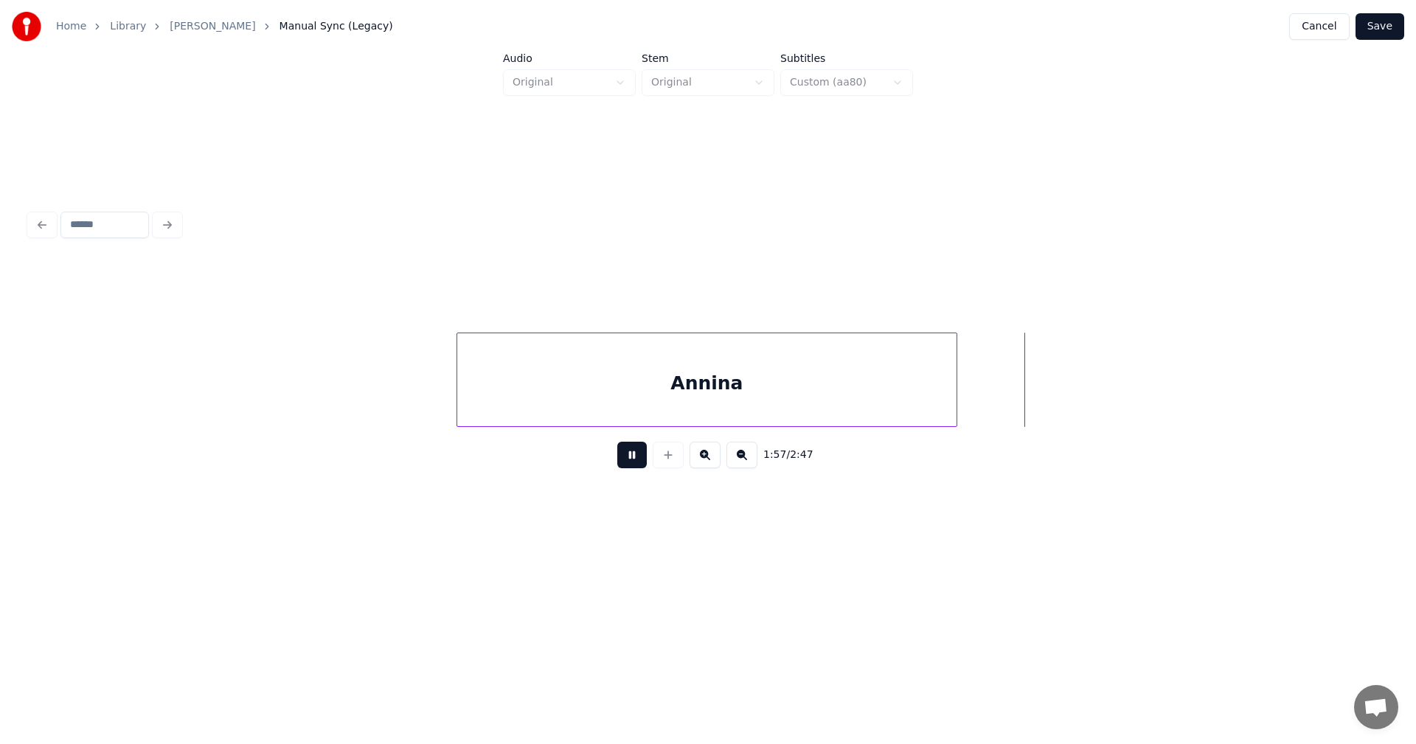
click at [629, 462] on button at bounding box center [631, 455] width 29 height 27
click at [963, 403] on div at bounding box center [961, 379] width 4 height 93
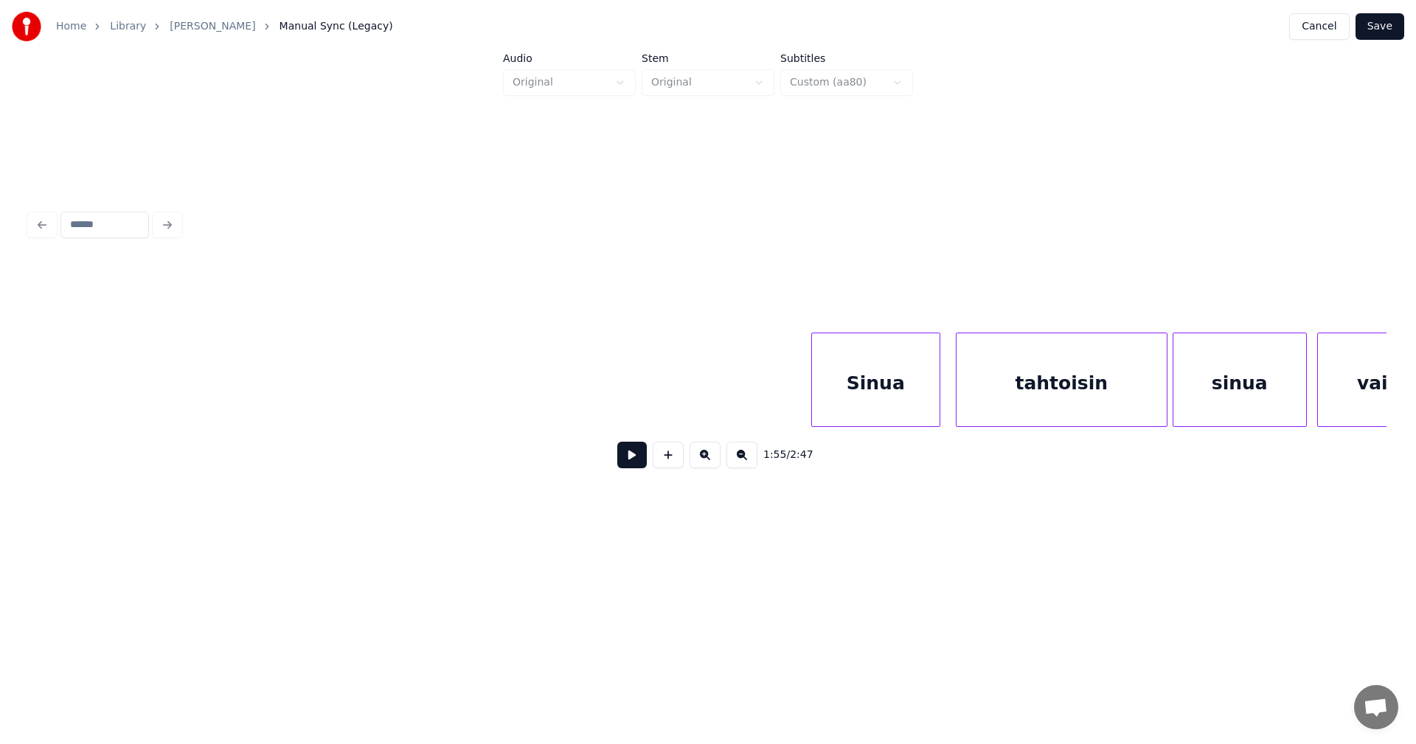
scroll to position [0, 31329]
click at [873, 407] on div "Sinua" at bounding box center [839, 383] width 128 height 100
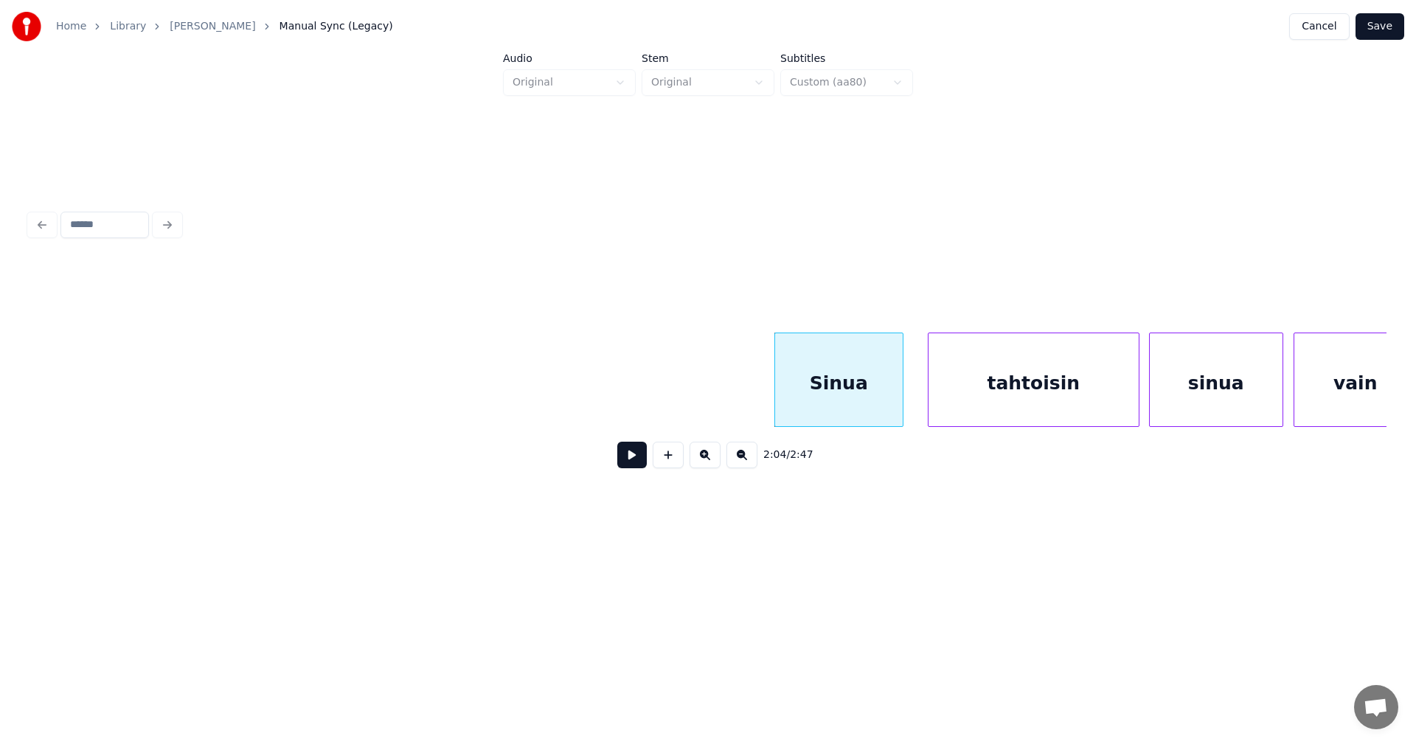
click at [978, 403] on div "tahtoisin" at bounding box center [1033, 383] width 210 height 100
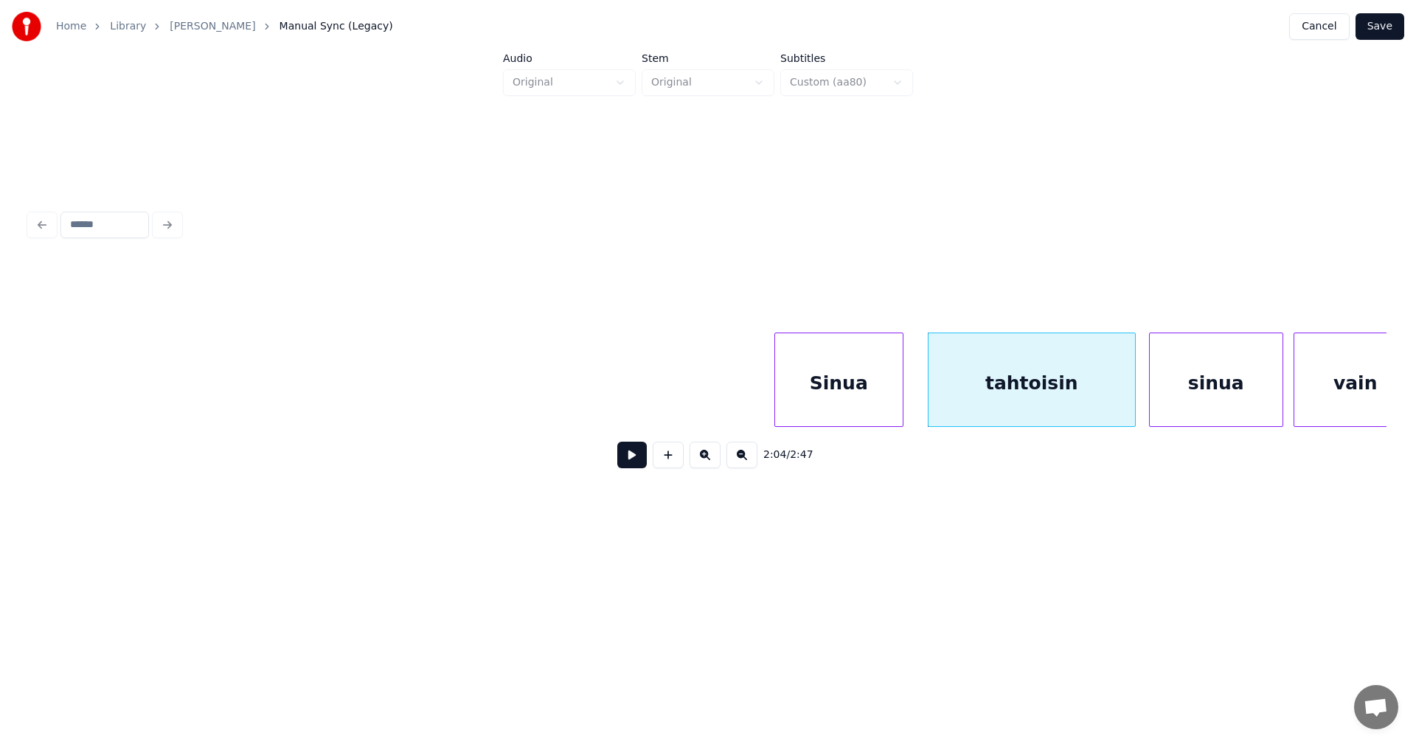
click at [1133, 405] on div at bounding box center [1133, 379] width 4 height 93
click at [849, 401] on div "Sinua" at bounding box center [839, 383] width 128 height 100
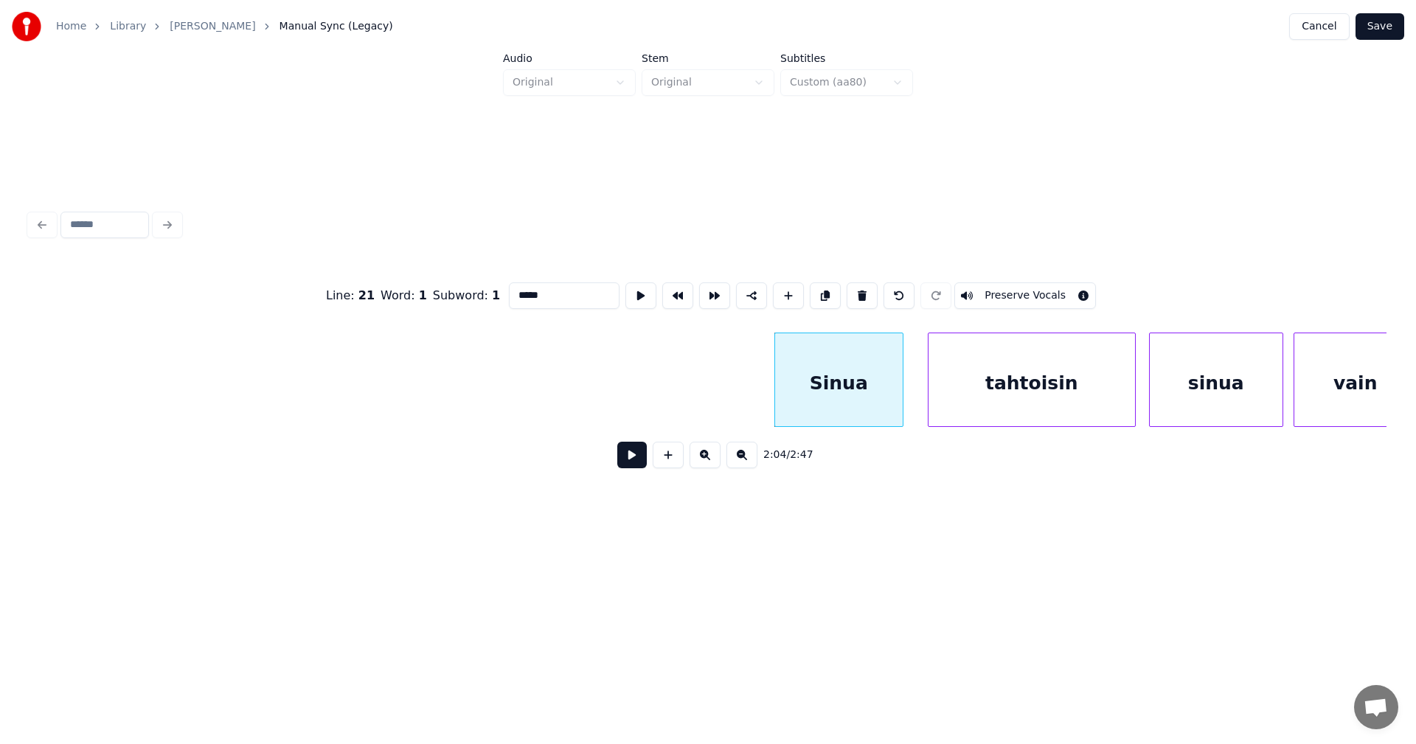
click at [636, 465] on button at bounding box center [631, 455] width 29 height 27
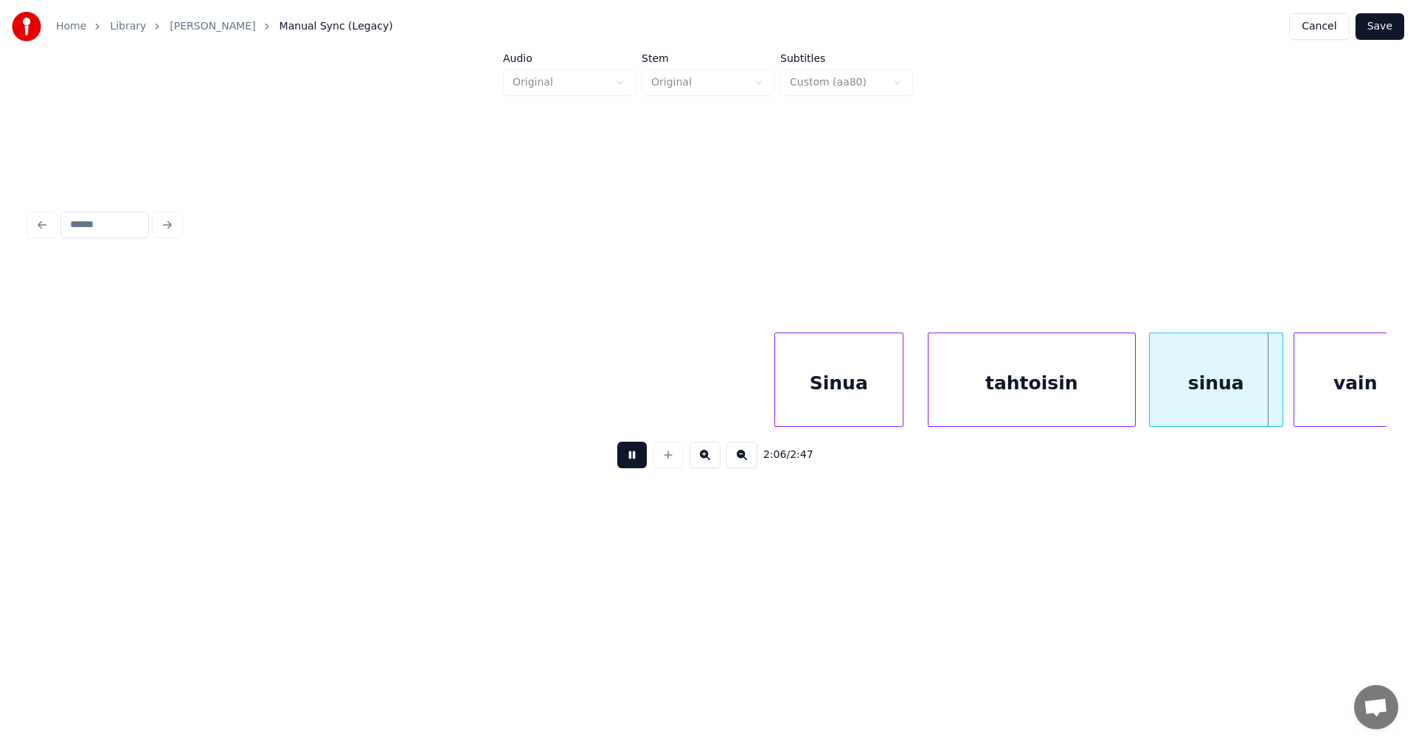
click at [636, 465] on button at bounding box center [631, 455] width 29 height 27
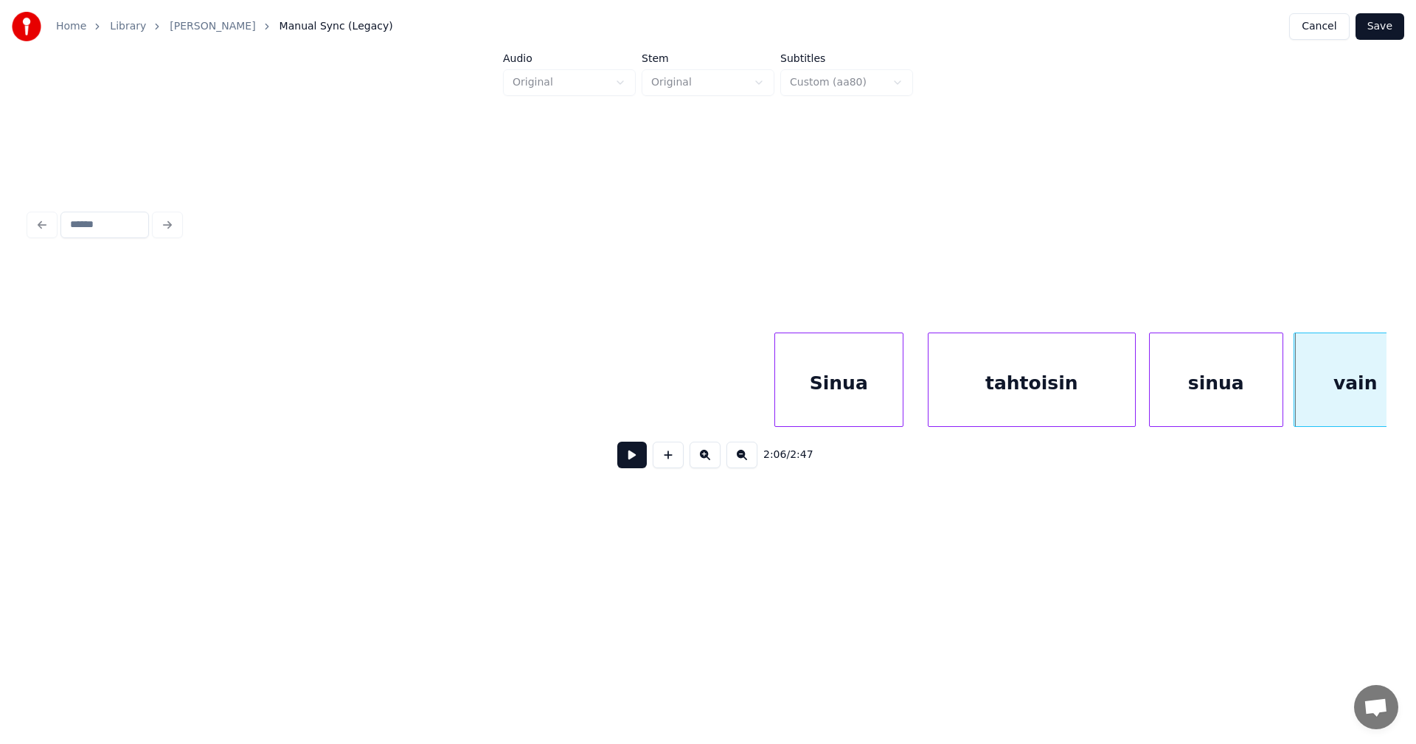
click at [636, 465] on button at bounding box center [631, 455] width 29 height 27
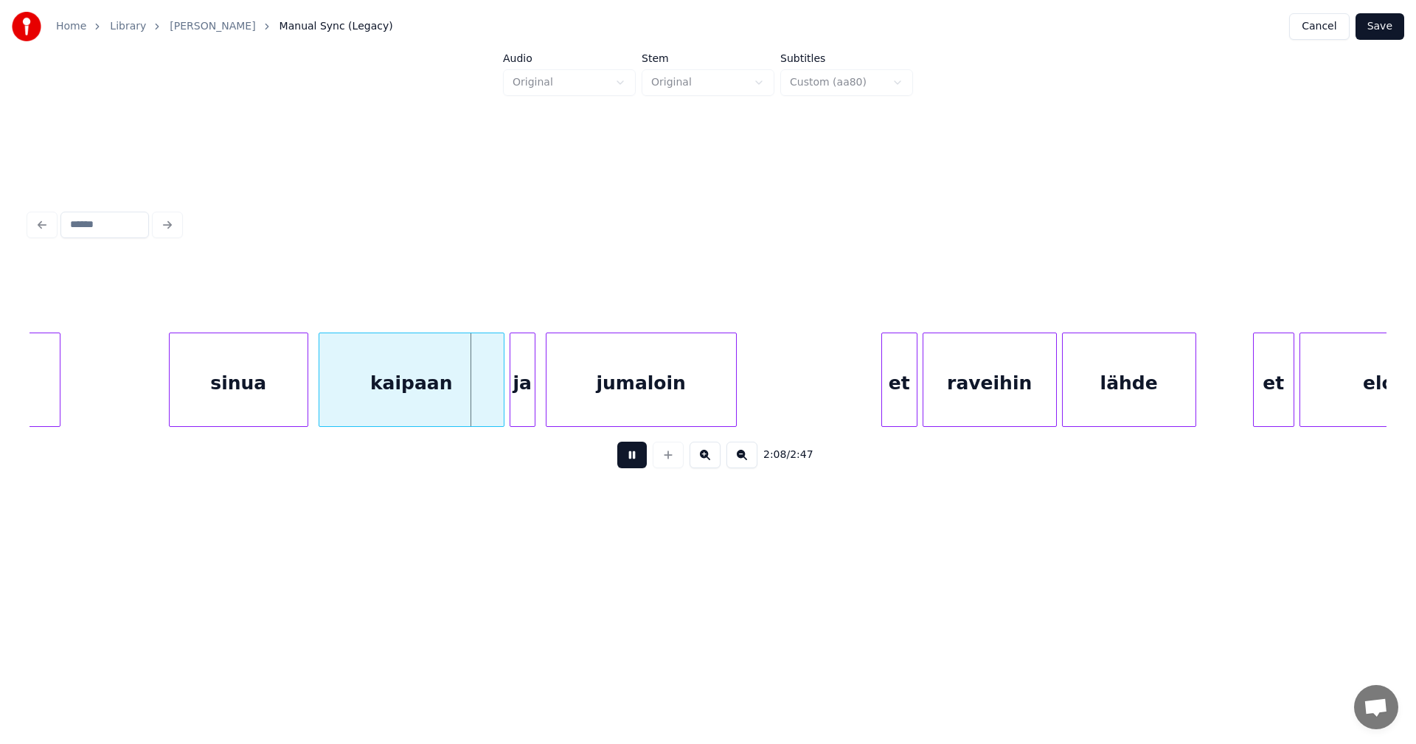
click at [636, 465] on button at bounding box center [631, 455] width 29 height 27
click at [480, 397] on div at bounding box center [479, 379] width 4 height 93
click at [496, 395] on div at bounding box center [497, 379] width 4 height 93
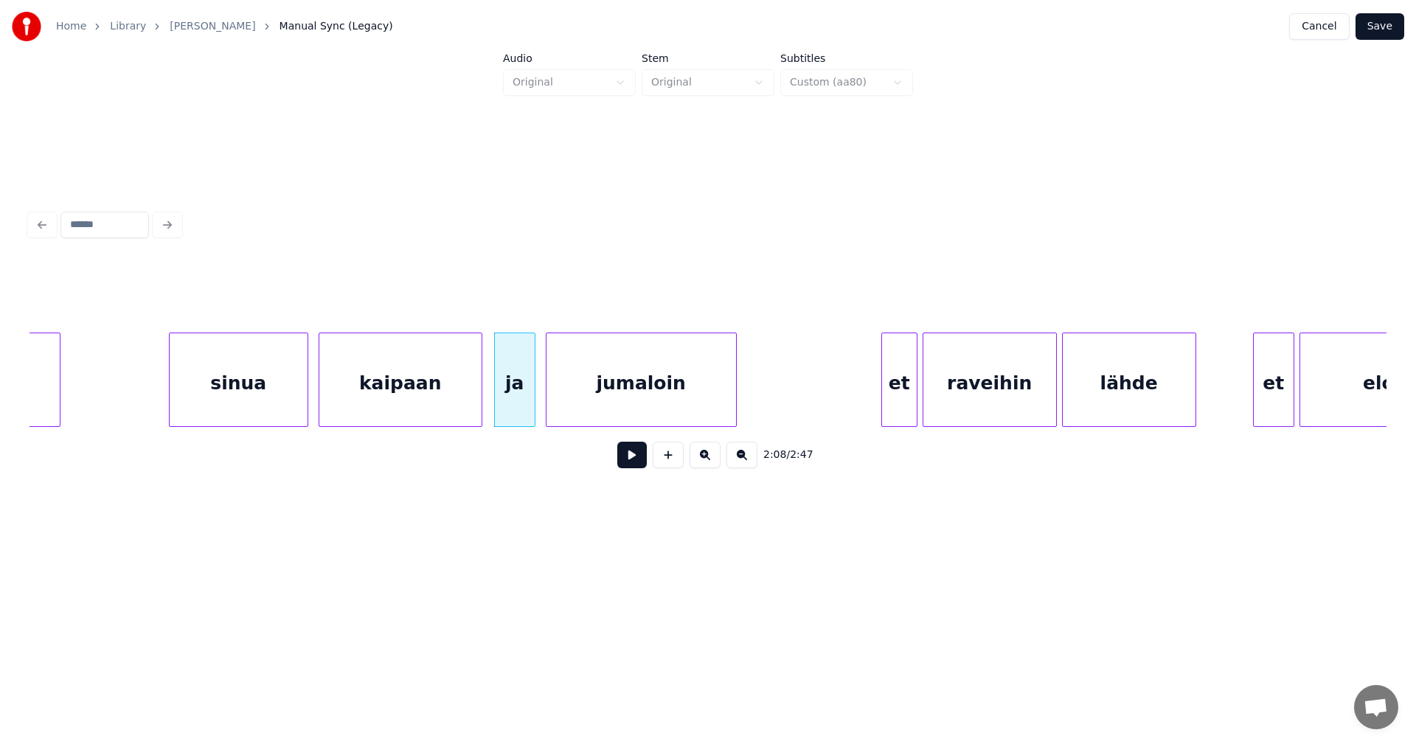
click at [638, 464] on button at bounding box center [631, 455] width 29 height 27
click at [892, 390] on div "et" at bounding box center [893, 383] width 35 height 100
click at [636, 463] on button at bounding box center [631, 455] width 29 height 27
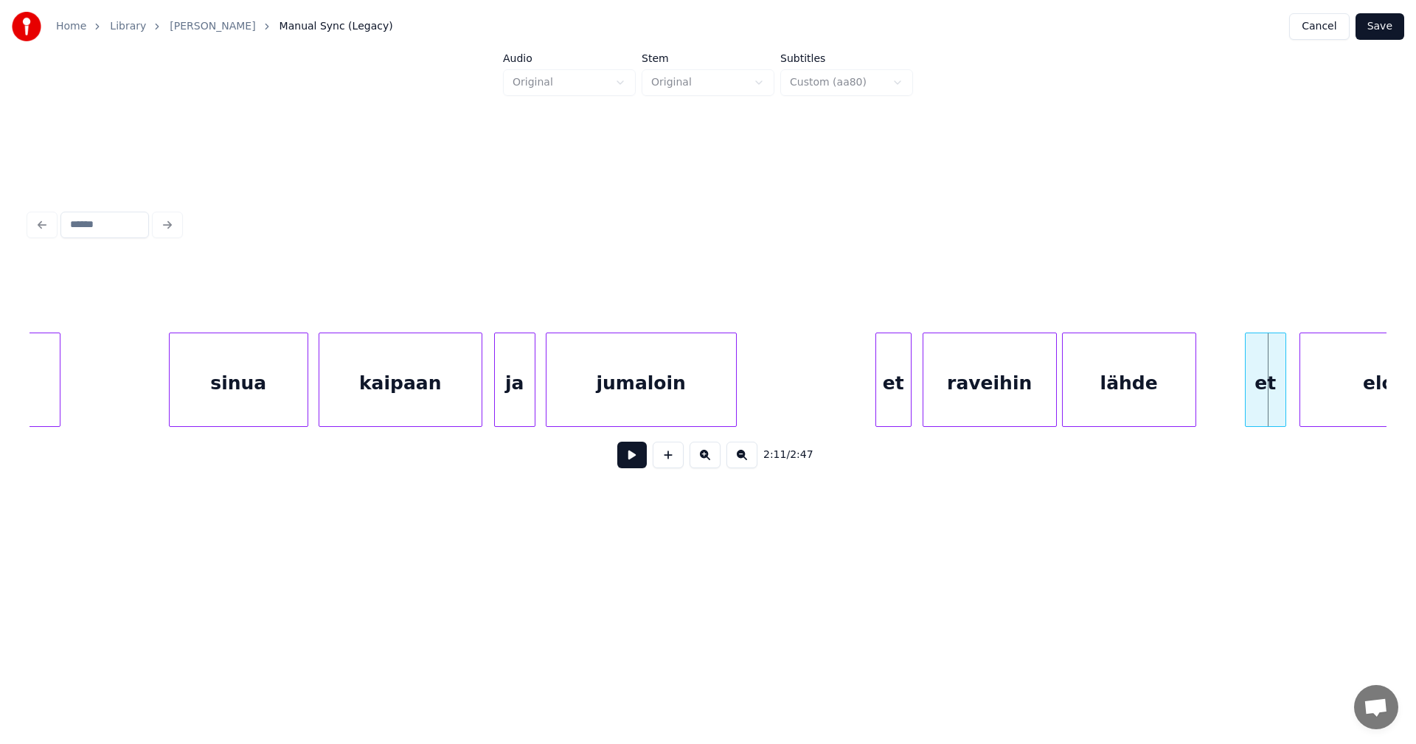
click at [1254, 397] on div "et" at bounding box center [1266, 383] width 40 height 100
click at [1276, 408] on div at bounding box center [1278, 379] width 4 height 93
click at [1294, 408] on div at bounding box center [1295, 379] width 4 height 93
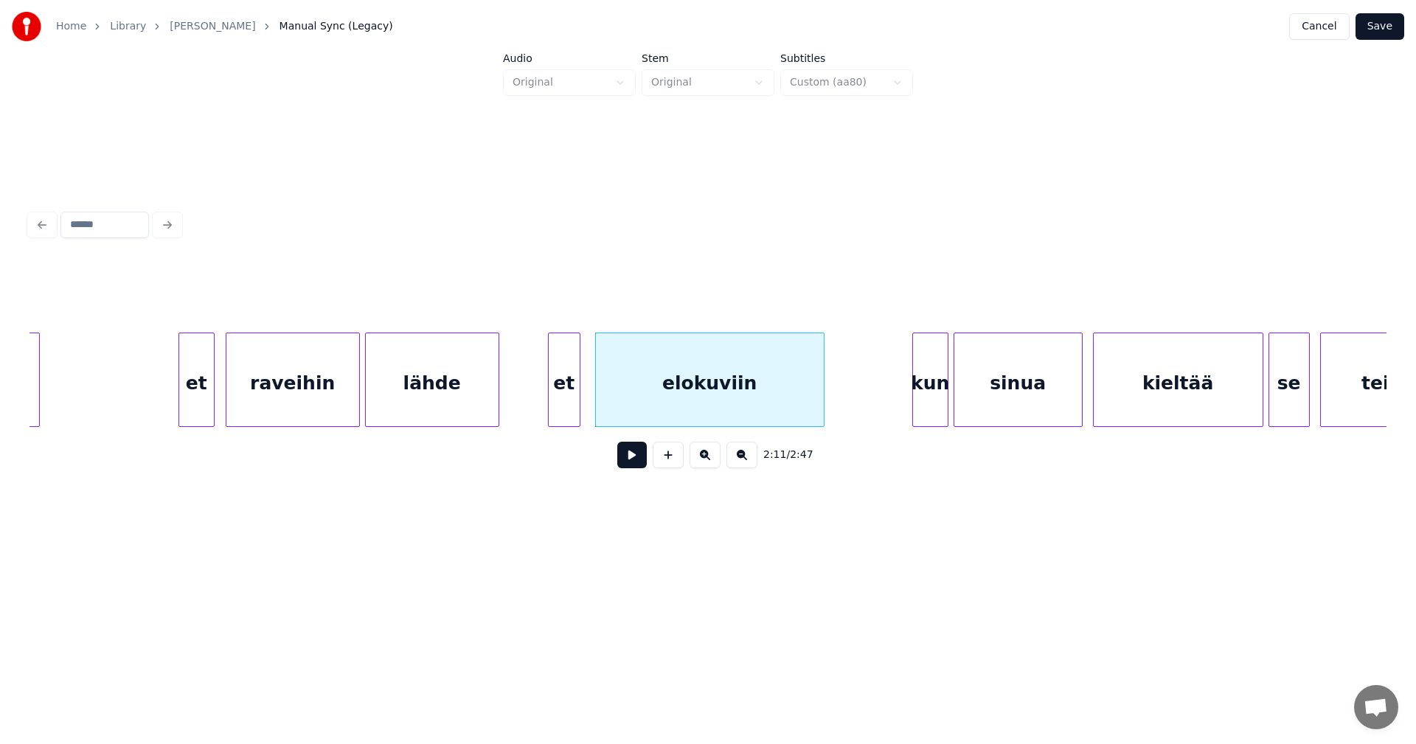
scroll to position [0, 33394]
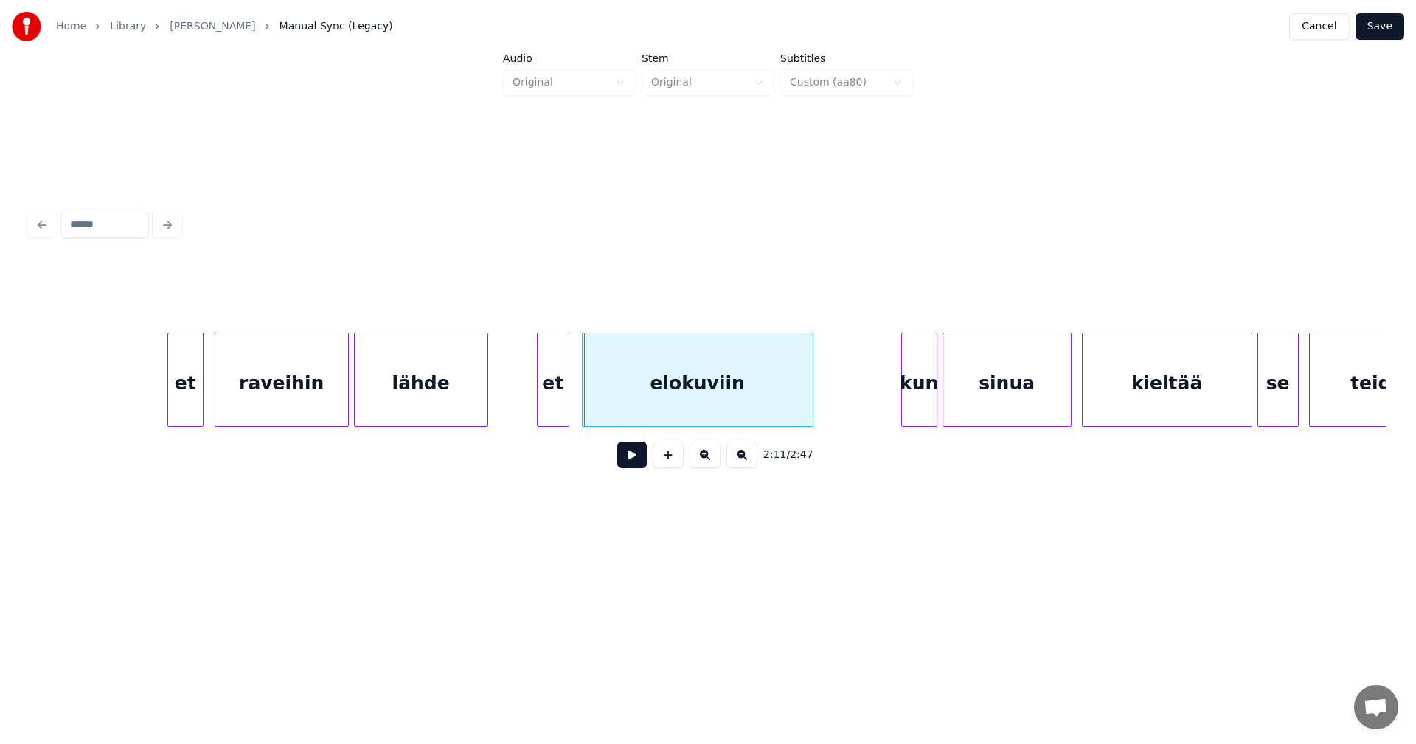
click at [586, 399] on div at bounding box center [585, 379] width 4 height 93
click at [563, 401] on div "et" at bounding box center [553, 383] width 31 height 100
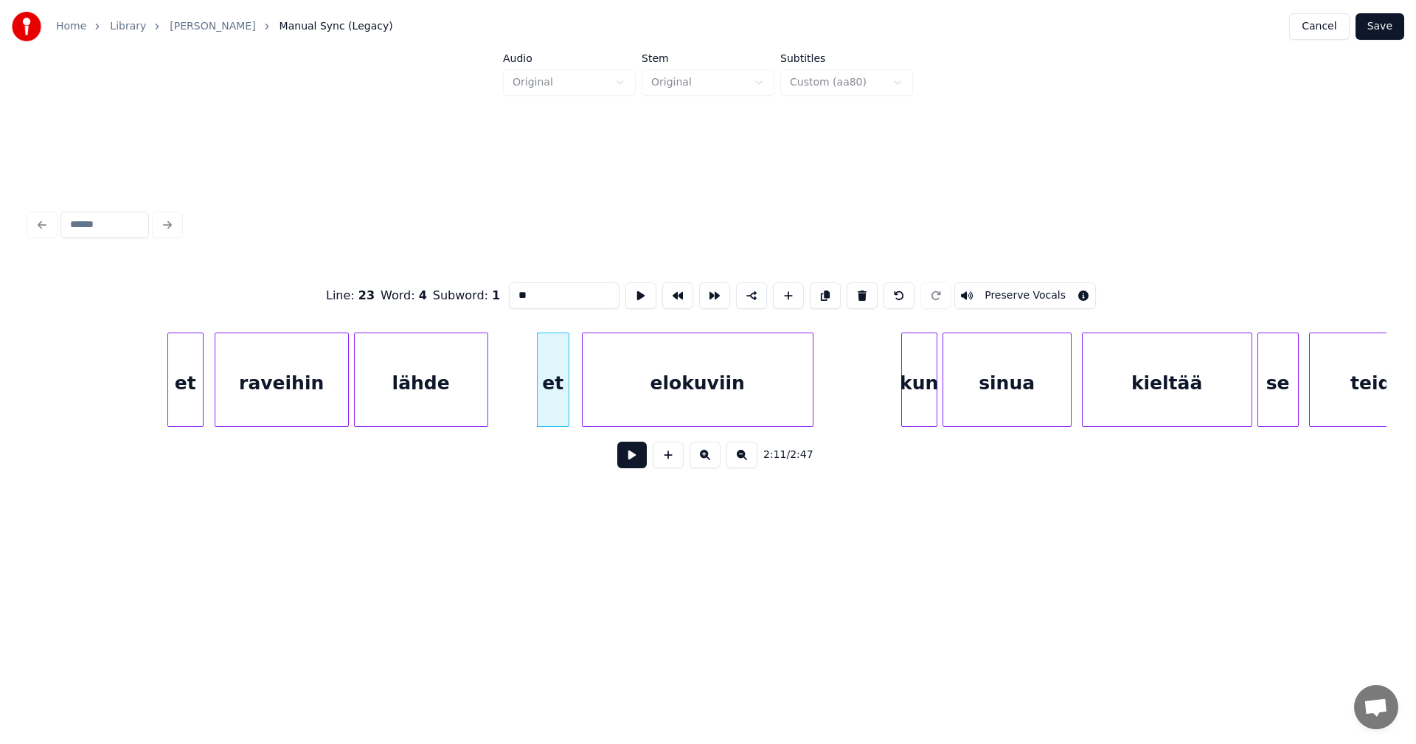
click at [626, 457] on button at bounding box center [631, 455] width 29 height 27
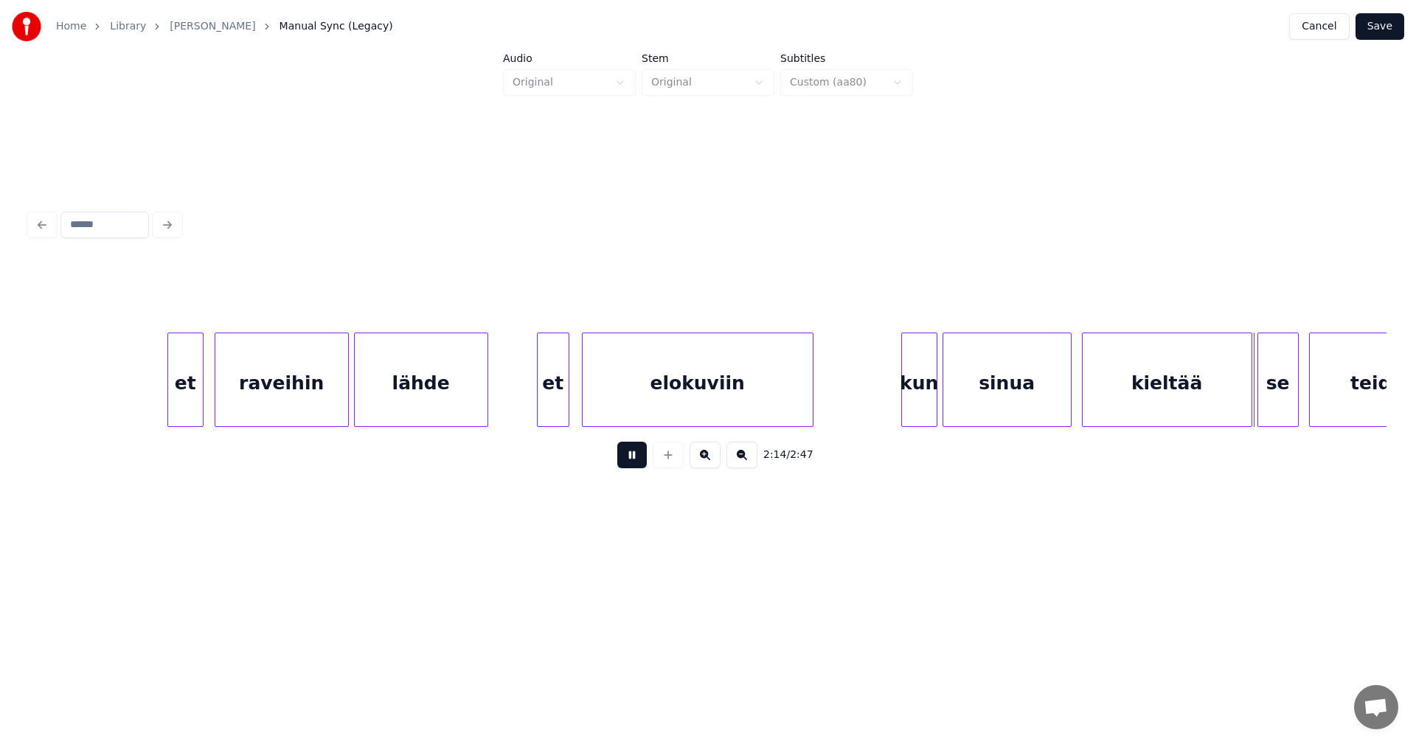
click at [628, 457] on button at bounding box center [631, 455] width 29 height 27
click at [629, 457] on button at bounding box center [631, 455] width 29 height 27
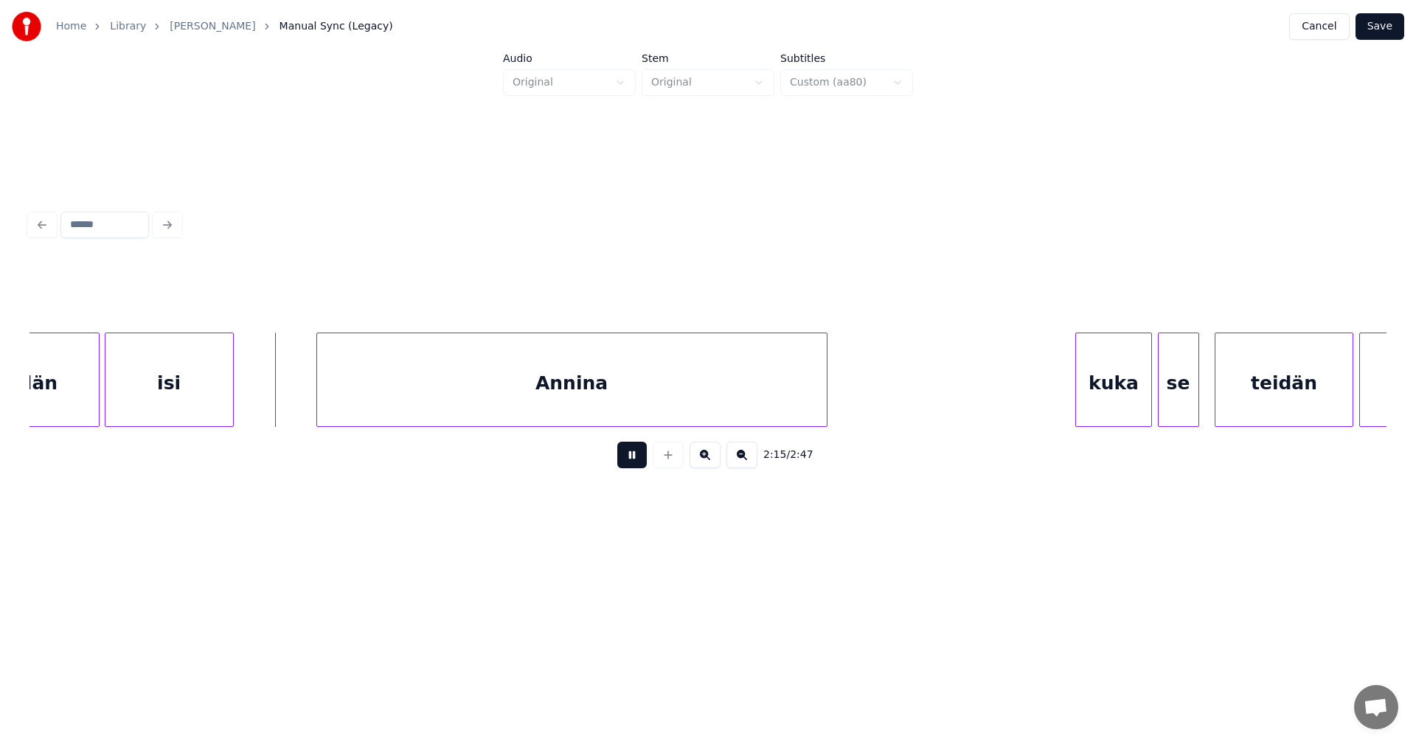
click at [629, 457] on button at bounding box center [631, 455] width 29 height 27
click at [80, 407] on div at bounding box center [79, 379] width 4 height 93
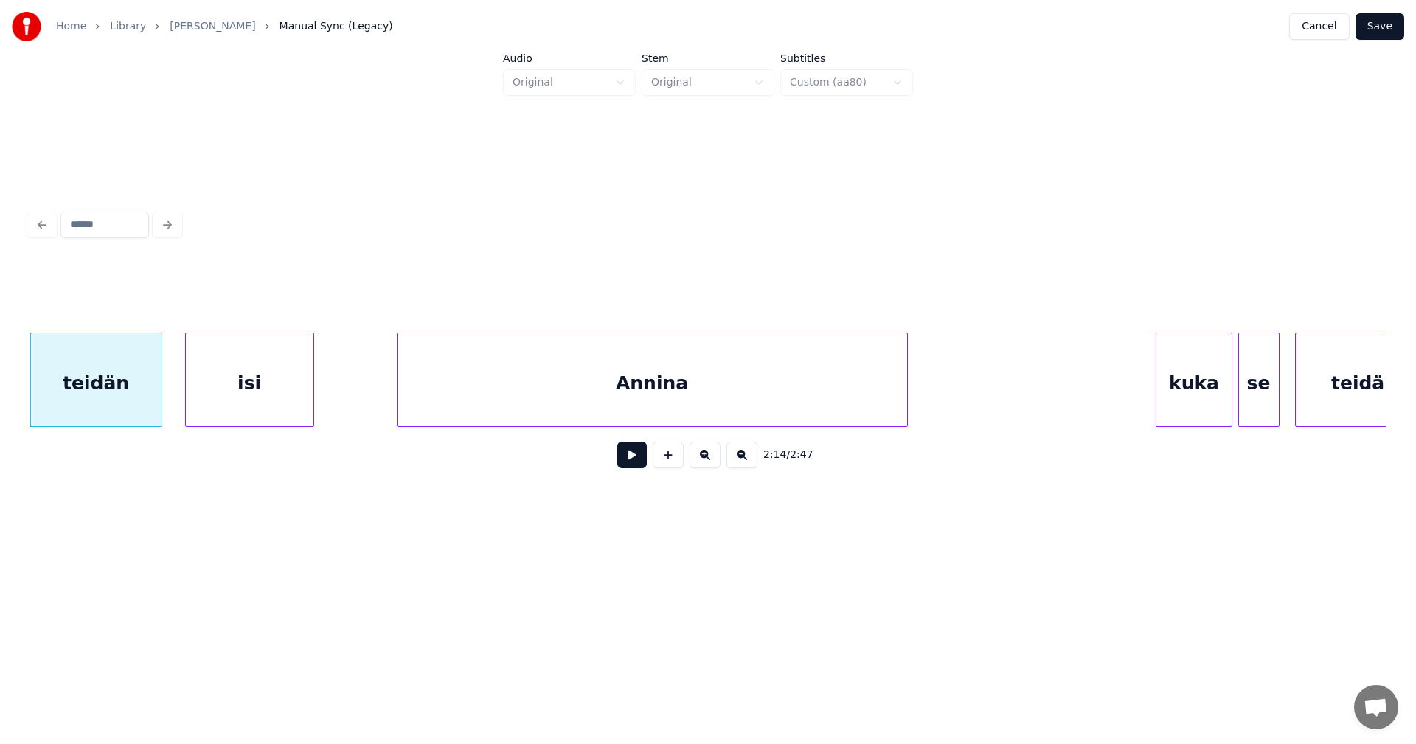
click at [110, 395] on div "teidän" at bounding box center [96, 383] width 131 height 100
click at [627, 455] on button at bounding box center [631, 455] width 29 height 27
click at [181, 392] on div at bounding box center [180, 379] width 4 height 93
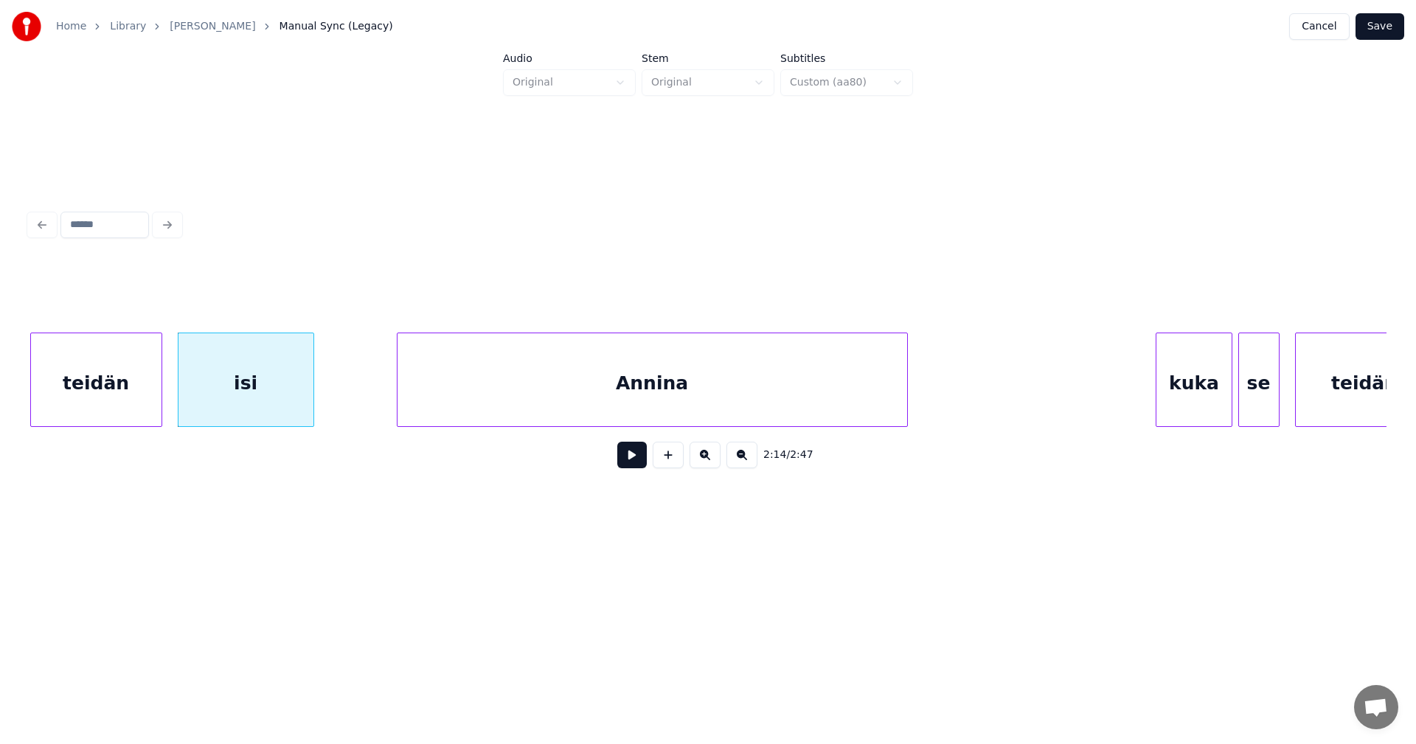
click at [626, 458] on button at bounding box center [631, 455] width 29 height 27
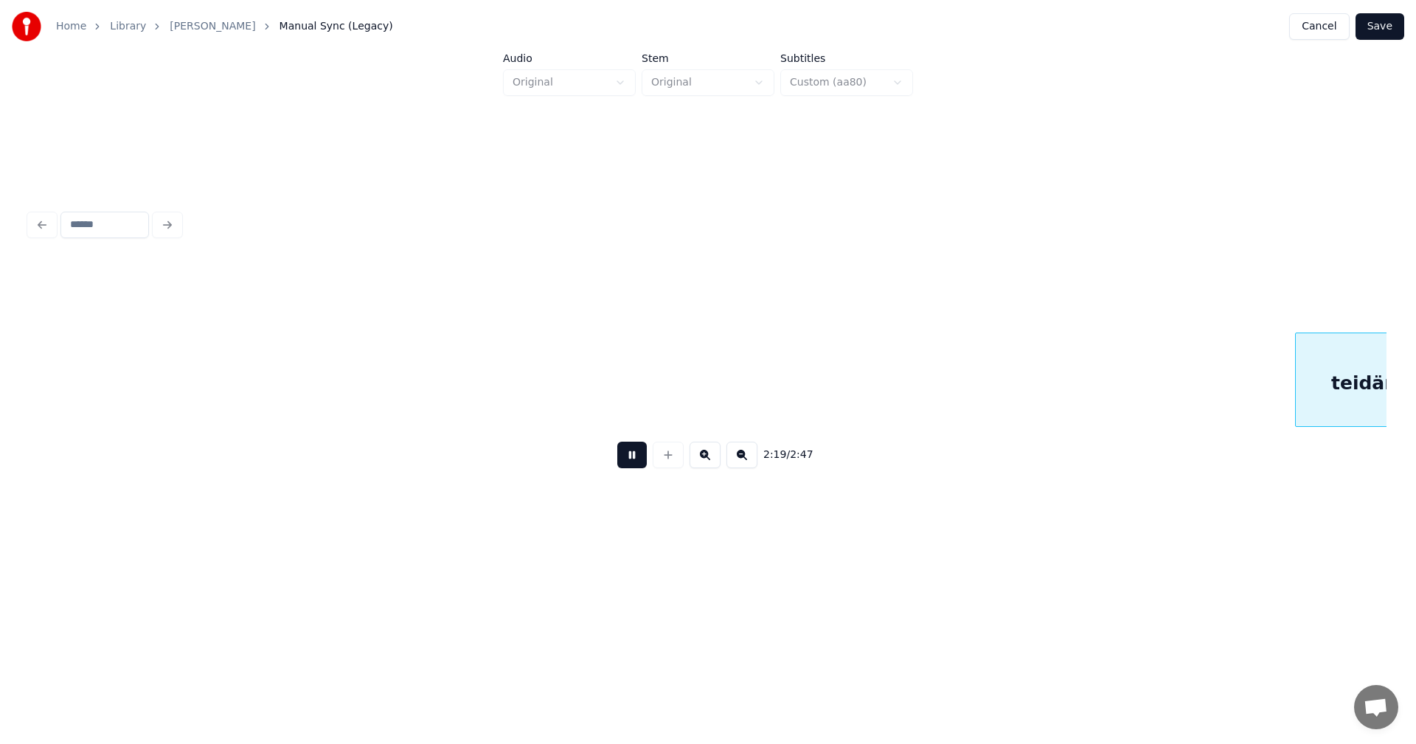
scroll to position [0, 36033]
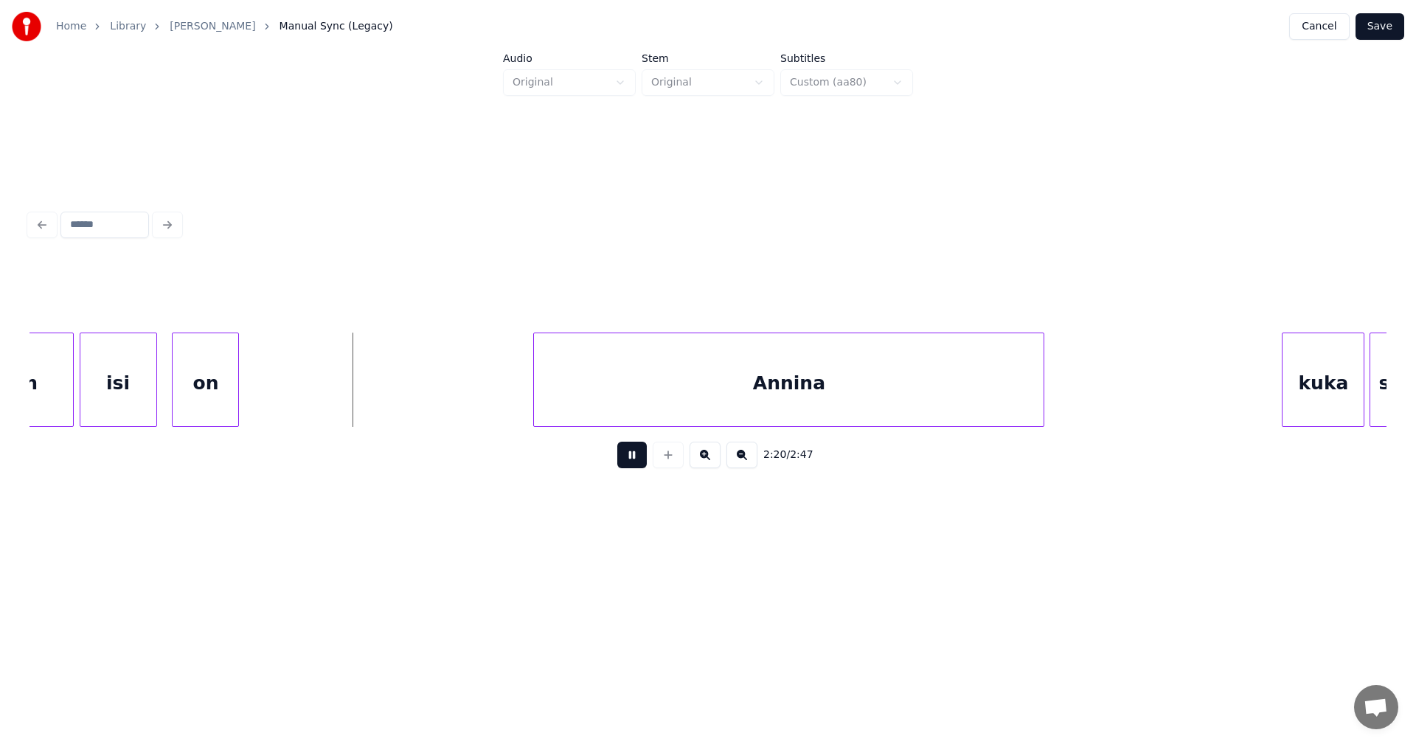
click at [626, 458] on button at bounding box center [631, 455] width 29 height 27
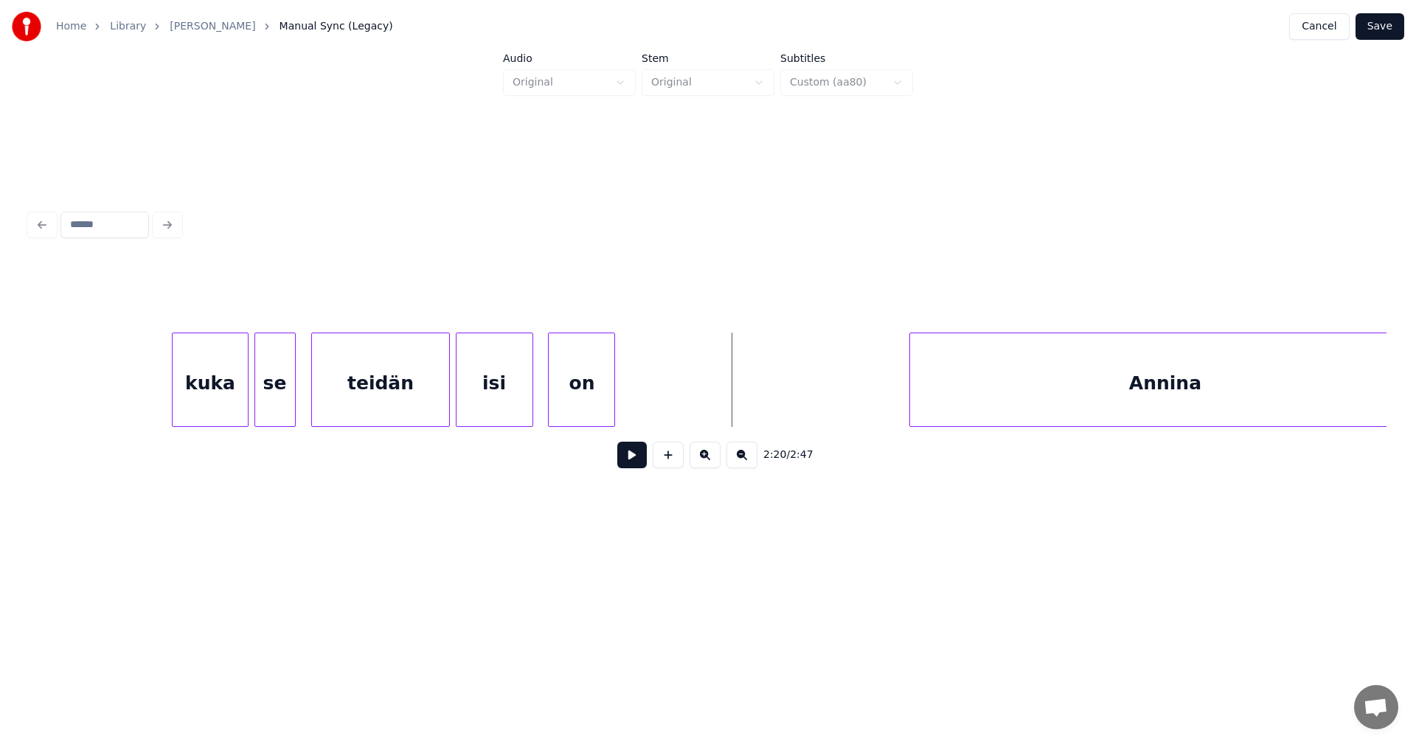
scroll to position [0, 35649]
click at [451, 397] on div "teidän" at bounding box center [388, 383] width 138 height 100
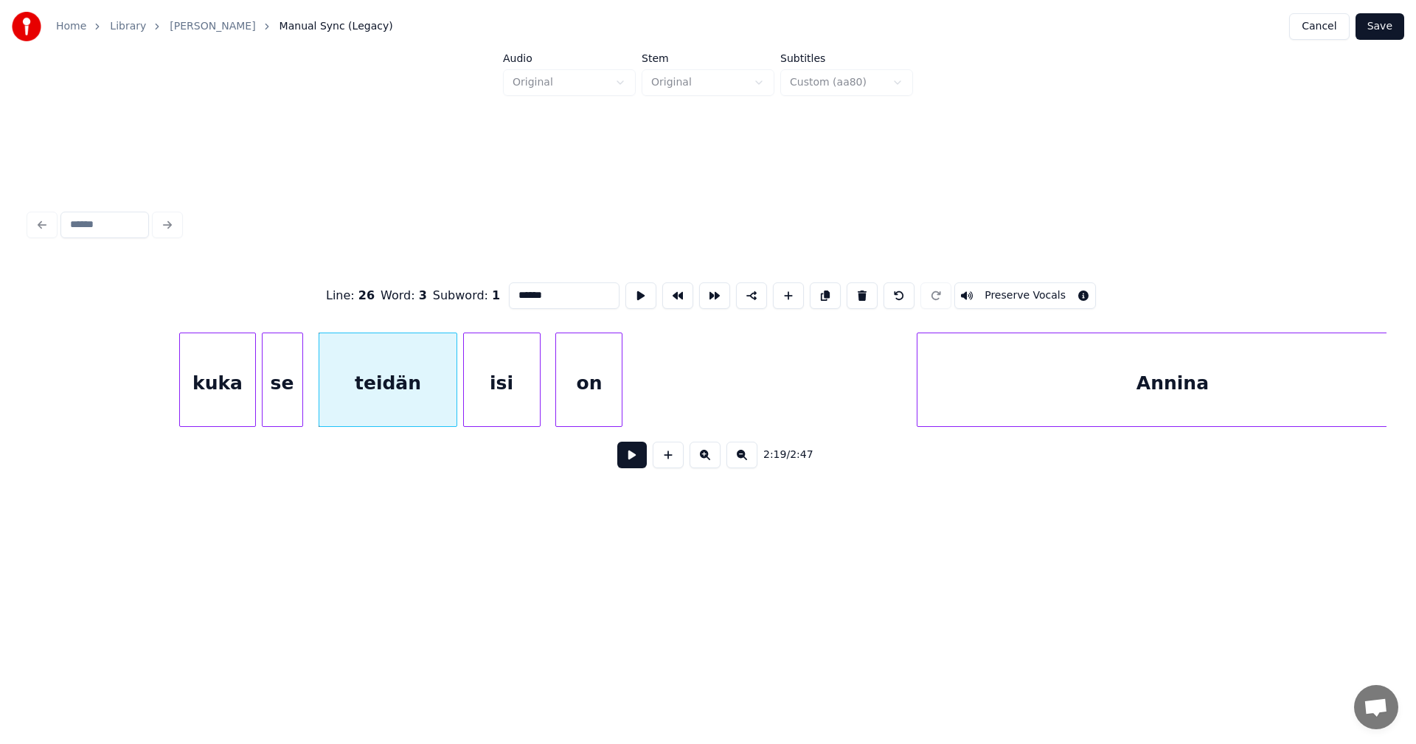
click at [640, 465] on button at bounding box center [631, 455] width 29 height 27
click at [637, 465] on button at bounding box center [631, 455] width 29 height 27
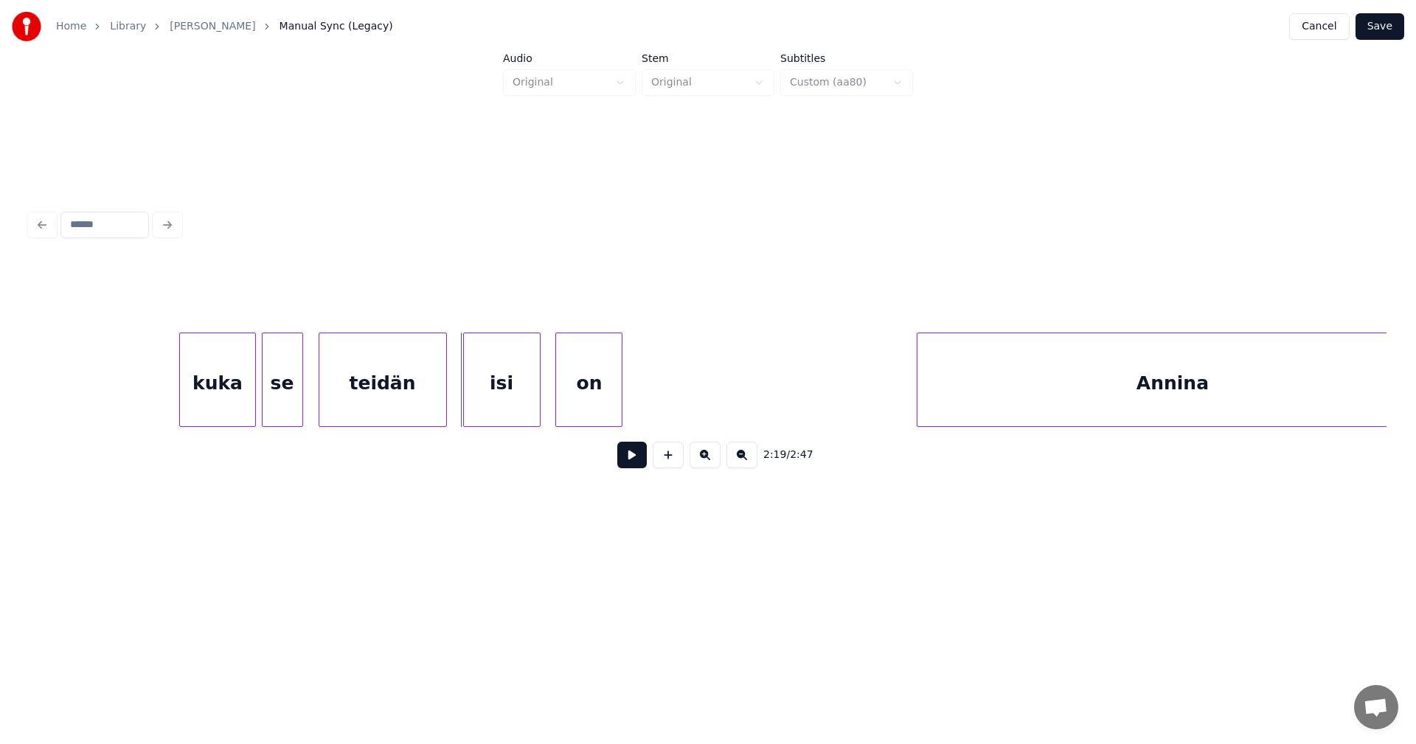
click at [442, 407] on div at bounding box center [444, 379] width 4 height 93
click at [460, 404] on div at bounding box center [461, 379] width 4 height 93
click at [641, 462] on button at bounding box center [631, 455] width 29 height 27
click at [630, 406] on div at bounding box center [630, 379] width 4 height 93
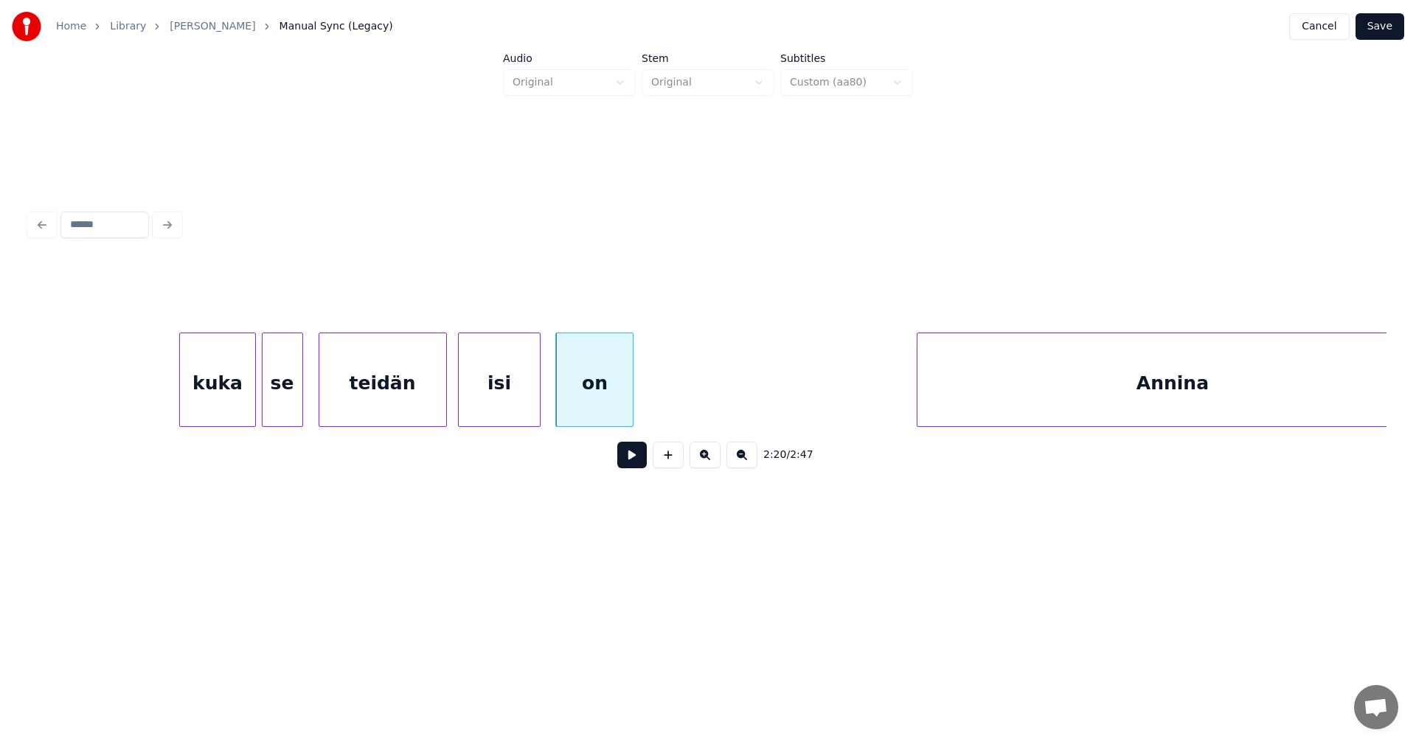
click at [956, 392] on div "Annina" at bounding box center [1172, 383] width 510 height 100
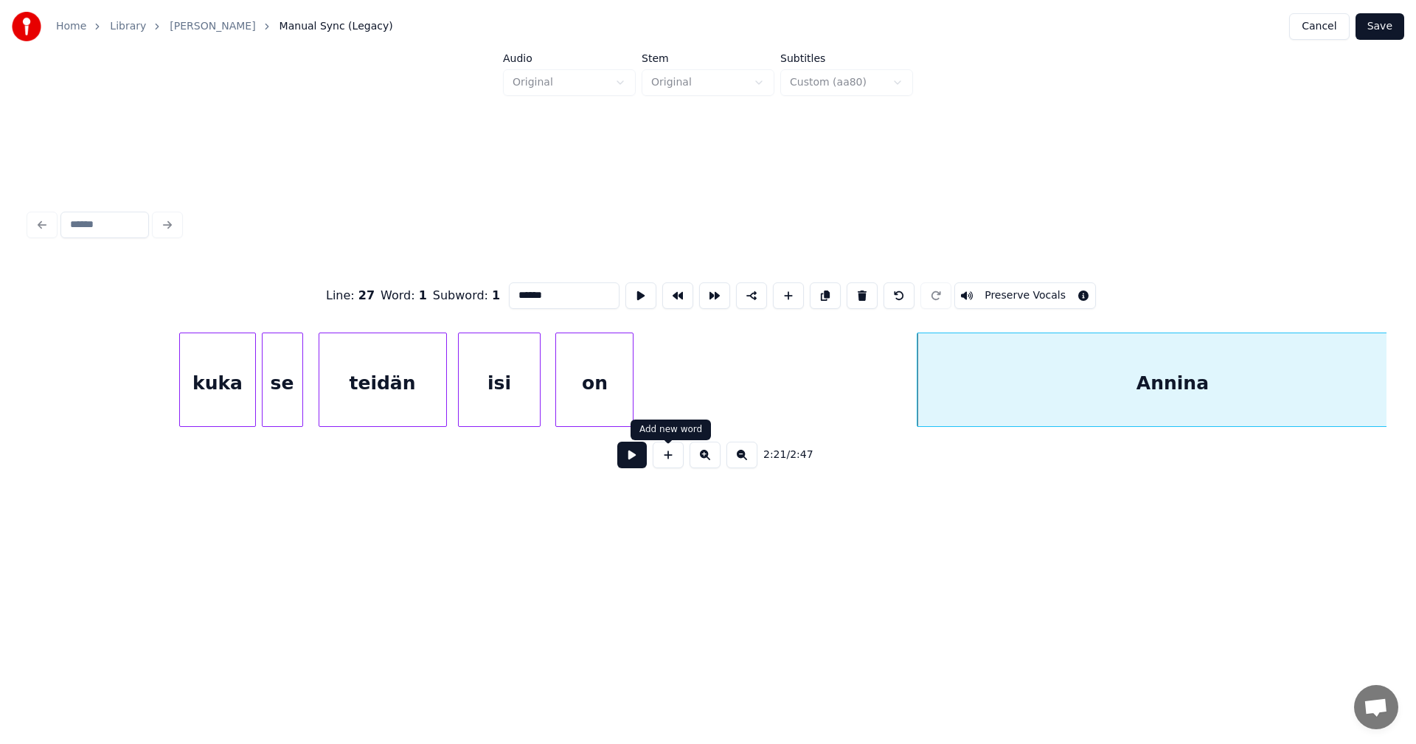
click at [635, 466] on button at bounding box center [631, 455] width 29 height 27
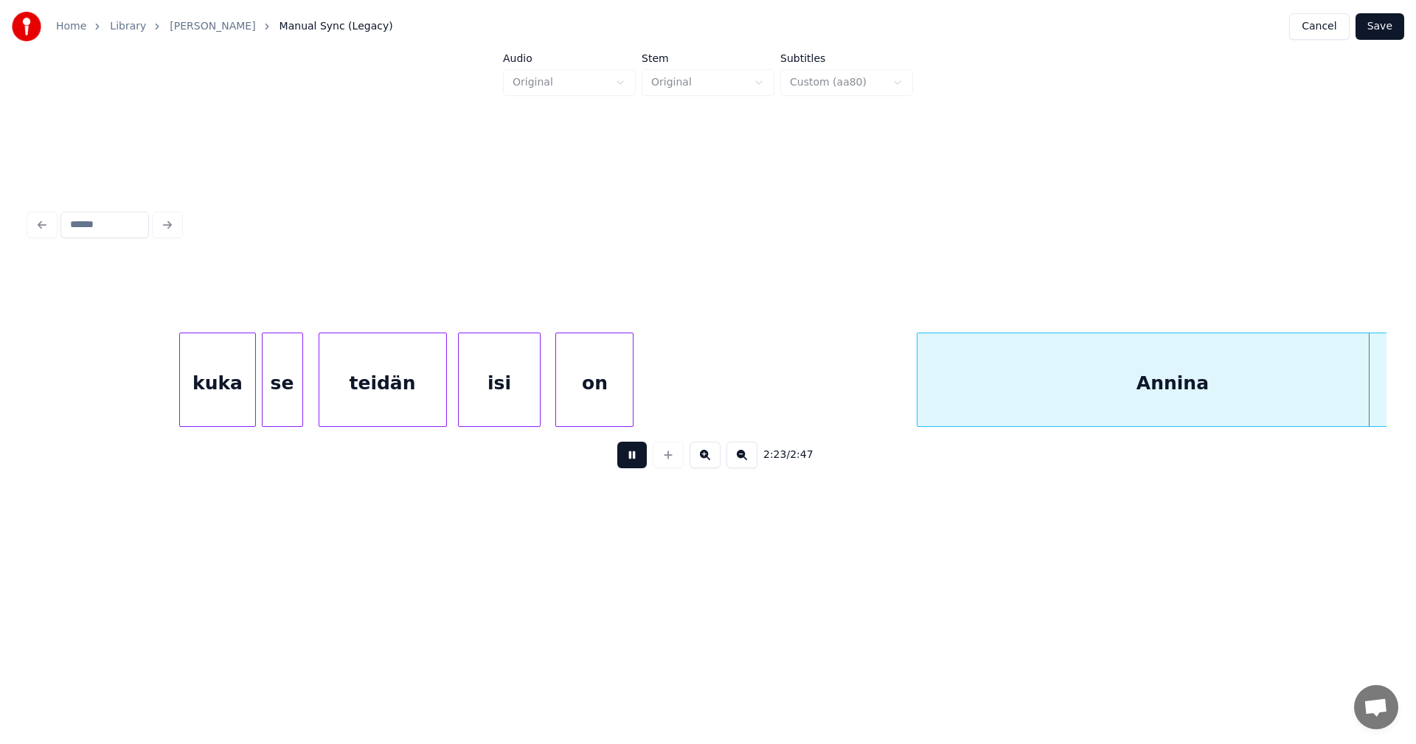
scroll to position [0, 37010]
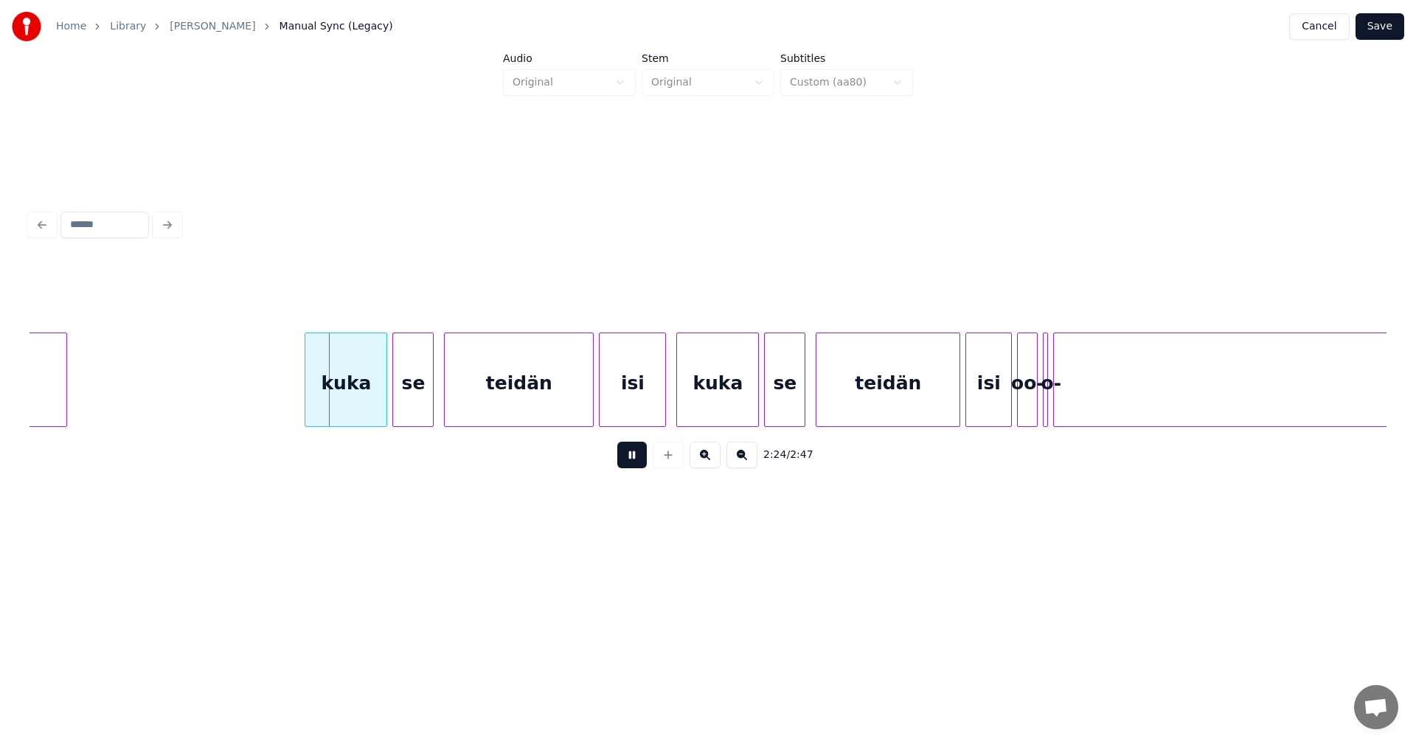
click at [635, 466] on button at bounding box center [631, 455] width 29 height 27
click at [626, 459] on button at bounding box center [631, 455] width 29 height 27
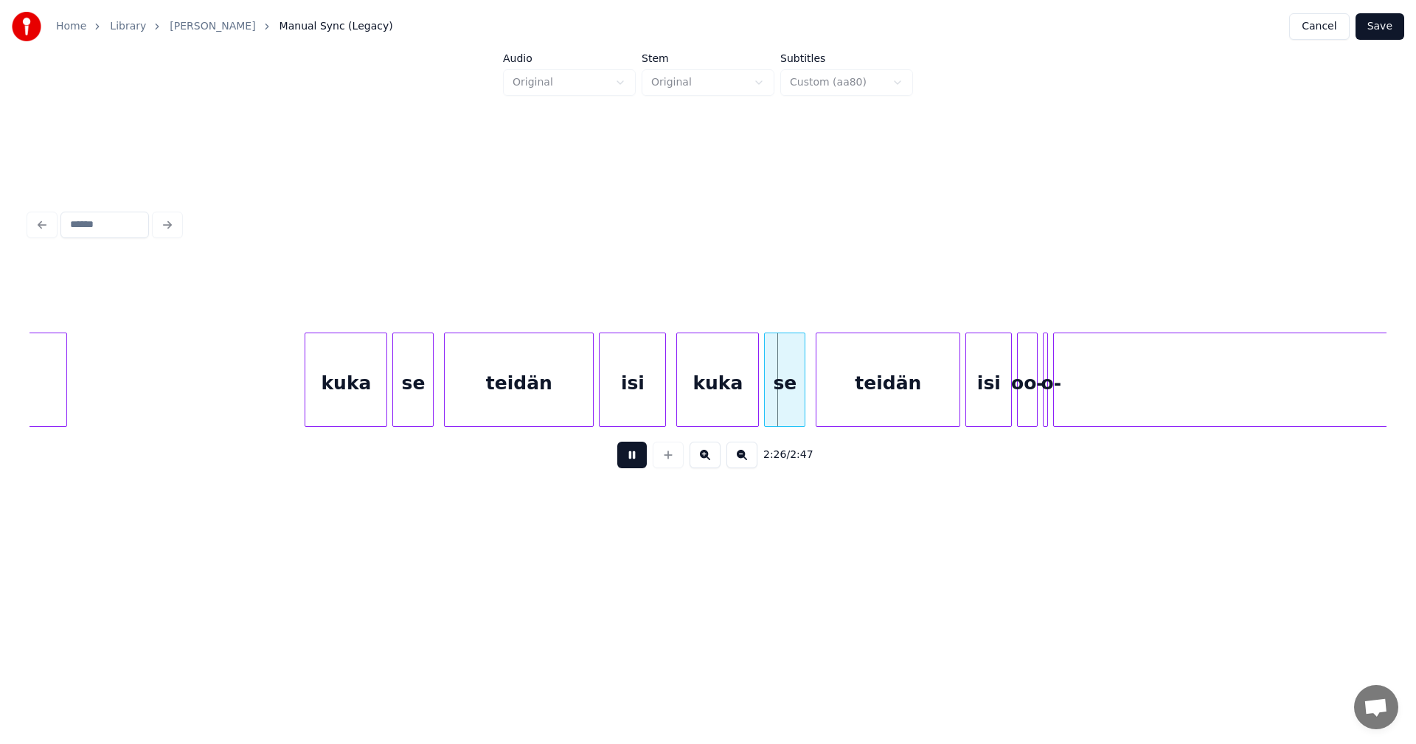
click at [629, 459] on button at bounding box center [631, 455] width 29 height 27
click at [568, 413] on div at bounding box center [569, 379] width 4 height 93
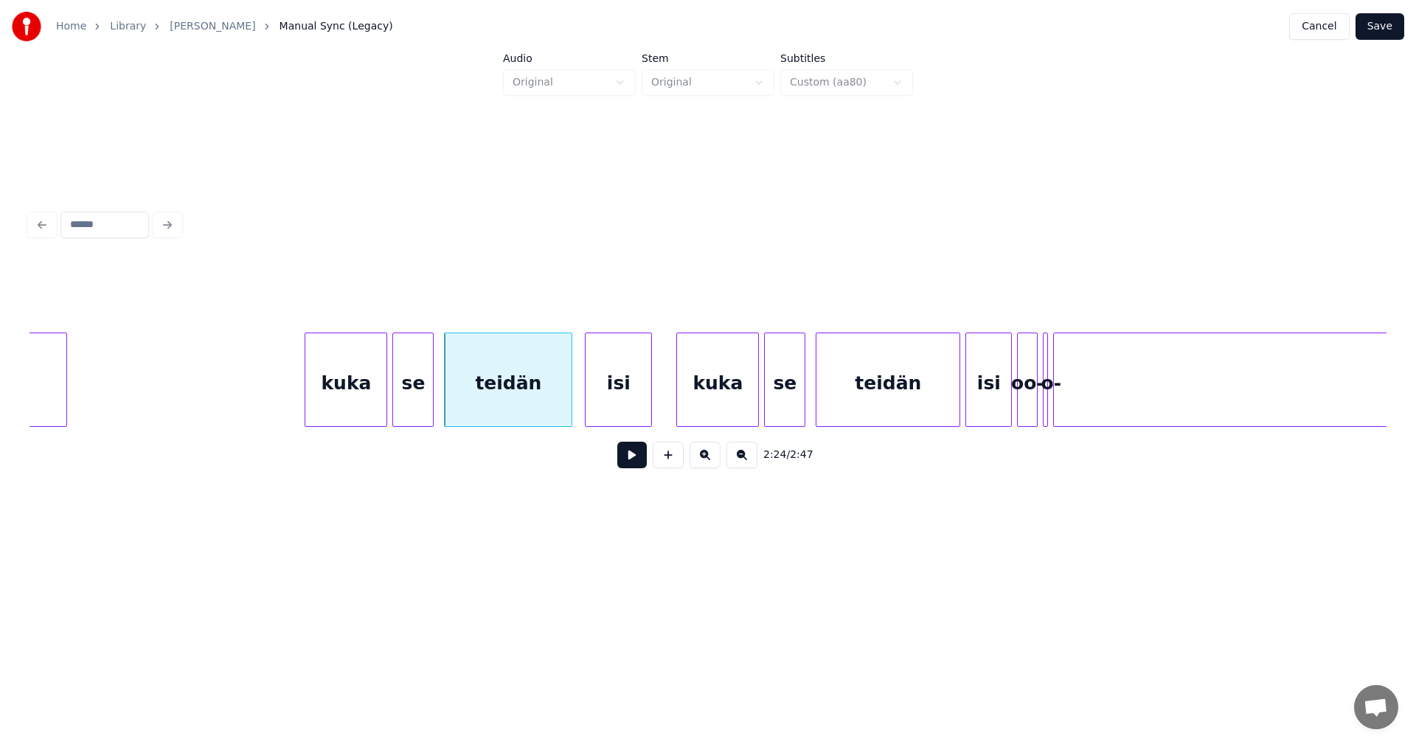
click at [607, 407] on div "isi" at bounding box center [619, 383] width 66 height 100
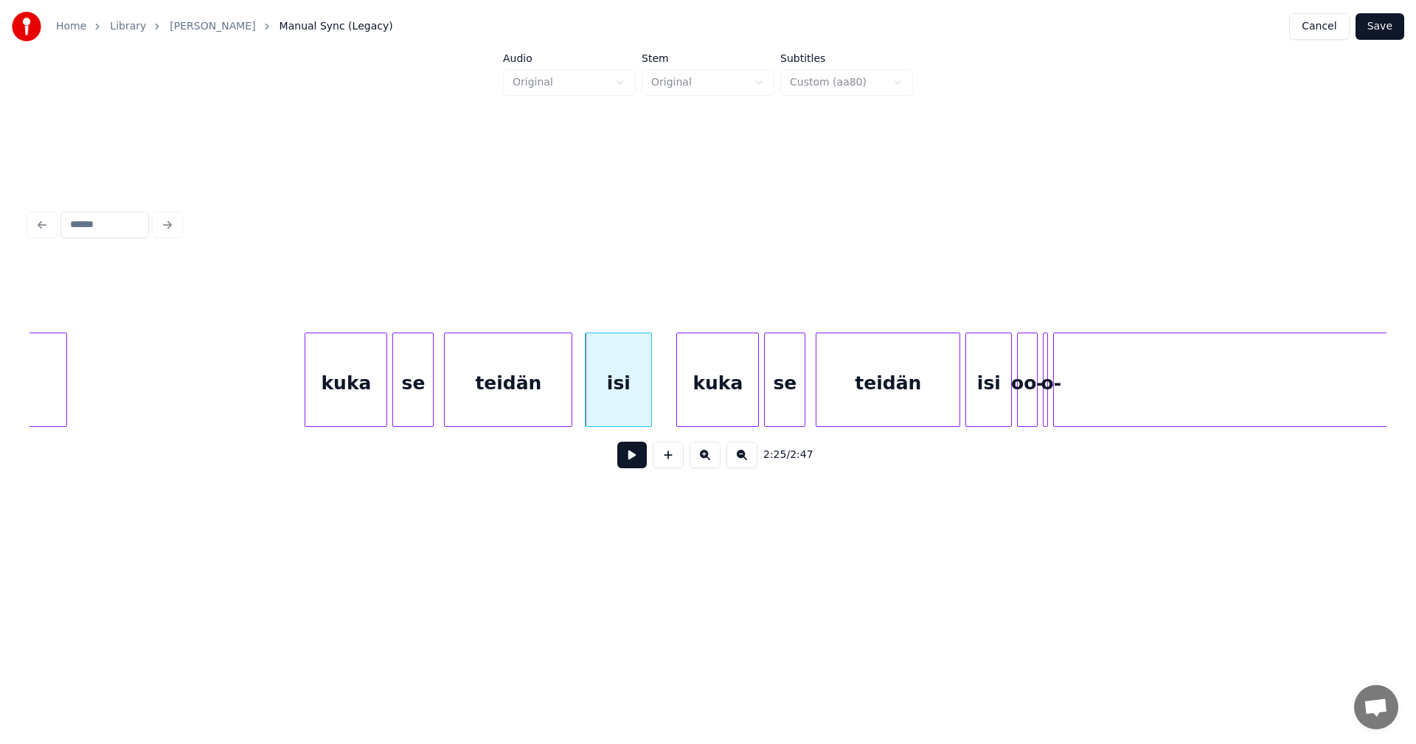
click at [710, 399] on div "kuka" at bounding box center [717, 383] width 81 height 100
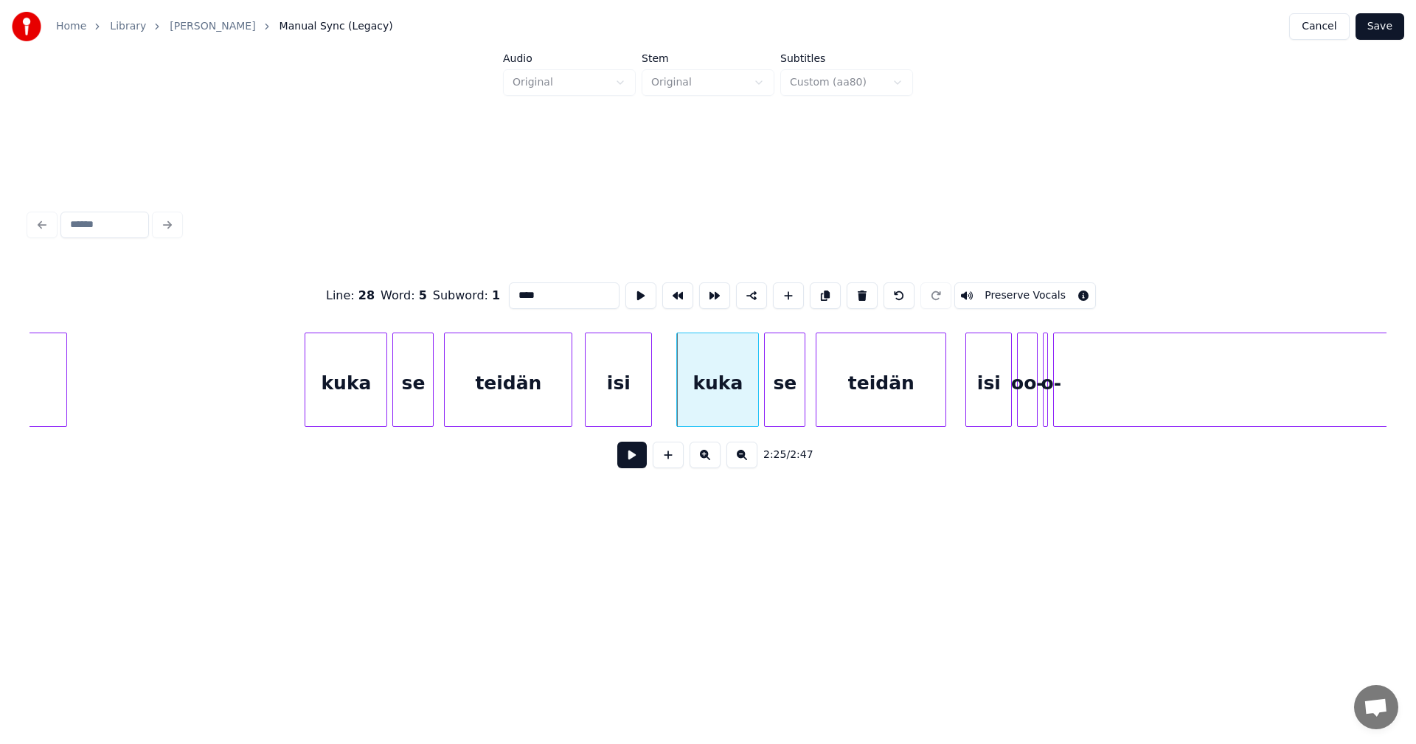
click at [944, 402] on div at bounding box center [943, 379] width 4 height 93
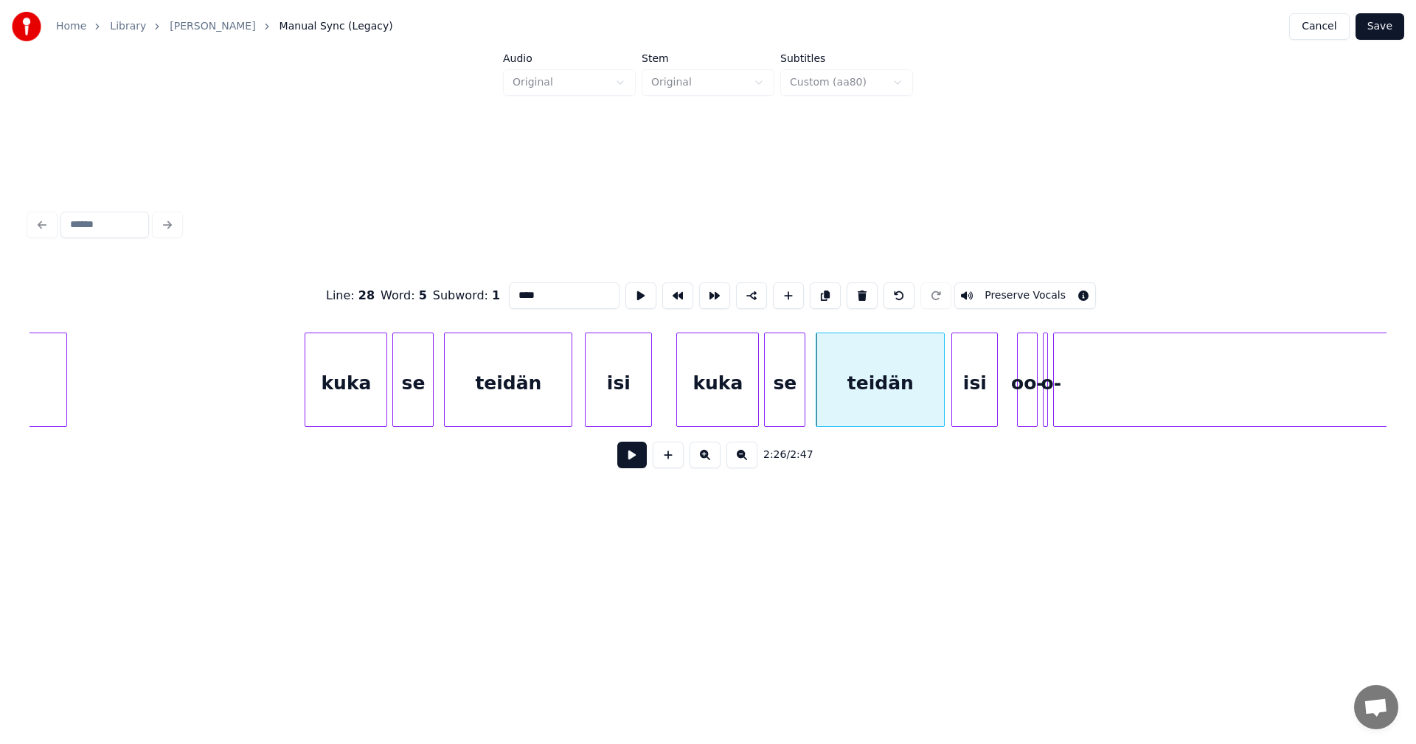
click at [967, 402] on div "isi" at bounding box center [974, 383] width 45 height 100
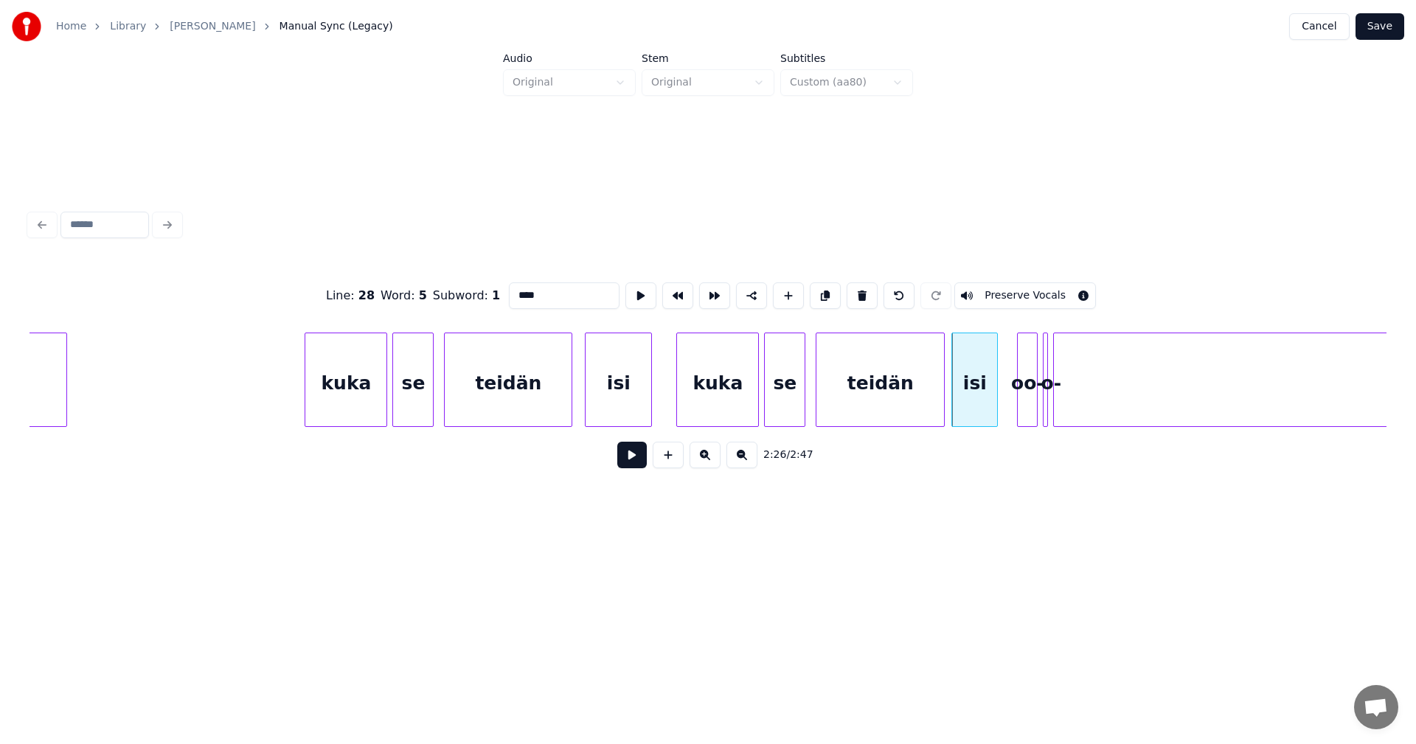
click at [643, 462] on button at bounding box center [631, 455] width 29 height 27
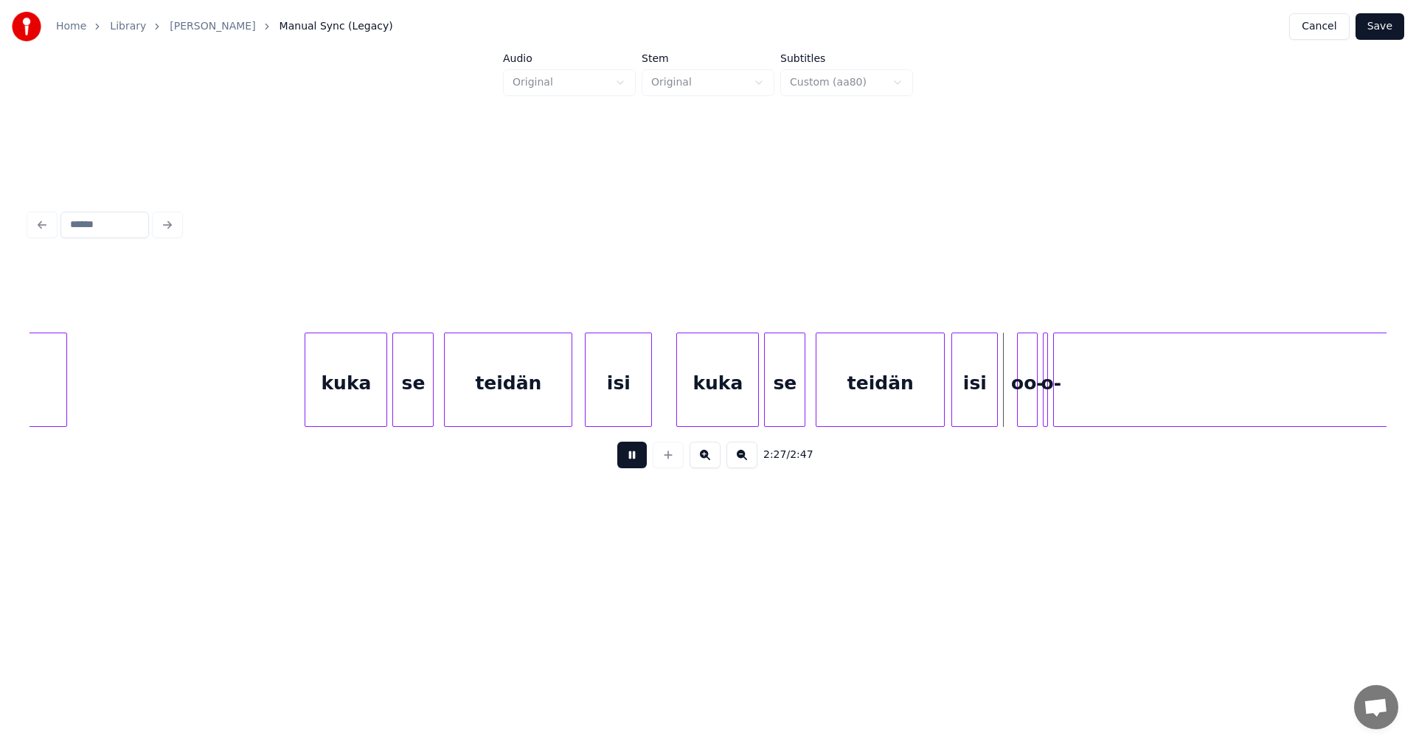
click at [643, 462] on button at bounding box center [631, 455] width 29 height 27
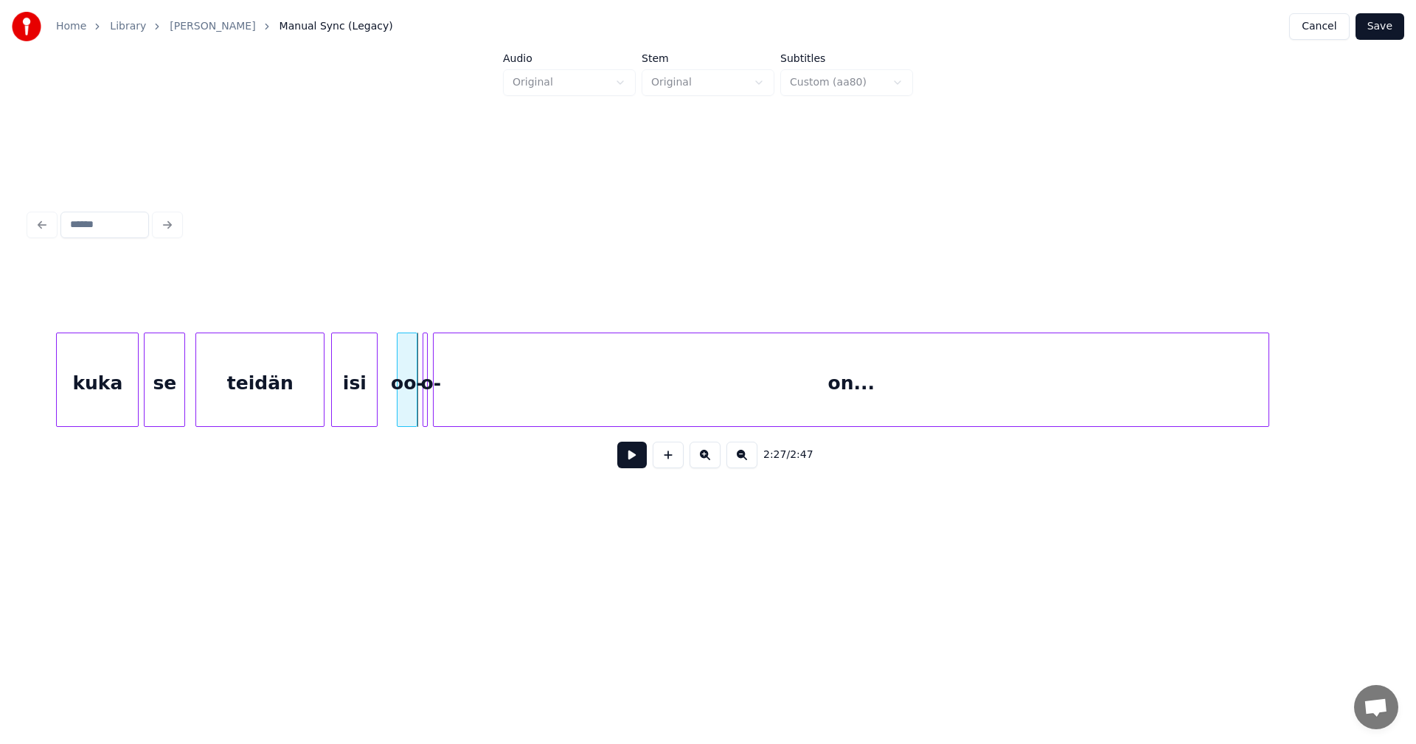
scroll to position [0, 37659]
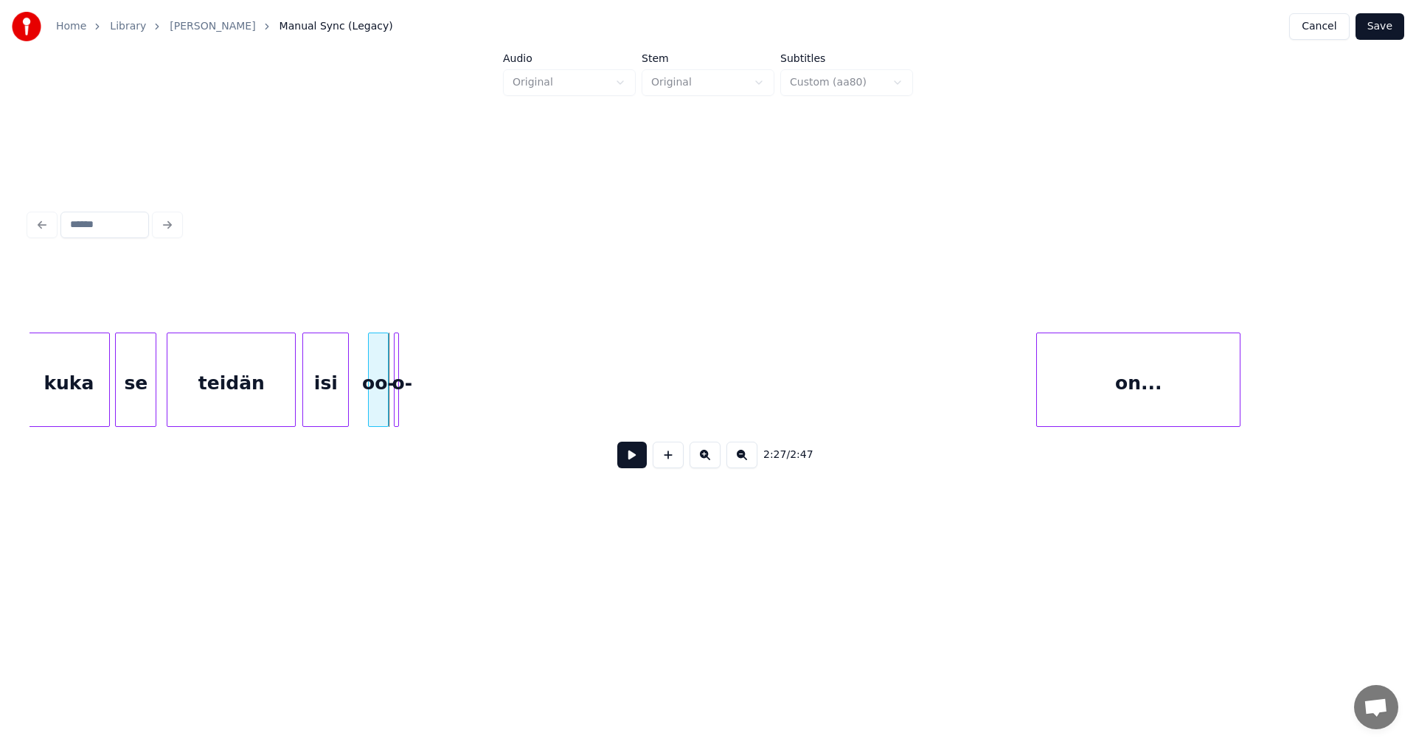
click at [1037, 414] on div at bounding box center [1039, 379] width 4 height 93
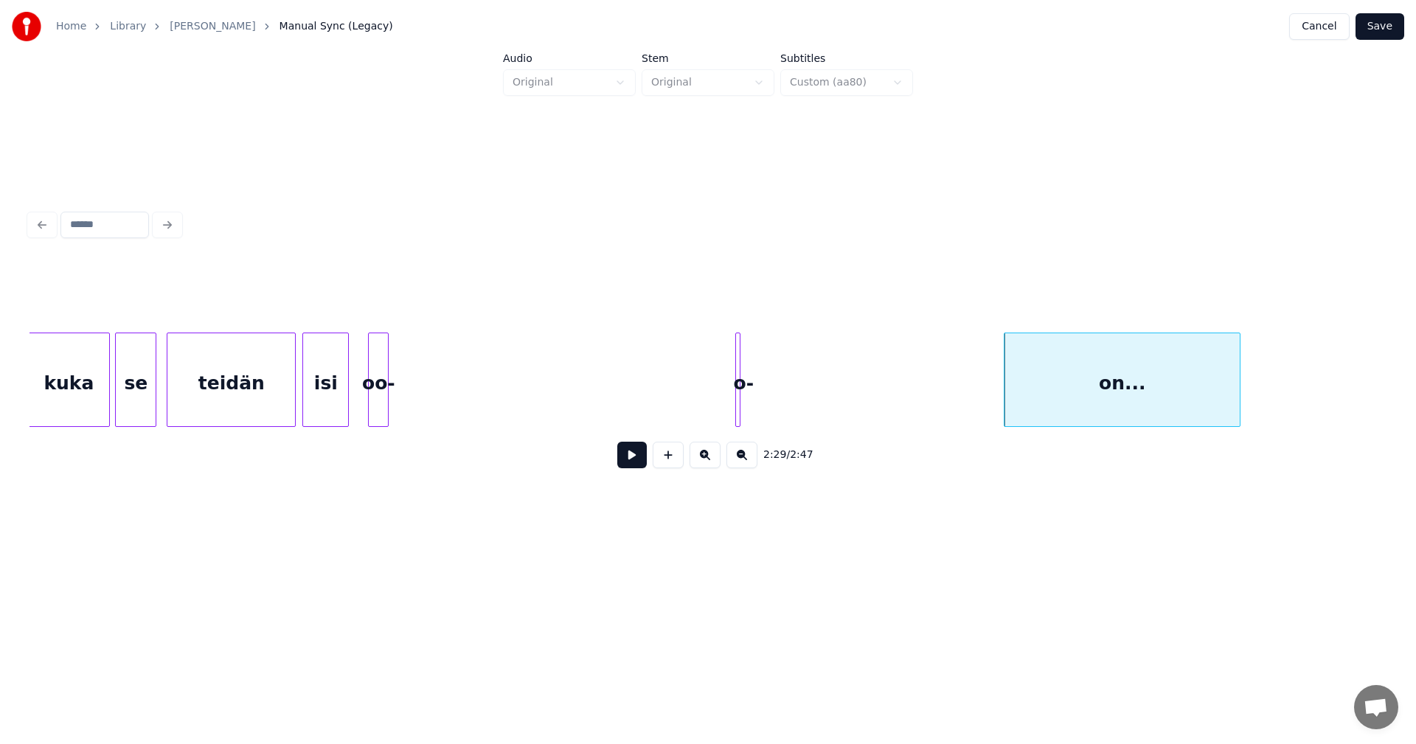
click at [742, 398] on div "o-" at bounding box center [743, 383] width 15 height 100
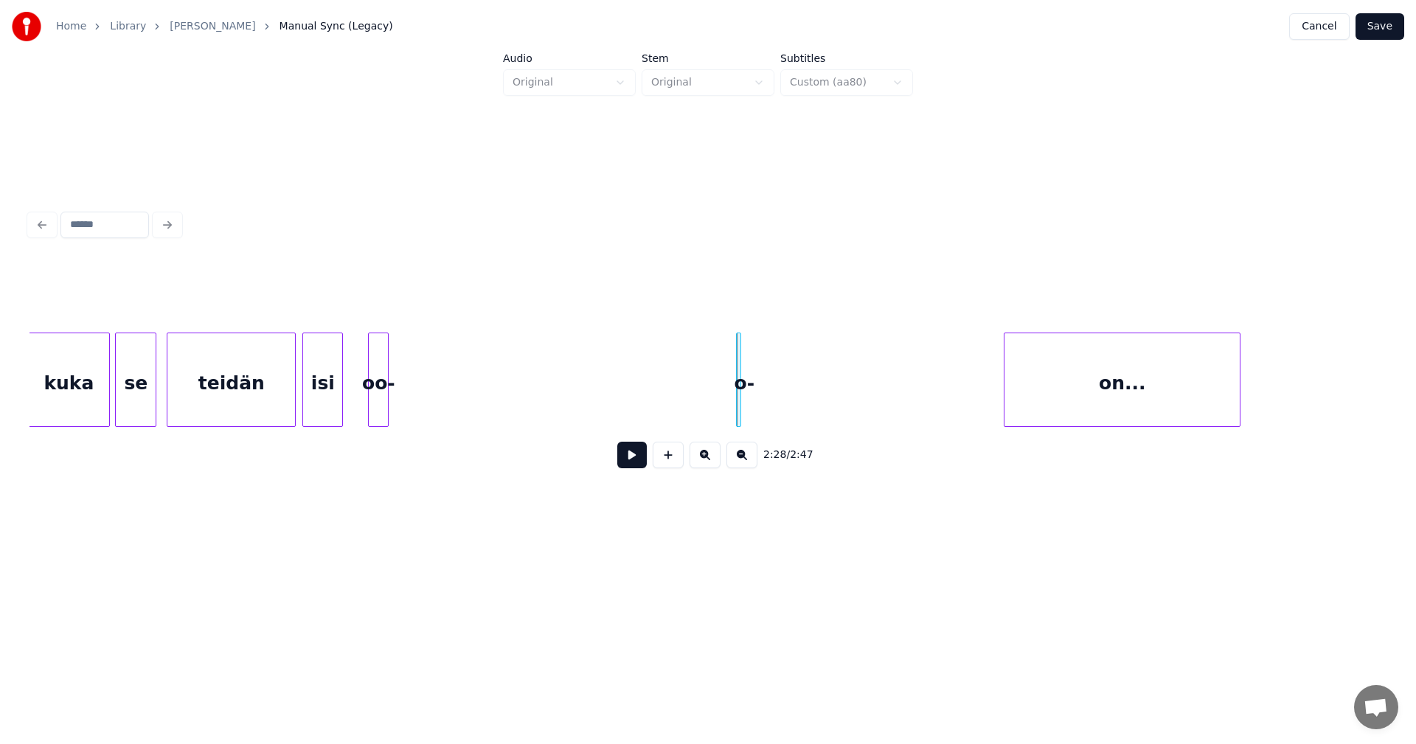
click at [339, 403] on div at bounding box center [340, 379] width 4 height 93
click at [358, 400] on div at bounding box center [358, 379] width 4 height 93
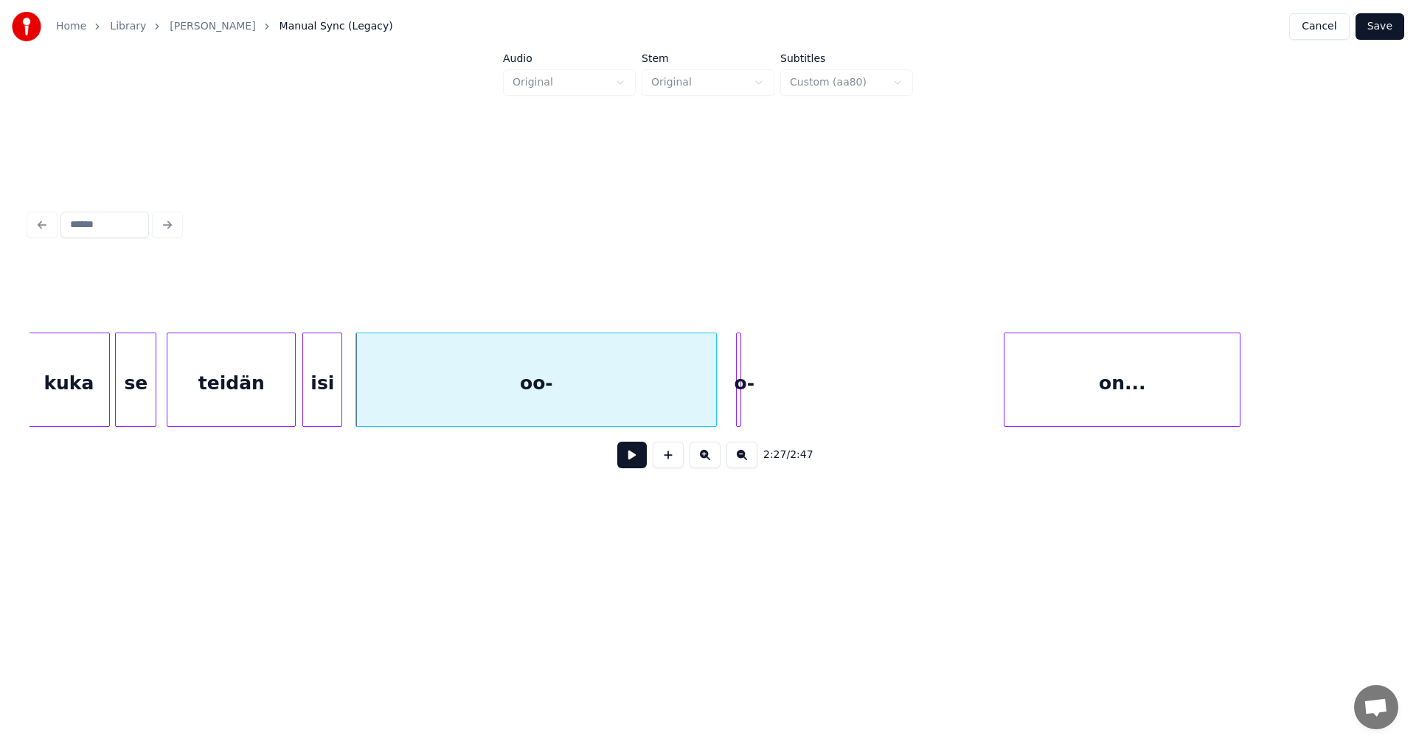
click at [715, 395] on div at bounding box center [714, 379] width 4 height 93
click at [914, 394] on div "o-" at bounding box center [906, 383] width 15 height 100
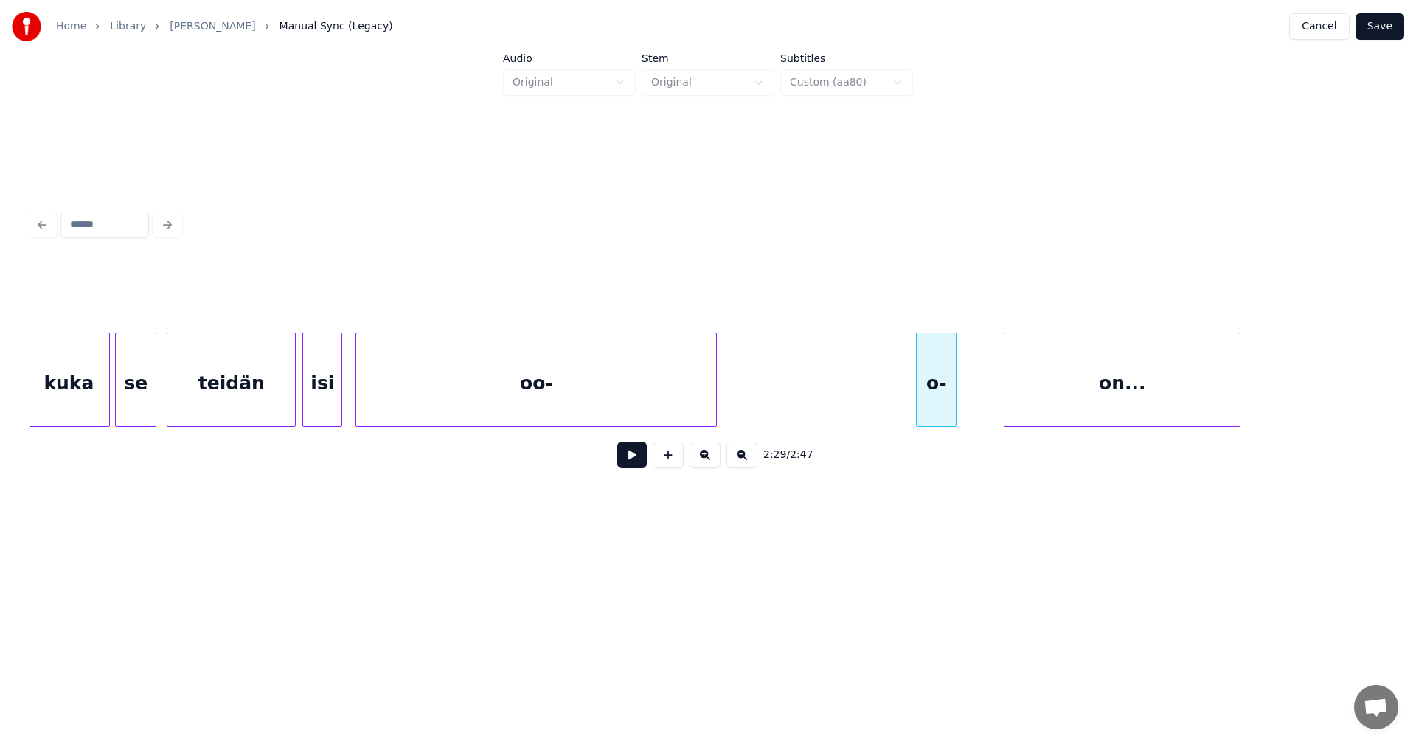
click at [954, 397] on div at bounding box center [953, 379] width 4 height 93
click at [690, 403] on div "oo-" at bounding box center [536, 383] width 360 height 100
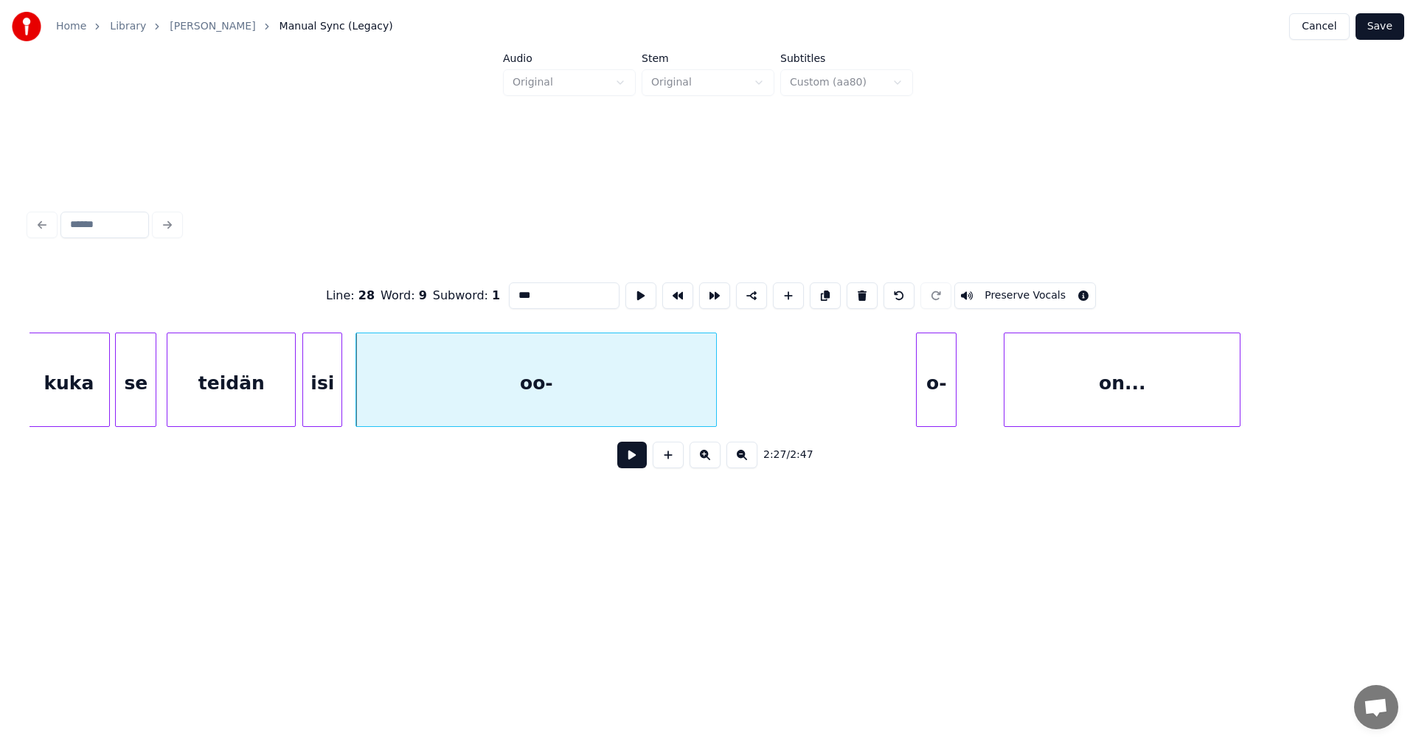
click at [638, 464] on button at bounding box center [631, 455] width 29 height 27
drag, startPoint x: 638, startPoint y: 464, endPoint x: 590, endPoint y: 412, distance: 70.4
click at [636, 462] on button at bounding box center [631, 455] width 29 height 27
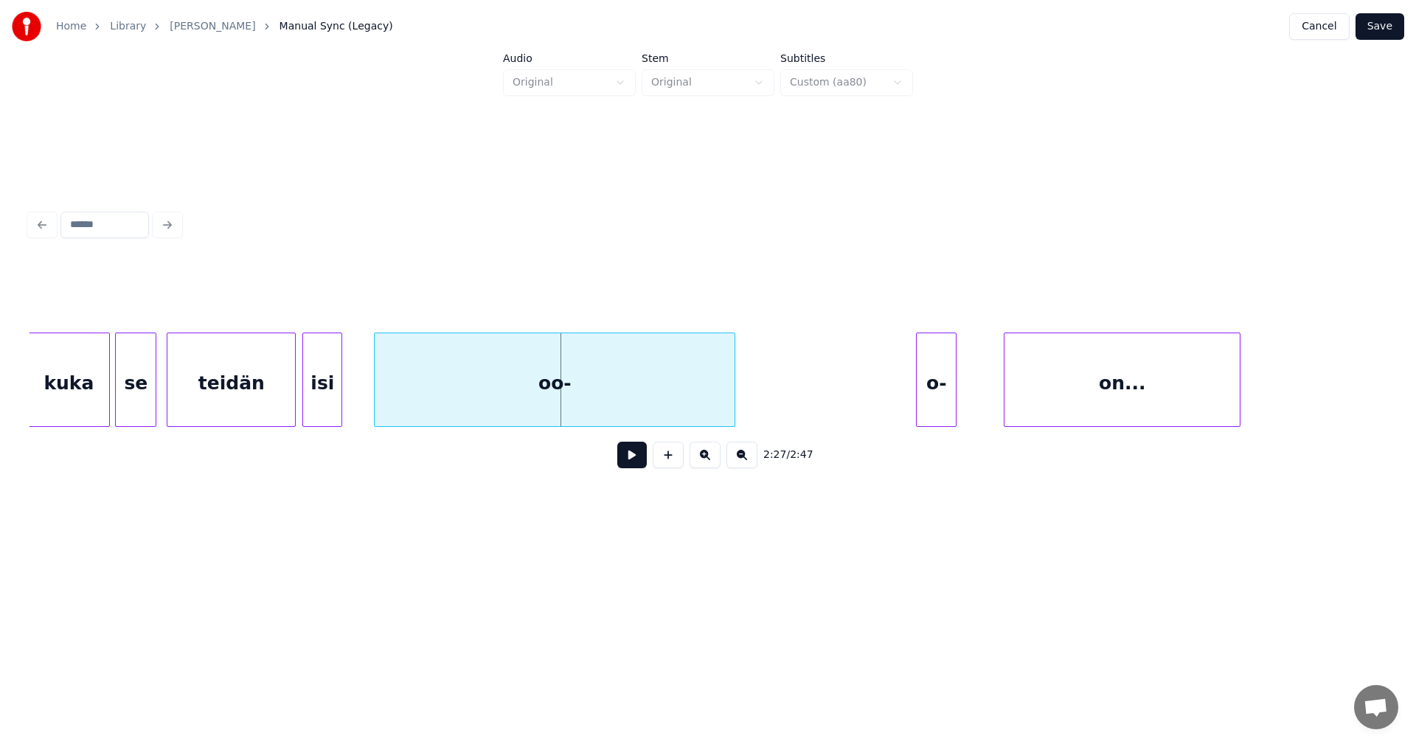
click at [616, 397] on div "oo-" at bounding box center [555, 383] width 360 height 100
click at [358, 408] on div at bounding box center [358, 379] width 4 height 93
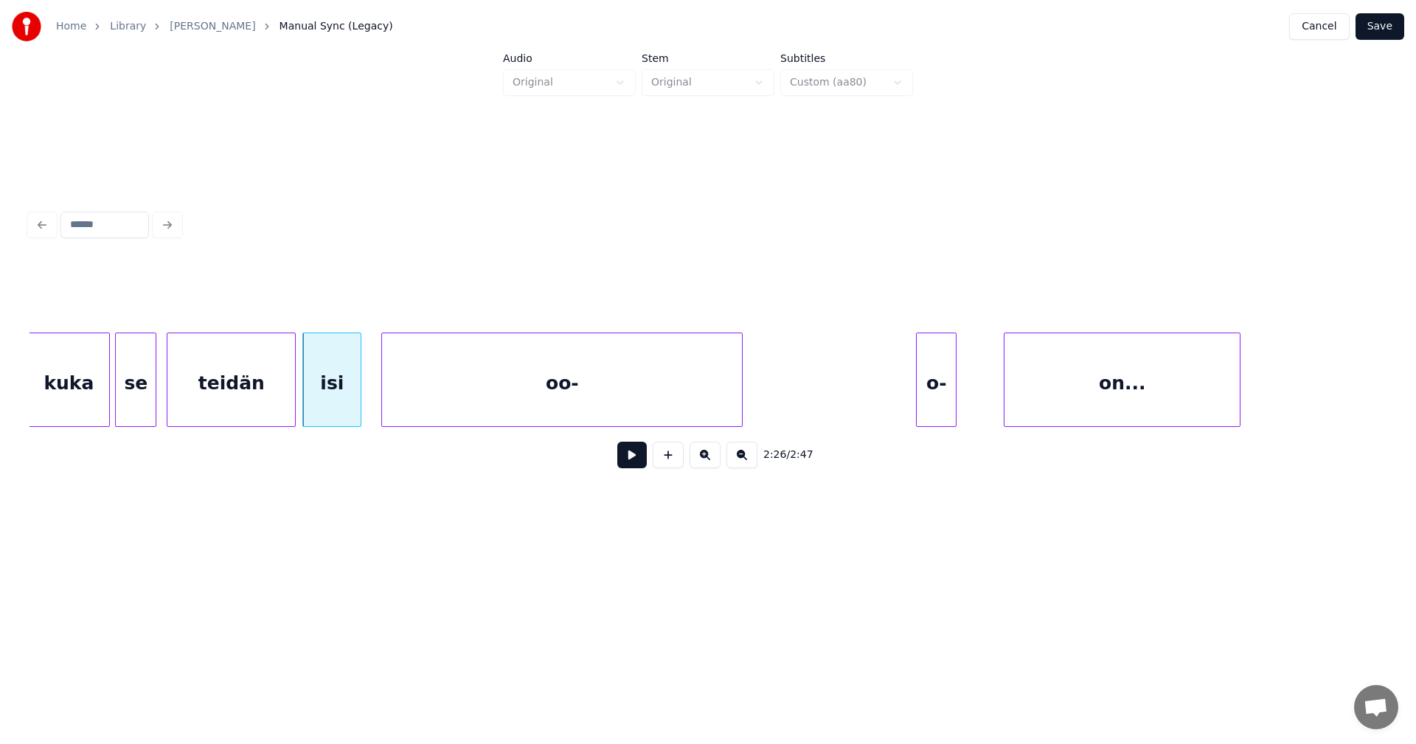
click at [624, 460] on button at bounding box center [631, 455] width 29 height 27
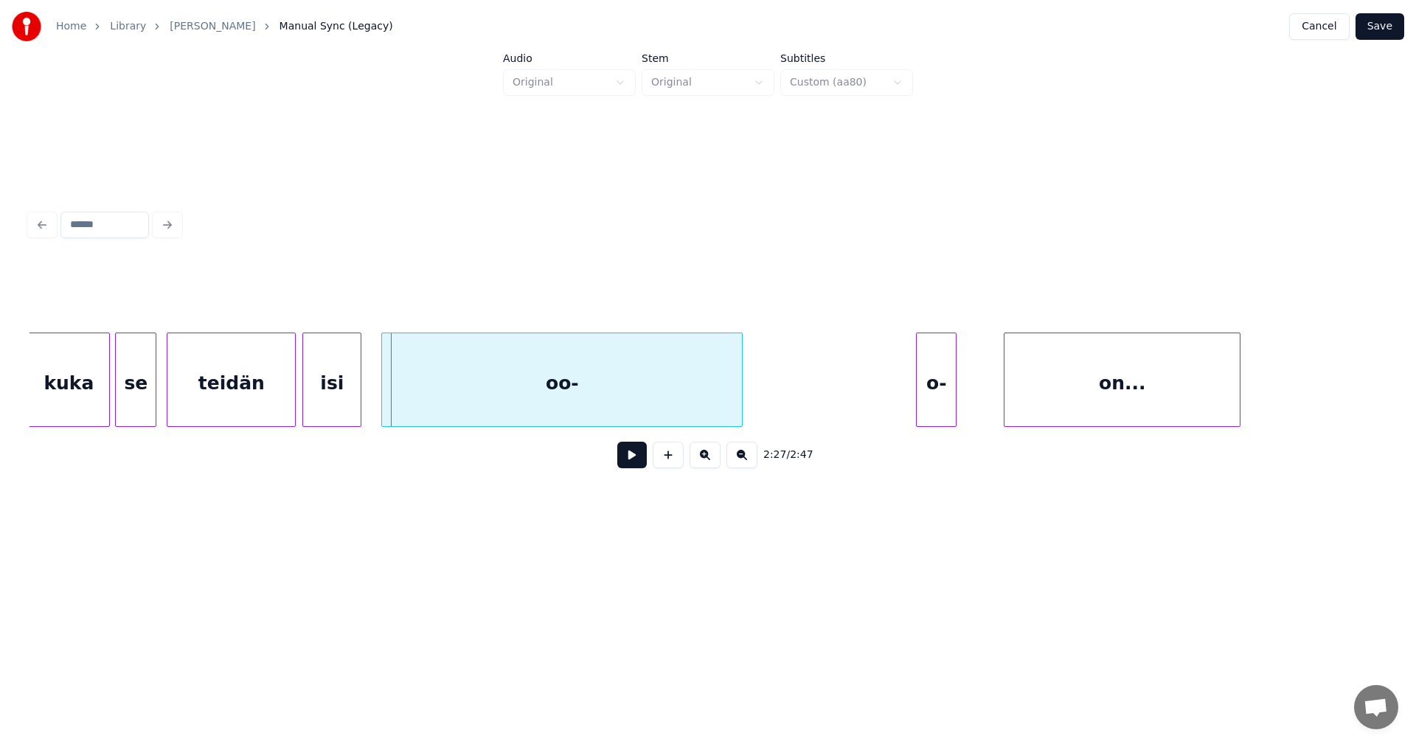
click at [624, 460] on button at bounding box center [631, 455] width 29 height 27
click at [608, 398] on div "oo-" at bounding box center [562, 383] width 360 height 100
drag, startPoint x: 627, startPoint y: 456, endPoint x: 631, endPoint y: 424, distance: 32.0
click at [628, 454] on button at bounding box center [631, 455] width 29 height 27
click at [627, 409] on div "oo-" at bounding box center [562, 383] width 360 height 100
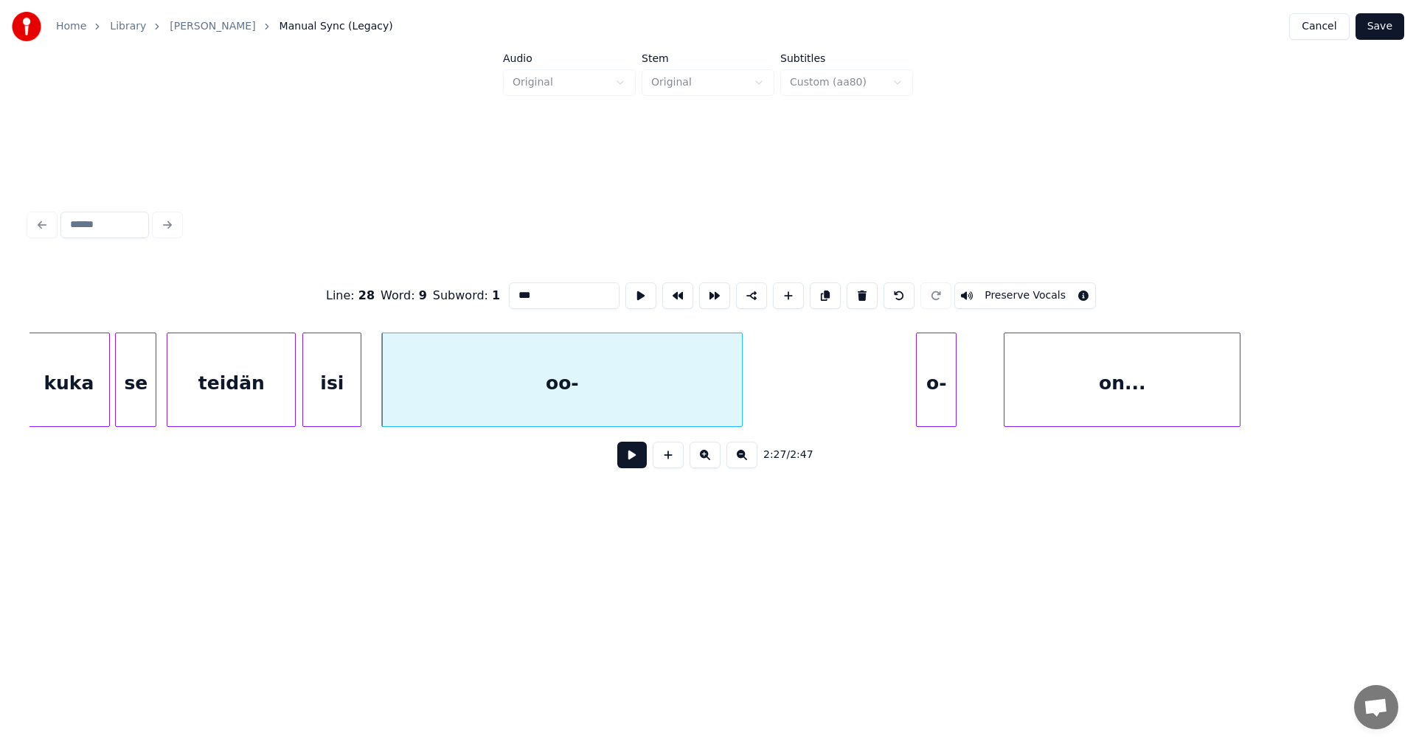
click at [622, 454] on button at bounding box center [631, 455] width 29 height 27
click at [625, 455] on button at bounding box center [631, 455] width 29 height 27
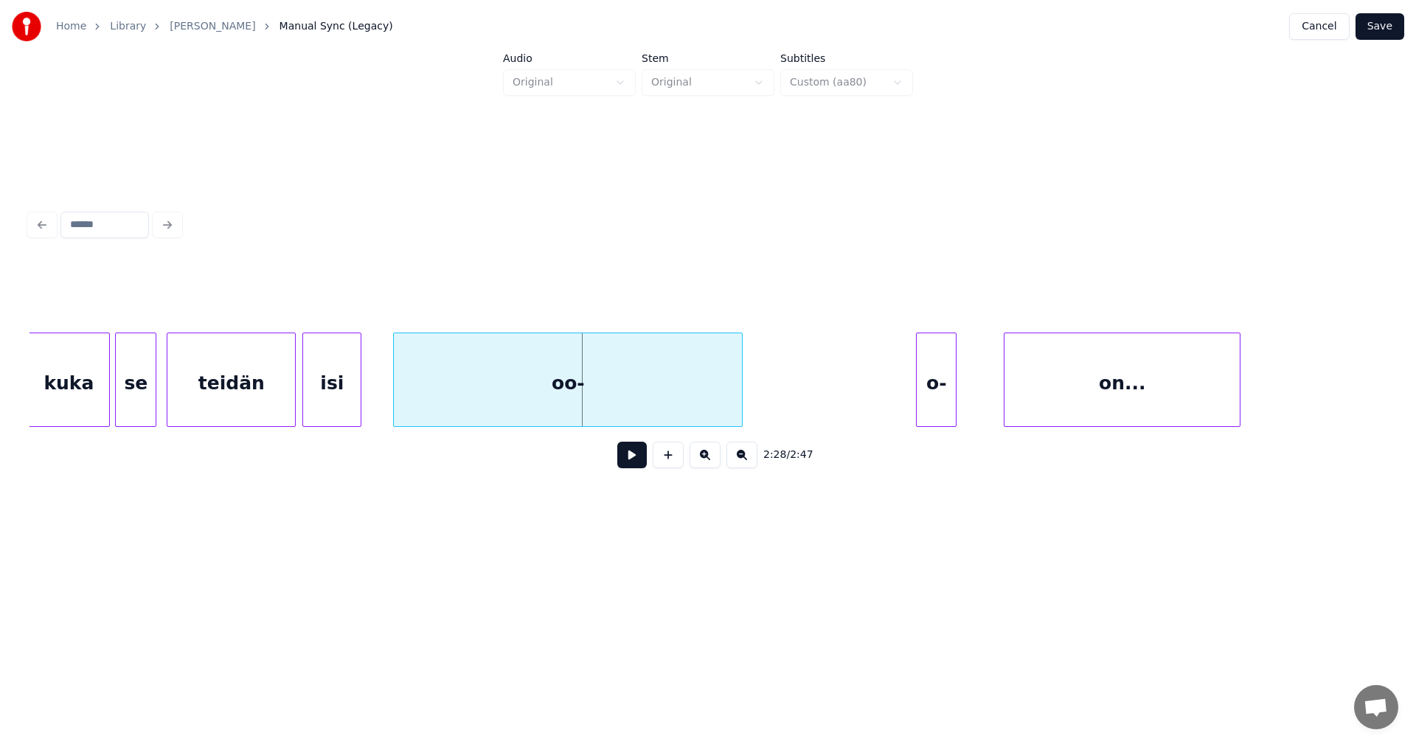
click at [398, 400] on div at bounding box center [396, 379] width 4 height 93
click at [634, 462] on button at bounding box center [631, 455] width 29 height 27
click at [633, 459] on button at bounding box center [631, 455] width 29 height 27
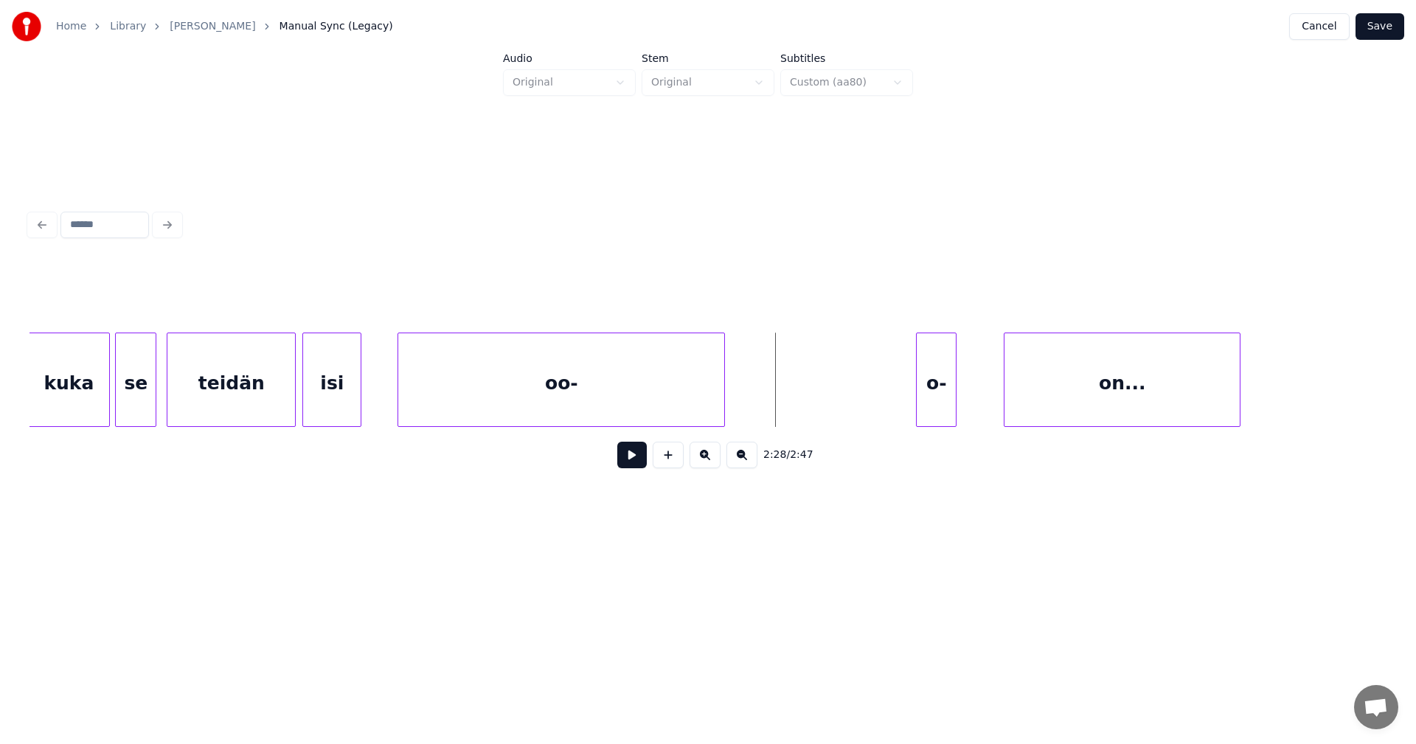
click at [720, 403] on div at bounding box center [722, 379] width 4 height 93
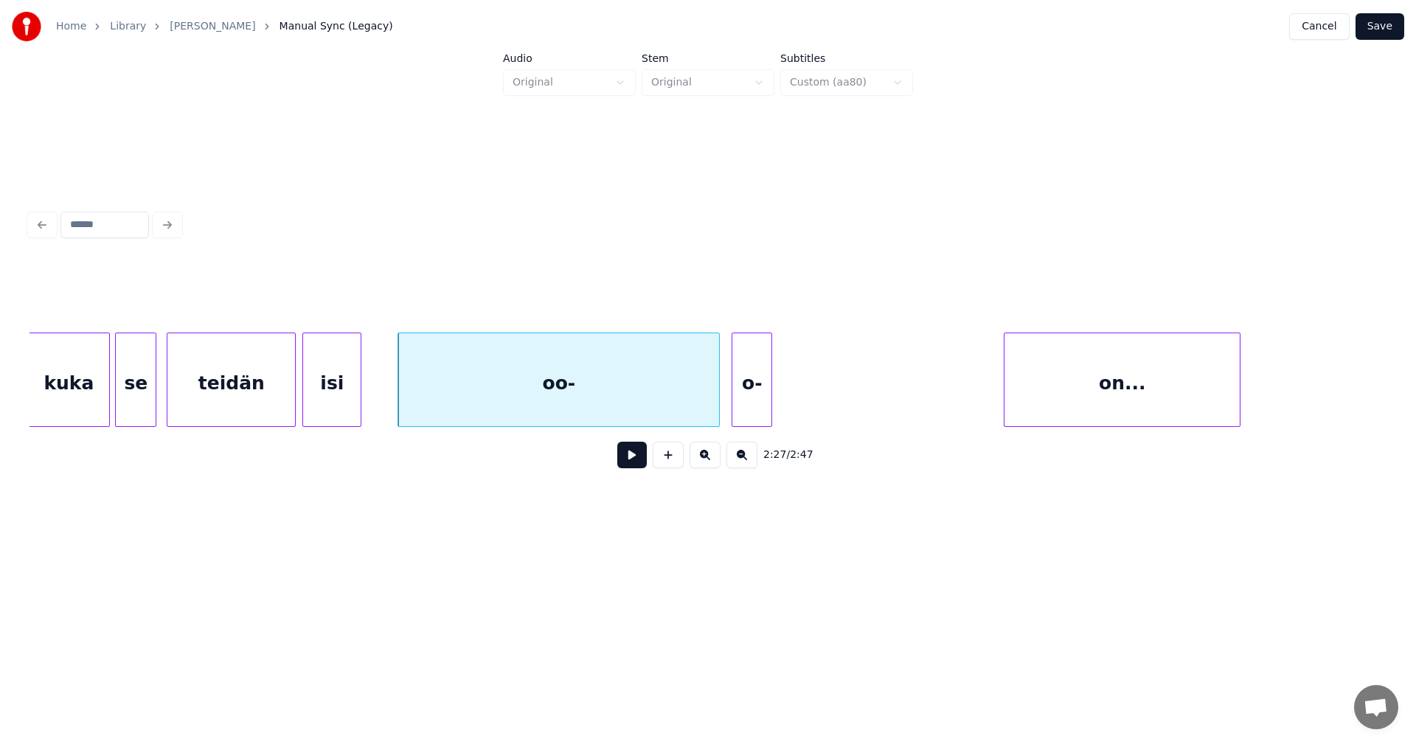
click at [747, 412] on div "o-" at bounding box center [751, 383] width 39 height 100
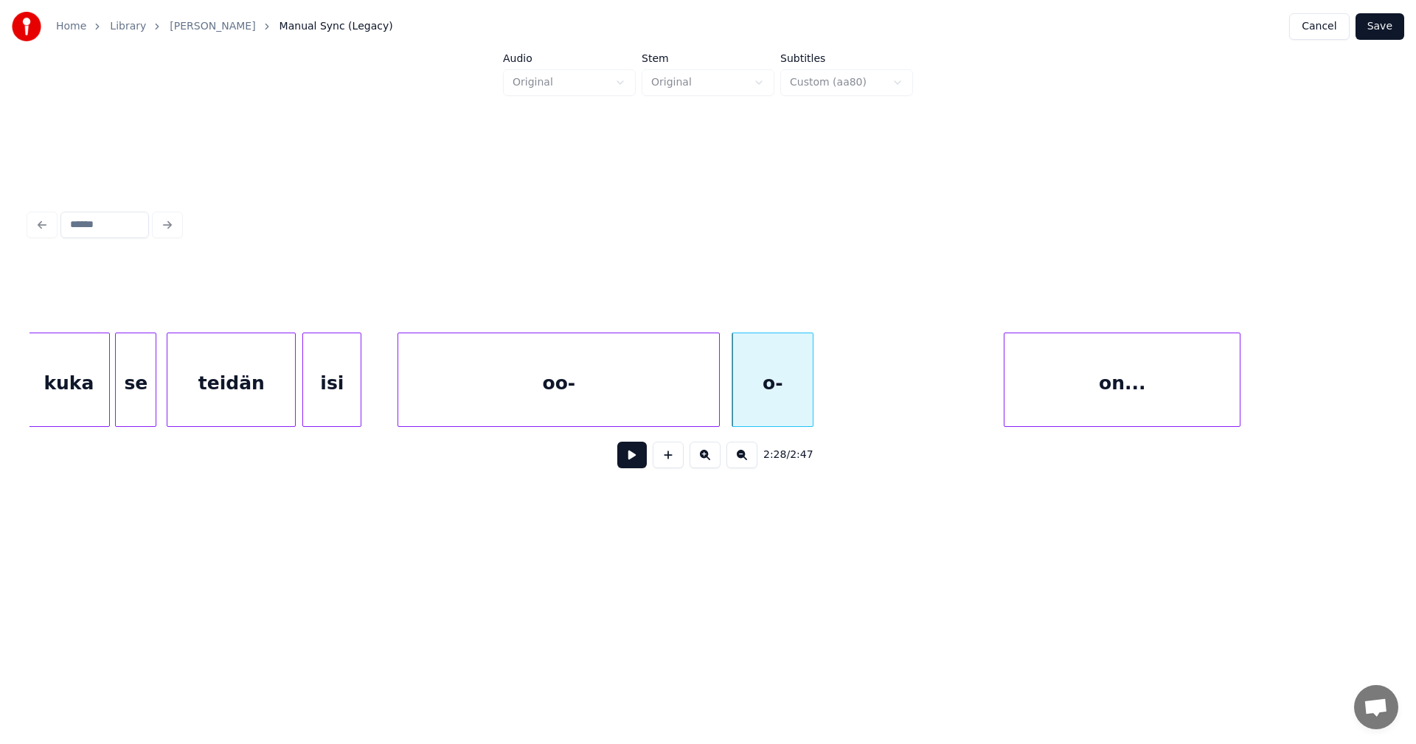
click at [812, 402] on div at bounding box center [810, 379] width 4 height 93
click at [819, 407] on div at bounding box center [819, 379] width 4 height 93
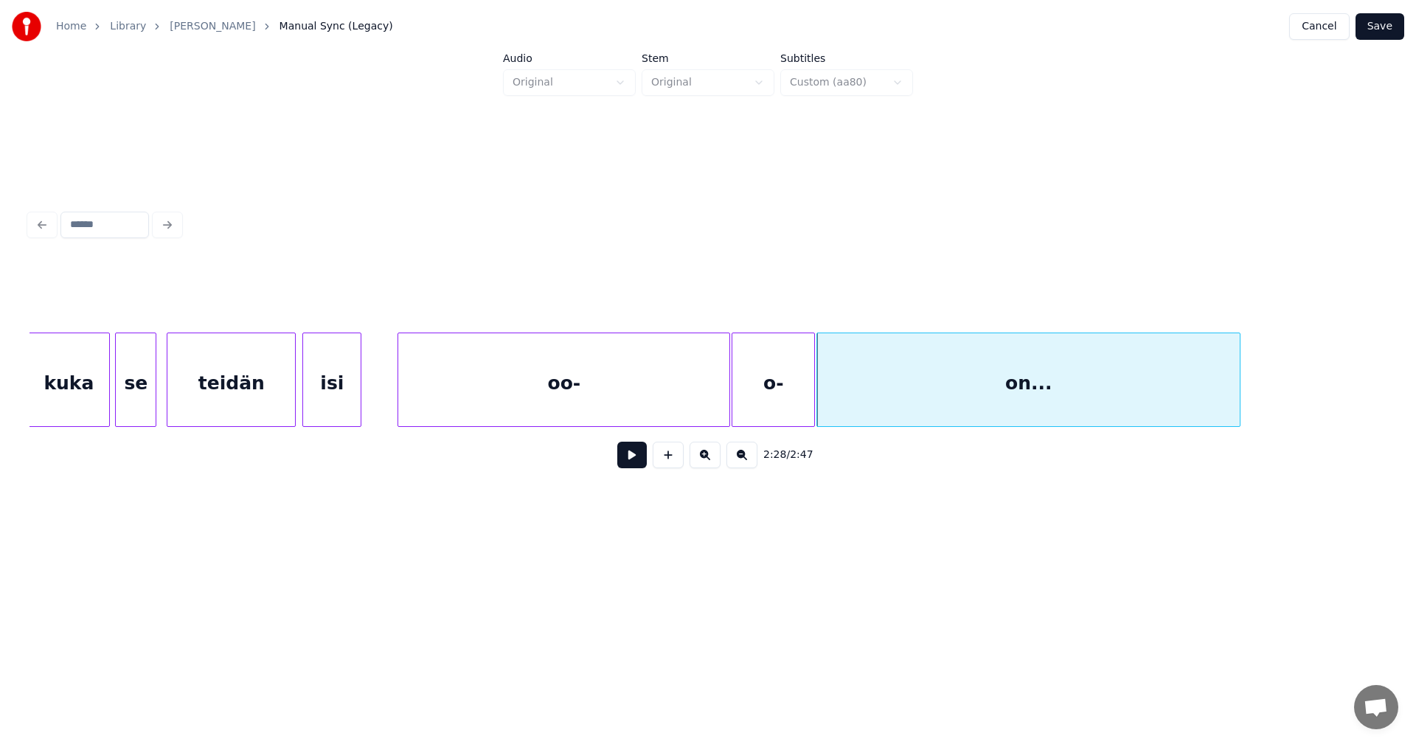
click at [728, 411] on div at bounding box center [727, 379] width 4 height 93
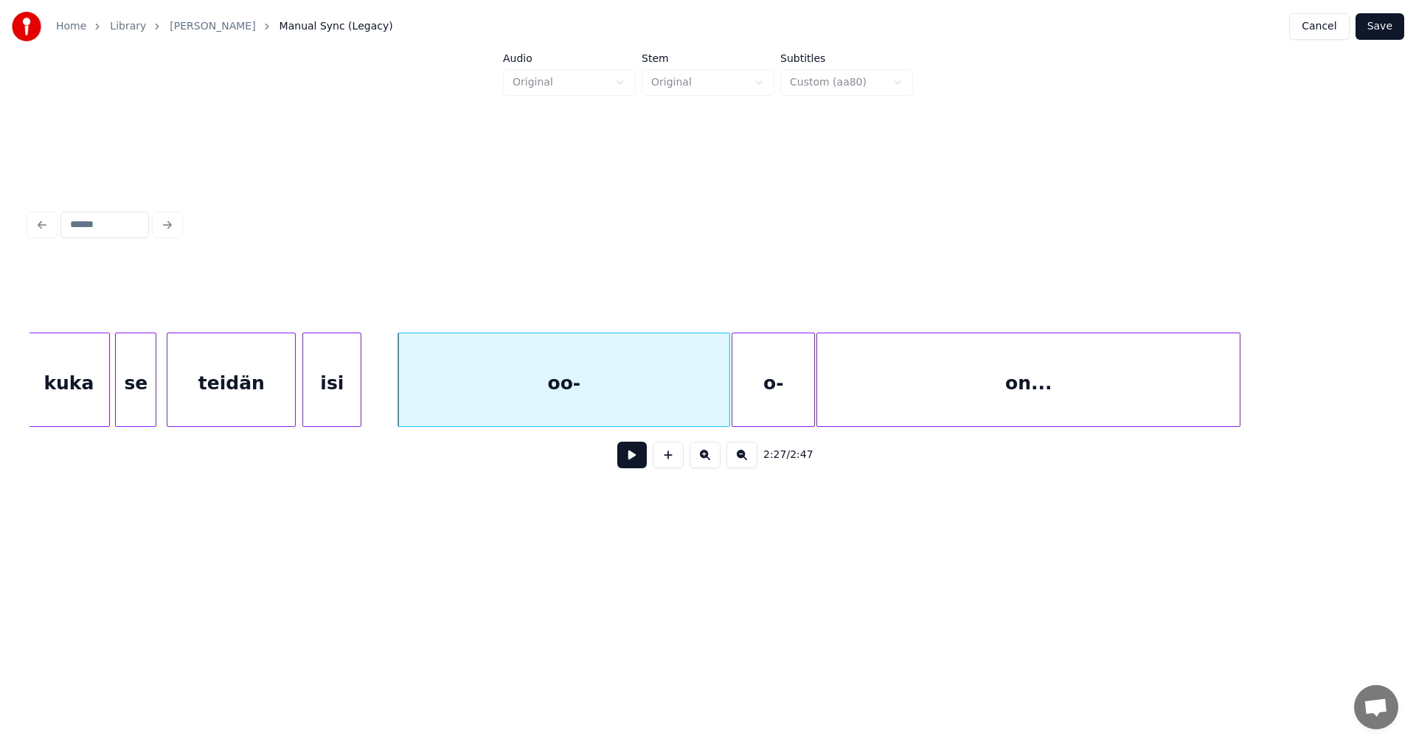
click at [687, 417] on div "oo-" at bounding box center [563, 383] width 331 height 100
click at [634, 463] on button at bounding box center [631, 455] width 29 height 27
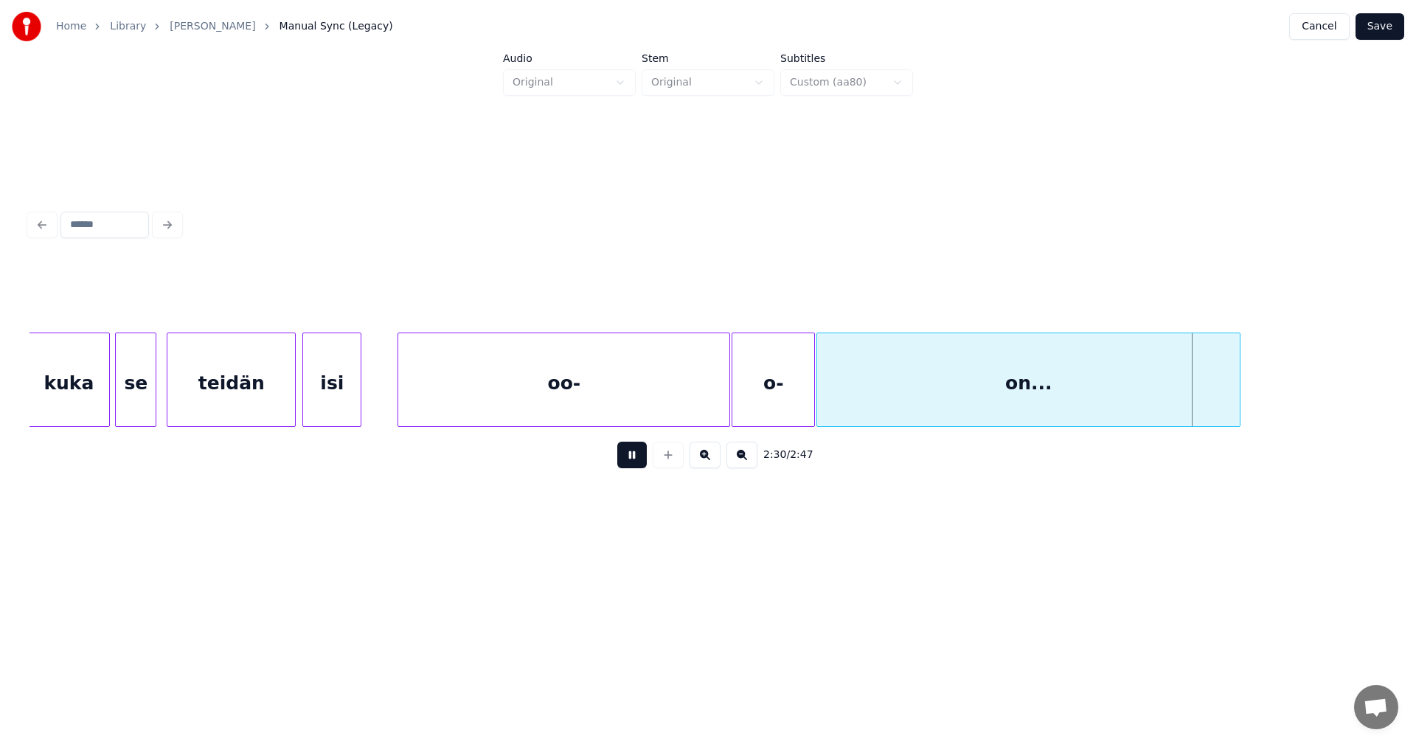
click at [634, 463] on button at bounding box center [631, 455] width 29 height 27
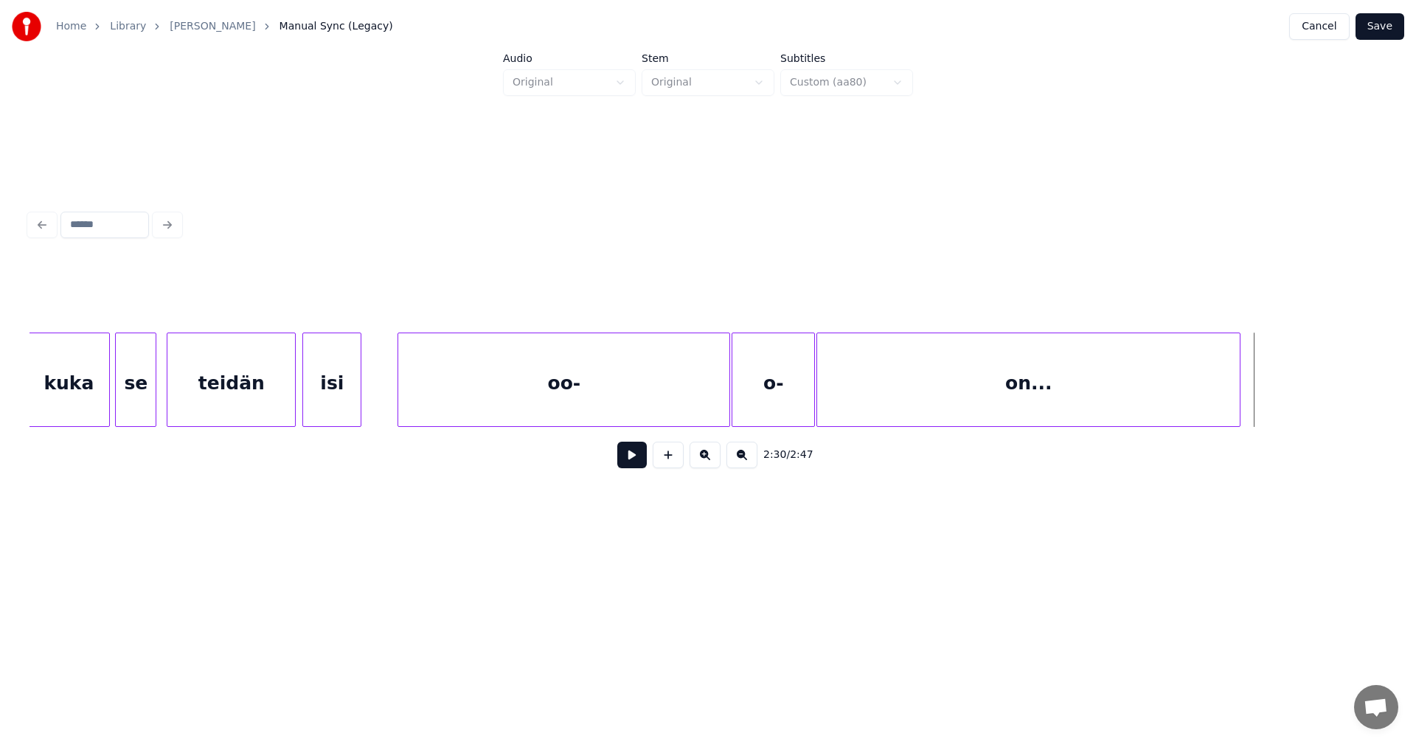
click at [676, 395] on div "oo-" at bounding box center [563, 383] width 331 height 100
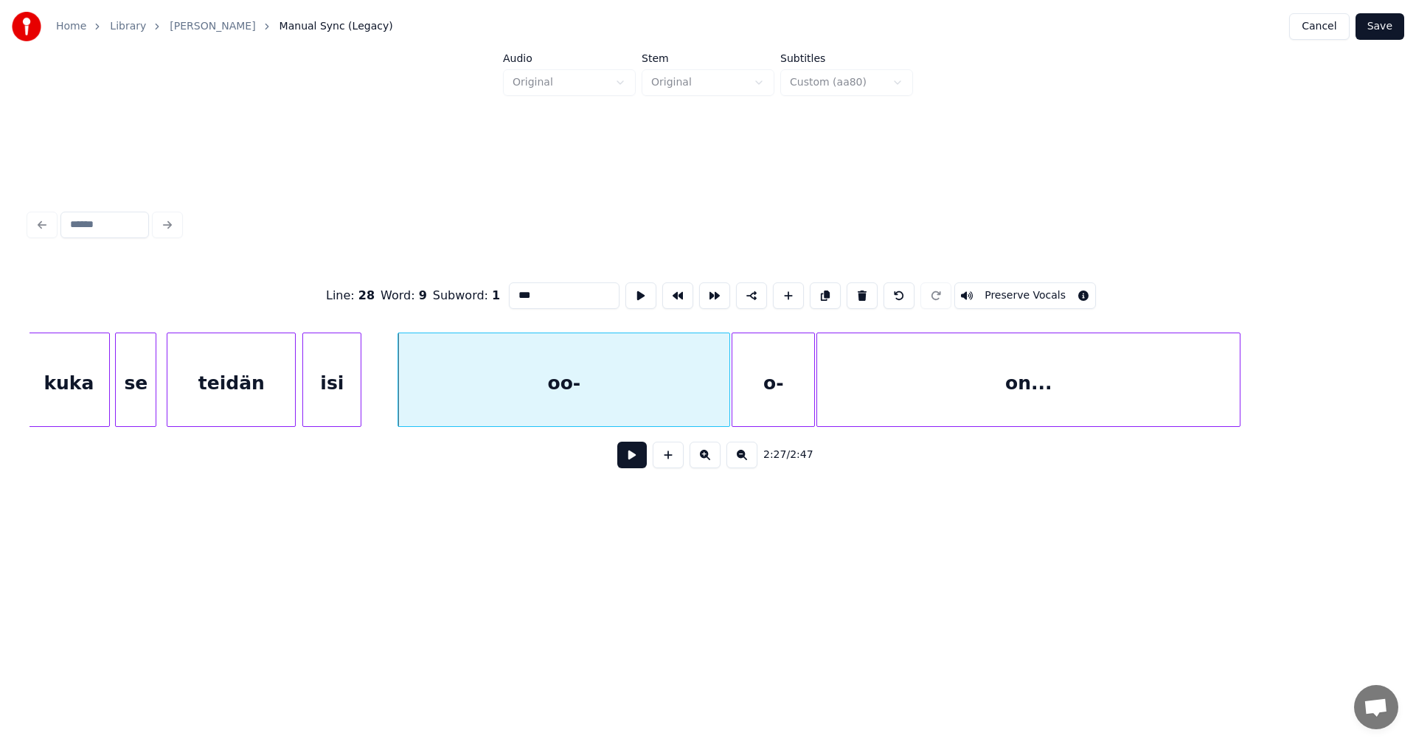
click at [632, 463] on button at bounding box center [631, 455] width 29 height 27
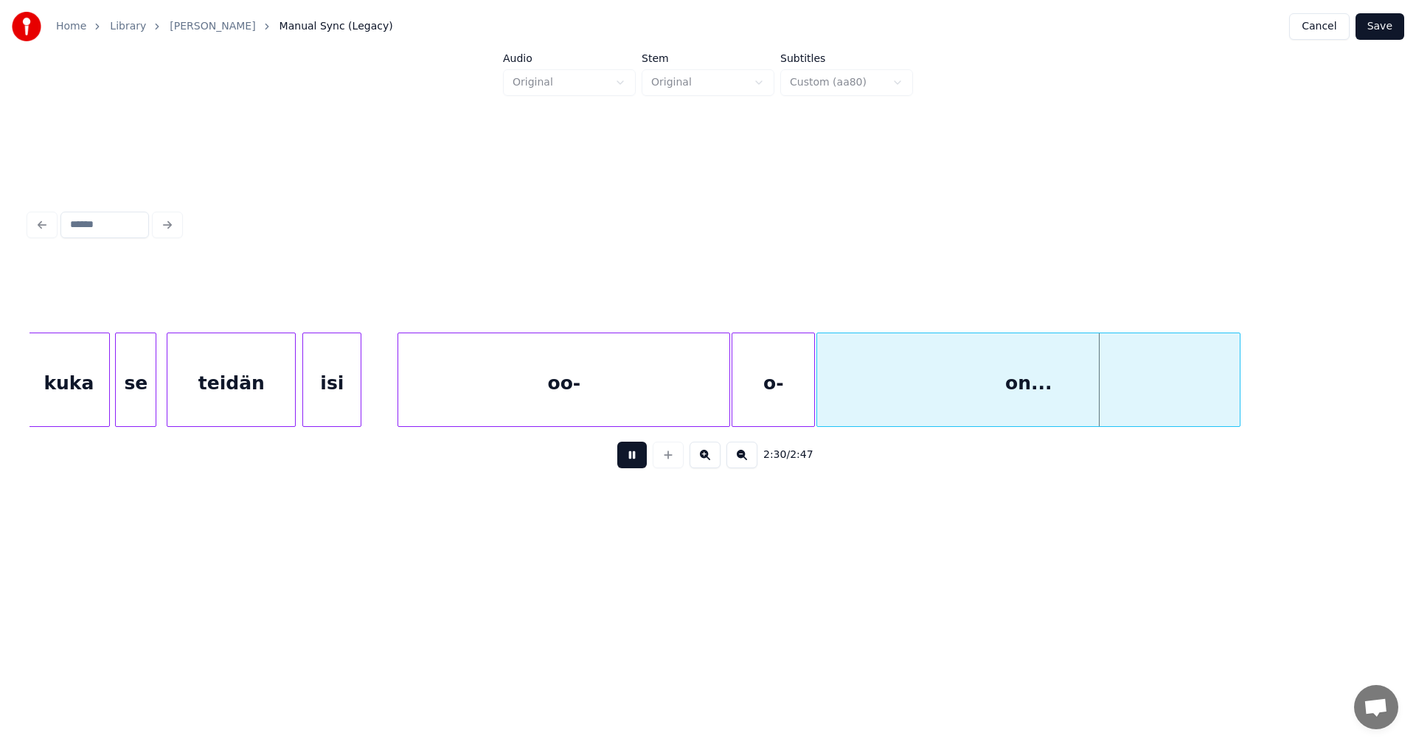
click at [633, 464] on button at bounding box center [631, 455] width 29 height 27
click at [819, 400] on div at bounding box center [819, 379] width 4 height 93
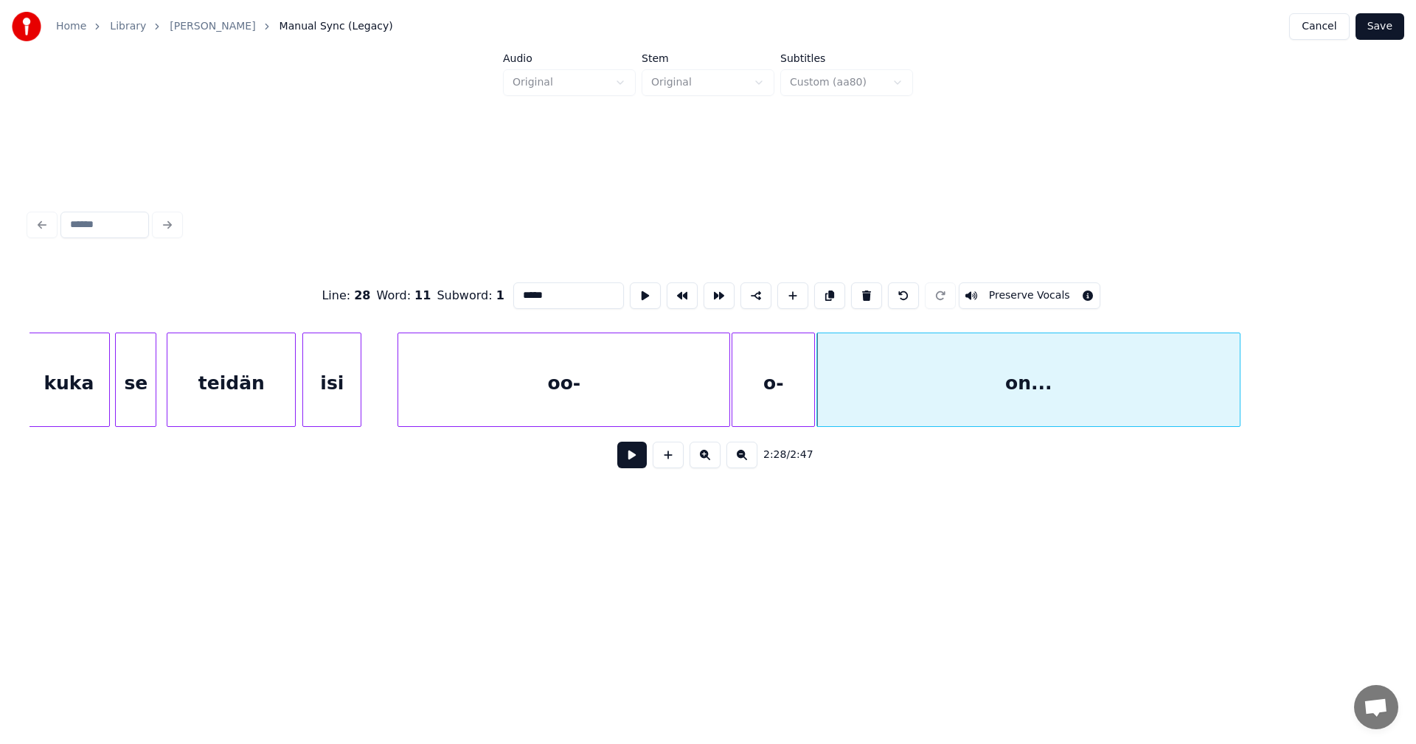
click at [680, 409] on div "oo-" at bounding box center [563, 383] width 331 height 100
type input "***"
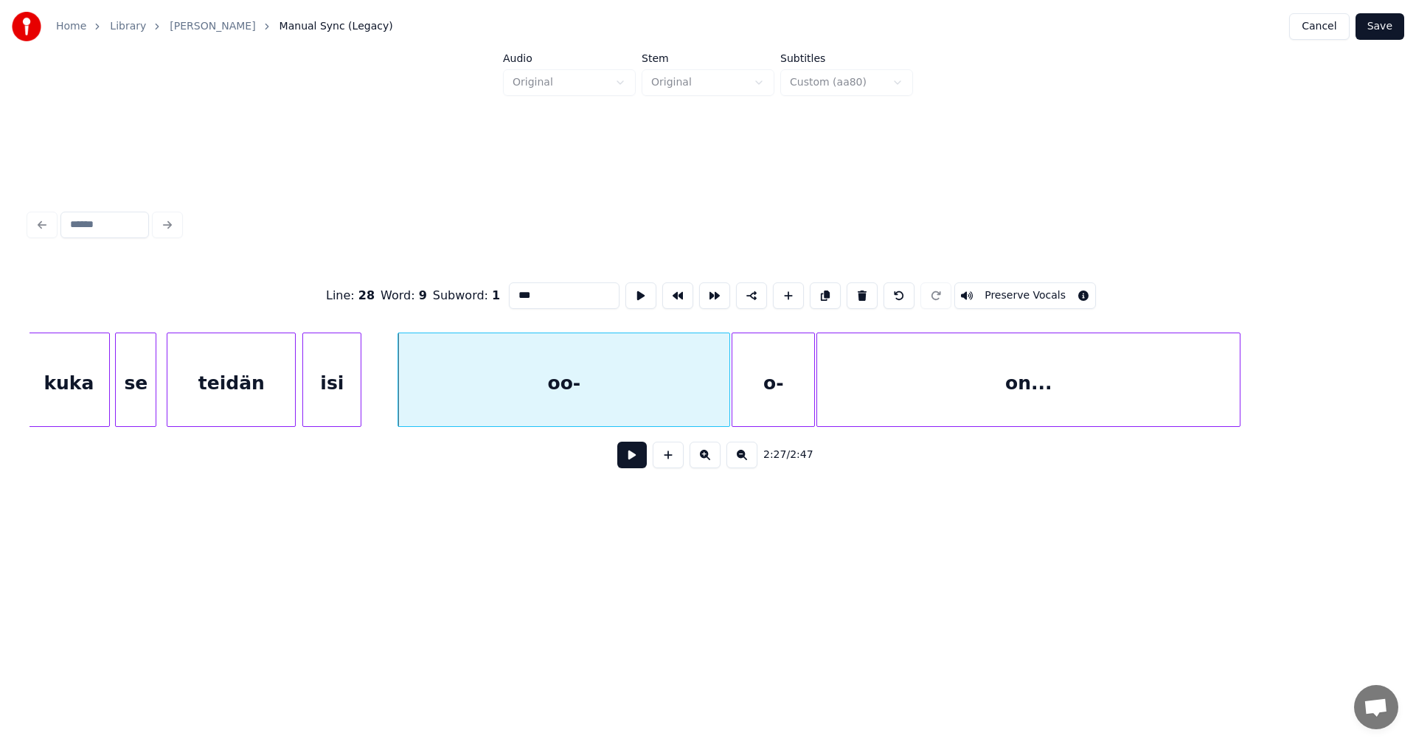
click at [637, 462] on button at bounding box center [631, 455] width 29 height 27
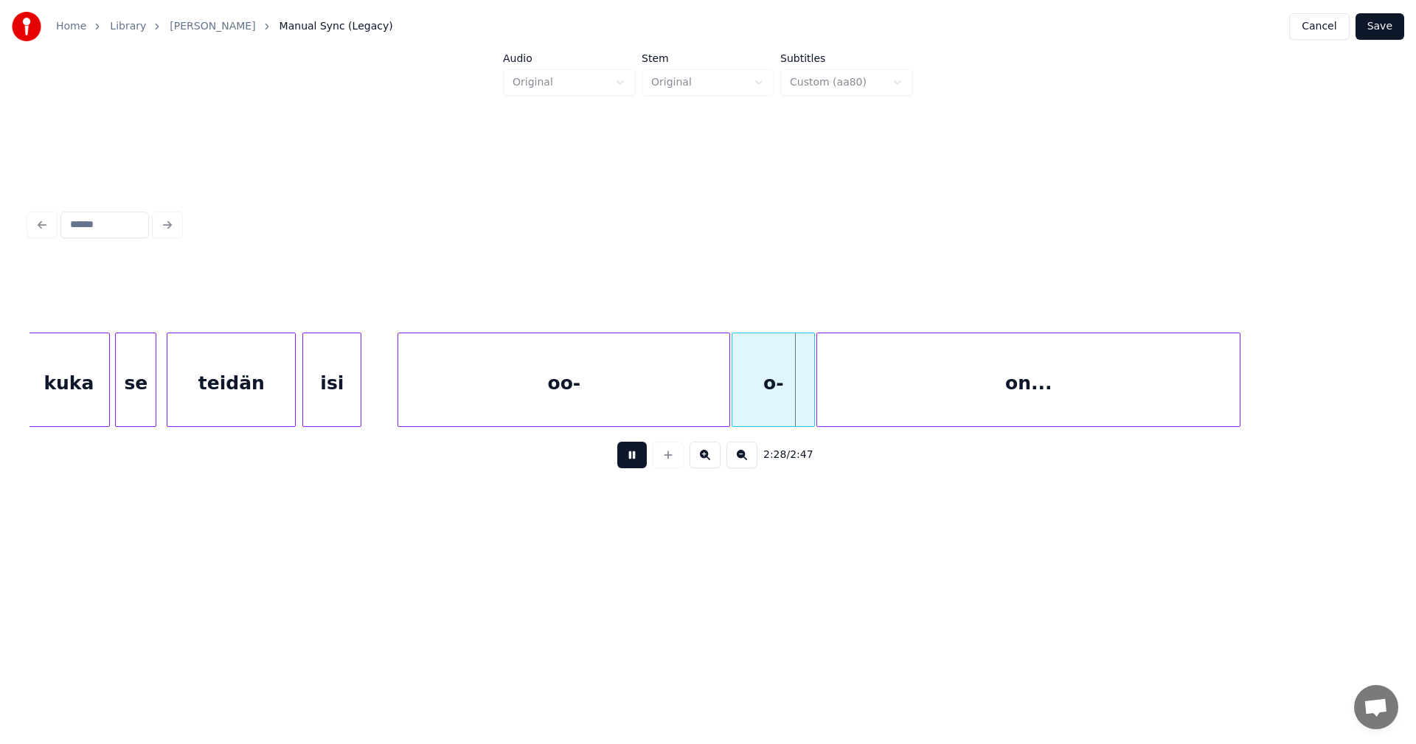
click at [637, 462] on button at bounding box center [631, 455] width 29 height 27
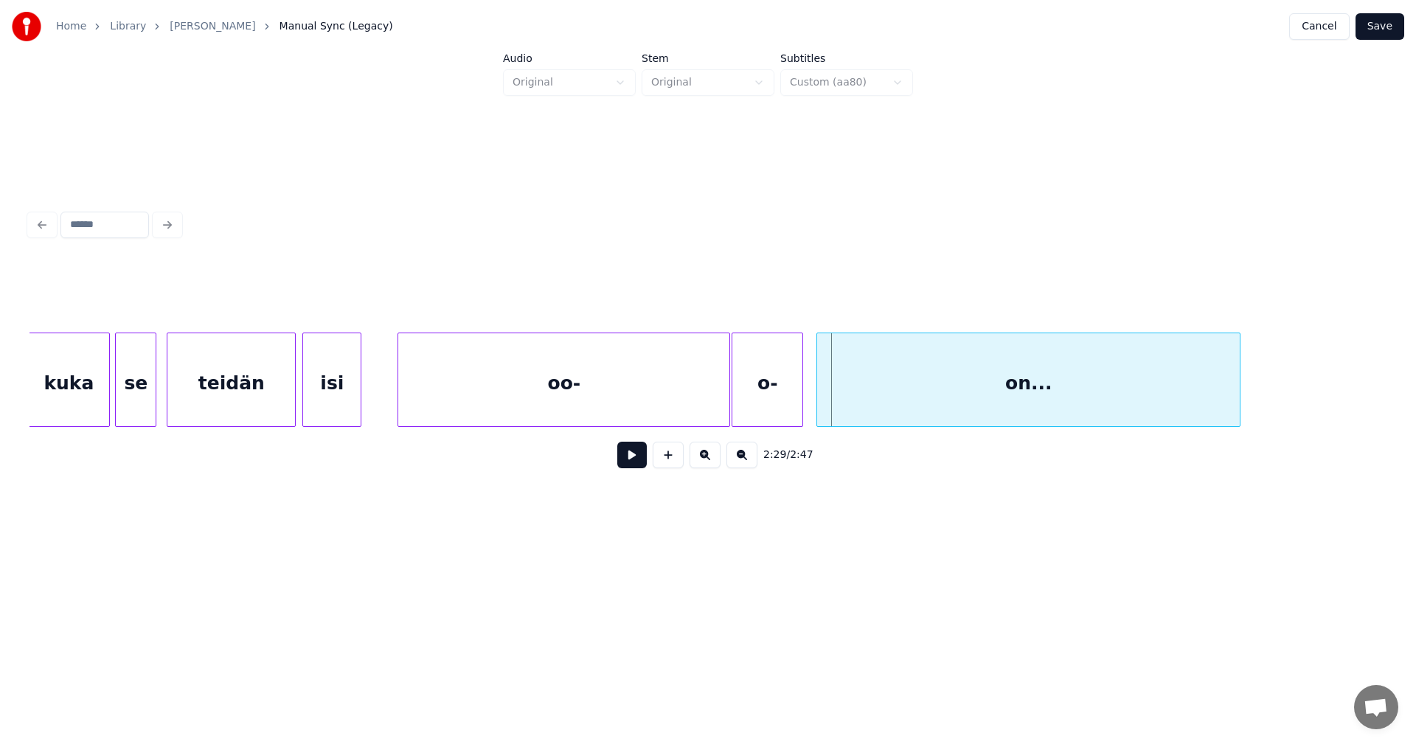
click at [802, 409] on div at bounding box center [800, 379] width 4 height 93
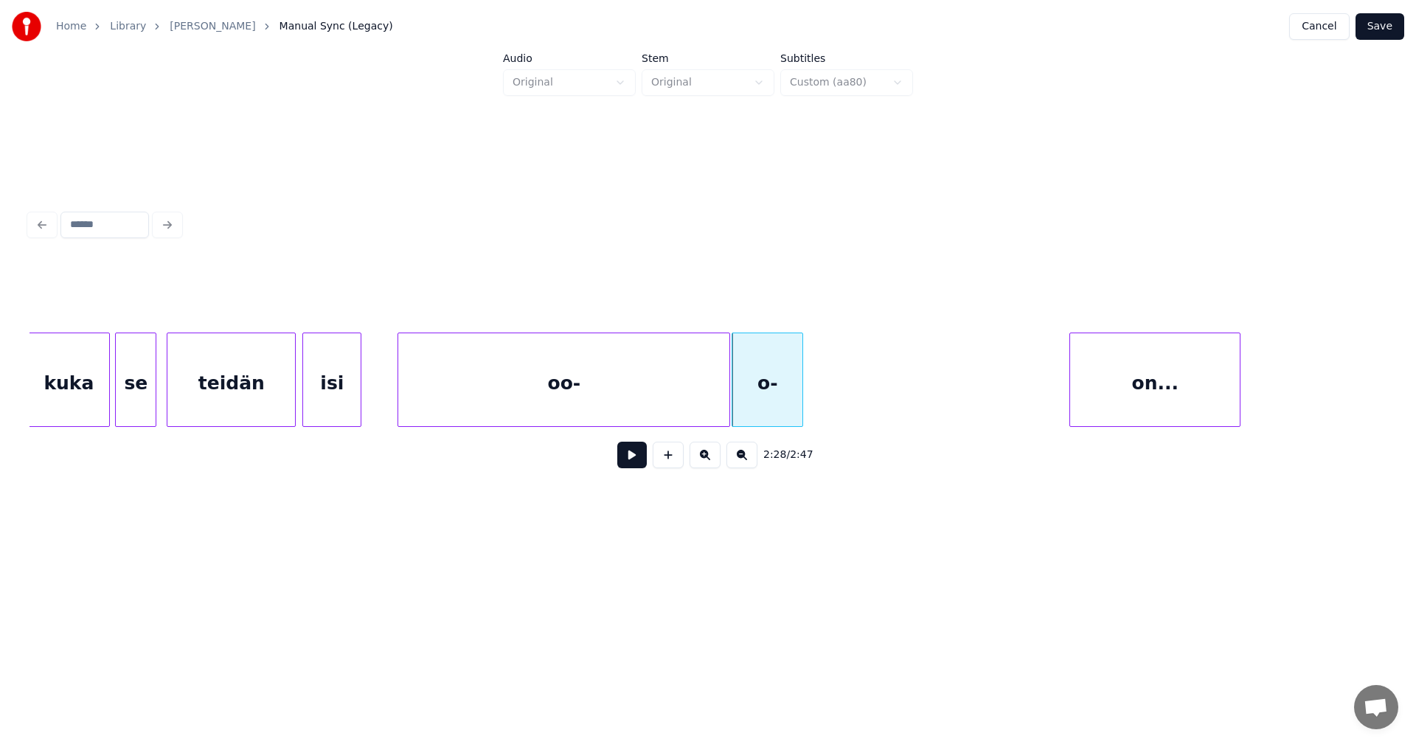
click at [1071, 388] on div at bounding box center [1072, 379] width 4 height 93
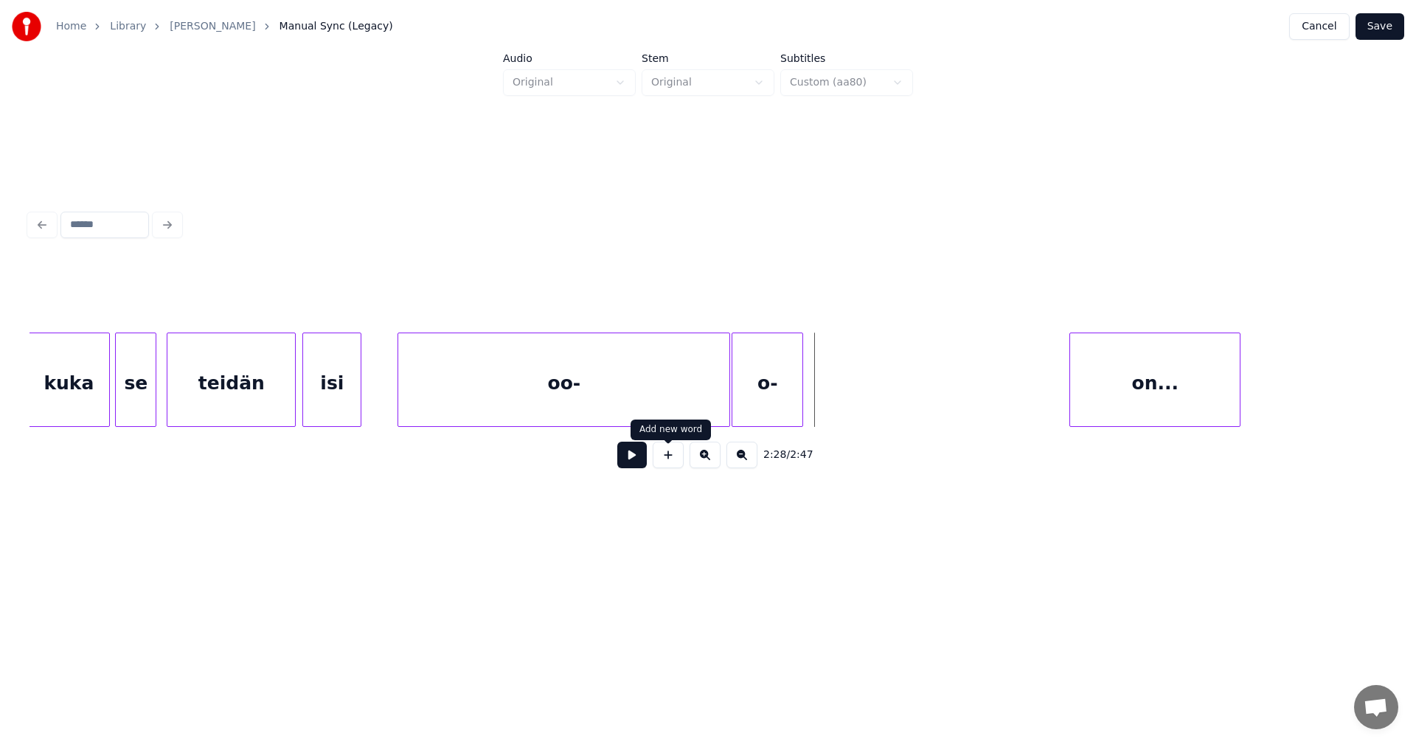
click at [662, 466] on button at bounding box center [668, 455] width 31 height 27
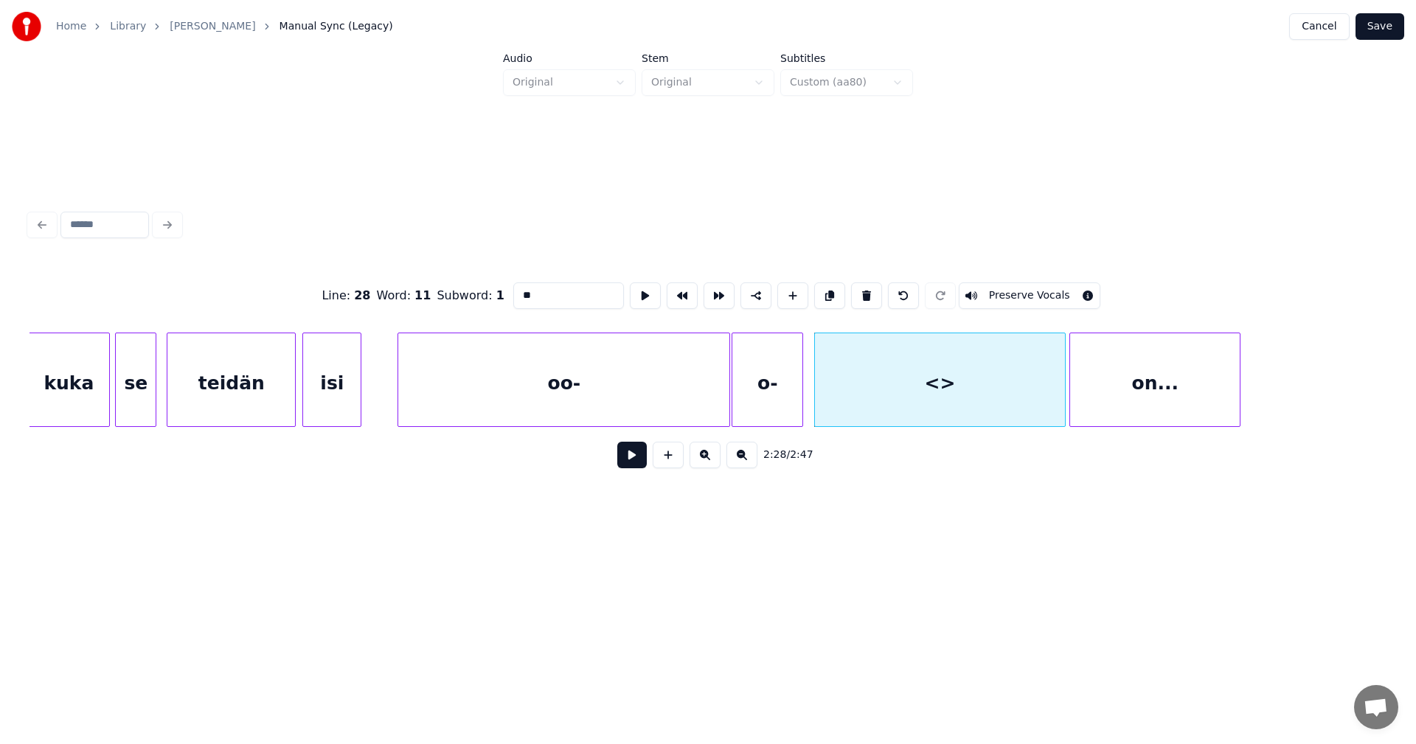
click at [1065, 381] on div at bounding box center [1062, 379] width 4 height 93
click at [808, 402] on div at bounding box center [807, 379] width 4 height 93
click at [830, 395] on div "<>" at bounding box center [935, 383] width 261 height 100
drag, startPoint x: 549, startPoint y: 289, endPoint x: 505, endPoint y: 289, distance: 43.5
click at [513, 289] on input "**" at bounding box center [568, 295] width 111 height 27
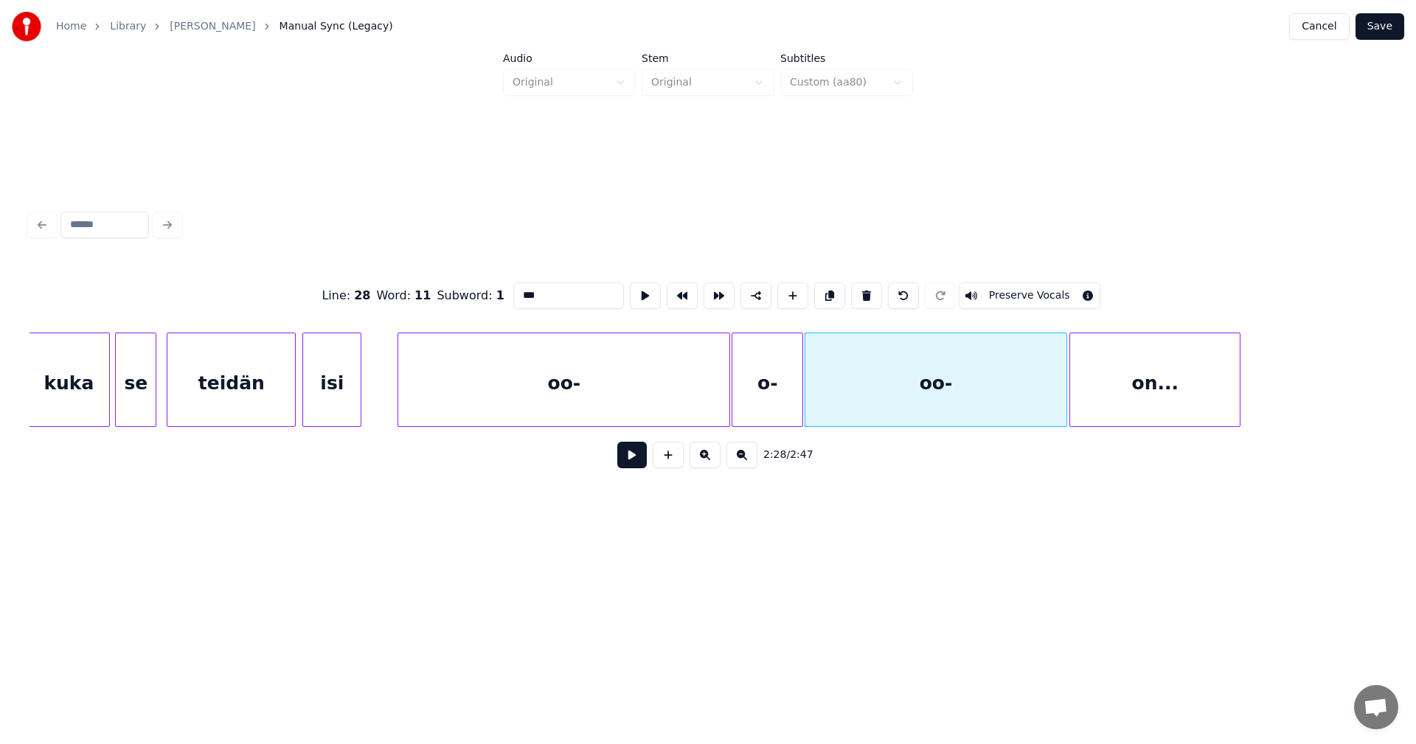
click at [601, 381] on div "oo-" at bounding box center [563, 383] width 331 height 100
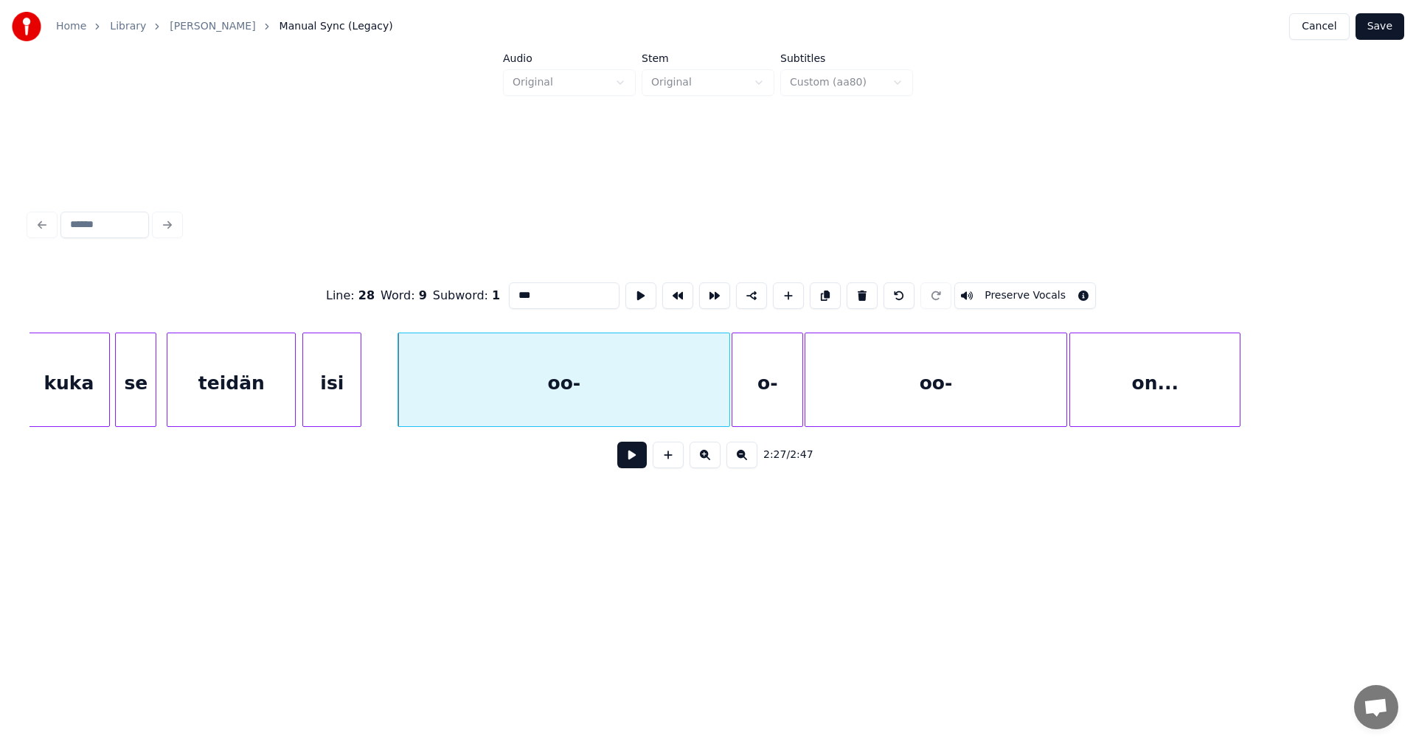
type input "***"
click at [632, 465] on button at bounding box center [631, 455] width 29 height 27
click at [636, 461] on button at bounding box center [631, 455] width 29 height 27
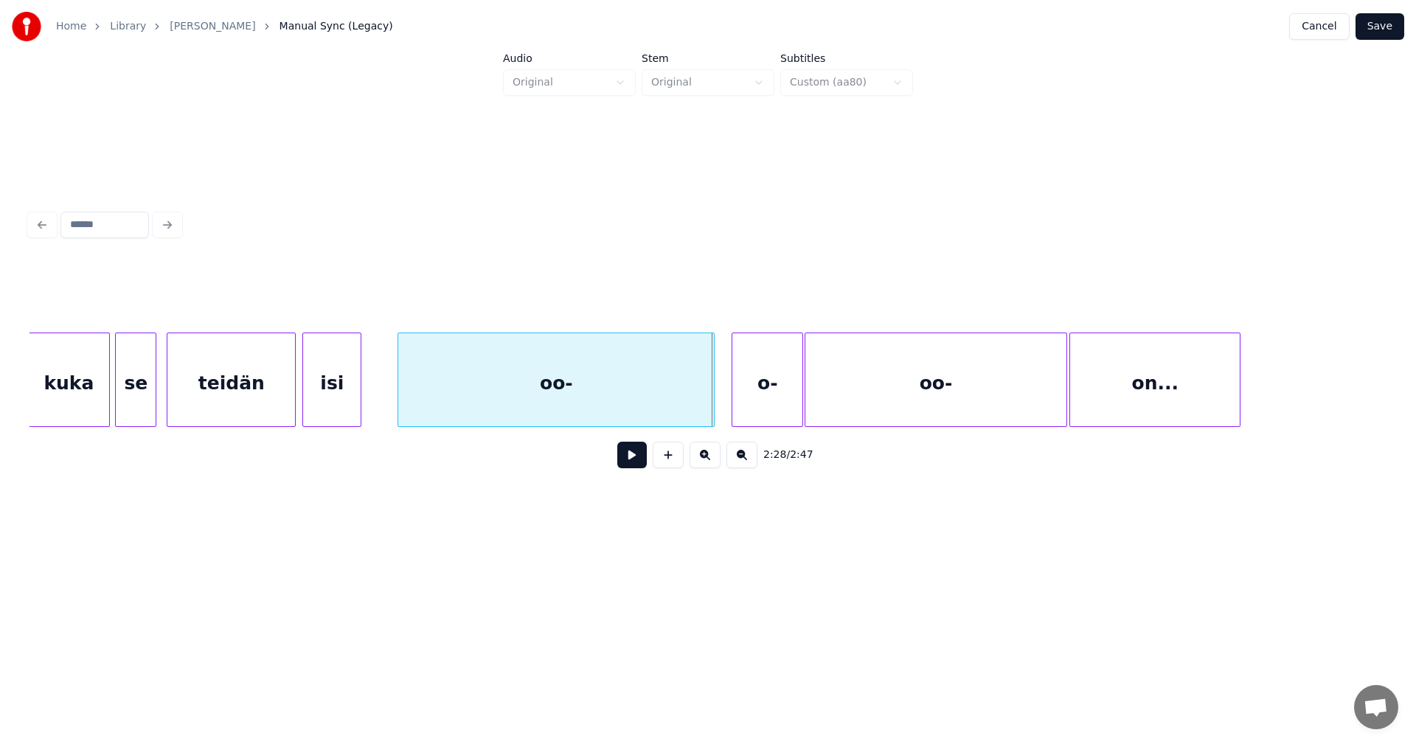
click at [710, 397] on div at bounding box center [711, 379] width 4 height 93
click at [747, 400] on div "o-" at bounding box center [751, 383] width 70 height 100
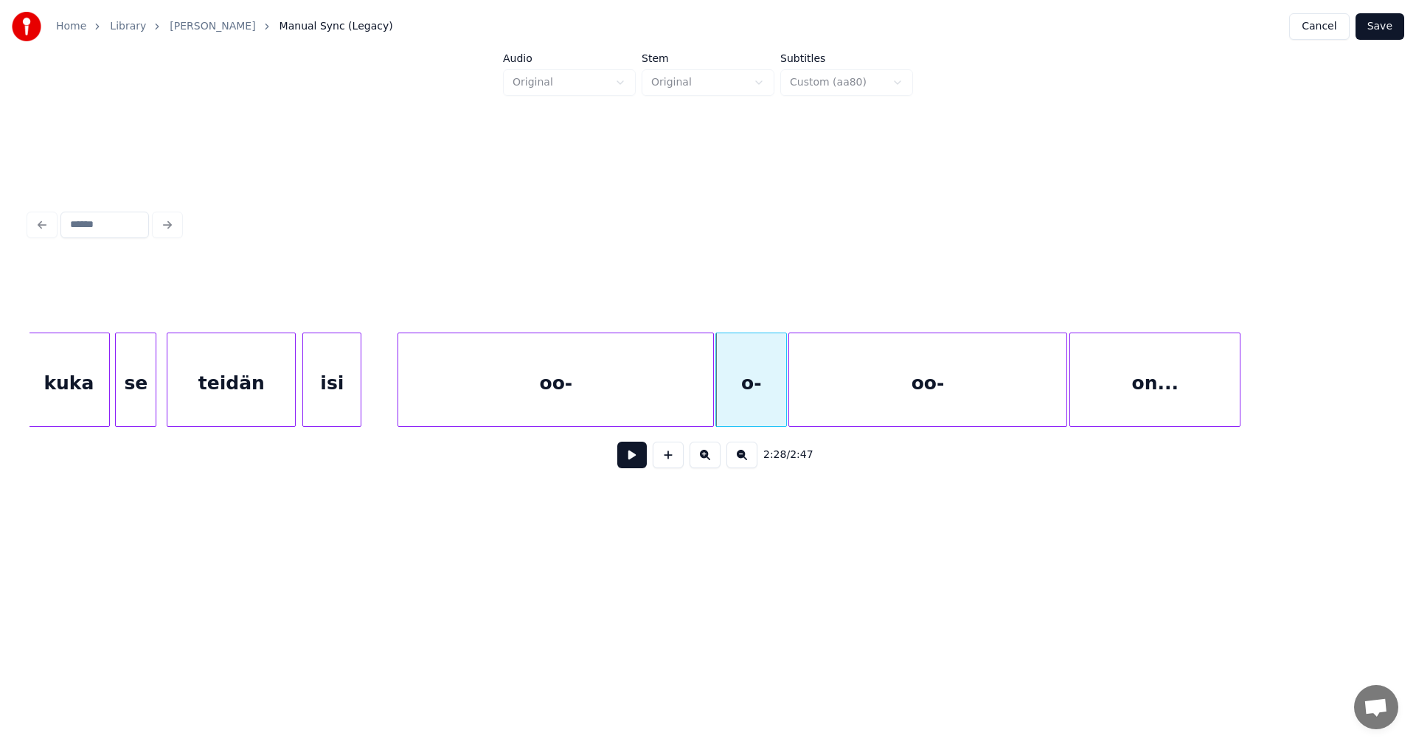
click at [791, 400] on div at bounding box center [791, 379] width 4 height 93
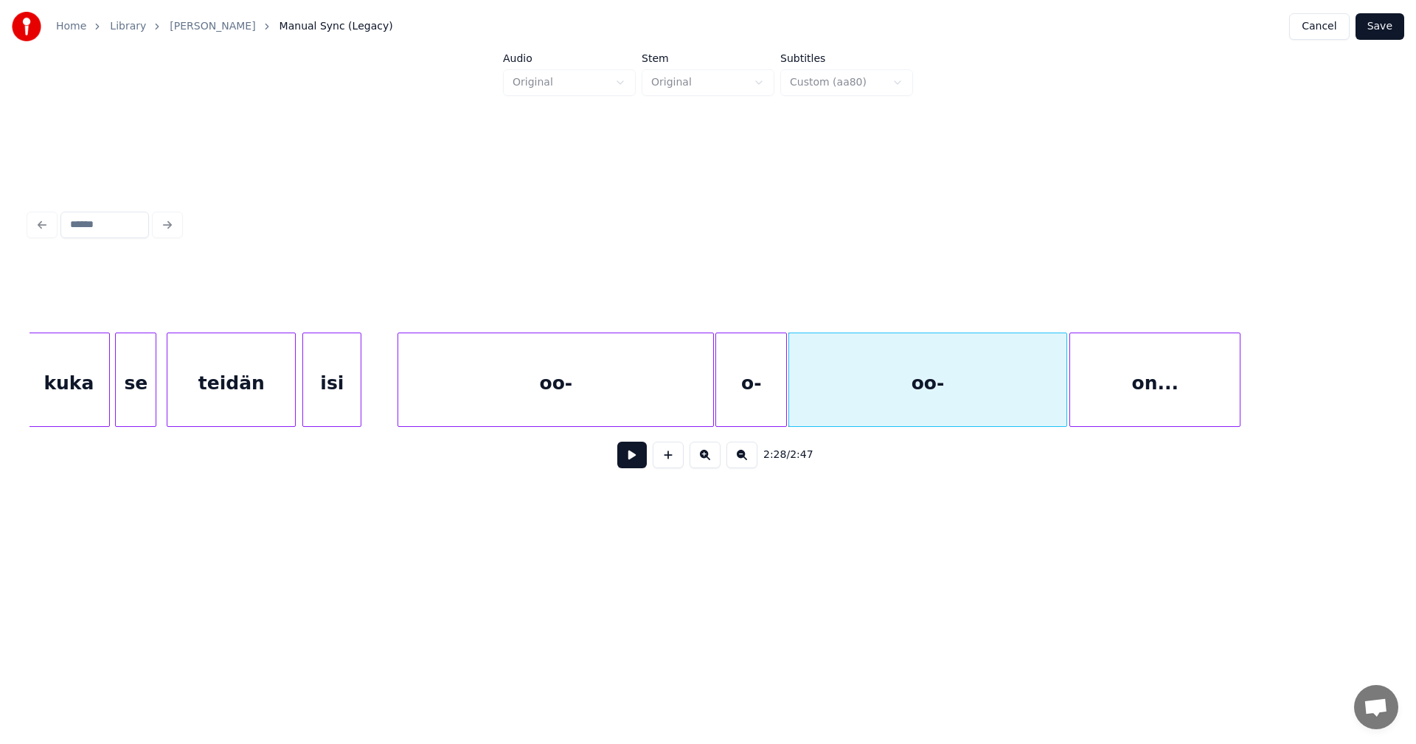
click at [613, 407] on div "oo-" at bounding box center [555, 383] width 315 height 100
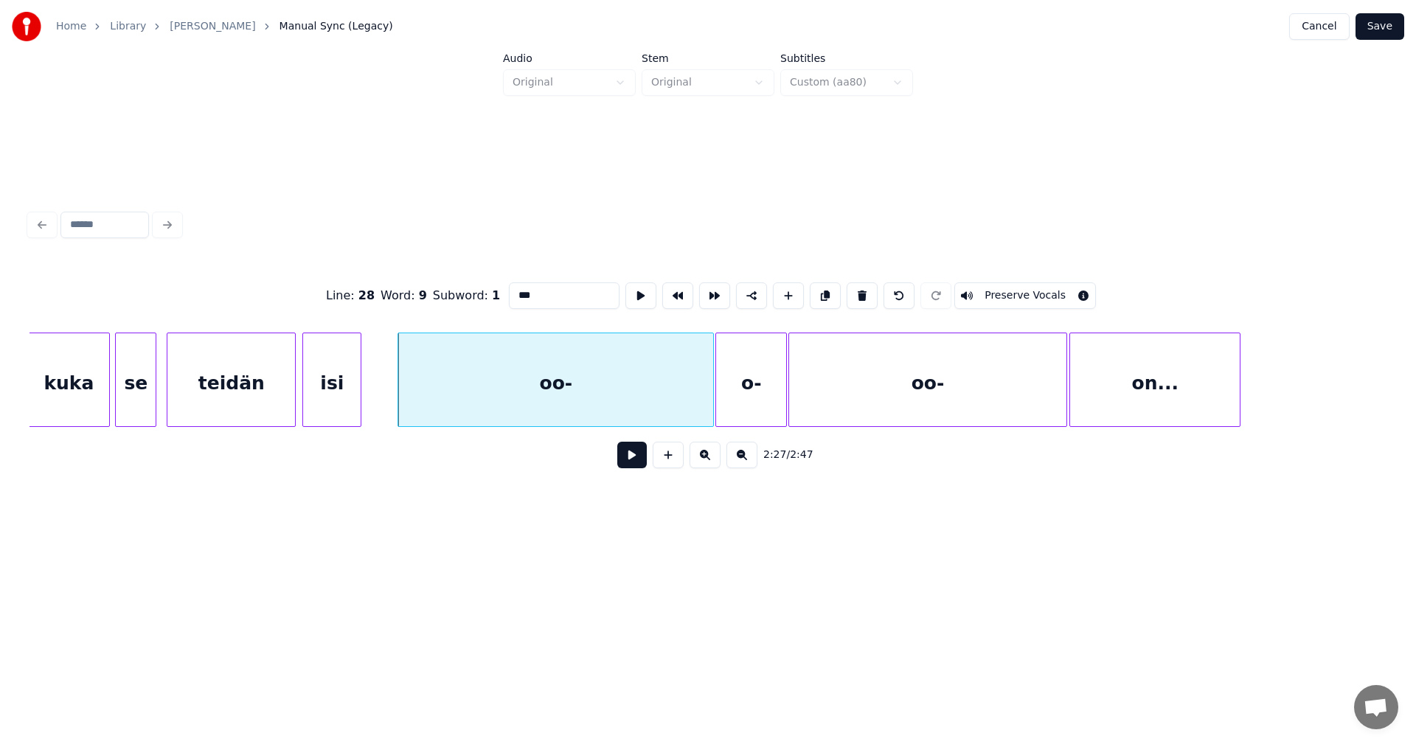
click at [631, 462] on button at bounding box center [631, 455] width 29 height 27
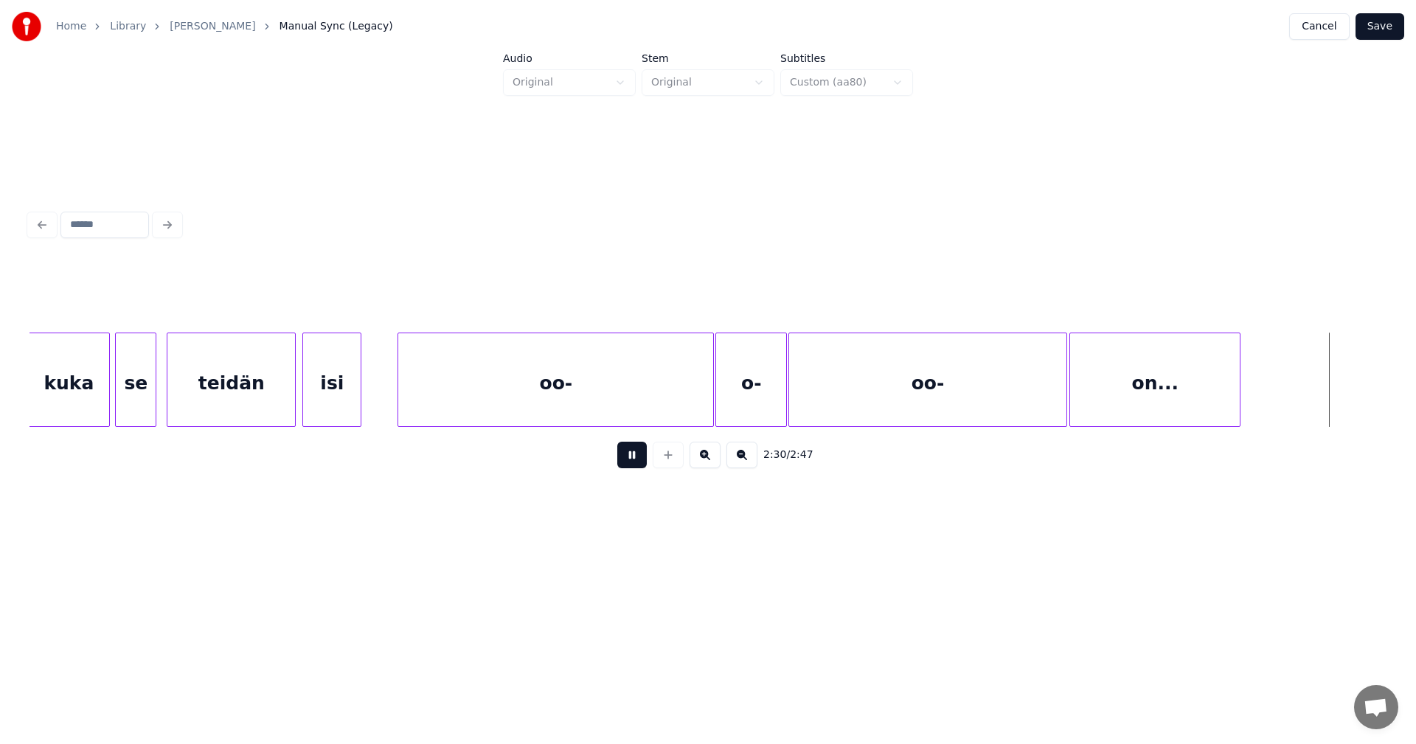
click at [631, 462] on button at bounding box center [631, 455] width 29 height 27
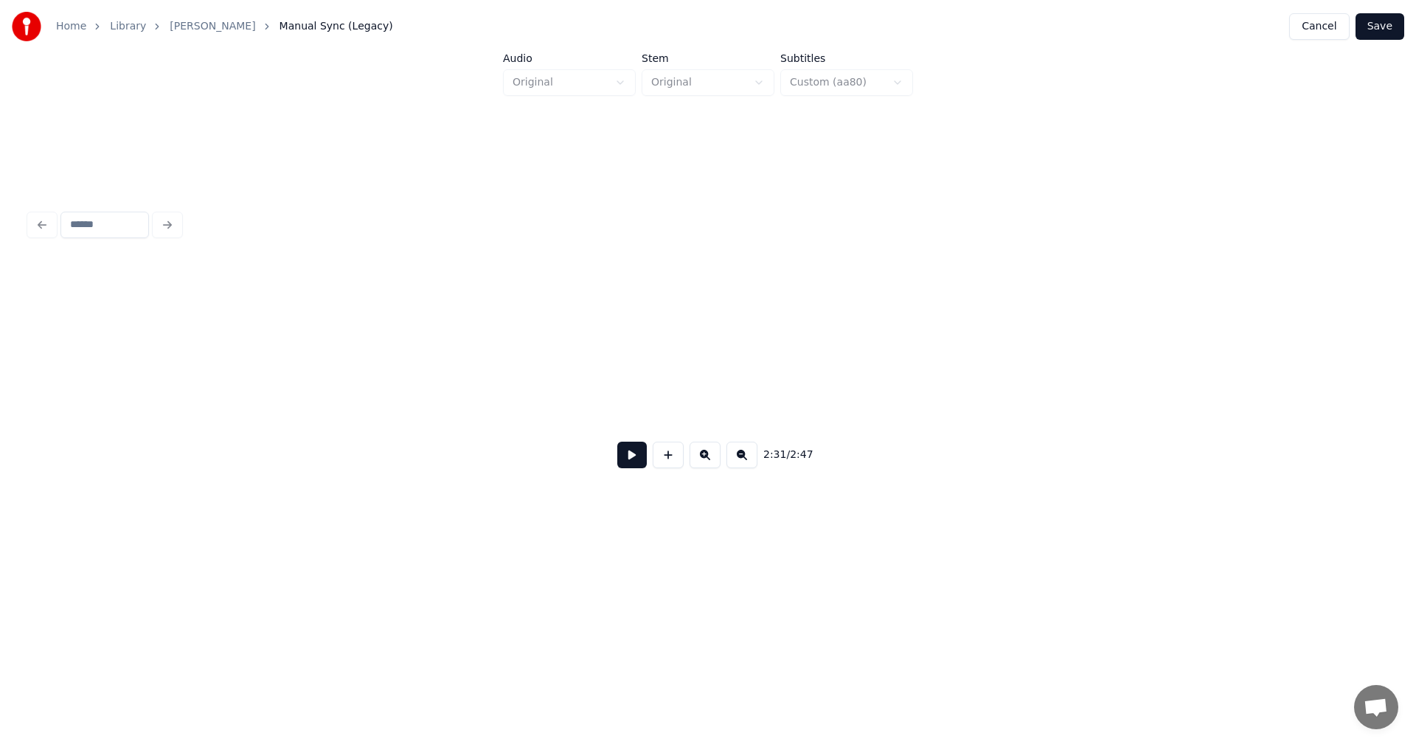
scroll to position [0, 39019]
click at [1392, 25] on button "Save" at bounding box center [1379, 26] width 49 height 27
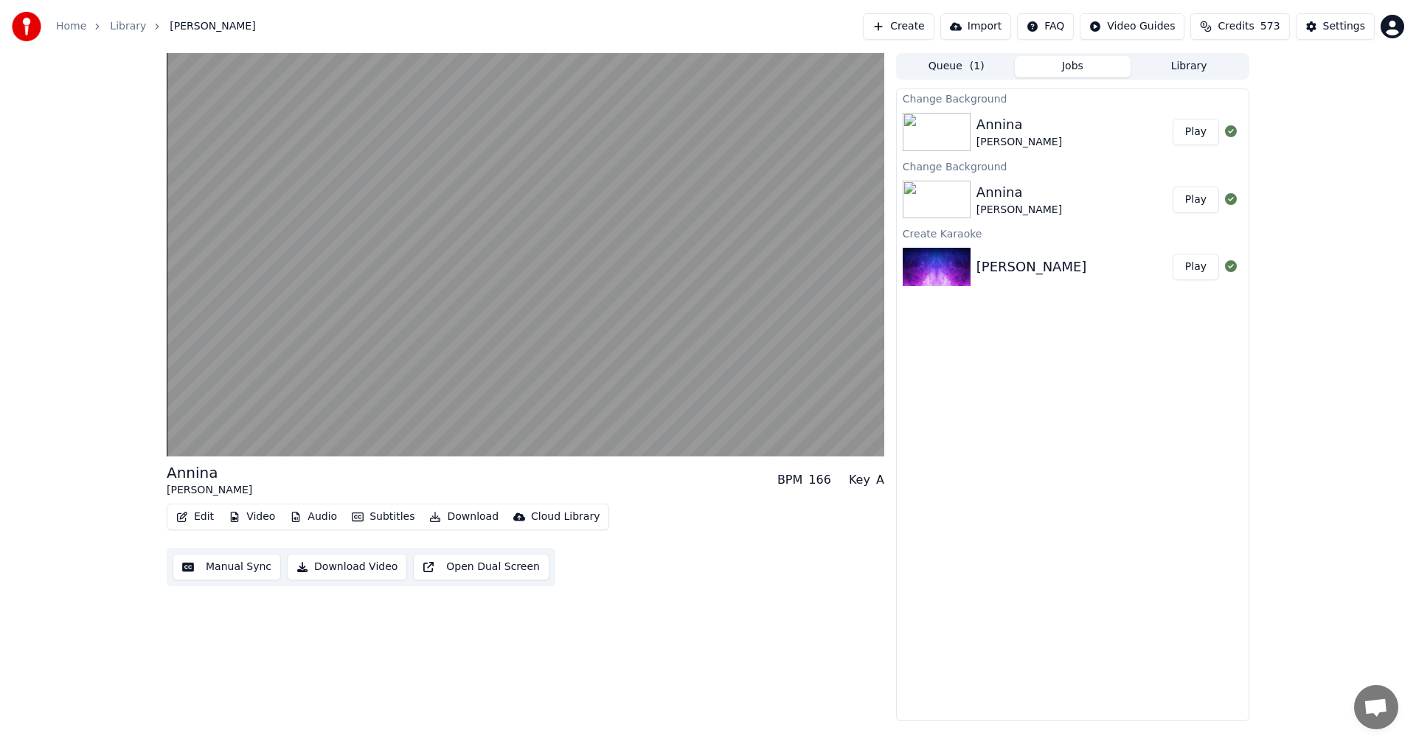
click at [996, 436] on div "Change Background [PERSON_NAME] Play Change Background [PERSON_NAME] Play Creat…" at bounding box center [1072, 404] width 353 height 633
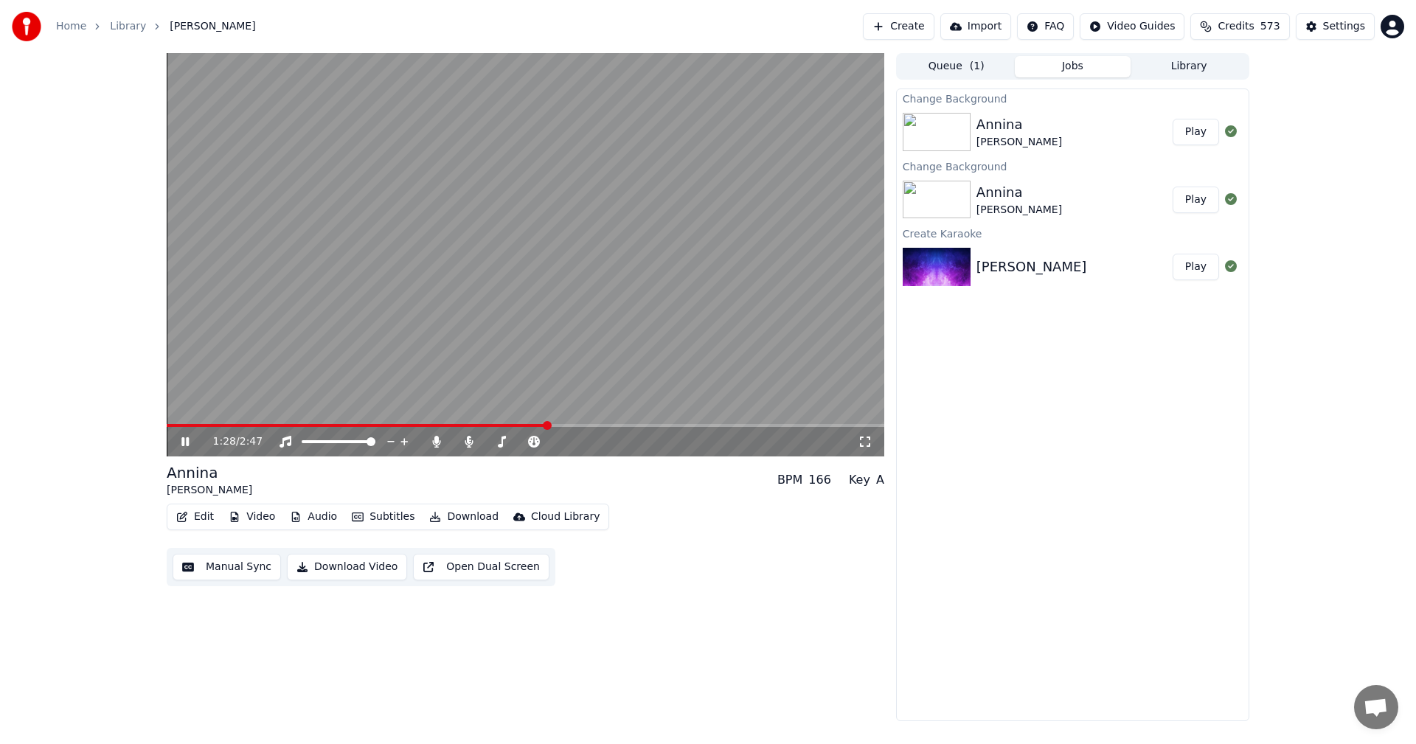
click at [591, 425] on span at bounding box center [526, 425] width 718 height 3
click at [434, 438] on icon at bounding box center [436, 442] width 8 height 12
click at [231, 425] on span at bounding box center [199, 425] width 64 height 3
click at [265, 423] on video at bounding box center [526, 254] width 718 height 403
click at [268, 424] on span at bounding box center [235, 425] width 137 height 3
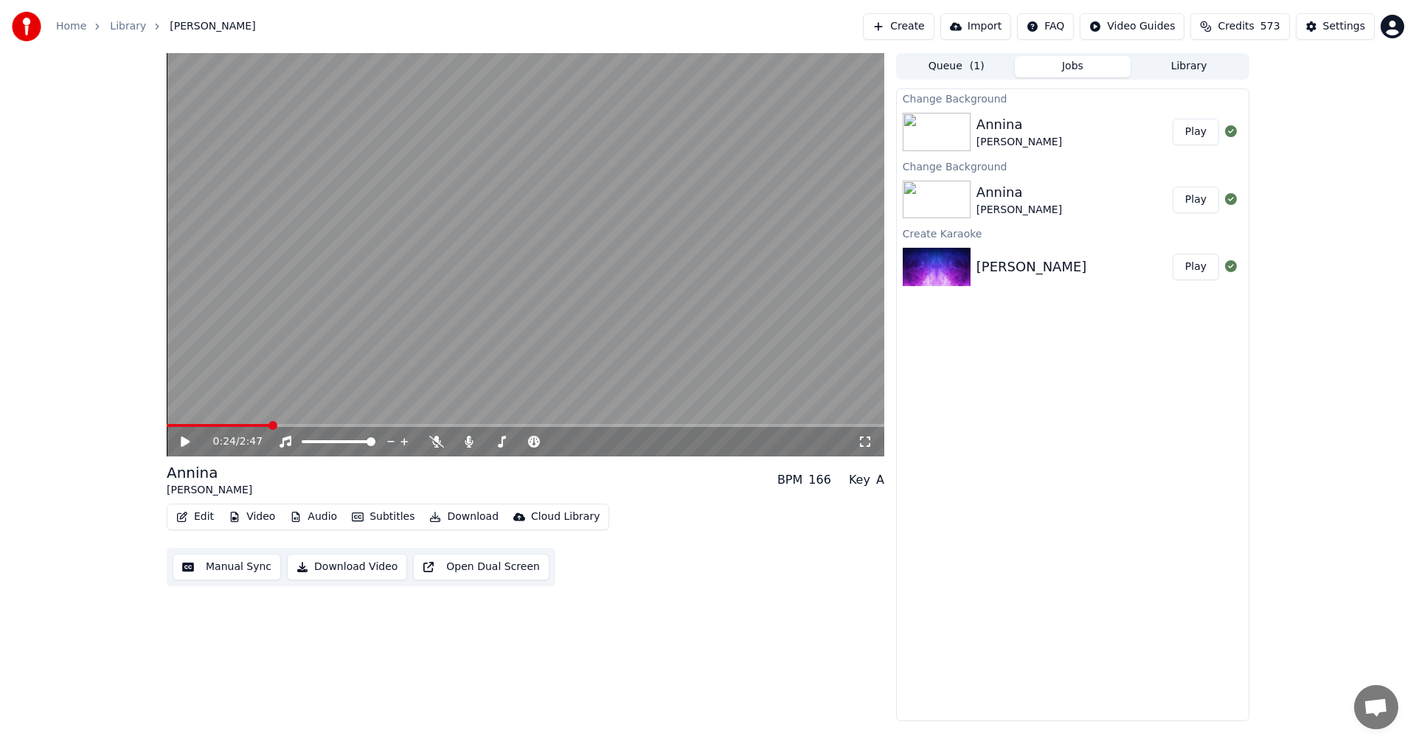
click at [187, 444] on icon at bounding box center [185, 442] width 9 height 10
click at [180, 440] on icon at bounding box center [195, 442] width 35 height 12
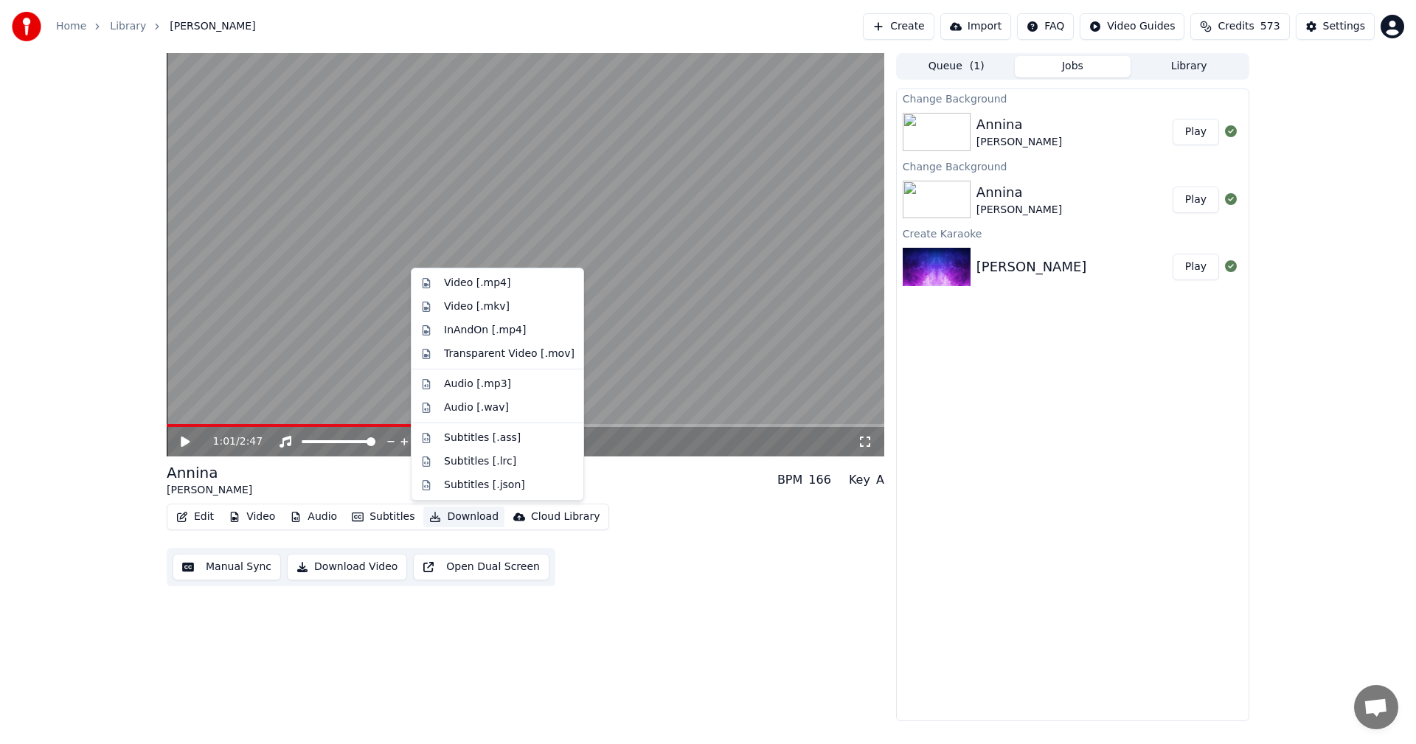
click at [465, 516] on button "Download" at bounding box center [463, 517] width 81 height 21
click at [487, 290] on div "Video [.mp4]" at bounding box center [477, 283] width 66 height 15
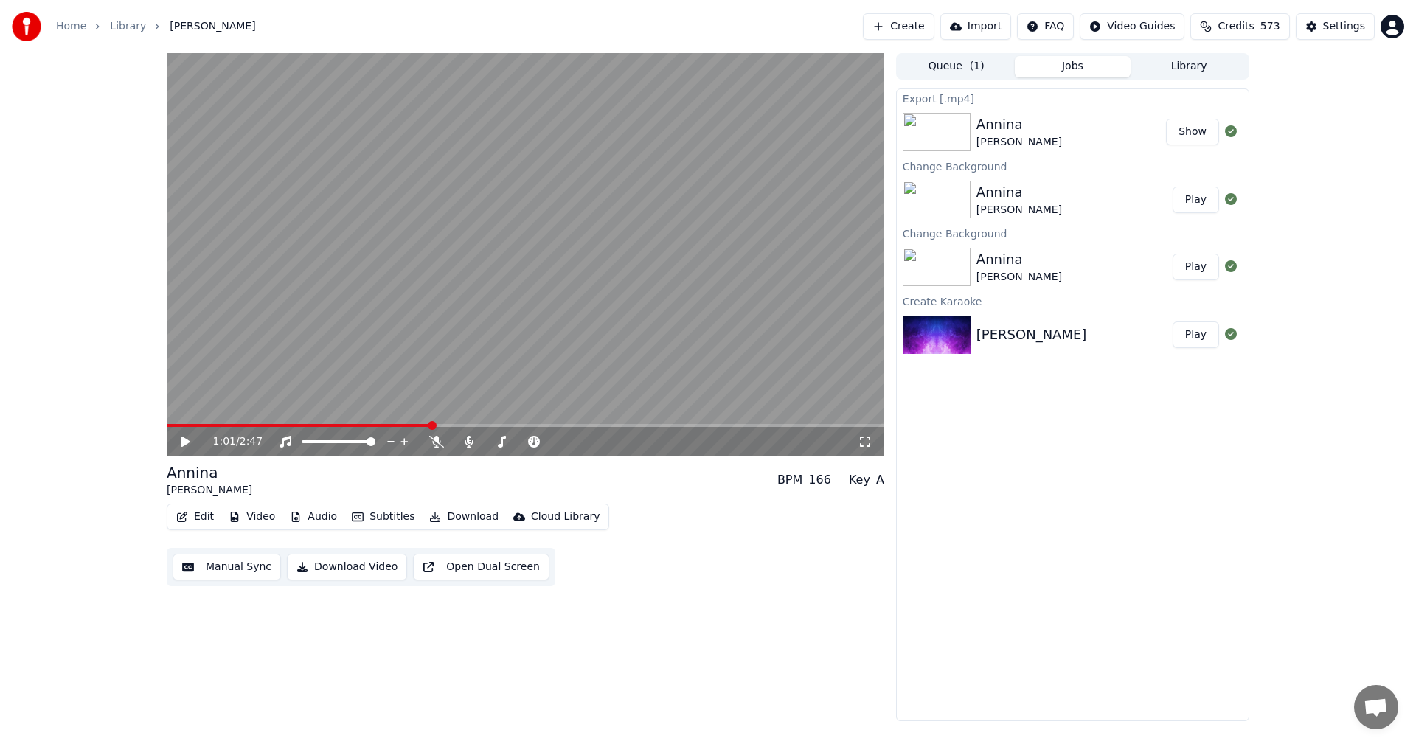
click at [1206, 67] on button "Library" at bounding box center [1189, 66] width 117 height 21
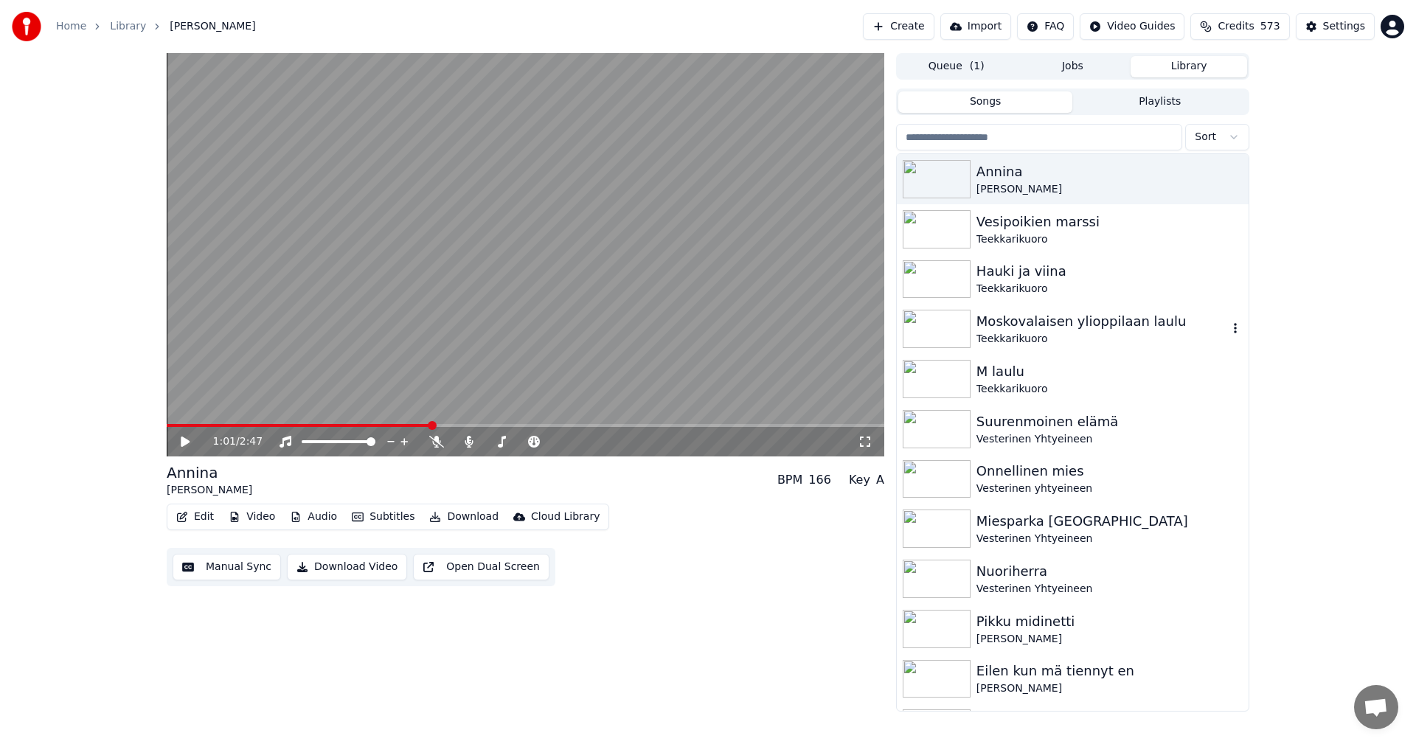
click at [951, 333] on img at bounding box center [937, 329] width 68 height 38
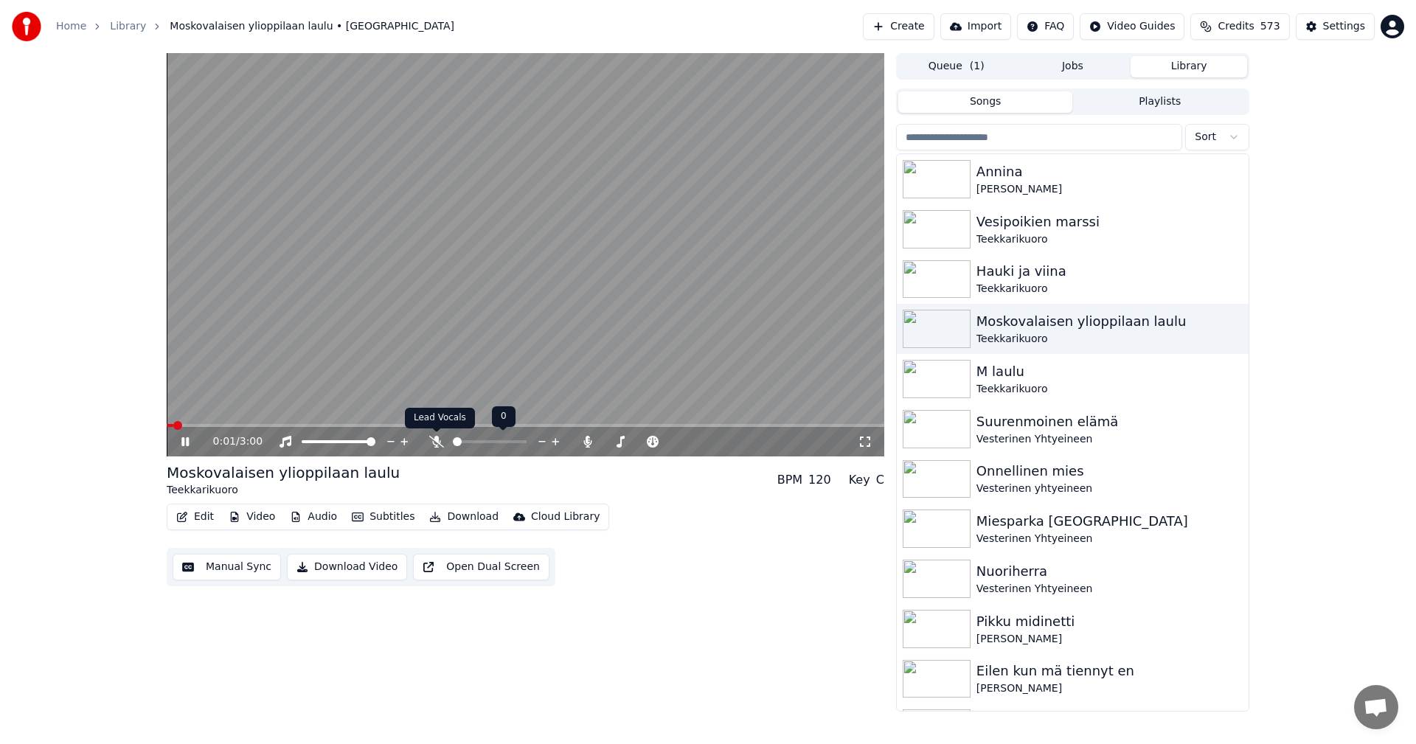
click at [434, 442] on icon at bounding box center [436, 442] width 15 height 12
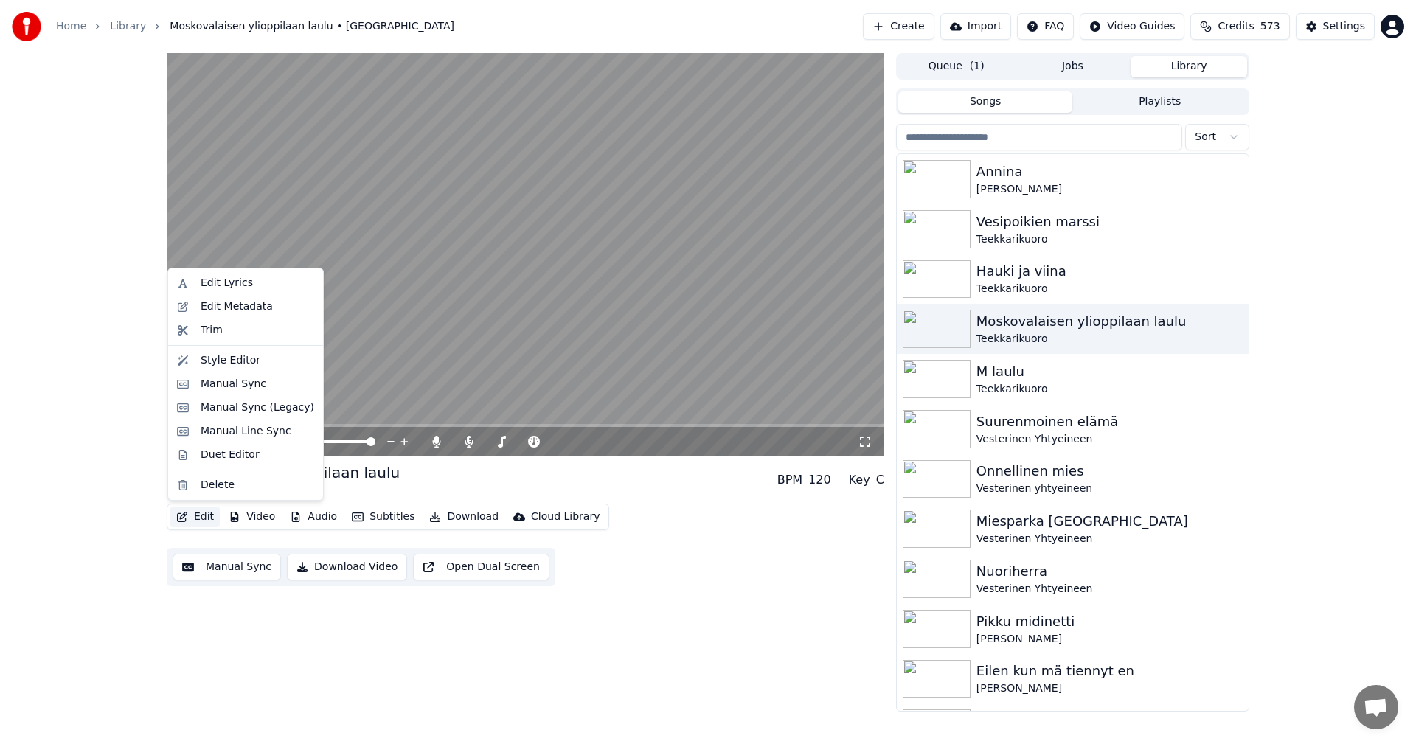
click at [200, 514] on button "Edit" at bounding box center [194, 517] width 49 height 21
click at [251, 412] on div "Manual Sync (Legacy)" at bounding box center [258, 407] width 114 height 15
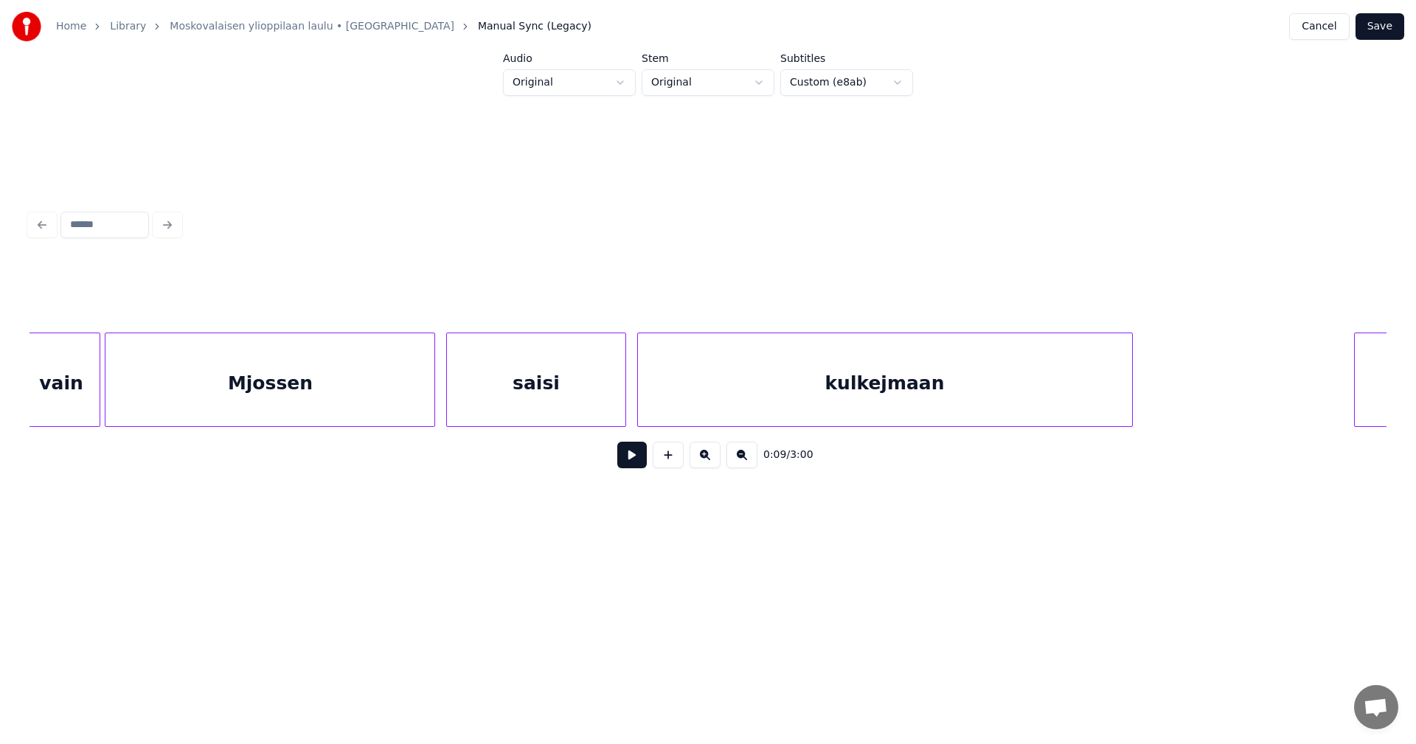
scroll to position [0, 23474]
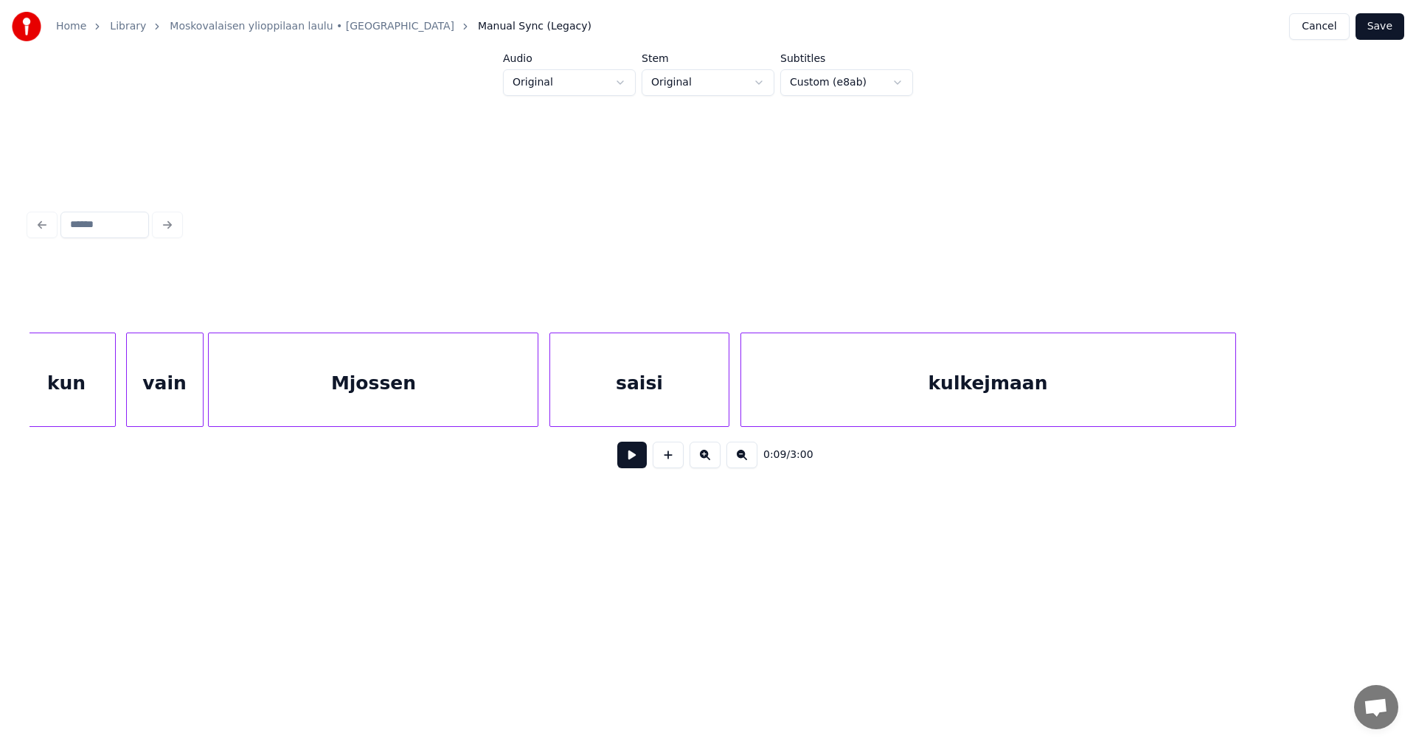
click at [460, 380] on div "Mjossen" at bounding box center [373, 383] width 329 height 100
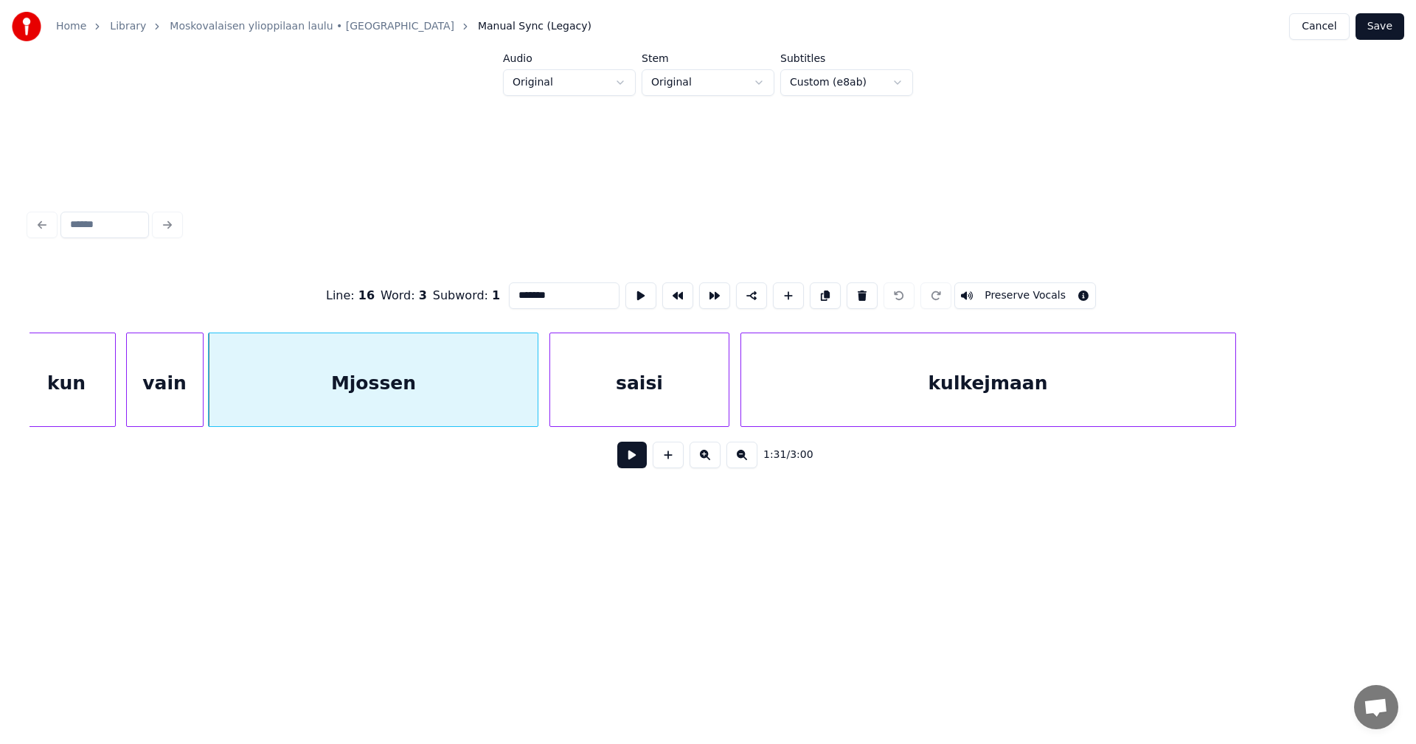
click at [634, 465] on button at bounding box center [631, 455] width 29 height 27
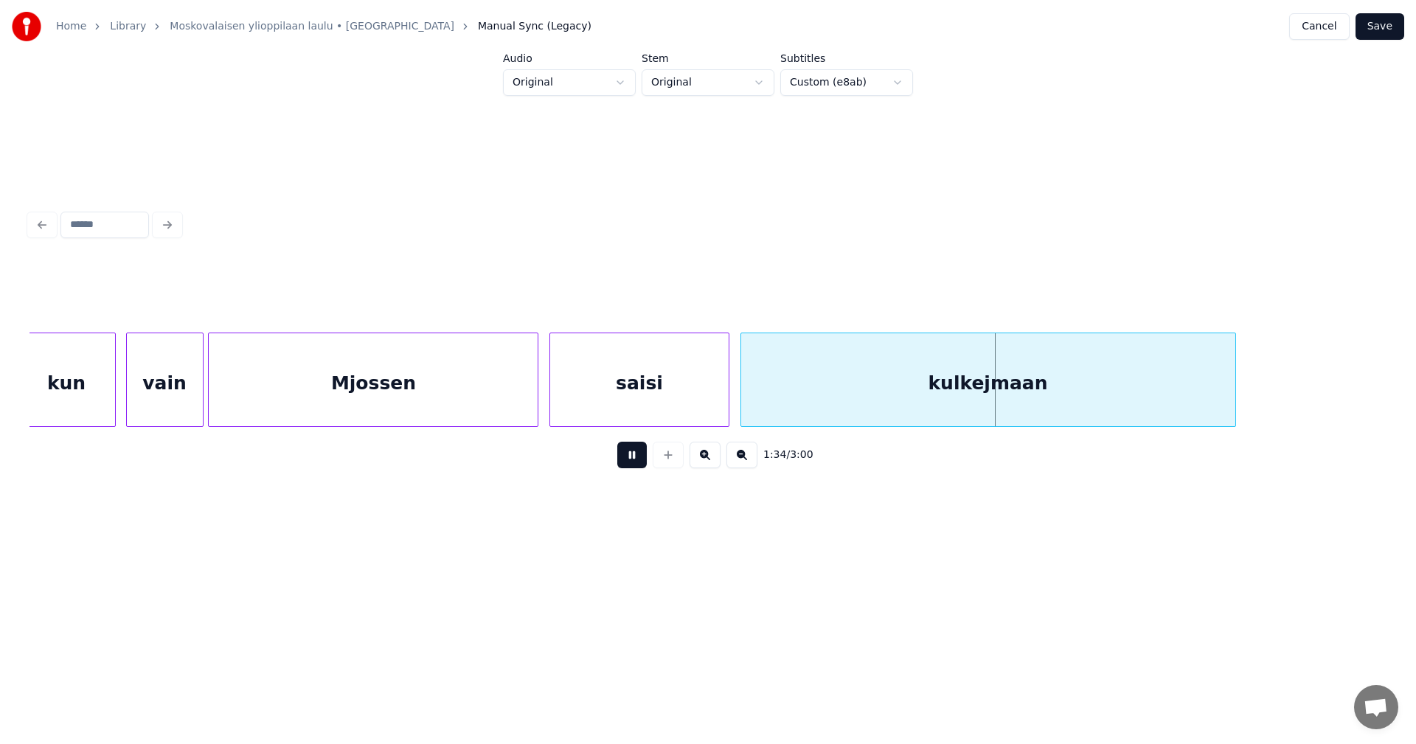
click at [634, 465] on button at bounding box center [631, 455] width 29 height 27
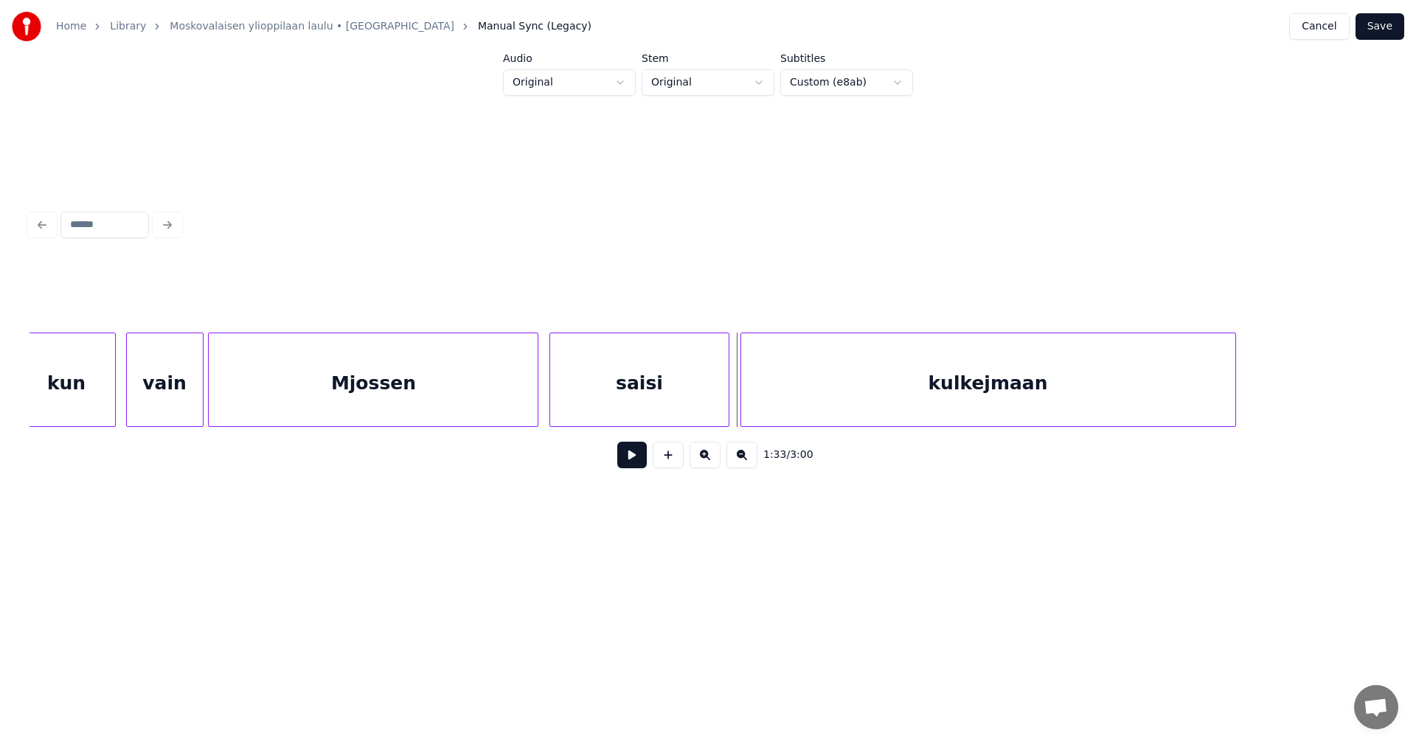
click at [774, 406] on div "kulkejmaan" at bounding box center [988, 383] width 494 height 100
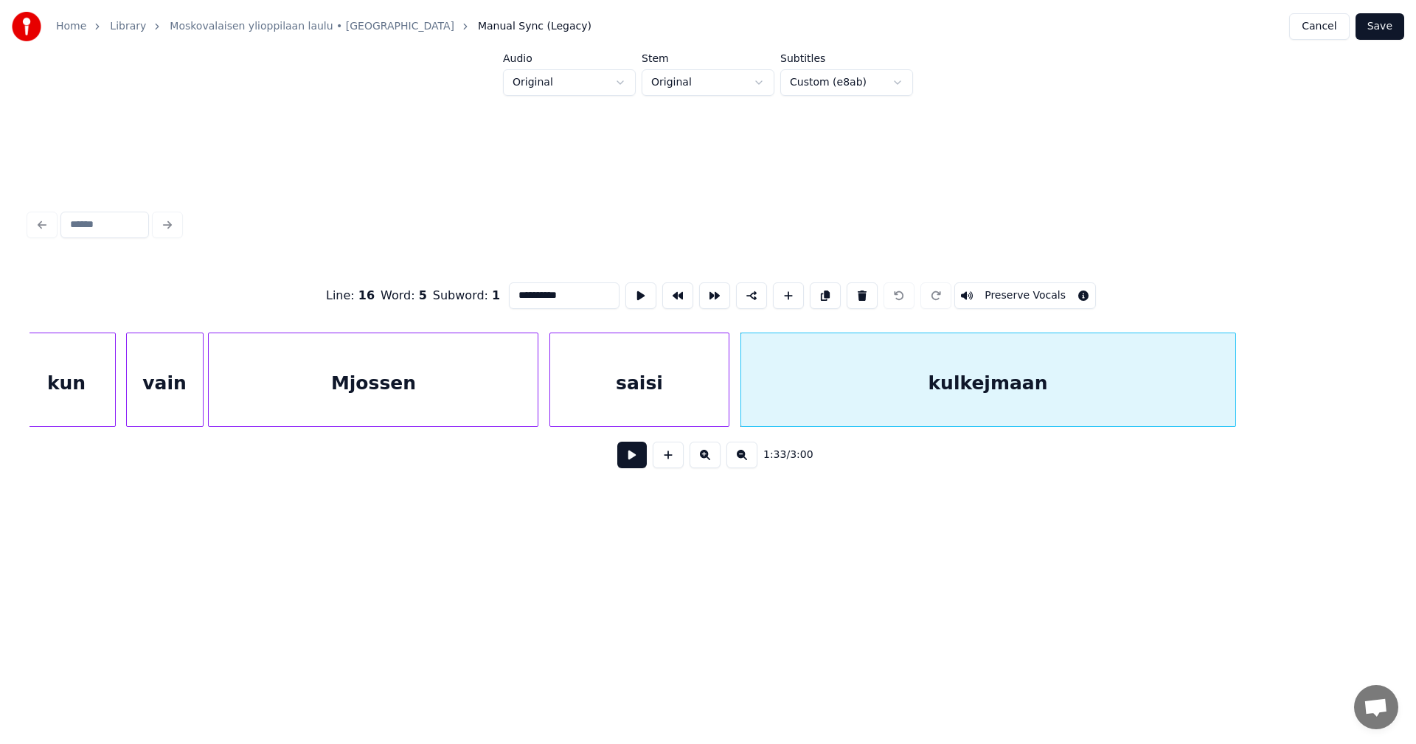
click at [540, 293] on input "**********" at bounding box center [564, 295] width 111 height 27
type input "*********"
click at [1391, 30] on button "Save" at bounding box center [1379, 26] width 49 height 27
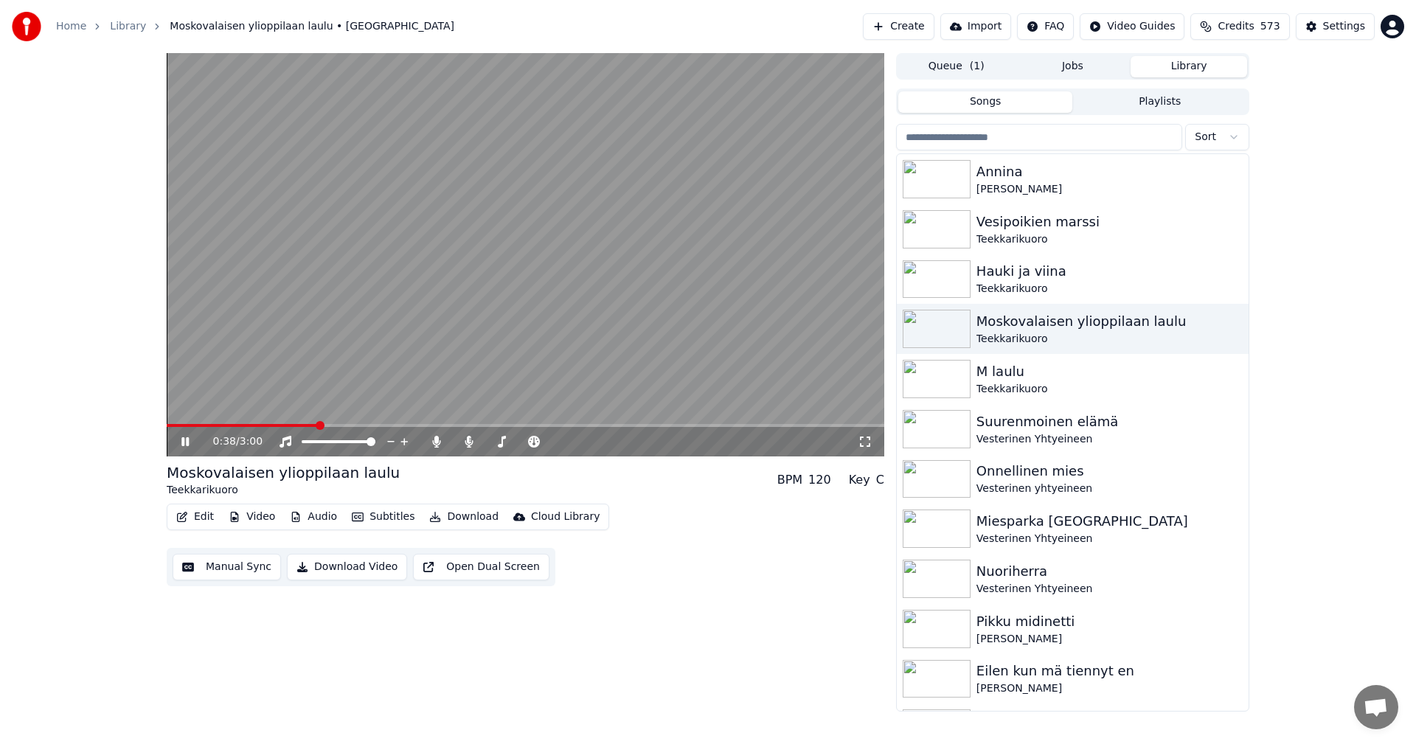
click at [319, 425] on span at bounding box center [526, 425] width 718 height 3
click at [186, 441] on icon at bounding box center [195, 442] width 35 height 12
click at [457, 512] on button "Download" at bounding box center [463, 517] width 81 height 21
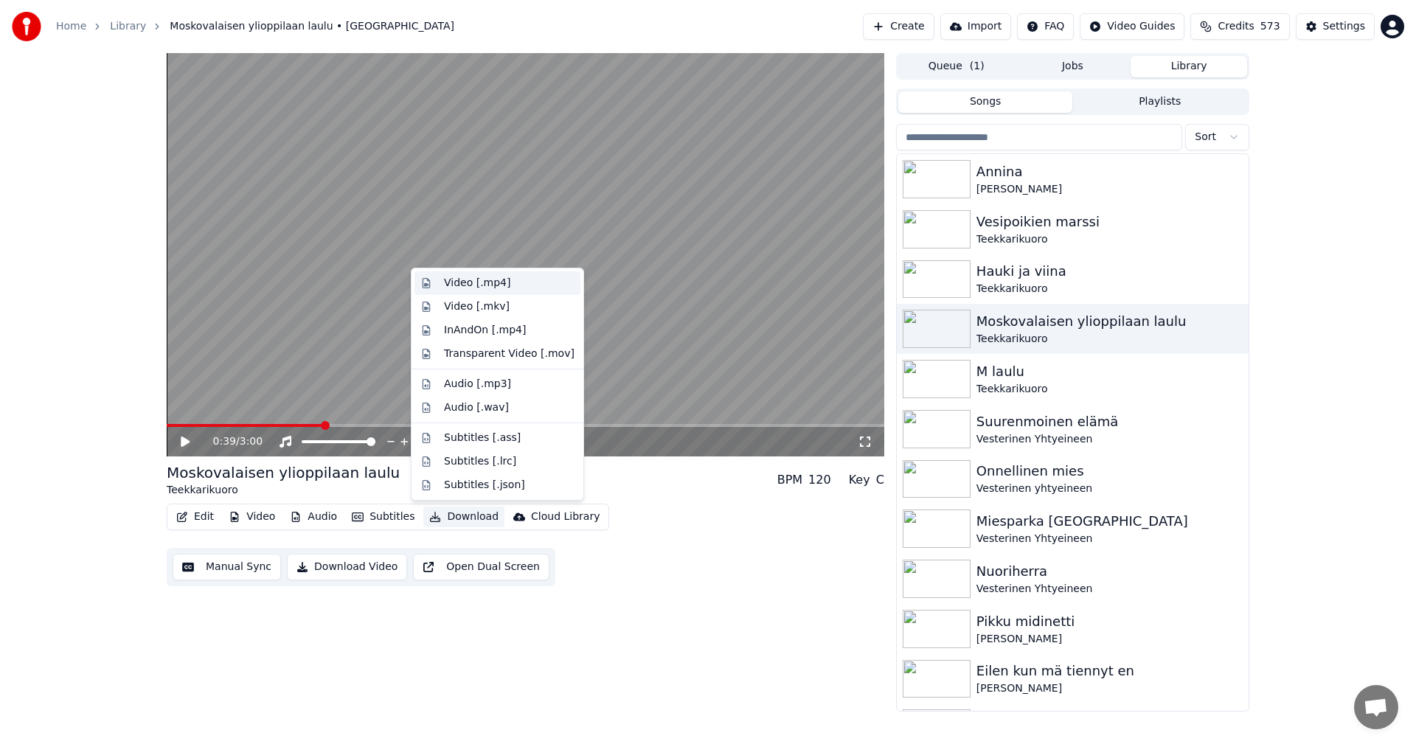
click at [492, 290] on div "Video [.mp4]" at bounding box center [477, 283] width 66 height 15
